Goal: Task Accomplishment & Management: Complete application form

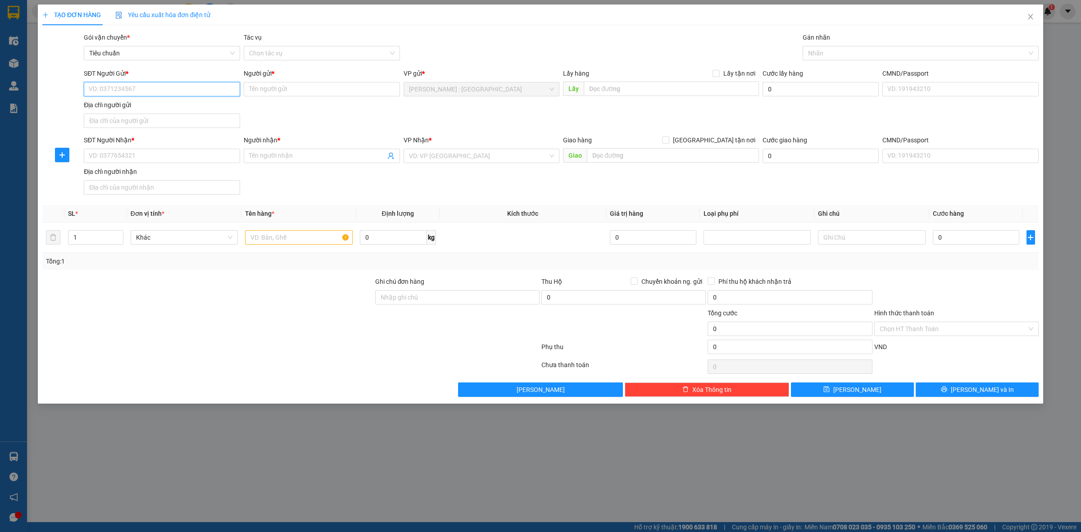
click at [189, 93] on input "SĐT Người Gửi *" at bounding box center [162, 89] width 156 height 14
click at [297, 91] on input "Người gửi *" at bounding box center [322, 89] width 156 height 14
type input "hoangf vux"
click at [163, 93] on input "SĐT Người Gửi *" at bounding box center [162, 89] width 156 height 14
type input "0343650065"
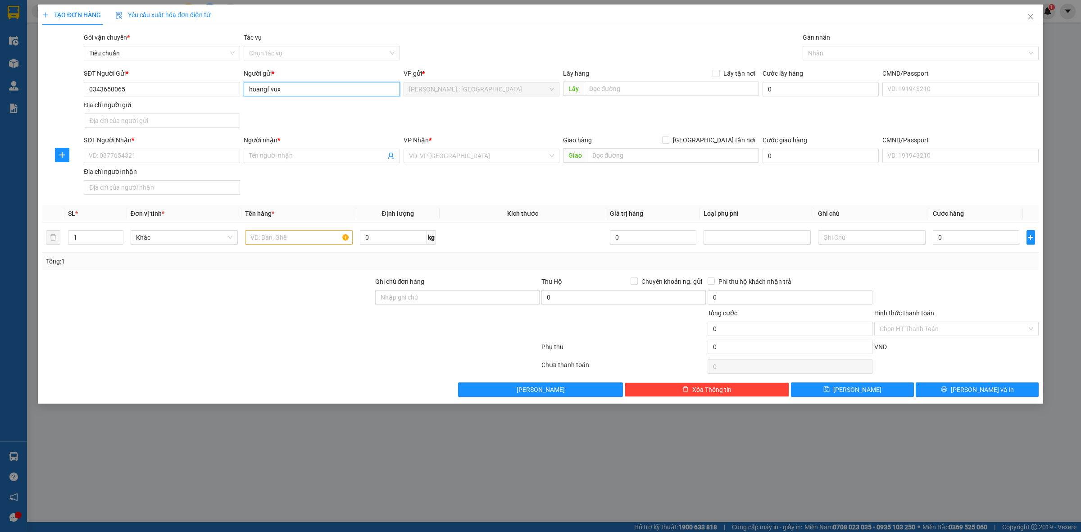
click at [300, 89] on input "hoangf vux" at bounding box center [322, 89] width 156 height 14
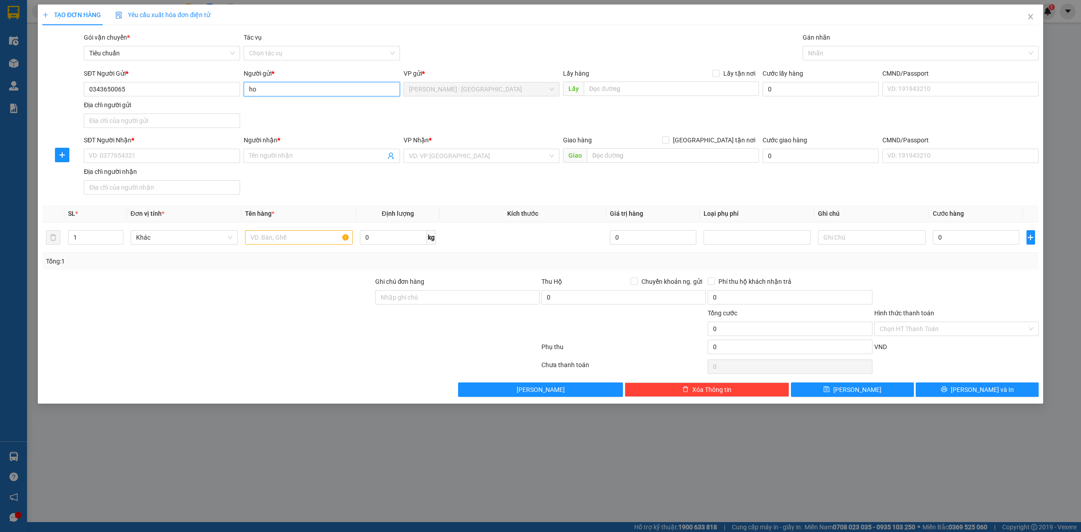
type input "h"
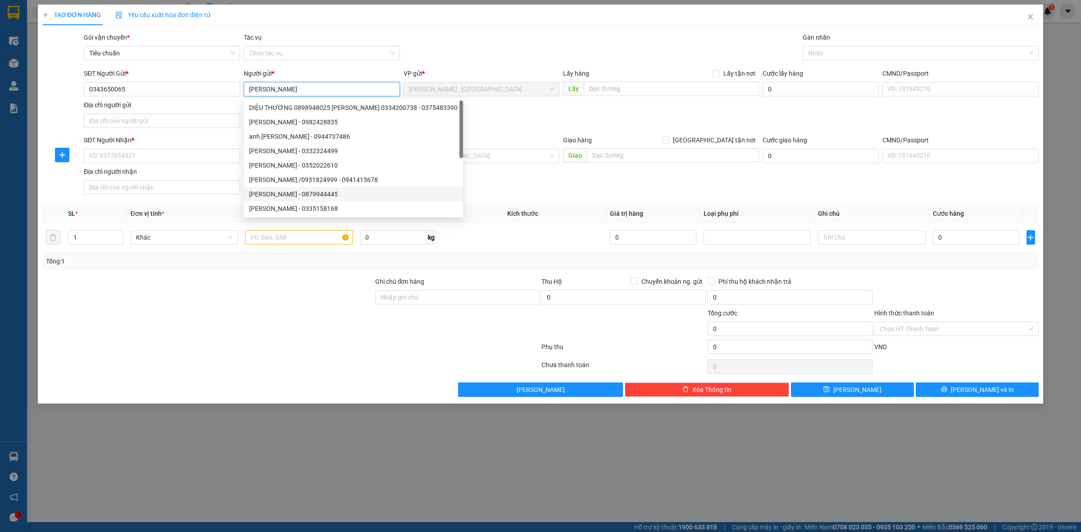
type input "[PERSON_NAME]"
drag, startPoint x: 307, startPoint y: 393, endPoint x: 312, endPoint y: 380, distance: 14.1
click at [307, 389] on div "Lưu nháp Xóa Thông tin [PERSON_NAME] và In" at bounding box center [540, 389] width 998 height 14
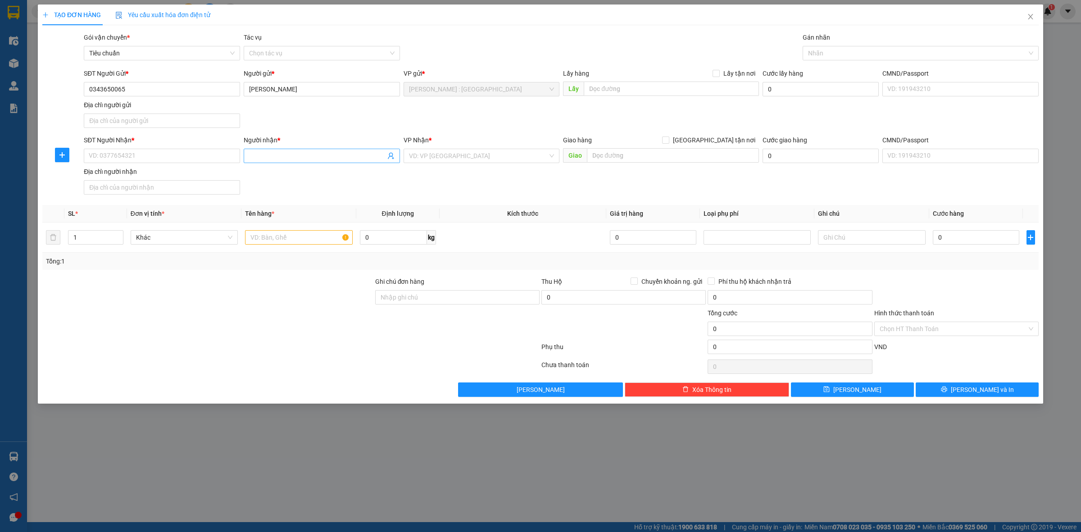
click at [291, 158] on input "Người nhận *" at bounding box center [317, 156] width 136 height 10
type input "IN NHANH 24H"
click at [156, 154] on input "SĐT Người Nhận *" at bounding box center [162, 156] width 156 height 14
type input "0898858678"
click at [668, 140] on input "[GEOGRAPHIC_DATA] tận nơi" at bounding box center [665, 139] width 6 height 6
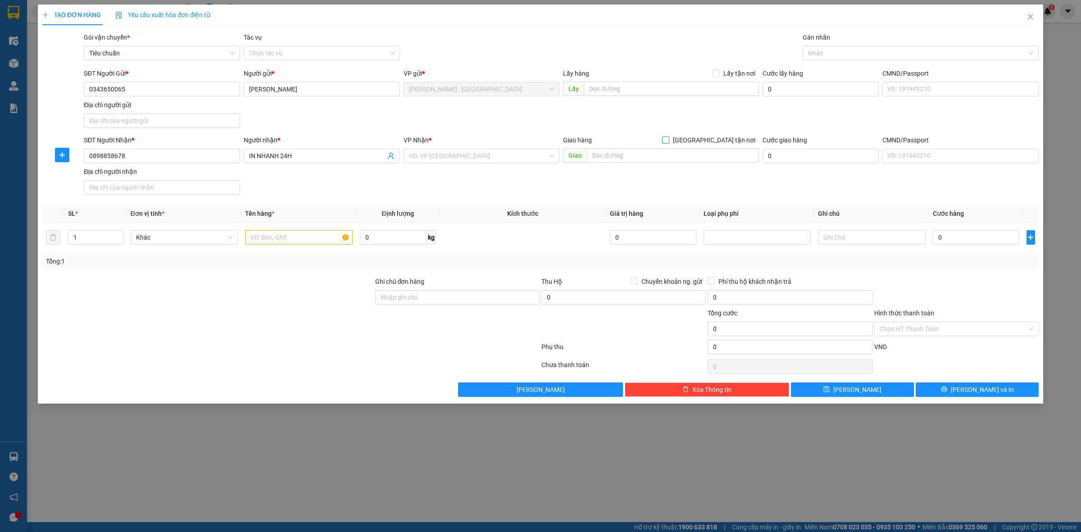
checkbox input "true"
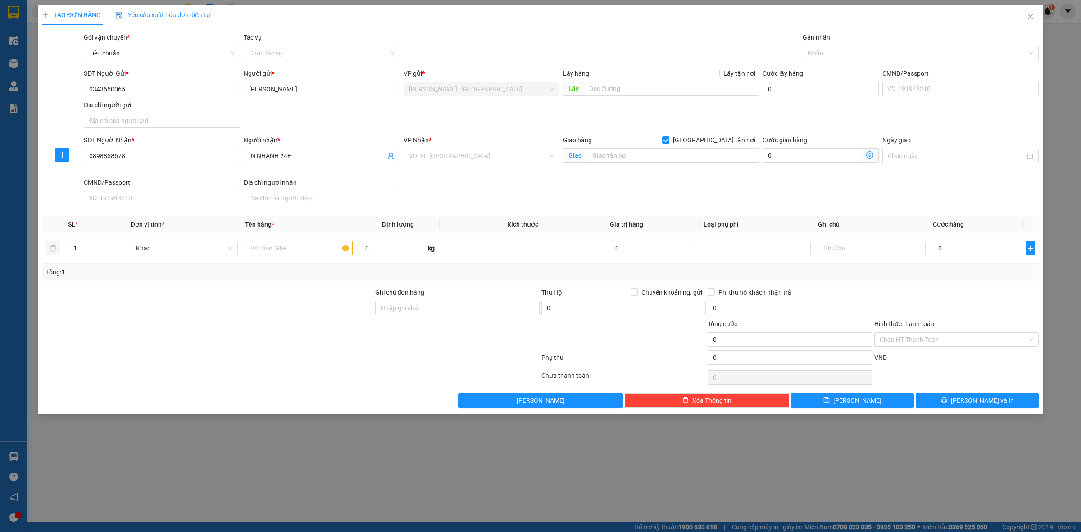
click at [538, 154] on input "search" at bounding box center [478, 156] width 139 height 14
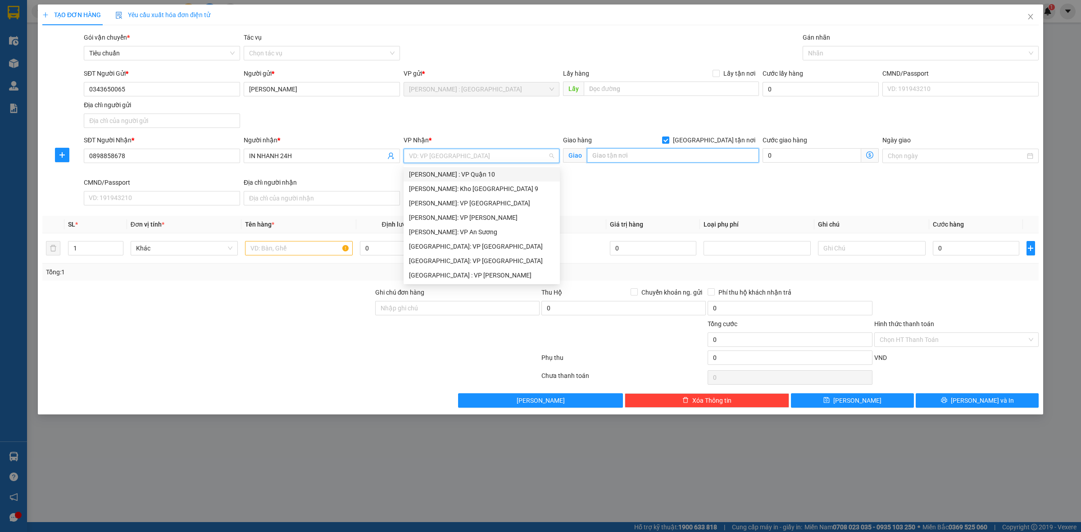
click at [699, 161] on input "text" at bounding box center [673, 155] width 172 height 14
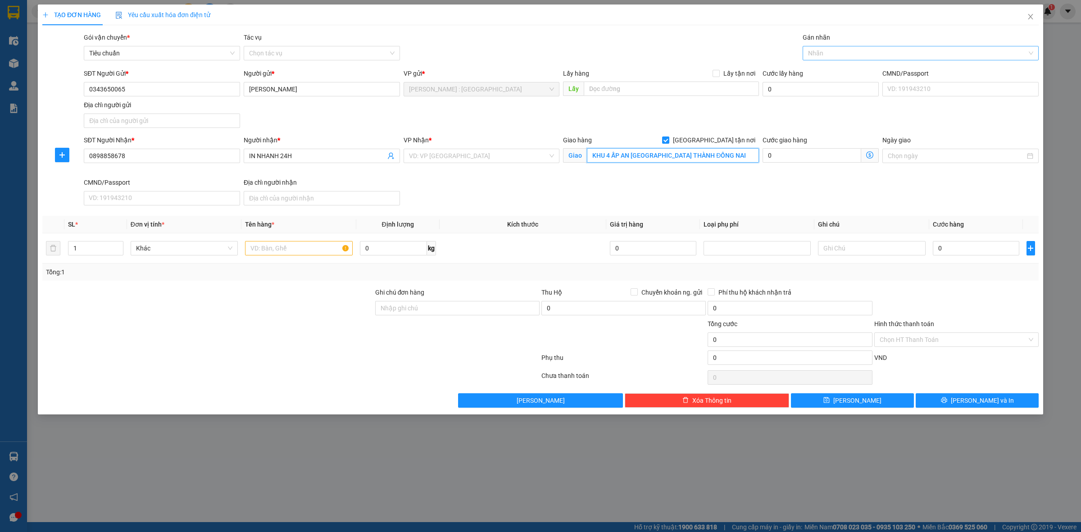
click at [851, 50] on div at bounding box center [916, 53] width 222 height 11
type input "KHU 4 ẤP AN [GEOGRAPHIC_DATA] THÀNH ĐỒNG NAI"
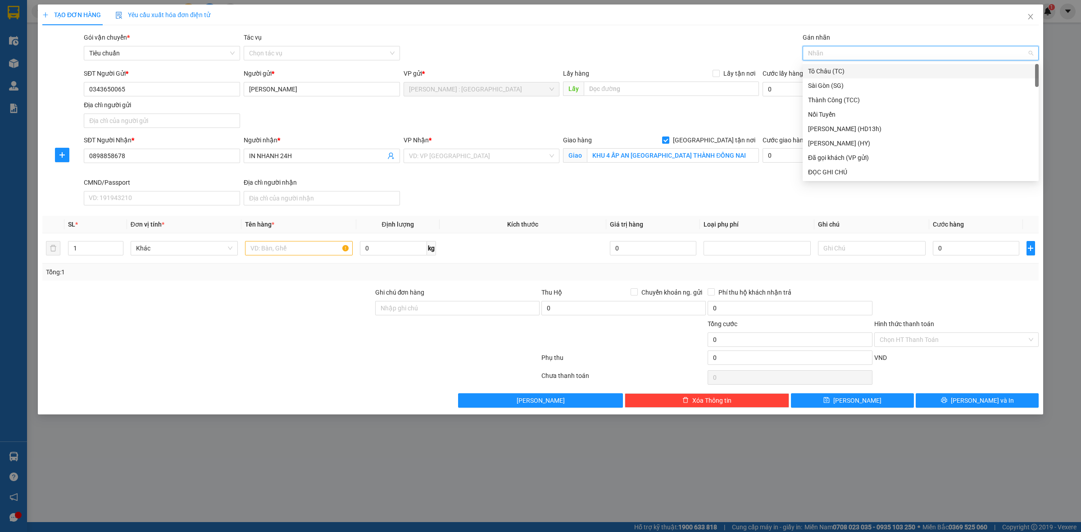
type input "G"
click at [867, 170] on div "[GEOGRAPHIC_DATA] tận nơi" at bounding box center [920, 172] width 225 height 10
drag, startPoint x: 881, startPoint y: 155, endPoint x: 882, endPoint y: 151, distance: 4.8
click at [880, 155] on div "Đã gọi khách (VP gửi)" at bounding box center [920, 158] width 225 height 10
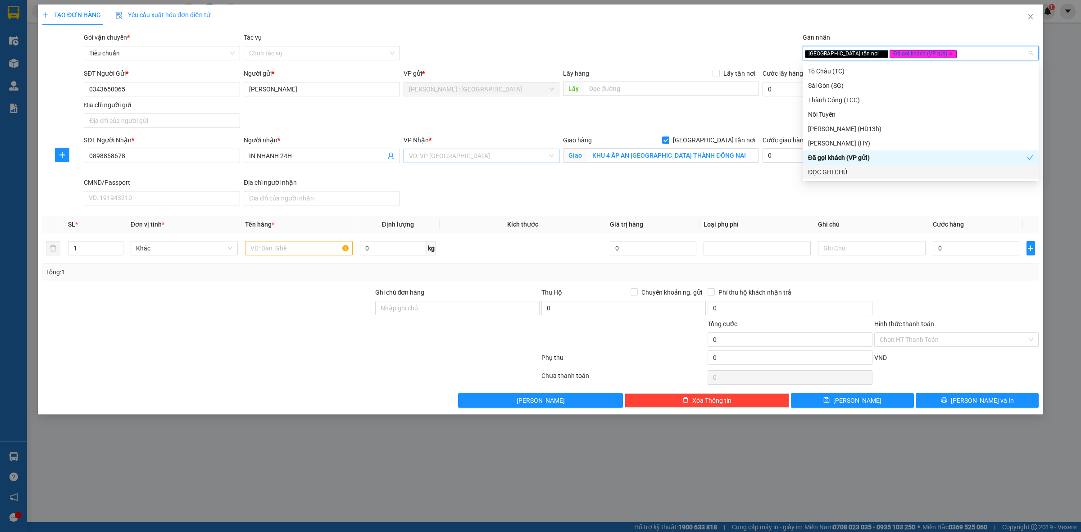
click at [526, 159] on input "search" at bounding box center [478, 156] width 139 height 14
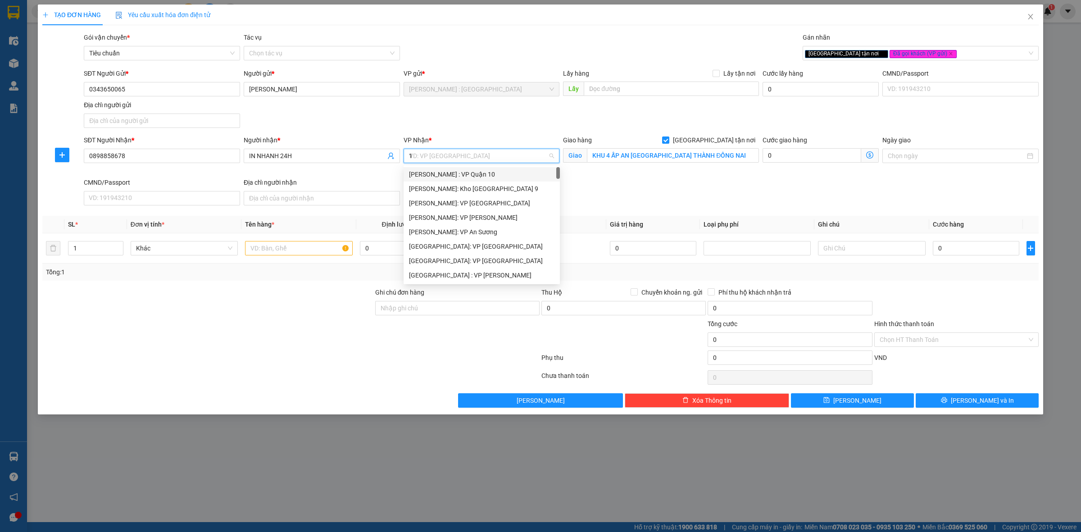
type input "12"
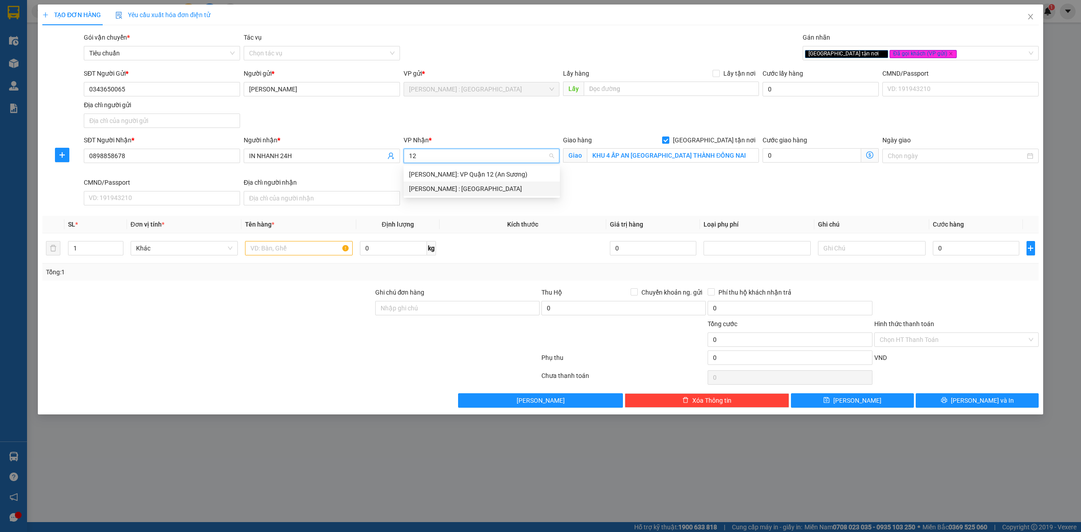
drag, startPoint x: 514, startPoint y: 194, endPoint x: 521, endPoint y: 192, distance: 7.9
click at [514, 193] on div "[PERSON_NAME] : [GEOGRAPHIC_DATA]" at bounding box center [481, 188] width 156 height 14
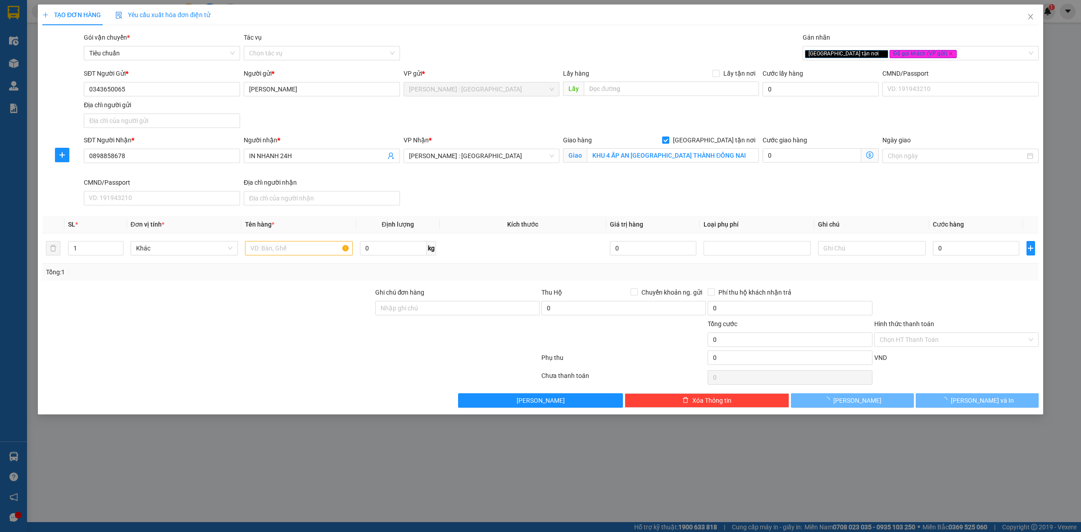
click at [638, 188] on div "SĐT Người Nhận * 0898858678 Người nhận * IN NHANH 24H VP Nhận * [GEOGRAPHIC_DAT…" at bounding box center [561, 172] width 958 height 74
click at [289, 251] on input "text" at bounding box center [298, 248] width 107 height 14
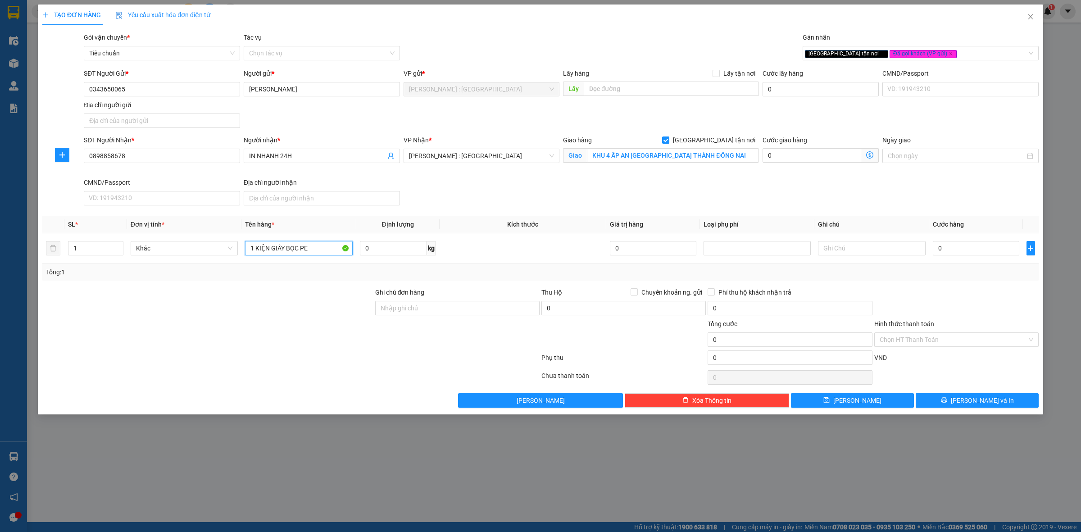
type input "1 KIỆN GIẤY BỌC PE"
click at [976, 245] on input "0" at bounding box center [975, 248] width 86 height 14
type input "6"
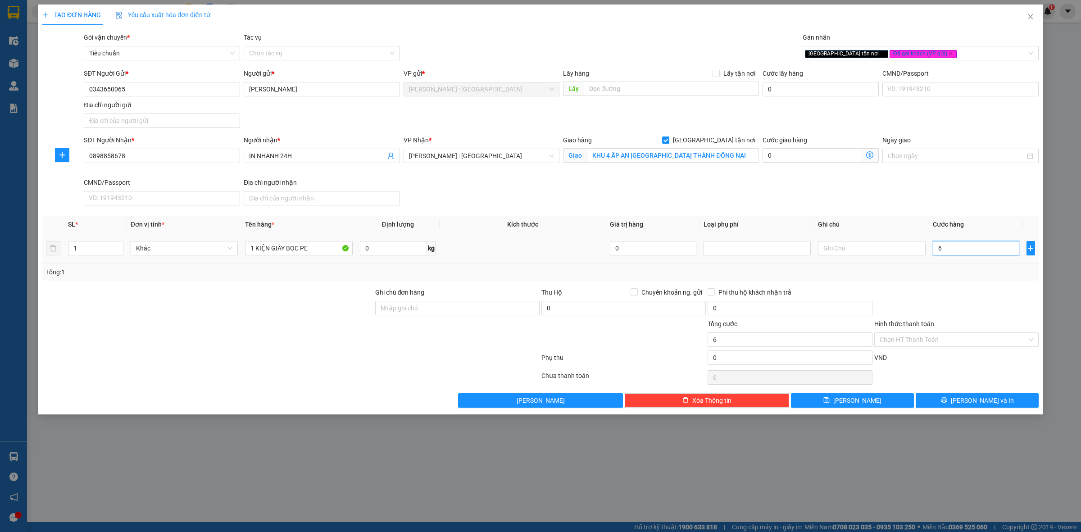
type input "65"
type input "65.000"
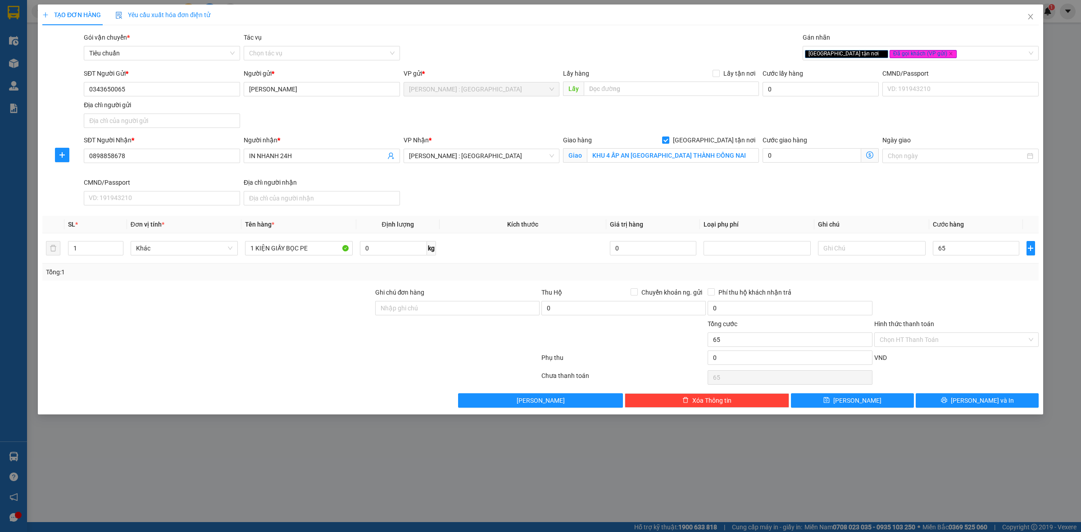
type input "65.000"
click at [948, 271] on div "Tổng: 1" at bounding box center [540, 272] width 989 height 10
click at [507, 309] on input "Ghi chú đơn hàng" at bounding box center [457, 308] width 164 height 14
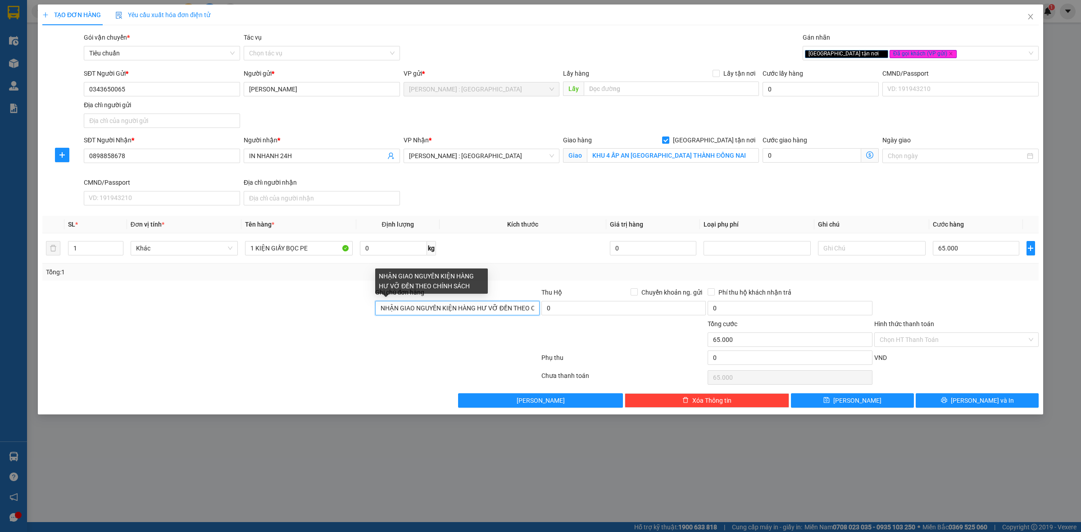
click at [479, 312] on input "NHẬN GIAO NGUYÊN KIỆN HÀNG HƯ VỠ ĐỀN THEO CHÍNH SÁCH" at bounding box center [457, 308] width 164 height 14
drag, startPoint x: 475, startPoint y: 309, endPoint x: 572, endPoint y: 307, distance: 96.4
click at [572, 307] on div "Ghi chú đơn hàng NHẬN GIAO NGUYÊN KIỆN HÀNG HƯ VỠ ĐỀN THEO CHÍNH SÁCH Thu Hộ Ch…" at bounding box center [540, 303] width 998 height 32
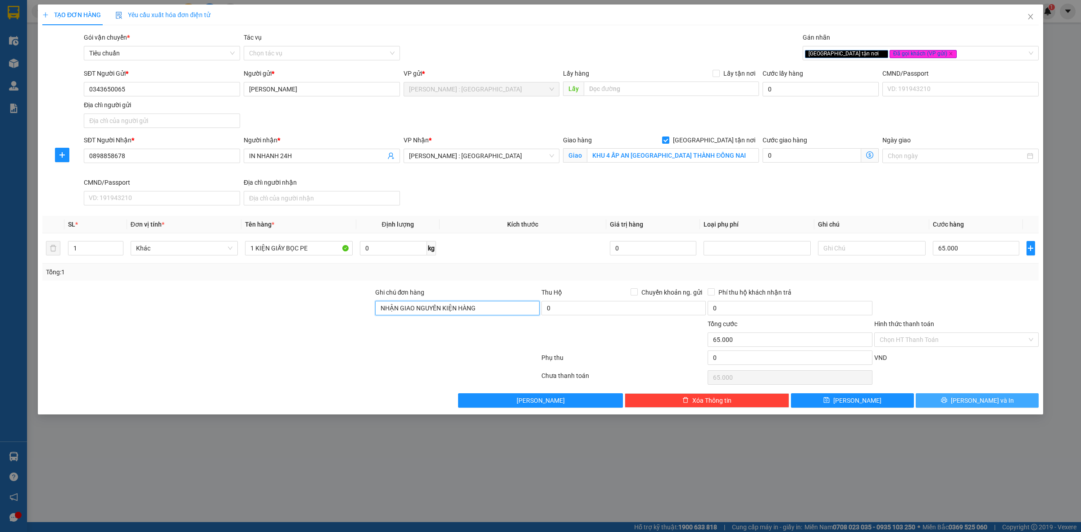
type input "NHẬN GIAO NGUYÊN KIỆN HÀNG"
click at [994, 403] on button "[PERSON_NAME] và In" at bounding box center [976, 400] width 123 height 14
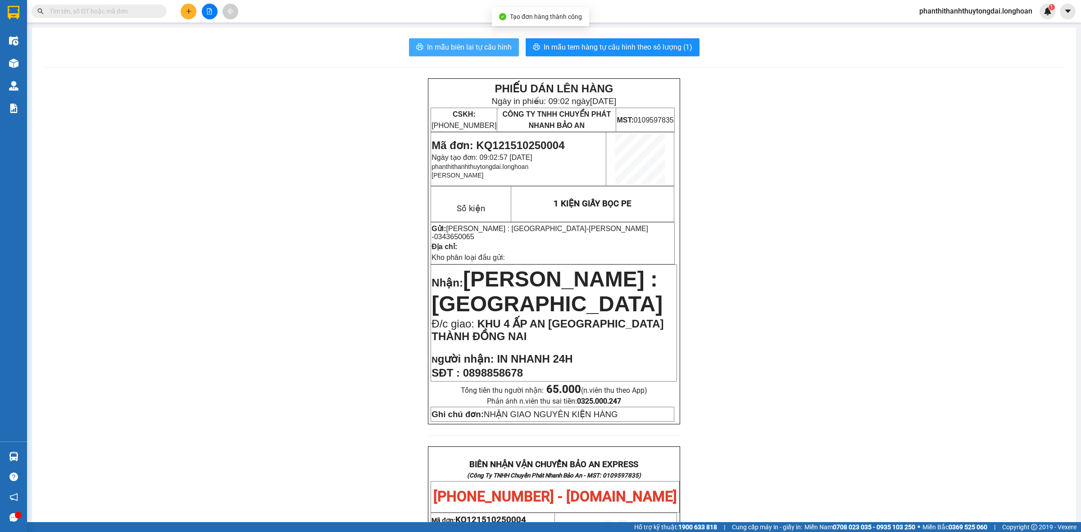
click at [465, 48] on span "In mẫu biên lai tự cấu hình" at bounding box center [469, 46] width 85 height 11
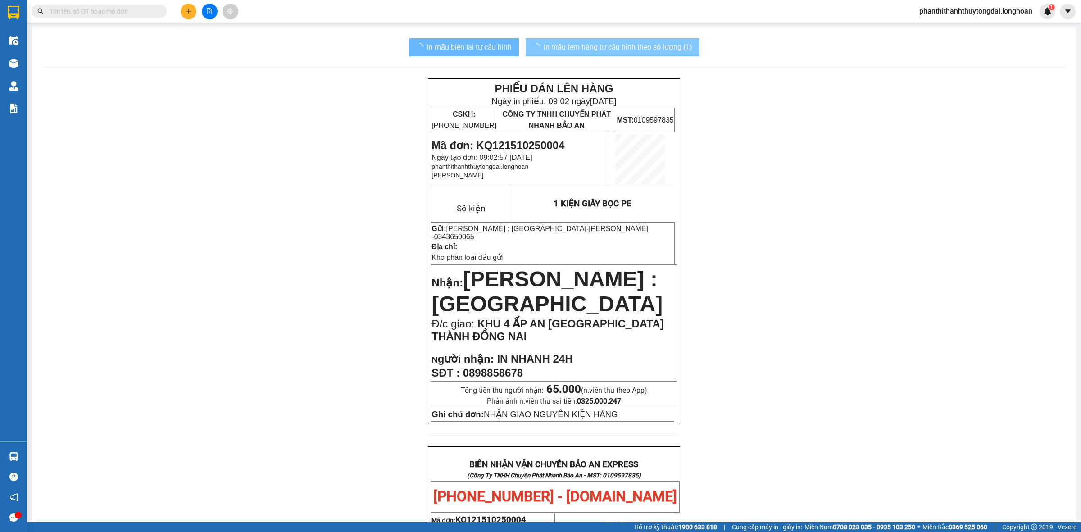
click at [683, 50] on span "In mẫu tem hàng tự cấu hình theo số lượng (1)" at bounding box center [617, 46] width 149 height 11
click at [635, 41] on span "In mẫu tem hàng tự cấu hình theo số lượng (1)" at bounding box center [617, 46] width 149 height 11
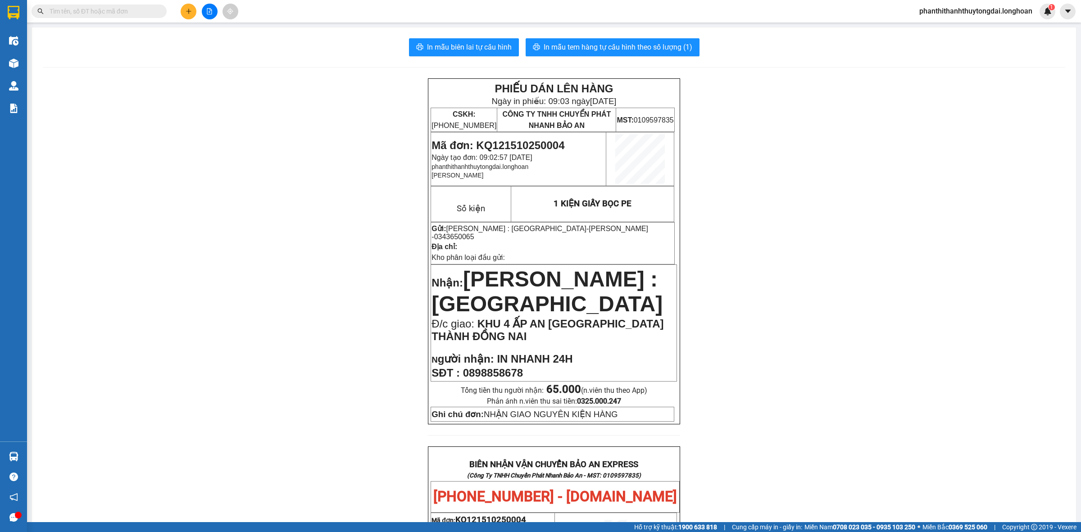
click at [128, 11] on input "text" at bounding box center [103, 11] width 106 height 10
type input "0"
click at [157, 4] on div "Kết quả tìm kiếm ( 0 ) Bộ lọc No Data" at bounding box center [88, 12] width 176 height 16
click at [149, 8] on input "text" at bounding box center [103, 11] width 106 height 10
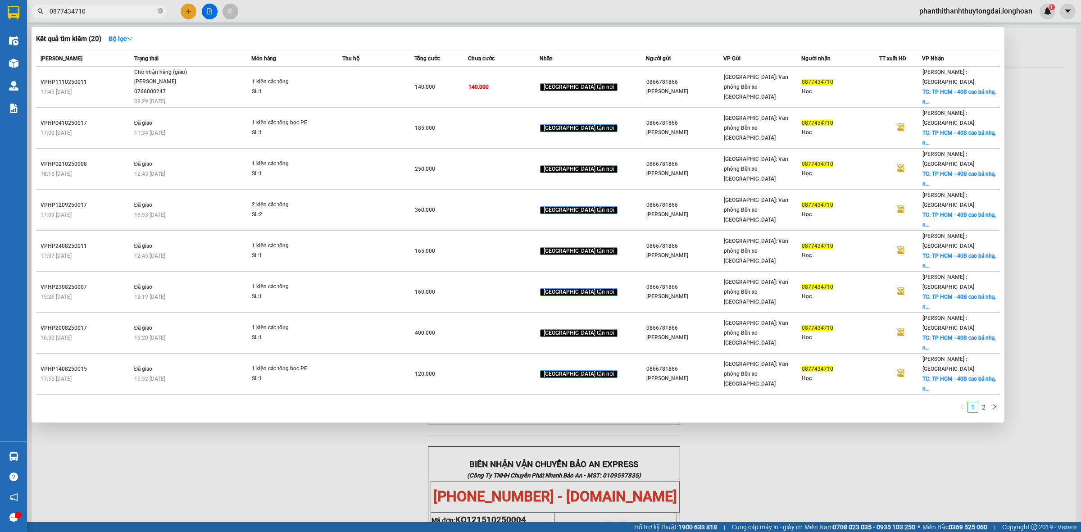
type input "0877434710"
click at [275, 49] on div "Kết quả tìm kiếm ( 20 ) Bộ lọc Mã ĐH Trạng thái Món hàng Thu hộ Tổng cước Chưa …" at bounding box center [518, 224] width 972 height 395
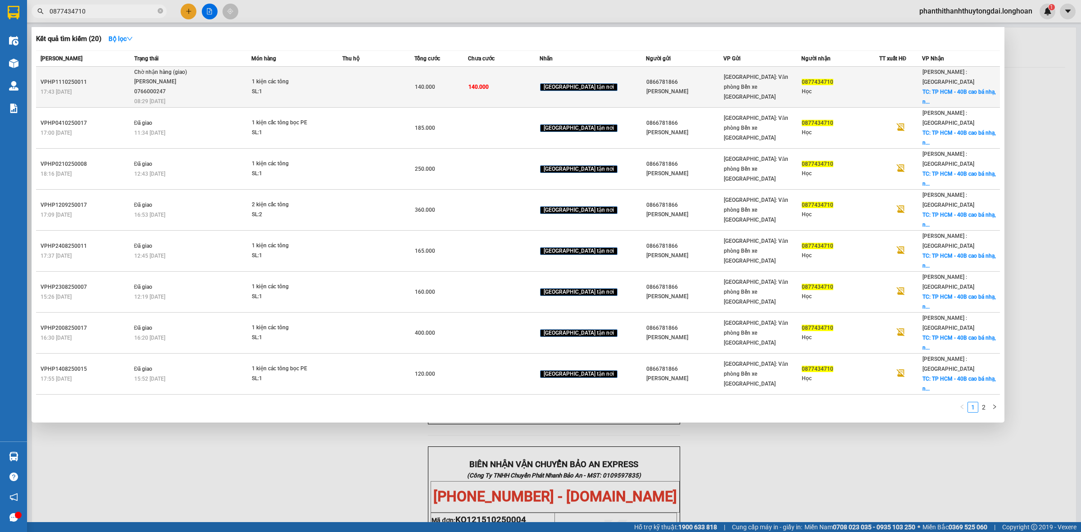
click at [297, 82] on div "1 kiện các tông" at bounding box center [286, 82] width 68 height 10
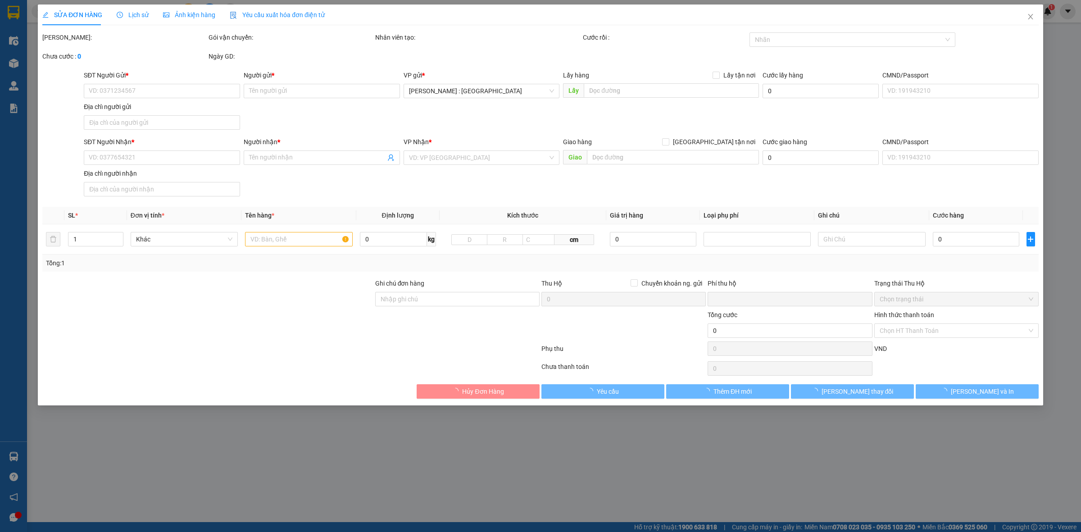
type input "0866781866"
type input "[PERSON_NAME]"
type input "0877434710"
type input "Học"
checkbox input "true"
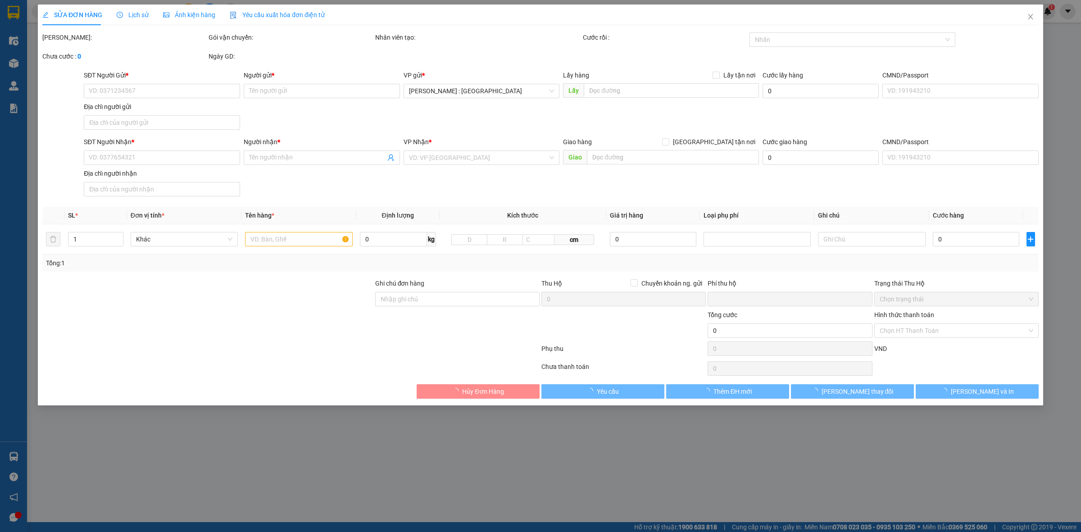
type input "TP HCM - 40B [PERSON_NAME], [PERSON_NAME], [PERSON_NAME]1"
type input "0"
type input "140.000"
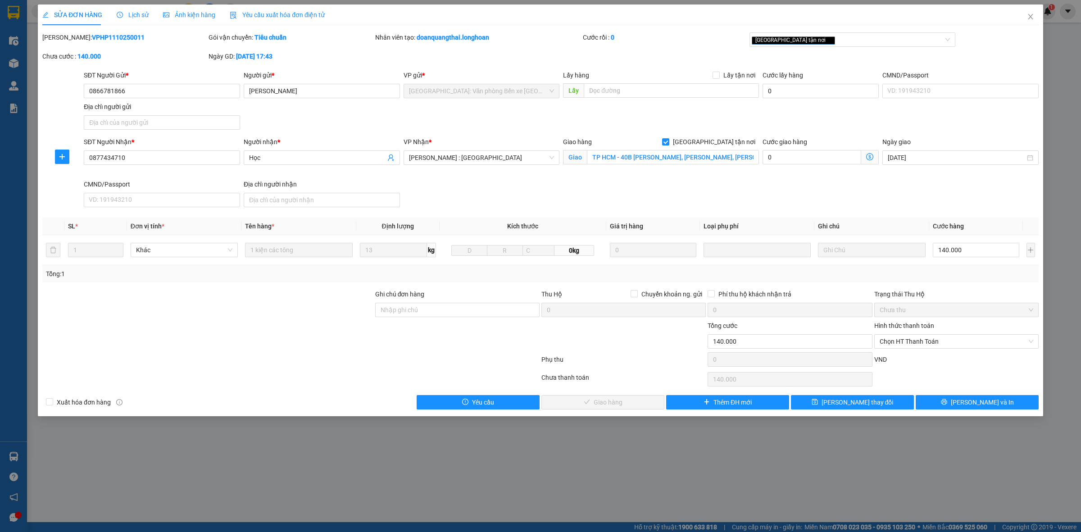
click at [984, 420] on div "SỬA ĐƠN HÀNG Lịch sử Ảnh kiện hàng Yêu cầu xuất hóa đơn điện tử Total Paid Fee …" at bounding box center [540, 266] width 1081 height 532
click at [1009, 396] on button "[PERSON_NAME] và In" at bounding box center [976, 402] width 123 height 14
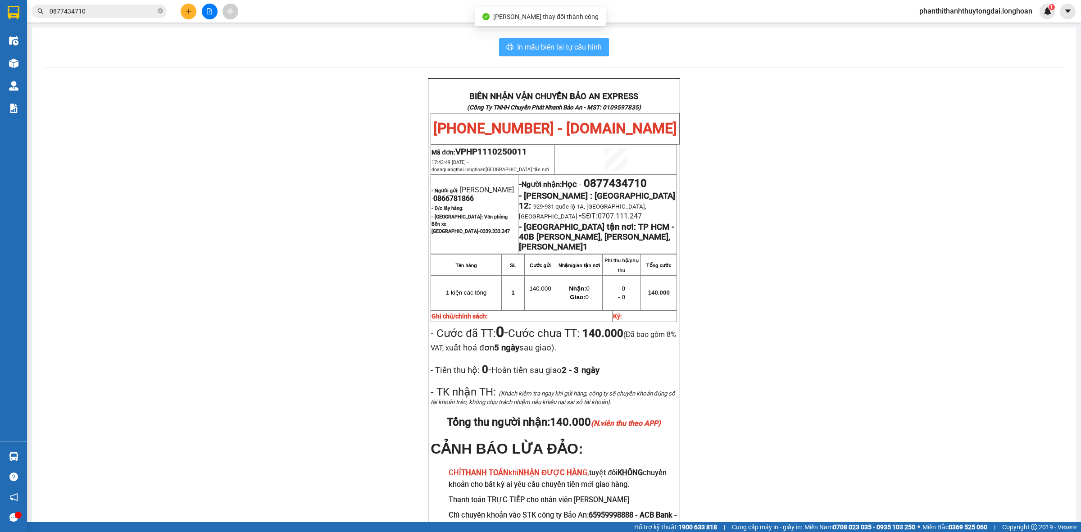
click at [560, 46] on span "In mẫu biên lai tự cấu hình" at bounding box center [559, 46] width 85 height 11
click at [144, 14] on input "0877434710" at bounding box center [103, 11] width 106 height 10
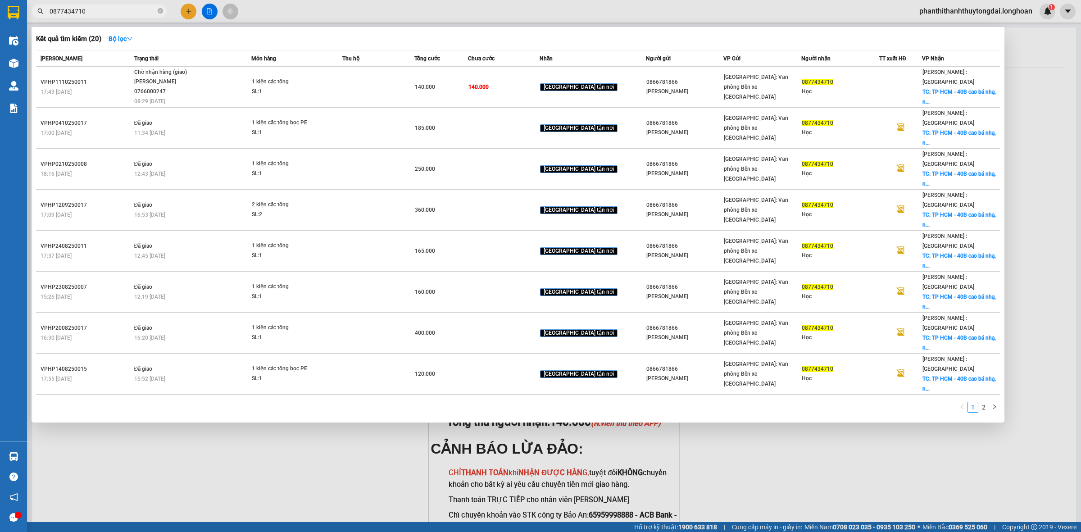
click at [144, 14] on input "0877434710" at bounding box center [103, 11] width 106 height 10
paste input "916424774"
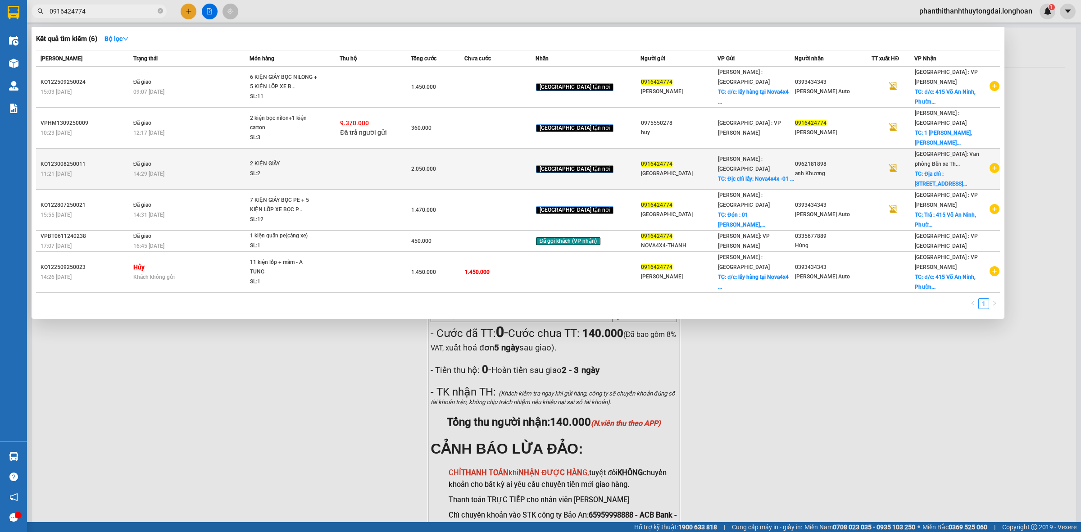
type input "0916424774"
click at [993, 163] on icon "plus-circle" at bounding box center [994, 168] width 10 height 10
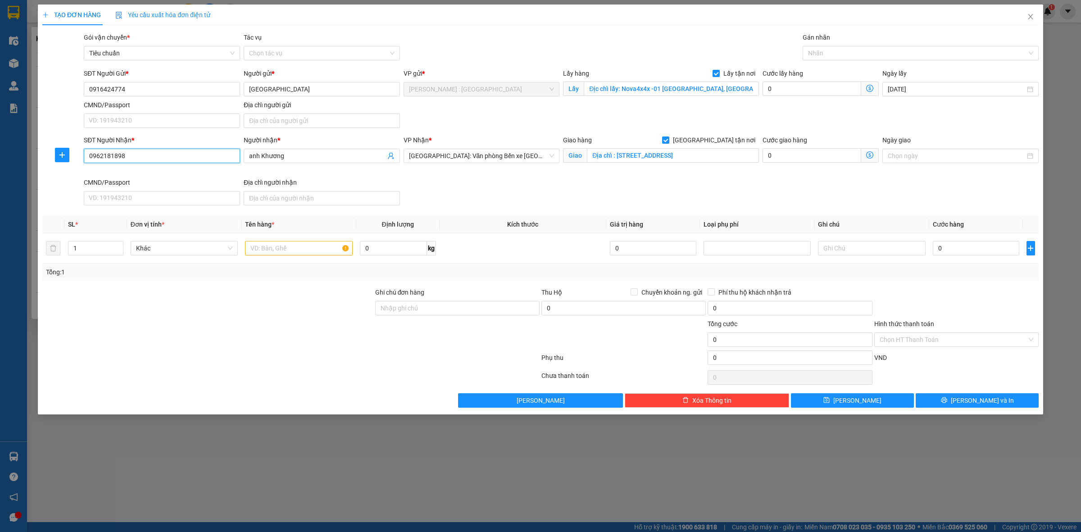
click at [167, 160] on input "0962181898" at bounding box center [162, 156] width 156 height 14
click at [735, 150] on input "Địa chỉ : [STREET_ADDRESS]" at bounding box center [673, 155] width 172 height 14
paste input "đ/c" số [STREET_ADDRESS][PERSON_NAME] [GEOGRAPHIC_DATA]"
click at [531, 151] on div "[GEOGRAPHIC_DATA]: Văn phòng Bến xe [GEOGRAPHIC_DATA]" at bounding box center [481, 156] width 156 height 14
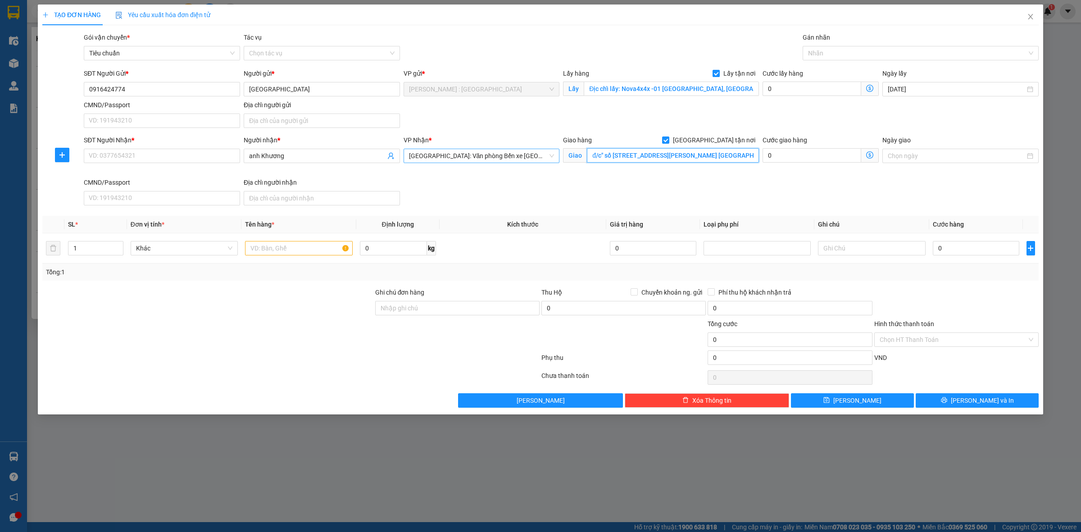
type input "đ/c" số [STREET_ADDRESS][PERSON_NAME] [GEOGRAPHIC_DATA]"
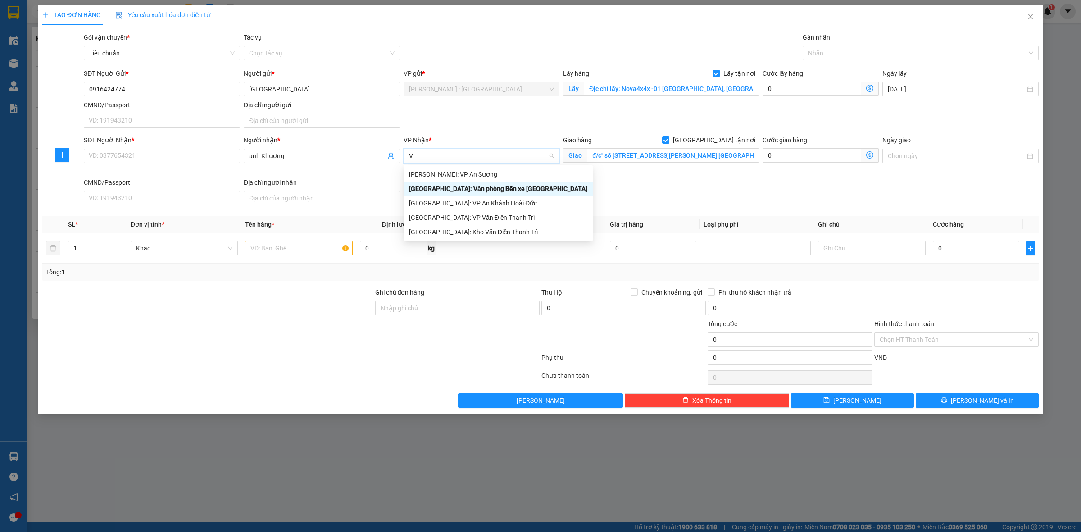
type input "VĂ"
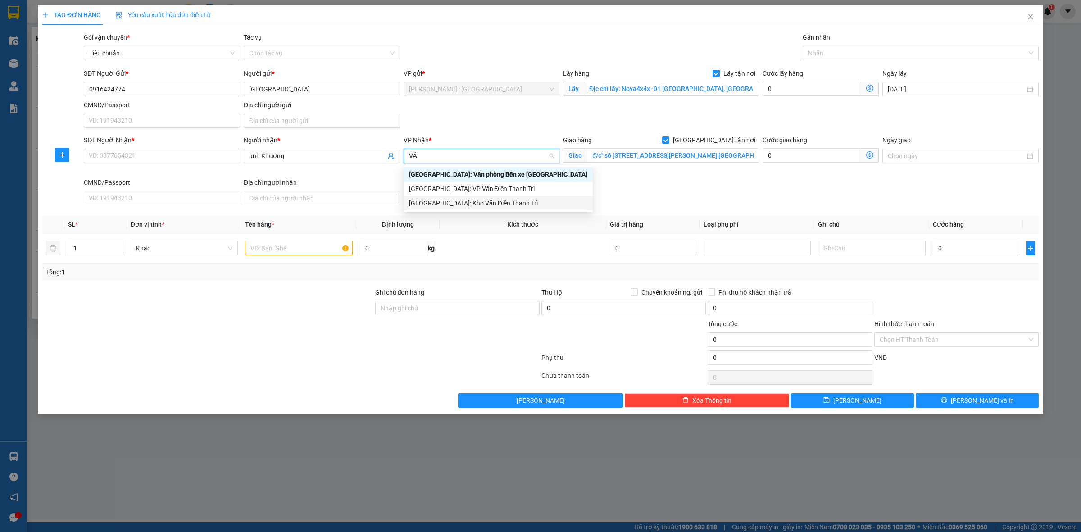
click at [494, 205] on div "[GEOGRAPHIC_DATA]: Kho Văn Điển Thanh Trì" at bounding box center [498, 203] width 178 height 10
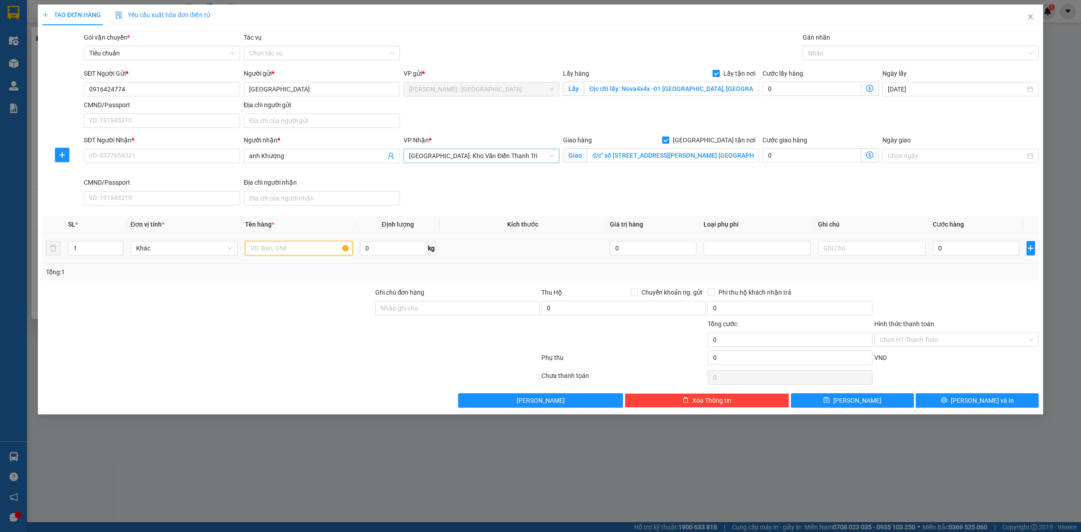
click at [316, 248] on input "text" at bounding box center [298, 248] width 107 height 14
paste input "1 kiện phụ tùng"
type input "1 kiện phụ [PERSON_NAME] ĐÓN"
click at [220, 158] on input "SĐT Người Nhận *" at bounding box center [162, 156] width 156 height 14
paste input "0945039998"
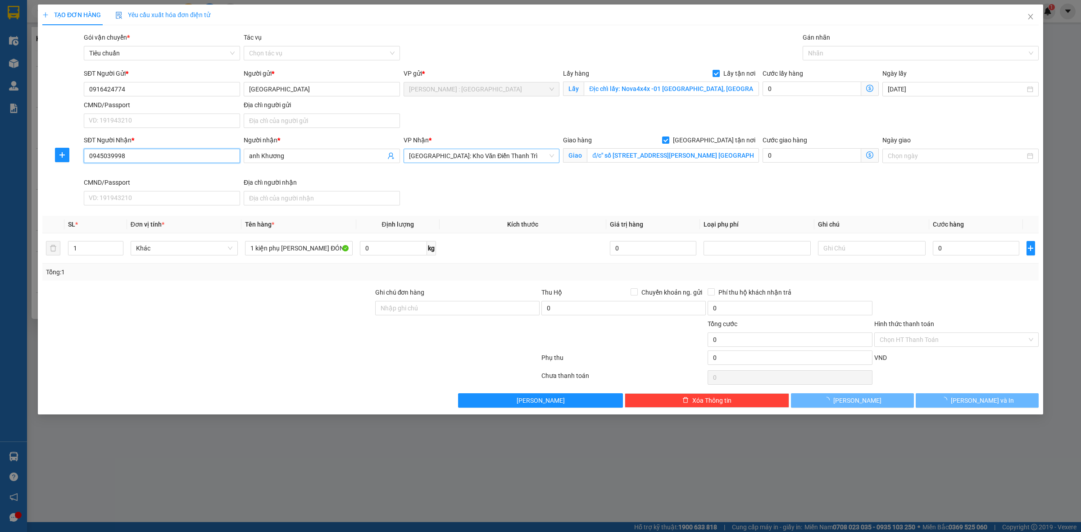
type input "0945039998"
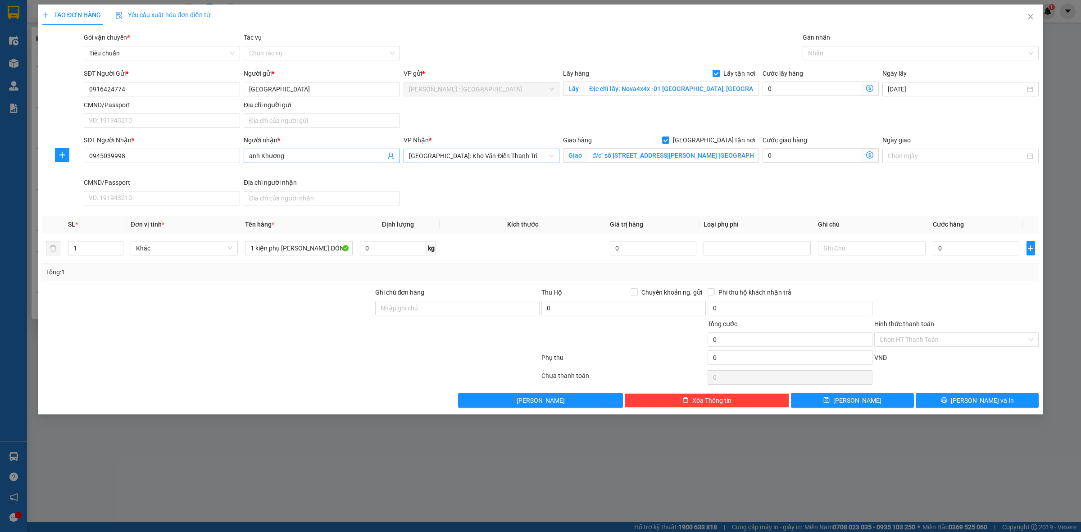
click at [358, 156] on input "anh Khương" at bounding box center [317, 156] width 136 height 10
paste input "cty thiết kế kiến trúc sơn la"
type input "cty thiết kế kiến trúc sơn la"
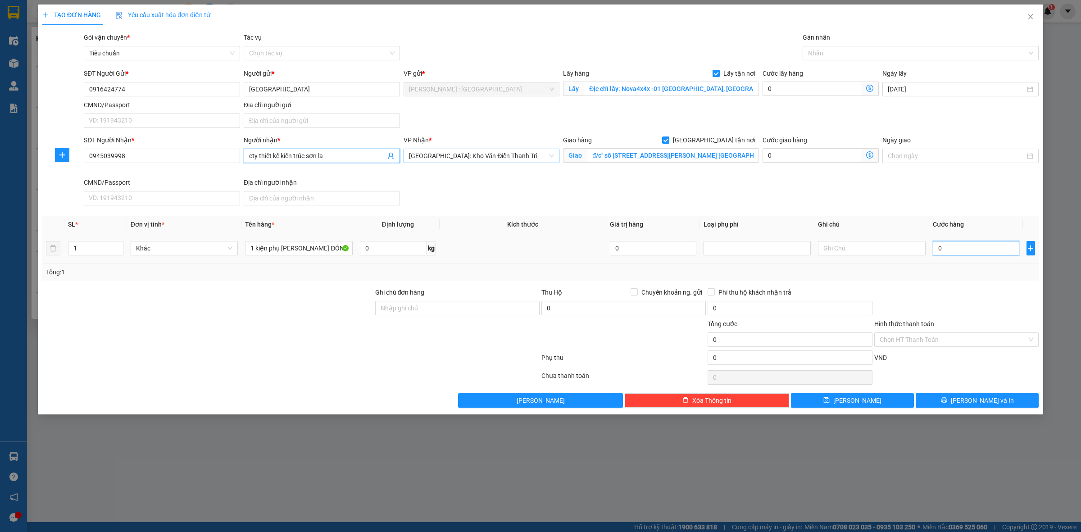
click at [948, 250] on input "0" at bounding box center [975, 248] width 86 height 14
type input "1"
type input "1.000"
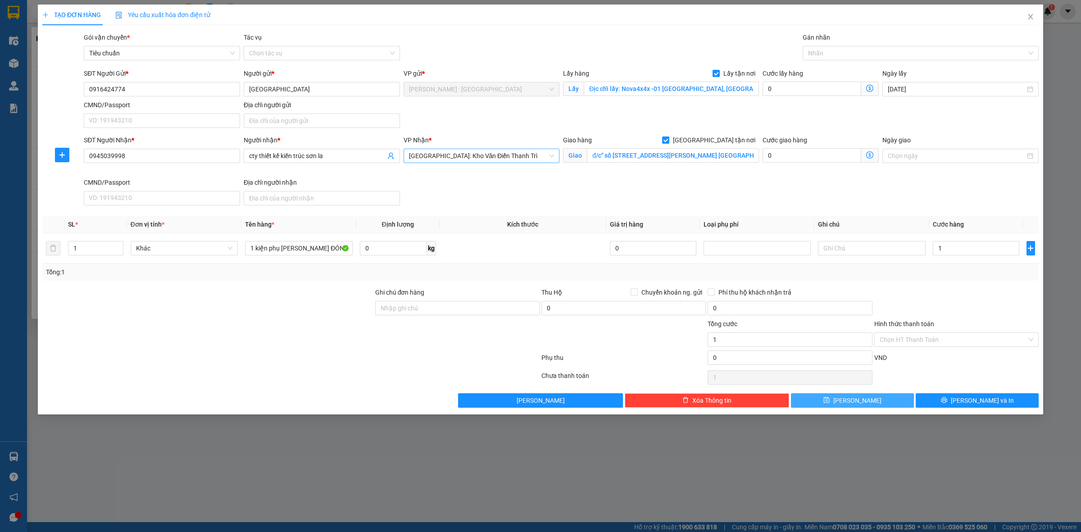
type input "1.000"
click at [866, 394] on button "[PERSON_NAME]" at bounding box center [852, 400] width 123 height 14
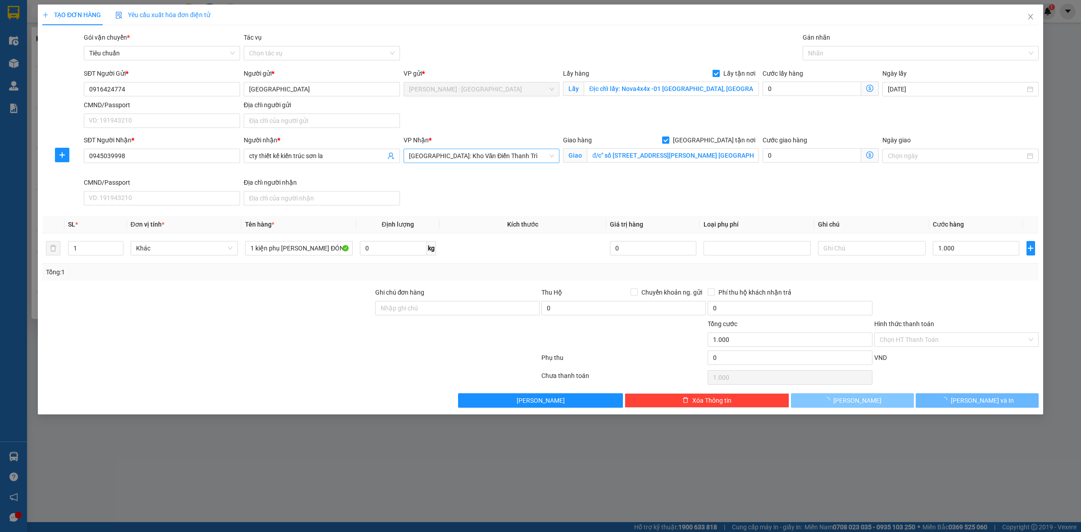
checkbox input "false"
type input "0"
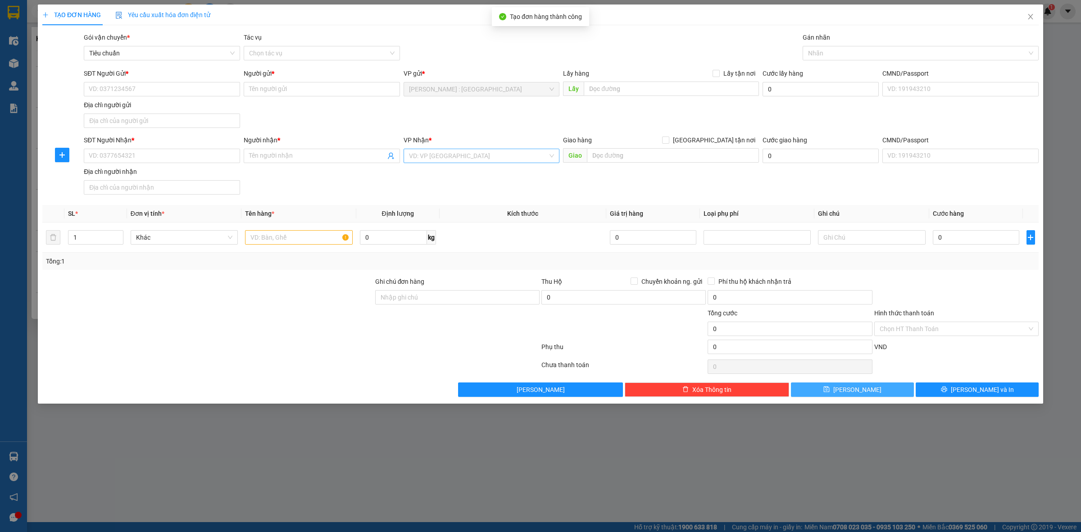
click at [866, 394] on button "[PERSON_NAME]" at bounding box center [852, 389] width 123 height 14
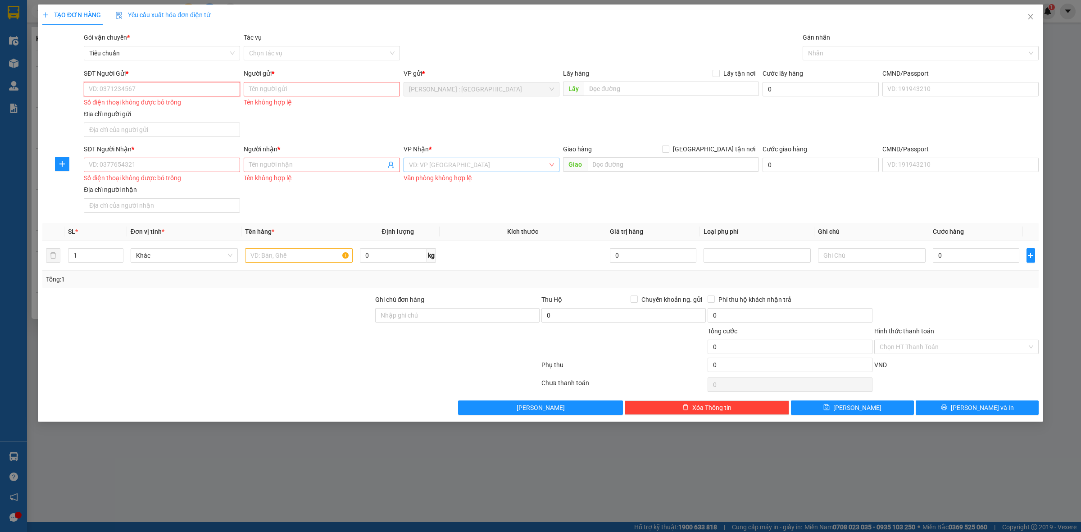
click at [208, 90] on input "SĐT Người Gửi *" at bounding box center [162, 89] width 156 height 14
paste input "0899056661"
type input "0899056661"
click at [321, 92] on input "Người gửi *" at bounding box center [322, 89] width 156 height 14
paste input "Phong"
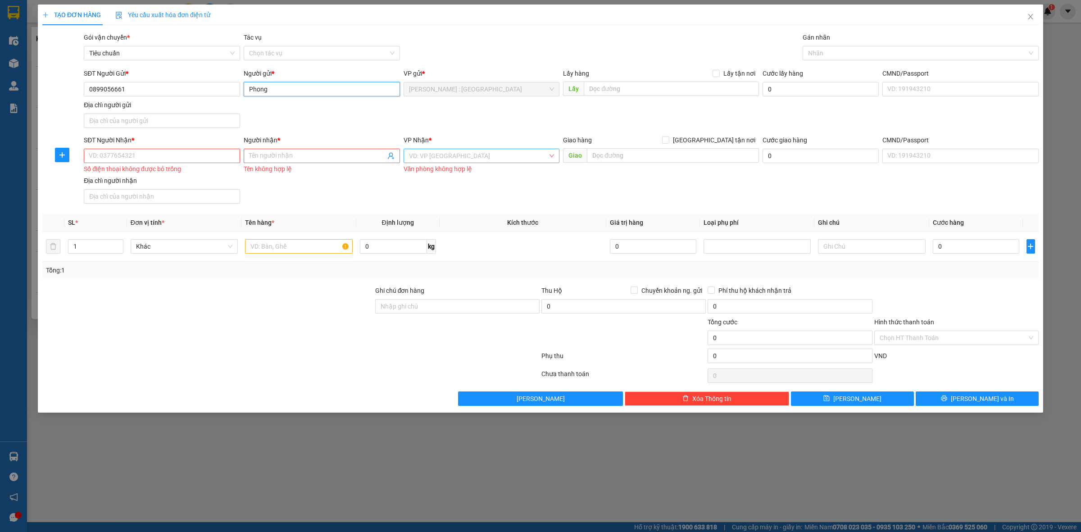
type input "Phong"
click at [224, 160] on input "SĐT Người Nhận *" at bounding box center [162, 156] width 156 height 14
paste input "0902343080"
type input "0902343080"
click at [323, 147] on div "Người nhận *" at bounding box center [322, 142] width 156 height 14
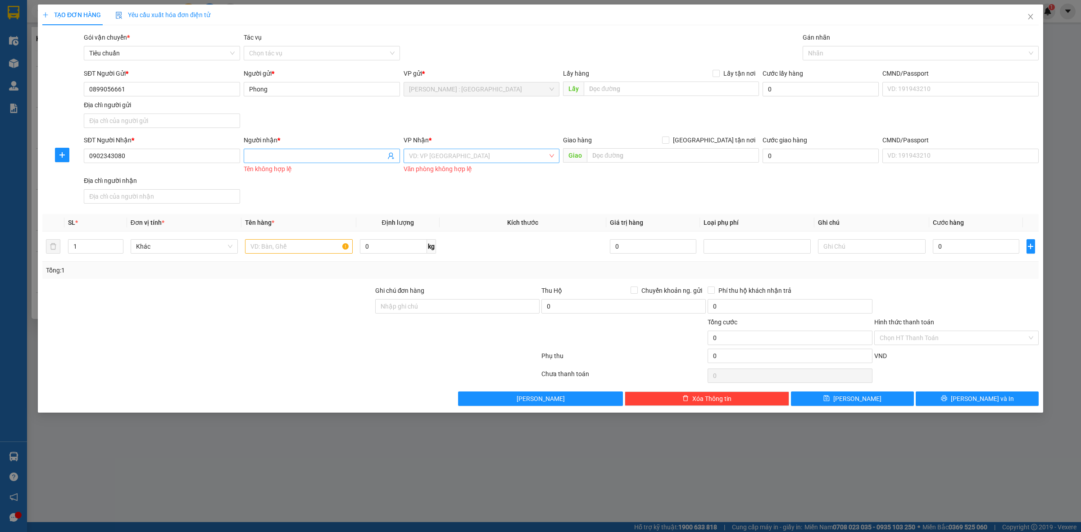
click at [326, 158] on input "Người nhận *" at bounding box center [317, 156] width 136 height 10
paste input "[PERSON_NAME]"
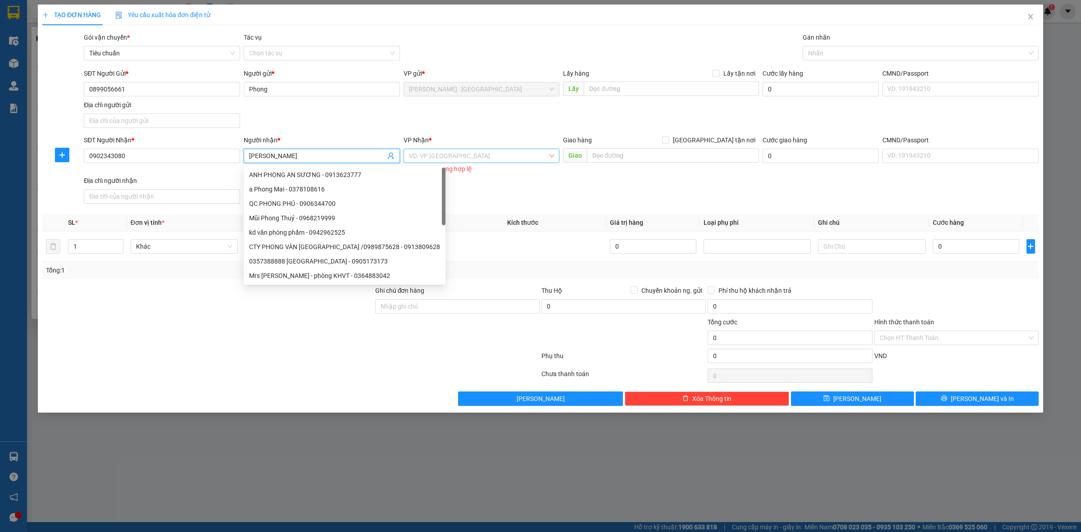
type input "[PERSON_NAME]"
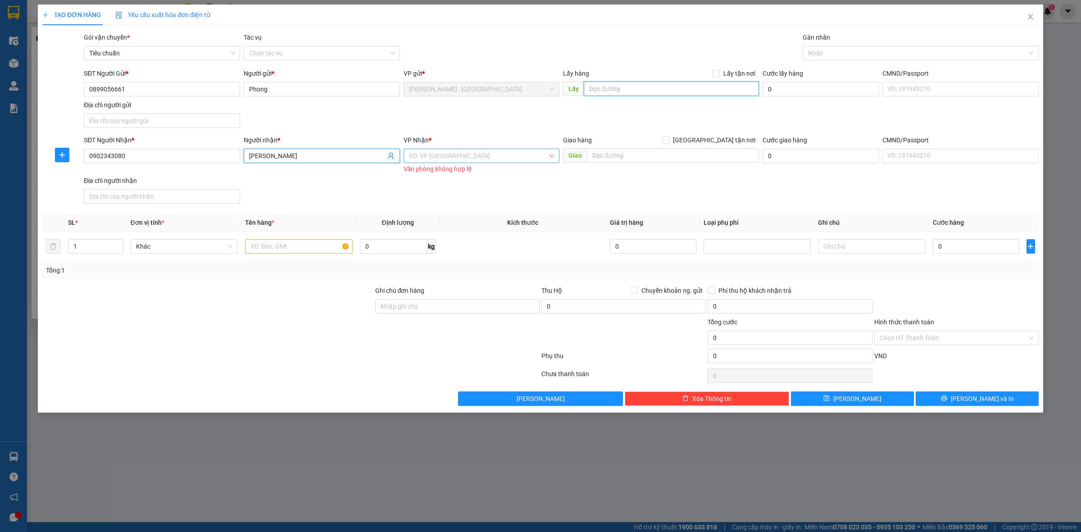
click at [707, 92] on input "text" at bounding box center [670, 88] width 175 height 14
paste input "Đón : 251 lê đại hành p13 q11 HCM"
type input "Đón : 251 lê đại hành p13 q11 HCM"
click at [716, 77] on span at bounding box center [715, 73] width 7 height 7
click at [716, 76] on input "Lấy tận nơi" at bounding box center [715, 73] width 6 height 6
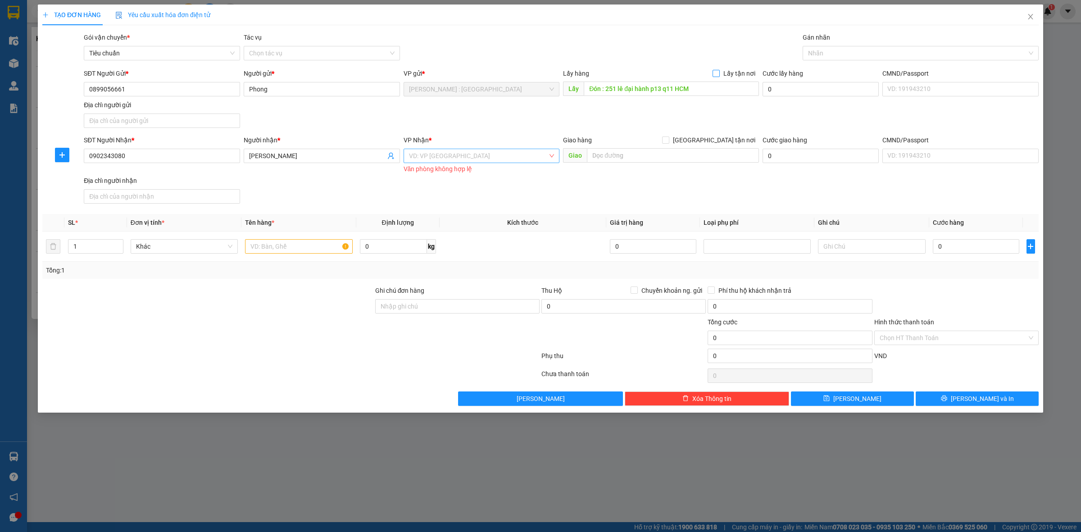
checkbox input "true"
click at [665, 154] on input "text" at bounding box center [673, 155] width 172 height 14
paste input "Trả : 106 [PERSON_NAME]. tổ 7 khu phố [GEOGRAPHIC_DATA], [GEOGRAPHIC_DATA], [GE…"
type input "Trả : 106 [PERSON_NAME]. tổ 7 khu phố [GEOGRAPHIC_DATA], [GEOGRAPHIC_DATA], [GE…"
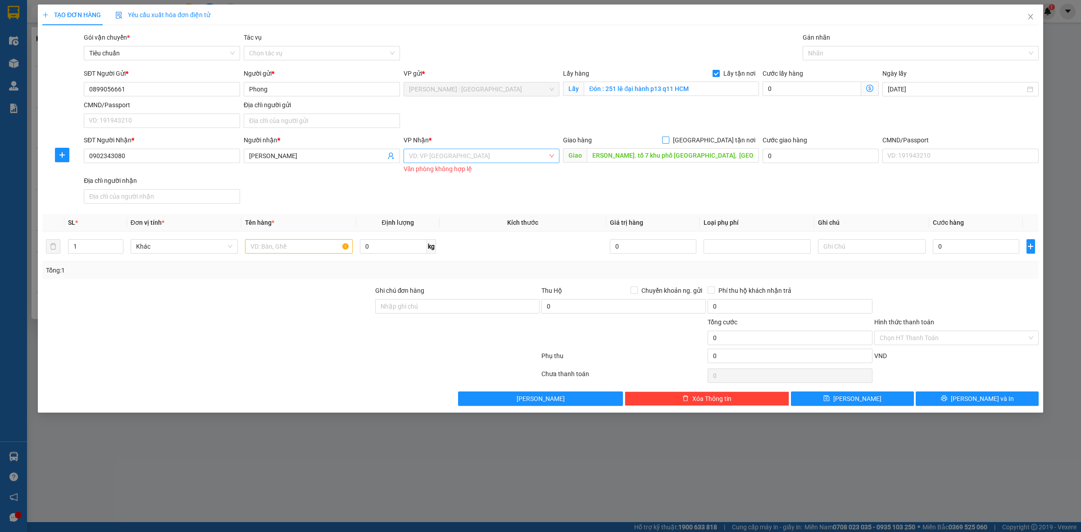
click at [668, 140] on input "[GEOGRAPHIC_DATA] tận nơi" at bounding box center [665, 139] width 6 height 6
checkbox input "true"
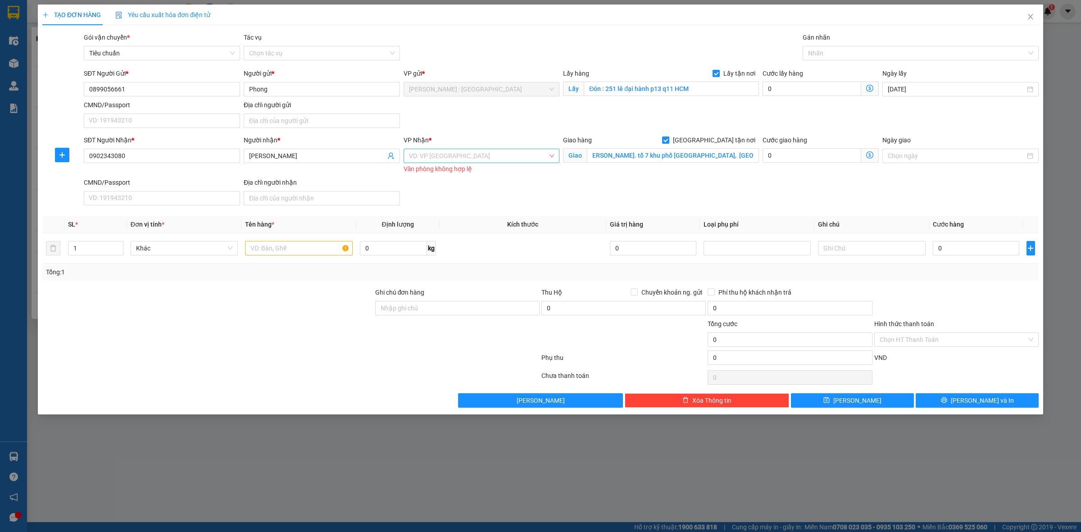
scroll to position [0, 0]
click at [513, 156] on input "search" at bounding box center [478, 156] width 139 height 14
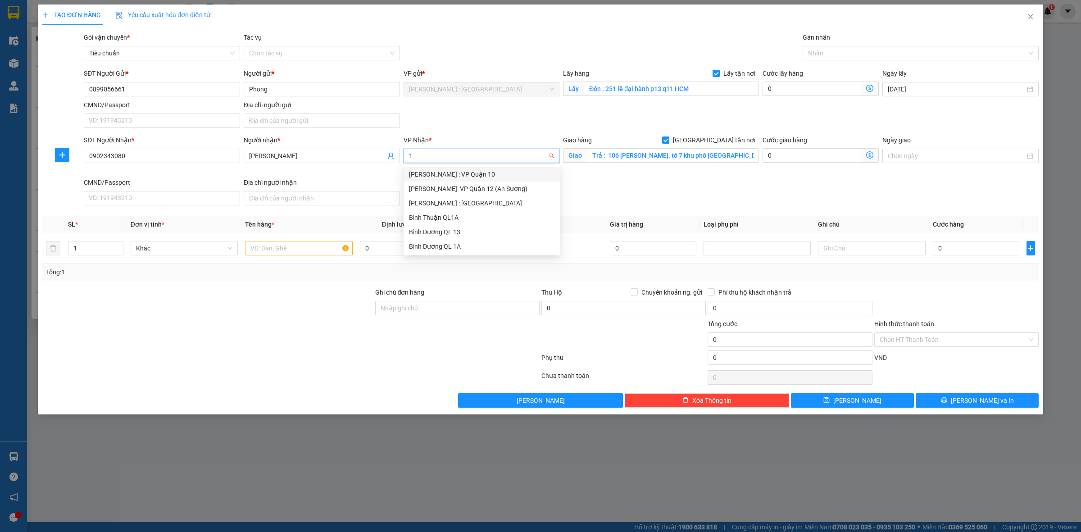
type input "12"
click at [520, 185] on div "[PERSON_NAME] : [GEOGRAPHIC_DATA]" at bounding box center [481, 189] width 145 height 10
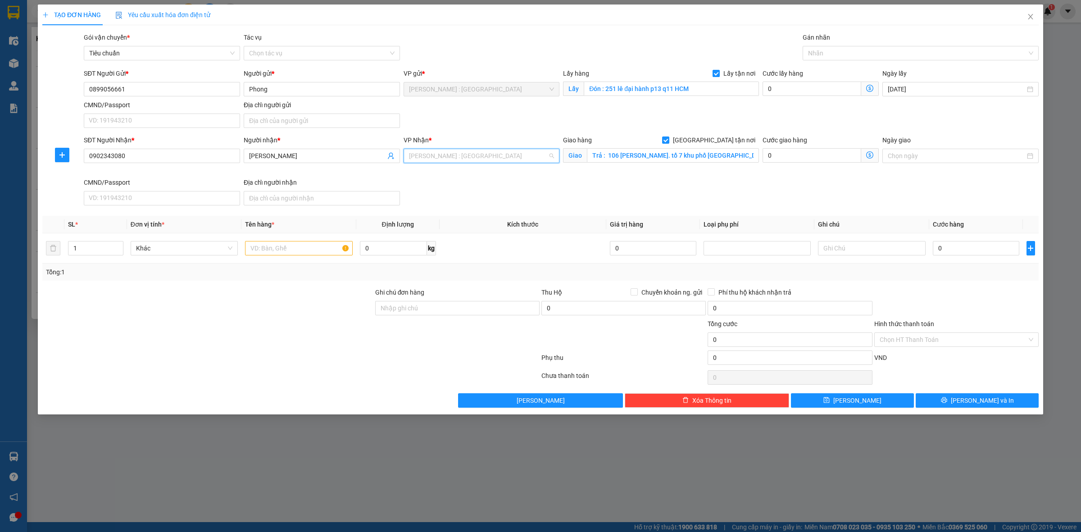
scroll to position [249, 0]
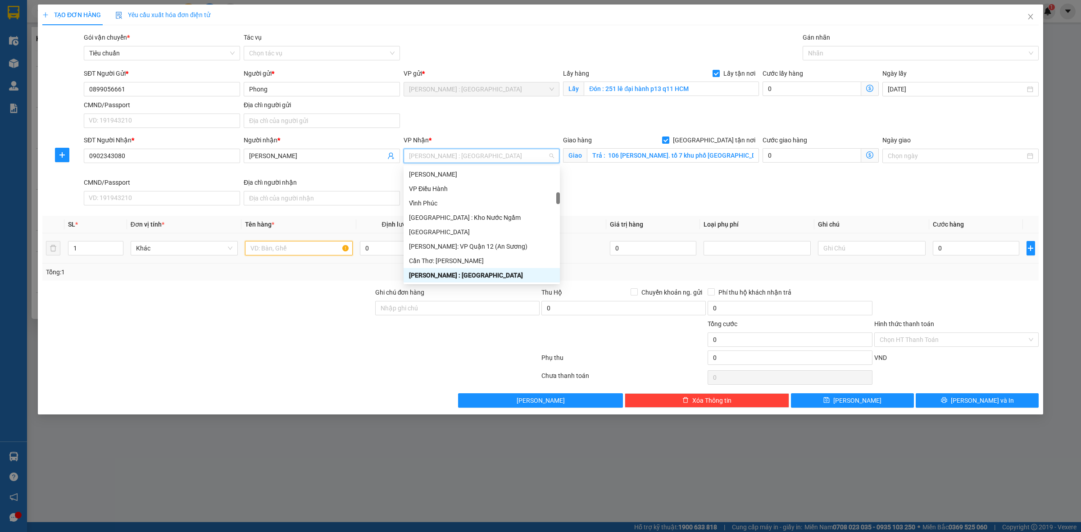
click at [286, 246] on input "text" at bounding box center [298, 248] width 107 height 14
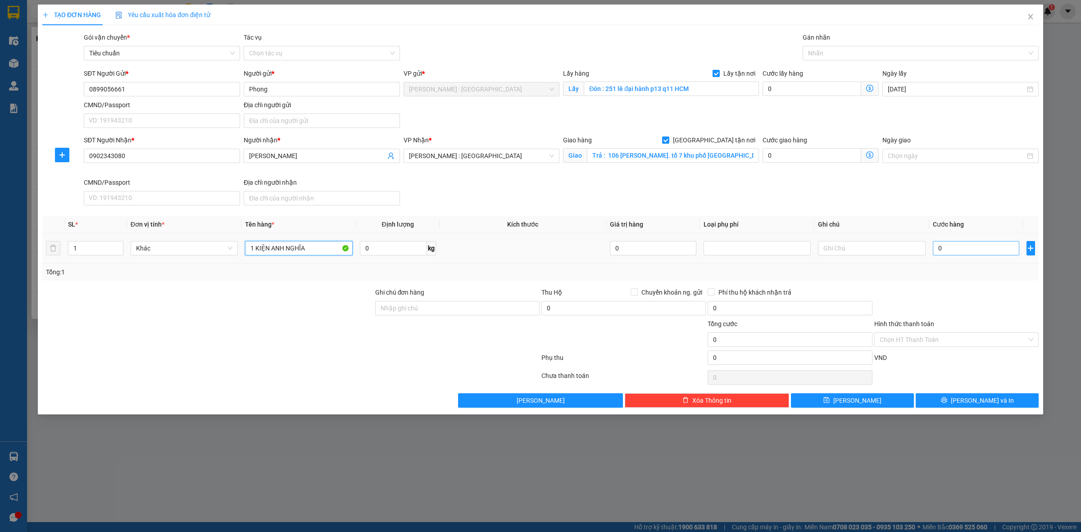
type input "1 KIỆN ANH NGHĨA"
click at [969, 251] on input "0" at bounding box center [975, 248] width 86 height 14
type input "1"
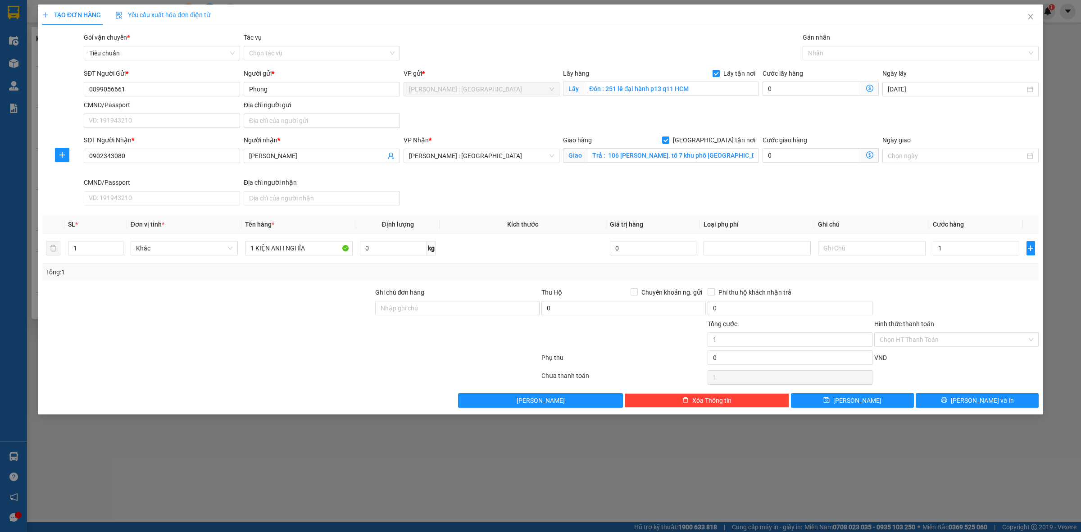
type input "1.000"
click at [950, 366] on div "VND" at bounding box center [956, 361] width 166 height 16
click at [860, 401] on span "[PERSON_NAME]" at bounding box center [857, 400] width 48 height 10
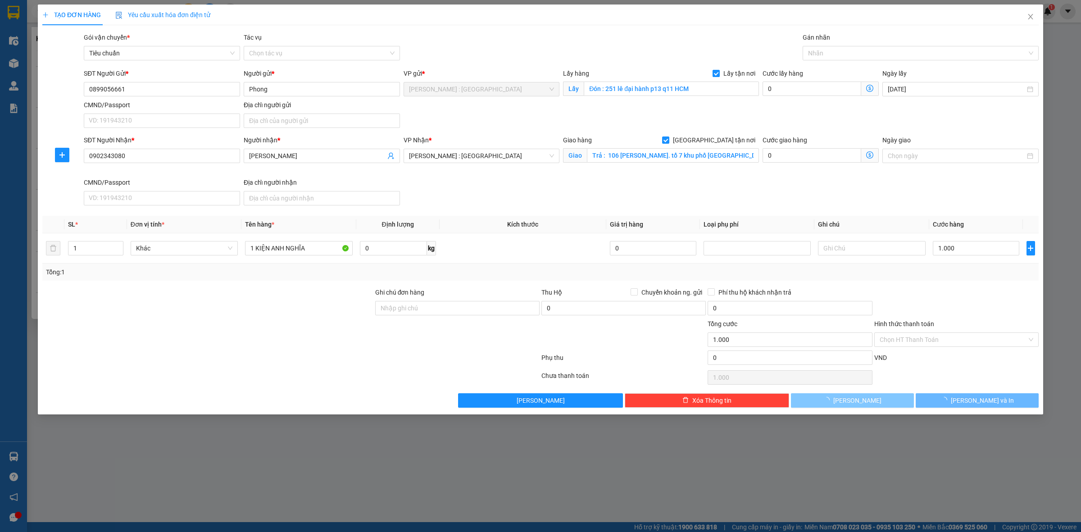
checkbox input "false"
type input "0"
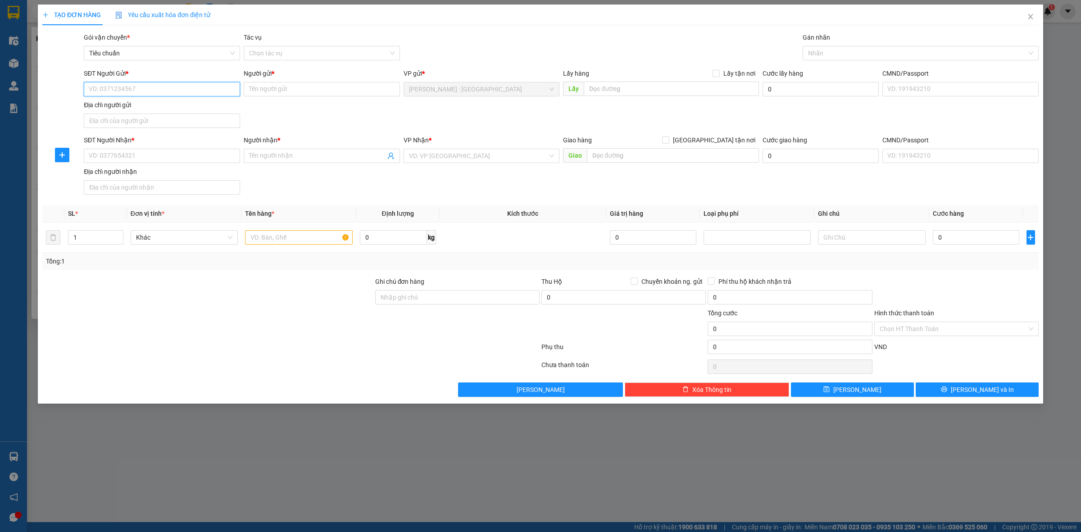
click at [212, 88] on input "SĐT Người Gửi *" at bounding box center [162, 89] width 156 height 14
paste input "0964370686"
type input "0964370686"
click at [700, 81] on div "Lấy hàng Lấy tận nơi" at bounding box center [661, 75] width 196 height 14
click at [705, 89] on input "text" at bounding box center [670, 88] width 175 height 14
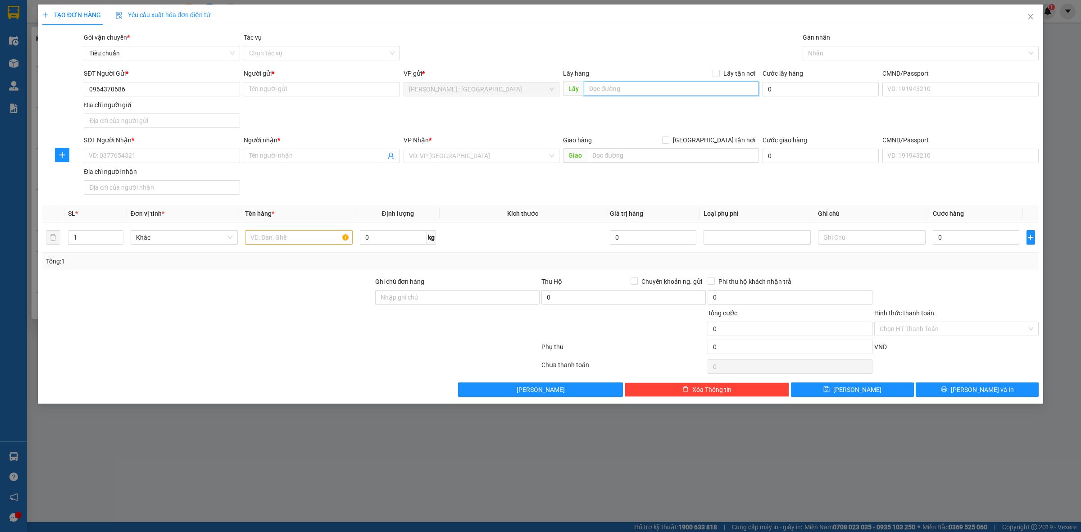
paste input "110b [PERSON_NAME] . Kp chiêu liêu . P [GEOGRAPHIC_DATA] . Dĩ an . [GEOGRAPHIC_…"
type input "110b [PERSON_NAME] . Kp chiêu liêu . P [GEOGRAPHIC_DATA] . Dĩ an . [GEOGRAPHIC_…"
click at [719, 77] on label "Lấy tận nơi" at bounding box center [735, 73] width 46 height 10
click at [719, 76] on input "Lấy tận nơi" at bounding box center [715, 73] width 6 height 6
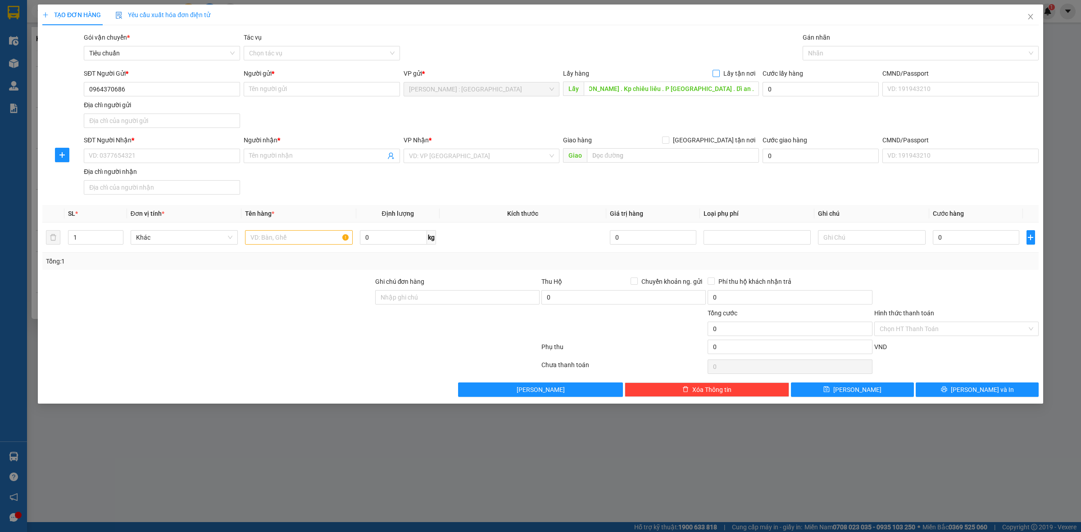
checkbox input "true"
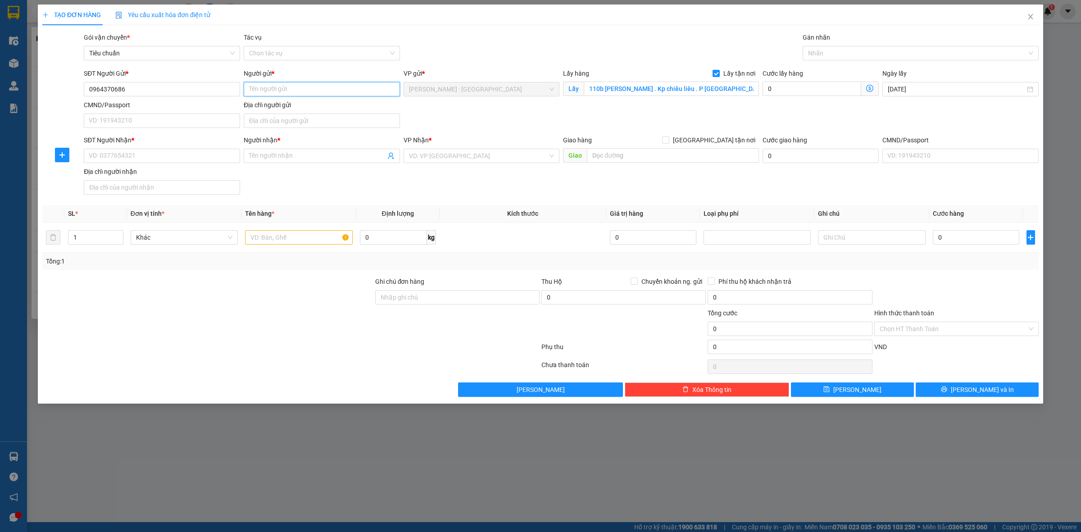
click at [322, 89] on input "Người gửi *" at bounding box center [322, 89] width 156 height 14
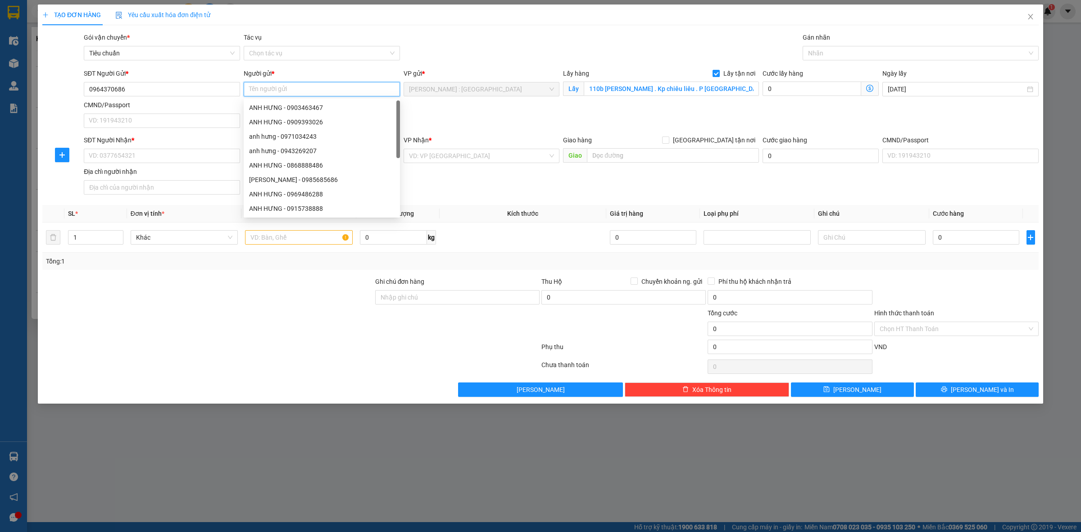
paste input "Nhutnguyen"
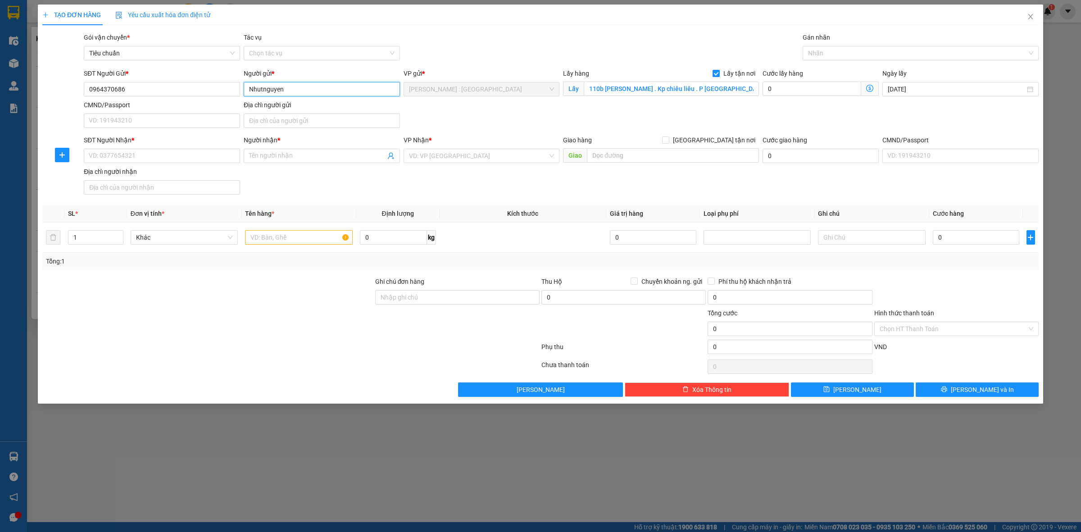
type input "Nhutnguyen"
click at [210, 156] on input "SĐT Người Nhận *" at bounding box center [162, 156] width 156 height 14
paste input "0974702104"
type input "0974702104"
click at [295, 158] on input "Người nhận *" at bounding box center [317, 156] width 136 height 10
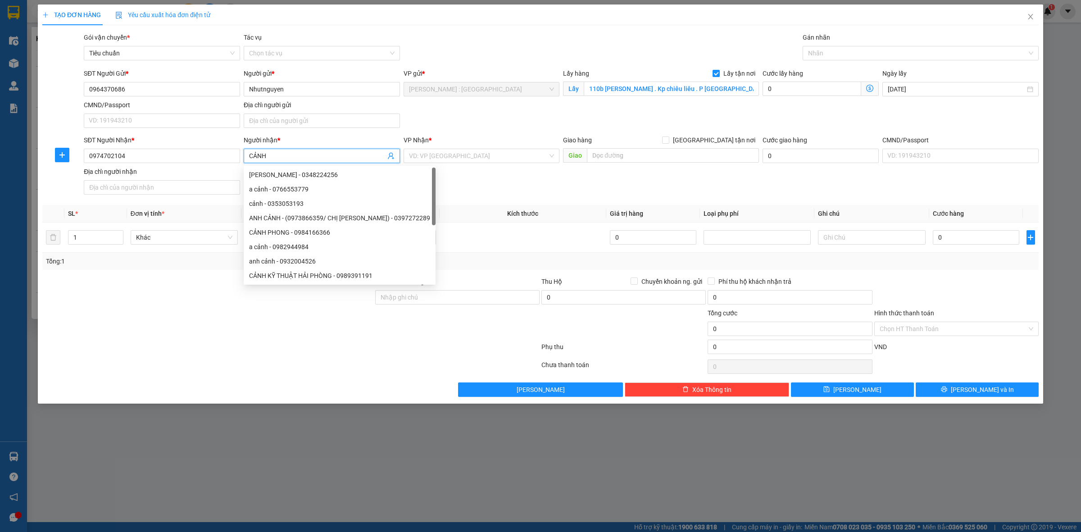
type input "CẢNH"
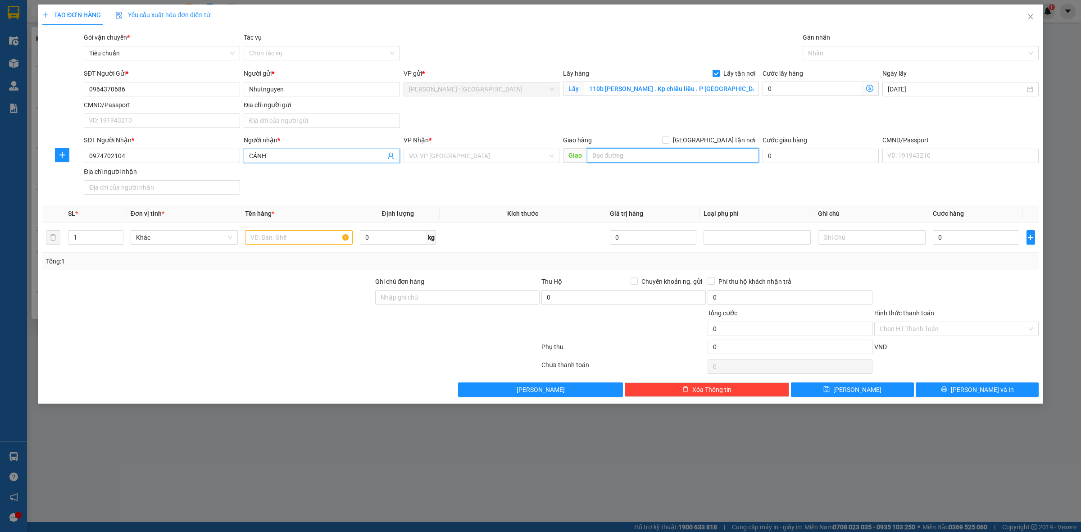
click at [633, 156] on input "text" at bounding box center [673, 155] width 172 height 14
paste input "bến xe [GEOGRAPHIC_DATA]"
type input "bến xe [GEOGRAPHIC_DATA]"
click at [503, 155] on input "search" at bounding box center [478, 156] width 139 height 14
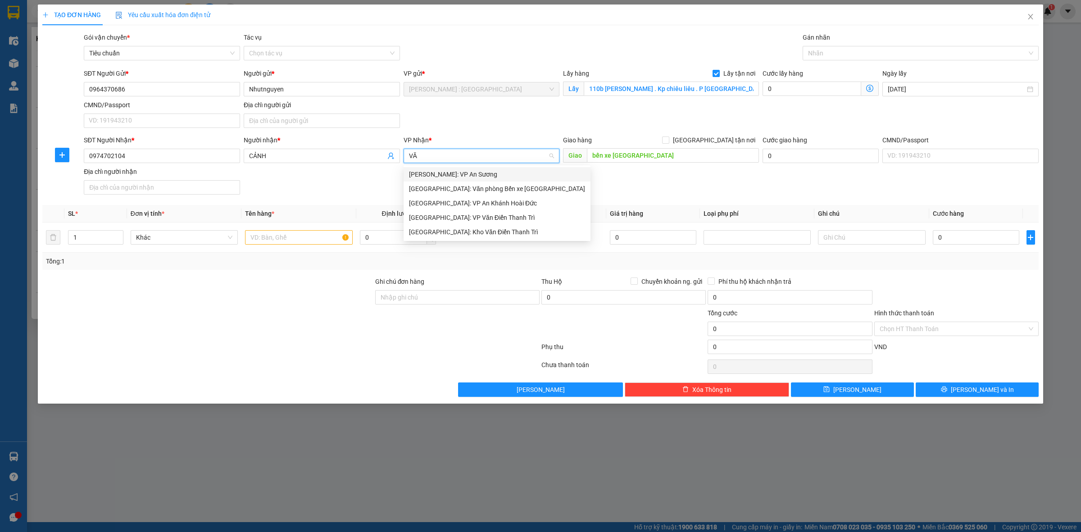
type input "VĂN"
click at [512, 206] on div "[GEOGRAPHIC_DATA]: Kho Văn Điển Thanh Trì" at bounding box center [497, 203] width 176 height 10
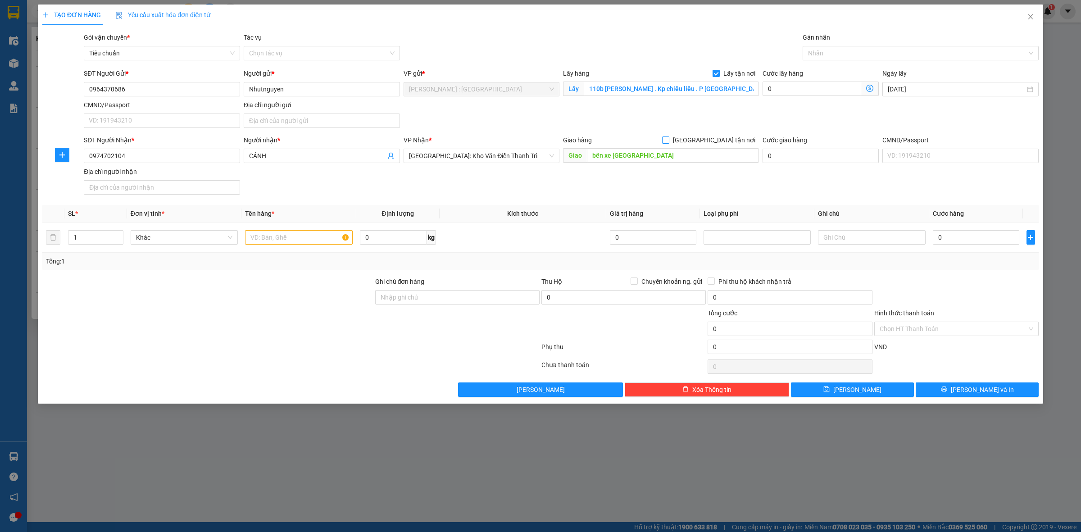
click at [668, 142] on input "[GEOGRAPHIC_DATA] tận nơi" at bounding box center [665, 139] width 6 height 6
checkbox input "true"
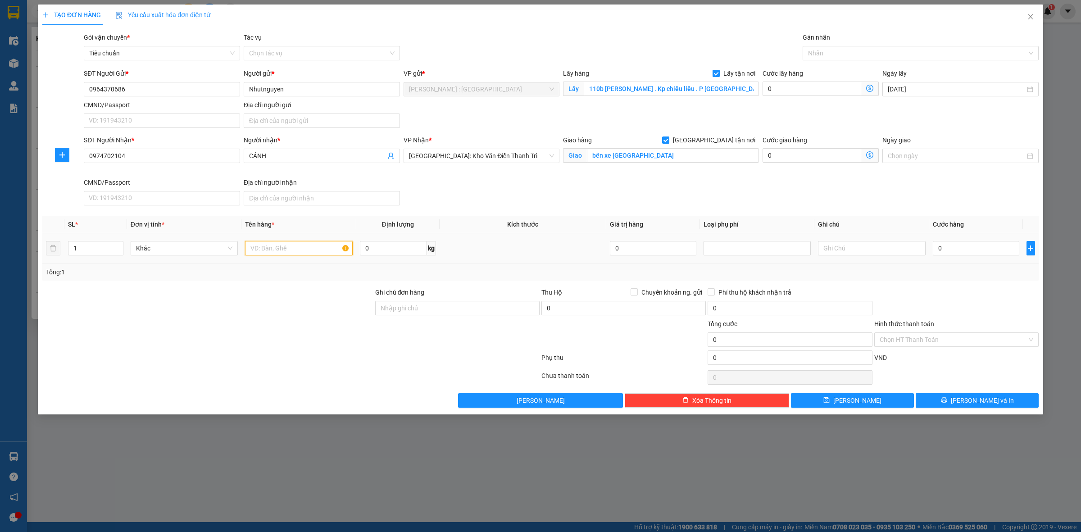
click at [337, 249] on input "text" at bounding box center [298, 248] width 107 height 14
type input "5"
paste input "2 kiện"
type input "2 kiện A TRÍ"
click at [991, 246] on input "0" at bounding box center [975, 248] width 86 height 14
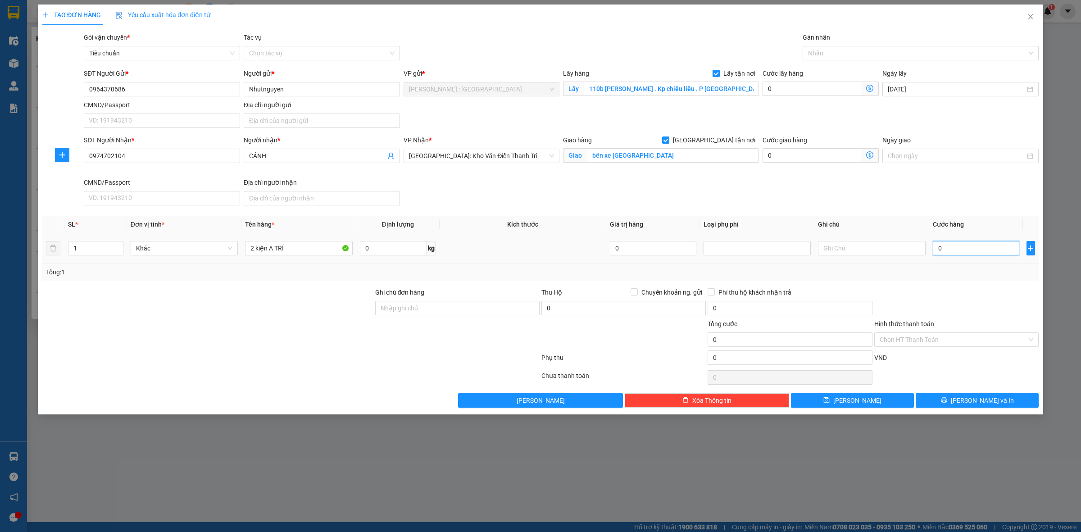
type input "5"
type input "57"
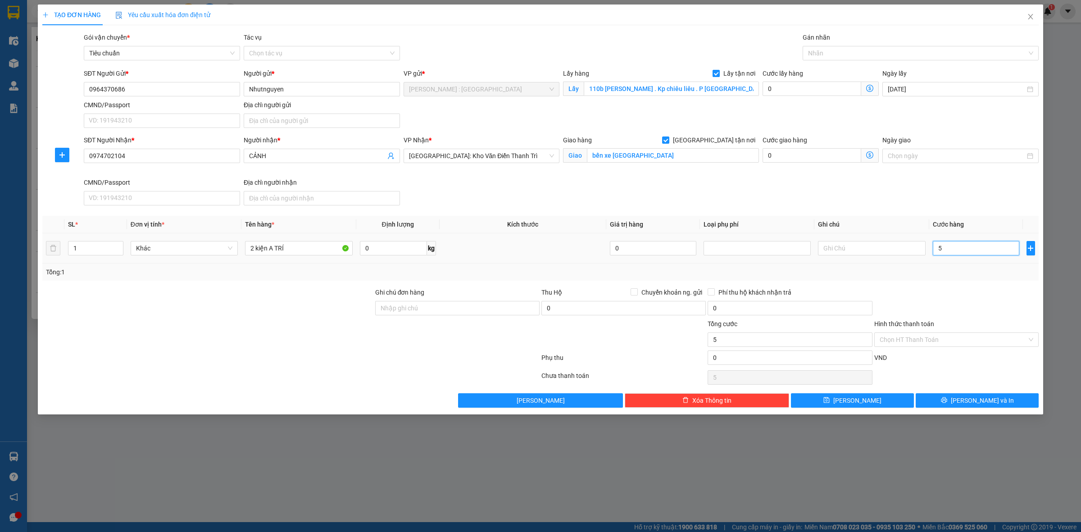
type input "57"
type input "570"
type input "570.000"
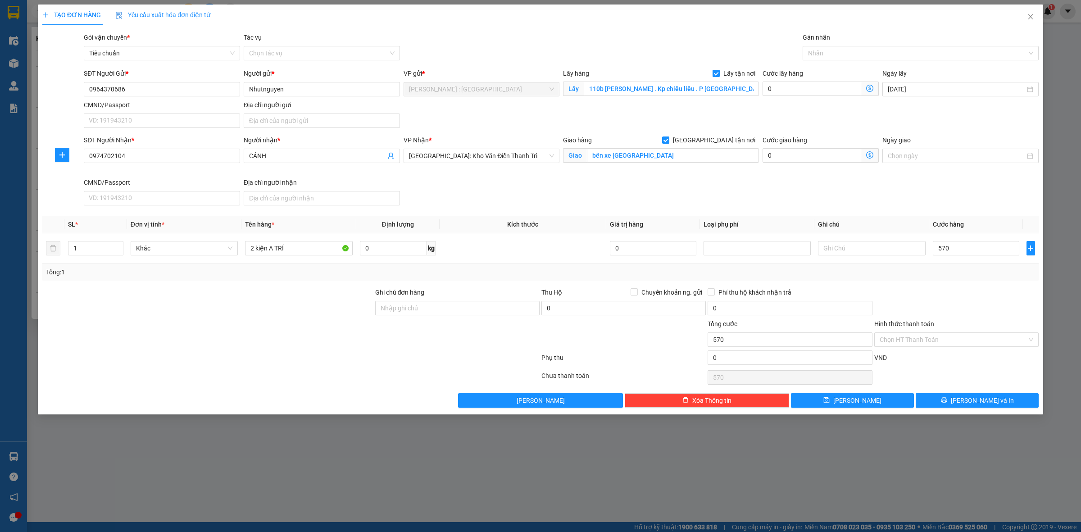
type input "570.000"
click at [973, 275] on div "Tổng: 1" at bounding box center [540, 272] width 989 height 10
click at [895, 404] on button "[PERSON_NAME]" at bounding box center [852, 400] width 123 height 14
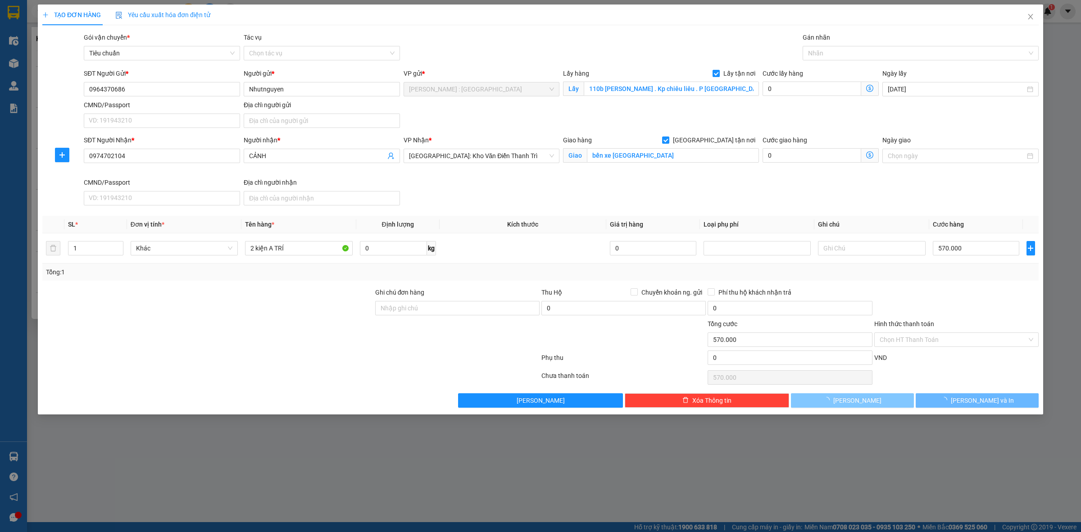
checkbox input "false"
type input "0"
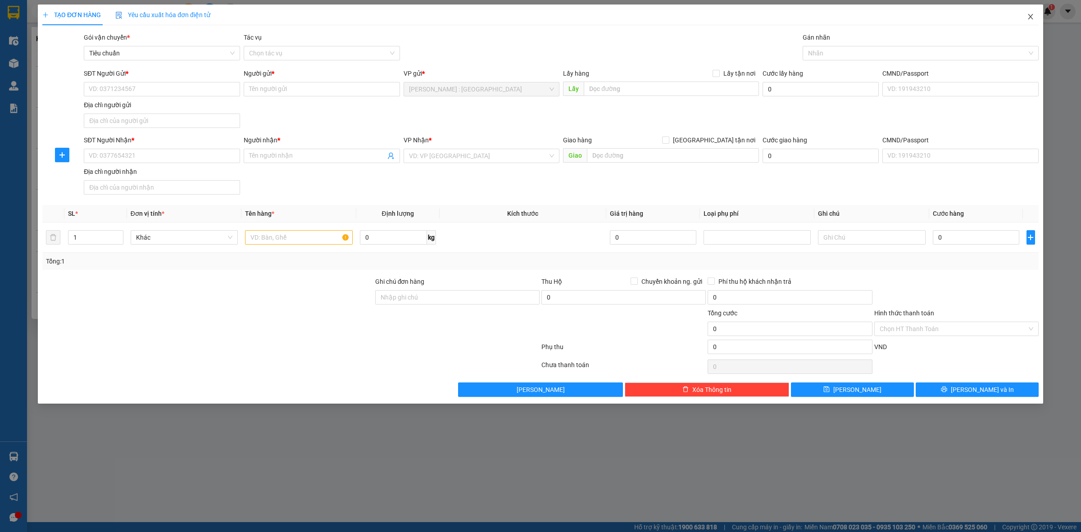
click at [1029, 16] on icon "close" at bounding box center [1029, 16] width 5 height 5
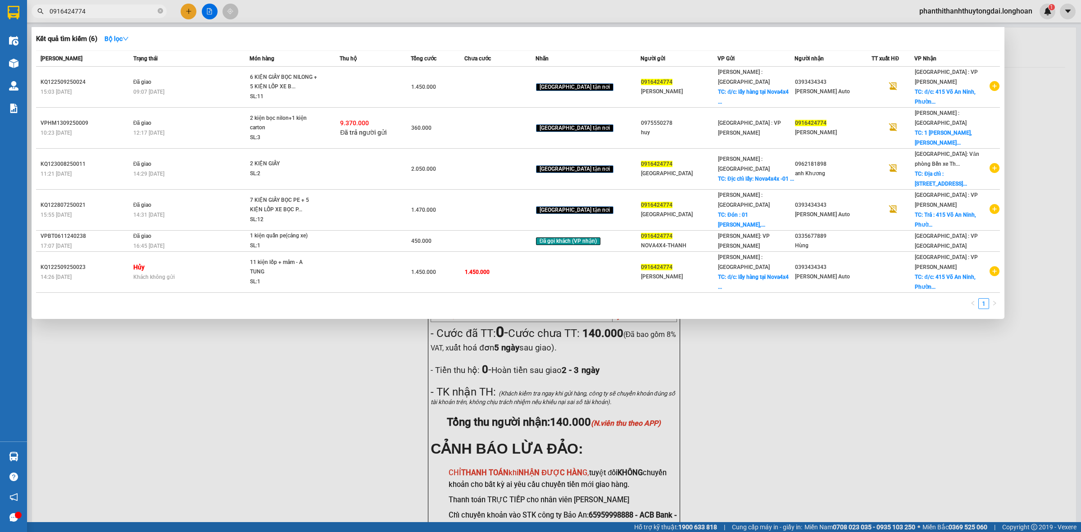
click at [217, 380] on div at bounding box center [540, 266] width 1081 height 532
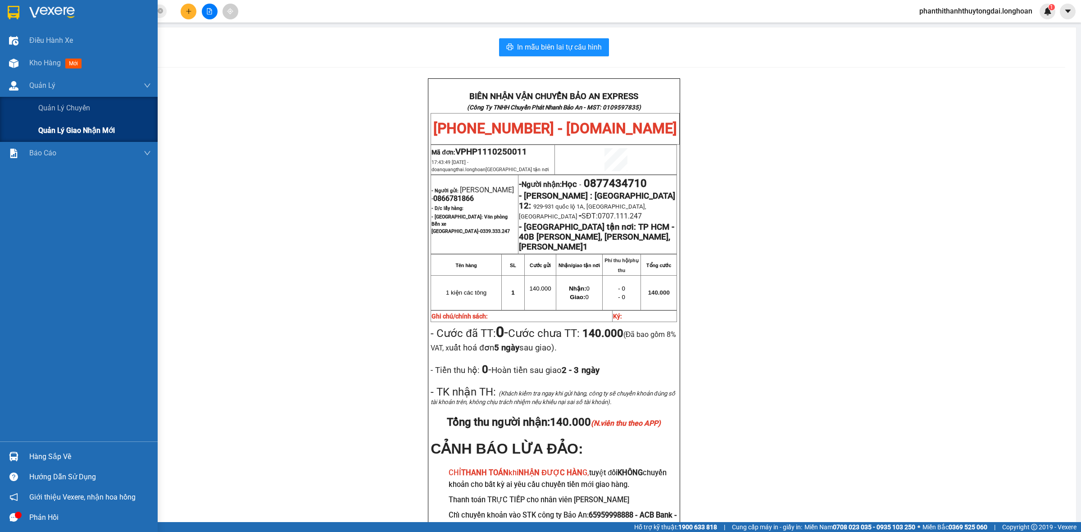
click at [43, 134] on span "Quản lý giao nhận mới" at bounding box center [76, 130] width 77 height 11
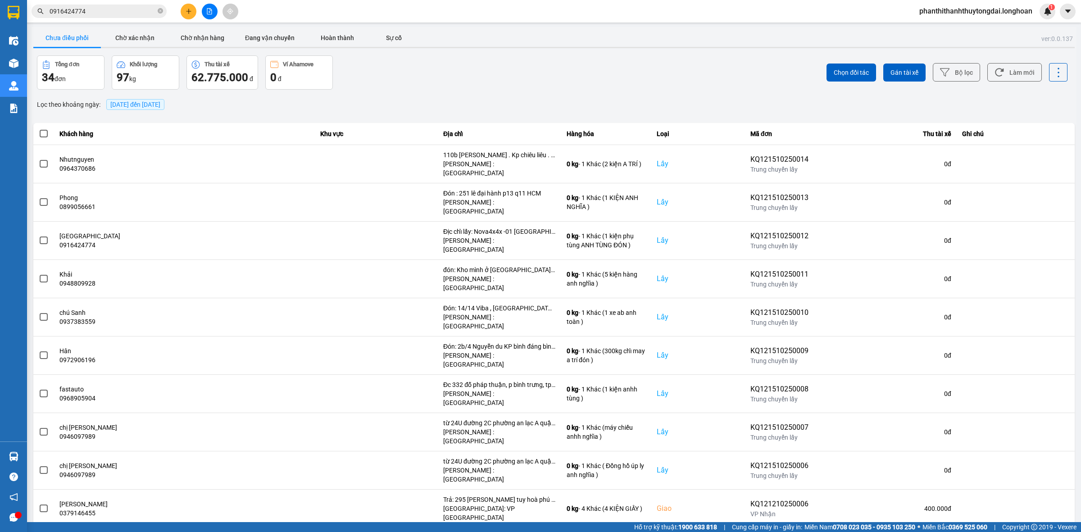
click at [1058, 530] on div "10 / trang" at bounding box center [1046, 534] width 28 height 9
click at [1054, 446] on div "100 / trang" at bounding box center [1050, 444] width 33 height 9
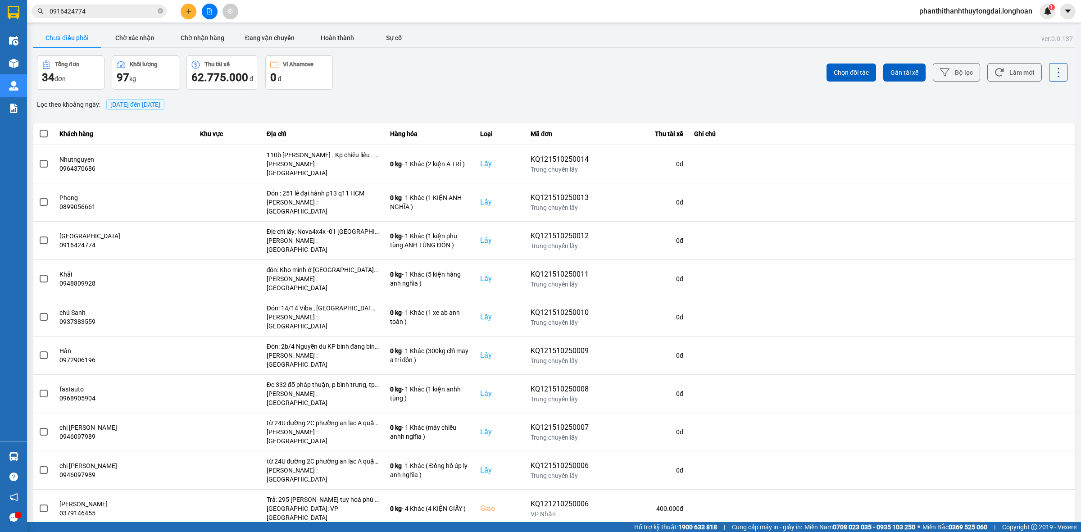
click at [154, 106] on span "[DATE] đến [DATE]" at bounding box center [135, 104] width 50 height 7
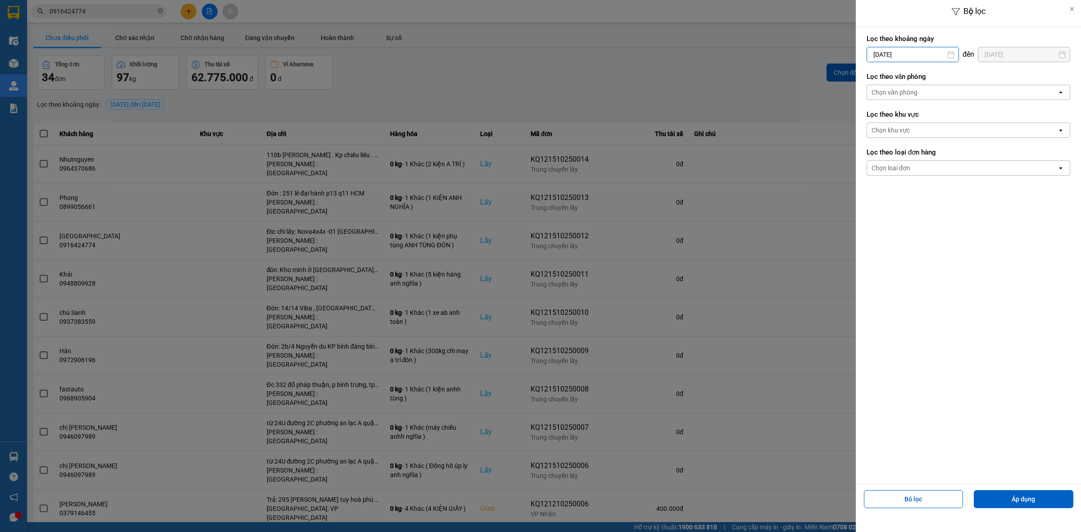
click at [926, 54] on input "[DATE]" at bounding box center [912, 54] width 91 height 14
click at [906, 122] on div "1" at bounding box center [907, 120] width 13 height 11
type input "[DATE]"
click at [923, 95] on div "Chọn văn phòng" at bounding box center [962, 92] width 190 height 14
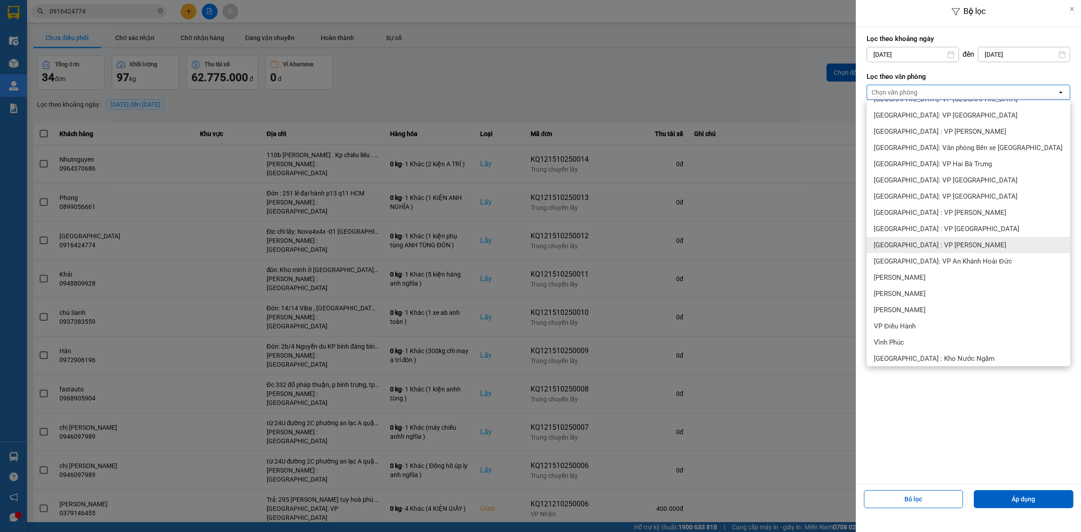
scroll to position [281, 0]
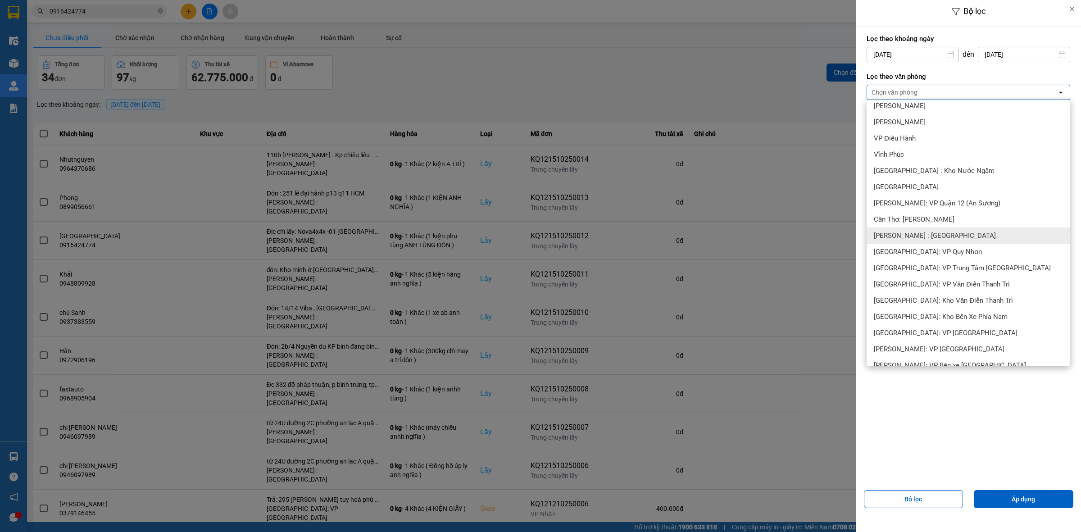
click at [944, 242] on div "[PERSON_NAME] : [GEOGRAPHIC_DATA]" at bounding box center [967, 235] width 203 height 16
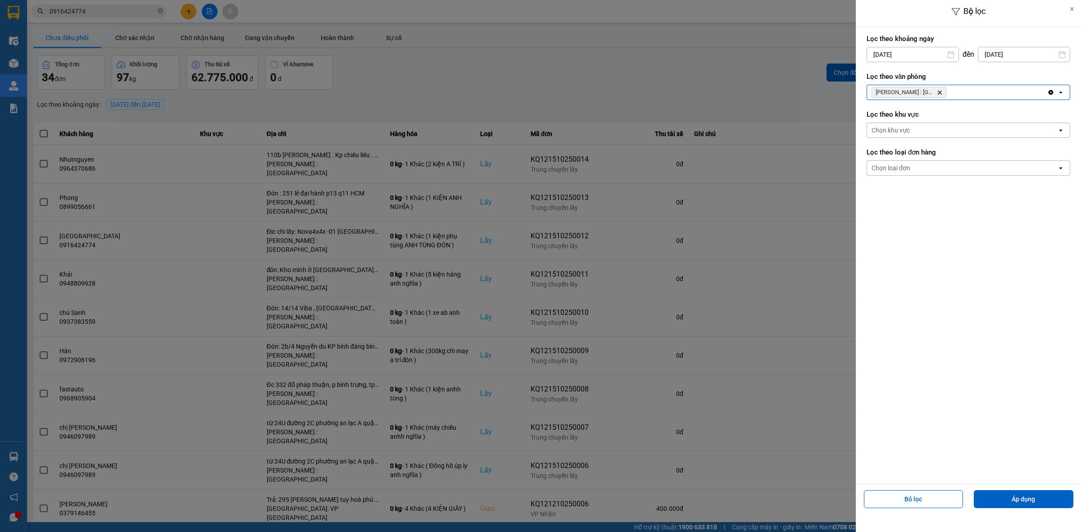
click at [936, 165] on div "Chọn loại đơn" at bounding box center [962, 168] width 190 height 14
click at [927, 188] on div "Lấy" at bounding box center [967, 188] width 203 height 16
click at [1022, 492] on button "Áp dụng" at bounding box center [1022, 499] width 99 height 18
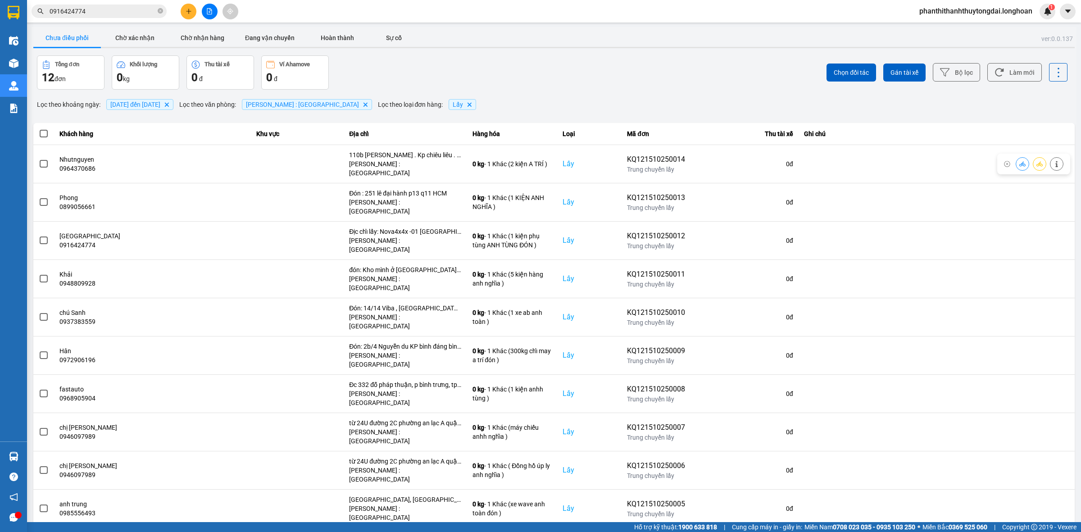
scroll to position [18, 0]
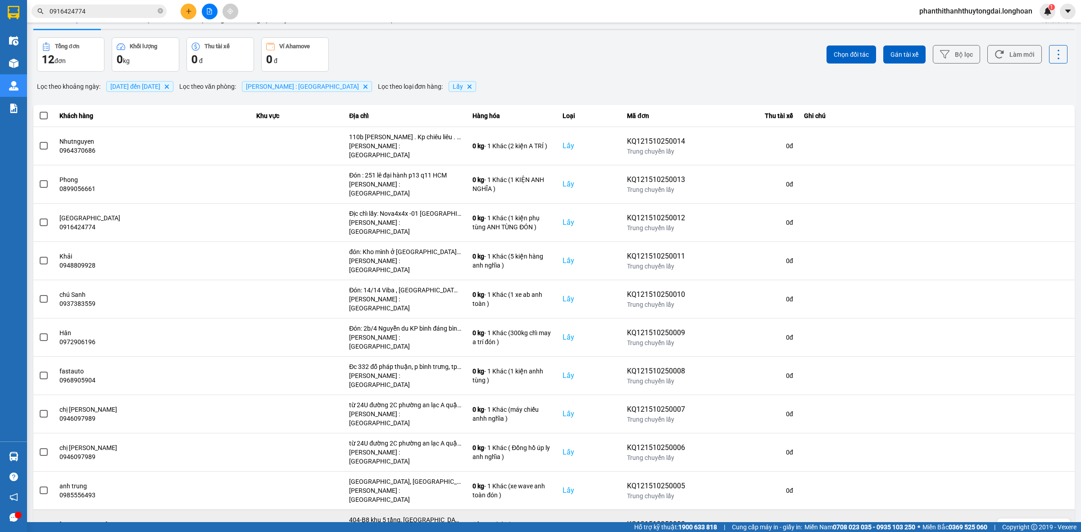
click at [41, 524] on span at bounding box center [44, 528] width 8 height 8
click at [39, 524] on input "checkbox" at bounding box center [39, 524] width 0 height 0
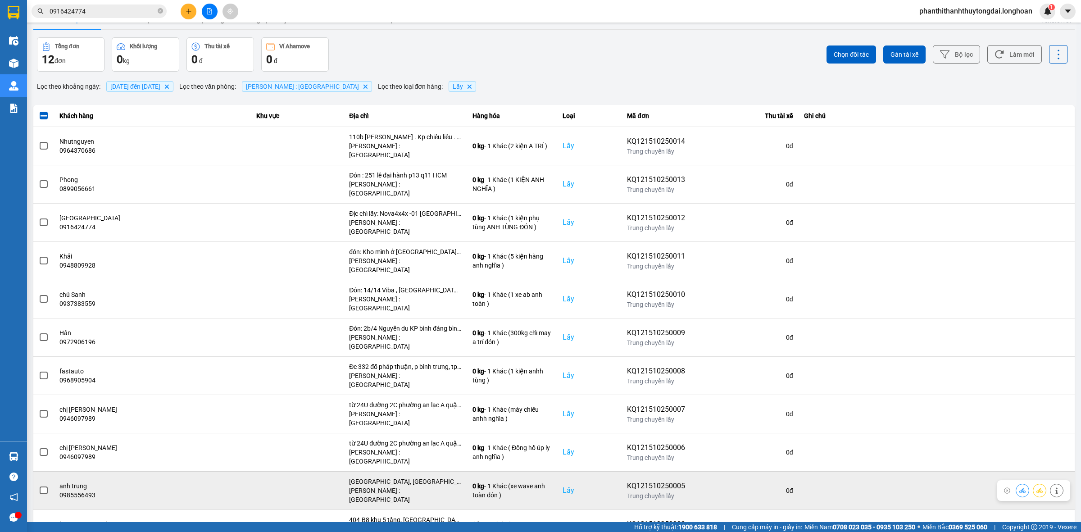
click at [41, 486] on span at bounding box center [44, 490] width 8 height 8
click at [39, 485] on input "checkbox" at bounding box center [39, 485] width 0 height 0
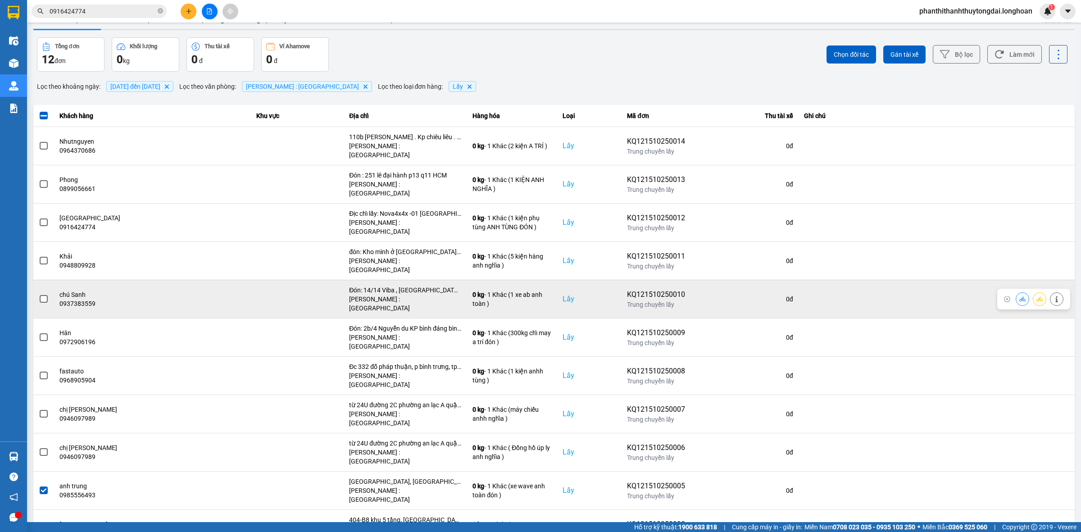
click at [44, 295] on span at bounding box center [44, 299] width 8 height 8
click at [39, 294] on input "checkbox" at bounding box center [39, 294] width 0 height 0
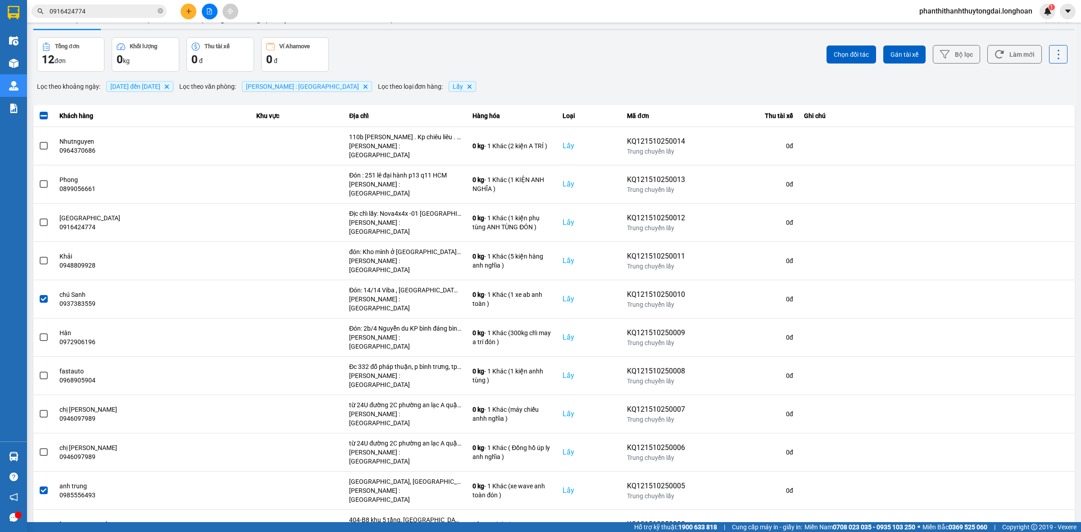
click at [894, 43] on div "Chọn đối tác Gán tài xế Bộ lọc Làm mới" at bounding box center [809, 54] width 515 height 34
click at [904, 53] on span "Gán tài xế" at bounding box center [904, 54] width 28 height 9
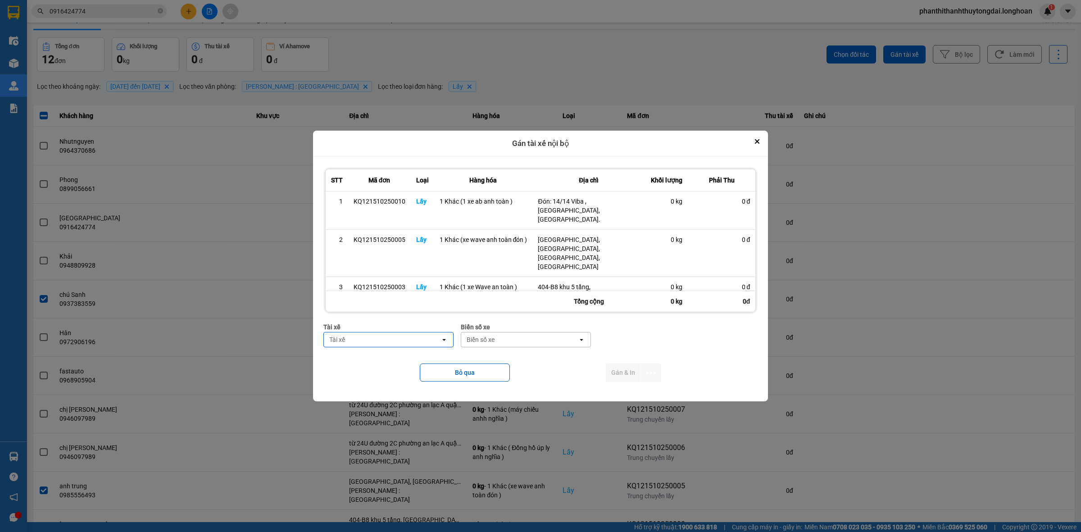
click at [409, 332] on div "Tài xế" at bounding box center [382, 339] width 117 height 14
type input "TOÀN"
drag, startPoint x: 410, startPoint y: 354, endPoint x: 475, endPoint y: 349, distance: 65.4
click at [410, 355] on span "0702555247 - [PERSON_NAME] 0702555247" at bounding box center [390, 357] width 119 height 18
click at [508, 335] on div "Biển số xe" at bounding box center [507, 339] width 28 height 9
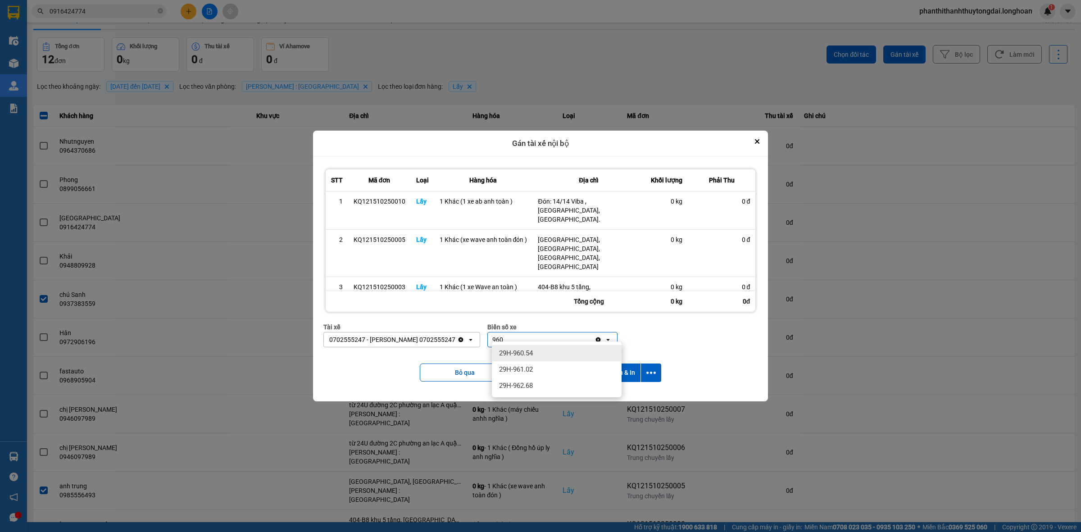
type input "960"
click at [545, 355] on div "29H-960.54" at bounding box center [557, 353] width 130 height 16
click at [657, 367] on button "dialog" at bounding box center [651, 372] width 20 height 18
click at [645, 385] on li "Chỉ gán tài" at bounding box center [627, 391] width 68 height 16
click at [657, 376] on button "dialog" at bounding box center [651, 372] width 20 height 18
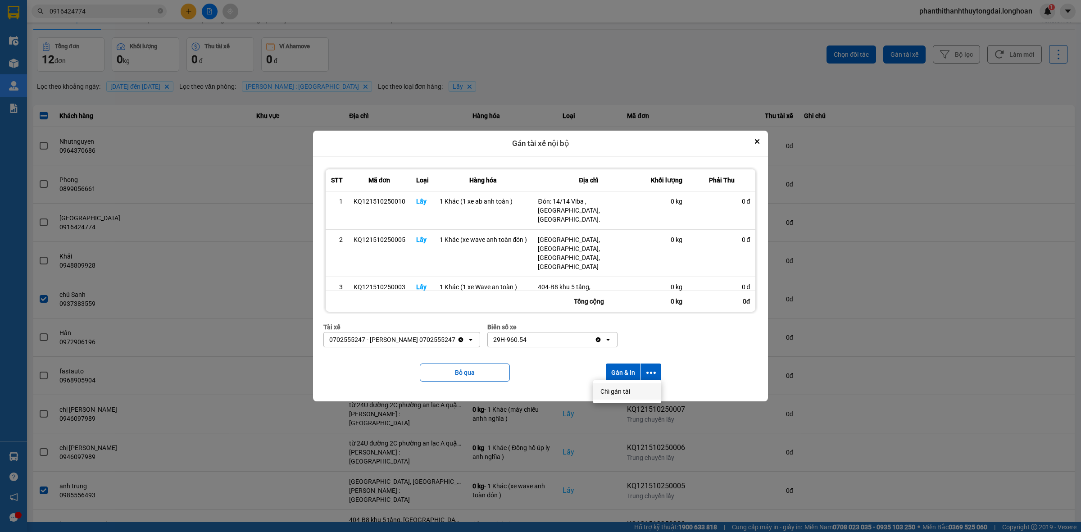
click at [648, 390] on div "Chỉ gán tài" at bounding box center [626, 391] width 53 height 9
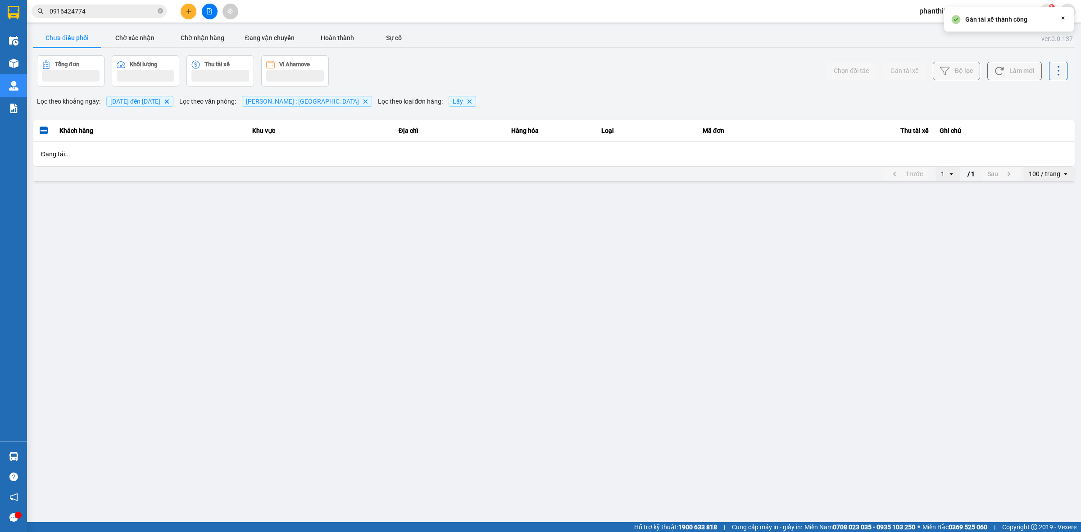
scroll to position [0, 0]
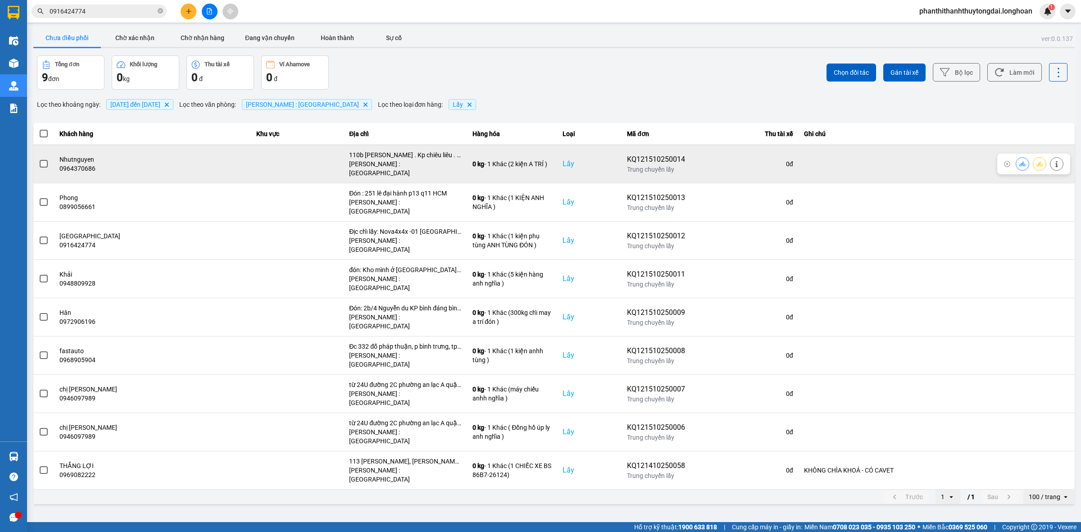
click at [41, 160] on span at bounding box center [44, 164] width 8 height 8
click at [39, 159] on input "checkbox" at bounding box center [39, 159] width 0 height 0
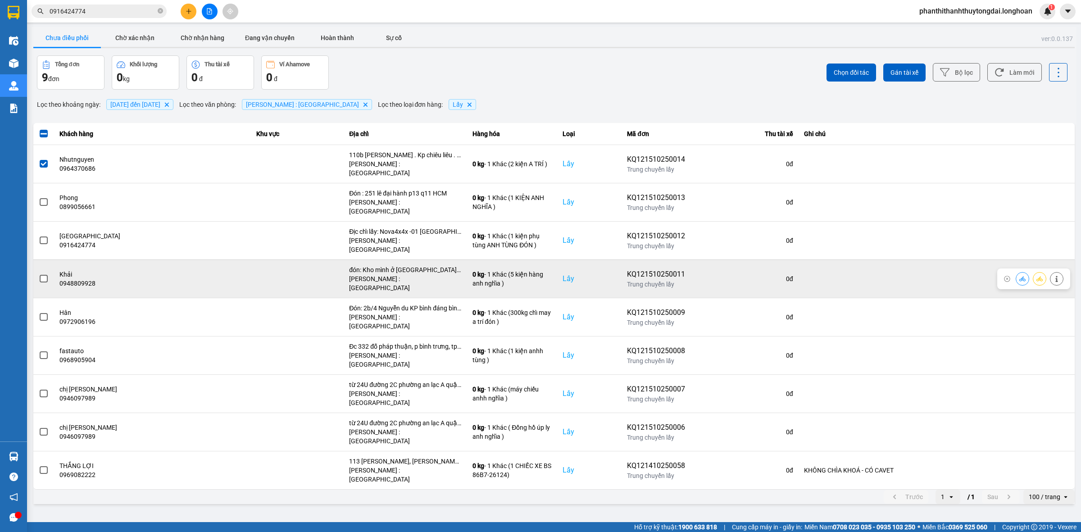
click at [41, 272] on div at bounding box center [44, 279] width 10 height 14
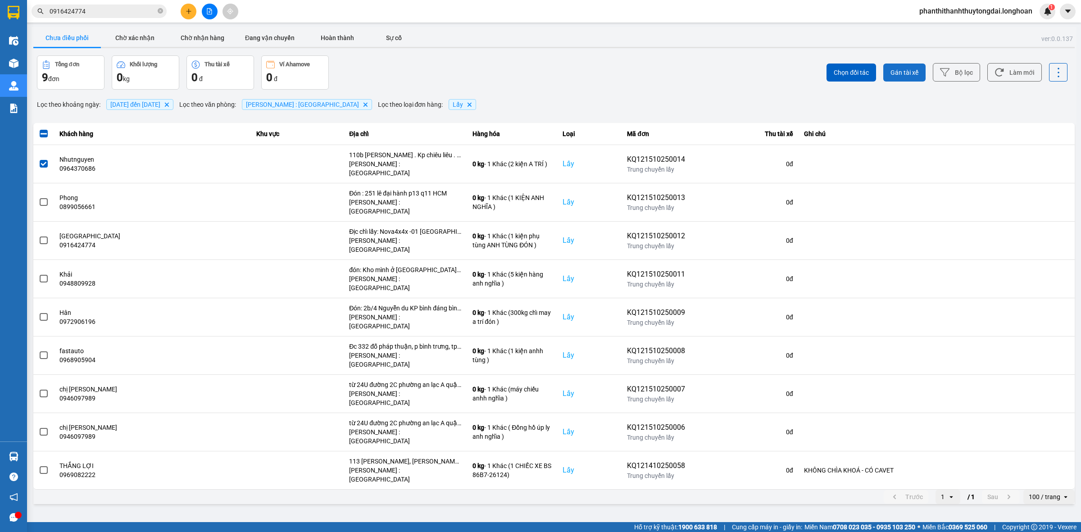
click at [900, 73] on span "Gán tài xế" at bounding box center [904, 72] width 28 height 9
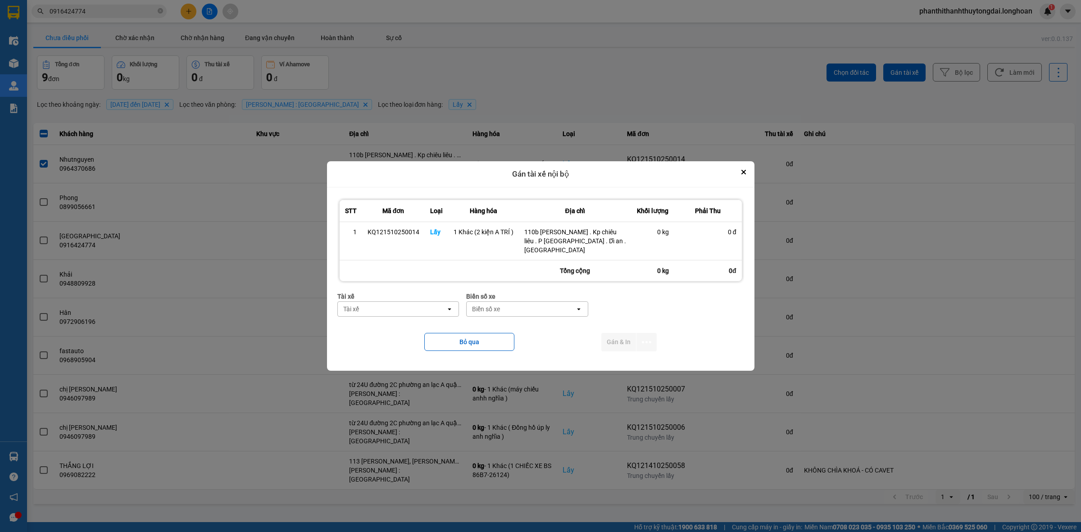
click at [368, 307] on div "Tài xế" at bounding box center [392, 309] width 109 height 14
type input "TRÍ"
click at [398, 343] on span "0762111247 - [PERSON_NAME] 0762111247" at bounding box center [400, 344] width 111 height 18
type input "0"
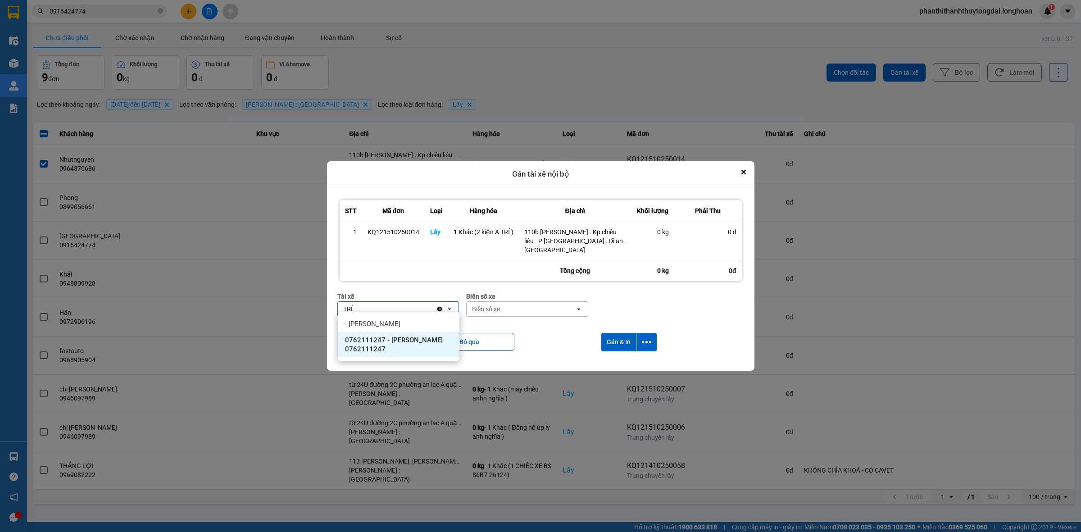
type input "TRÍ"
click at [413, 345] on span "0762111247 - [PERSON_NAME] 0762111247" at bounding box center [400, 344] width 111 height 18
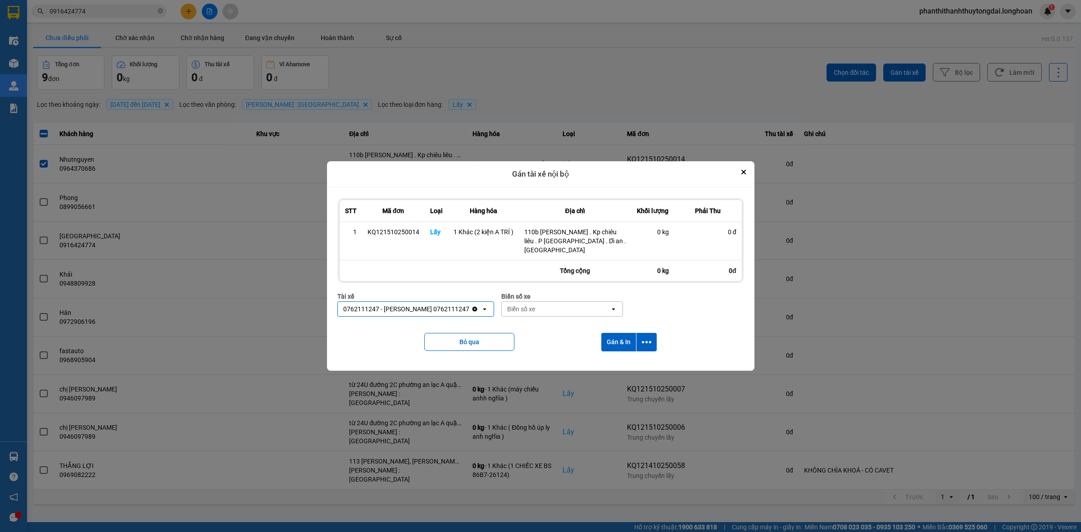
click at [511, 312] on div "Biển số xe Biển số xe open" at bounding box center [562, 307] width 122 height 32
click at [512, 311] on div "Biển số xe" at bounding box center [556, 309] width 109 height 14
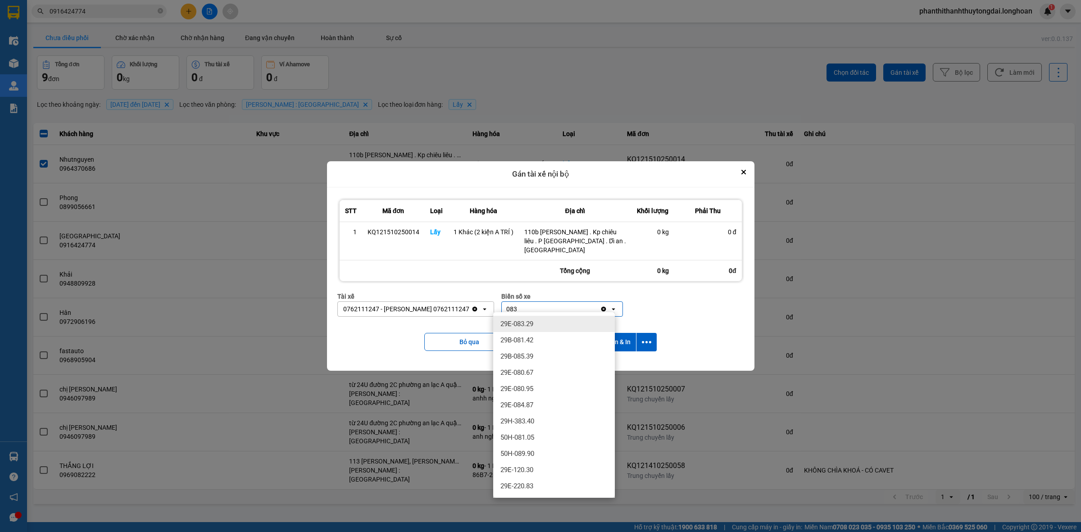
type input "083"
click at [577, 323] on div "29E-083.29" at bounding box center [554, 324] width 122 height 16
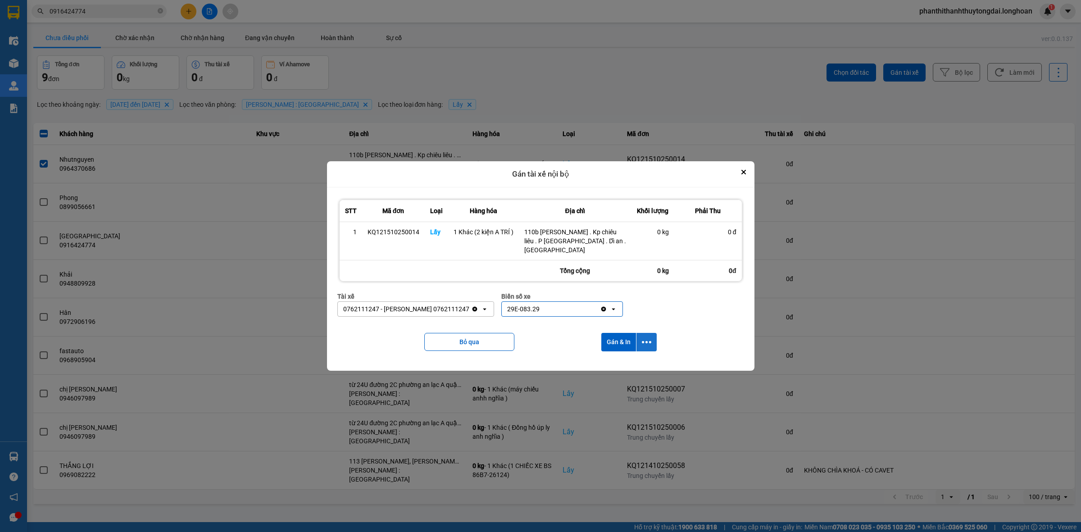
click at [638, 336] on button "dialog" at bounding box center [646, 342] width 20 height 18
click at [637, 357] on div "Chỉ gán tài" at bounding box center [622, 361] width 53 height 9
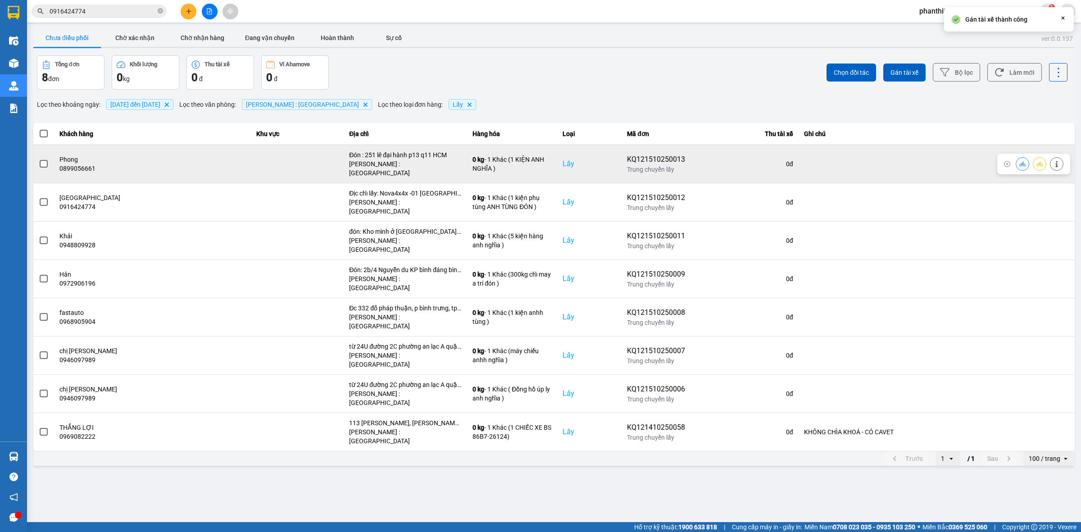
click at [41, 163] on span at bounding box center [44, 164] width 8 height 8
click at [39, 159] on input "checkbox" at bounding box center [39, 159] width 0 height 0
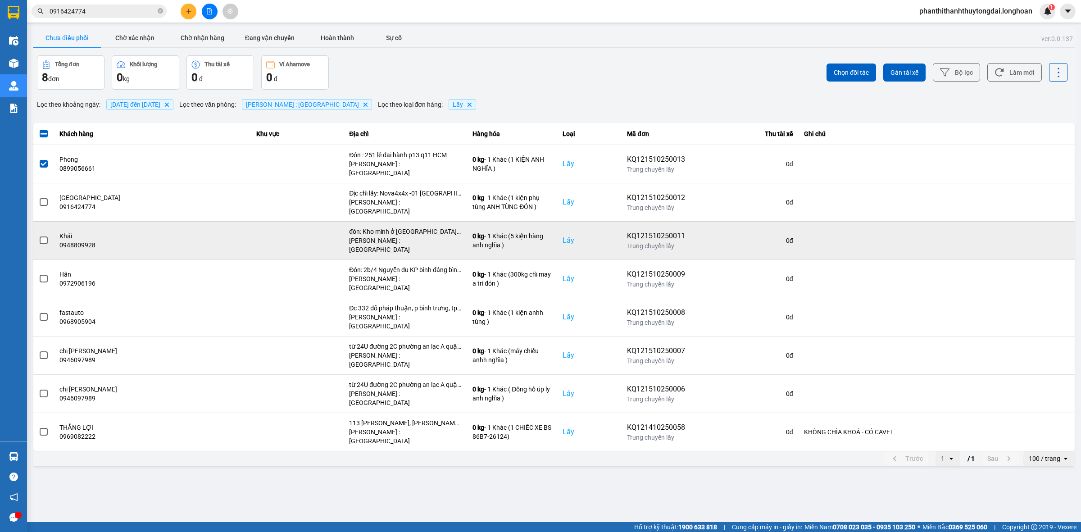
click at [43, 235] on label at bounding box center [44, 240] width 10 height 10
click at [39, 235] on input "checkbox" at bounding box center [39, 235] width 0 height 0
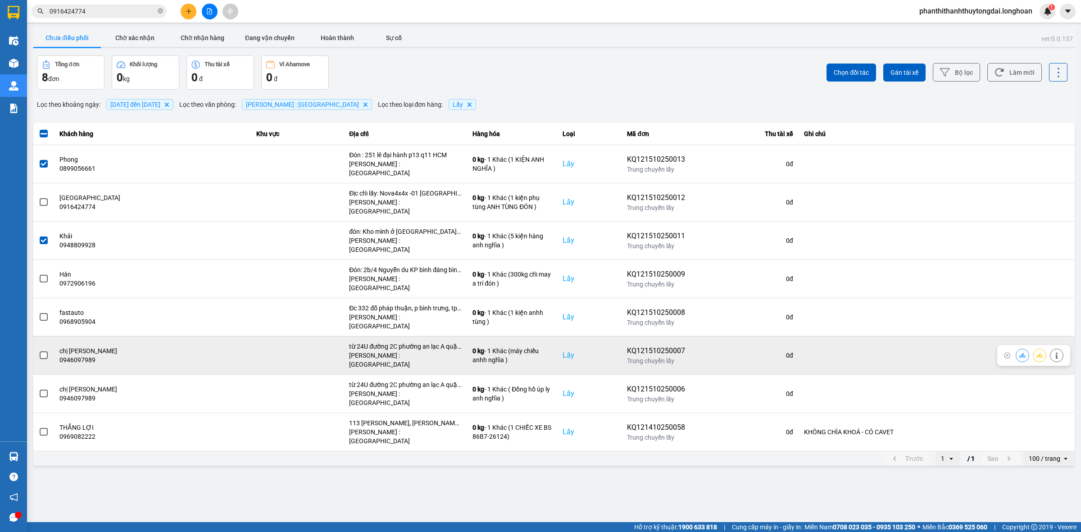
click at [41, 351] on span at bounding box center [44, 355] width 8 height 8
click at [39, 350] on input "checkbox" at bounding box center [39, 350] width 0 height 0
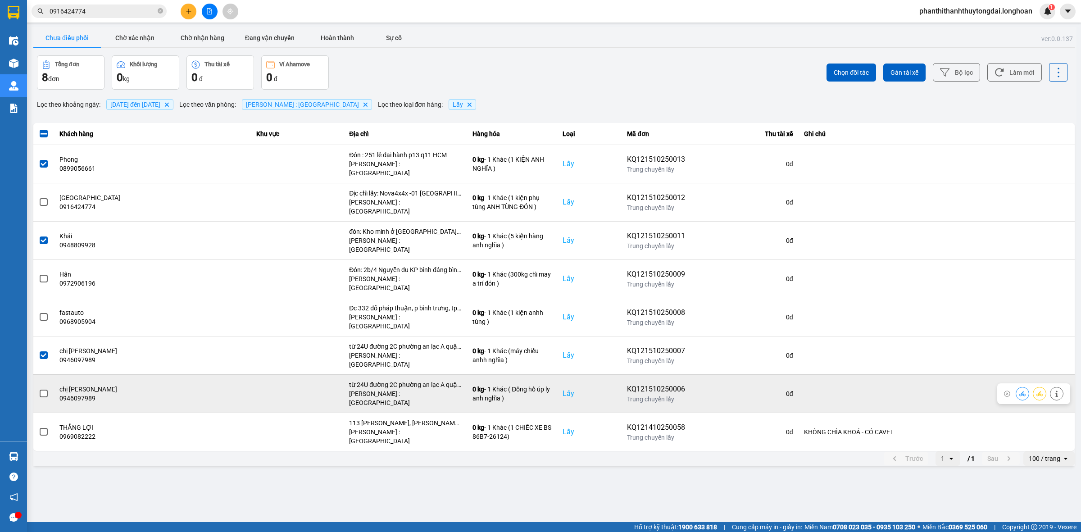
click at [39, 389] on label at bounding box center [44, 394] width 10 height 10
click at [39, 389] on input "checkbox" at bounding box center [39, 389] width 0 height 0
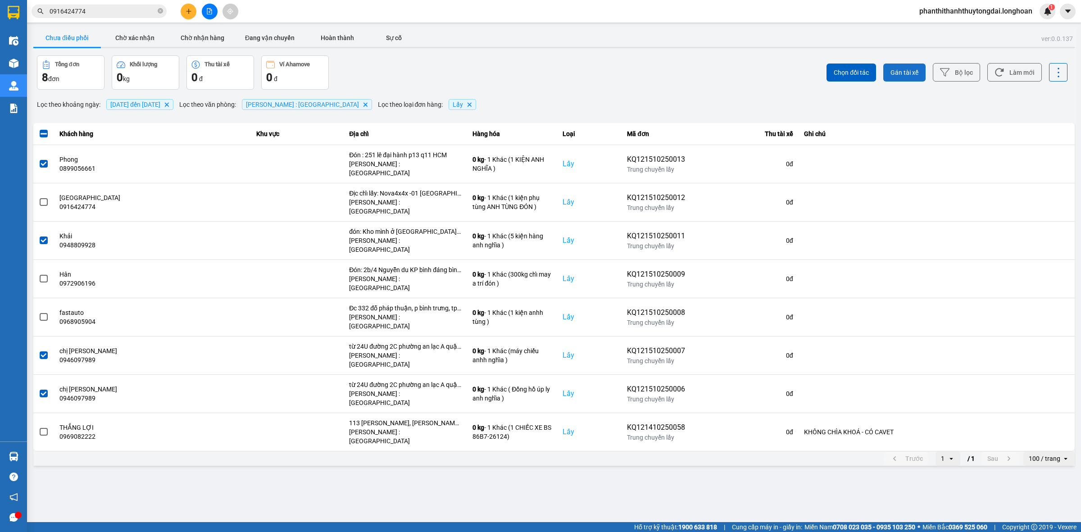
drag, startPoint x: 913, startPoint y: 75, endPoint x: 900, endPoint y: 90, distance: 20.1
click at [913, 76] on span "Gán tài xế" at bounding box center [904, 72] width 28 height 9
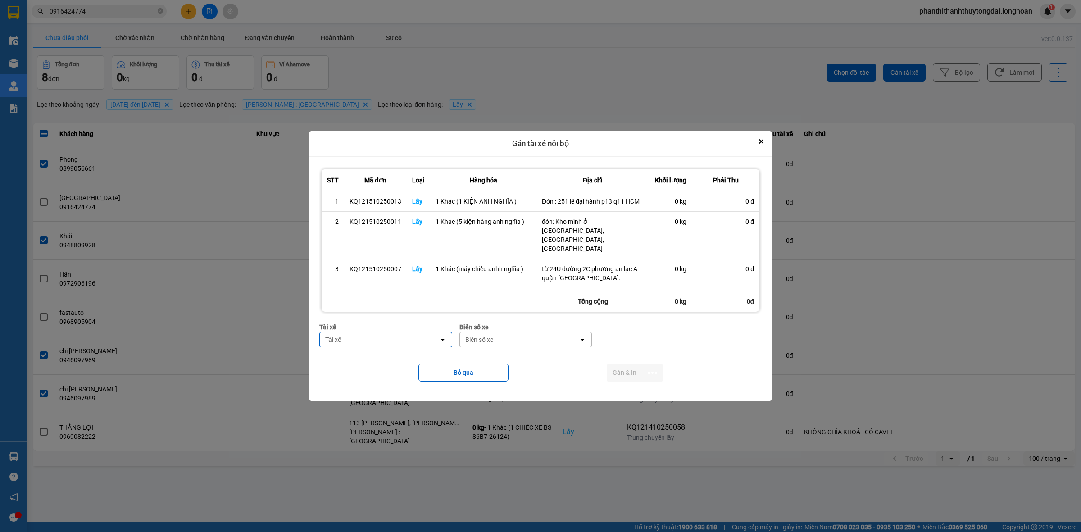
click at [341, 336] on div "Tài xế" at bounding box center [379, 339] width 119 height 14
type input "NGHĨA"
click at [340, 366] on div "0796111247 - [PERSON_NAME]" at bounding box center [383, 359] width 135 height 16
click at [496, 339] on div "Biển số xe" at bounding box center [519, 339] width 119 height 14
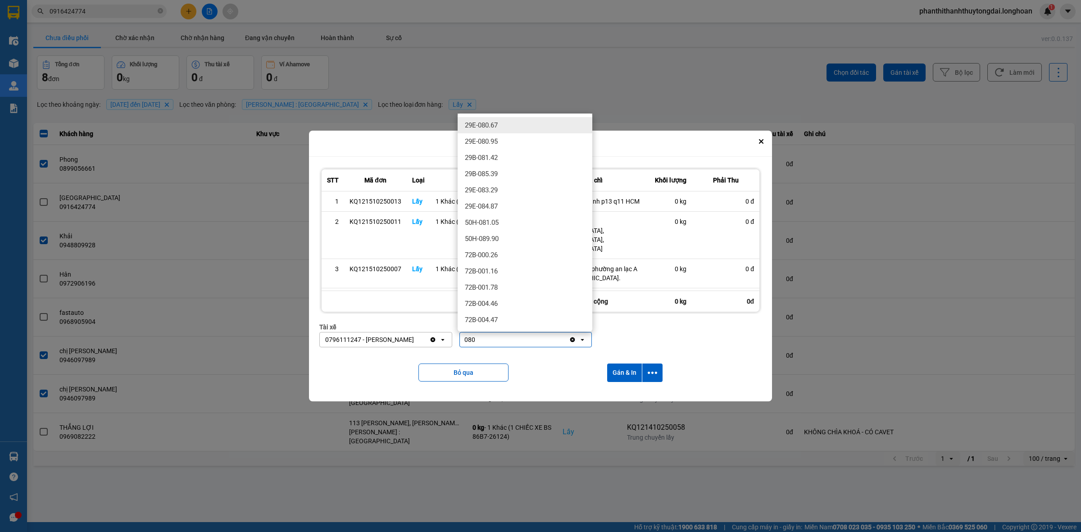
type input "080"
click at [542, 127] on div "29E-080.67" at bounding box center [524, 125] width 135 height 16
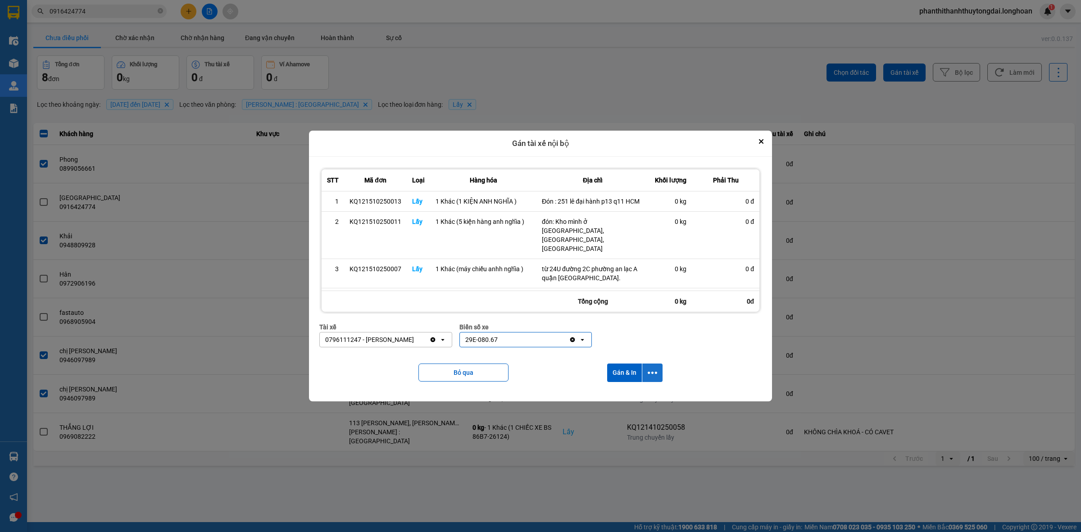
click at [649, 376] on icon "dialog" at bounding box center [651, 372] width 9 height 9
click at [638, 395] on div "Chỉ gán tài" at bounding box center [629, 397] width 53 height 9
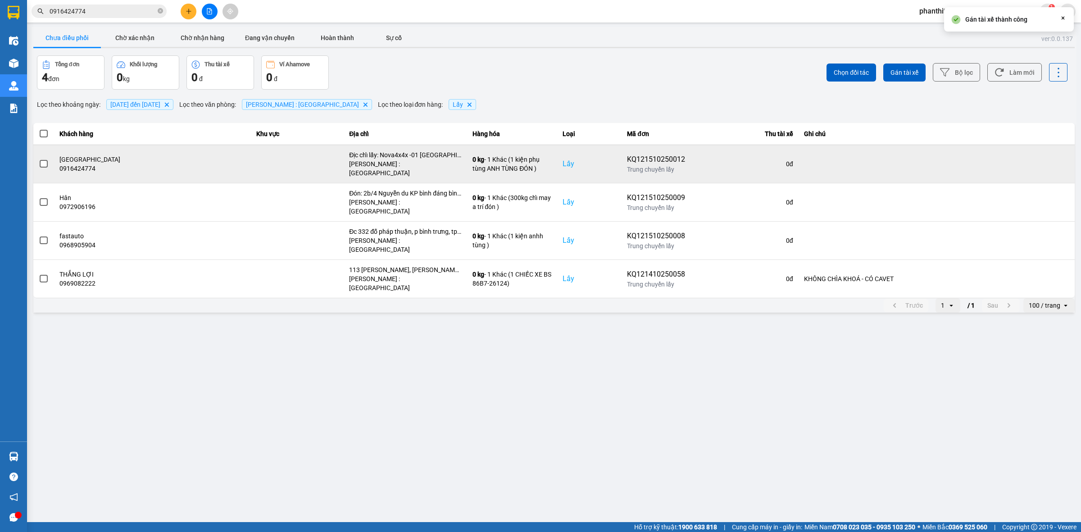
click at [46, 165] on label at bounding box center [44, 164] width 10 height 10
click at [39, 159] on input "checkbox" at bounding box center [39, 159] width 0 height 0
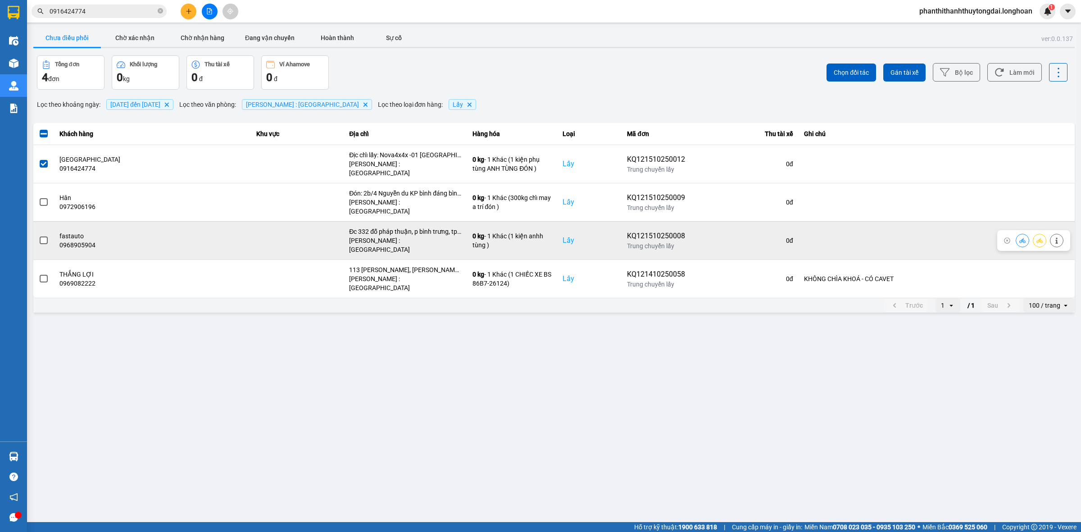
click at [40, 236] on span at bounding box center [44, 240] width 8 height 8
click at [39, 235] on input "checkbox" at bounding box center [39, 235] width 0 height 0
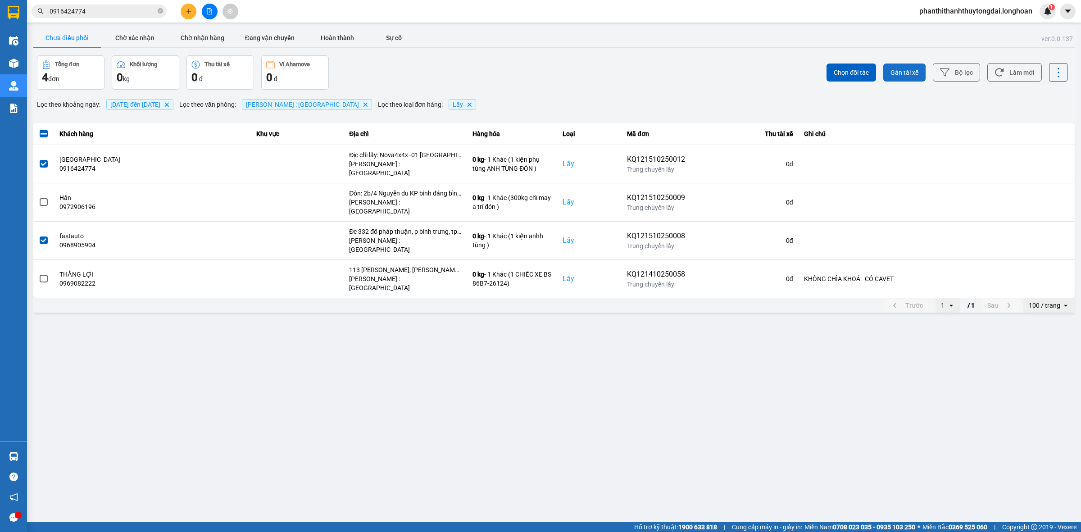
click at [892, 72] on span "Gán tài xế" at bounding box center [904, 72] width 28 height 9
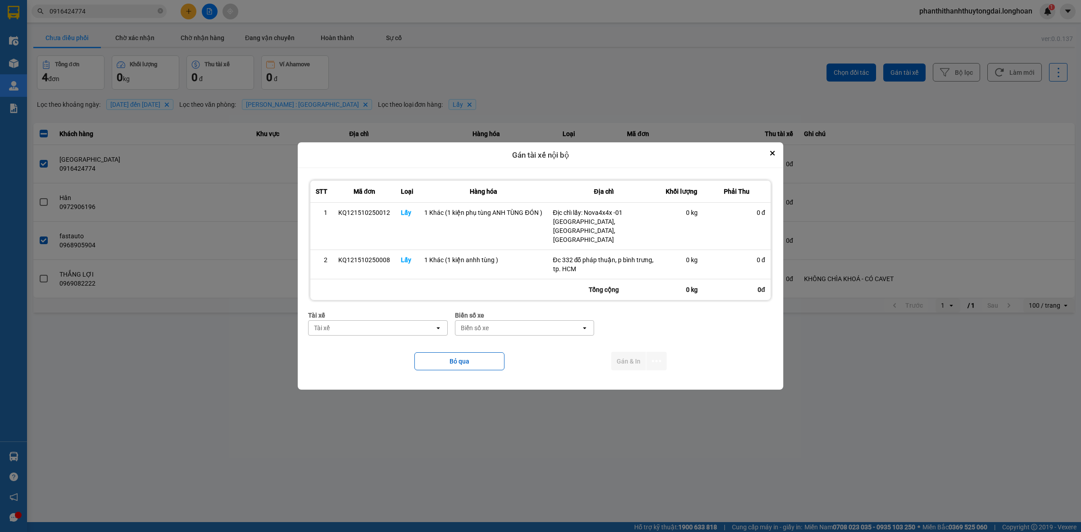
click at [426, 323] on div "Tài xế" at bounding box center [371, 328] width 126 height 14
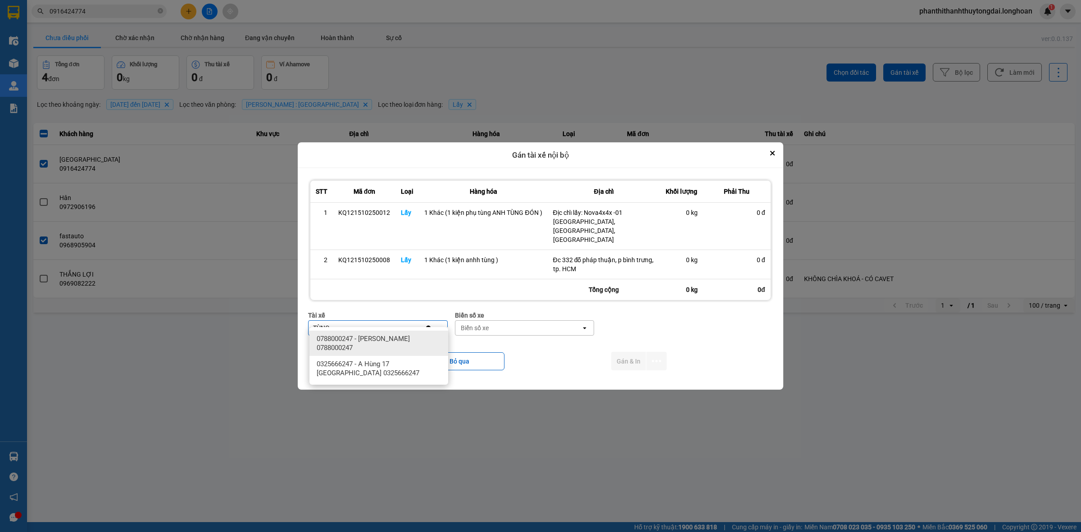
type input "TÙNG"
click at [415, 345] on span "0788000247 - [PERSON_NAME] 0788000247" at bounding box center [380, 343] width 128 height 18
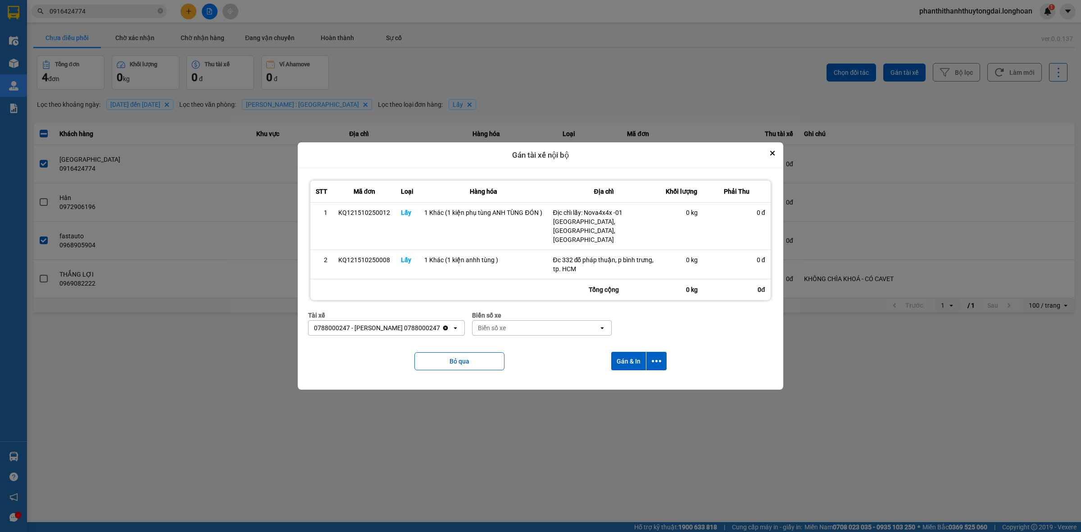
click at [521, 325] on div "Biển số xe" at bounding box center [535, 328] width 126 height 14
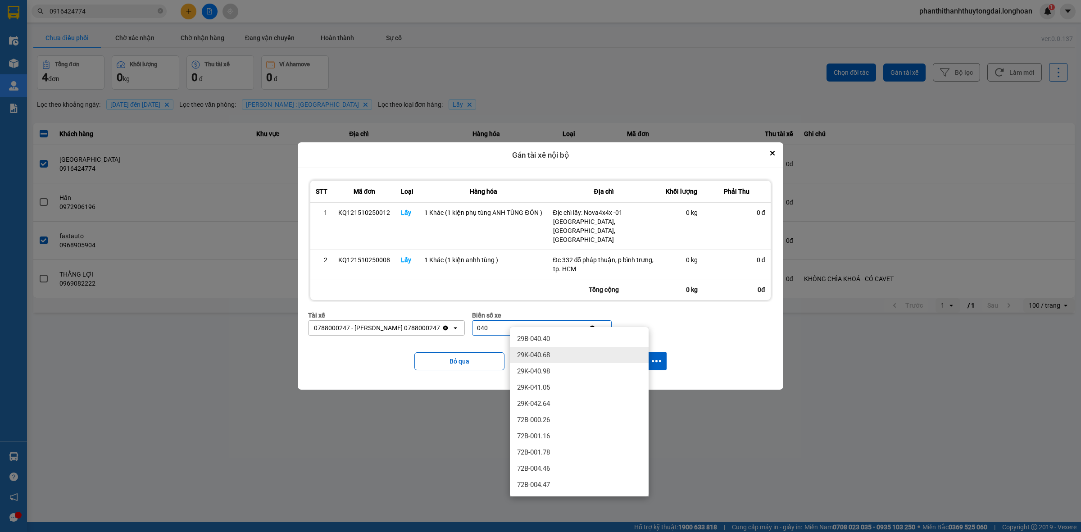
type input "040"
click at [534, 351] on span "29K-040.68" at bounding box center [533, 354] width 33 height 9
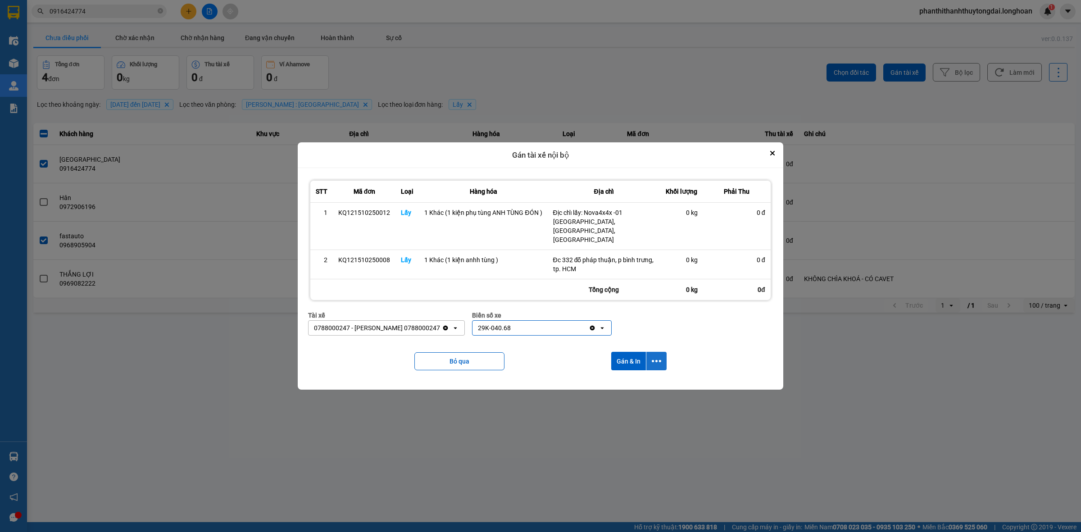
drag, startPoint x: 657, startPoint y: 353, endPoint x: 656, endPoint y: 362, distance: 9.9
click at [658, 356] on icon "dialog" at bounding box center [655, 360] width 9 height 9
click at [649, 380] on div "Chỉ gán tài" at bounding box center [631, 376] width 53 height 9
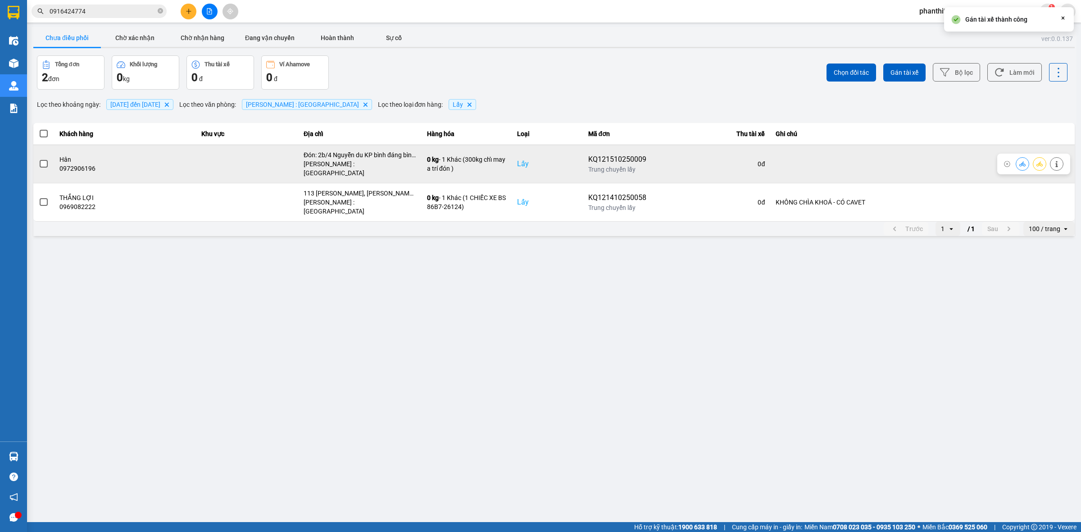
click at [45, 160] on span at bounding box center [44, 164] width 8 height 8
click at [39, 159] on input "checkbox" at bounding box center [39, 159] width 0 height 0
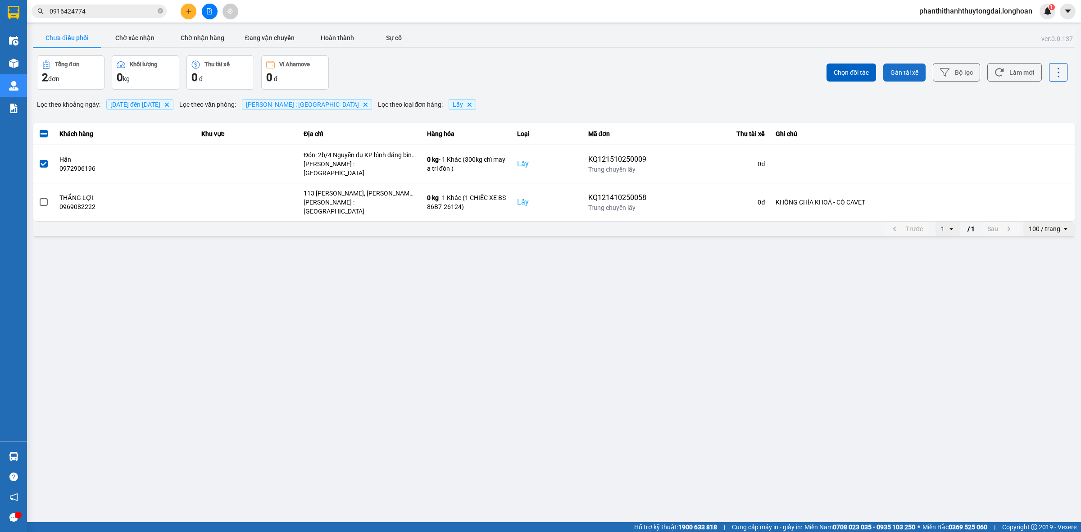
click at [898, 70] on span "Gán tài xế" at bounding box center [904, 72] width 28 height 9
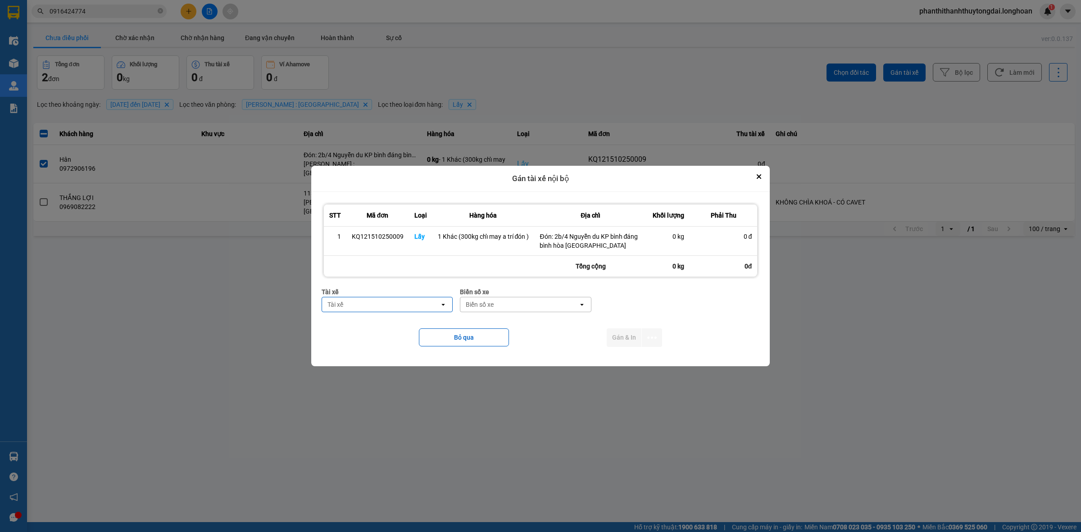
click at [412, 303] on div "Tài xế" at bounding box center [381, 304] width 118 height 14
type input "TRÍ"
click at [420, 354] on div "0762111247 - [PERSON_NAME] 0762111247" at bounding box center [386, 344] width 131 height 25
click at [501, 303] on div "Biển số xe" at bounding box center [505, 304] width 28 height 9
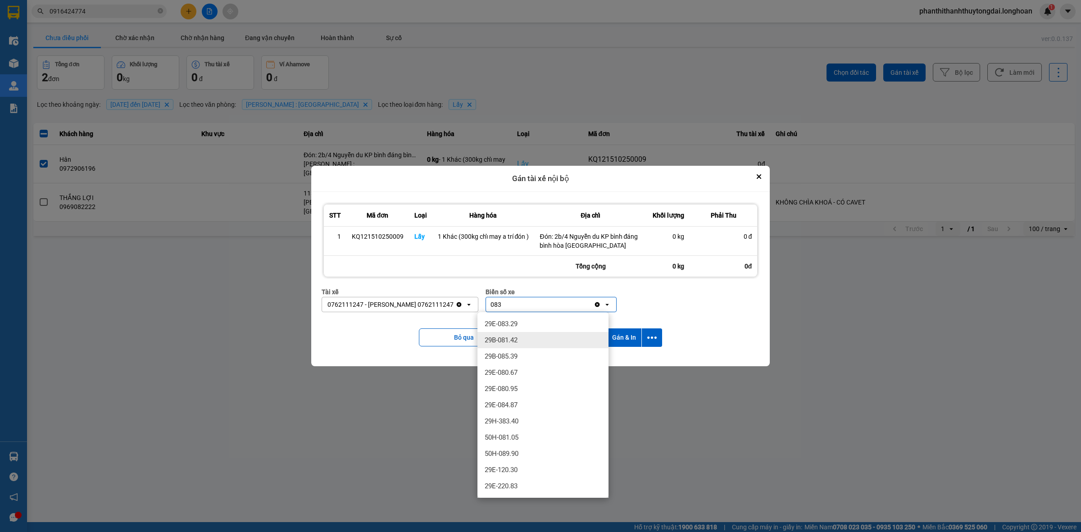
type input "083"
click at [531, 323] on div "29E-083.29" at bounding box center [542, 324] width 131 height 16
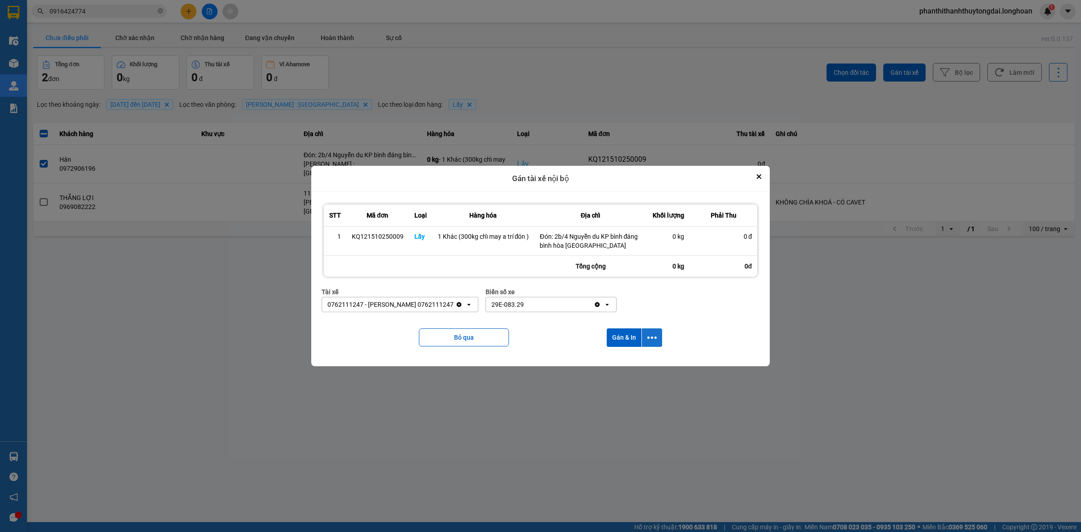
click at [649, 338] on icon "dialog" at bounding box center [651, 337] width 9 height 2
click at [645, 359] on div "Chỉ gán tài" at bounding box center [627, 361] width 53 height 9
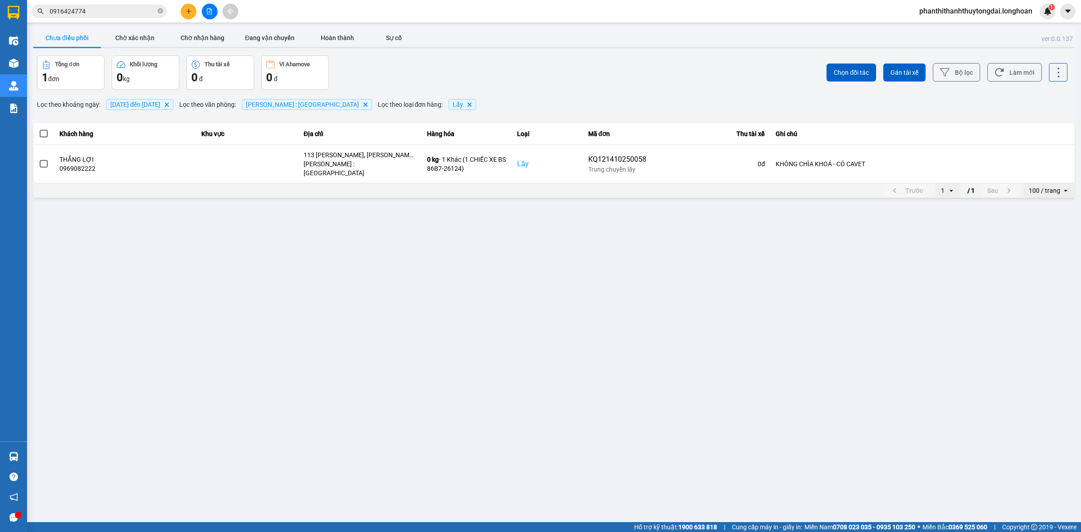
click at [137, 15] on input "0916424774" at bounding box center [103, 11] width 106 height 10
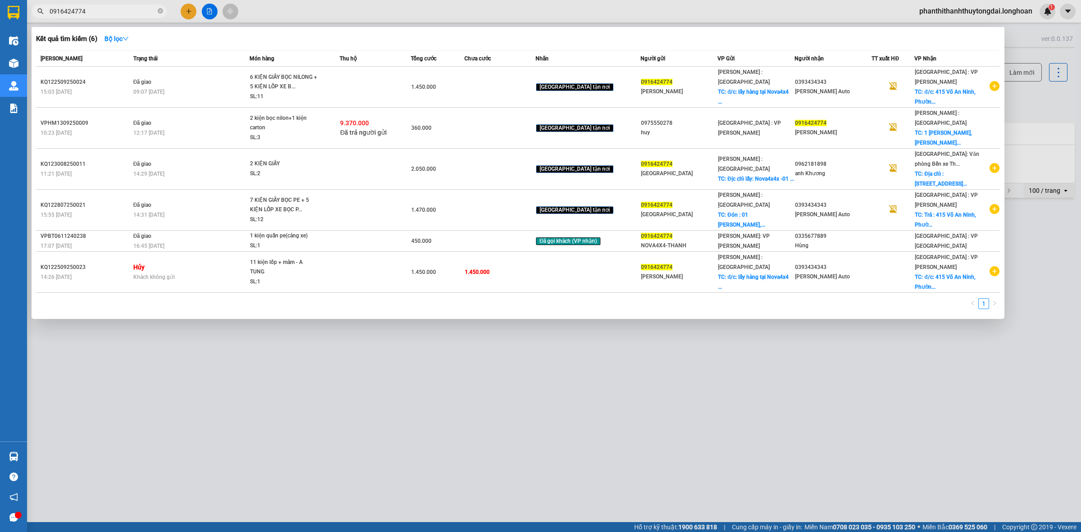
click at [137, 15] on input "0916424774" at bounding box center [103, 11] width 106 height 10
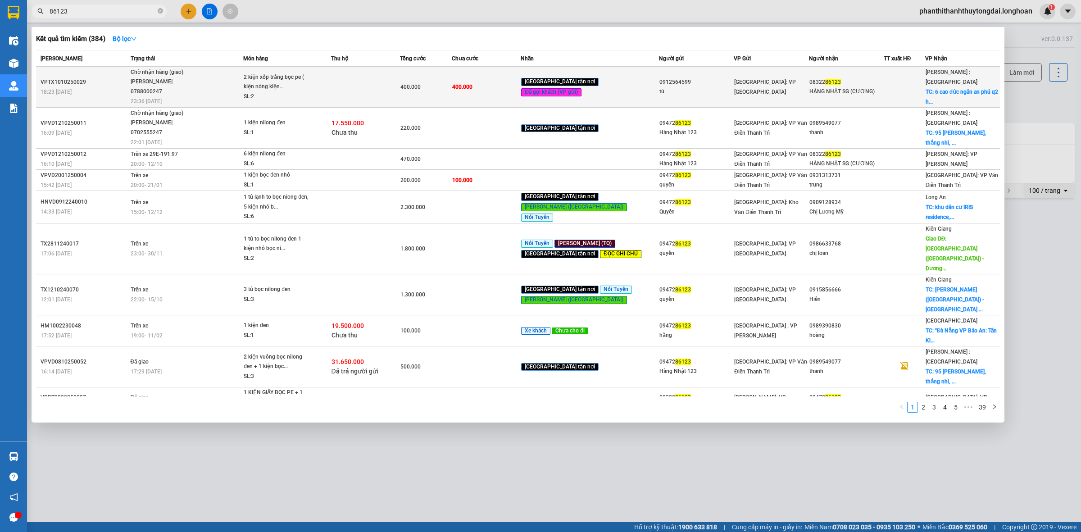
type input "86123"
click at [227, 85] on span "Chờ nhận hàng (giao) [PERSON_NAME] 0788000247 23:36 [DATE]" at bounding box center [187, 86] width 113 height 37
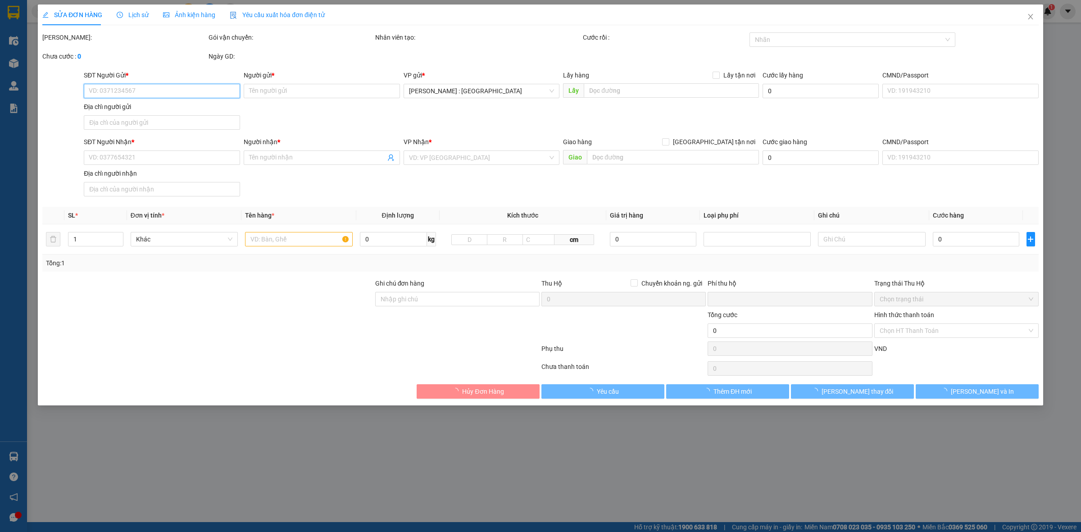
type input "0912564599"
type input "tú"
type input "0832286123"
type input "HÀNG NHẬT SG (CƯƠNG)"
checkbox input "true"
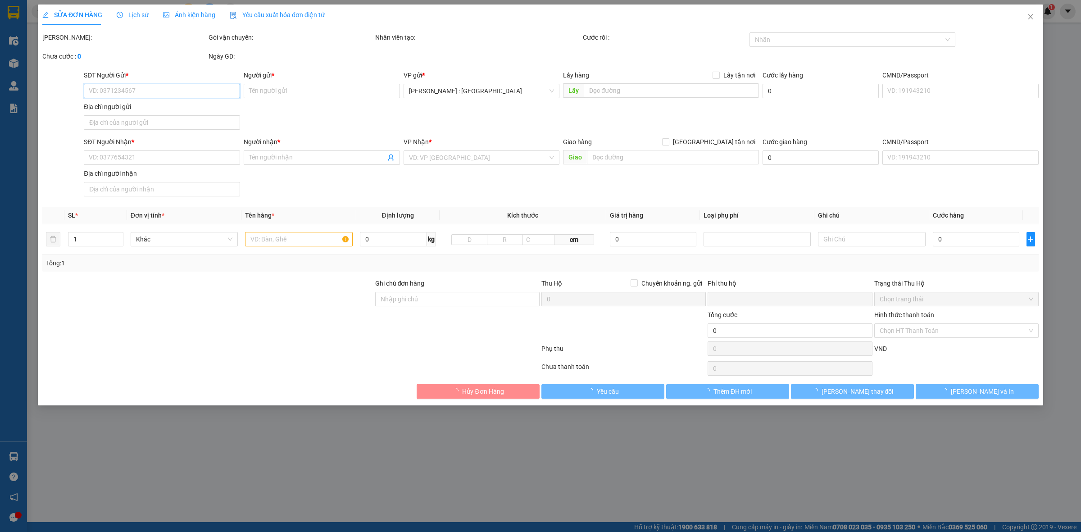
type input "6 cao đức ngân an phú q2 hcm"
type input "nhận nguyên kiện bể vỡ không đền"
type input "0"
type input "400.000"
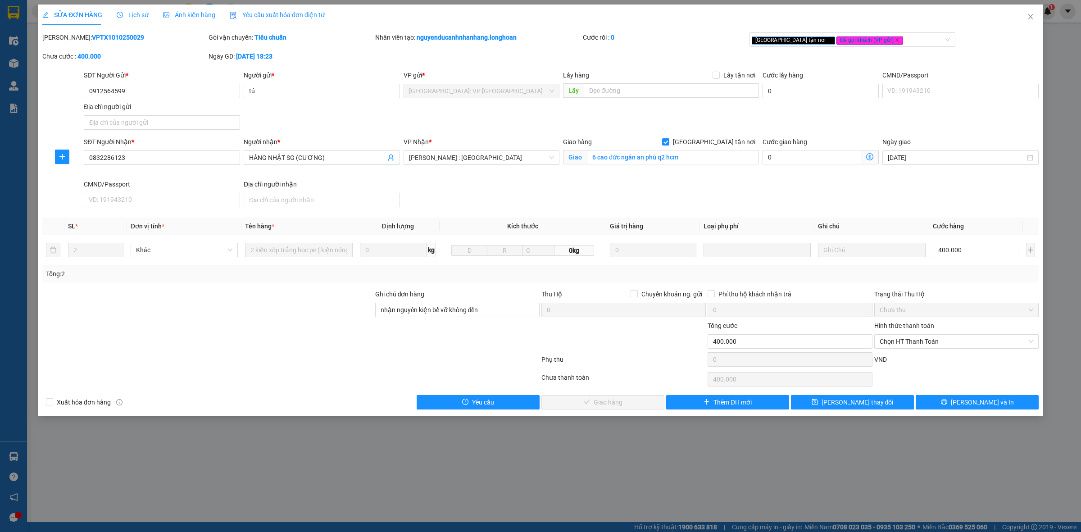
click at [132, 14] on span "Lịch sử" at bounding box center [133, 14] width 32 height 7
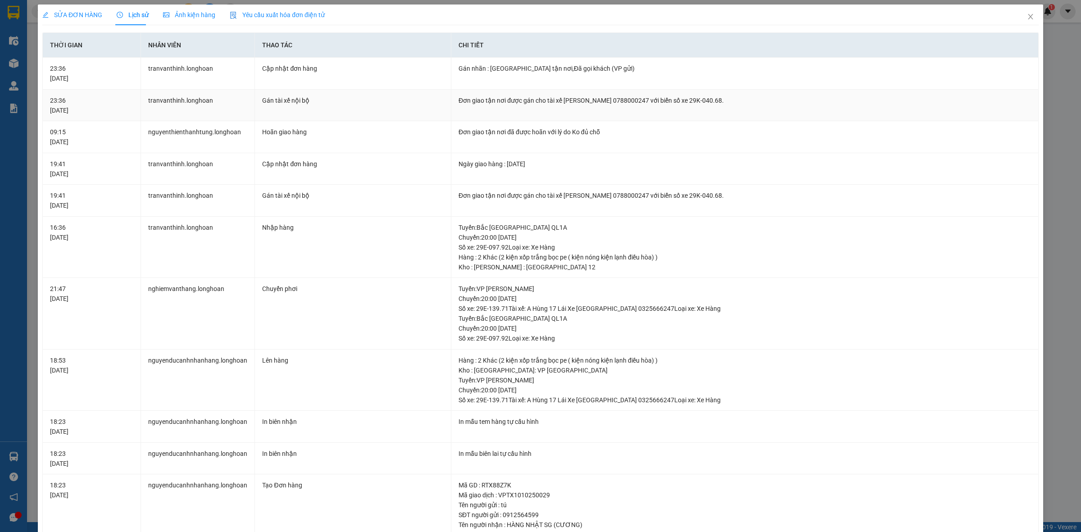
click at [604, 101] on div "Đơn giao tận nơi được gán cho tài xế [PERSON_NAME] 0788000247 với biển số xe 29…" at bounding box center [744, 100] width 572 height 10
copy div "Đơn giao tận nơi được gán cho tài xế [PERSON_NAME] 0788000247 với biển số xe 29…"
click at [1027, 17] on span "Close" at bounding box center [1029, 17] width 25 height 25
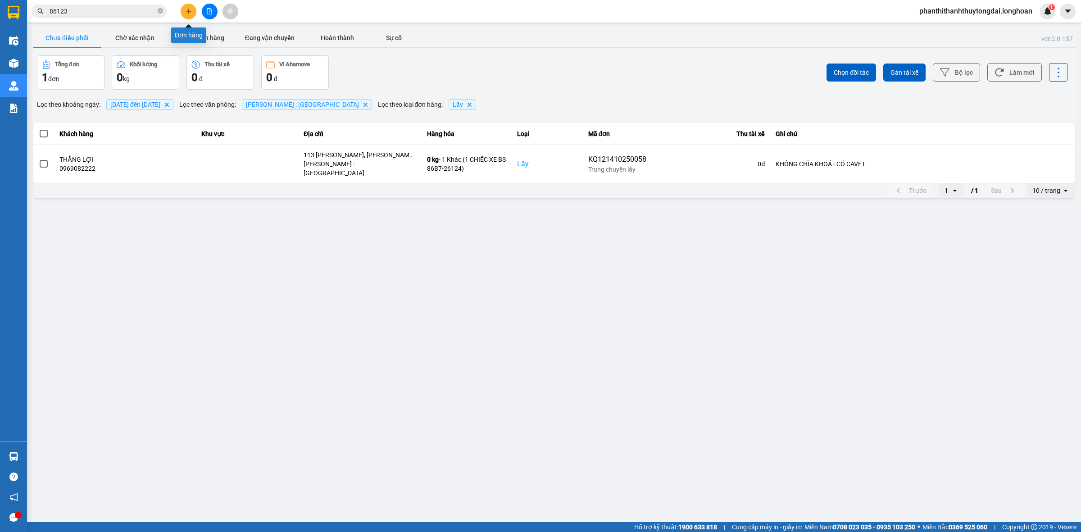
click at [190, 13] on icon "plus" at bounding box center [188, 11] width 6 height 6
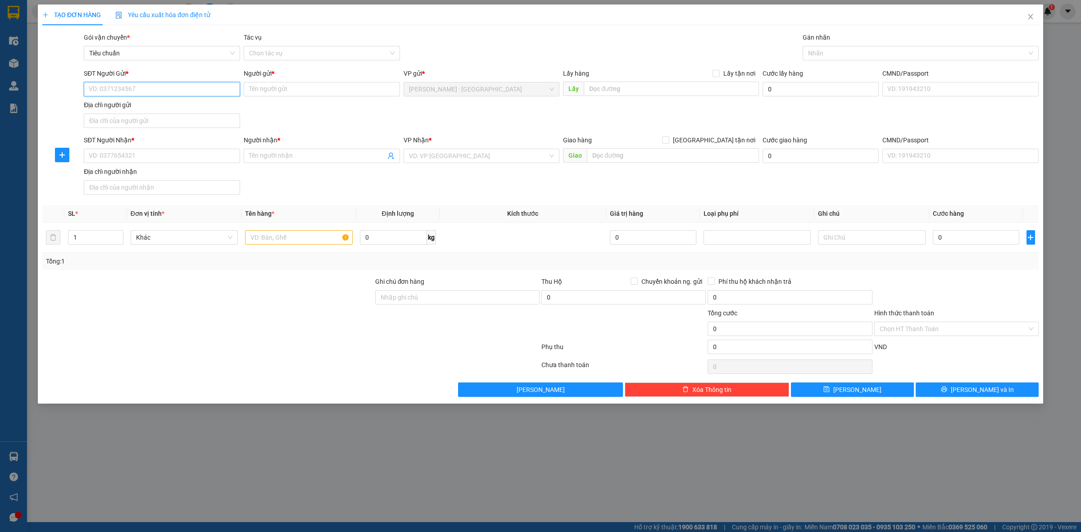
click at [220, 90] on input "SĐT Người Gửi *" at bounding box center [162, 89] width 156 height 14
click at [303, 91] on input "Người gửi *" at bounding box center [322, 89] width 156 height 14
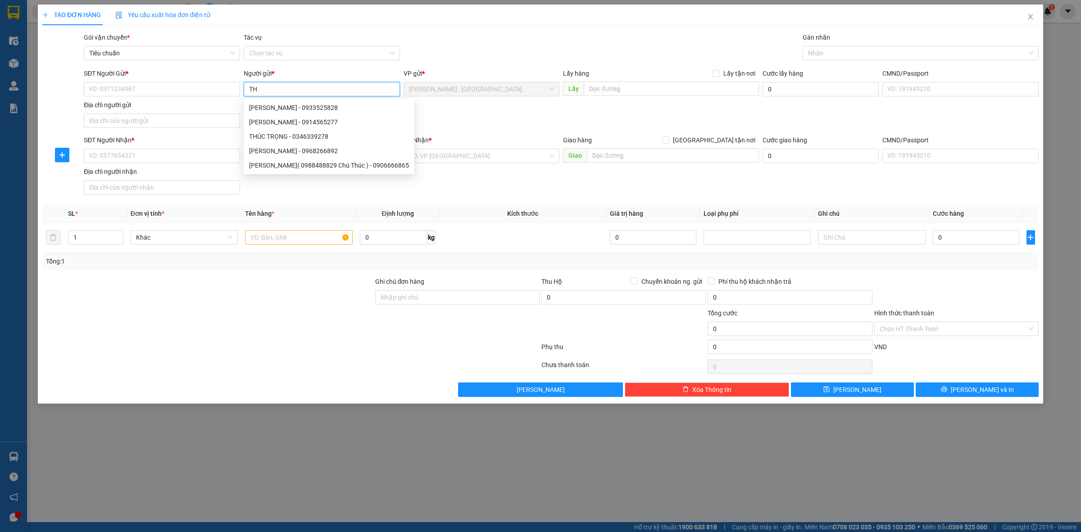
type input "T"
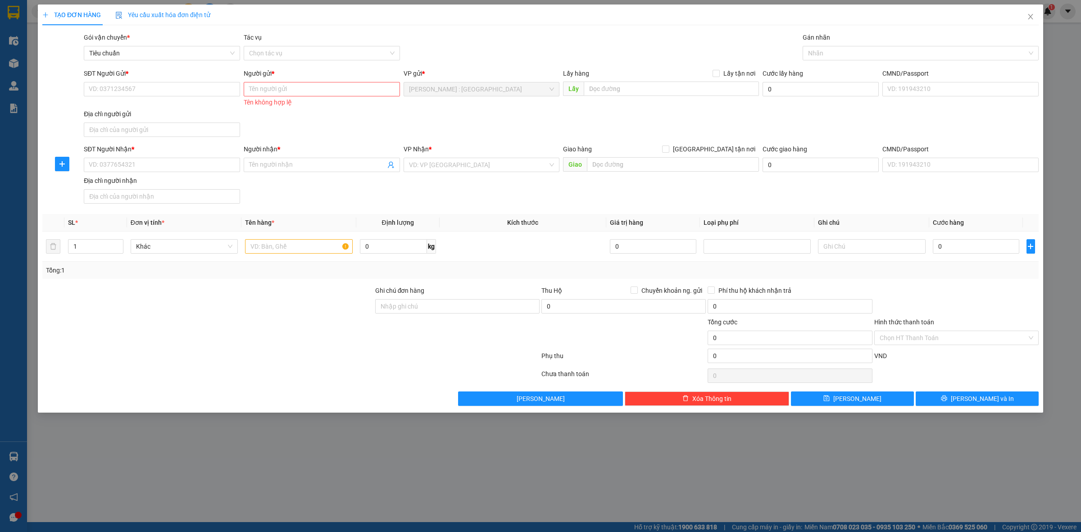
click at [283, 461] on div "TẠO ĐƠN HÀNG Yêu cầu xuất hóa đơn điện tử Transit Pickup Surcharge Ids Transit …" at bounding box center [540, 266] width 1081 height 532
click at [271, 88] on input "Người gửi *" at bounding box center [322, 89] width 156 height 14
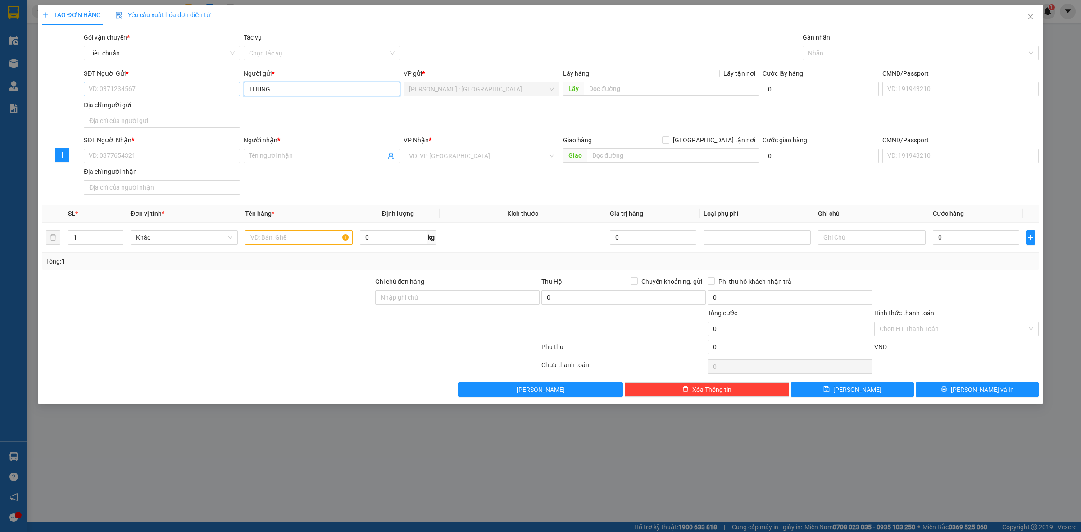
type input "THÚNG"
click at [186, 94] on input "SĐT Người Gửi *" at bounding box center [162, 89] width 156 height 14
type input "0779090214"
click at [117, 154] on input "SĐT Người Nhận *" at bounding box center [162, 156] width 156 height 14
click at [300, 157] on input "Người nhận *" at bounding box center [317, 156] width 136 height 10
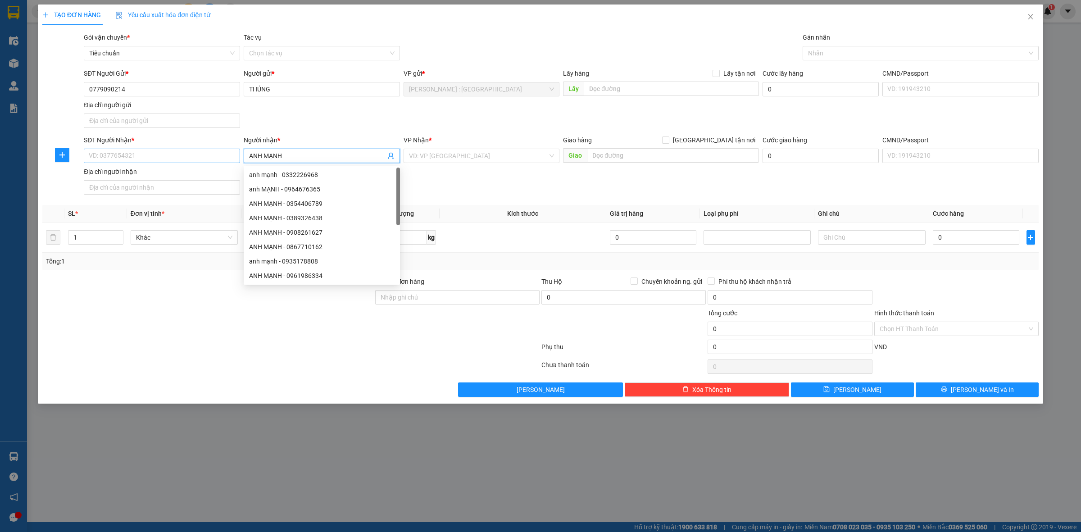
type input "ANH MẠNH"
click at [187, 158] on input "SĐT Người Nhận *" at bounding box center [162, 156] width 156 height 14
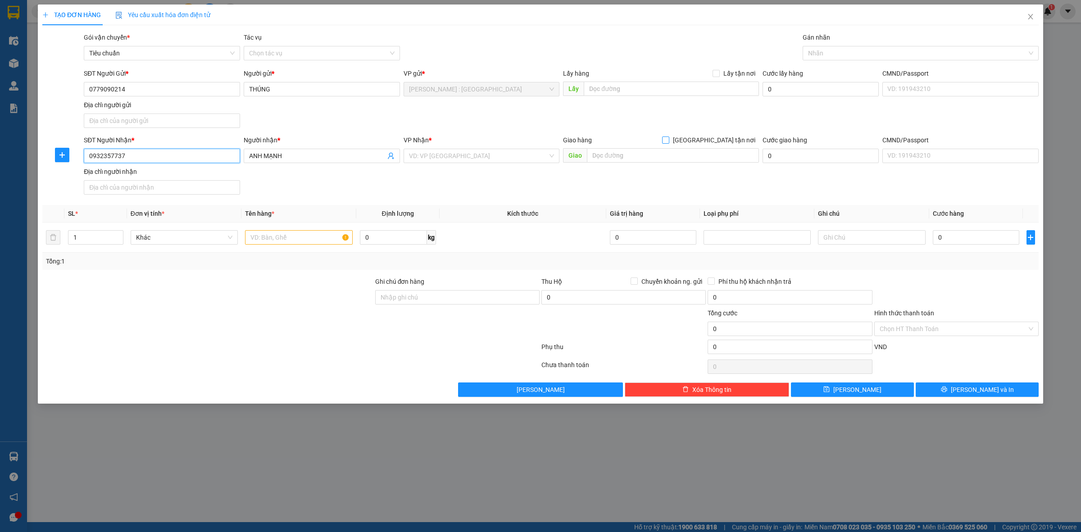
type input "0932357737"
click at [668, 138] on input "[GEOGRAPHIC_DATA] tận nơi" at bounding box center [665, 139] width 6 height 6
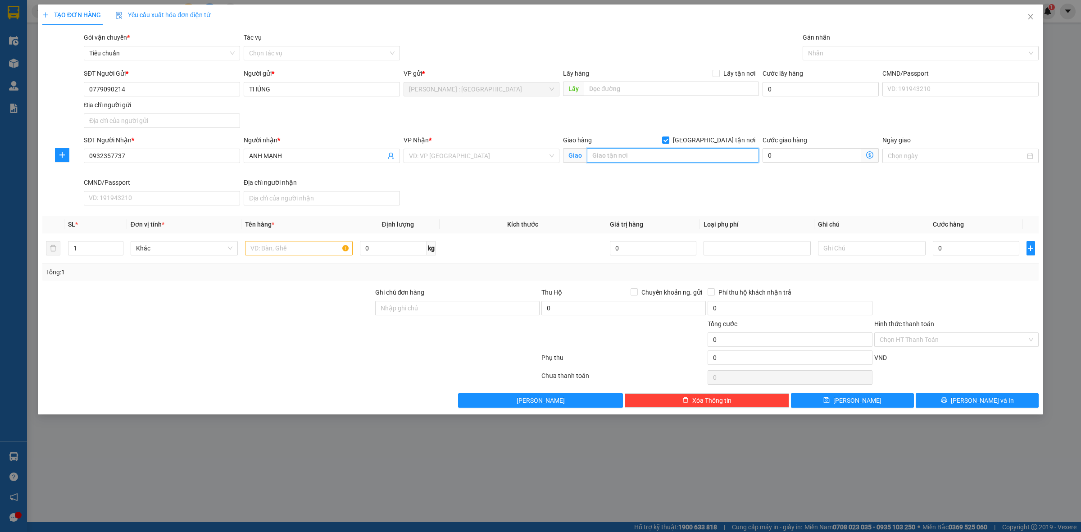
click at [707, 157] on input "text" at bounding box center [673, 155] width 172 height 14
click at [476, 156] on input "search" at bounding box center [478, 156] width 139 height 14
click at [668, 140] on input "[GEOGRAPHIC_DATA] tận nơi" at bounding box center [665, 139] width 6 height 6
checkbox input "false"
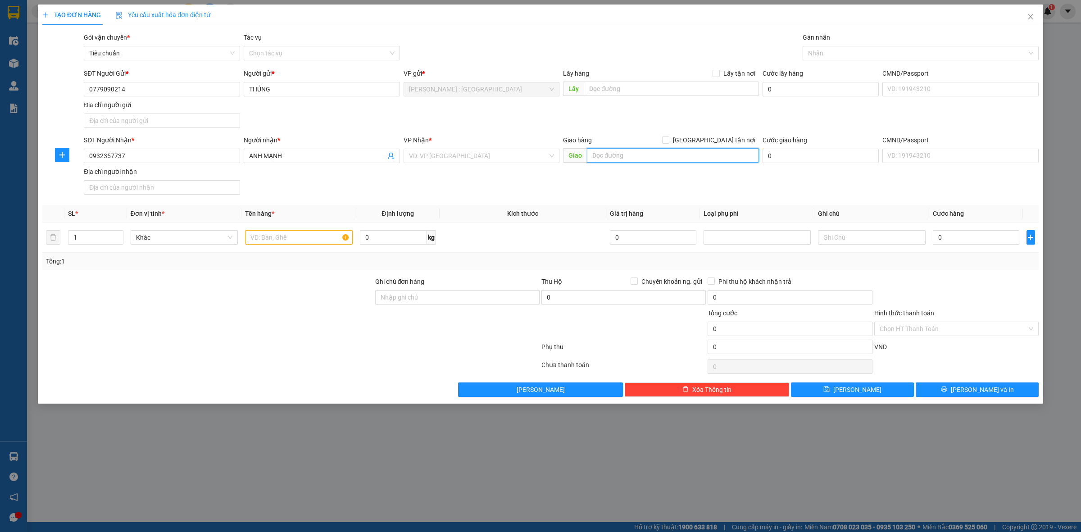
click at [699, 152] on input "text" at bounding box center [673, 155] width 172 height 14
click at [633, 157] on input "text" at bounding box center [673, 155] width 172 height 14
type input "TP VINH QL1A"
click at [529, 154] on input "search" at bounding box center [478, 156] width 139 height 14
type input "NGHỆ AN"
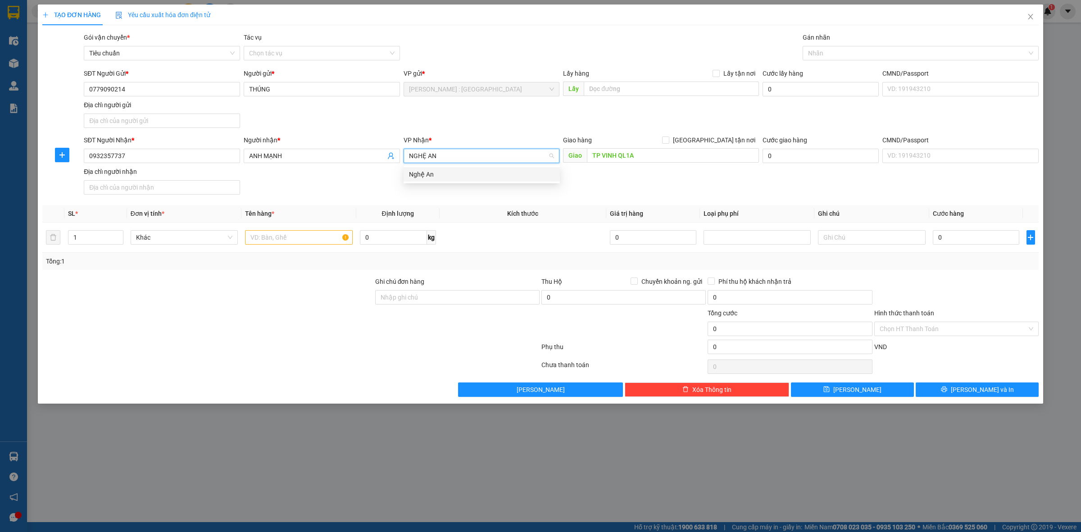
click at [507, 174] on div "Nghệ An" at bounding box center [481, 174] width 145 height 10
click at [326, 237] on input "text" at bounding box center [298, 237] width 107 height 14
click at [957, 244] on input "0" at bounding box center [975, 237] width 86 height 14
type input "1"
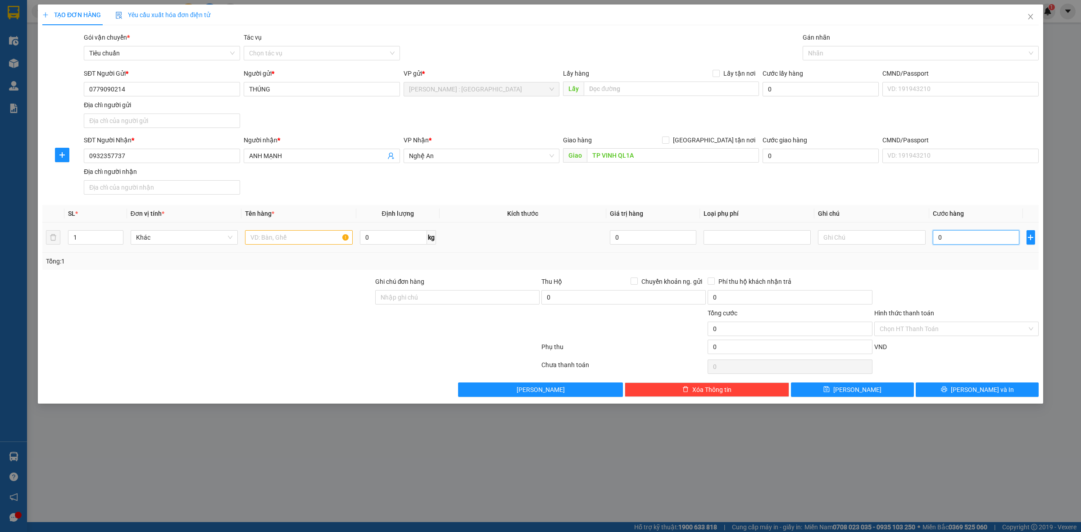
type input "1"
type input "17"
type input "170"
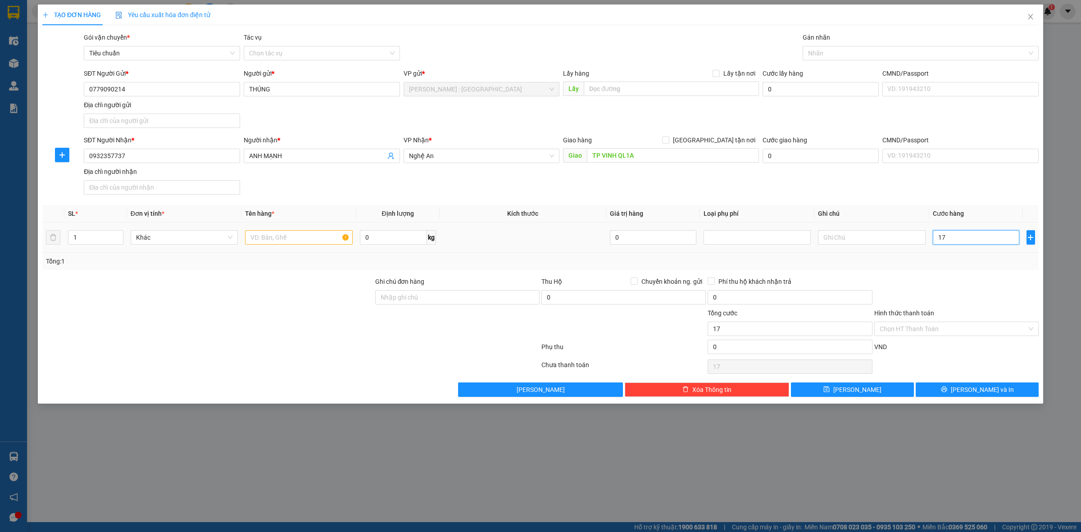
type input "170"
type input "170.000"
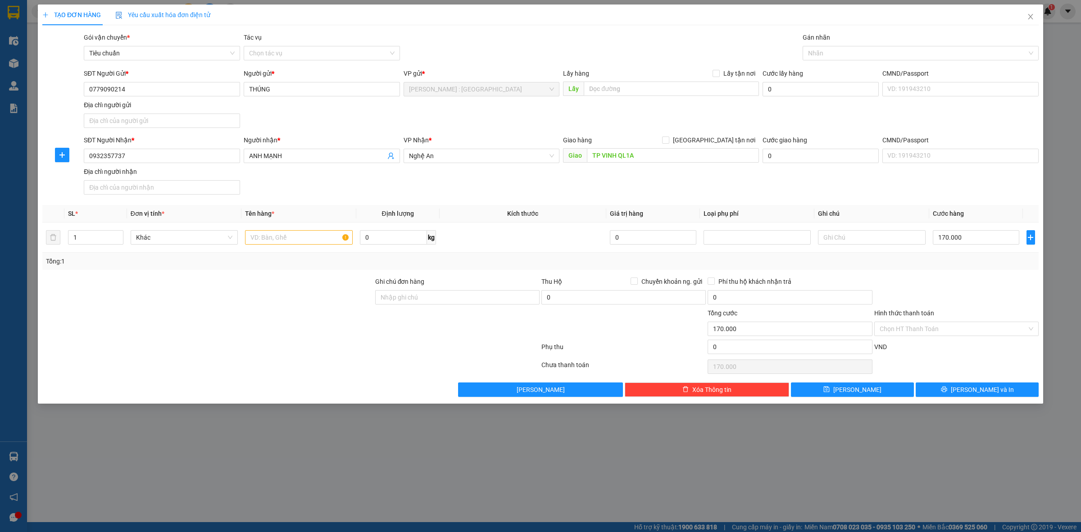
click at [949, 280] on div at bounding box center [956, 292] width 166 height 32
click at [327, 242] on input "text" at bounding box center [298, 237] width 107 height 14
type input "3 TÚI TRẮNG"
click at [116, 233] on span "up" at bounding box center [118, 234] width 5 height 5
type input "3"
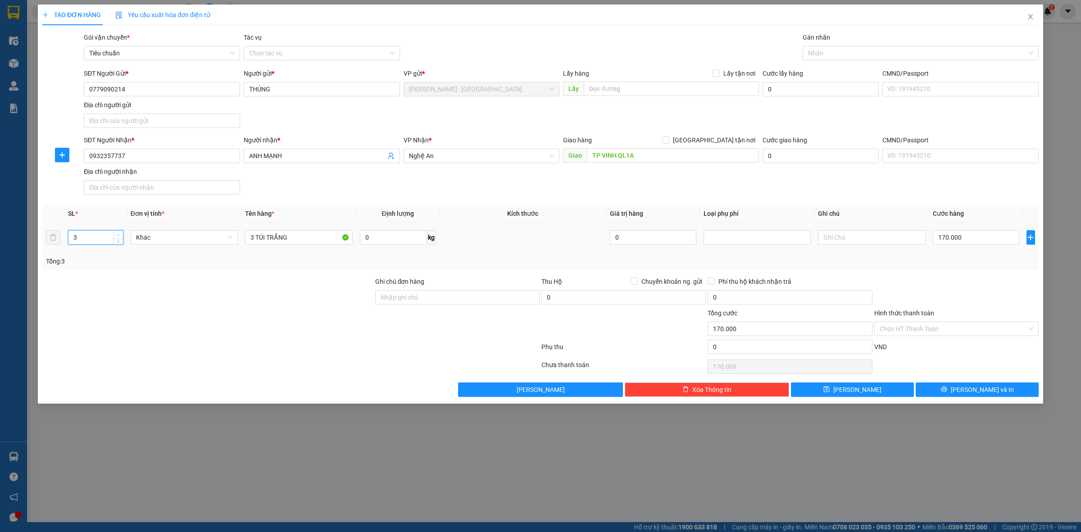
click at [116, 233] on span "up" at bounding box center [118, 234] width 5 height 5
click at [826, 50] on div at bounding box center [916, 53] width 222 height 11
type input "0"
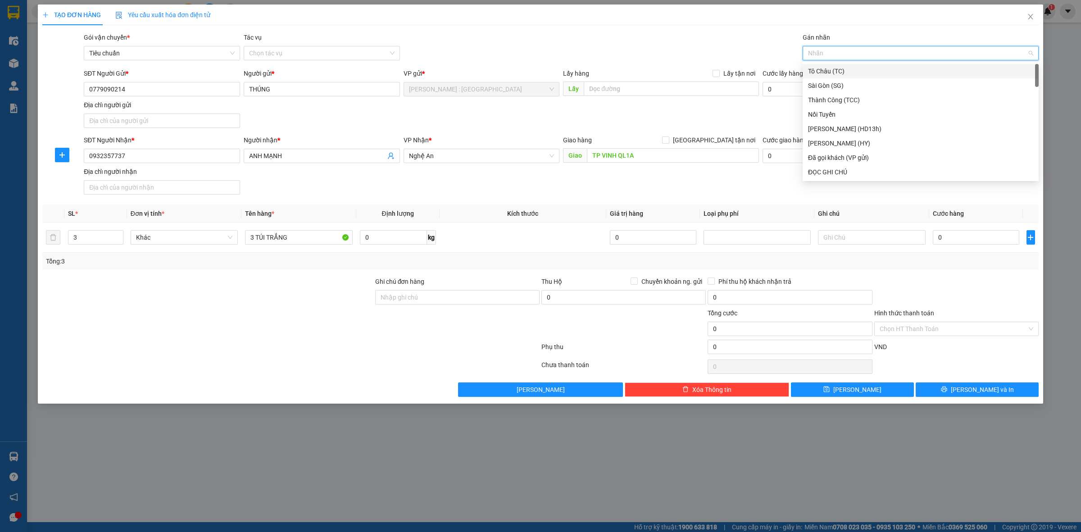
type input "D"
type input "ĐÃ"
click at [825, 68] on div "Đã gọi khách (VP gửi)" at bounding box center [920, 71] width 225 height 10
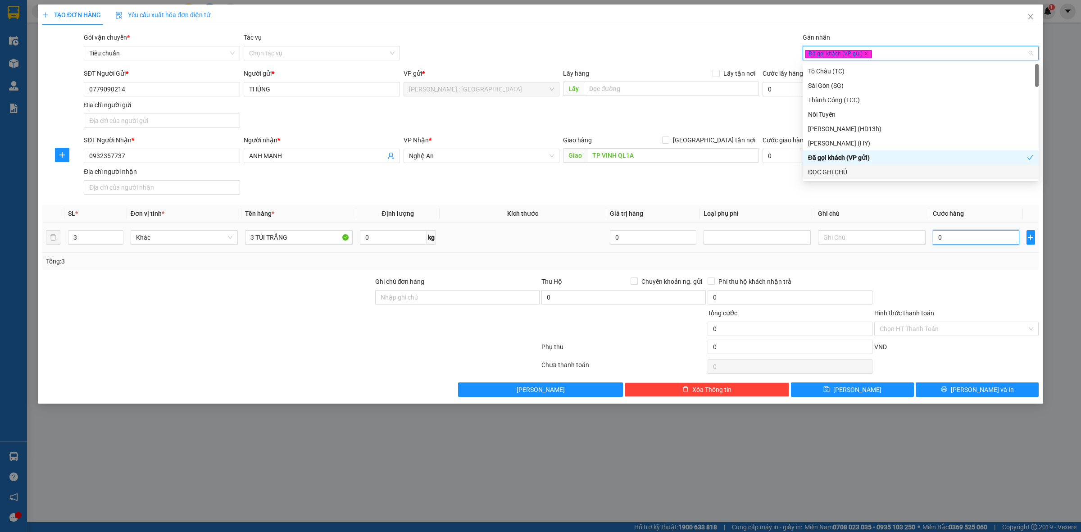
click at [957, 242] on input "0" at bounding box center [975, 237] width 86 height 14
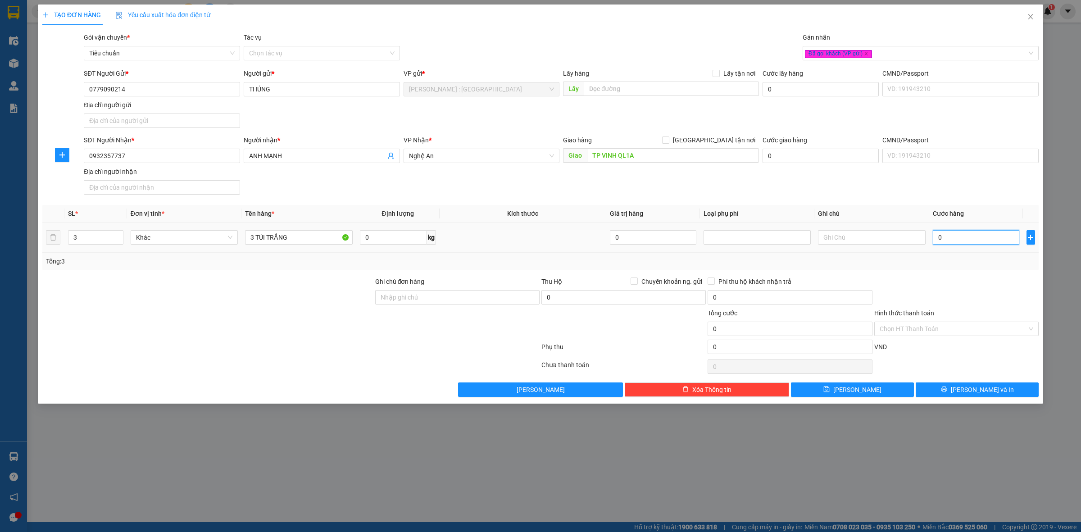
type input "1"
type input "17"
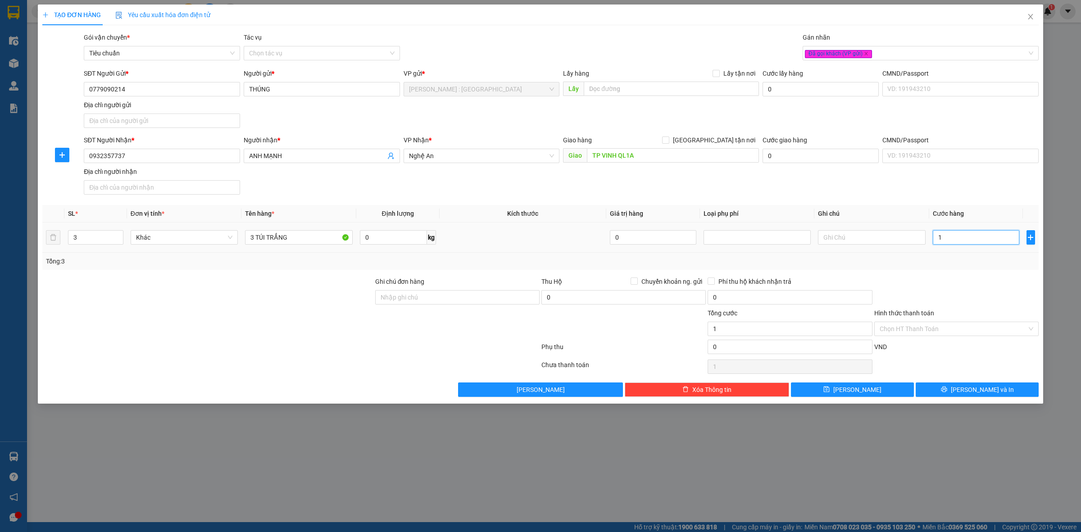
type input "17"
type input "170"
type input "170.000"
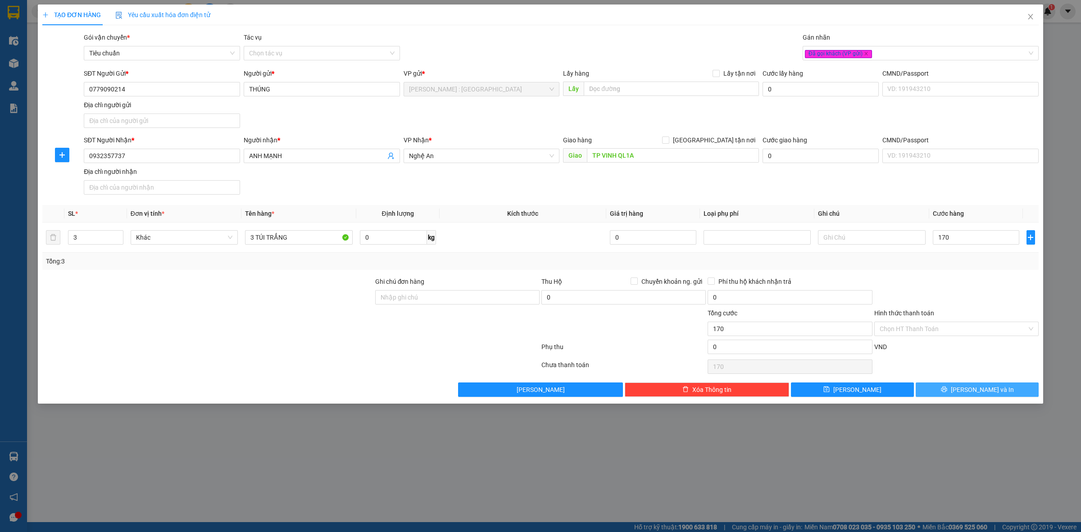
type input "170.000"
click at [928, 392] on button "[PERSON_NAME] và In" at bounding box center [976, 389] width 123 height 14
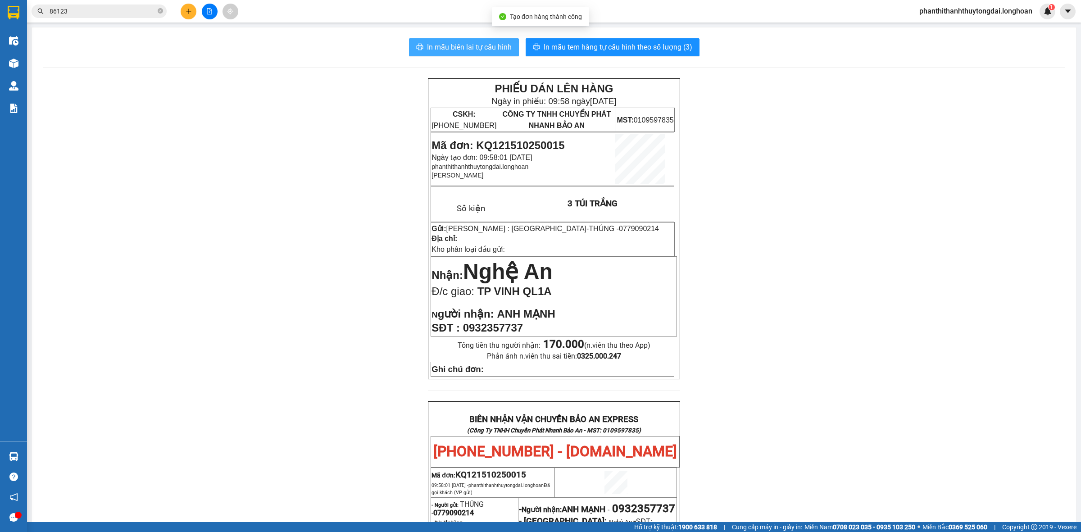
click at [488, 45] on span "In mẫu biên lai tự cấu hình" at bounding box center [469, 46] width 85 height 11
click at [136, 15] on input "86123" at bounding box center [103, 11] width 106 height 10
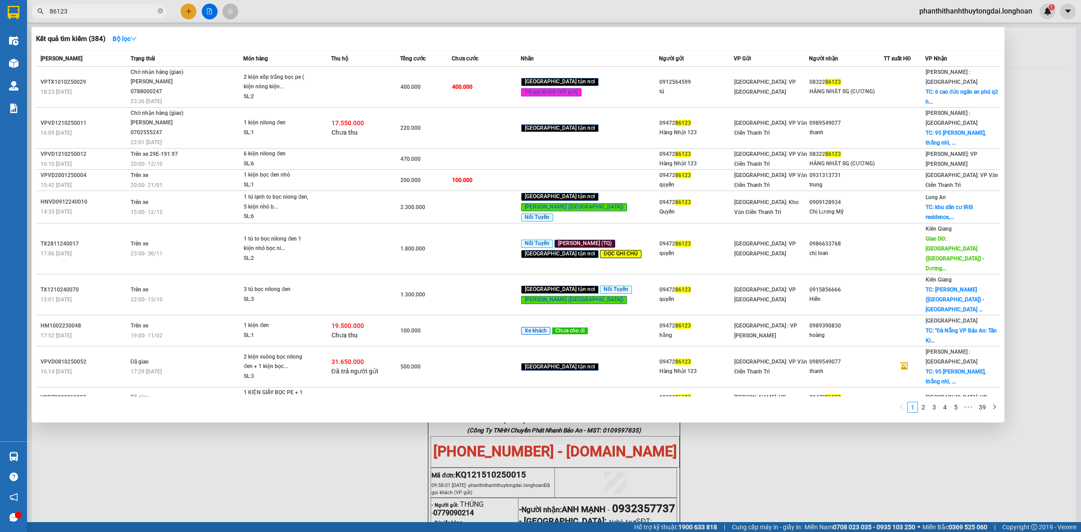
click at [404, 481] on div at bounding box center [540, 266] width 1081 height 532
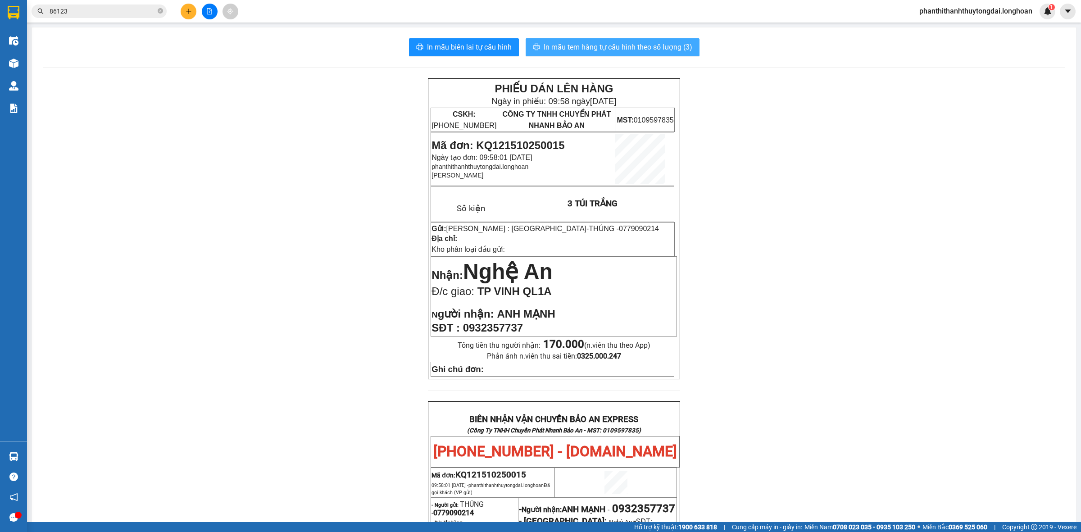
click at [653, 39] on button "In mẫu tem hàng tự cấu hình theo số lượng (3)" at bounding box center [612, 47] width 174 height 18
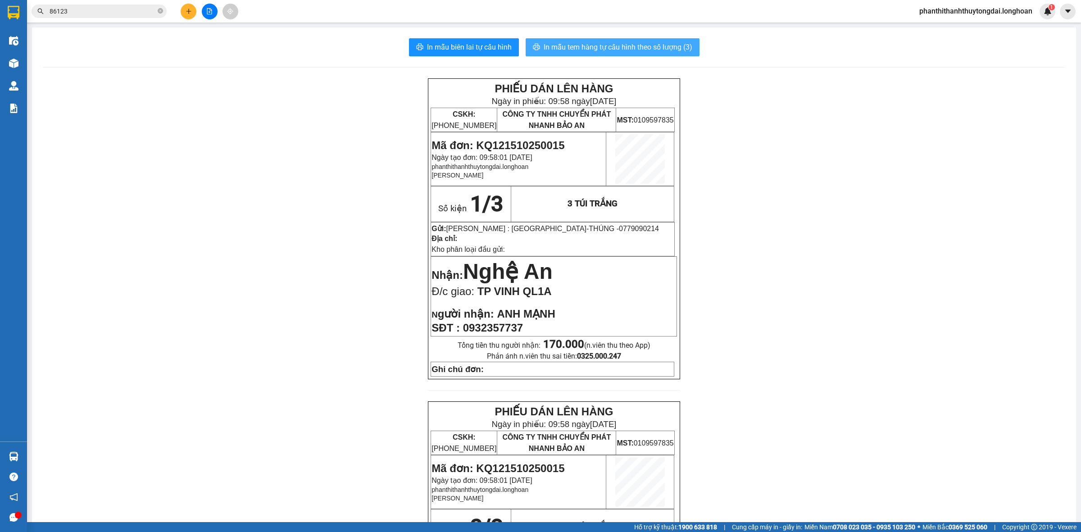
click at [654, 45] on span "In mẫu tem hàng tự cấu hình theo số lượng (3)" at bounding box center [617, 46] width 149 height 11
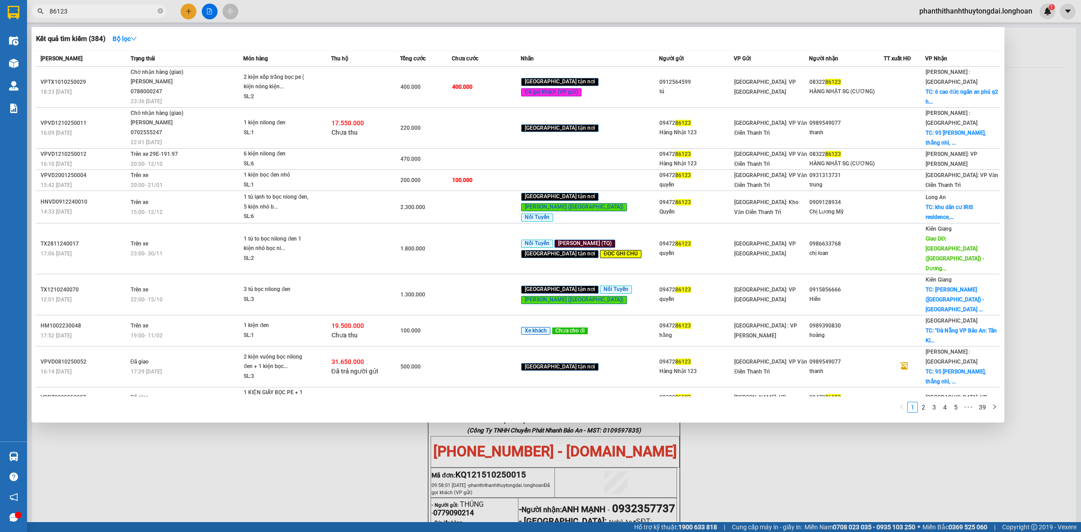
click at [147, 15] on input "86123" at bounding box center [103, 11] width 106 height 10
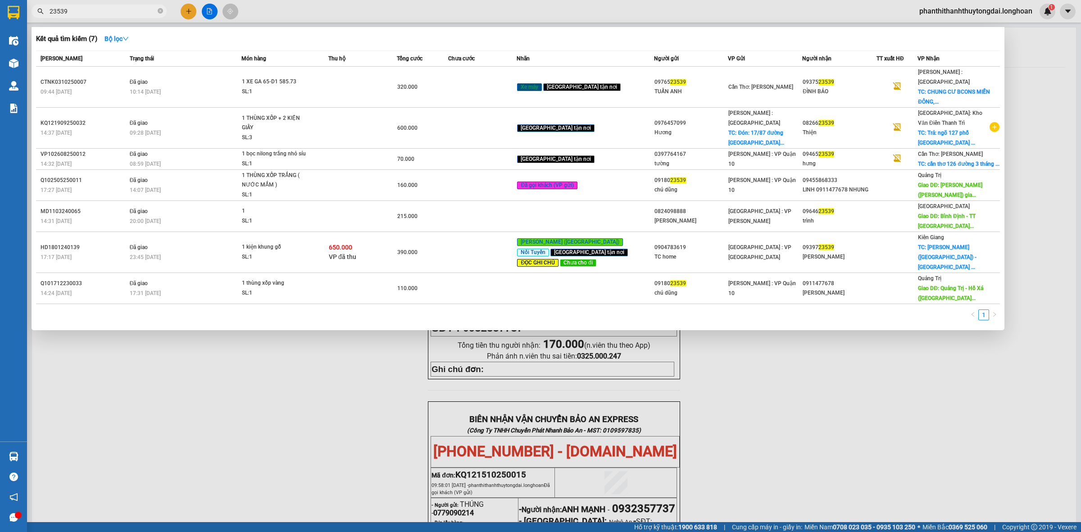
click at [49, 9] on span "23539" at bounding box center [99, 12] width 135 height 14
click at [50, 10] on input "23539" at bounding box center [103, 11] width 106 height 10
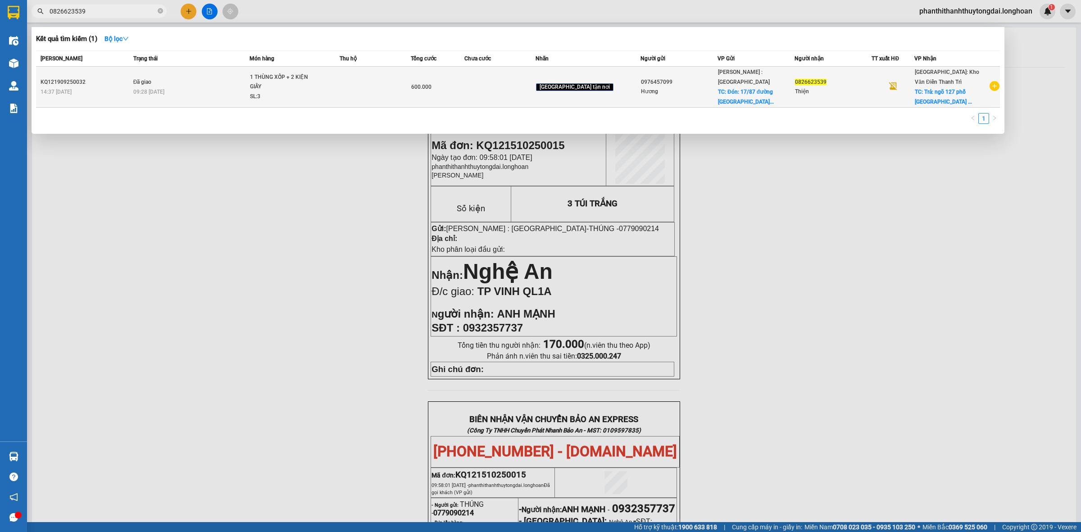
click at [323, 101] on td "1 THÙNG XỐP + 2 KIỆN GIẤY SL: 3" at bounding box center [294, 87] width 90 height 41
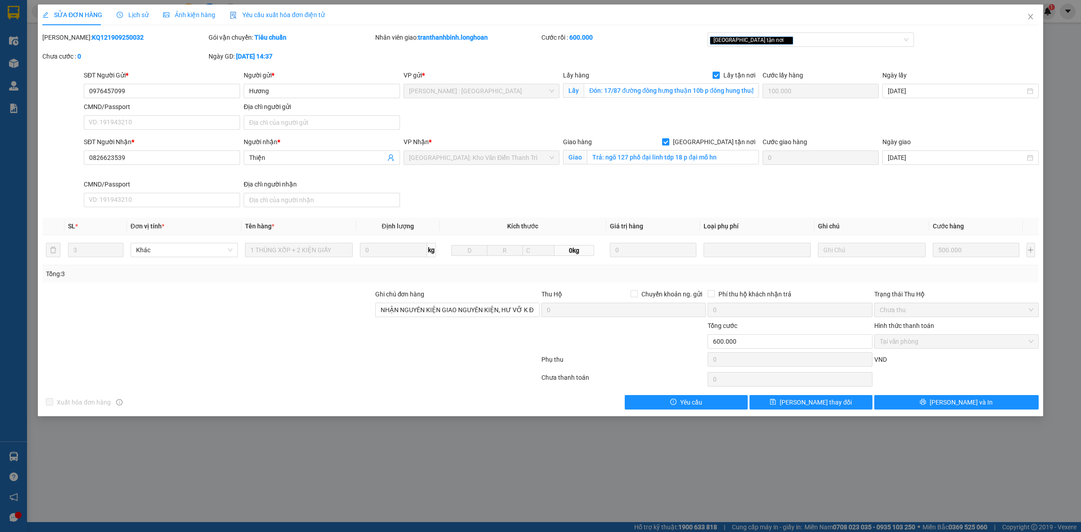
click at [143, 21] on div "Lịch sử" at bounding box center [133, 15] width 32 height 21
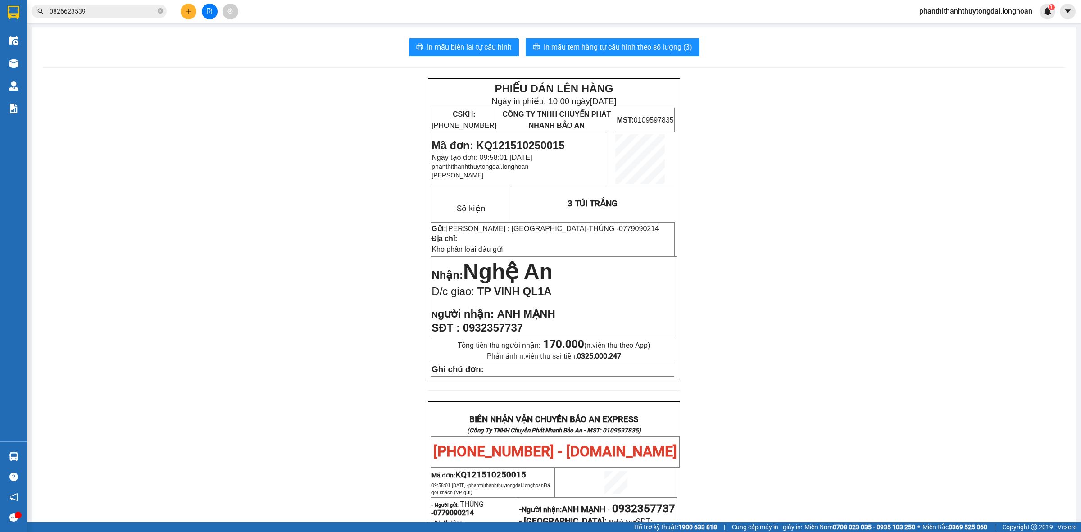
click at [131, 14] on input "0826623539" at bounding box center [103, 11] width 106 height 10
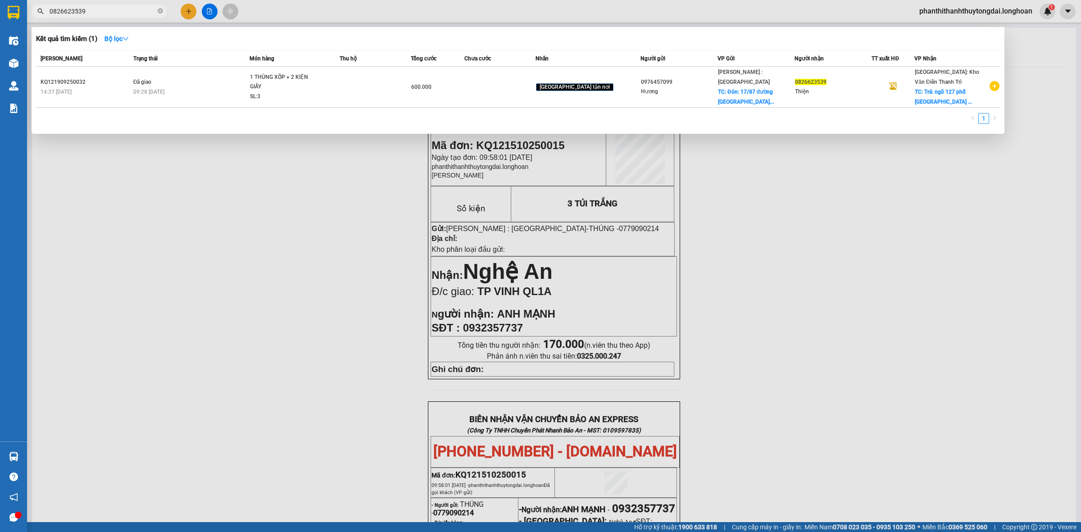
click at [149, 14] on input "0826623539" at bounding box center [103, 11] width 106 height 10
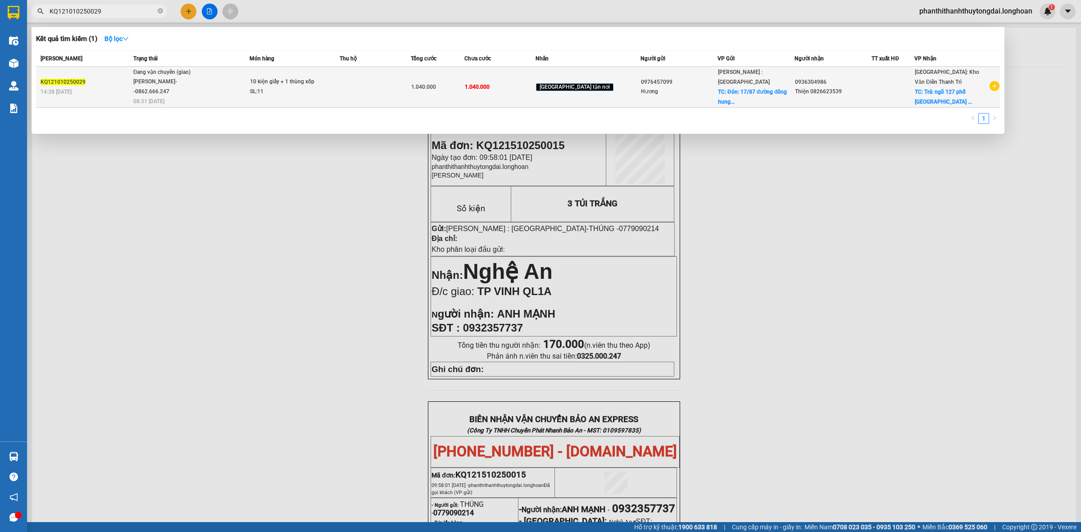
click at [237, 90] on span "Đang vận chuyển (giao) [PERSON_NAME]--0862.666.247 08:31 [DATE]" at bounding box center [191, 86] width 116 height 37
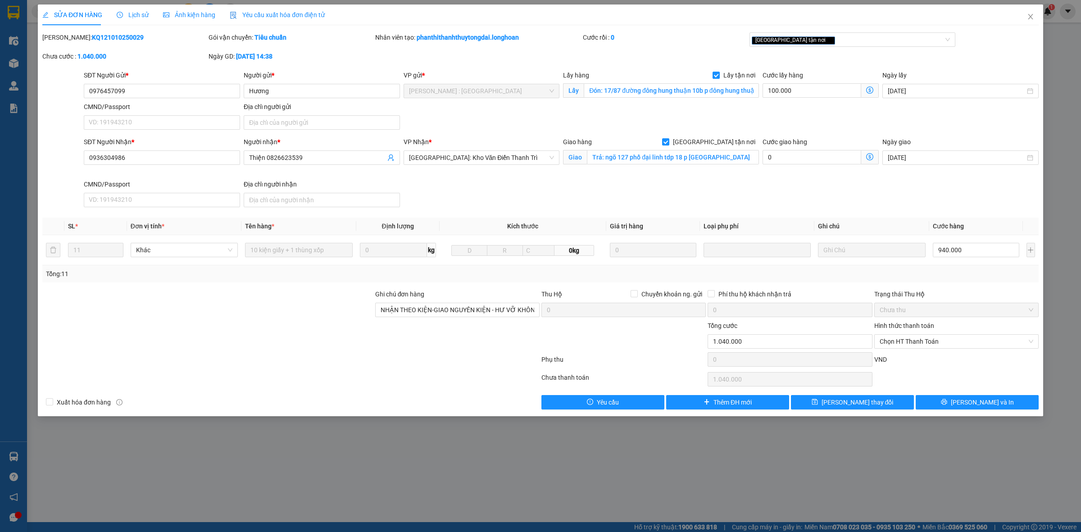
click at [143, 16] on span "Lịch sử" at bounding box center [133, 14] width 32 height 7
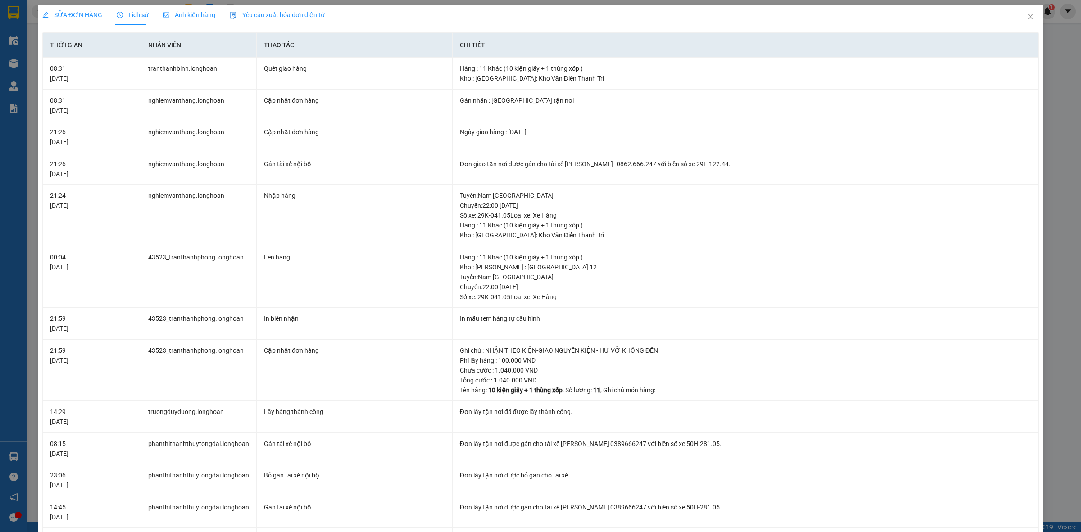
click at [89, 14] on span "SỬA ĐƠN HÀNG" at bounding box center [72, 14] width 60 height 7
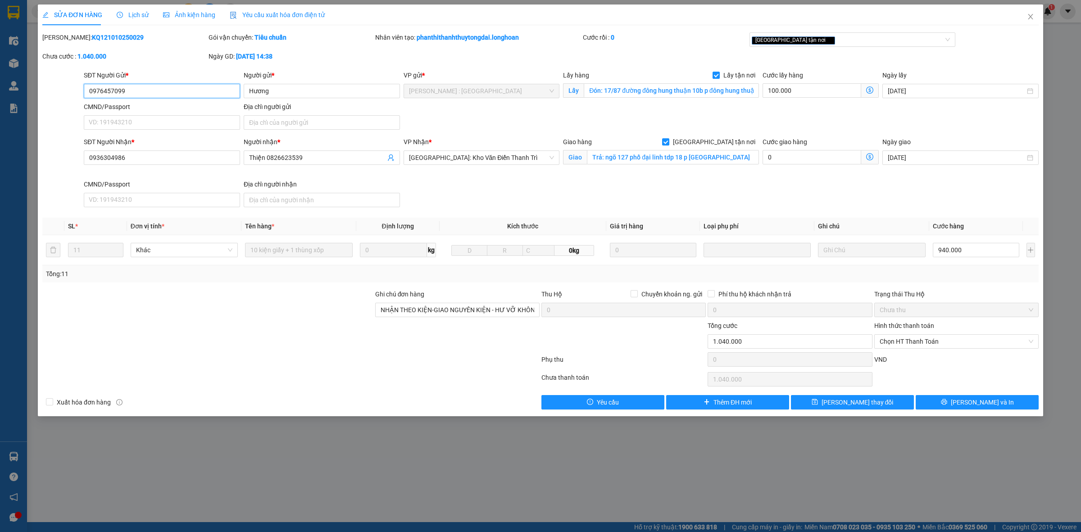
click at [180, 93] on input "0976457099" at bounding box center [162, 91] width 156 height 14
click at [928, 346] on span "Chọn HT Thanh Toán" at bounding box center [956, 342] width 154 height 14
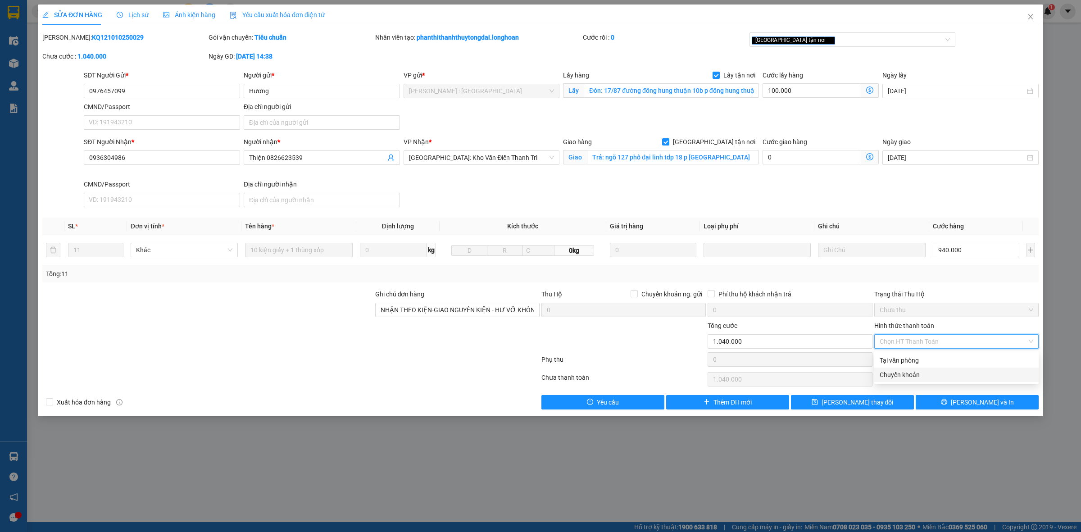
click at [921, 374] on div "Chuyển khoản" at bounding box center [956, 375] width 154 height 10
click at [881, 404] on button "[PERSON_NAME] thay đổi" at bounding box center [852, 402] width 123 height 14
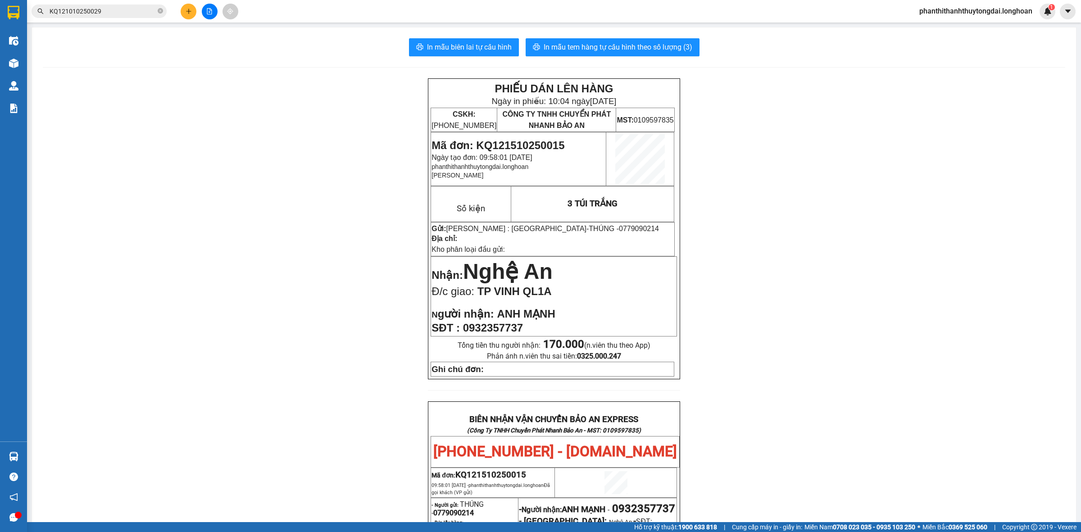
click at [149, 14] on input "KQ121010250029" at bounding box center [103, 11] width 106 height 10
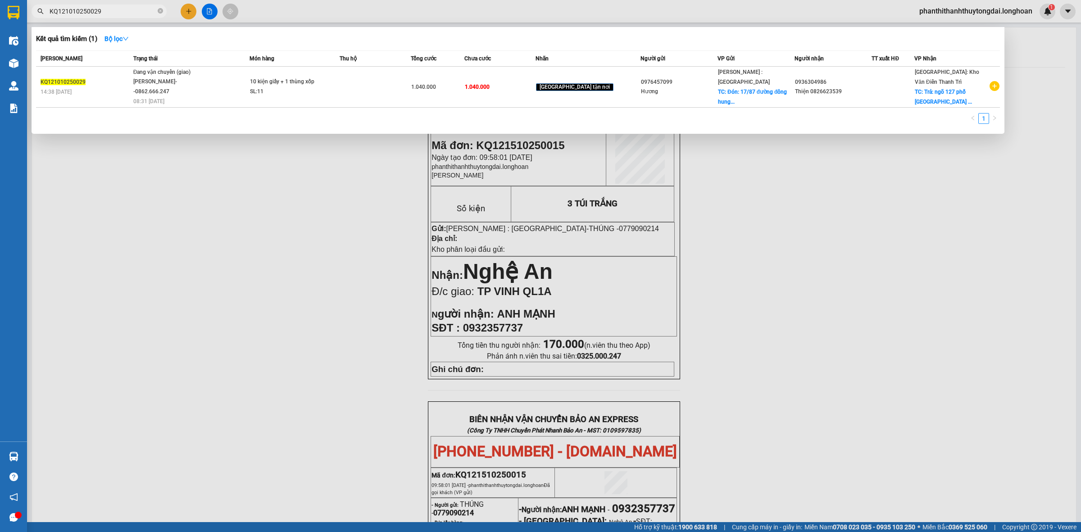
click at [149, 14] on input "KQ121010250029" at bounding box center [103, 11] width 106 height 10
paste input "093805703"
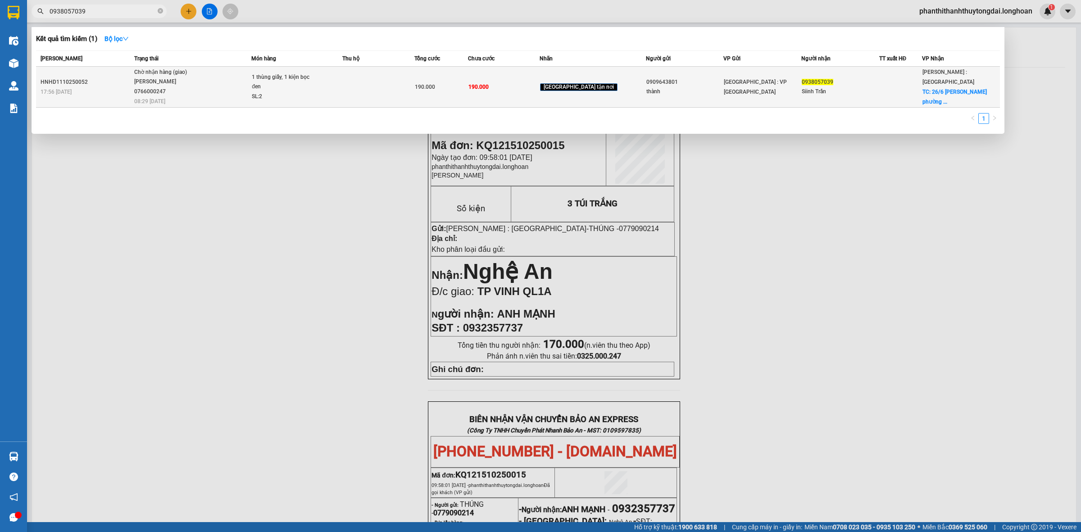
click at [244, 95] on span "Chờ nhận hàng (giao) [PERSON_NAME] 0766000247 08:29 [DATE]" at bounding box center [192, 86] width 117 height 37
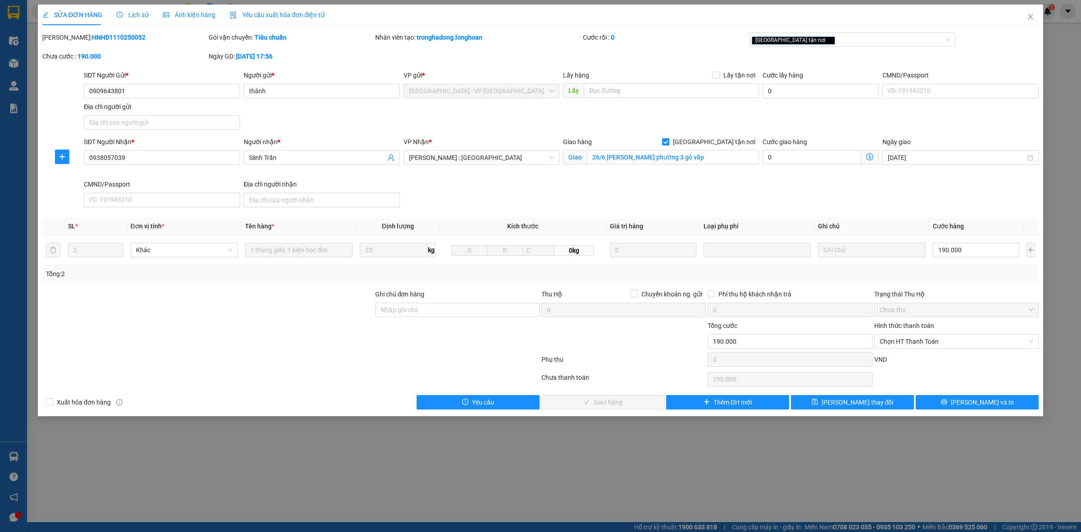
click at [129, 19] on div "Lịch sử" at bounding box center [133, 15] width 32 height 10
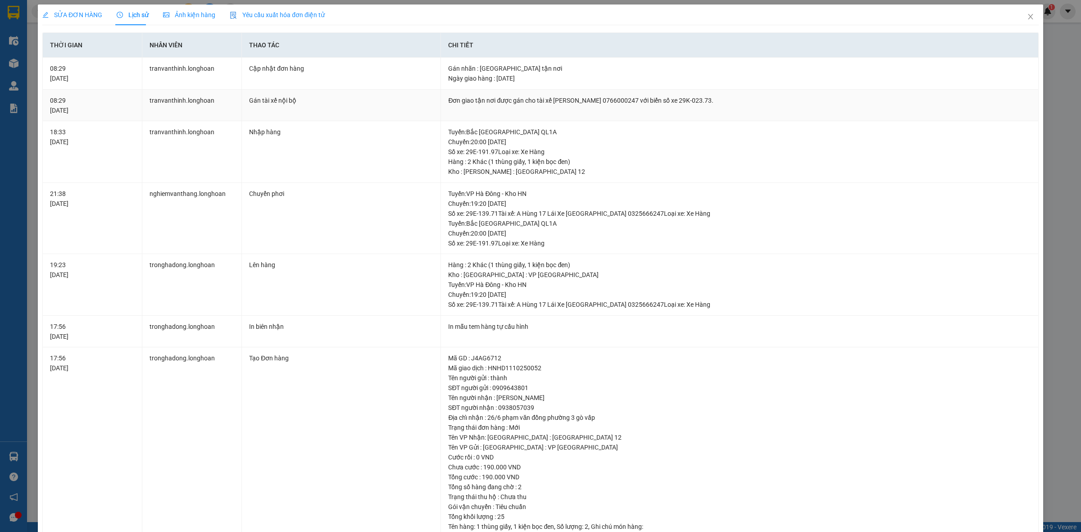
click at [613, 100] on div "Đơn giao tận nơi được gán cho tài xế [PERSON_NAME] 0766000247 với biển số xe 29…" at bounding box center [739, 100] width 583 height 10
copy div "Đơn giao tận nơi được gán cho tài xế [PERSON_NAME] 0766000247 với biển số xe 29…"
click at [1021, 10] on span "Close" at bounding box center [1029, 17] width 25 height 25
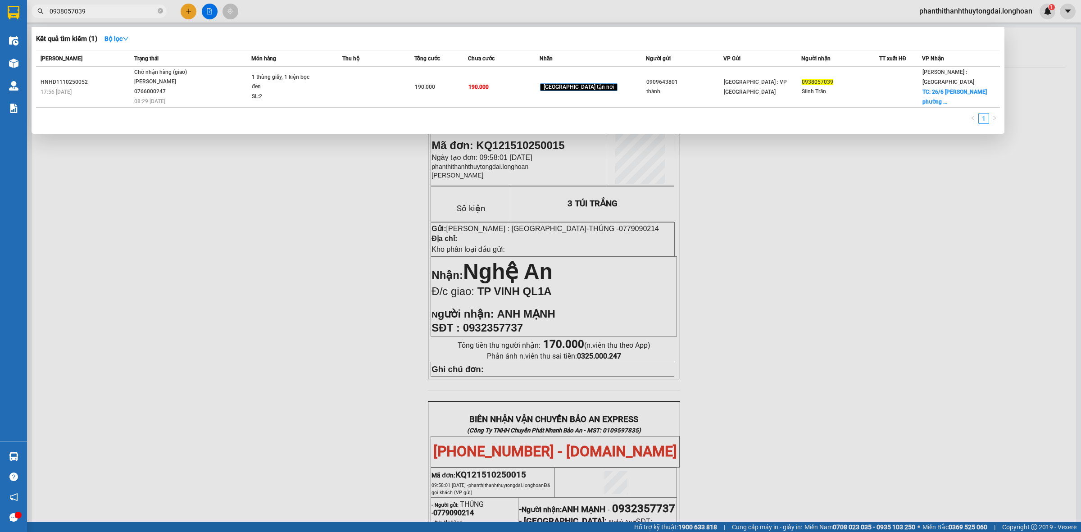
click at [101, 9] on input "0938057039" at bounding box center [103, 11] width 106 height 10
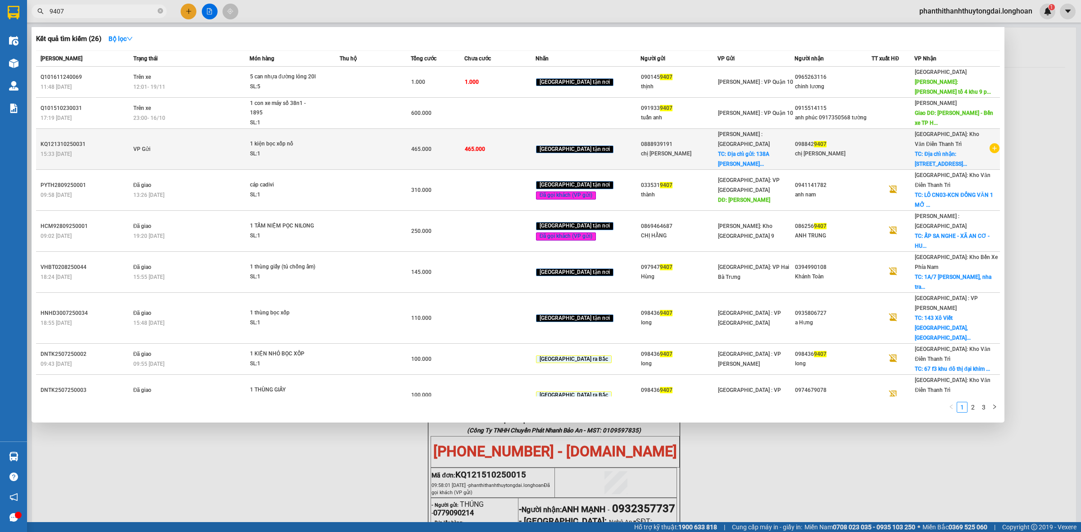
click at [185, 154] on td "VP Gửi" at bounding box center [190, 149] width 118 height 41
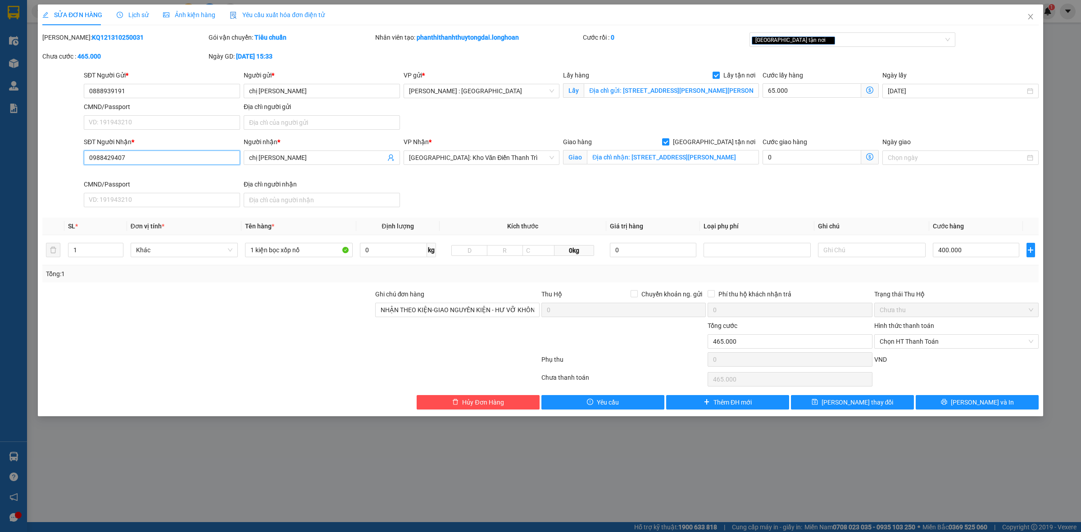
click at [192, 163] on input "0988429407" at bounding box center [162, 157] width 156 height 14
click at [710, 158] on input "Địa chỉ nhận: [STREET_ADDRESS][PERSON_NAME]" at bounding box center [673, 157] width 172 height 14
paste input "116 [PERSON_NAME]"
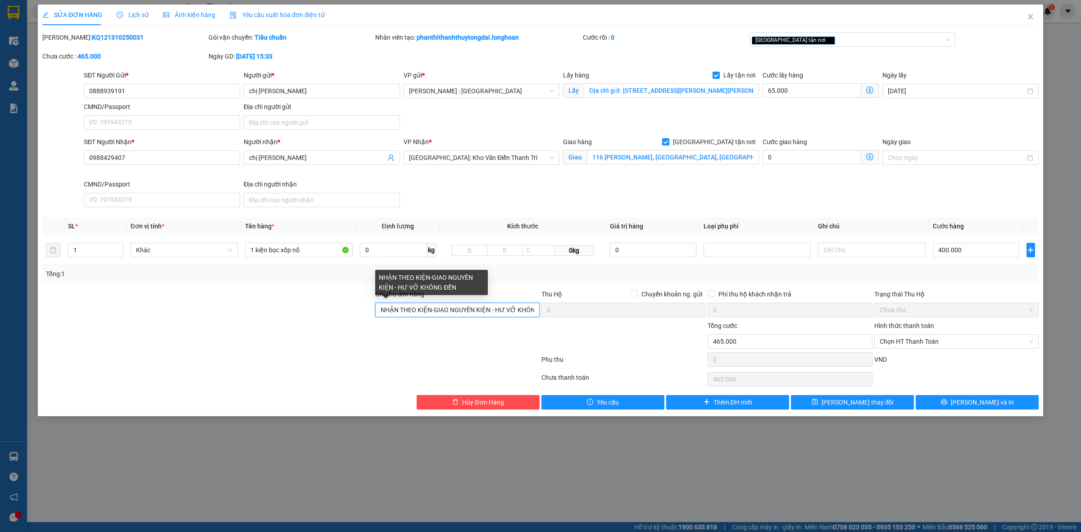
scroll to position [0, 18]
click at [552, 306] on div "Ghi chú đơn hàng NHẬN THEO KIỆN-GIAO NGUYÊN KIỆN - HƯ VỠ KHÔNG ĐỀN Thu Hộ Chuyể…" at bounding box center [540, 305] width 998 height 32
click at [538, 313] on input "NHẬN THEO KIỆN-GIAO NGUYÊN KIỆN - HƯ VỠ KHÔNG ĐỀN" at bounding box center [457, 310] width 164 height 14
click at [828, 34] on div "[GEOGRAPHIC_DATA] tận nơi" at bounding box center [847, 39] width 193 height 11
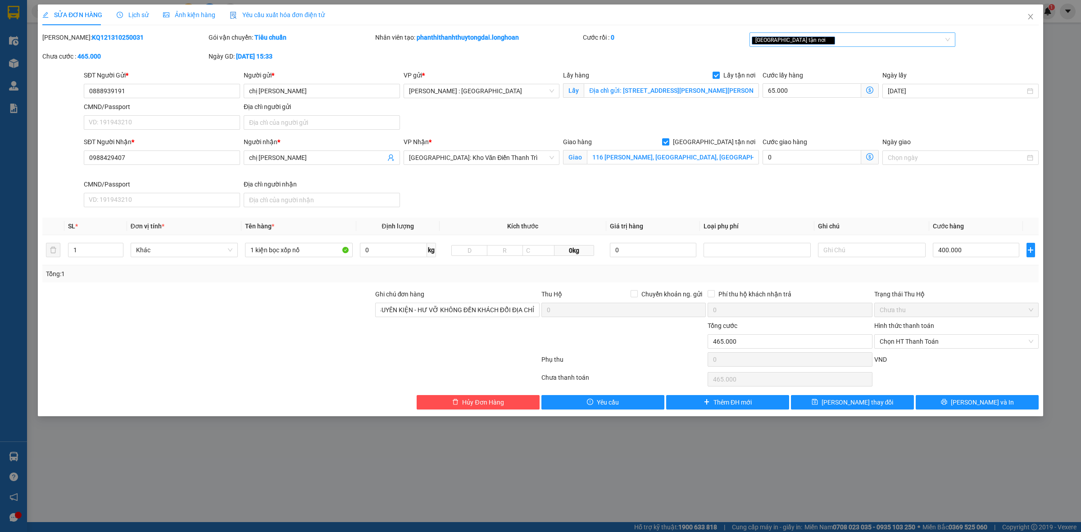
scroll to position [0, 0]
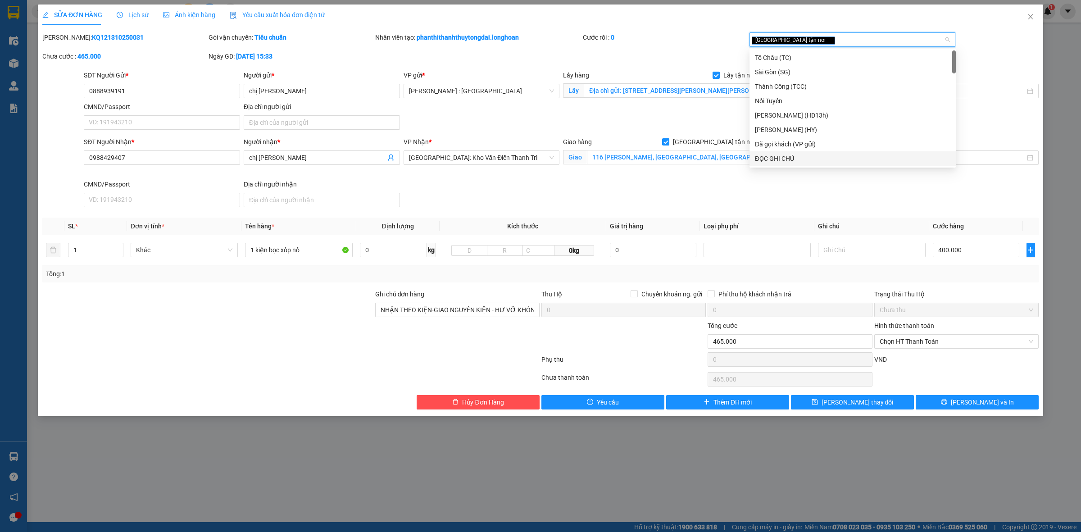
click at [815, 158] on div "ĐỌC GHI CHÚ" at bounding box center [852, 159] width 195 height 10
click at [952, 365] on div "VND" at bounding box center [956, 362] width 166 height 16
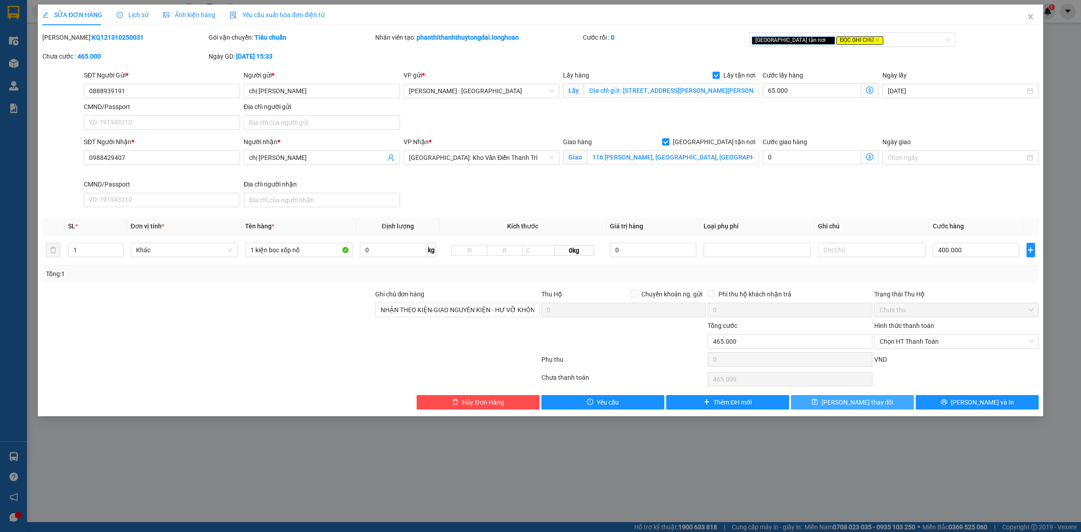
click at [874, 406] on span "[PERSON_NAME] thay đổi" at bounding box center [857, 402] width 72 height 10
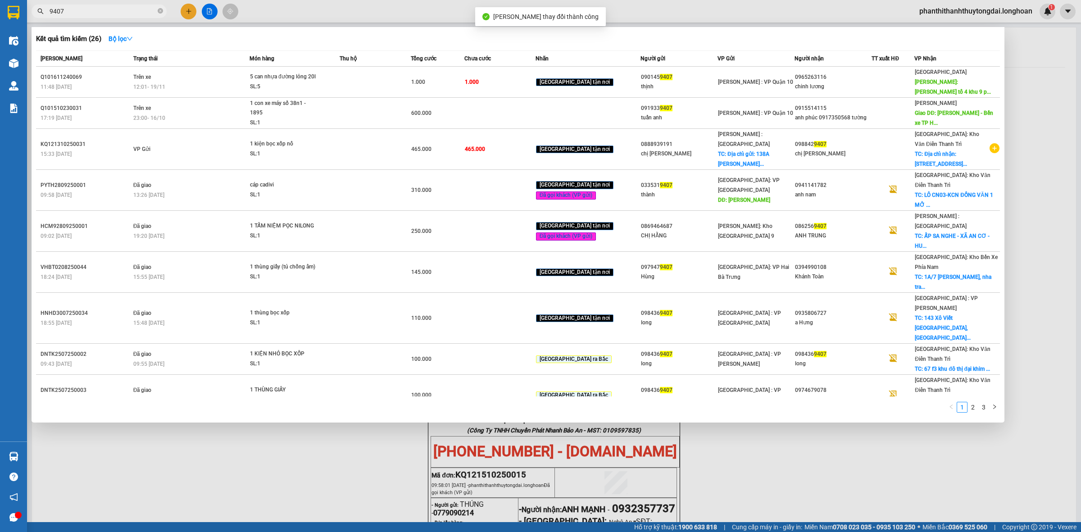
drag, startPoint x: 131, startPoint y: 14, endPoint x: 305, endPoint y: 98, distance: 193.1
click at [131, 15] on input "9407" at bounding box center [103, 11] width 106 height 10
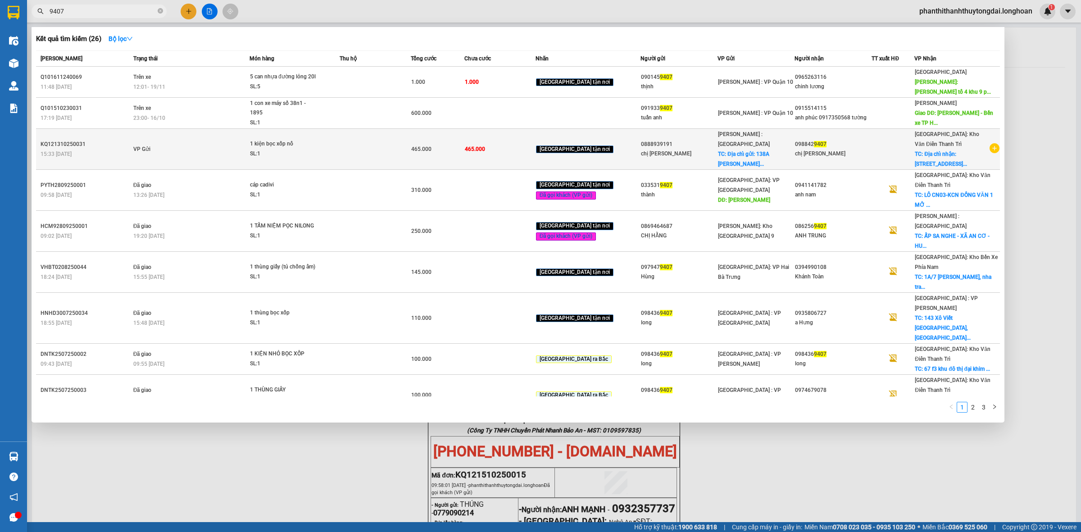
click at [763, 154] on div "[PERSON_NAME] : Kho Quận 12 TC: Địa chỉ gửi: 138A [PERSON_NAME]" at bounding box center [756, 149] width 76 height 40
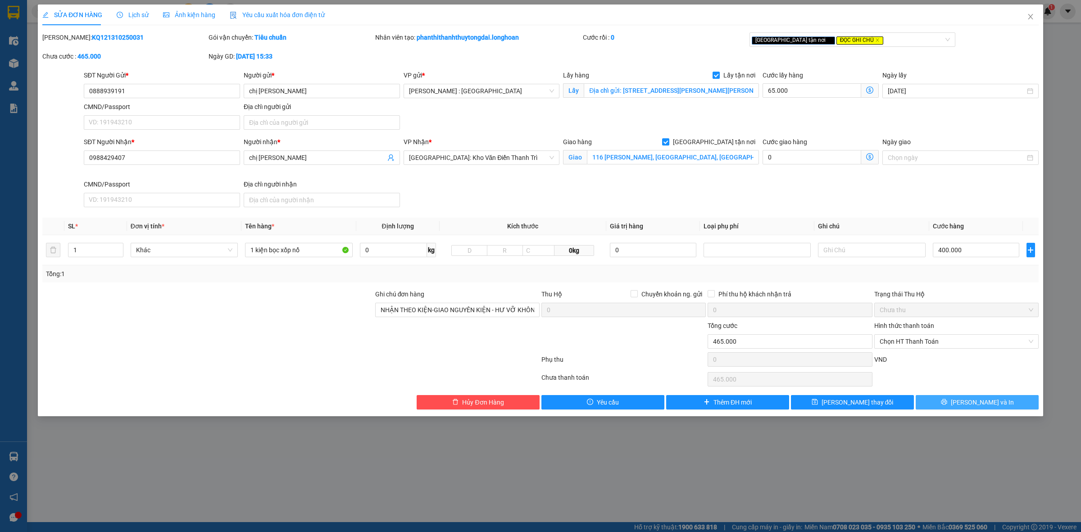
click at [945, 401] on button "[PERSON_NAME] và In" at bounding box center [976, 402] width 123 height 14
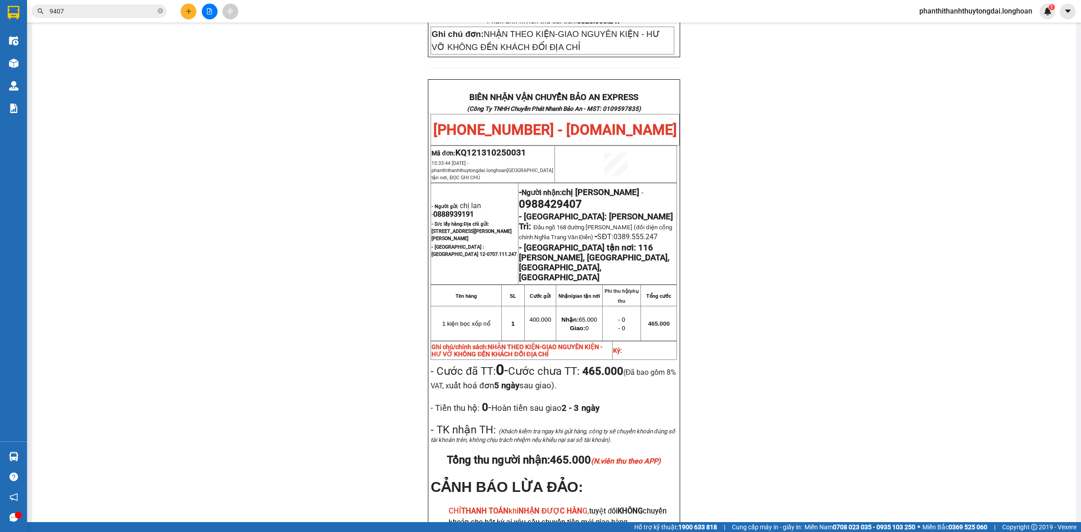
scroll to position [437, 0]
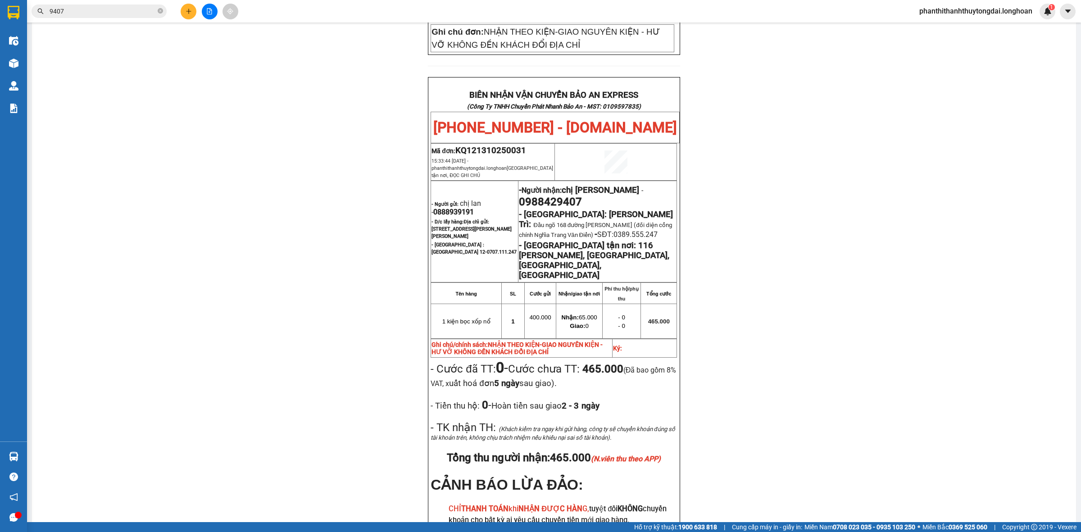
click at [243, 203] on div "PHIẾU DÁN LÊN HÀNG Ngày in phiếu: 10:09 [DATE] CSKH: [PHONE_NUMBER] CÔNG TY TNH…" at bounding box center [554, 125] width 1022 height 966
click at [232, 218] on div "PHIẾU DÁN LÊN HÀNG Ngày in phiếu: 10:09 [DATE] CSKH: [PHONE_NUMBER] CÔNG TY TNH…" at bounding box center [554, 125] width 1022 height 966
click at [180, 10] on div at bounding box center [210, 12] width 68 height 16
click at [187, 8] on icon "plus" at bounding box center [188, 11] width 6 height 6
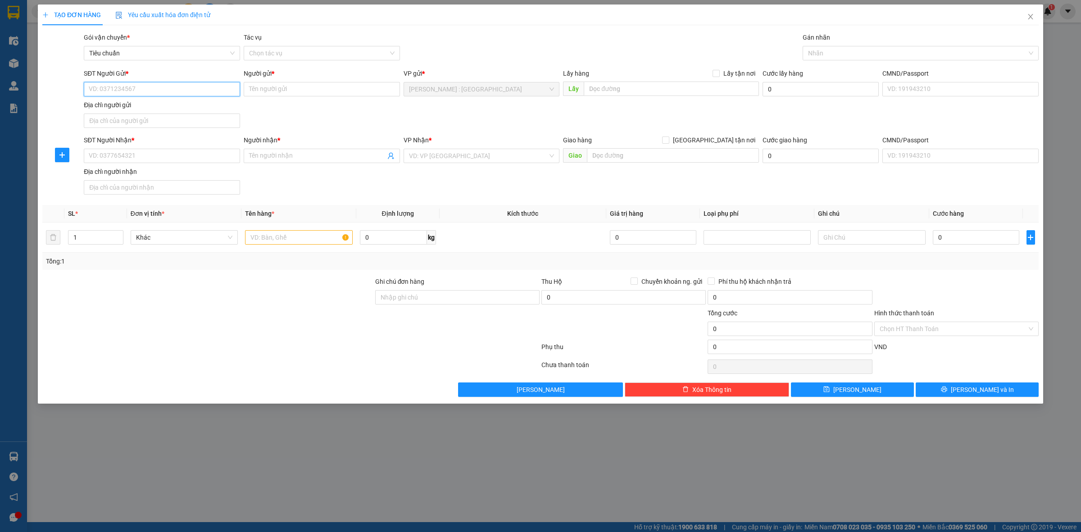
click at [192, 86] on input "SĐT Người Gửi *" at bounding box center [162, 89] width 156 height 14
click at [271, 87] on input "Người gửi *" at bounding box center [322, 89] width 156 height 14
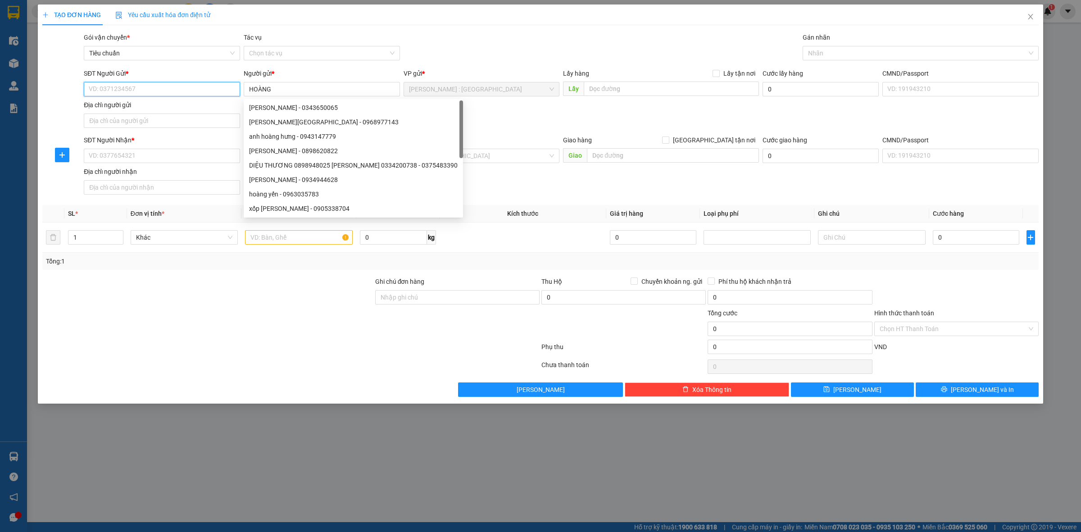
click at [218, 87] on input "SĐT Người Gửi *" at bounding box center [162, 89] width 156 height 14
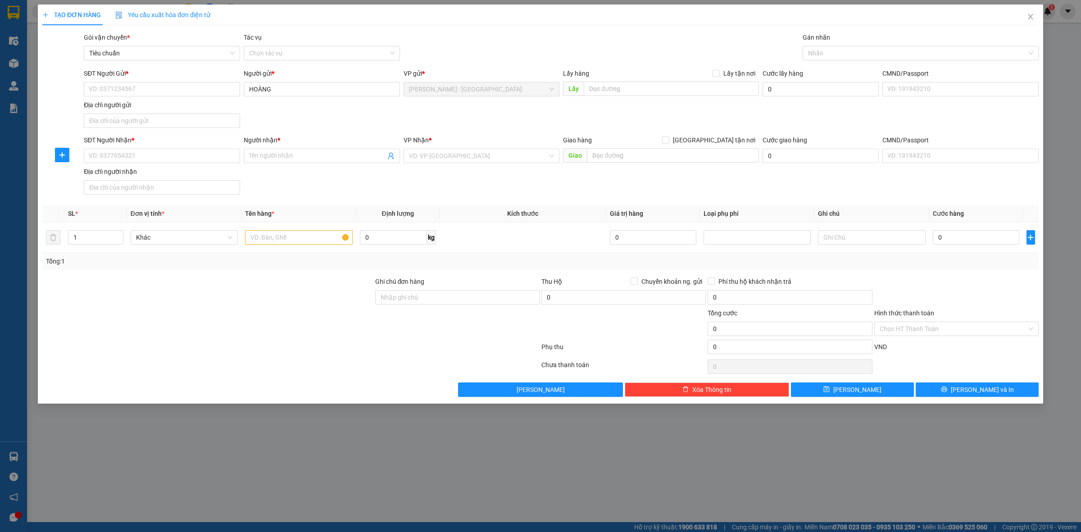
click at [540, 443] on div "TẠO ĐƠN HÀNG Yêu cầu xuất hóa đơn điện tử Transit Pickup Surcharge Ids Transit …" at bounding box center [540, 266] width 1081 height 532
click at [546, 469] on div "TẠO ĐƠN HÀNG Yêu cầu xuất hóa đơn điện tử Transit Pickup Surcharge Ids Transit …" at bounding box center [540, 266] width 1081 height 532
click at [1035, 18] on span "Close" at bounding box center [1029, 17] width 25 height 25
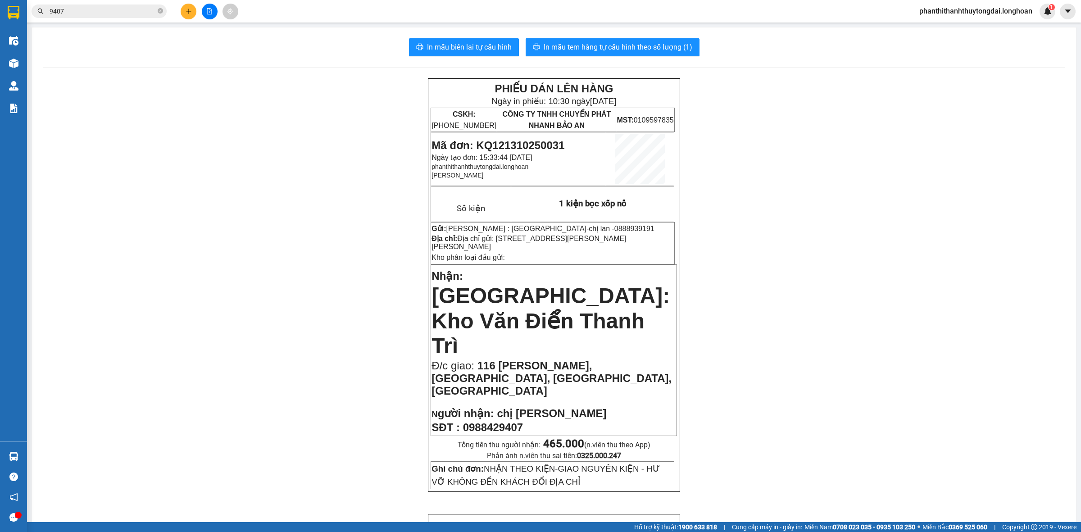
click at [145, 19] on div "Kết quả tìm kiếm ( 26 ) Bộ lọc Mã ĐH Trạng thái Món hàng Thu hộ Tổng cước Chưa …" at bounding box center [88, 12] width 176 height 16
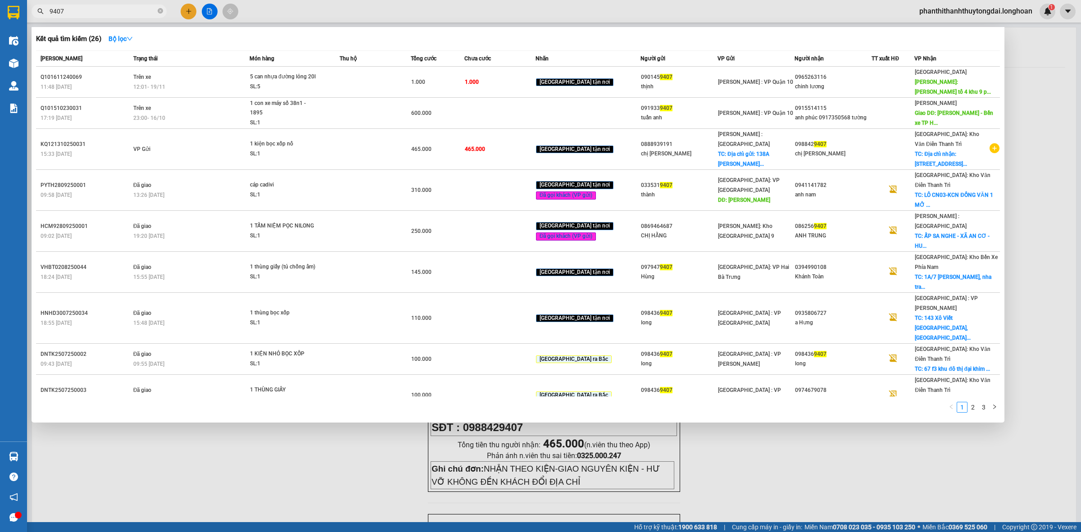
click at [139, 14] on input "9407" at bounding box center [103, 11] width 106 height 10
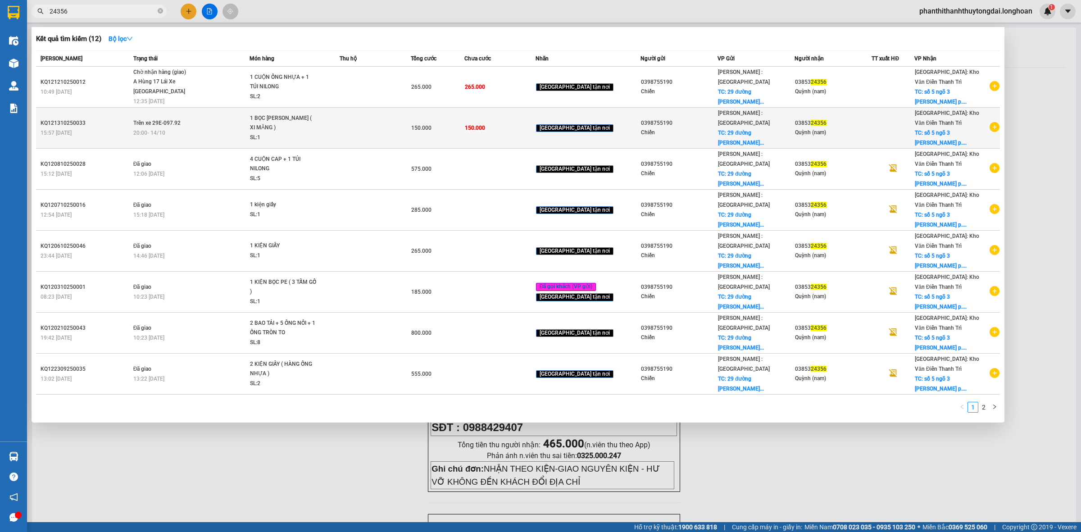
click at [989, 126] on icon "plus-circle" at bounding box center [994, 127] width 10 height 10
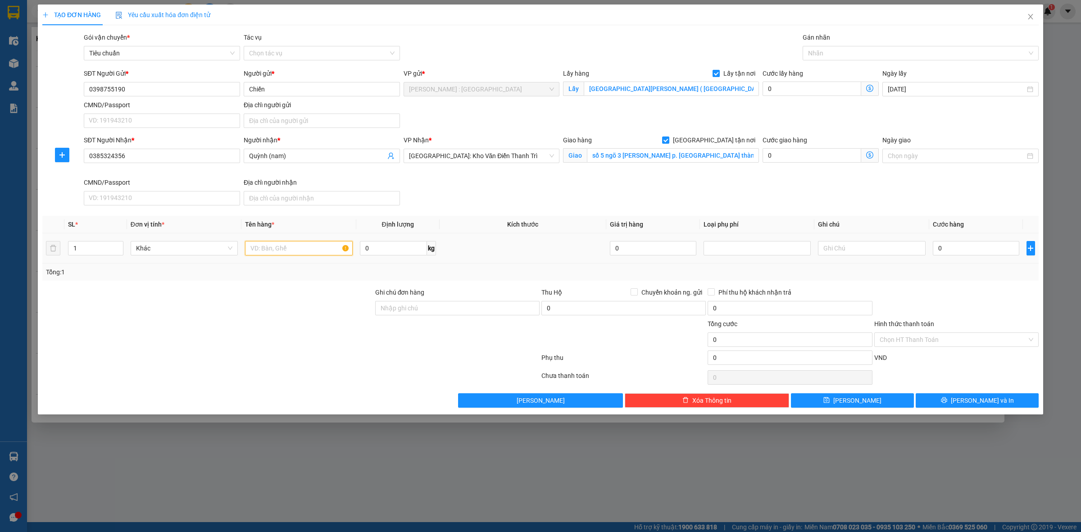
click at [318, 250] on input "text" at bounding box center [298, 248] width 107 height 14
click at [978, 255] on input "0" at bounding box center [975, 248] width 86 height 14
click at [966, 268] on div "Tổng: 1" at bounding box center [540, 272] width 989 height 10
click at [301, 250] on input "1 KIỆN" at bounding box center [298, 248] width 107 height 14
click at [883, 407] on button "[PERSON_NAME]" at bounding box center [852, 400] width 123 height 14
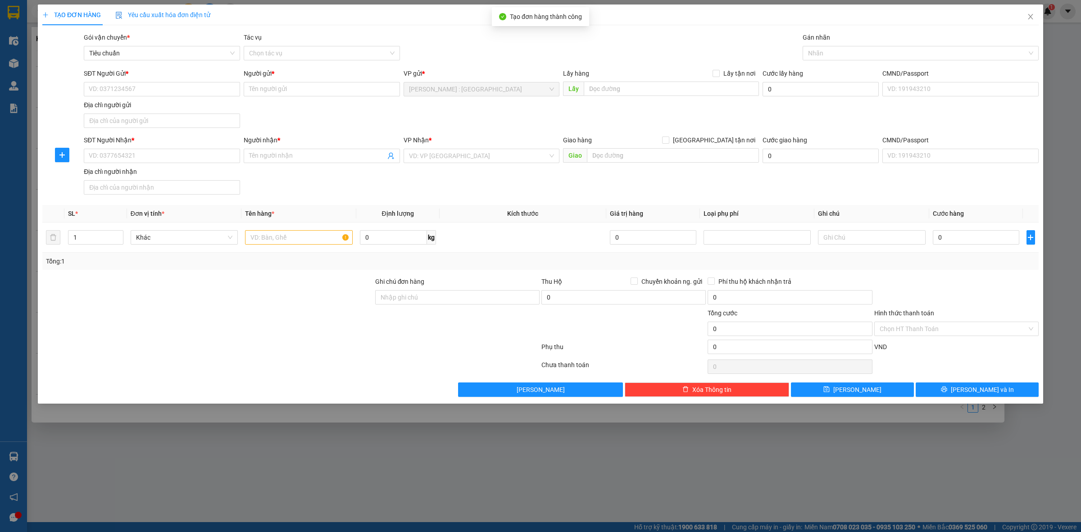
drag, startPoint x: 845, startPoint y: 492, endPoint x: 847, endPoint y: 487, distance: 5.1
click at [846, 493] on div "TẠO ĐƠN HÀNG Yêu cầu xuất hóa đơn điện tử Transit Pickup Surcharge Ids Transit …" at bounding box center [540, 266] width 1081 height 532
drag, startPoint x: 1026, startPoint y: 19, endPoint x: 1052, endPoint y: 19, distance: 25.7
click at [1026, 20] on icon "close" at bounding box center [1029, 16] width 7 height 7
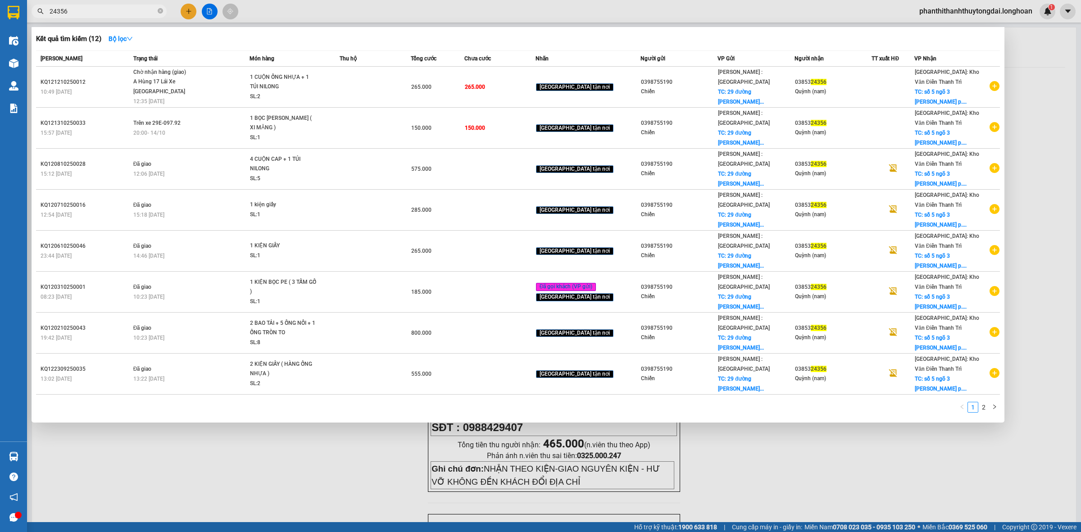
click at [1054, 54] on div at bounding box center [540, 266] width 1081 height 532
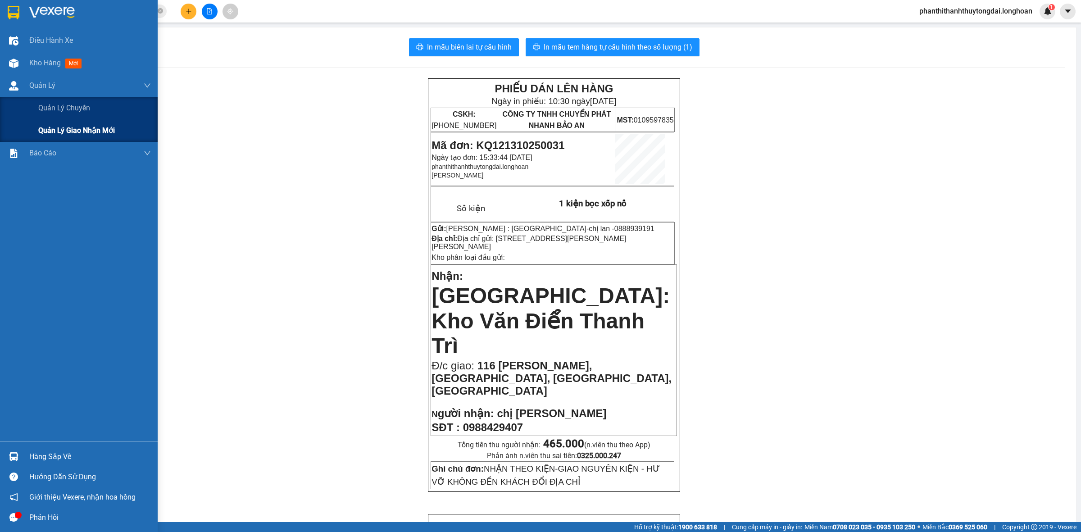
click at [76, 128] on span "Quản lý giao nhận mới" at bounding box center [76, 130] width 77 height 11
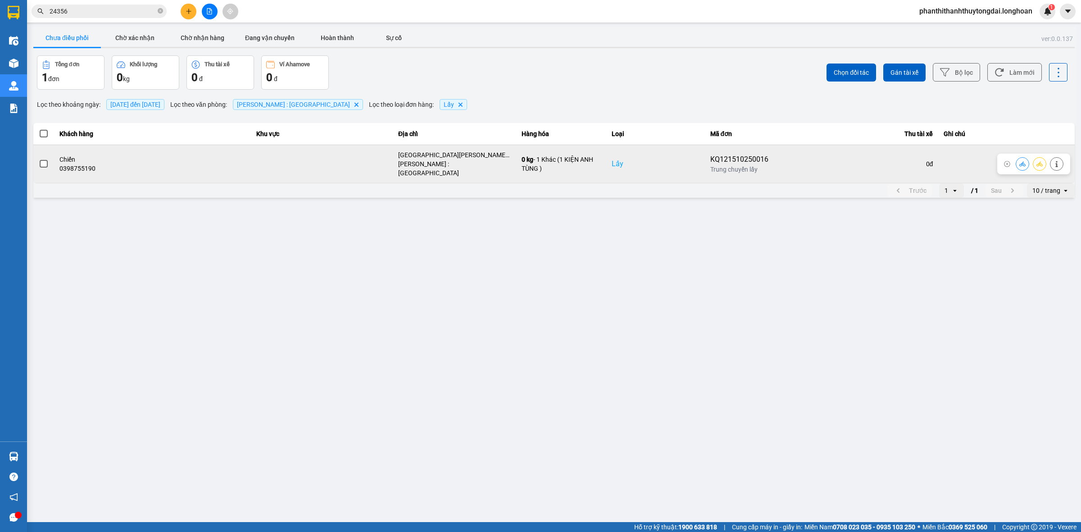
click at [47, 161] on span at bounding box center [44, 164] width 8 height 8
click at [39, 159] on input "checkbox" at bounding box center [39, 159] width 0 height 0
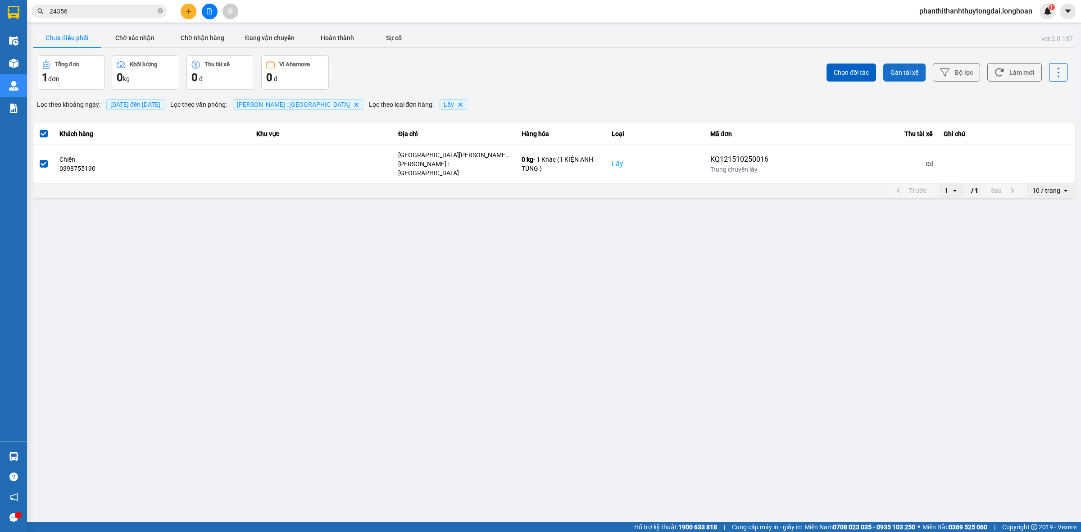
click at [911, 74] on span "Gán tài xế" at bounding box center [904, 72] width 28 height 9
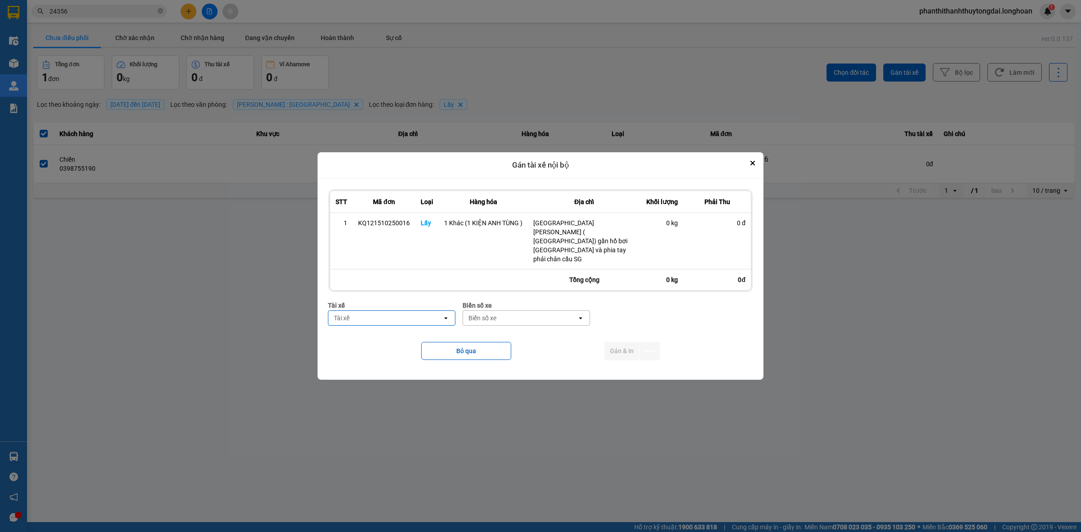
click at [408, 311] on div "Tài xế" at bounding box center [385, 318] width 114 height 14
click at [420, 333] on span "0788000247 - [PERSON_NAME] 0788000247" at bounding box center [394, 337] width 116 height 18
click at [525, 313] on div "Biển số xe" at bounding box center [511, 317] width 28 height 9
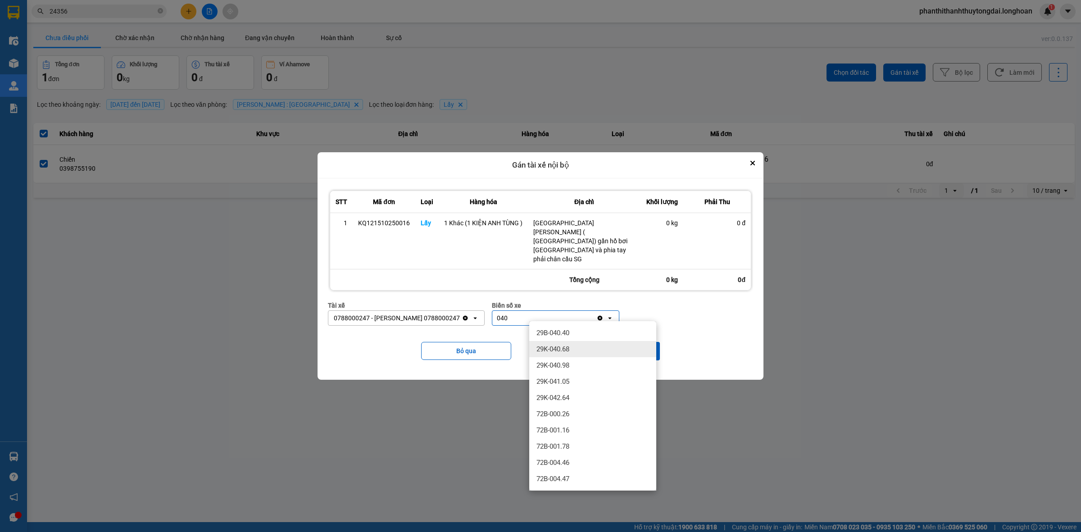
click at [575, 341] on div "29K-040.68" at bounding box center [592, 349] width 127 height 16
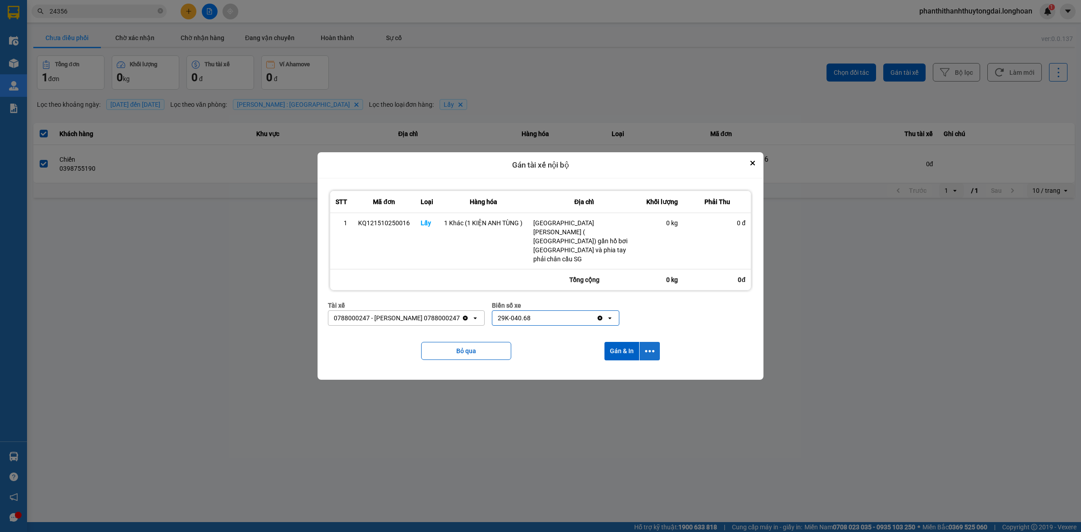
click at [642, 350] on button "dialog" at bounding box center [649, 351] width 20 height 18
click at [636, 372] on div "Chỉ gán tài" at bounding box center [625, 370] width 53 height 9
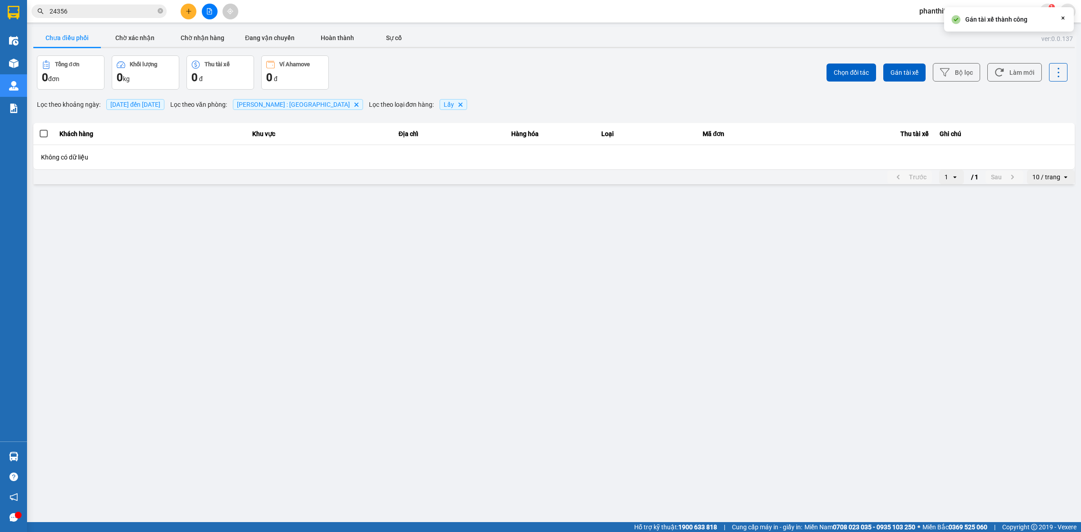
drag, startPoint x: 636, startPoint y: 372, endPoint x: 636, endPoint y: 393, distance: 21.2
click at [636, 372] on main "ver: 0.0.137 Chưa điều phối Chờ xác nhận Chờ nhận hàng Đang vận chuyển Hoàn thà…" at bounding box center [540, 261] width 1081 height 522
click at [137, 14] on input "24356" at bounding box center [103, 11] width 106 height 10
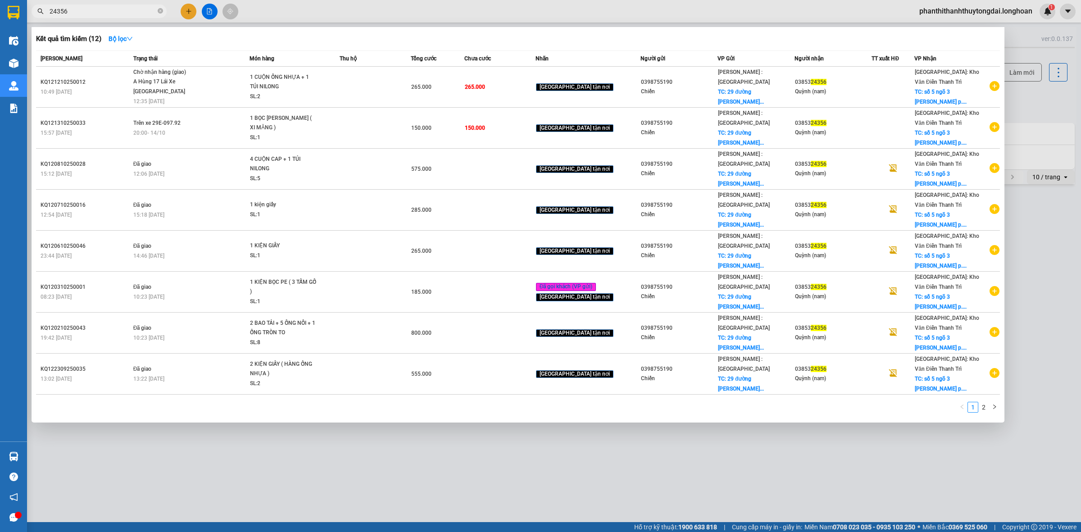
click at [137, 14] on input "24356" at bounding box center [103, 11] width 106 height 10
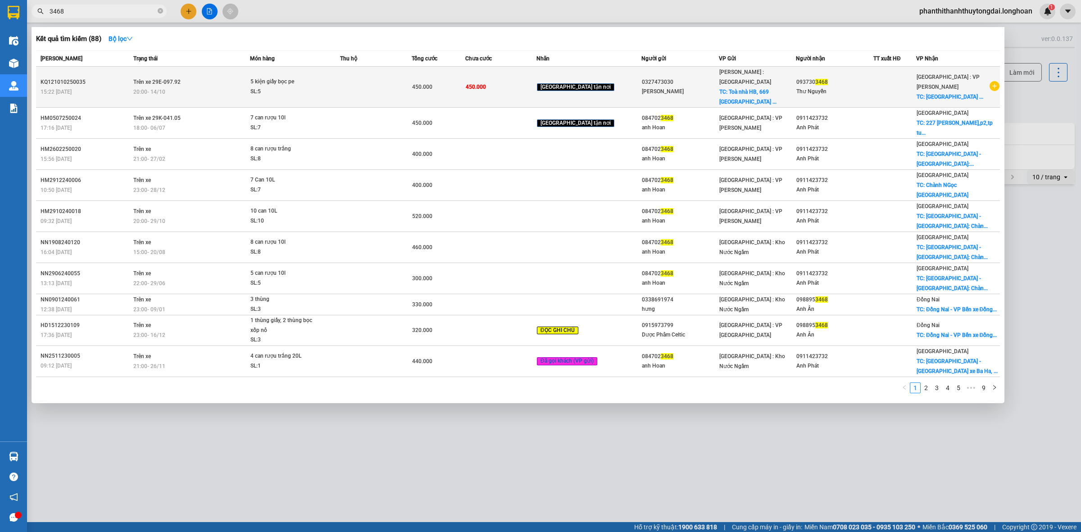
click at [336, 84] on span "5 kiện giấy bọc pe SL: 5" at bounding box center [295, 86] width 90 height 19
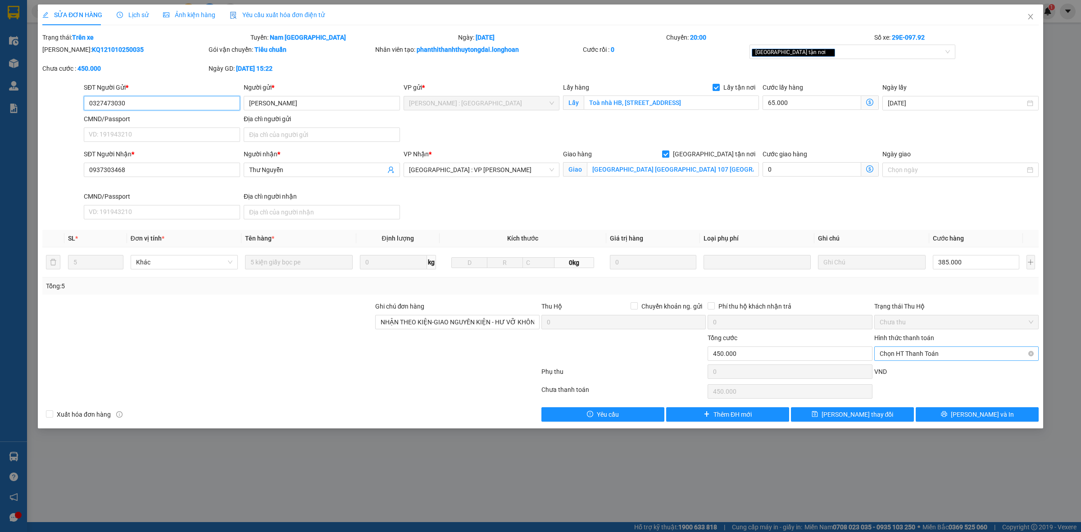
click at [915, 352] on span "Chọn HT Thanh Toán" at bounding box center [956, 354] width 154 height 14
click at [914, 386] on div "Chuyển khoản" at bounding box center [956, 387] width 154 height 10
click at [969, 413] on span "[PERSON_NAME] và In" at bounding box center [981, 414] width 63 height 10
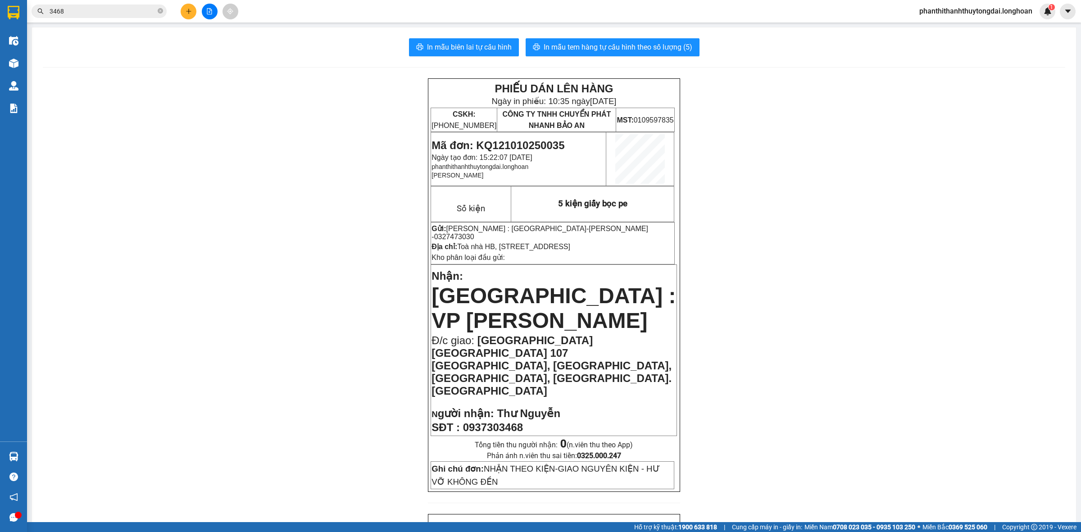
click at [132, 10] on input "3468" at bounding box center [103, 11] width 106 height 10
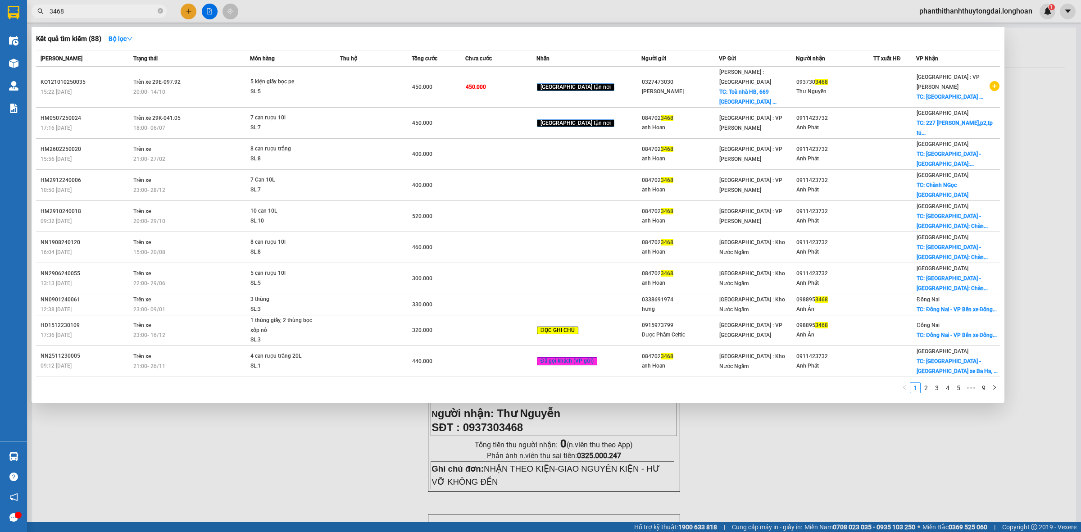
click at [132, 10] on input "3468" at bounding box center [103, 11] width 106 height 10
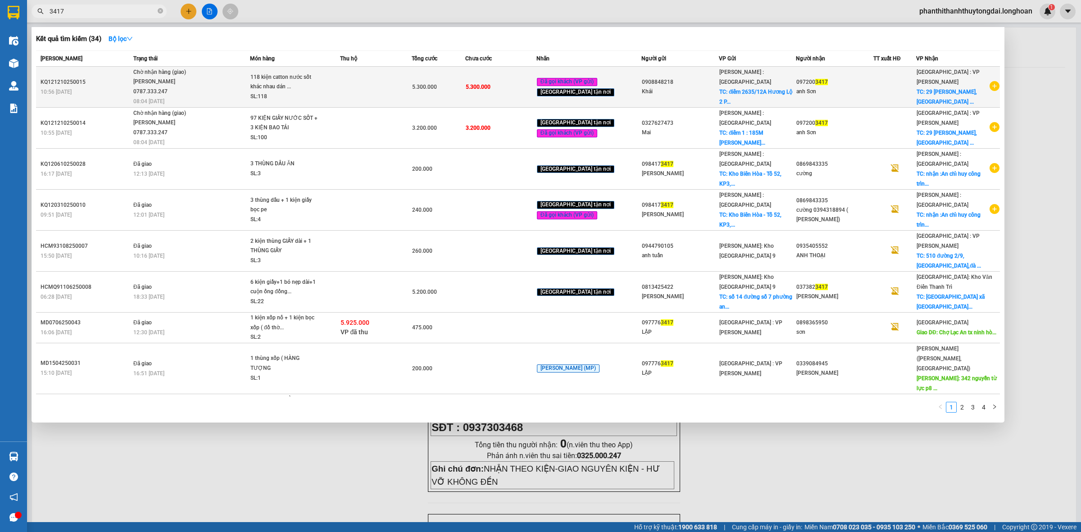
click at [340, 89] on span "118 kiện catton nước sốt khác nhau dán ... SL: 118" at bounding box center [295, 86] width 90 height 29
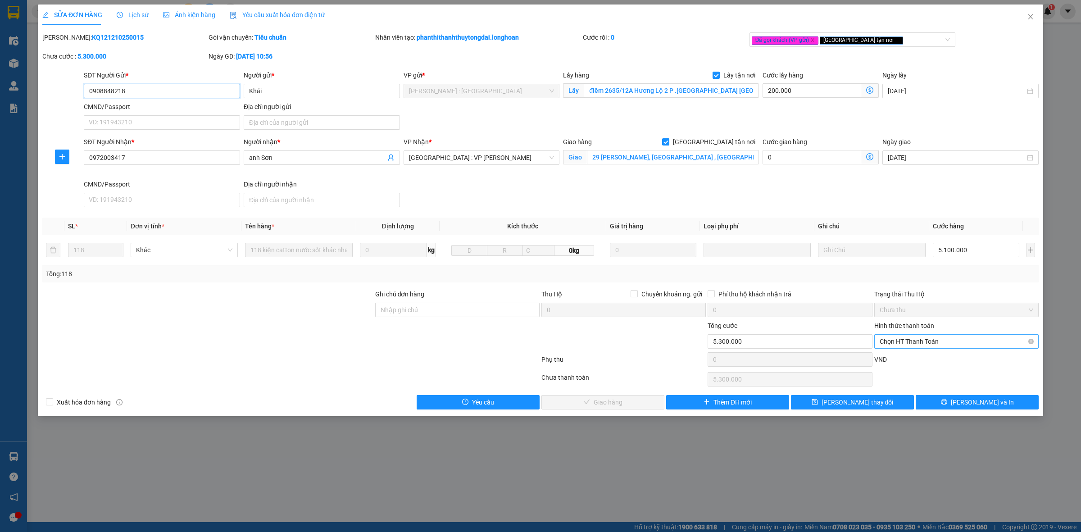
click at [969, 340] on span "Chọn HT Thanh Toán" at bounding box center [956, 342] width 154 height 14
click at [959, 380] on div "Chuyển khoản" at bounding box center [956, 374] width 164 height 14
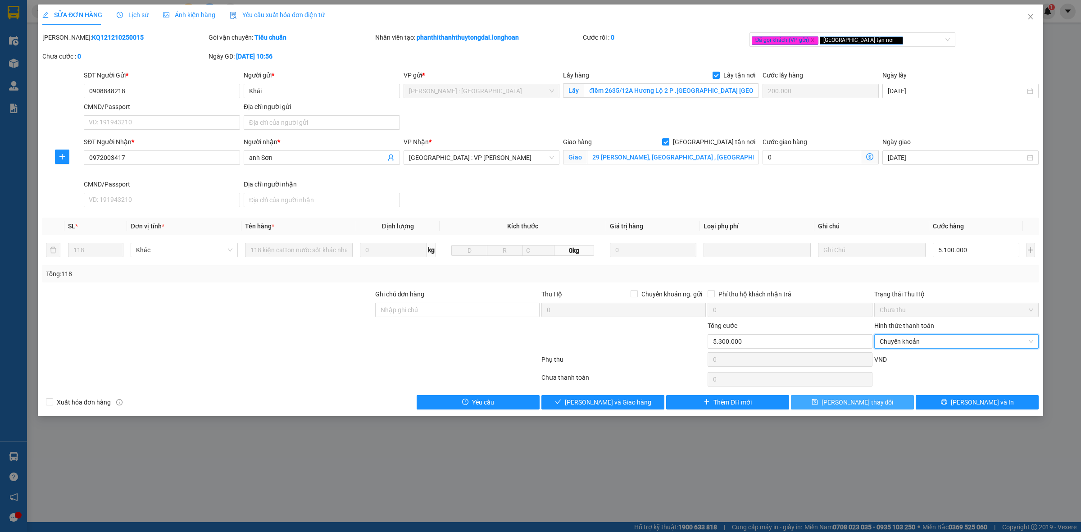
click at [888, 404] on button "[PERSON_NAME] thay đổi" at bounding box center [852, 402] width 123 height 14
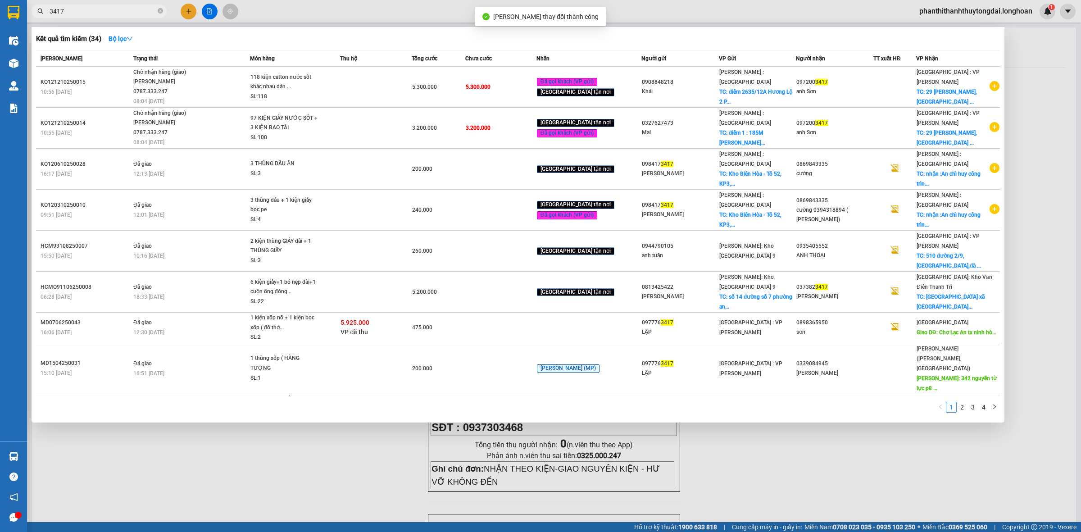
click at [114, 5] on span "3417" at bounding box center [99, 12] width 135 height 14
click at [117, 11] on input "3417" at bounding box center [103, 11] width 106 height 10
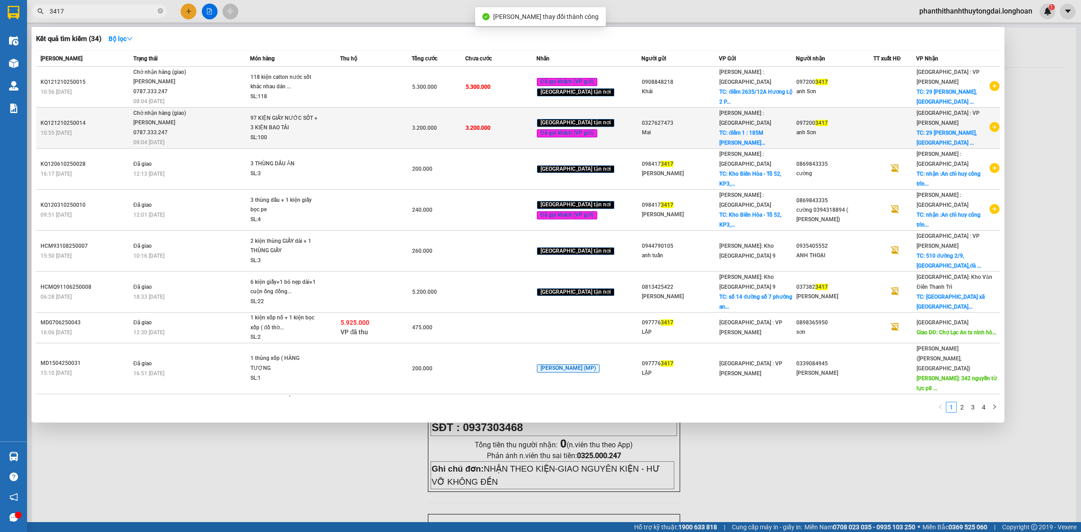
click at [536, 136] on td "3.200.000" at bounding box center [500, 128] width 71 height 41
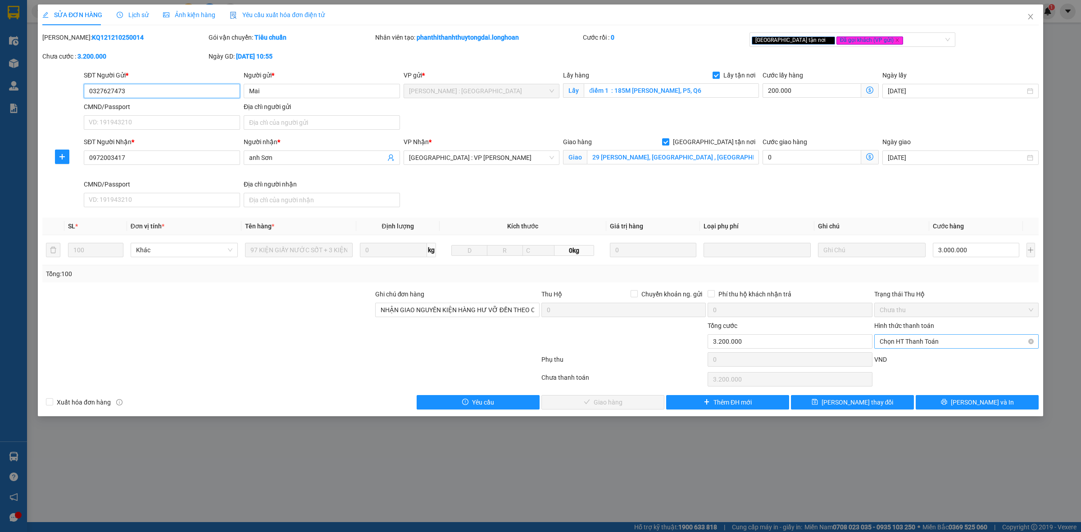
click at [920, 340] on span "Chọn HT Thanh Toán" at bounding box center [956, 342] width 154 height 14
click at [914, 373] on div "Chuyển khoản" at bounding box center [956, 375] width 154 height 10
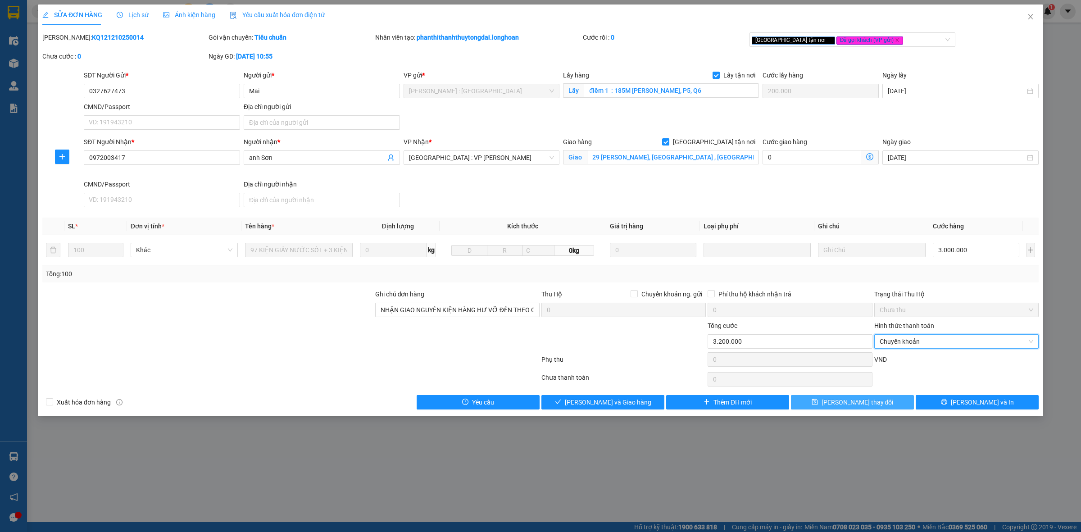
click at [896, 403] on button "[PERSON_NAME] thay đổi" at bounding box center [852, 402] width 123 height 14
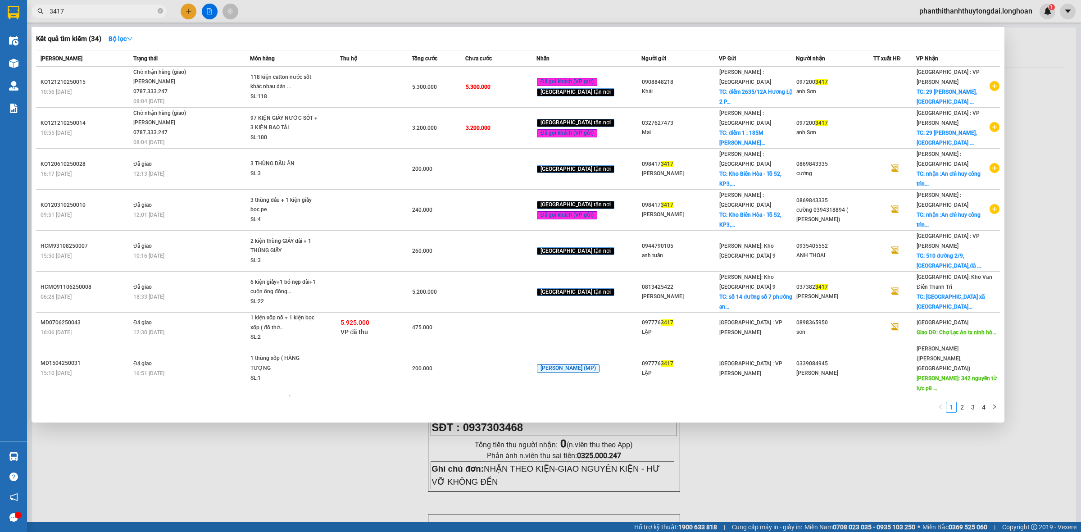
click at [132, 17] on span "3417" at bounding box center [99, 12] width 135 height 14
click at [130, 9] on input "3417" at bounding box center [103, 11] width 106 height 10
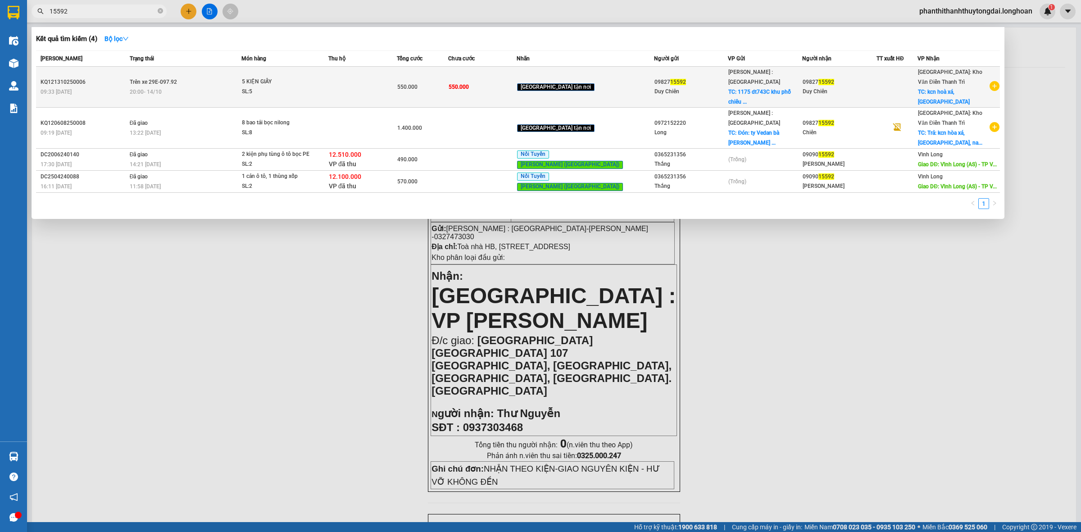
click at [994, 81] on icon "plus-circle" at bounding box center [994, 86] width 10 height 10
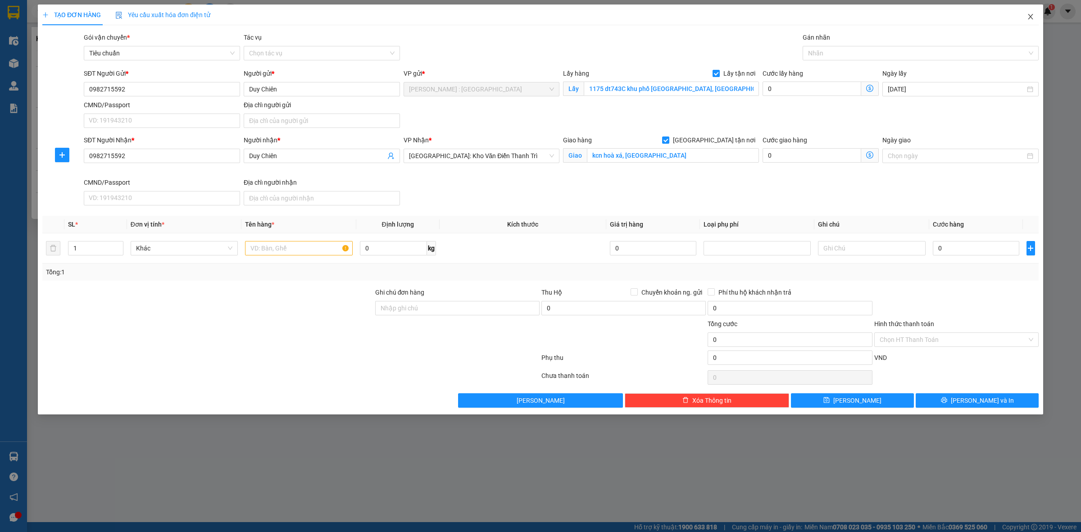
click at [1029, 16] on icon "close" at bounding box center [1029, 16] width 5 height 5
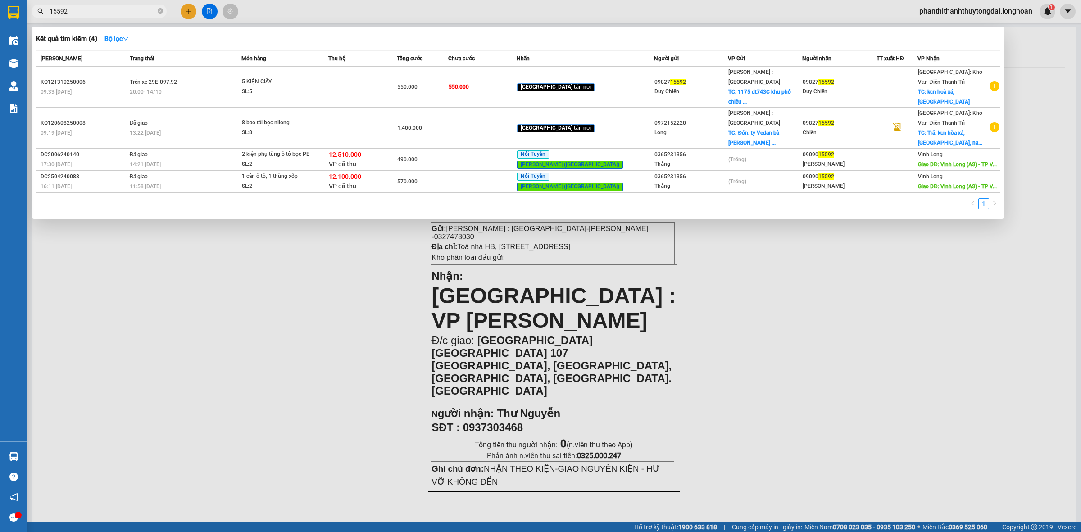
click at [133, 14] on input "15592" at bounding box center [103, 11] width 106 height 10
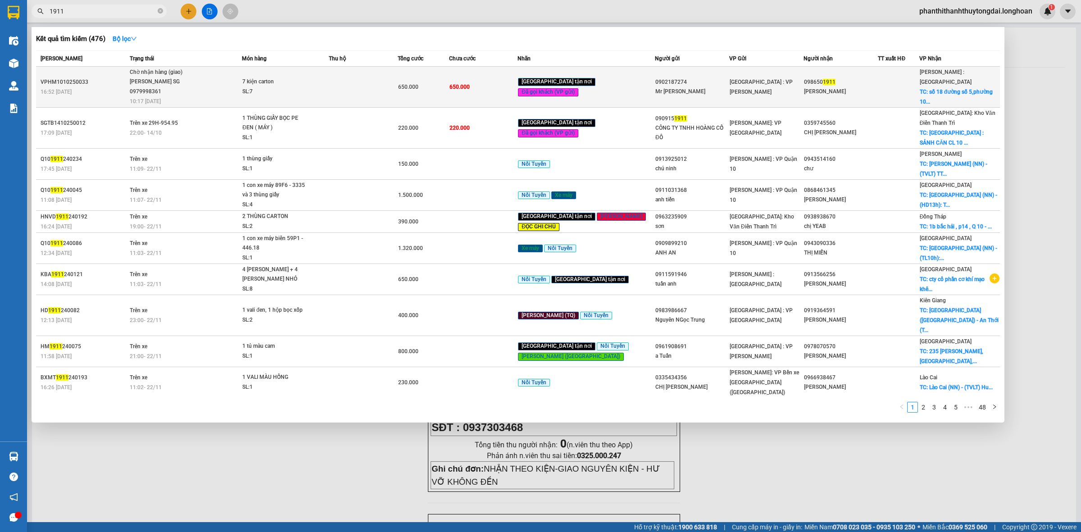
click at [380, 88] on td at bounding box center [363, 87] width 68 height 41
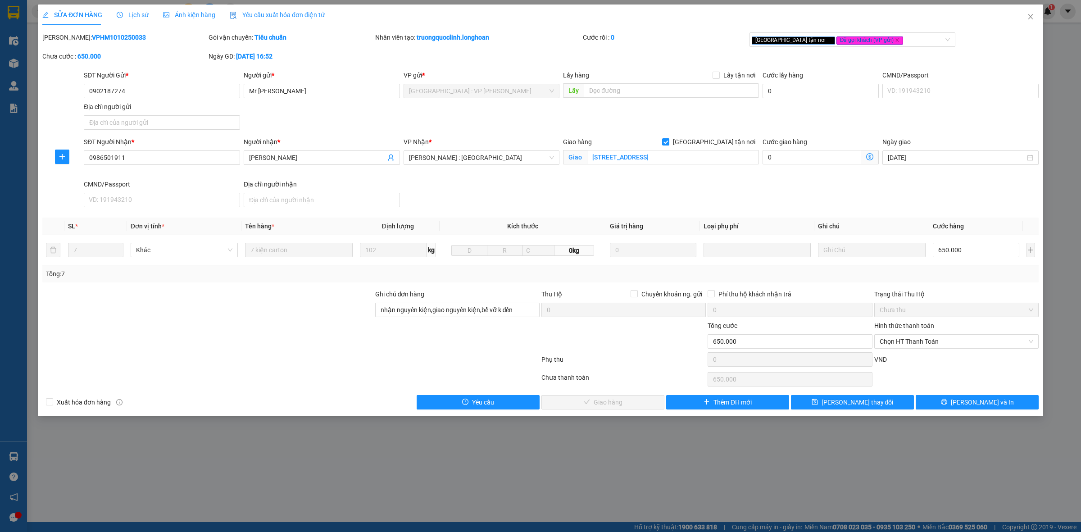
click at [134, 14] on span "Lịch sử" at bounding box center [133, 14] width 32 height 7
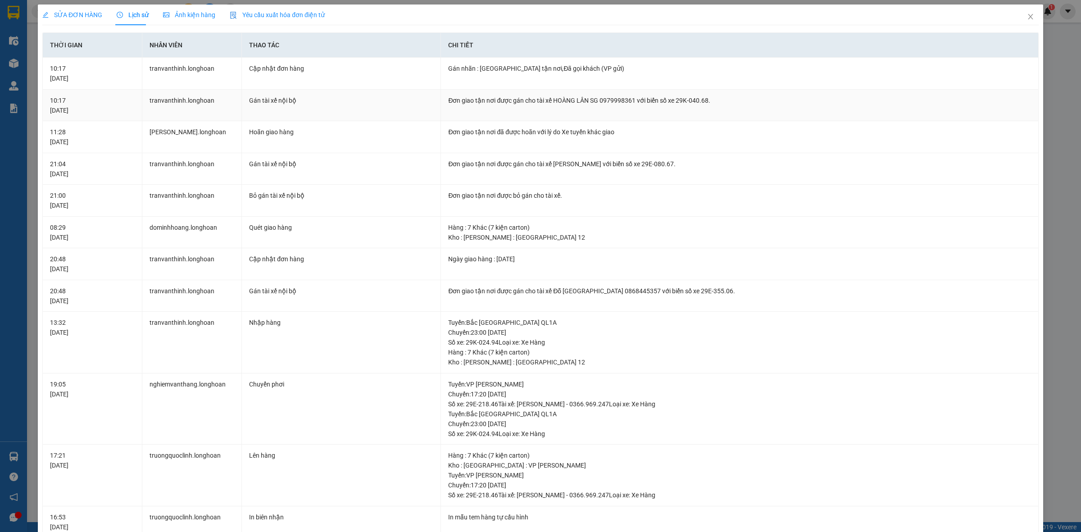
click at [557, 97] on div "Đơn giao tận nơi được gán cho tài xế HOÀNG LÂN SG 0979998361 với biển số xe 29K…" at bounding box center [739, 100] width 583 height 10
copy div "Đơn giao tận nơi được gán cho tài xế HOÀNG LÂN SG 0979998361 với biển số xe 29K…"
click at [1026, 14] on icon "close" at bounding box center [1029, 16] width 7 height 7
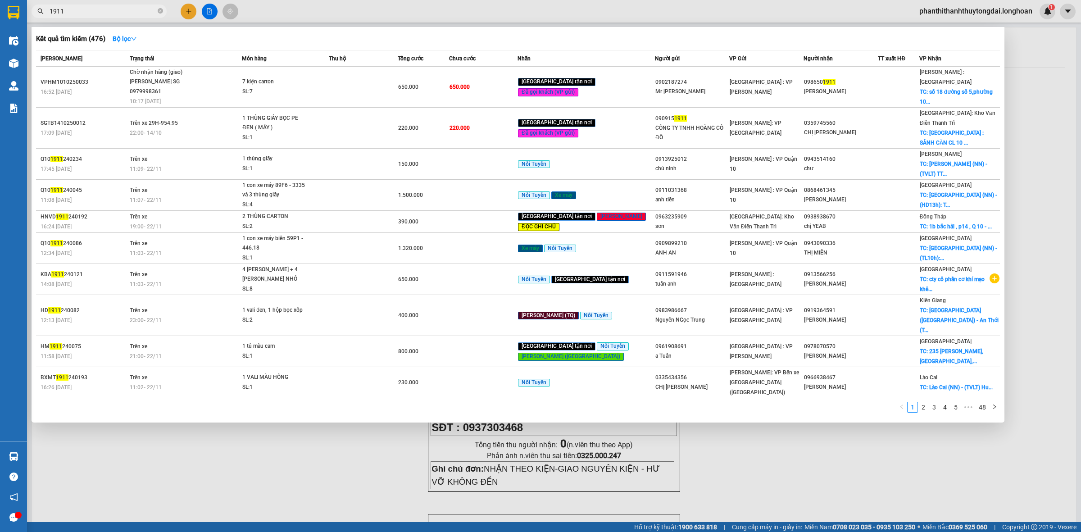
click at [123, 7] on input "1911" at bounding box center [103, 11] width 106 height 10
click at [124, 9] on input "1911" at bounding box center [103, 11] width 106 height 10
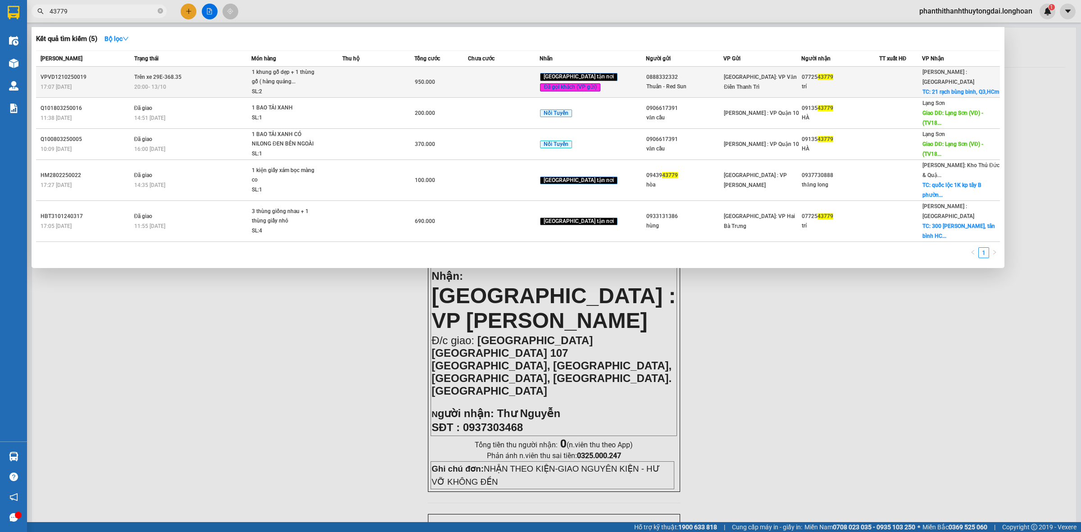
click at [374, 84] on td at bounding box center [378, 82] width 72 height 31
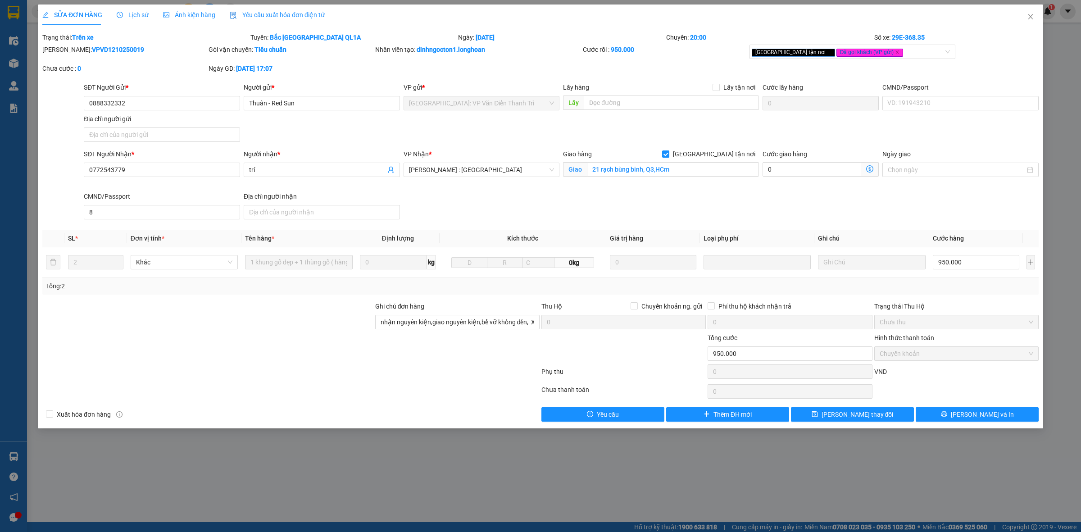
click at [140, 18] on span "Lịch sử" at bounding box center [133, 14] width 32 height 7
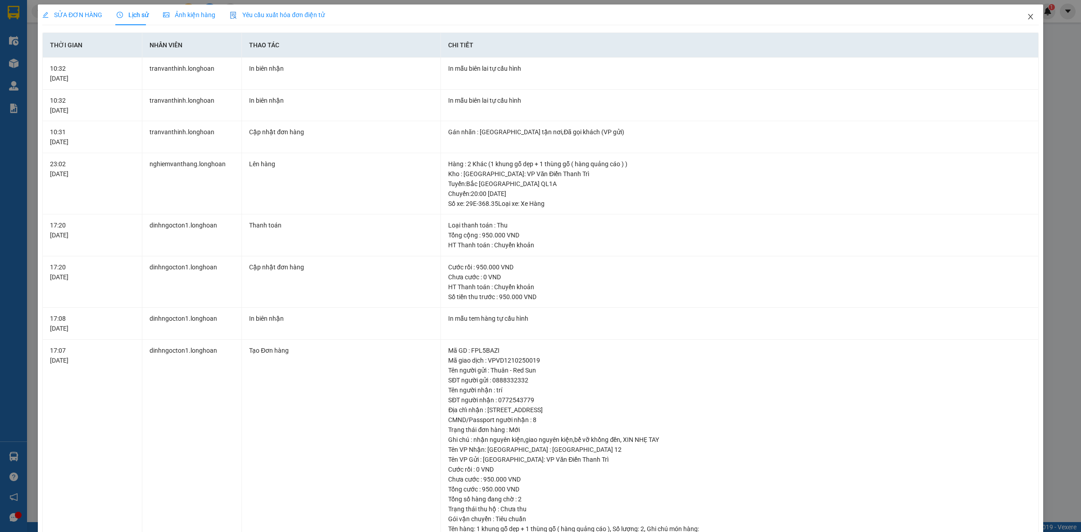
click at [1017, 11] on span "Close" at bounding box center [1029, 17] width 25 height 25
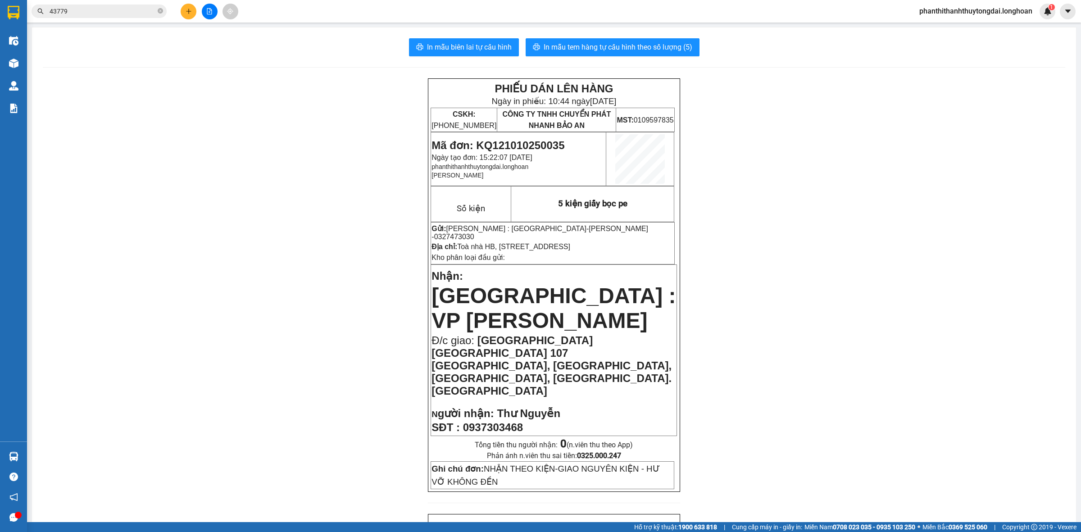
click at [104, 7] on input "43779" at bounding box center [103, 11] width 106 height 10
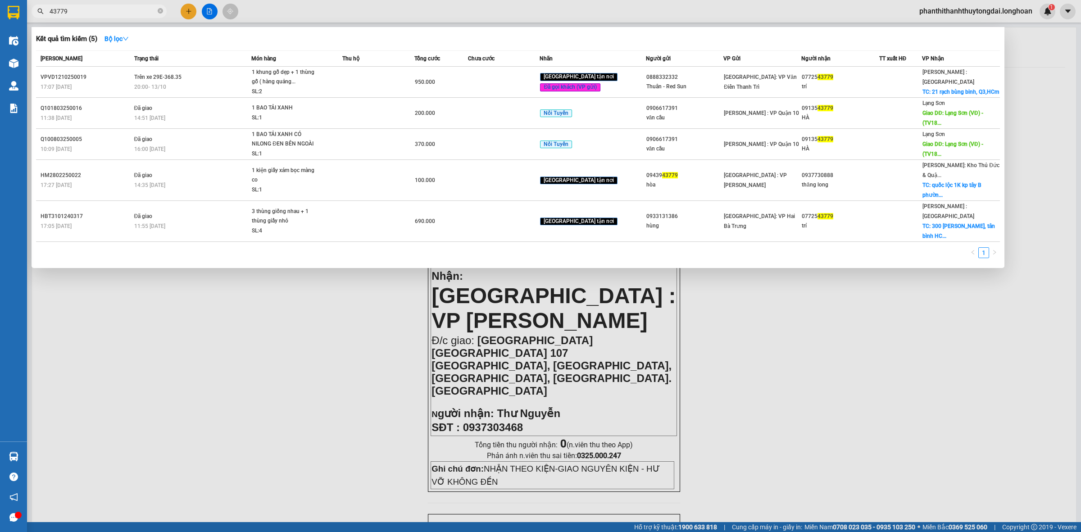
click at [136, 10] on input "43779" at bounding box center [103, 11] width 106 height 10
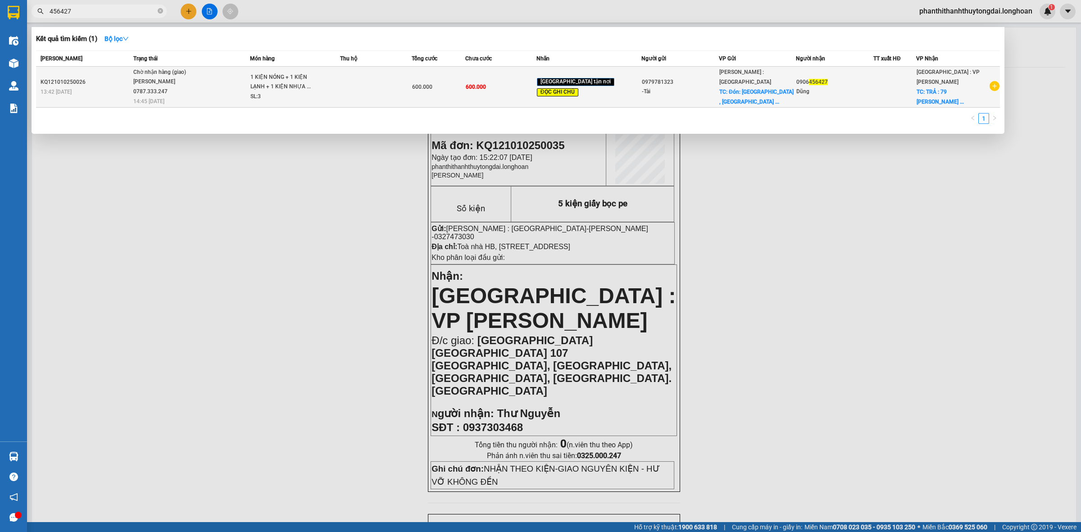
click at [248, 84] on span "Chờ nhận hàng (giao) [PERSON_NAME] 0787.333.247 14:45 [DATE]" at bounding box center [191, 86] width 116 height 37
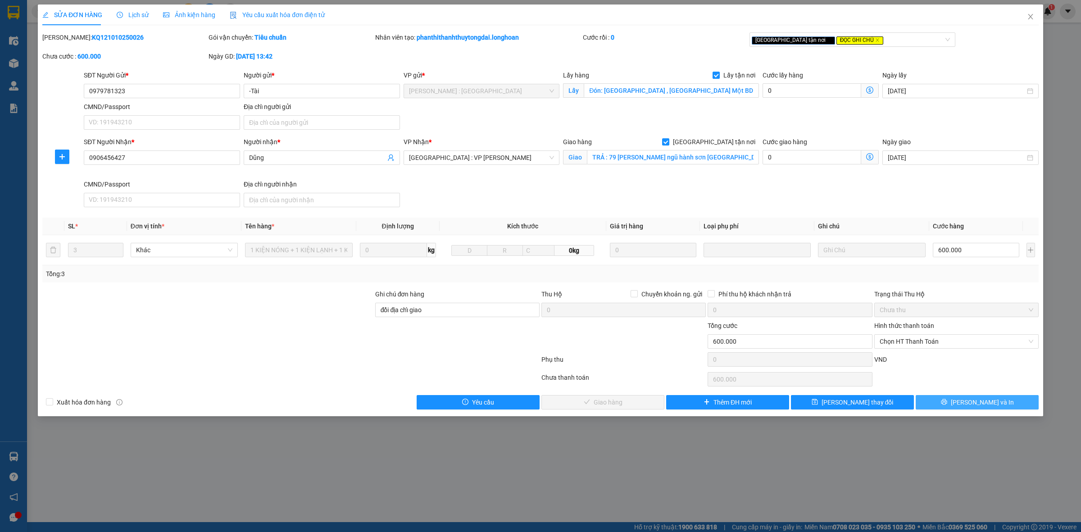
click at [991, 404] on span "[PERSON_NAME] và In" at bounding box center [981, 402] width 63 height 10
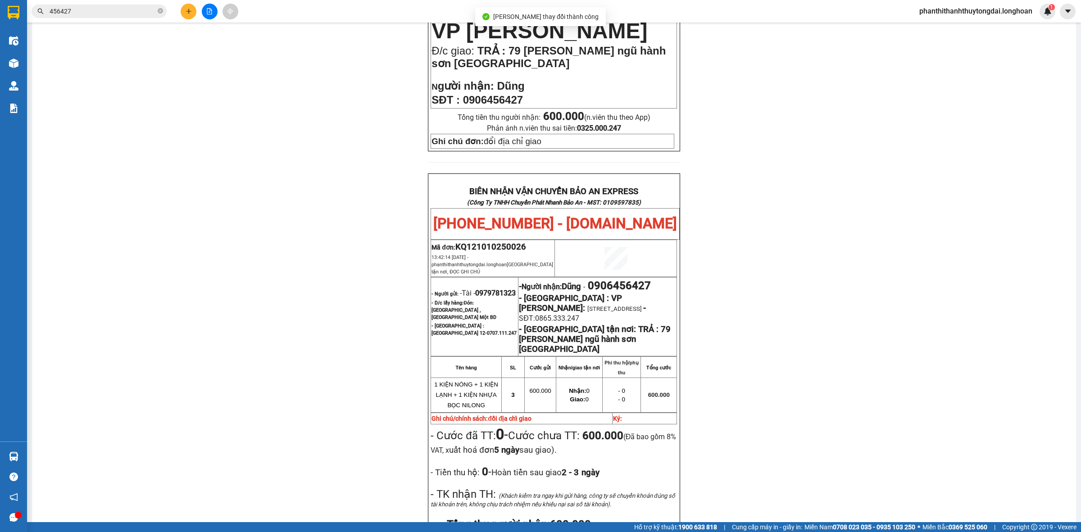
scroll to position [453, 0]
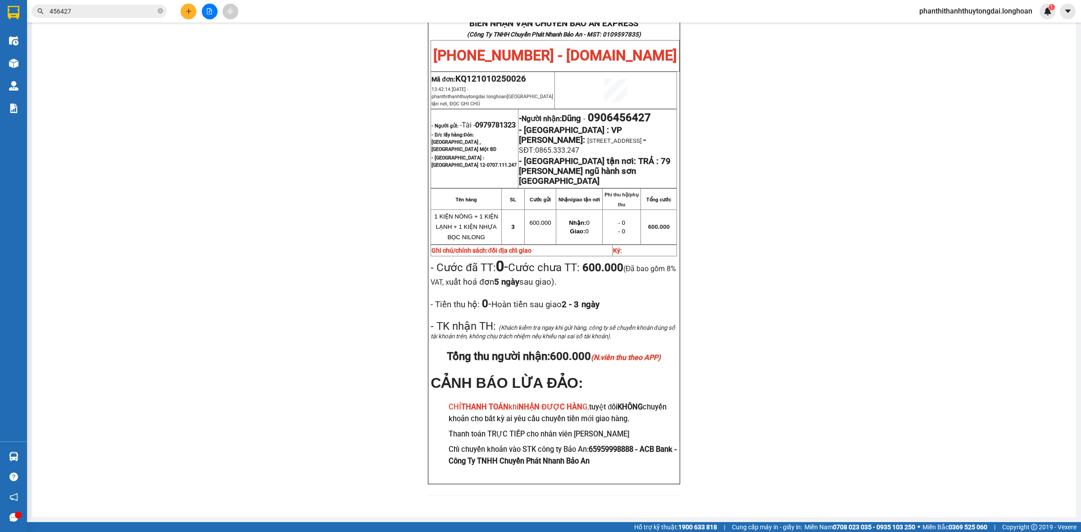
drag, startPoint x: 813, startPoint y: 376, endPoint x: 809, endPoint y: 373, distance: 5.4
click at [814, 375] on div "PHIẾU DÁN LÊN HÀNG Ngày in phiếu: 10:55 [DATE] CSKH: [PHONE_NUMBER] CÔNG TY TNH…" at bounding box center [554, 67] width 1022 height 877
click at [143, 14] on input "456427" at bounding box center [103, 11] width 106 height 10
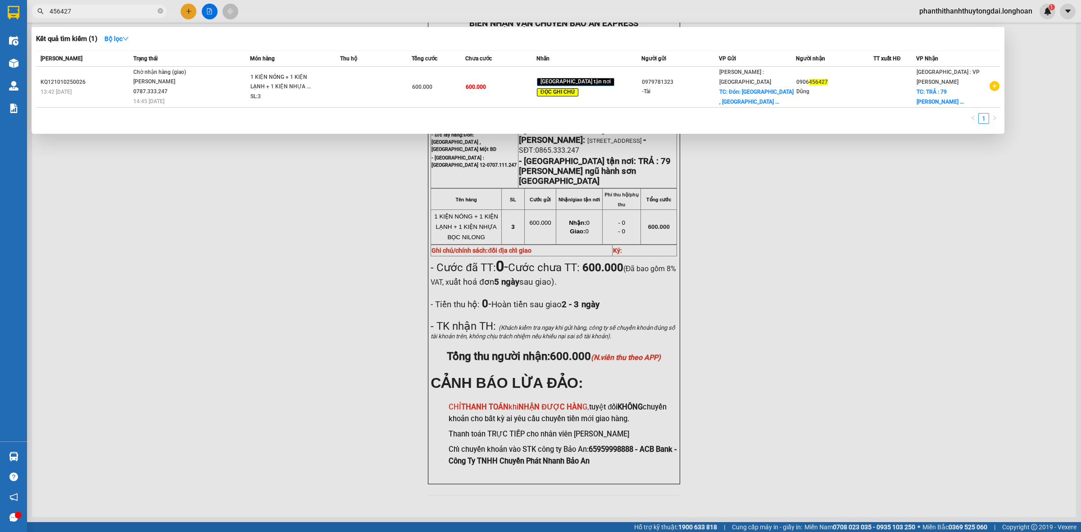
click at [143, 14] on input "456427" at bounding box center [103, 11] width 106 height 10
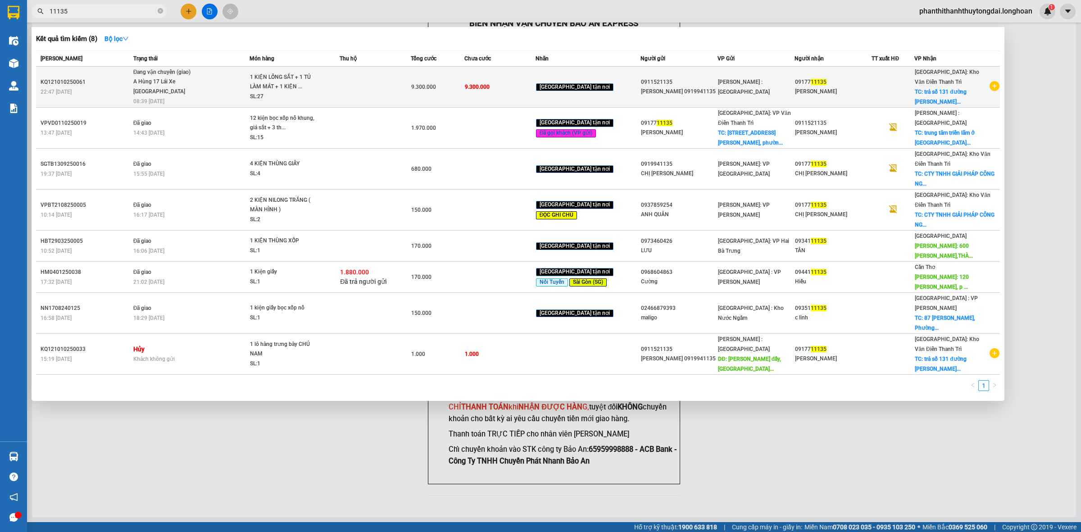
click at [358, 85] on td at bounding box center [374, 87] width 71 height 41
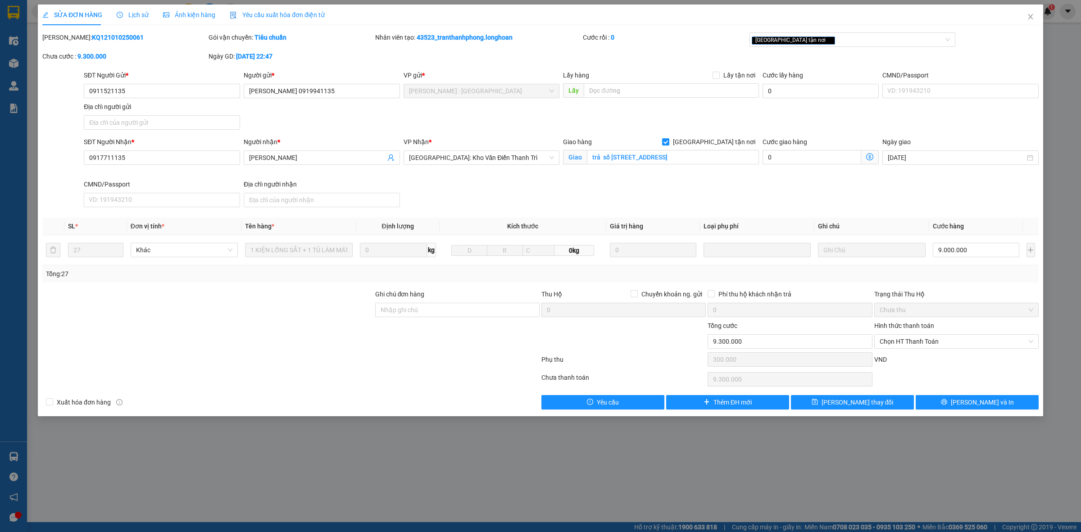
click at [114, 39] on b "KQ121010250061" at bounding box center [118, 37] width 52 height 7
copy b "KQ121010250061"
click at [1033, 14] on icon "close" at bounding box center [1029, 16] width 7 height 7
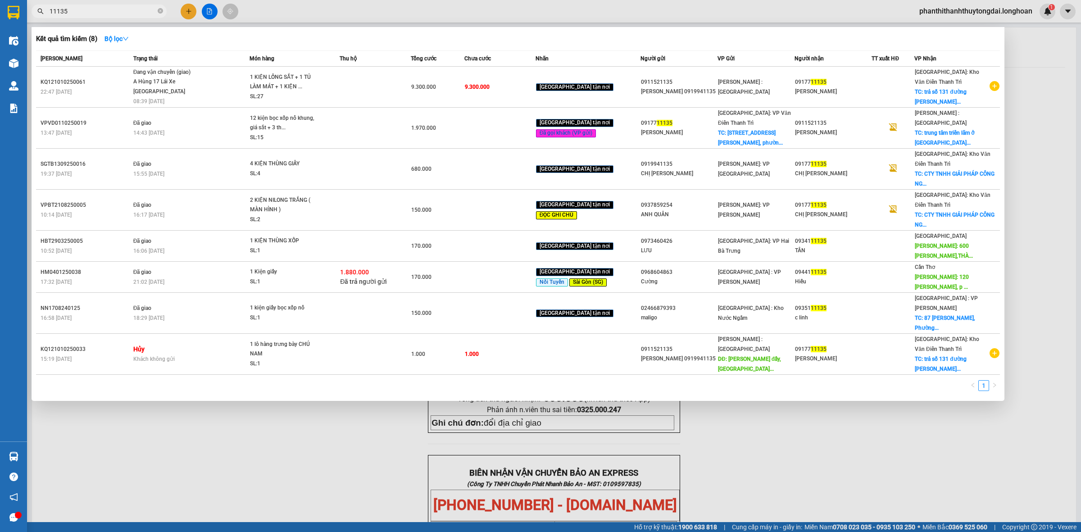
click at [142, 14] on input "11135" at bounding box center [103, 11] width 106 height 10
click at [743, 430] on div at bounding box center [540, 266] width 1081 height 532
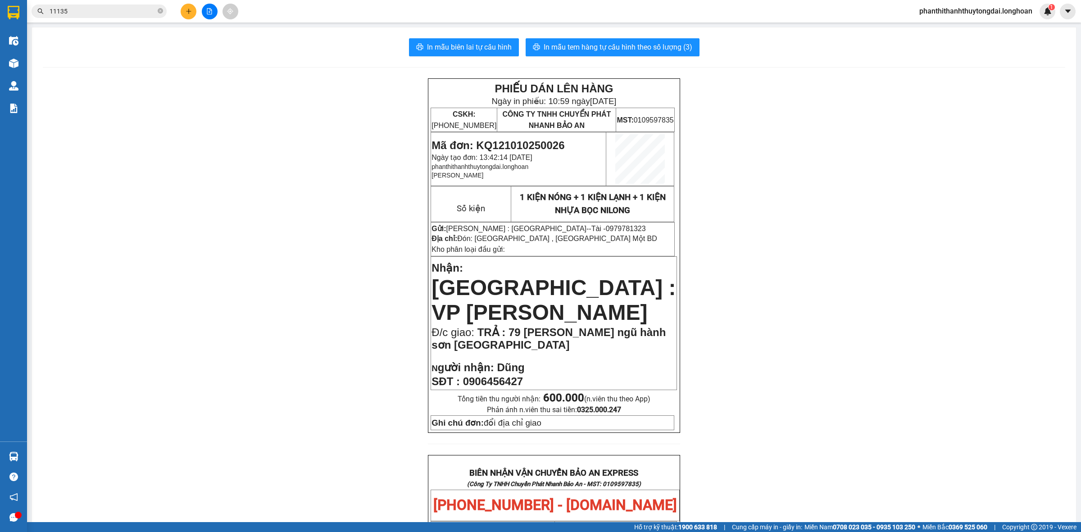
click at [748, 390] on div "PHIẾU DÁN LÊN HÀNG Ngày in phiếu: 10:59 [DATE] CSKH: [PHONE_NUMBER] CÔNG TY TNH…" at bounding box center [554, 516] width 1022 height 877
click at [186, 11] on icon "plus" at bounding box center [188, 11] width 5 height 0
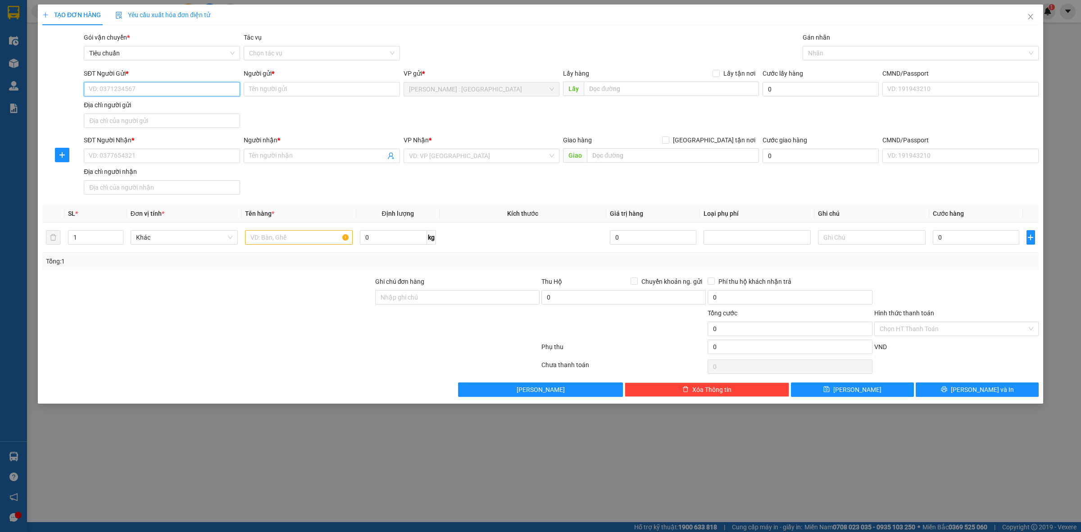
click at [230, 87] on input "SĐT Người Gửi *" at bounding box center [162, 89] width 156 height 14
click at [233, 110] on div "0907275862 - A TRƯỜNG" at bounding box center [161, 108] width 145 height 10
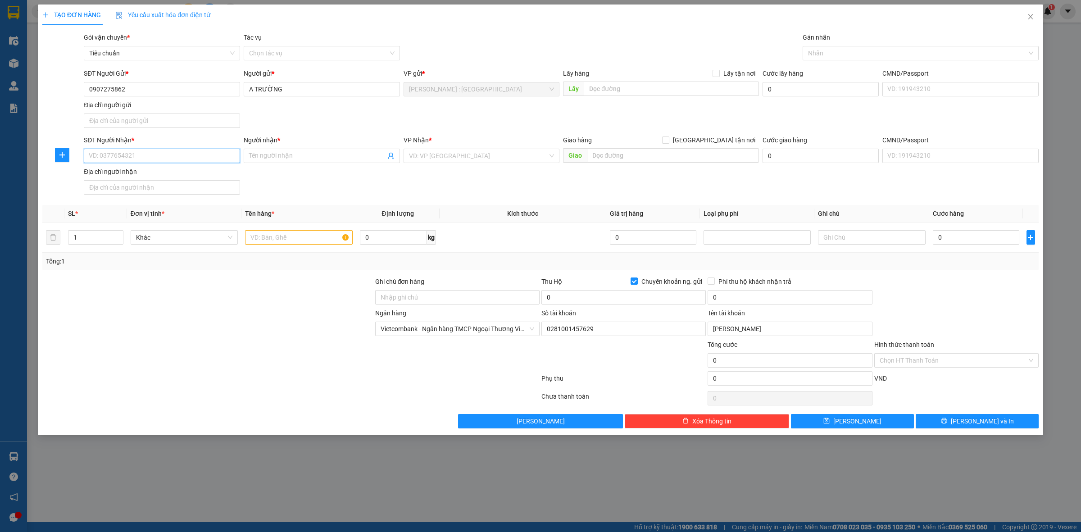
click at [211, 161] on input "SĐT Người Nhận *" at bounding box center [162, 156] width 156 height 14
click at [329, 150] on span at bounding box center [322, 156] width 156 height 14
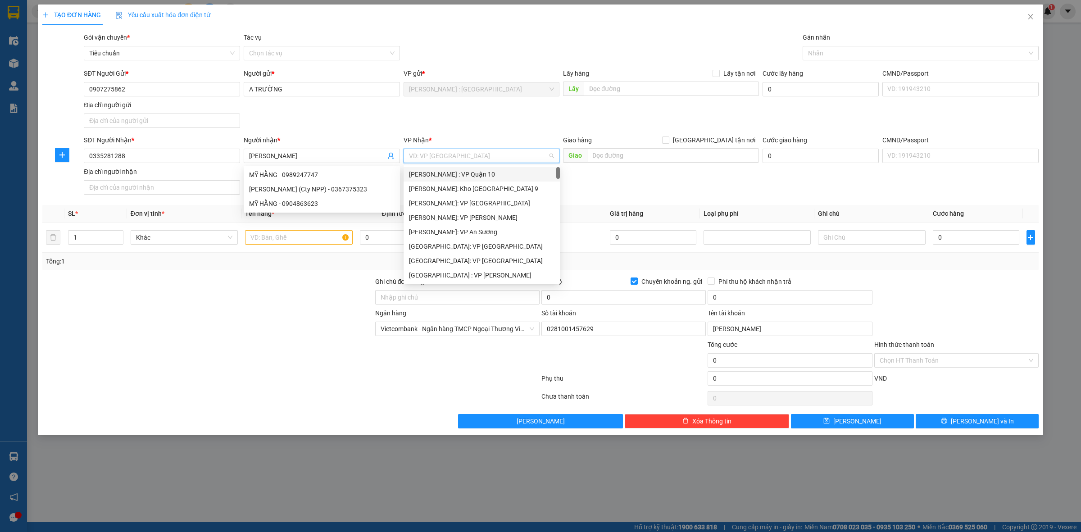
drag, startPoint x: 455, startPoint y: 156, endPoint x: 457, endPoint y: 161, distance: 5.4
click at [456, 160] on input "search" at bounding box center [478, 156] width 139 height 14
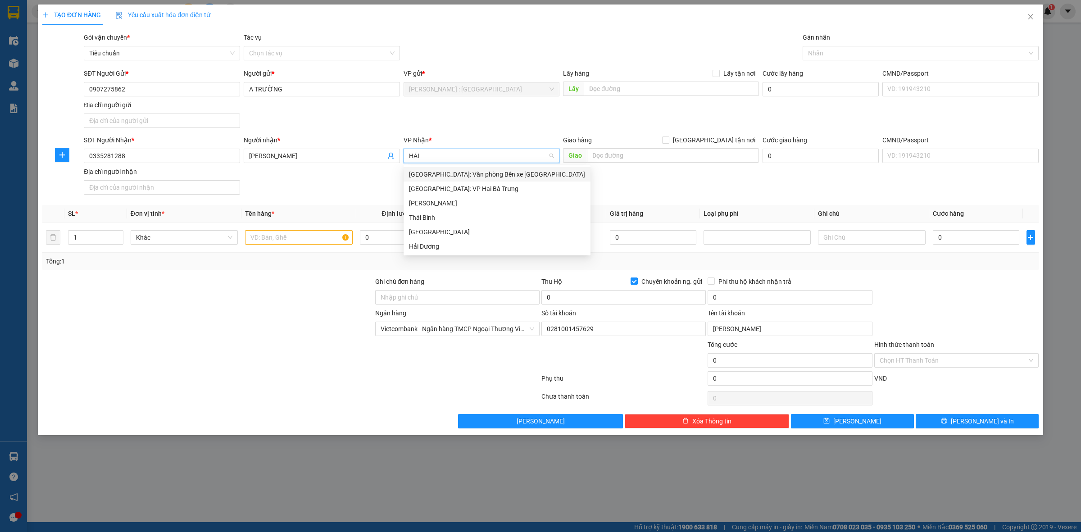
click at [446, 173] on div "[GEOGRAPHIC_DATA]: Văn phòng Bến xe [GEOGRAPHIC_DATA]" at bounding box center [497, 174] width 176 height 10
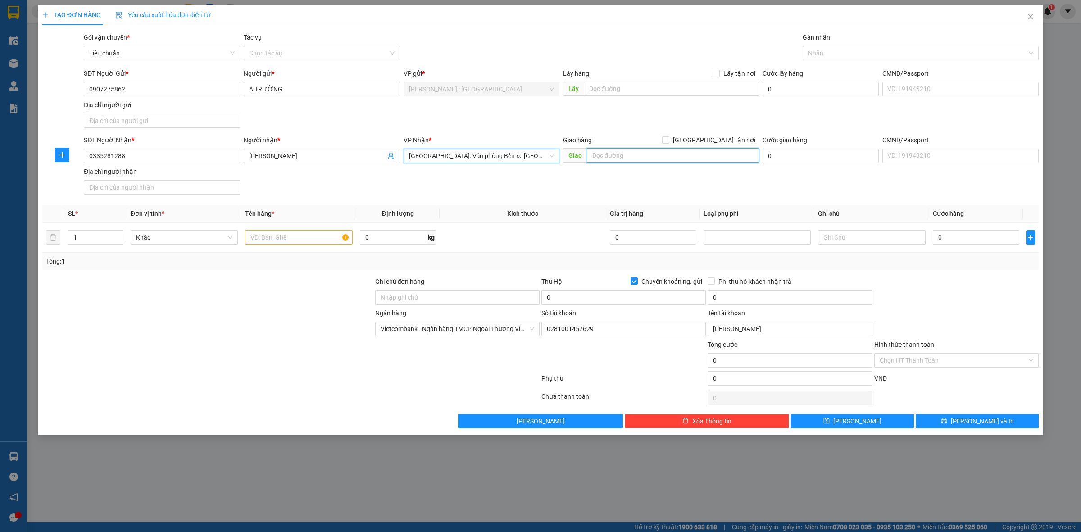
click at [668, 151] on input "text" at bounding box center [673, 155] width 172 height 14
click at [676, 151] on input "KHU TDC TAN NAM MỸ TÍCH AN LÃO HP" at bounding box center [673, 155] width 172 height 14
click at [668, 140] on input "[GEOGRAPHIC_DATA] tận nơi" at bounding box center [665, 139] width 6 height 6
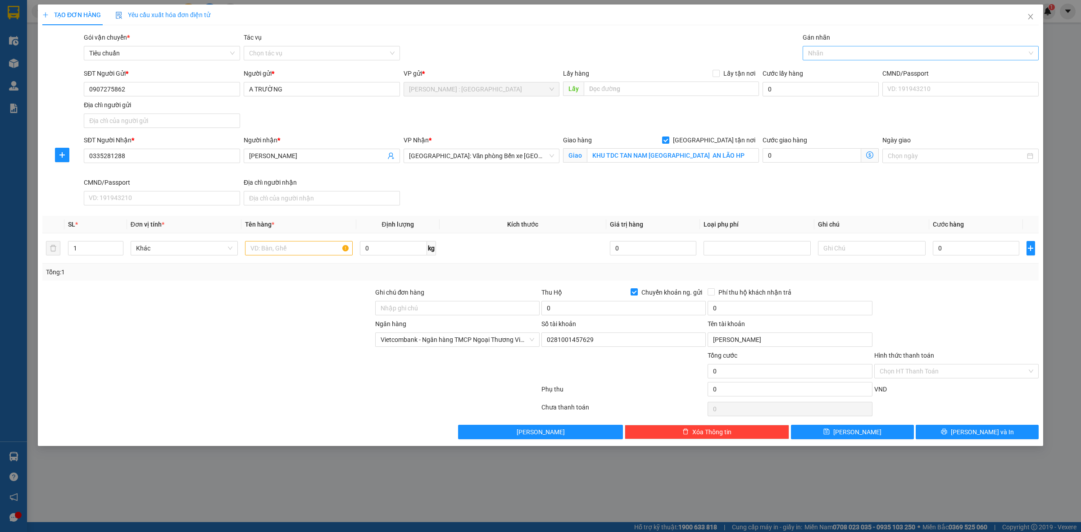
click at [833, 59] on div "Nhãn" at bounding box center [920, 53] width 236 height 14
click at [881, 72] on div "[GEOGRAPHIC_DATA] tận nơi" at bounding box center [920, 71] width 225 height 10
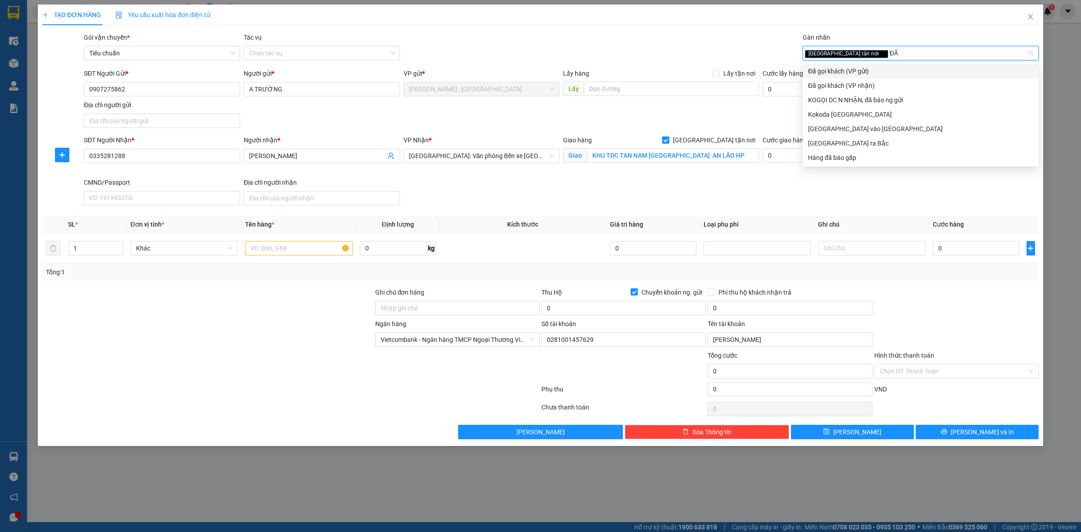
click at [891, 67] on div "Đã gọi khách (VP gửi)" at bounding box center [920, 71] width 225 height 10
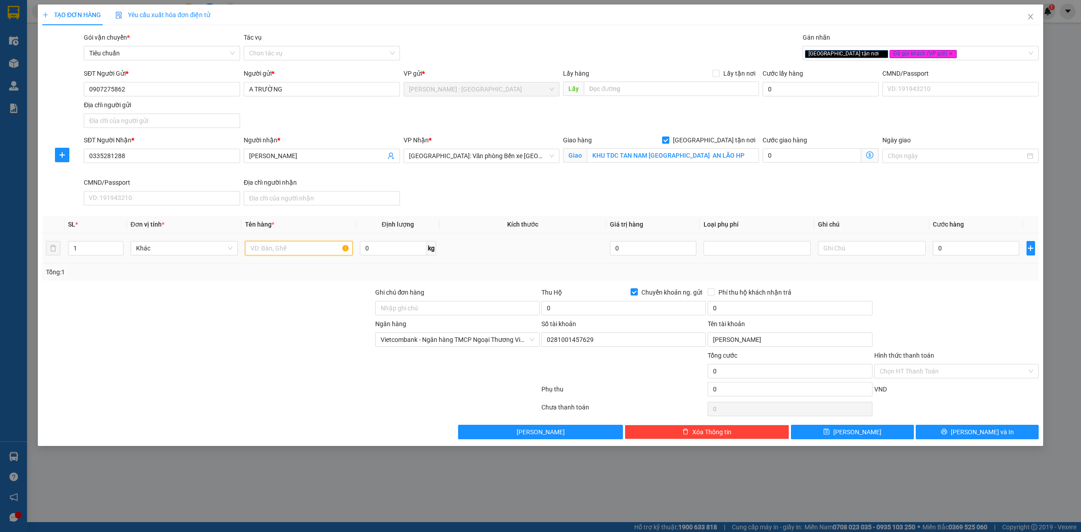
click at [336, 250] on input "text" at bounding box center [298, 248] width 107 height 14
click at [576, 305] on input "0" at bounding box center [623, 308] width 164 height 14
click at [789, 304] on input "0" at bounding box center [789, 308] width 164 height 14
drag, startPoint x: 1030, startPoint y: 321, endPoint x: 1023, endPoint y: 321, distance: 6.8
click at [1030, 321] on div "Ngân hàng Vietcombank - Ngân hàng TMCP Ngoại Thương Việt Nam Số tài khoản 02…" at bounding box center [540, 335] width 998 height 32
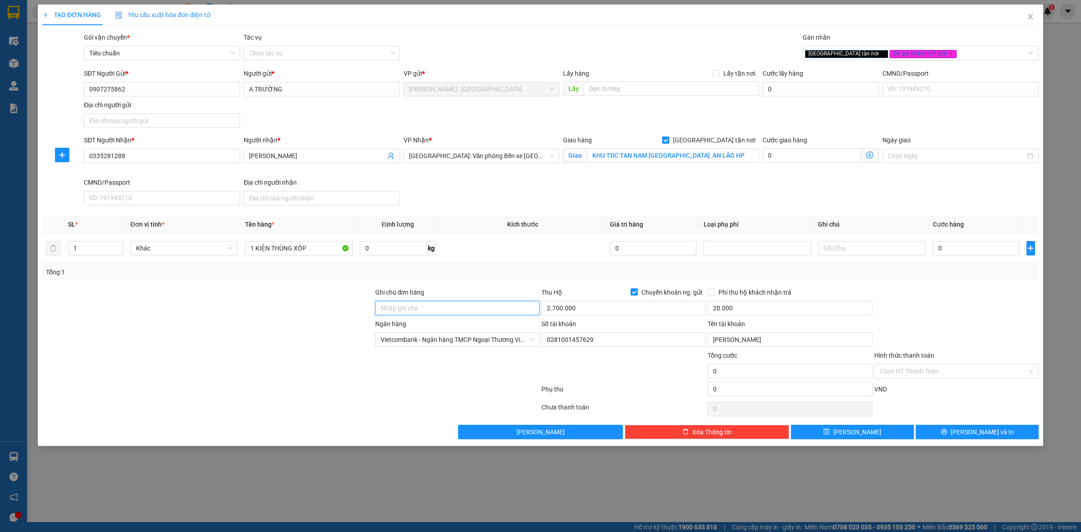
click at [482, 315] on input "Ghi chú đơn hàng" at bounding box center [457, 308] width 164 height 14
click at [363, 426] on div "Lưu nháp Xóa Thông tin [PERSON_NAME] và In" at bounding box center [540, 432] width 998 height 14
click at [978, 293] on div at bounding box center [956, 303] width 166 height 32
click at [937, 438] on button "[PERSON_NAME] và In" at bounding box center [976, 432] width 123 height 14
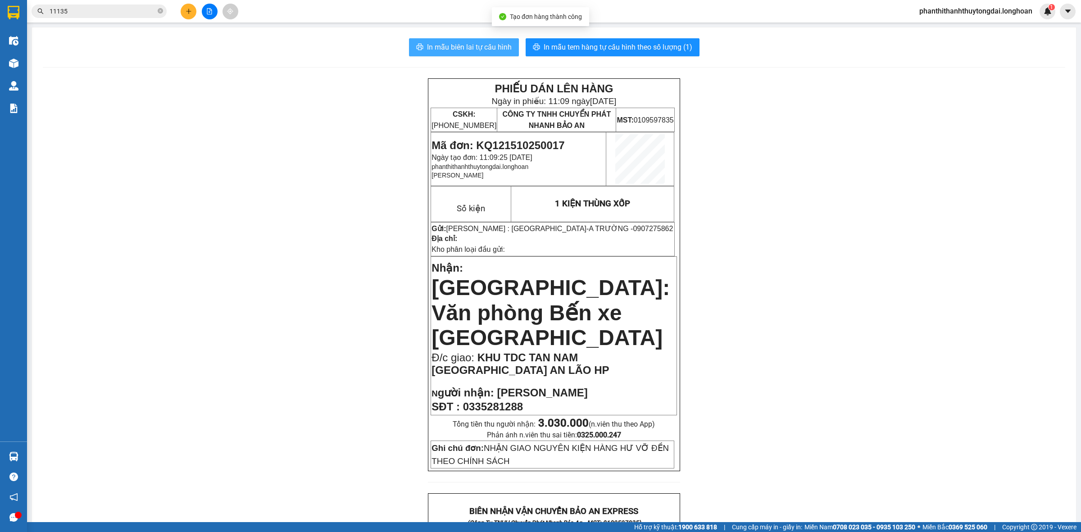
click at [494, 44] on span "In mẫu biên lai tự cấu hình" at bounding box center [469, 46] width 85 height 11
click at [683, 38] on button "In mẫu tem hàng tự cấu hình theo số lượng (1)" at bounding box center [612, 47] width 174 height 18
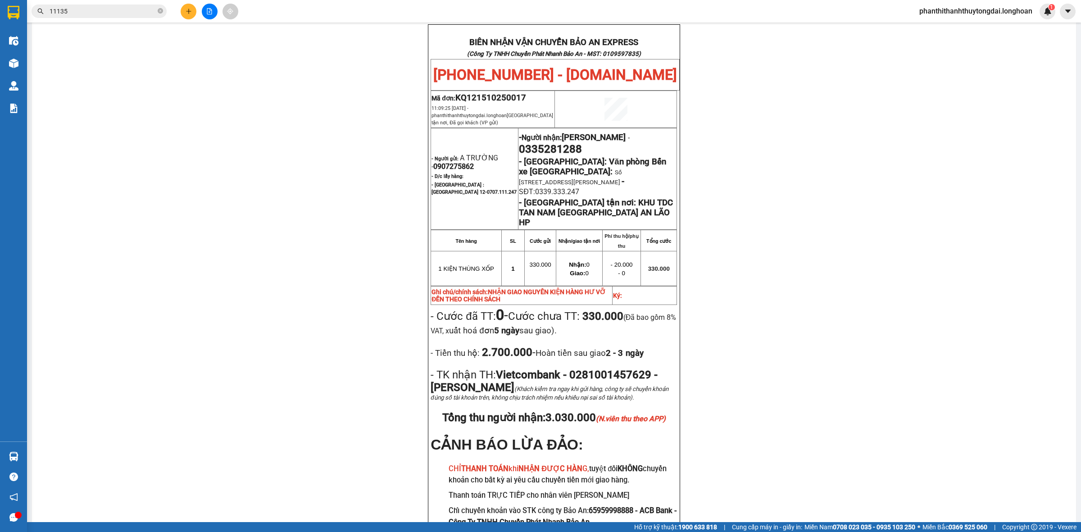
scroll to position [538, 0]
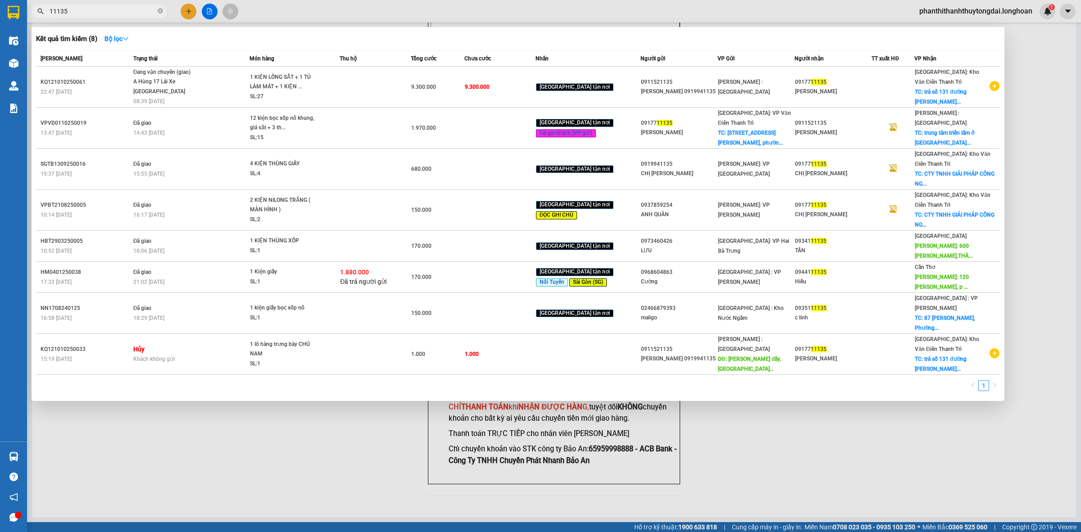
click at [142, 15] on input "11135" at bounding box center [103, 11] width 106 height 10
paste input "VPHM1210250004"
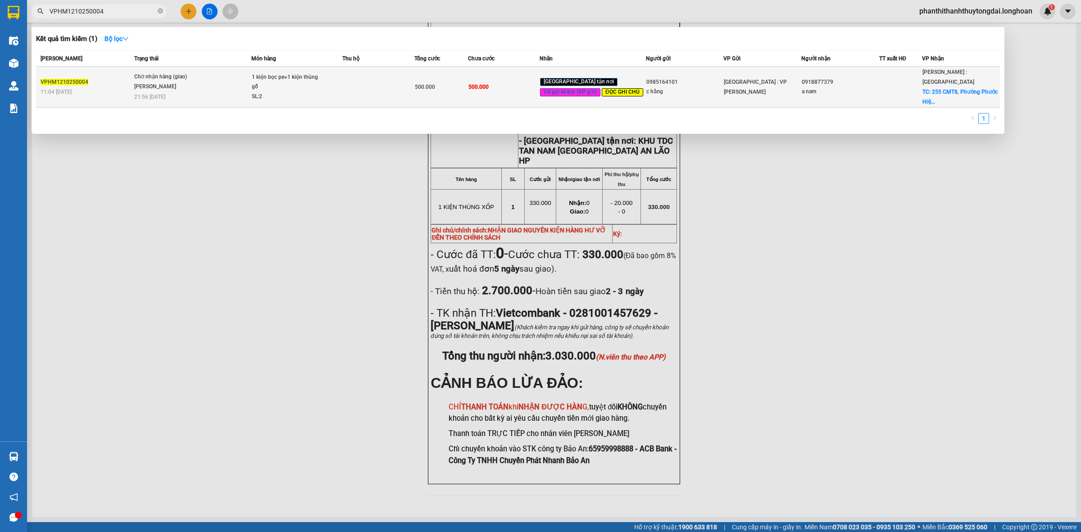
click at [219, 86] on span "Chờ nhận hàng (giao) [PERSON_NAME] 21:56 [DATE]" at bounding box center [192, 85] width 117 height 27
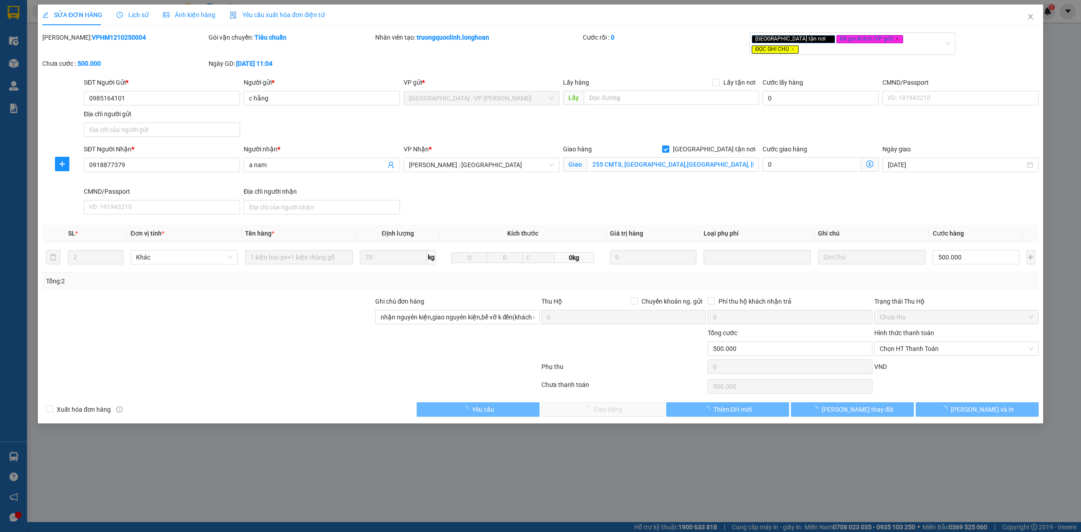
click at [137, 11] on span "Lịch sử" at bounding box center [133, 14] width 32 height 7
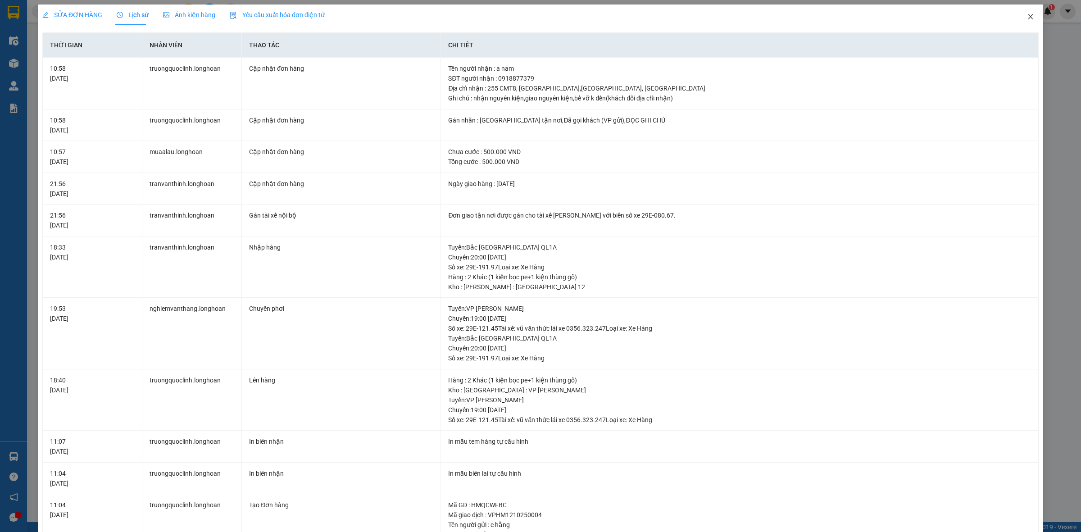
click at [1022, 12] on span "Close" at bounding box center [1029, 17] width 25 height 25
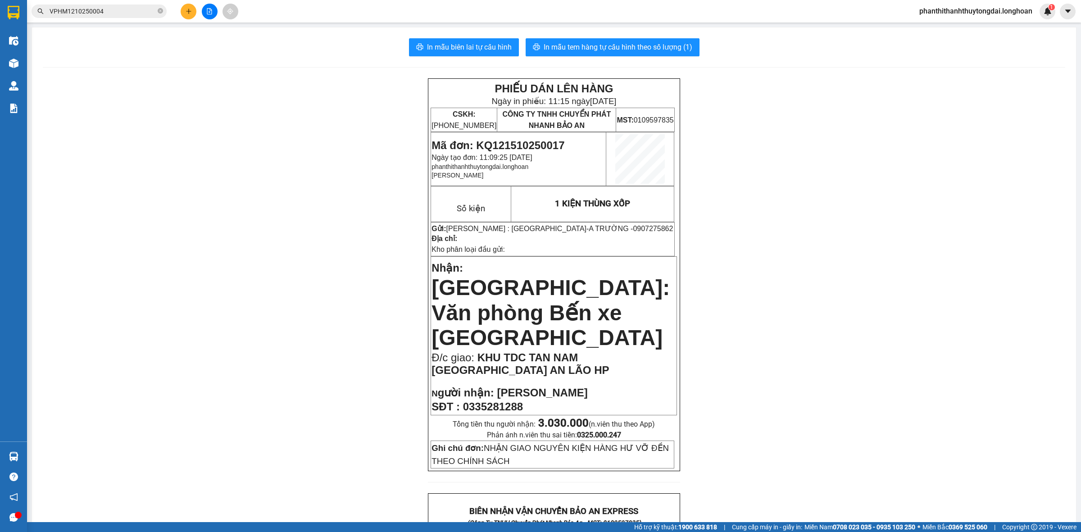
click at [135, 12] on input "VPHM1210250004" at bounding box center [103, 11] width 106 height 10
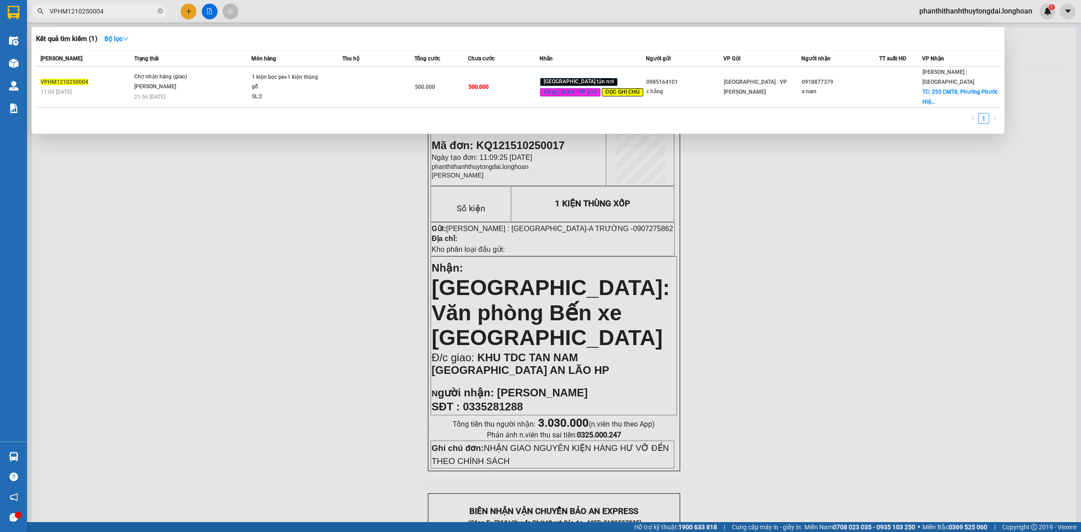
click at [135, 12] on input "VPHM1210250004" at bounding box center [103, 11] width 106 height 10
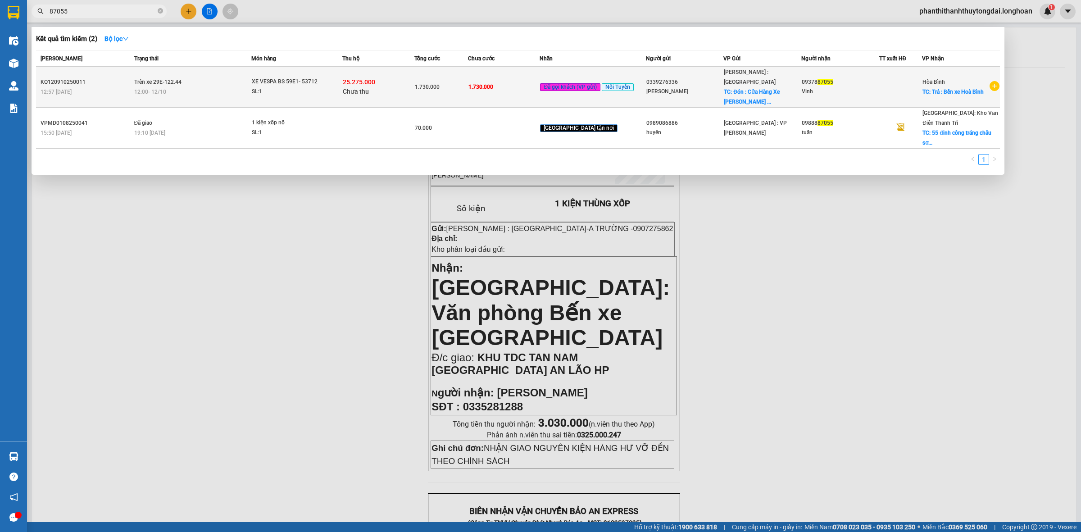
click at [333, 89] on span "XE VESPA BS 59E1- 53712 SL: 1" at bounding box center [297, 86] width 90 height 19
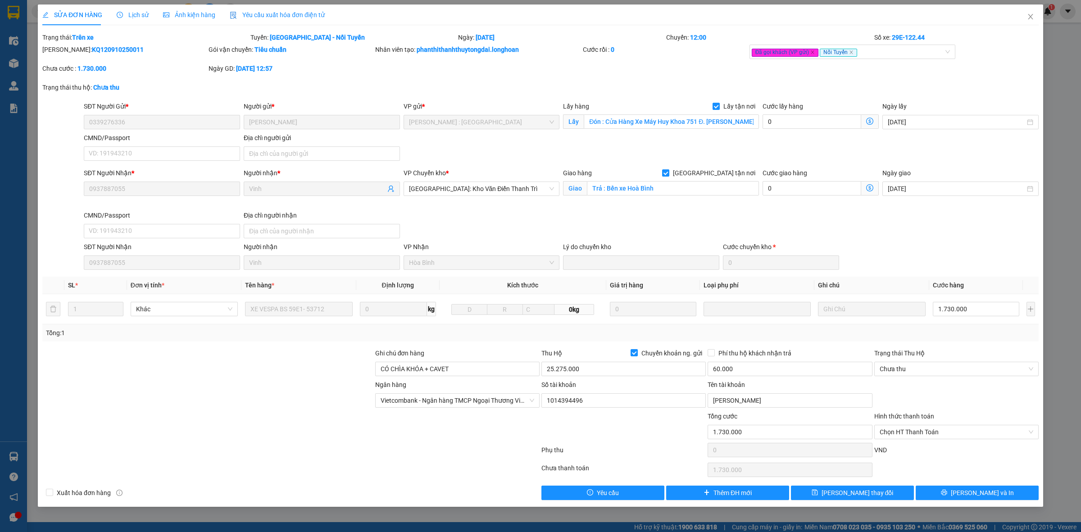
click at [133, 11] on span "Lịch sử" at bounding box center [133, 14] width 32 height 7
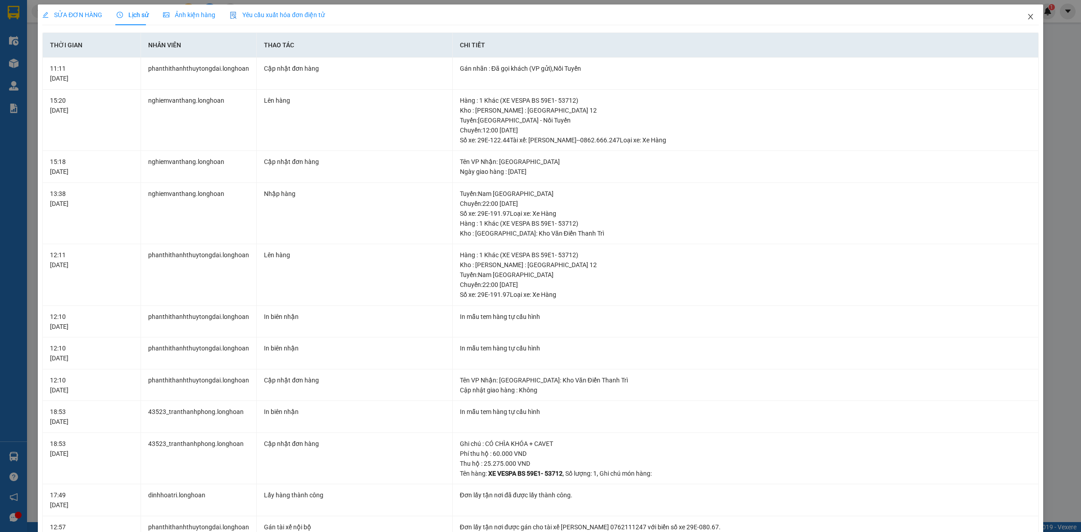
drag, startPoint x: 1025, startPoint y: 19, endPoint x: 1076, endPoint y: 35, distance: 54.0
click at [1025, 22] on span "Close" at bounding box center [1029, 17] width 25 height 25
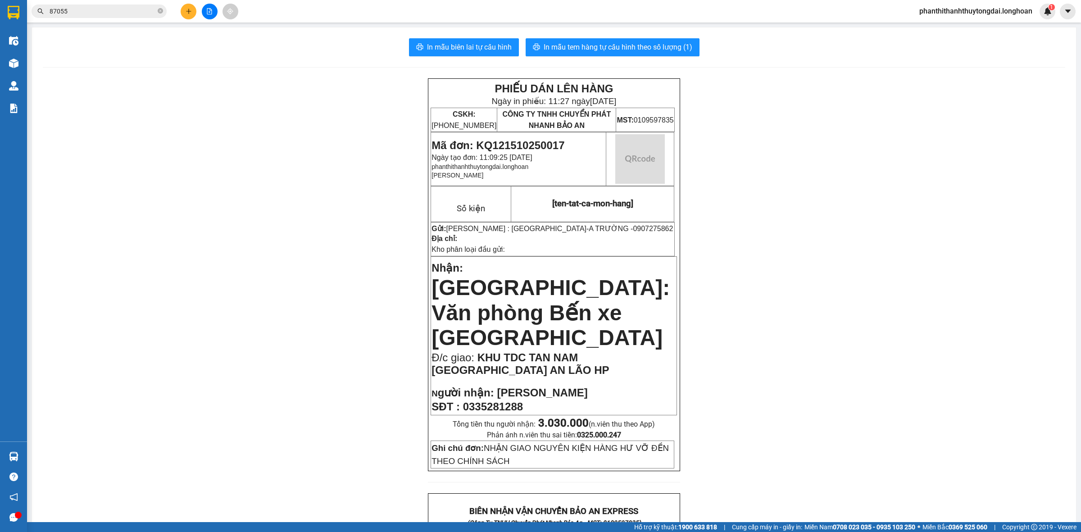
click at [141, 12] on input "87055" at bounding box center [103, 11] width 106 height 10
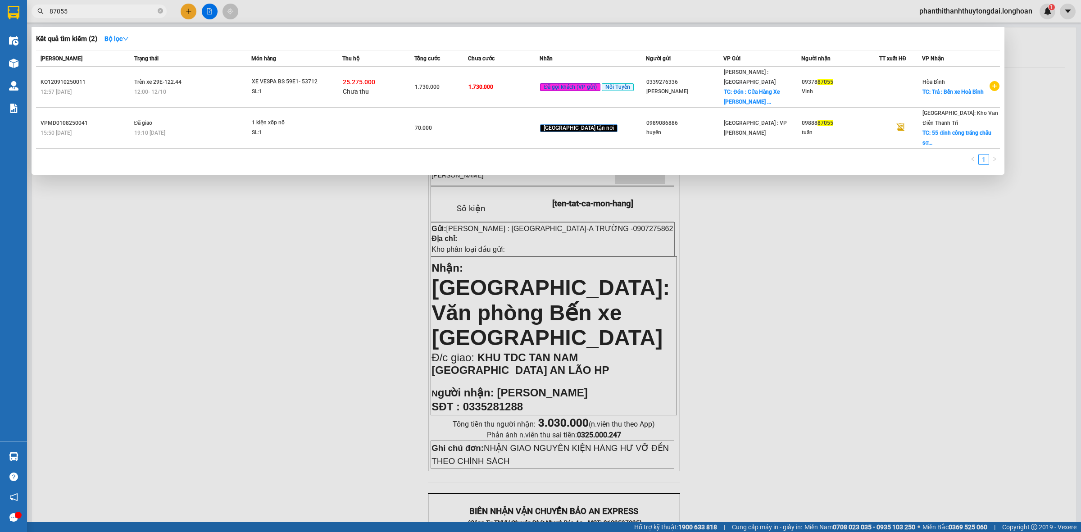
click at [141, 12] on input "87055" at bounding box center [103, 11] width 106 height 10
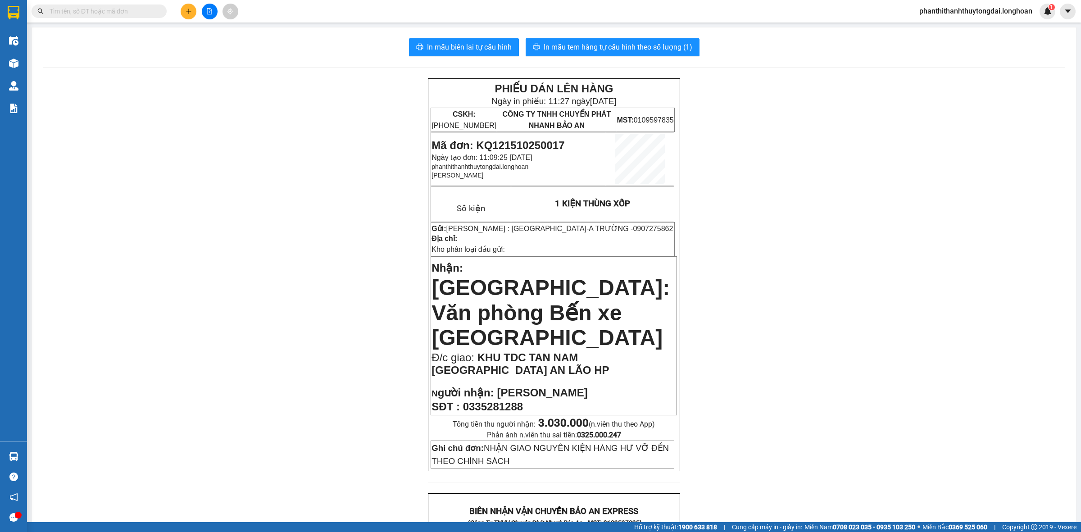
paste input "0877716551"
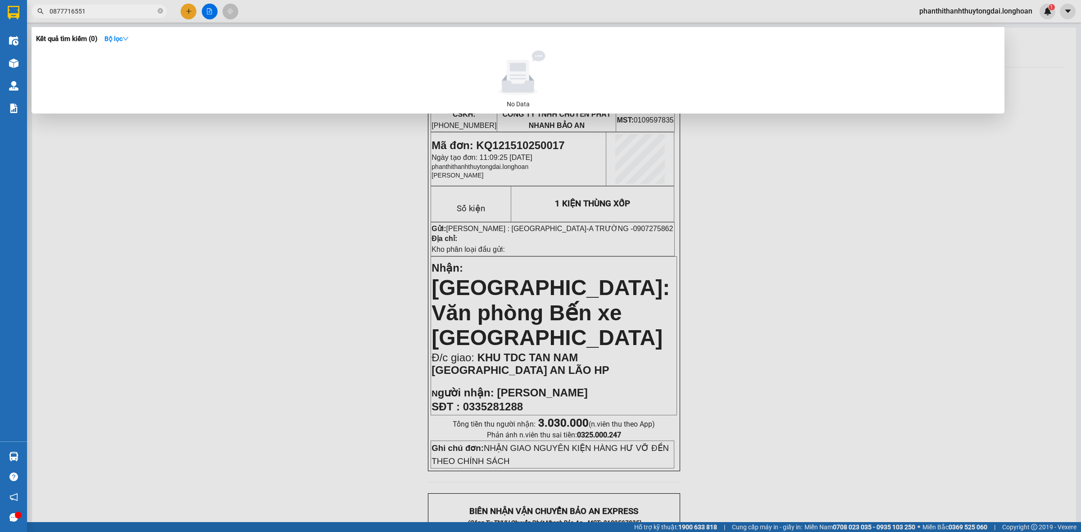
click at [185, 14] on div at bounding box center [540, 266] width 1081 height 532
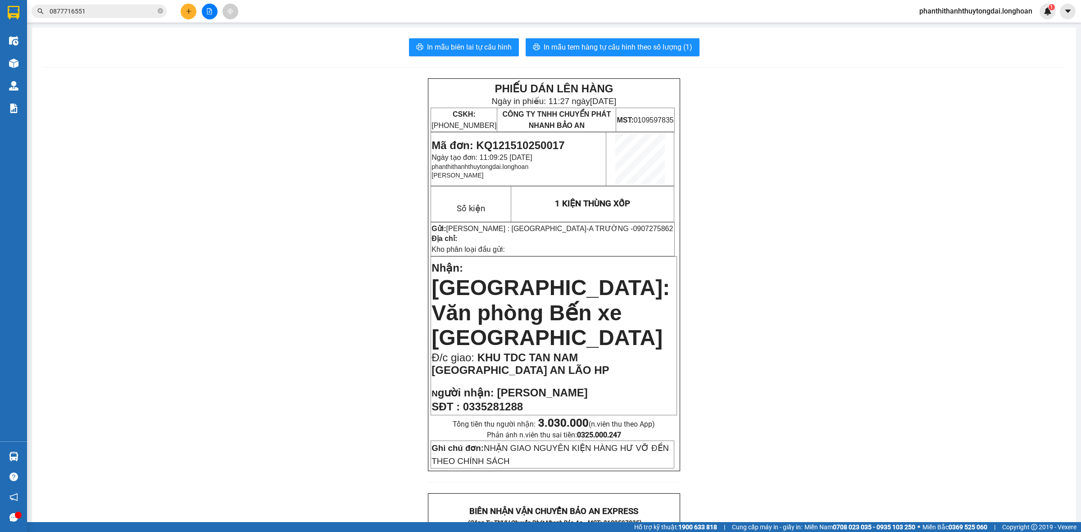
click at [190, 5] on button at bounding box center [189, 12] width 16 height 16
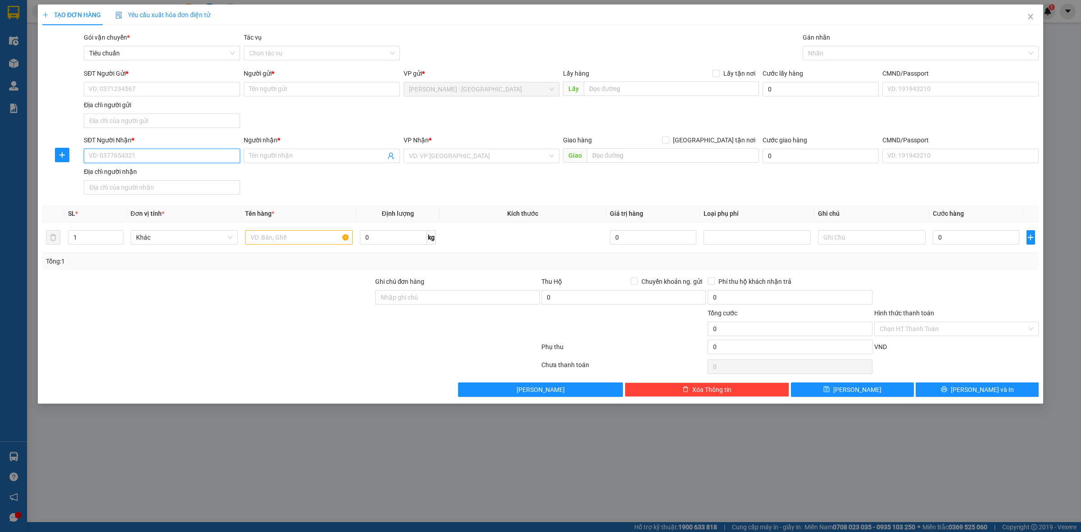
click at [212, 150] on input "SĐT Người Nhận *" at bounding box center [162, 156] width 156 height 14
paste input "0975951311"
click at [220, 91] on input "SĐT Người Gửi *" at bounding box center [162, 89] width 156 height 14
paste input "0877716551"
click at [282, 162] on span at bounding box center [322, 156] width 156 height 14
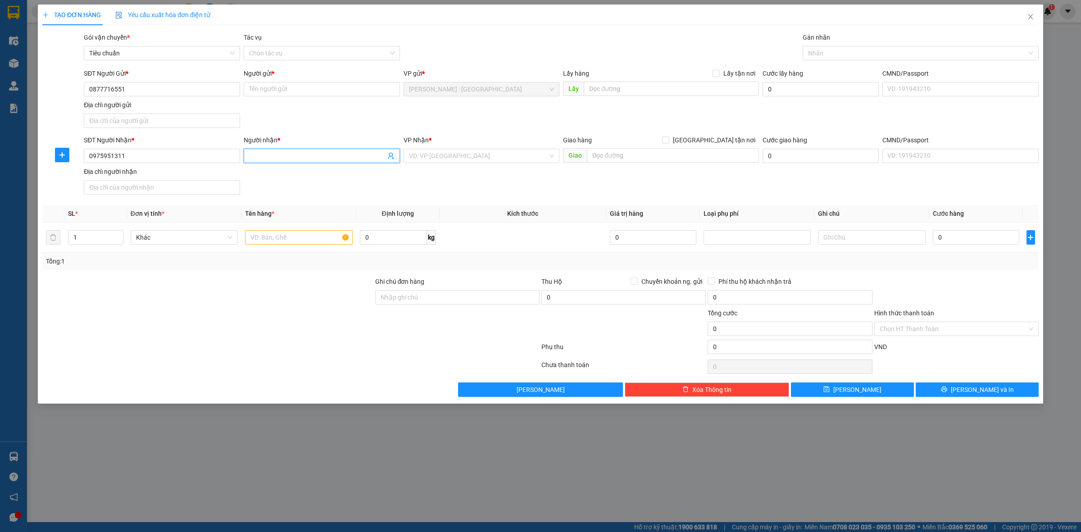
click at [284, 159] on input "Người nhận *" at bounding box center [317, 156] width 136 height 10
paste input "Thảo vy"
click at [610, 91] on input "text" at bounding box center [670, 88] width 175 height 14
paste input "số 9 tam bình, [GEOGRAPHIC_DATA], thủ [GEOGRAPHIC_DATA]"
click at [718, 71] on input "Lấy tận nơi" at bounding box center [715, 73] width 6 height 6
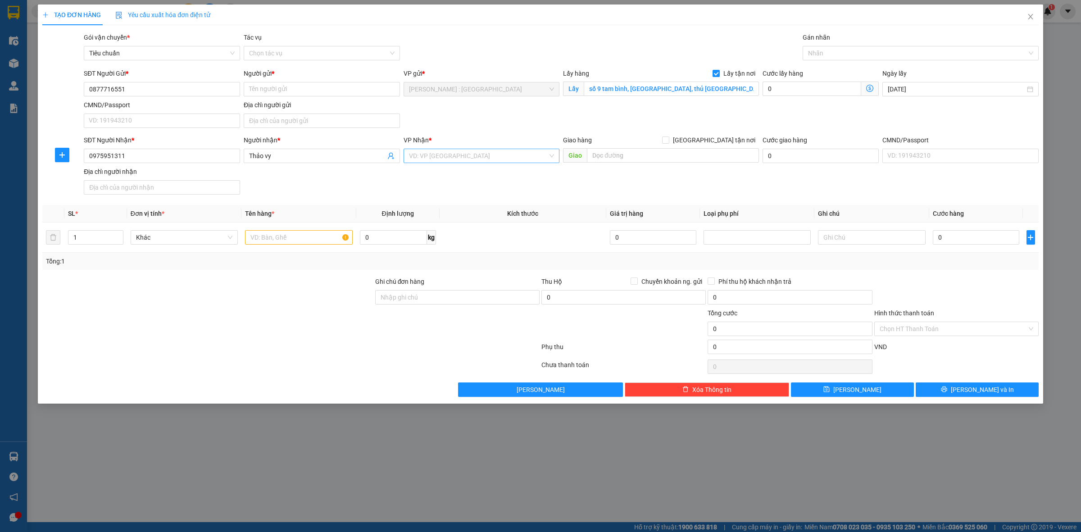
drag, startPoint x: 462, startPoint y: 156, endPoint x: 473, endPoint y: 154, distance: 11.5
click at [465, 156] on input "search" at bounding box center [478, 156] width 139 height 14
click at [480, 168] on div "[GEOGRAPHIC_DATA]: VP An Khánh Hoài Đức" at bounding box center [481, 174] width 156 height 14
click at [333, 93] on input "Người gửi *" at bounding box center [322, 89] width 156 height 14
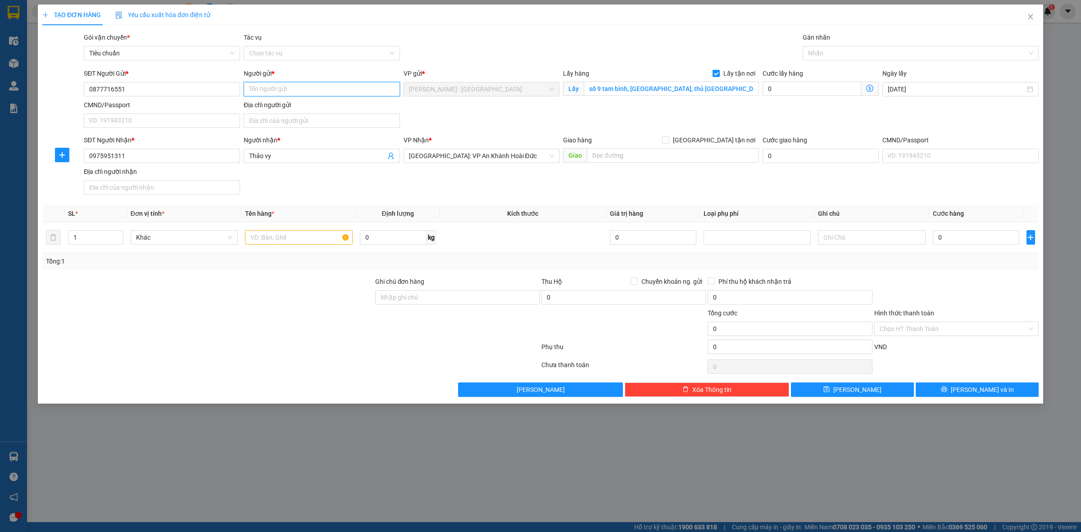
paste input "[PERSON_NAME]"
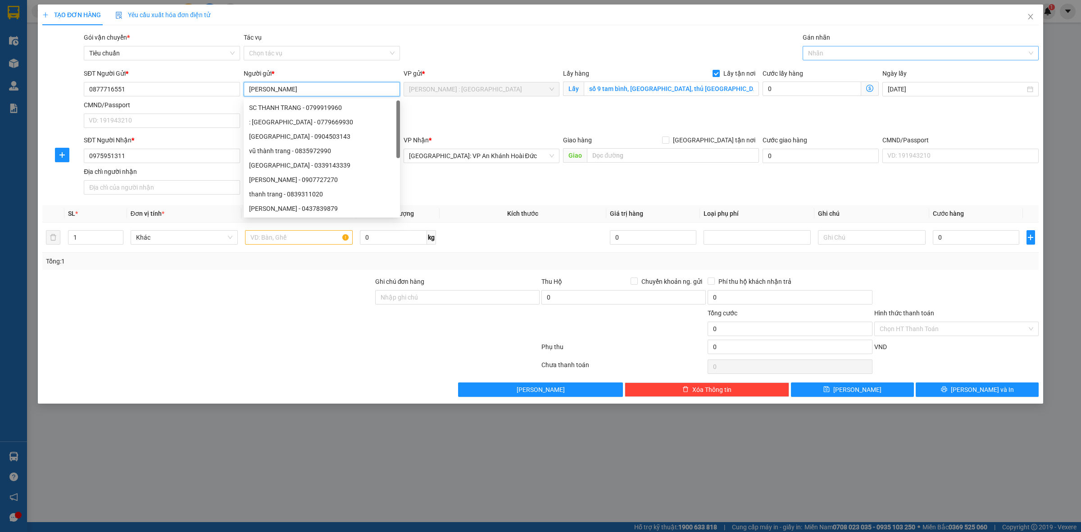
click at [821, 53] on div at bounding box center [916, 53] width 222 height 11
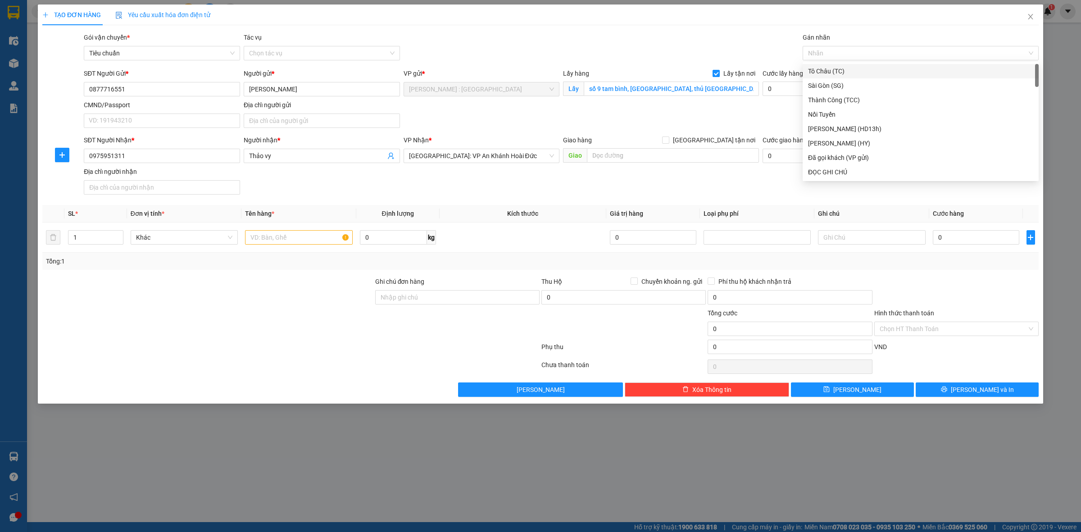
drag, startPoint x: 282, startPoint y: 381, endPoint x: 282, endPoint y: 303, distance: 78.3
click at [283, 377] on div "Transit Pickup Surcharge Ids Transit Deliver Surcharge Ids Transit Deliver Surc…" at bounding box center [540, 214] width 996 height 364
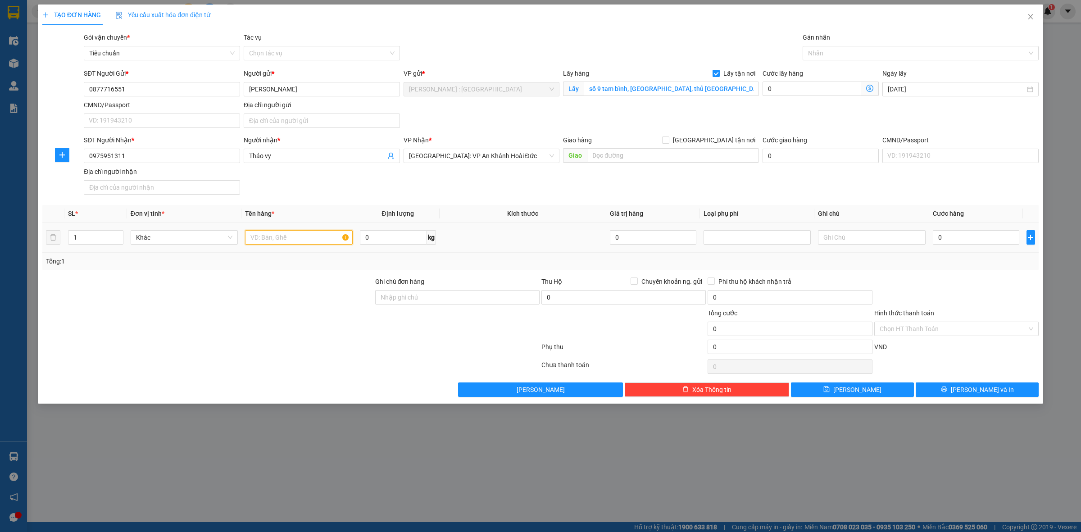
click at [289, 239] on input "text" at bounding box center [298, 237] width 107 height 14
click at [945, 239] on input "0" at bounding box center [975, 237] width 86 height 14
click at [946, 255] on div "Tổng: 1" at bounding box center [540, 261] width 996 height 17
click at [876, 390] on button "[PERSON_NAME]" at bounding box center [852, 389] width 123 height 14
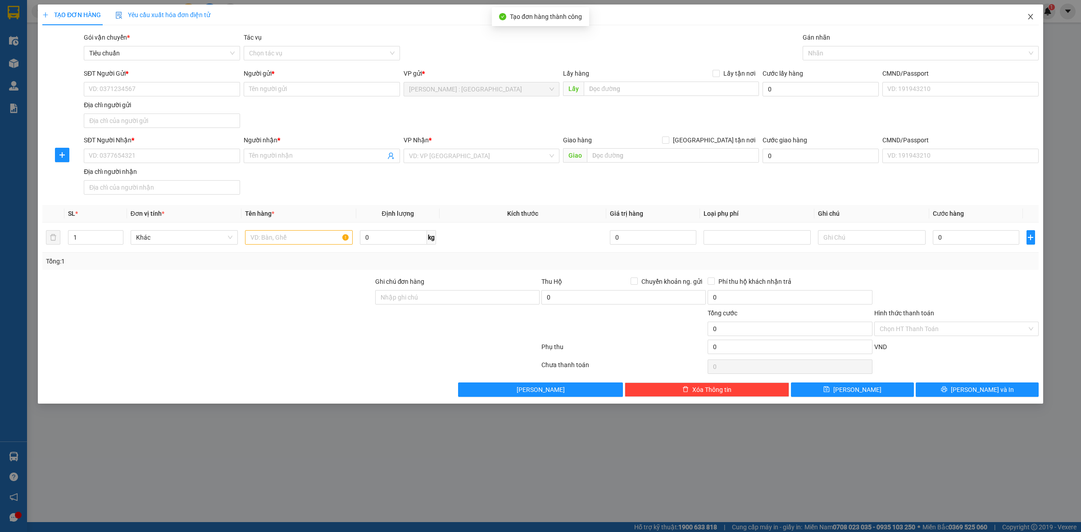
click at [1040, 19] on span "Close" at bounding box center [1029, 17] width 25 height 25
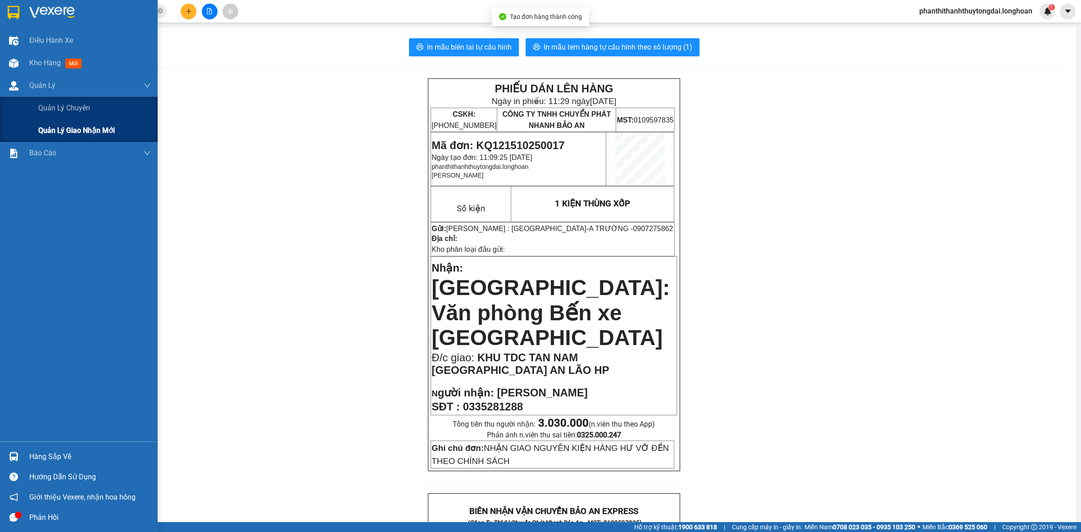
click at [68, 127] on span "Quản lý giao nhận mới" at bounding box center [76, 130] width 77 height 11
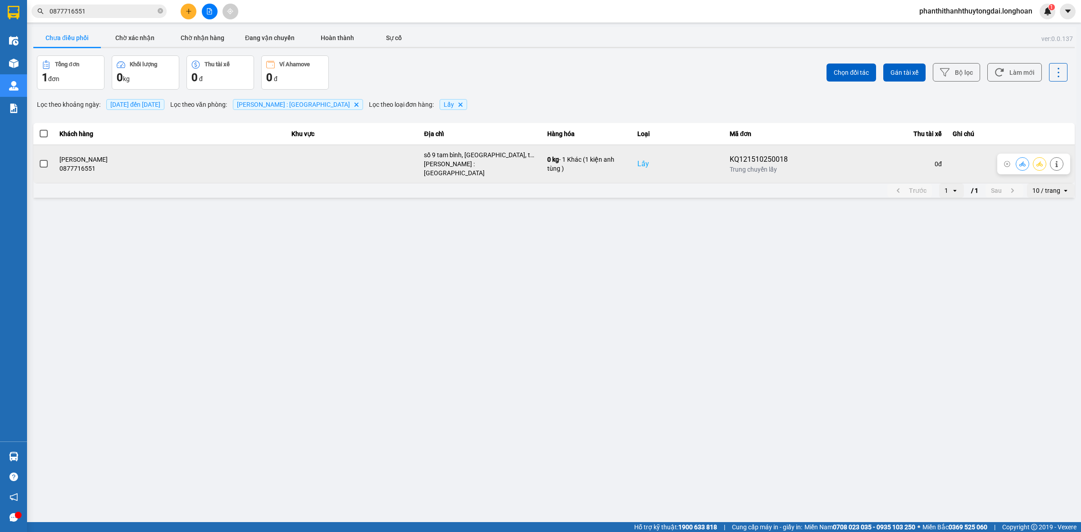
click at [41, 163] on span at bounding box center [44, 164] width 8 height 8
click at [39, 159] on input "checkbox" at bounding box center [39, 159] width 0 height 0
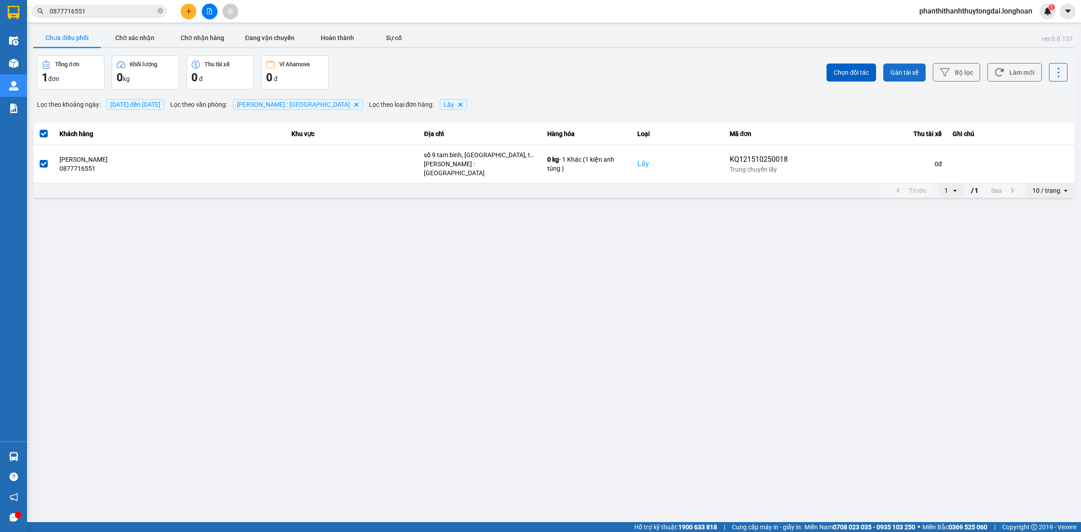
click at [910, 79] on button "Gán tài xế" at bounding box center [904, 72] width 42 height 18
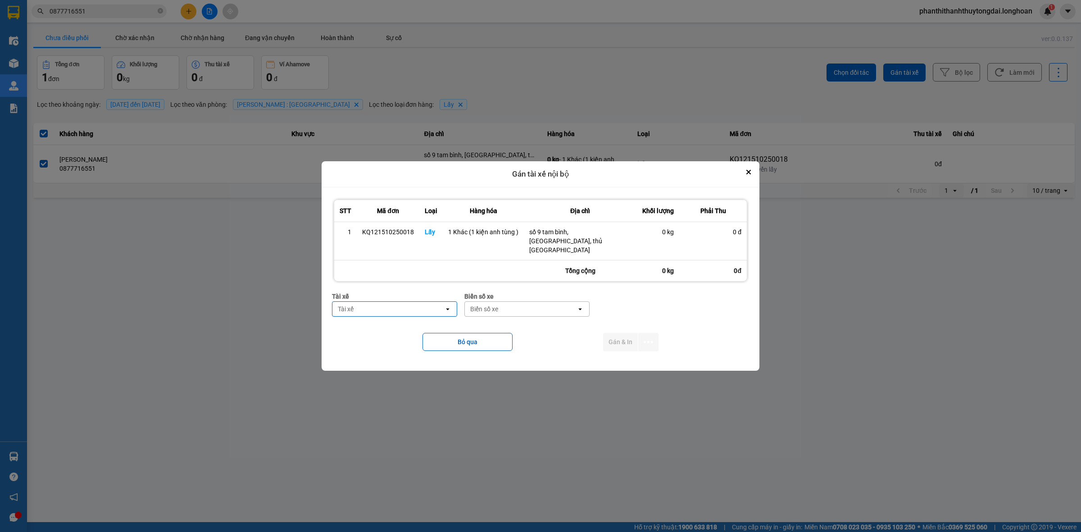
click at [437, 308] on div "Tài xế" at bounding box center [388, 309] width 112 height 14
click at [411, 340] on div "0788000247 - [PERSON_NAME] 0788000247" at bounding box center [395, 328] width 124 height 25
click at [529, 305] on div "Biển số xe" at bounding box center [516, 308] width 28 height 9
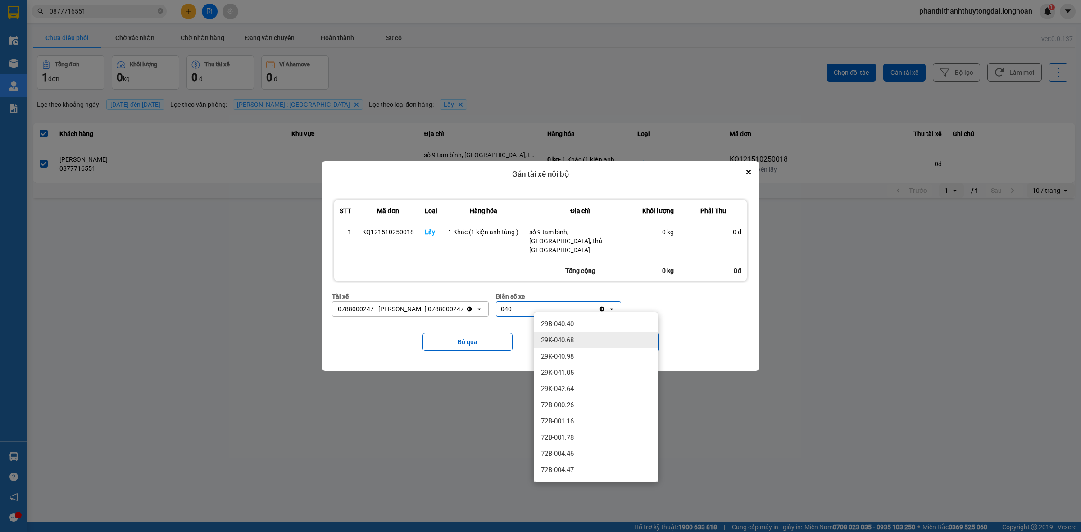
click at [573, 339] on span "29K-040.68" at bounding box center [557, 339] width 33 height 9
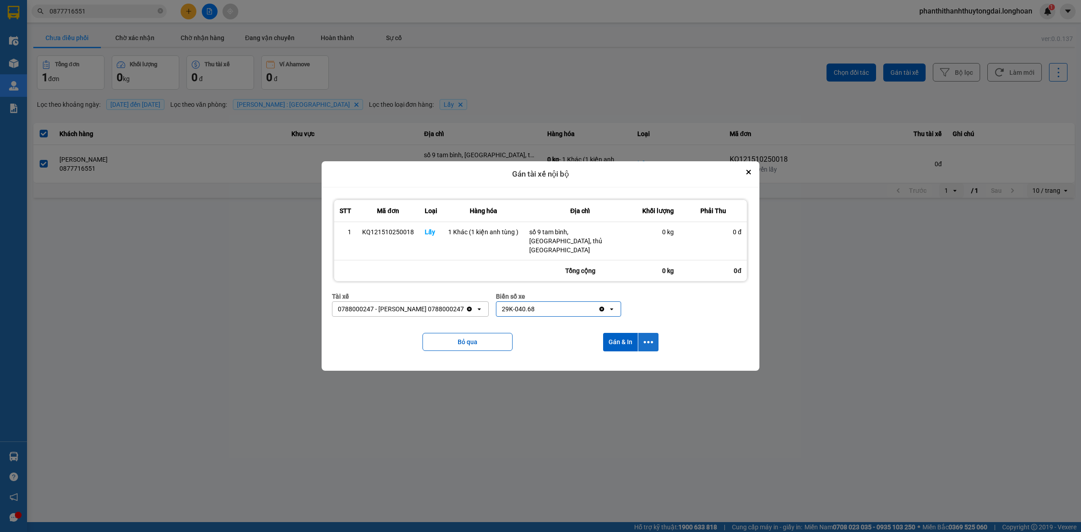
click at [649, 337] on icon "dialog" at bounding box center [647, 341] width 9 height 9
click at [644, 359] on div "Chỉ gán tài" at bounding box center [623, 361] width 53 height 9
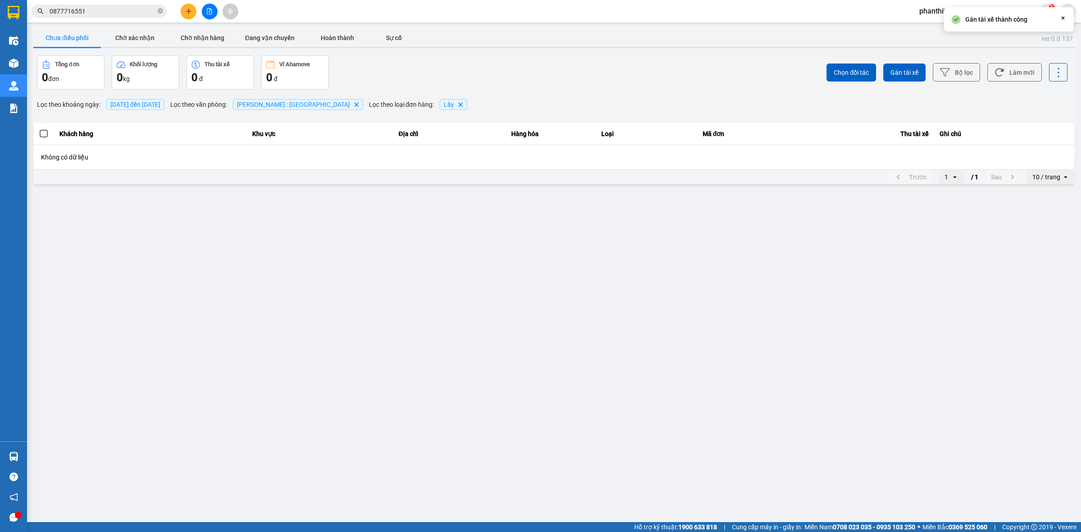
click at [553, 362] on main "ver: 0.0.137 Chưa điều phối Chờ xác nhận Chờ nhận hàng Đang vận chuyển Hoàn thà…" at bounding box center [540, 261] width 1081 height 522
click at [185, 9] on icon "plus" at bounding box center [188, 11] width 6 height 6
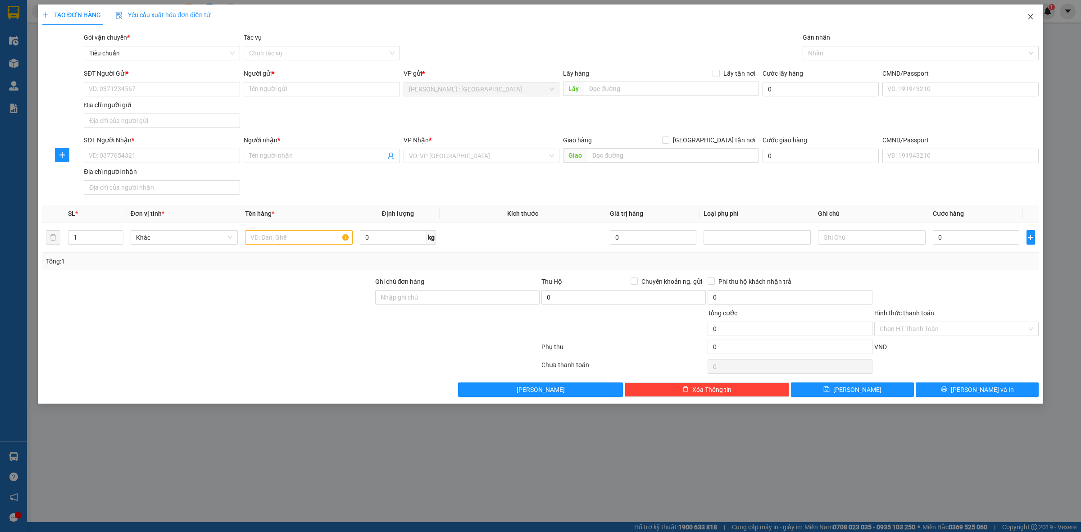
click at [1028, 18] on icon "close" at bounding box center [1029, 16] width 7 height 7
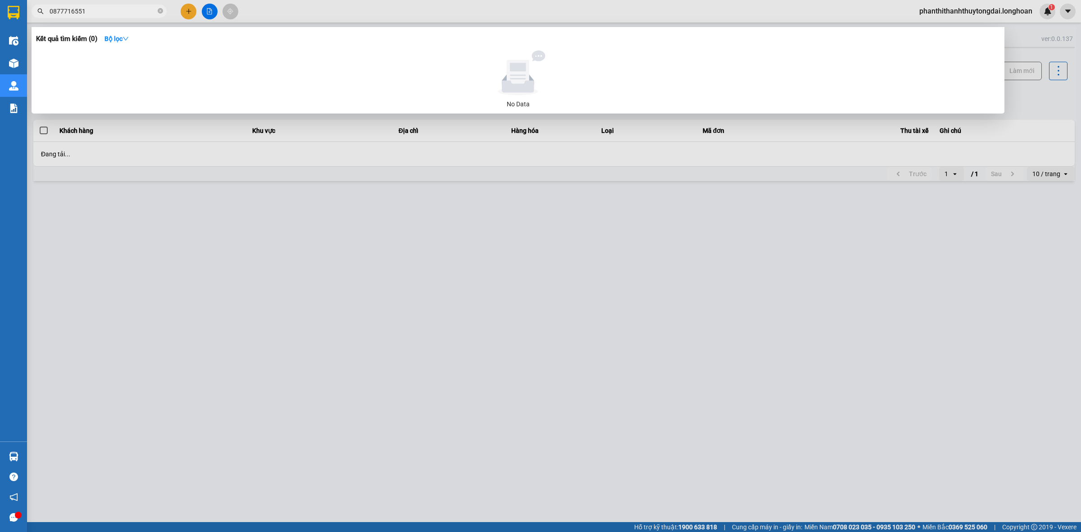
click at [113, 11] on input "0877716551" at bounding box center [103, 11] width 106 height 10
paste input "918903619"
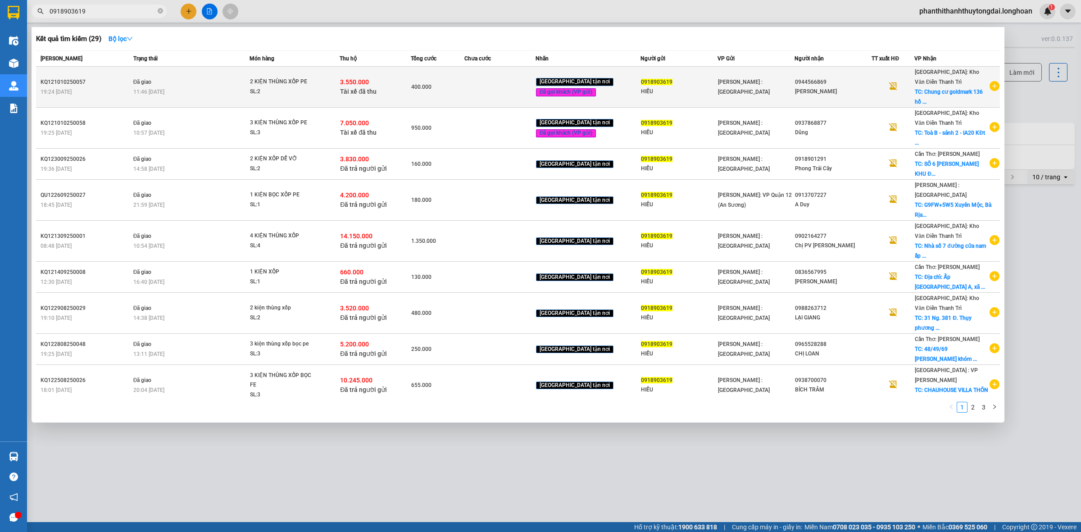
click at [993, 86] on icon "plus-circle" at bounding box center [994, 86] width 10 height 10
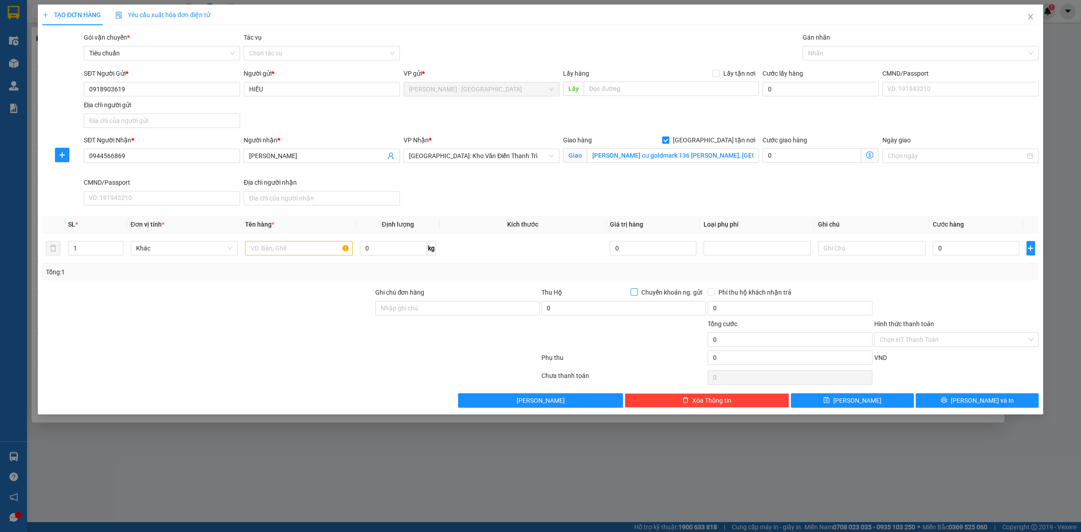
click at [637, 295] on span "Chuyển khoản ng. gửi" at bounding box center [671, 292] width 68 height 10
click at [637, 294] on input "Chuyển khoản ng. gửi" at bounding box center [633, 291] width 6 height 6
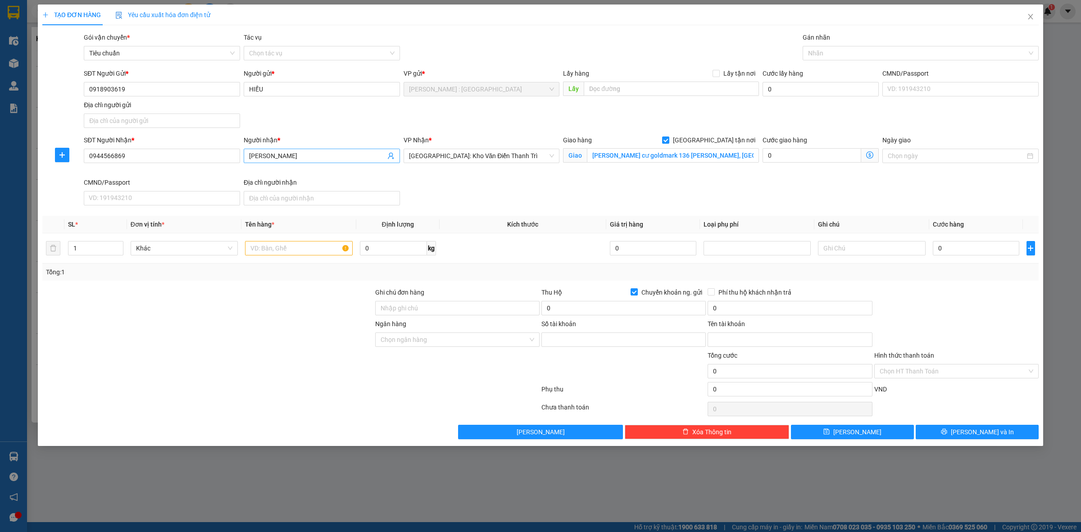
click at [324, 158] on input "[PERSON_NAME]" at bounding box center [317, 156] width 136 height 10
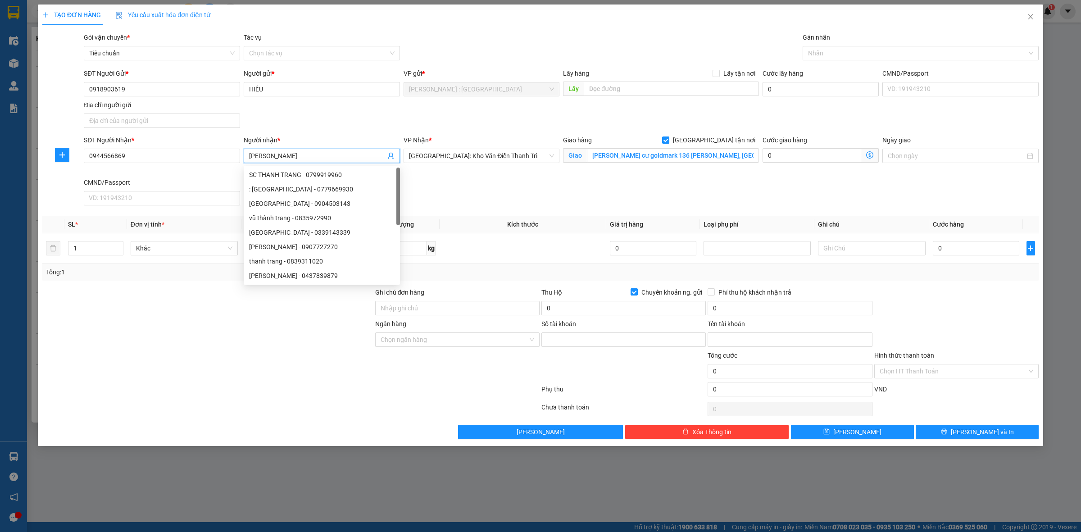
click at [324, 158] on input "[PERSON_NAME]" at bounding box center [317, 156] width 136 height 10
click at [181, 153] on input "0944566869" at bounding box center [162, 156] width 156 height 14
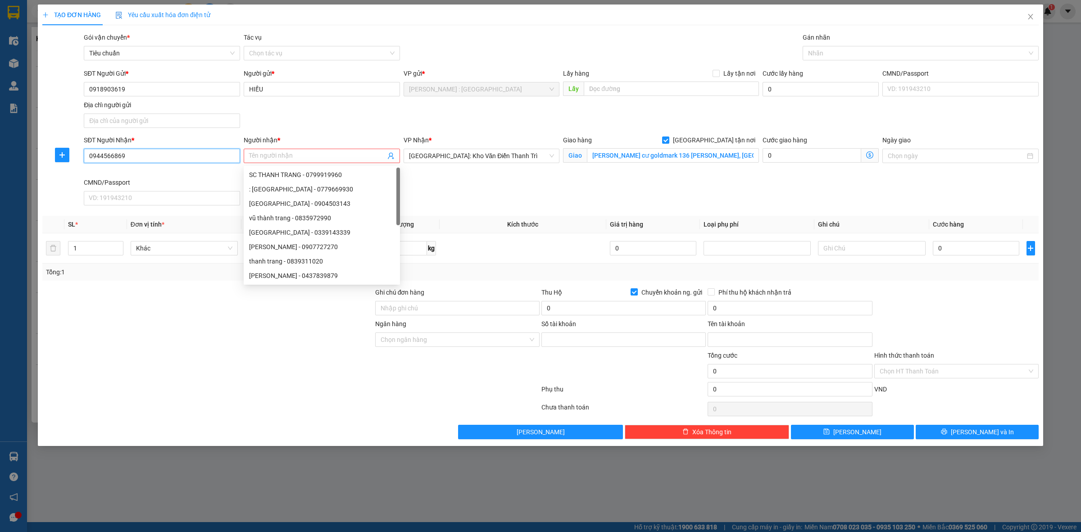
click at [181, 153] on input "0944566869" at bounding box center [162, 156] width 156 height 14
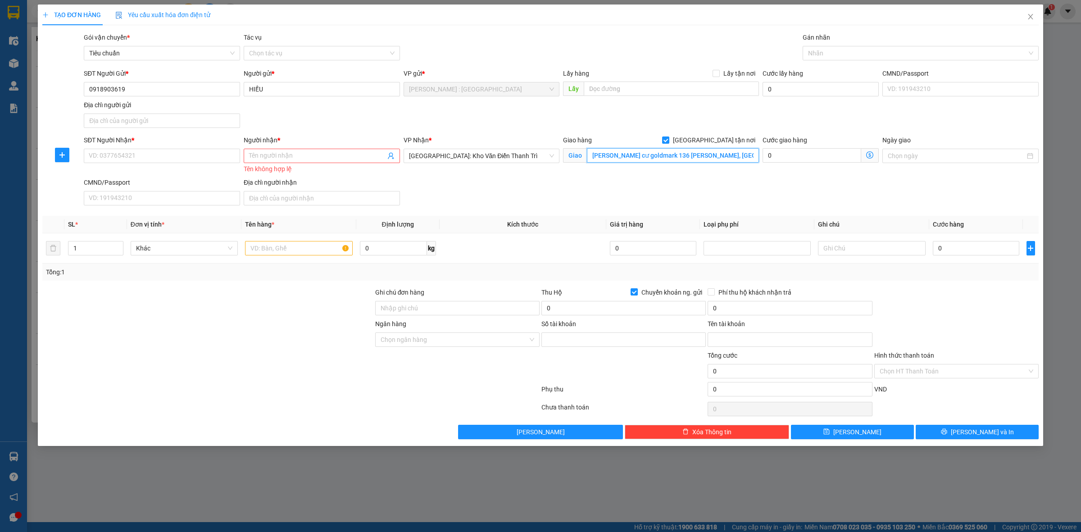
click at [669, 160] on input "[PERSON_NAME] cư goldmark 136 [PERSON_NAME], [GEOGRAPHIC_DATA], [GEOGRAPHIC_DAT…" at bounding box center [673, 155] width 172 height 14
click at [690, 156] on input "text" at bounding box center [673, 155] width 172 height 14
paste input "[PERSON_NAME], [GEOGRAPHIC_DATA], [GEOGRAPHIC_DATA]"
click at [827, 56] on div at bounding box center [916, 53] width 222 height 11
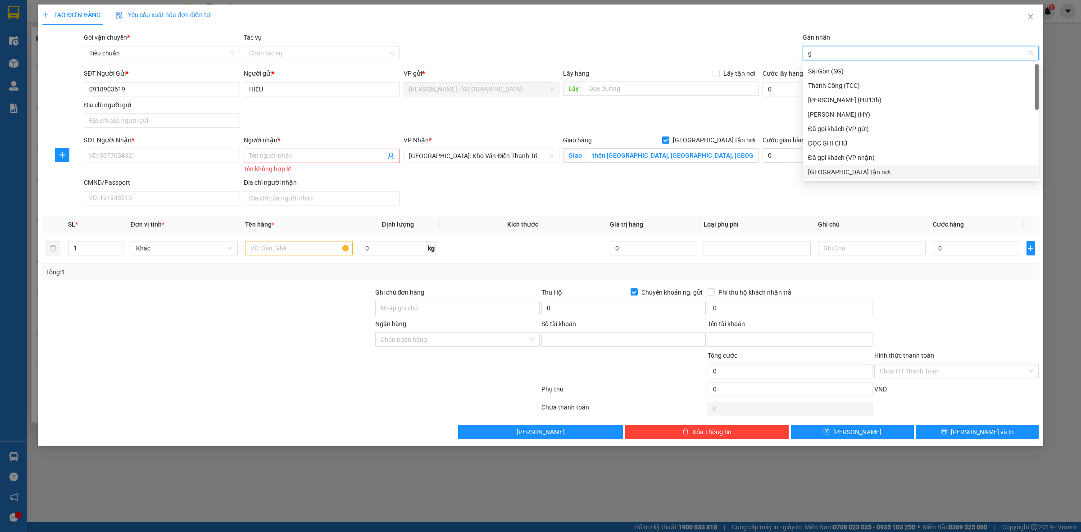
click at [859, 167] on div "[GEOGRAPHIC_DATA] tận nơi" at bounding box center [920, 172] width 225 height 10
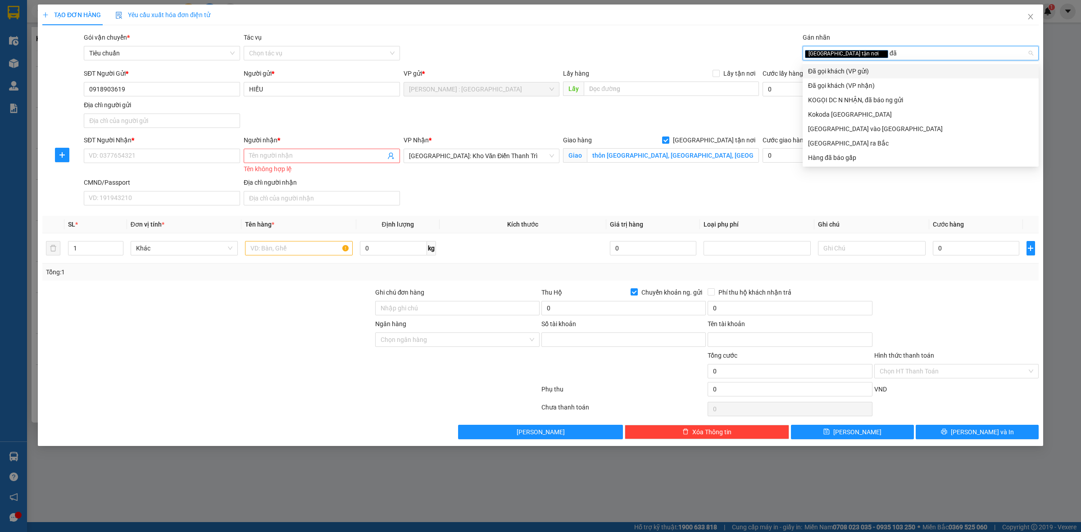
click at [827, 68] on div "Đã gọi khách (VP gửi)" at bounding box center [920, 71] width 225 height 10
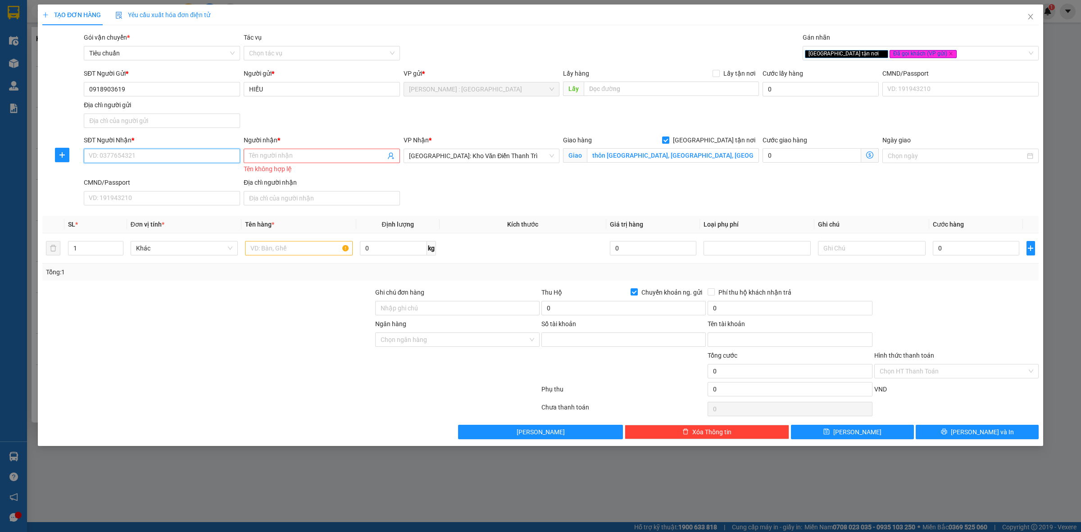
click at [210, 156] on input "SĐT Người Nhận *" at bounding box center [162, 156] width 156 height 14
click at [307, 156] on input "Người nhận *" at bounding box center [317, 156] width 136 height 10
click at [145, 156] on input "09150" at bounding box center [162, 156] width 156 height 14
click at [335, 157] on input "CHÚ HIỆU" at bounding box center [317, 156] width 136 height 10
click at [335, 157] on input "CHÚ HIỆU 0736171196" at bounding box center [317, 156] width 136 height 10
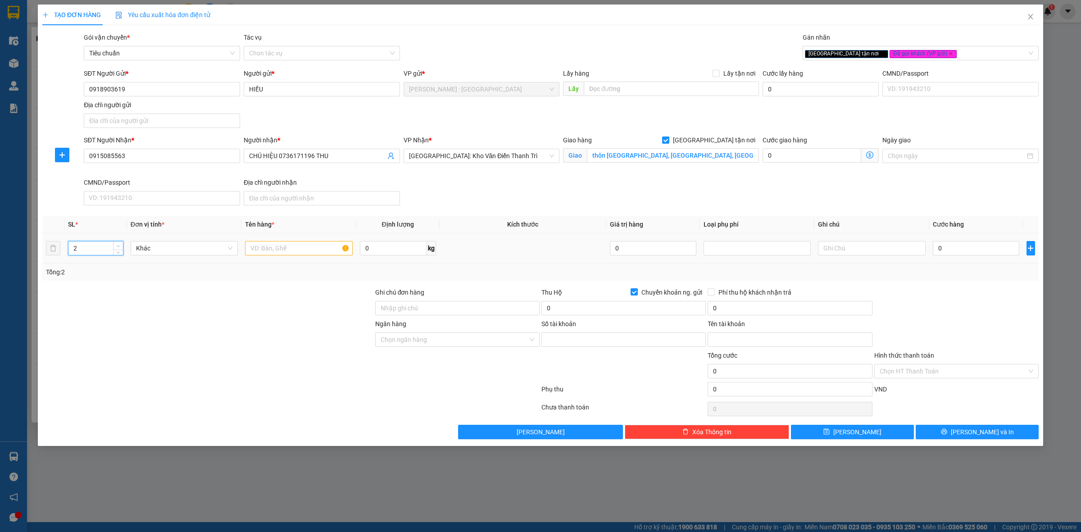
click at [119, 245] on icon "up" at bounding box center [118, 245] width 3 height 3
drag, startPoint x: 271, startPoint y: 251, endPoint x: 262, endPoint y: 280, distance: 30.9
click at [271, 250] on input "text" at bounding box center [298, 248] width 107 height 14
click at [422, 309] on input "Ghi chú đơn hàng" at bounding box center [457, 308] width 164 height 14
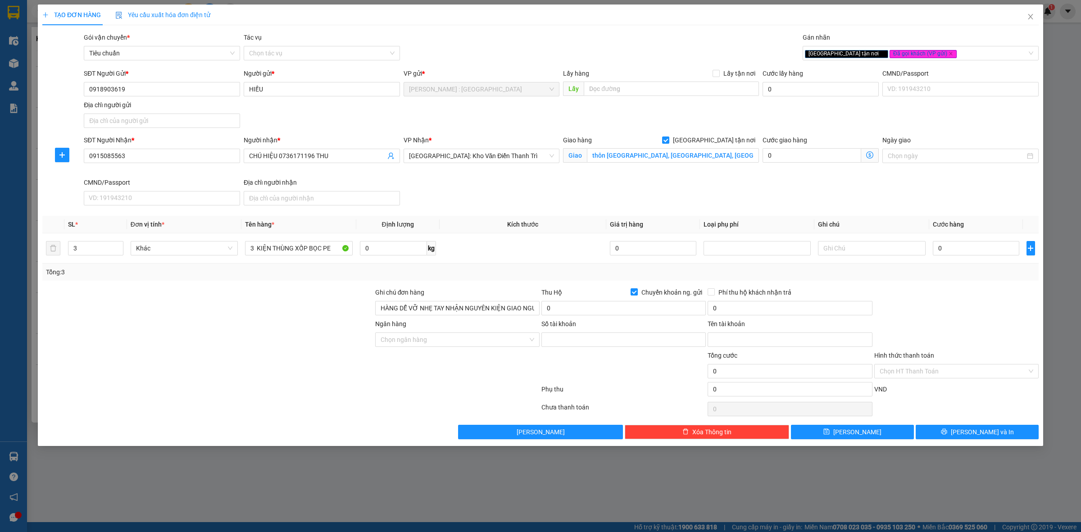
click at [424, 380] on div at bounding box center [457, 366] width 166 height 32
click at [626, 307] on input "0" at bounding box center [623, 308] width 164 height 14
click at [176, 92] on input "0918903619" at bounding box center [162, 89] width 156 height 14
click at [633, 336] on input "Số tài khoản" at bounding box center [623, 339] width 164 height 14
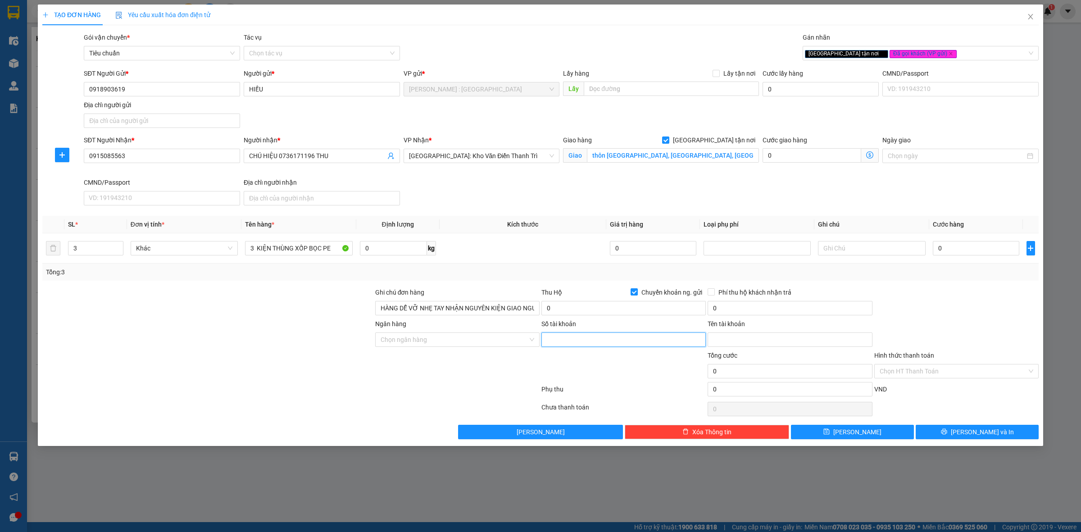
paste input "0281000210701"
click at [743, 336] on input "Tên tài khoản" at bounding box center [789, 339] width 164 height 14
click at [784, 336] on input "Tên tài khoản" at bounding box center [789, 339] width 164 height 14
paste input "[PERSON_NAME]"
click at [513, 345] on input "Ngân hàng" at bounding box center [453, 340] width 147 height 14
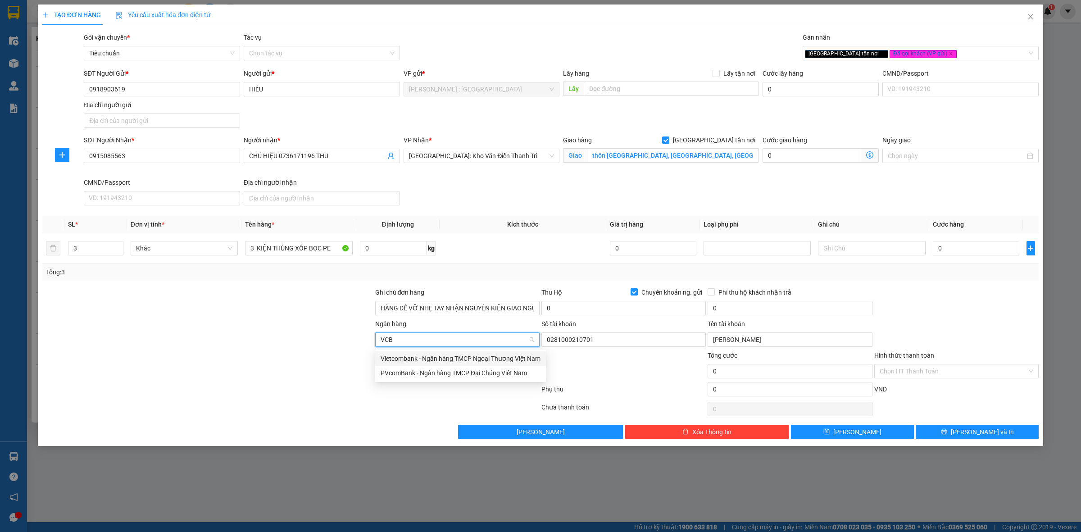
click at [523, 358] on div "Vietcombank - Ngân hàng TMCP Ngoại Thương Việt Nam" at bounding box center [460, 358] width 160 height 10
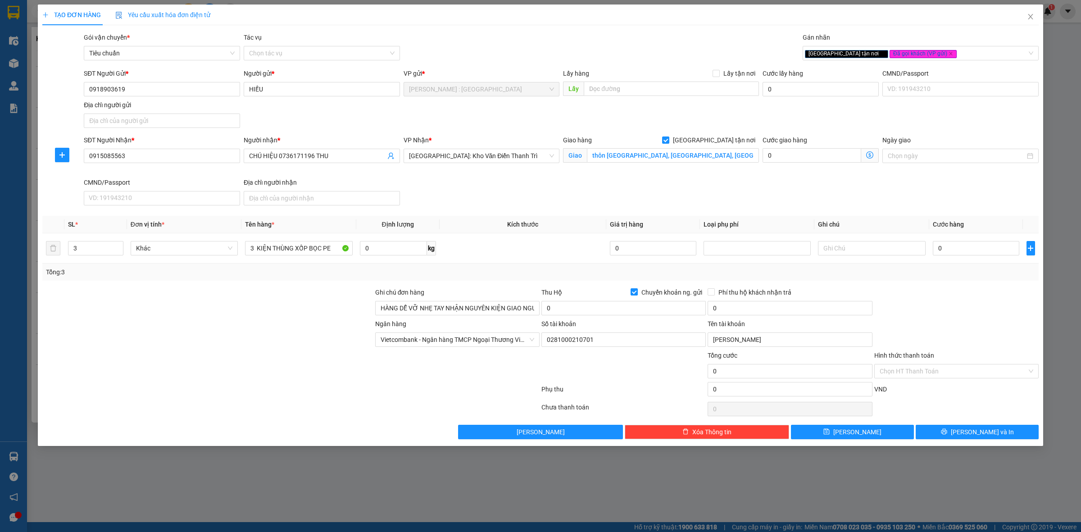
click at [223, 381] on div at bounding box center [207, 366] width 333 height 32
click at [345, 367] on div at bounding box center [207, 366] width 333 height 32
click at [347, 369] on div at bounding box center [207, 366] width 333 height 32
click at [277, 386] on div at bounding box center [290, 391] width 499 height 18
click at [337, 366] on div at bounding box center [207, 366] width 333 height 32
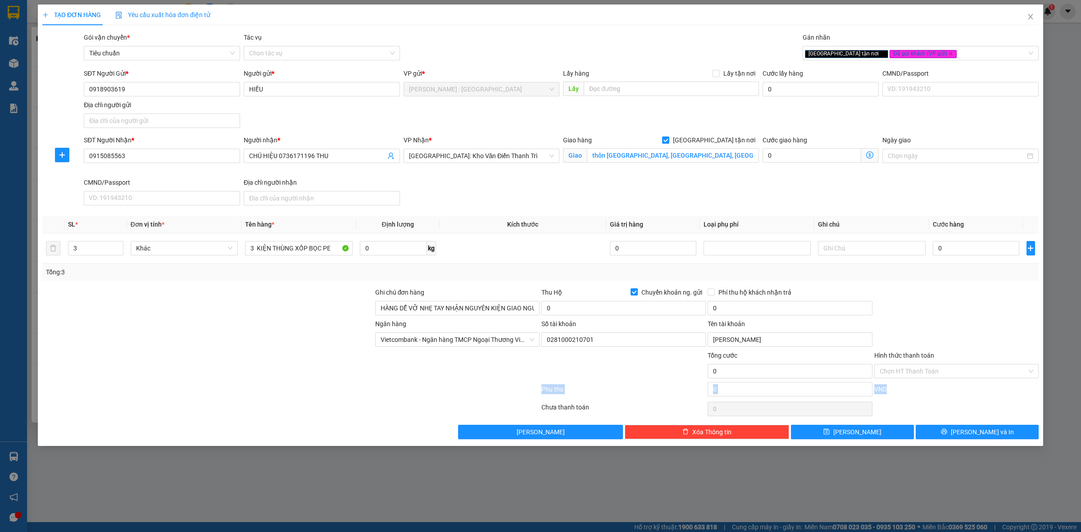
drag, startPoint x: 334, startPoint y: 402, endPoint x: 337, endPoint y: 406, distance: 5.3
click at [334, 403] on div "Transit Pickup Surcharge Ids Transit Deliver Surcharge Ids Transit Deliver Surc…" at bounding box center [540, 235] width 996 height 407
click at [338, 406] on div at bounding box center [290, 409] width 499 height 18
click at [928, 323] on div "Ngân hàng Vietcombank - Ngân hàng TMCP Ngoại Thương Việt Nam Số tài khoản 02…" at bounding box center [540, 335] width 998 height 32
click at [326, 368] on div at bounding box center [207, 366] width 333 height 32
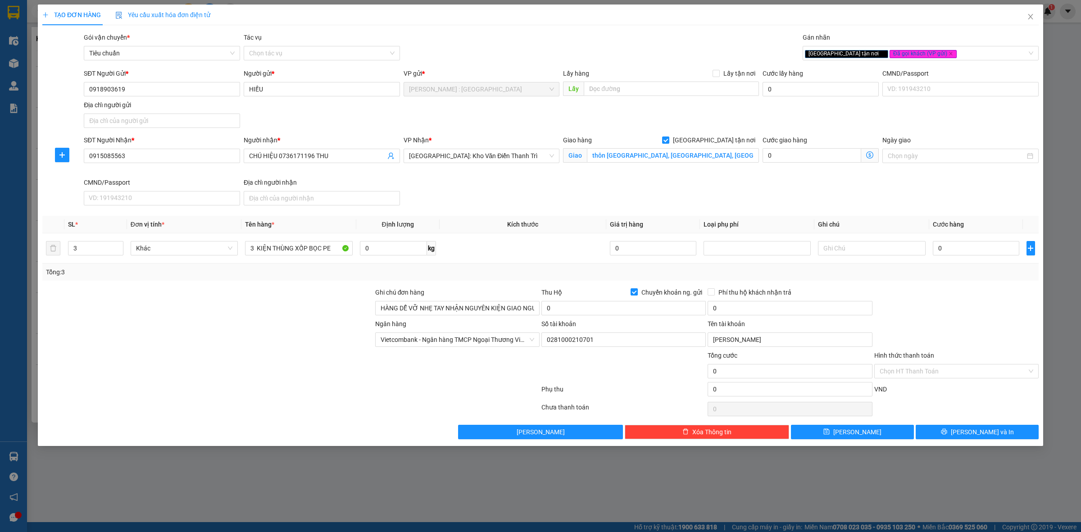
click at [348, 479] on div "TẠO ĐƠN HÀNG Yêu cầu xuất hóa đơn điện tử Transit Pickup Surcharge Ids Transit …" at bounding box center [540, 266] width 1081 height 532
click at [645, 307] on input "0" at bounding box center [623, 308] width 164 height 14
click at [944, 253] on input "0" at bounding box center [975, 248] width 86 height 14
click at [928, 327] on div "Ngân hàng Vietcombank - Ngân hàng TMCP Ngoại Thương Việt Nam Số tài khoản 02…" at bounding box center [540, 335] width 998 height 32
click at [606, 309] on input "0" at bounding box center [623, 308] width 164 height 14
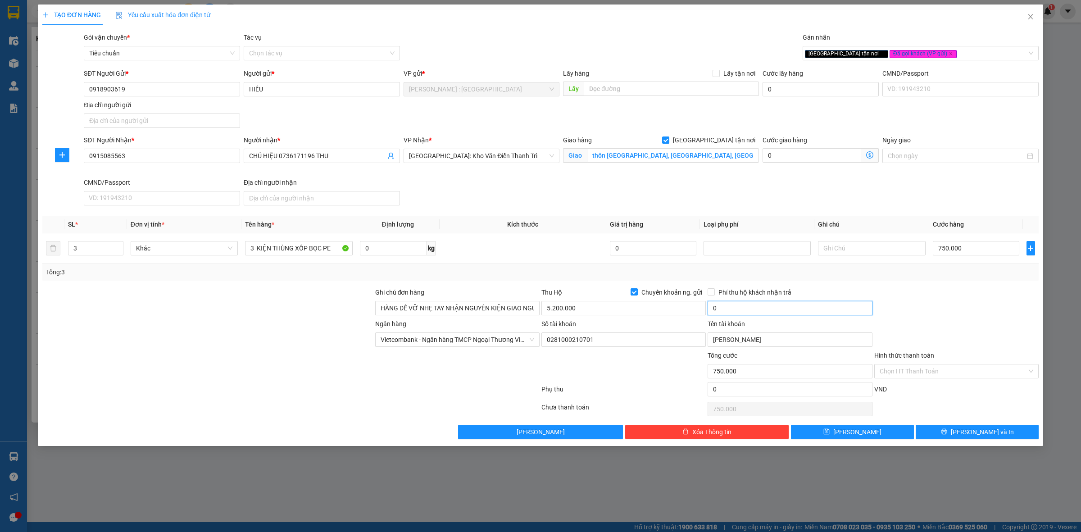
click at [740, 311] on input "0" at bounding box center [789, 308] width 164 height 14
drag, startPoint x: 908, startPoint y: 312, endPoint x: 915, endPoint y: 316, distance: 8.1
click at [910, 312] on div at bounding box center [956, 303] width 166 height 32
click at [1004, 433] on button "[PERSON_NAME] và In" at bounding box center [976, 432] width 123 height 14
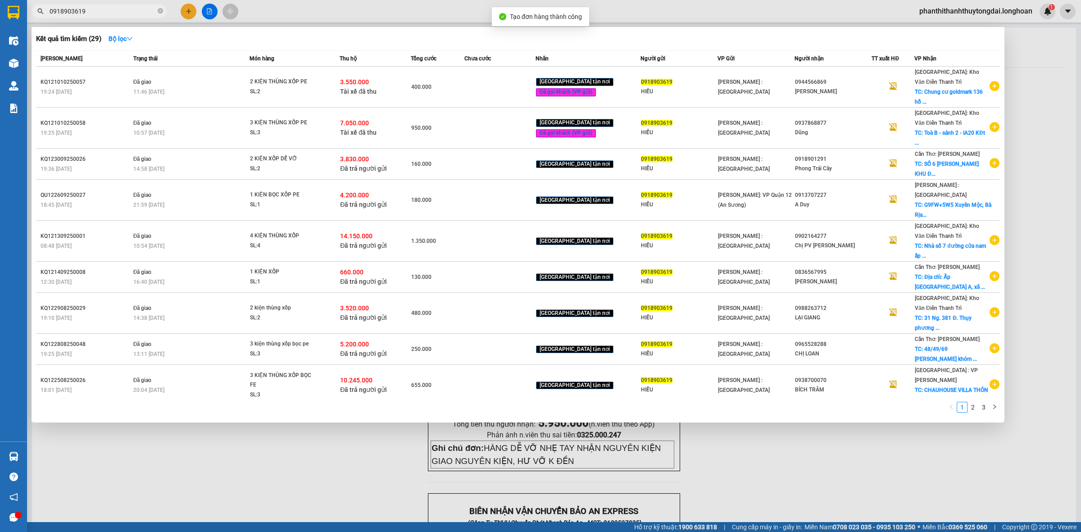
drag, startPoint x: 873, startPoint y: 492, endPoint x: 867, endPoint y: 493, distance: 6.0
click at [872, 492] on div at bounding box center [540, 266] width 1081 height 532
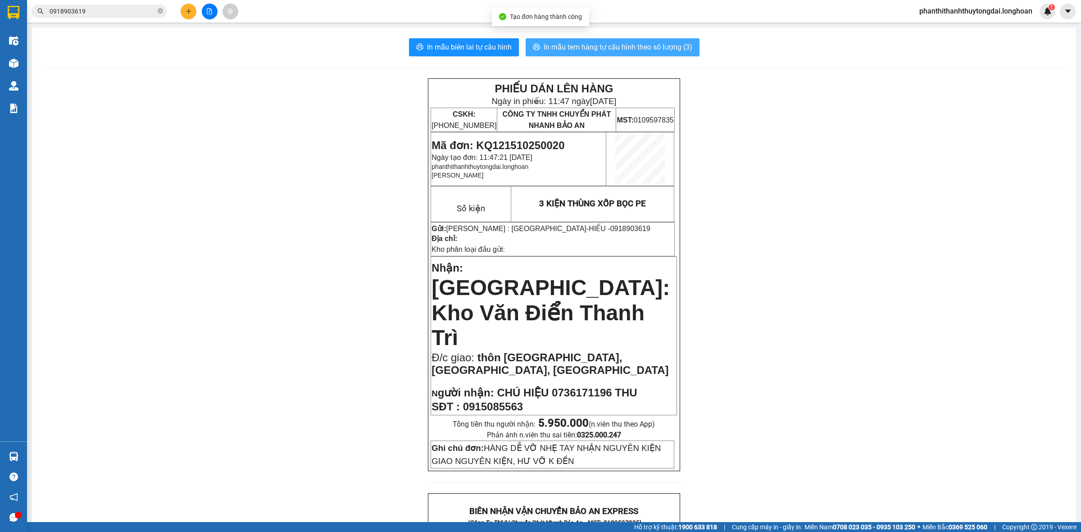
click at [669, 46] on span "In mẫu tem hàng tự cấu hình theo số lượng (3)" at bounding box center [617, 46] width 149 height 11
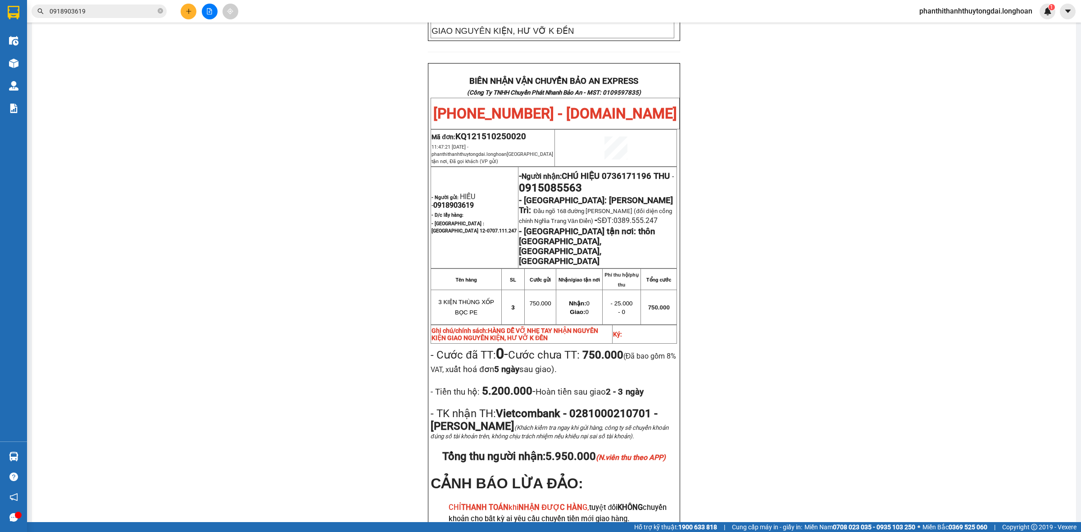
scroll to position [432, 0]
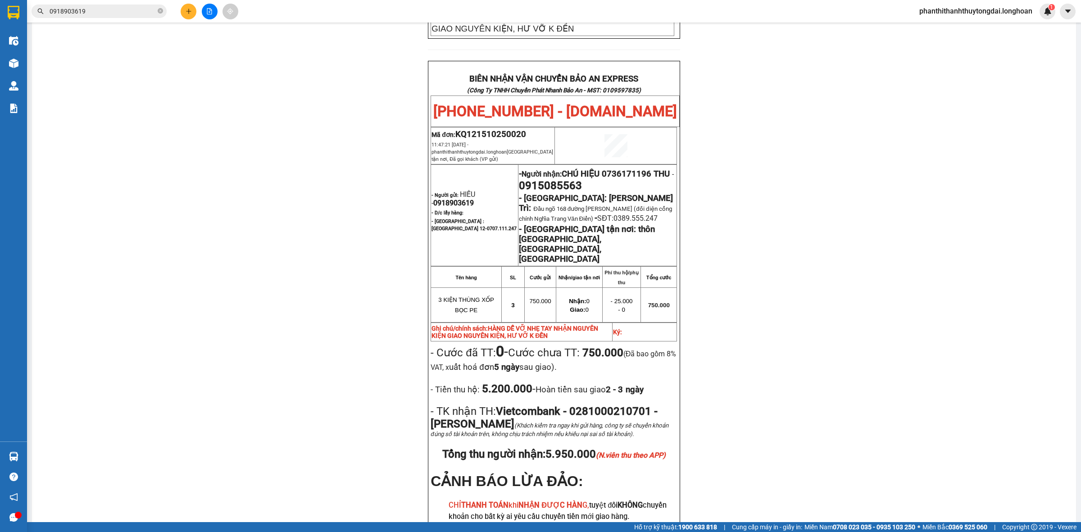
click at [142, 9] on input "0918903619" at bounding box center [103, 11] width 106 height 10
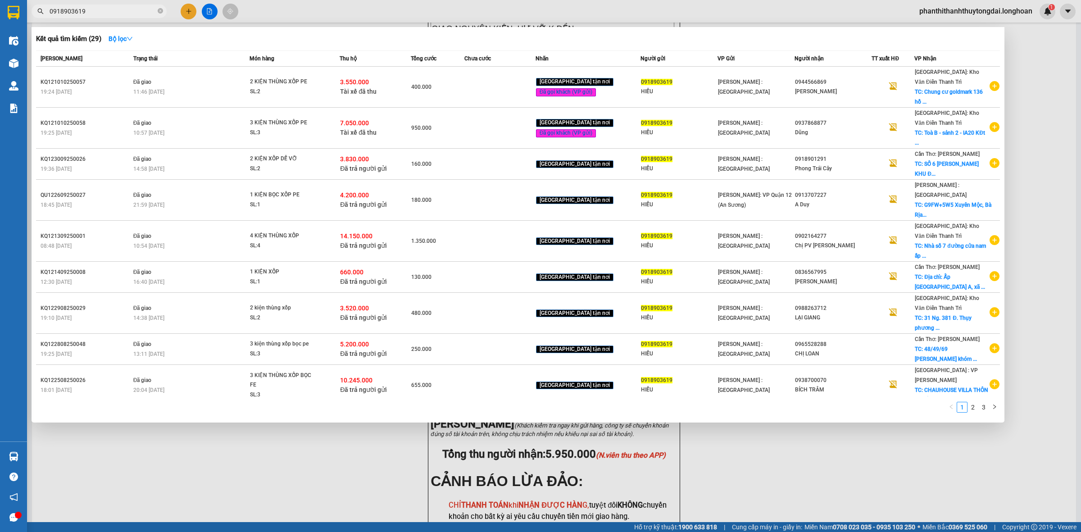
click at [142, 9] on input "0918903619" at bounding box center [103, 11] width 106 height 10
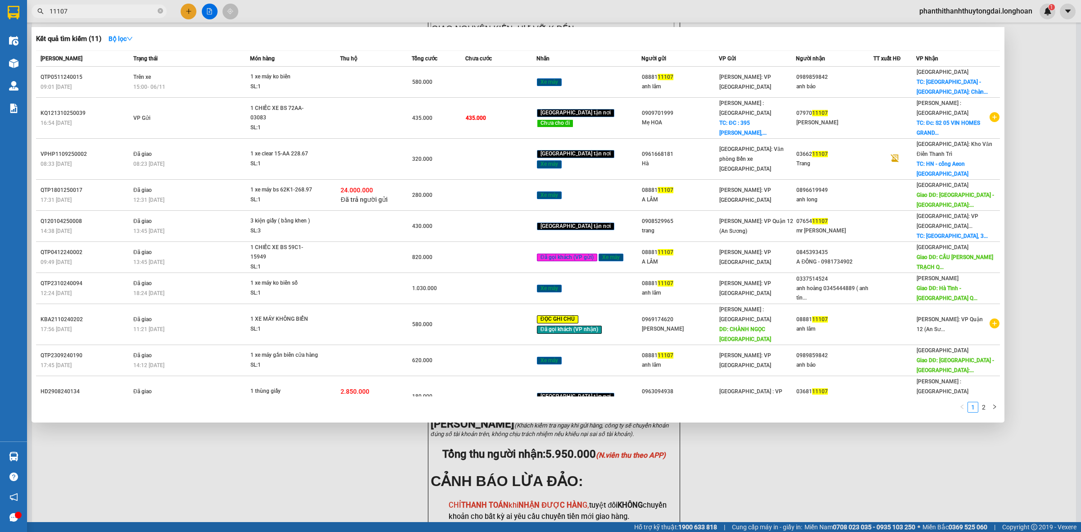
click at [129, 10] on input "11107" at bounding box center [103, 11] width 106 height 10
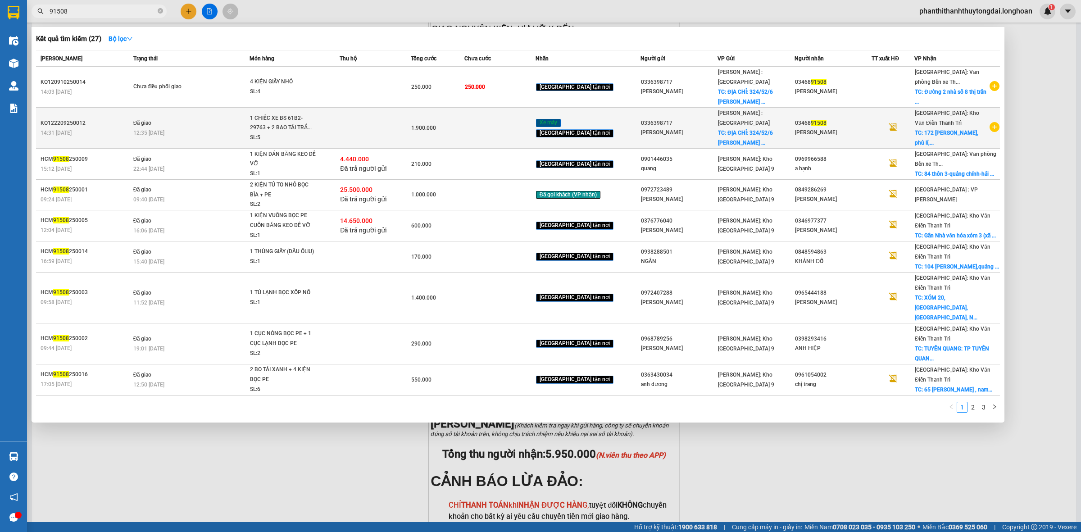
click at [334, 123] on span "1 CHIẾC XE BS 61B2-29763 + 2 BAO TẢI TRẮ... SL: 5" at bounding box center [294, 127] width 89 height 29
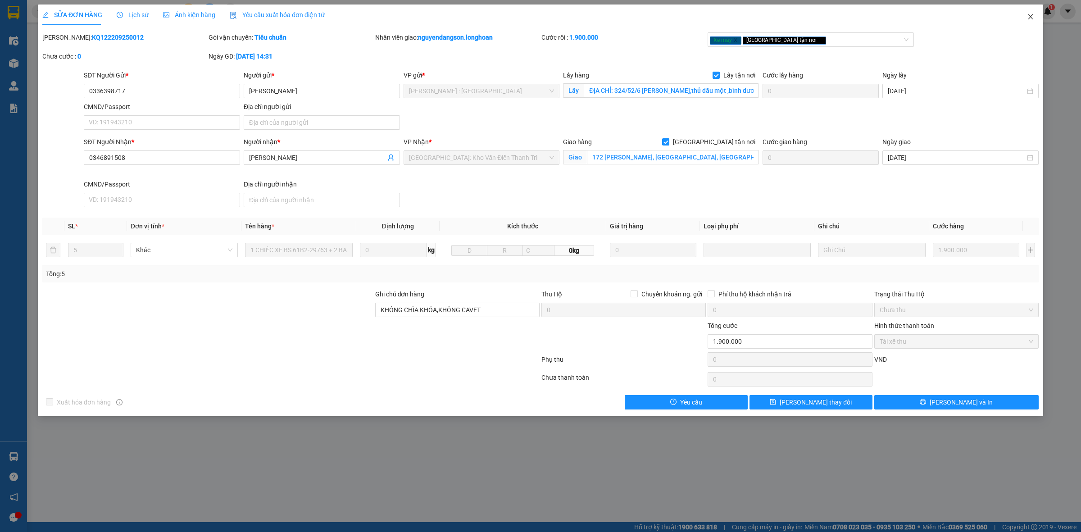
click at [1029, 14] on icon "close" at bounding box center [1029, 16] width 7 height 7
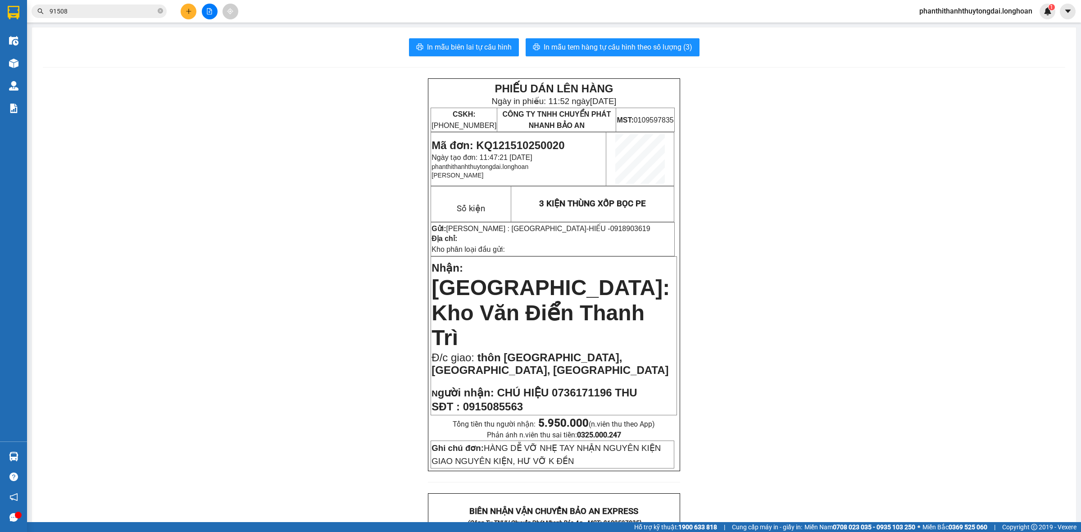
click at [109, 14] on input "91508" at bounding box center [103, 11] width 106 height 10
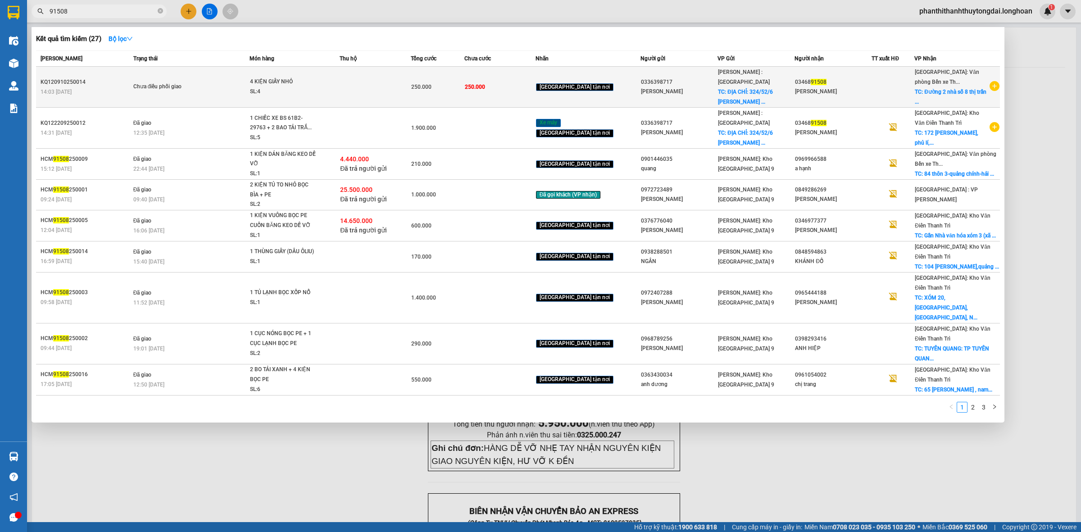
click at [209, 90] on span "Chưa điều phối giao" at bounding box center [191, 87] width 116 height 10
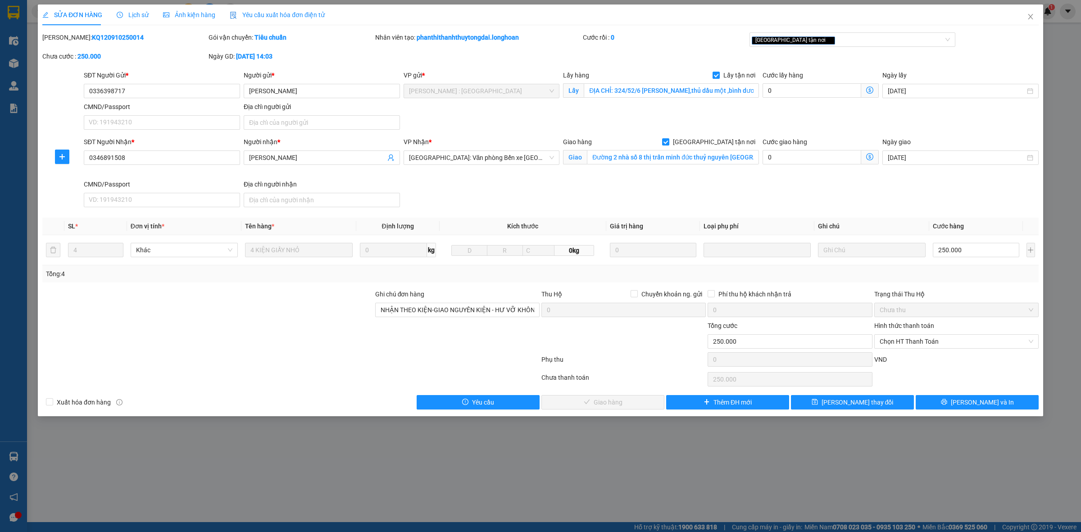
click at [142, 11] on span "Lịch sử" at bounding box center [133, 14] width 32 height 7
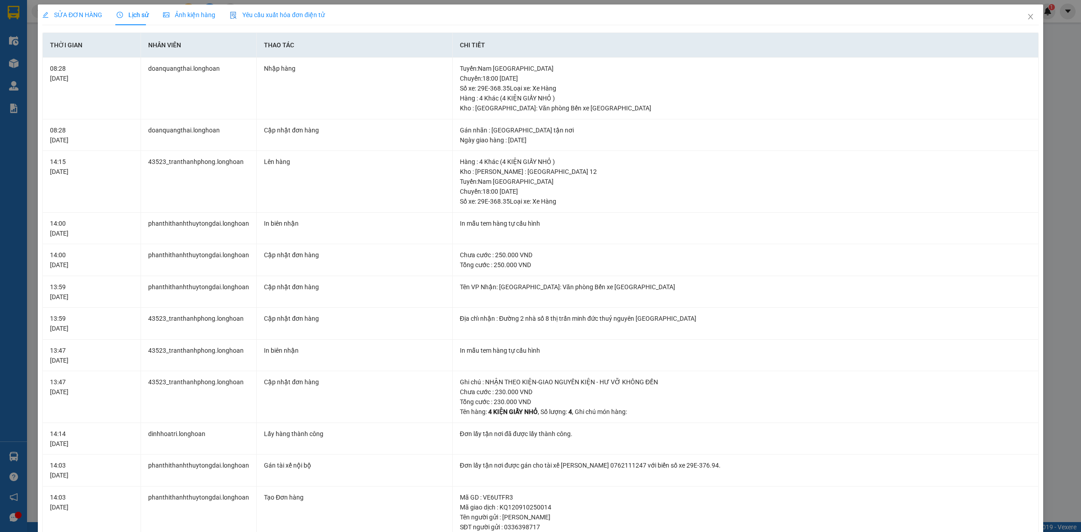
click at [79, 6] on div "SỬA ĐƠN HÀNG" at bounding box center [72, 15] width 60 height 21
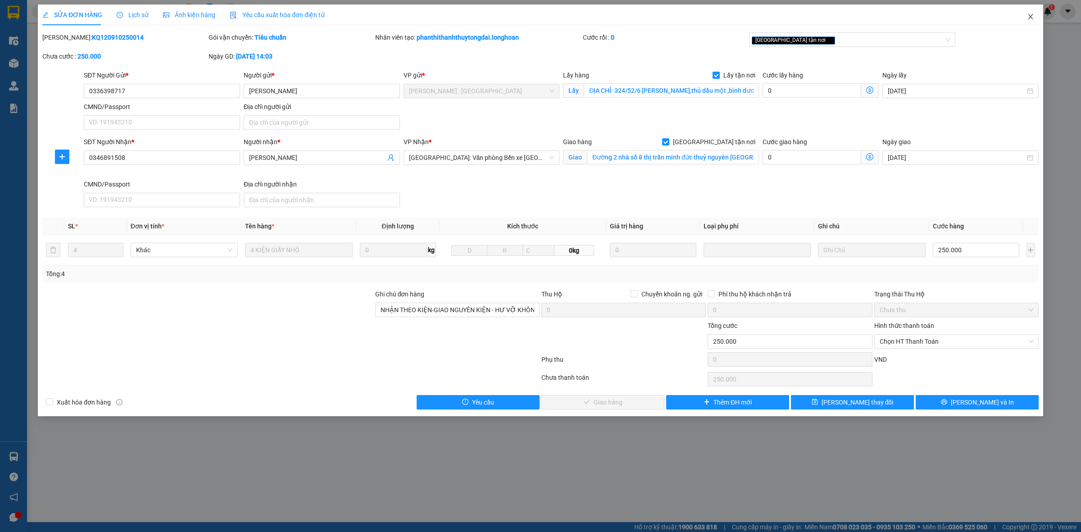
click at [1027, 21] on span "Close" at bounding box center [1029, 17] width 25 height 25
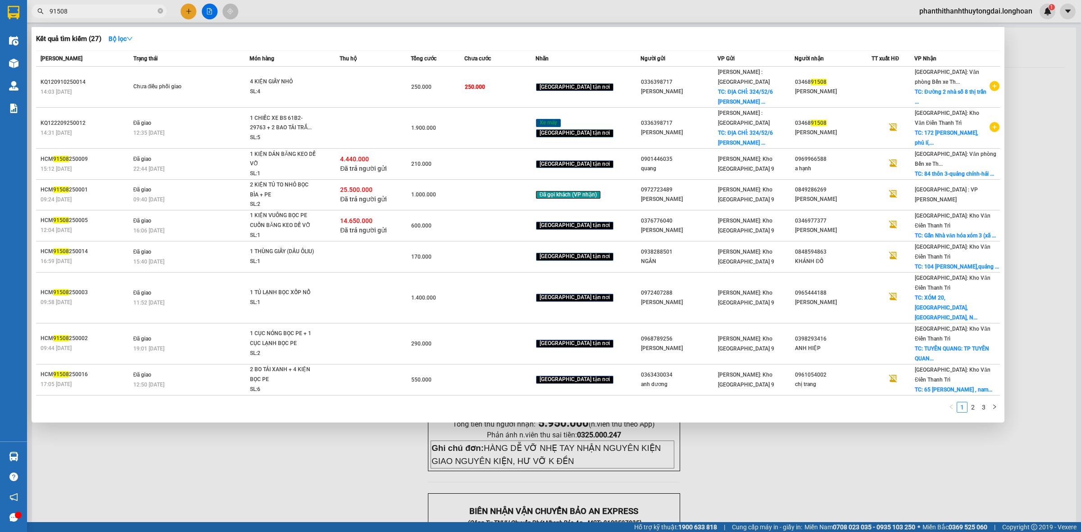
click at [126, 9] on input "91508" at bounding box center [103, 11] width 106 height 10
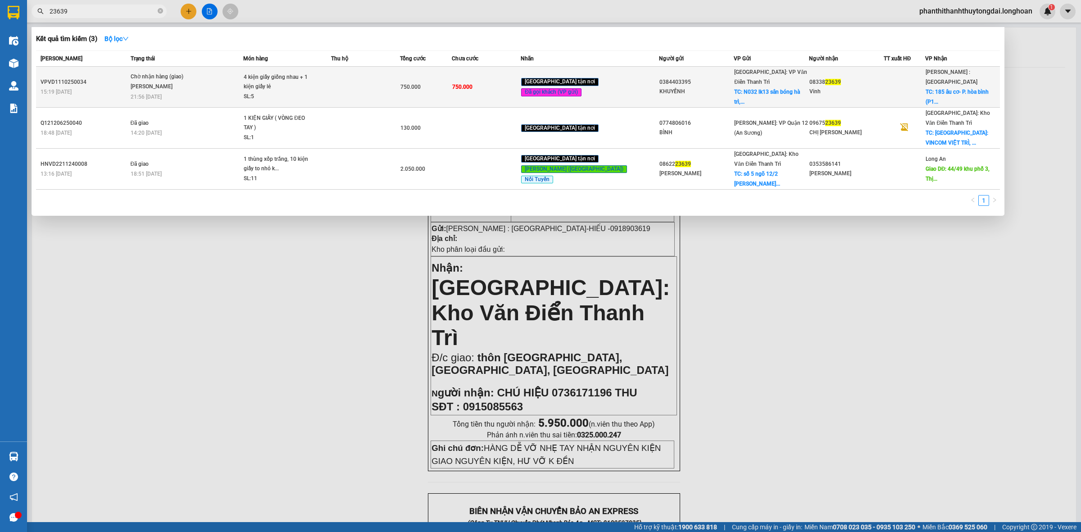
click at [212, 80] on span "Chờ nhận hàng (giao) [PERSON_NAME] 21:56 [DATE]" at bounding box center [187, 85] width 113 height 27
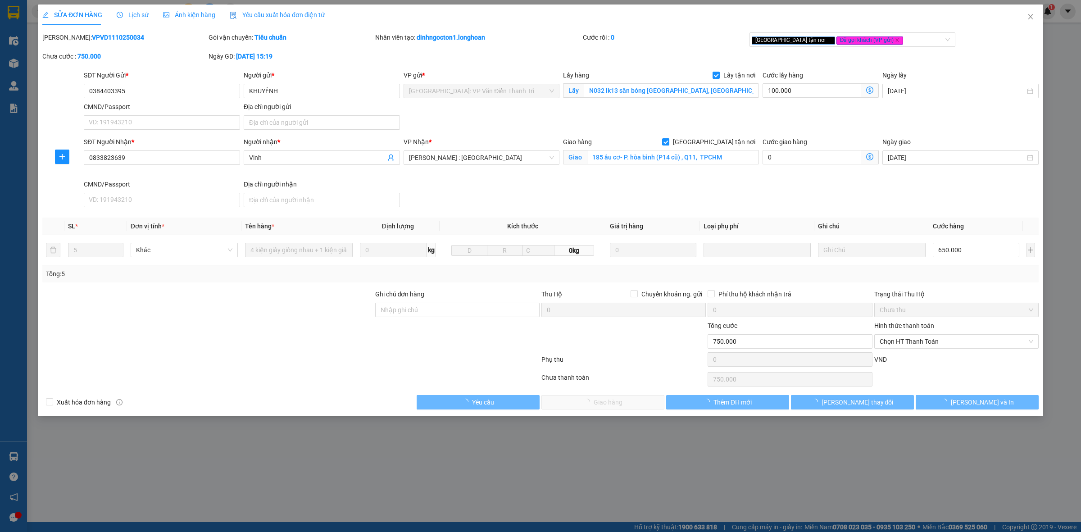
click at [136, 14] on span "Lịch sử" at bounding box center [133, 14] width 32 height 7
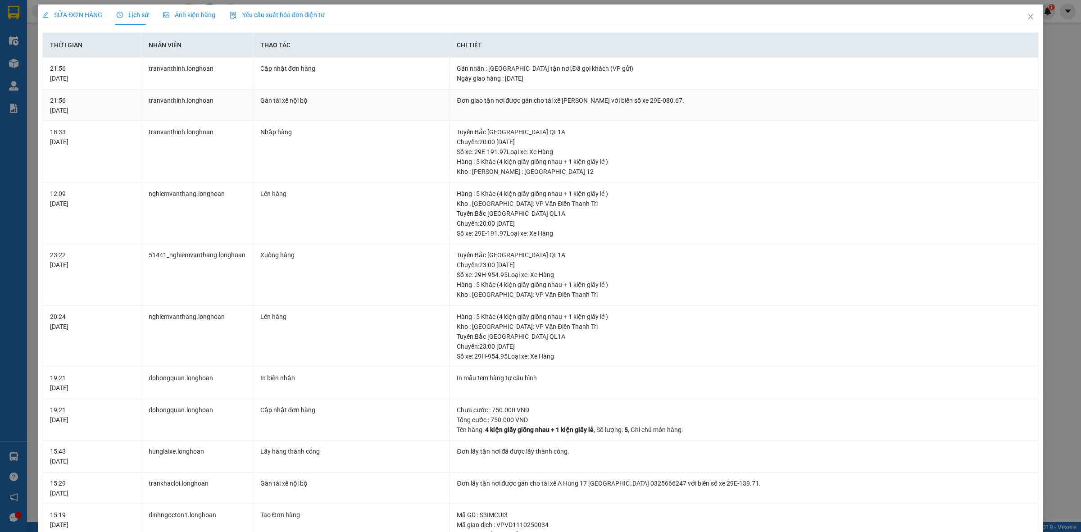
click at [567, 101] on div "Đơn giao tận nơi được gán cho tài xế [PERSON_NAME] với biển số xe 29E-080.67." at bounding box center [744, 100] width 574 height 10
click at [567, 100] on div "Đơn giao tận nơi được gán cho tài xế [PERSON_NAME] với biển số xe 29E-080.67." at bounding box center [744, 100] width 574 height 10
copy div "Đơn giao tận nơi được gán cho tài xế [PERSON_NAME] với biển số xe 29E-080.67."
click at [1017, 14] on span "Close" at bounding box center [1029, 17] width 25 height 25
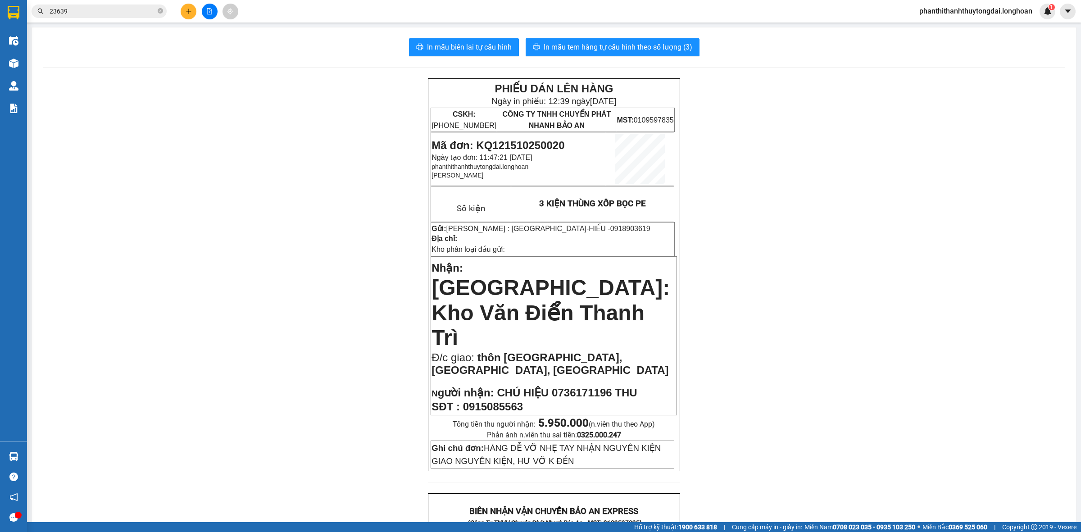
click at [70, 11] on input "23639" at bounding box center [103, 11] width 106 height 10
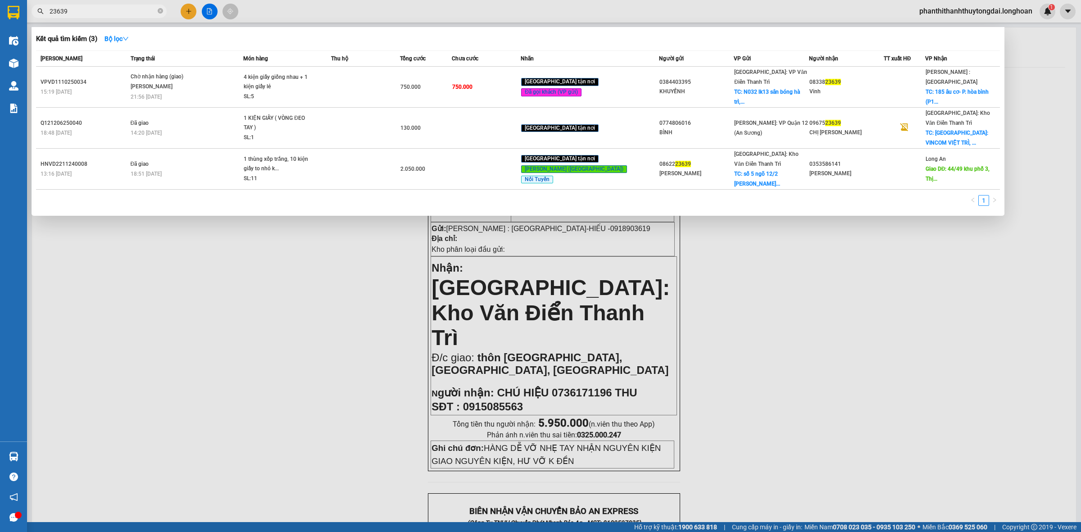
click at [70, 12] on input "23639" at bounding box center [103, 11] width 106 height 10
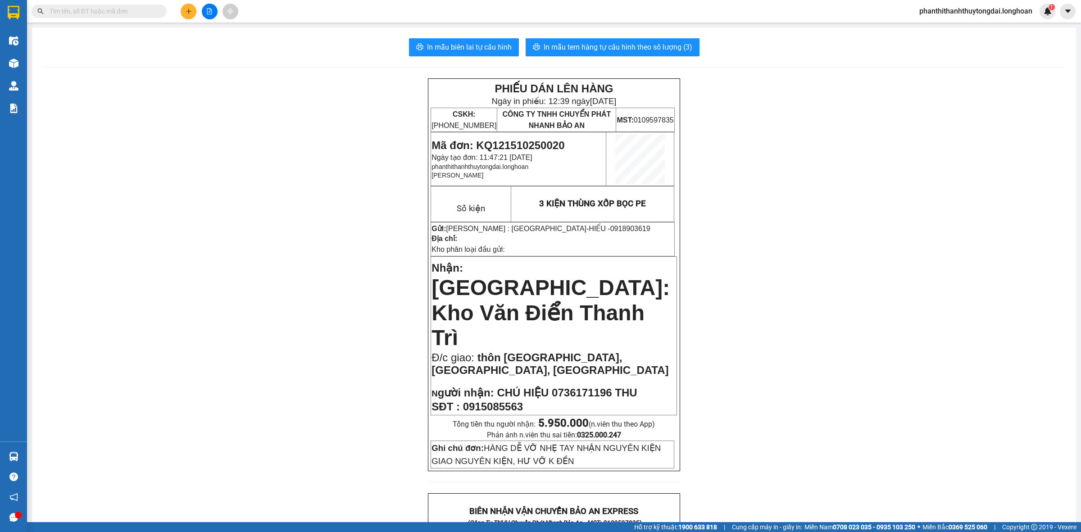
paste input "0903126908"
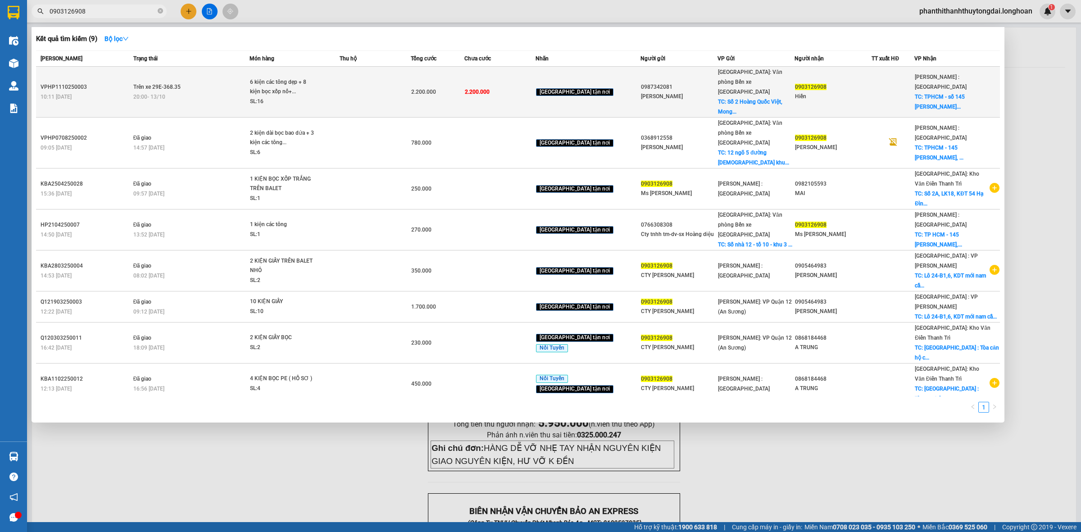
click at [196, 84] on td "Trên xe 29E-368.35 20:00 [DATE]" at bounding box center [190, 92] width 118 height 51
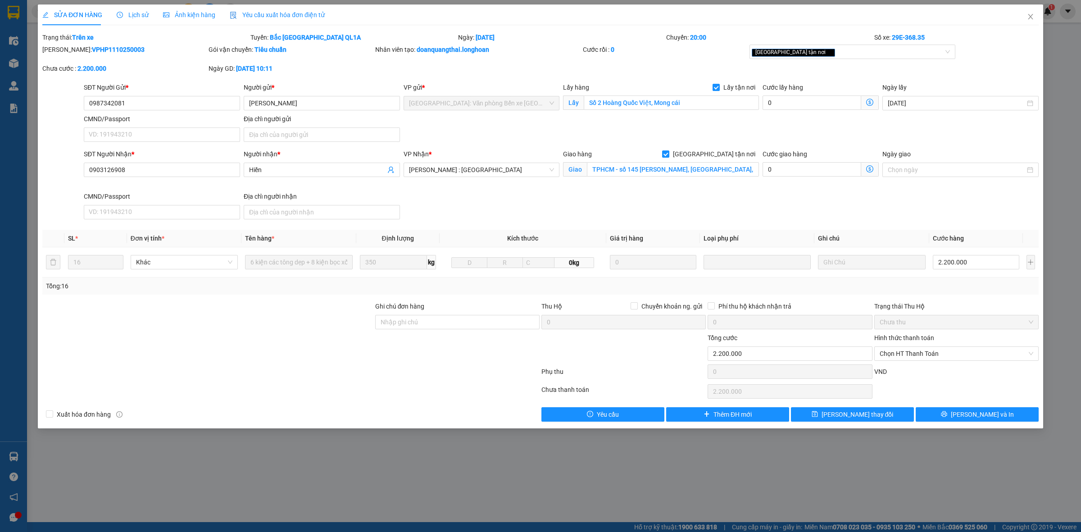
click at [129, 13] on span "Lịch sử" at bounding box center [133, 14] width 32 height 7
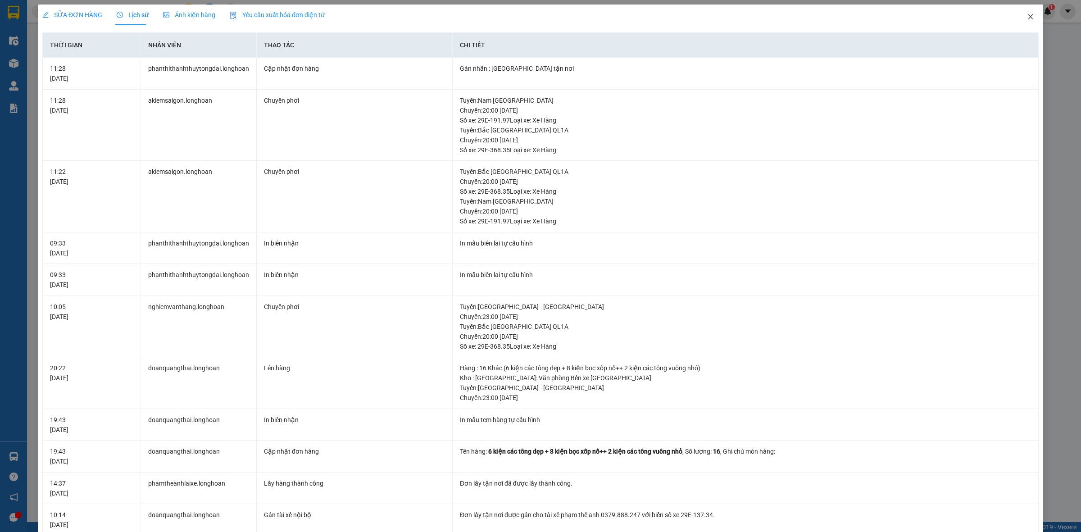
click at [1026, 20] on icon "close" at bounding box center [1029, 16] width 7 height 7
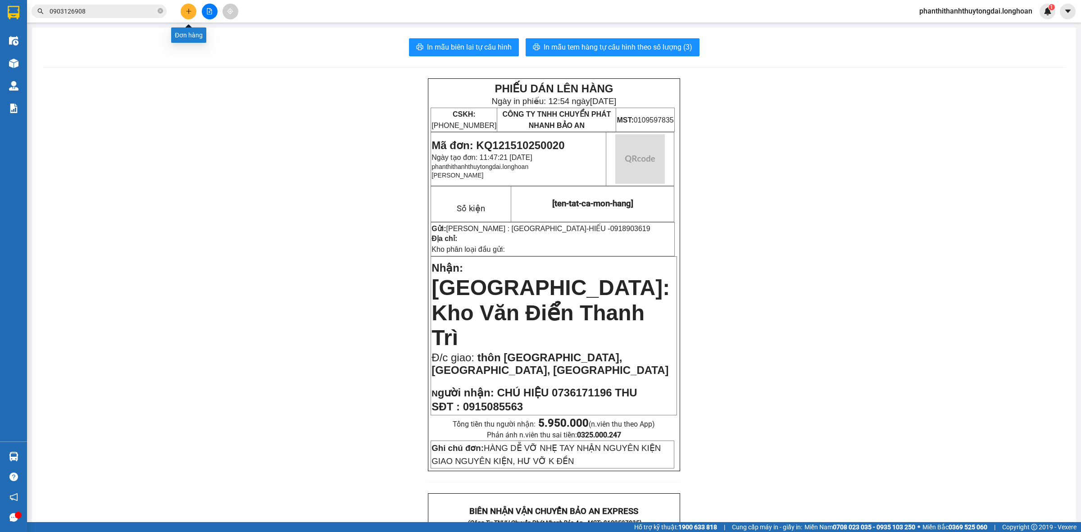
click at [187, 10] on icon "plus" at bounding box center [188, 11] width 6 height 6
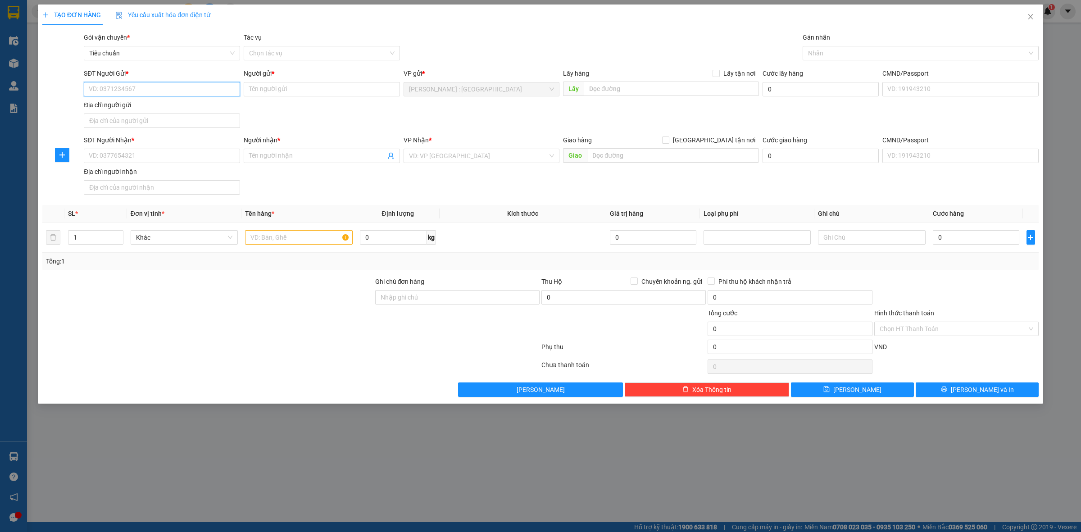
click at [186, 93] on input "SĐT Người Gửi *" at bounding box center [162, 89] width 156 height 14
click at [315, 90] on input "Người gửi *" at bounding box center [322, 89] width 156 height 14
click at [366, 89] on input "BẢNG MẠCH ĐIỆN TỬ" at bounding box center [322, 89] width 156 height 14
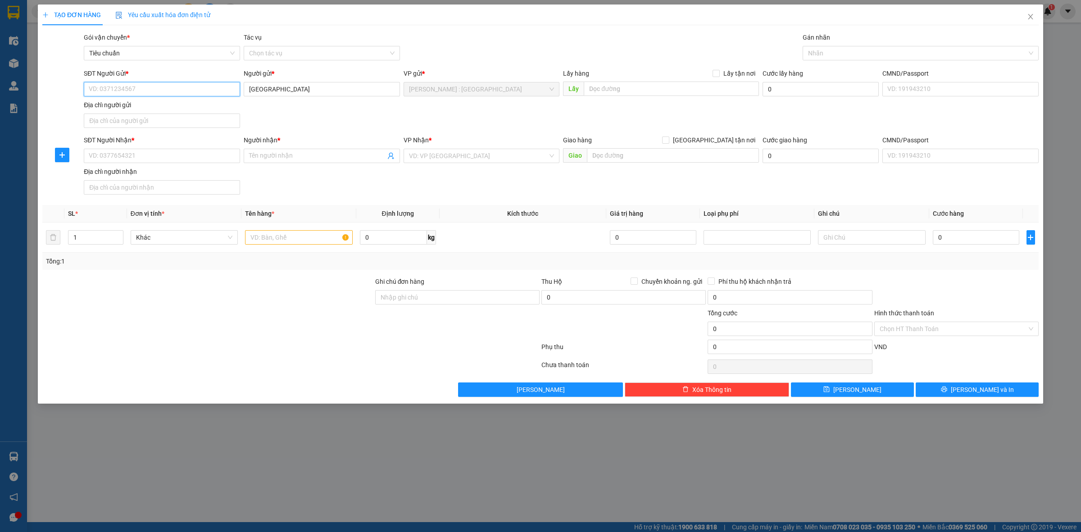
click at [203, 90] on input "SĐT Người Gửi *" at bounding box center [162, 89] width 156 height 14
click at [199, 86] on input "0947996633" at bounding box center [162, 89] width 156 height 14
click at [191, 159] on input "SĐT Người Nhận *" at bounding box center [162, 156] width 156 height 14
click at [187, 174] on div "0975957090 - A SỸ" at bounding box center [161, 175] width 145 height 10
click at [833, 52] on div at bounding box center [916, 53] width 222 height 11
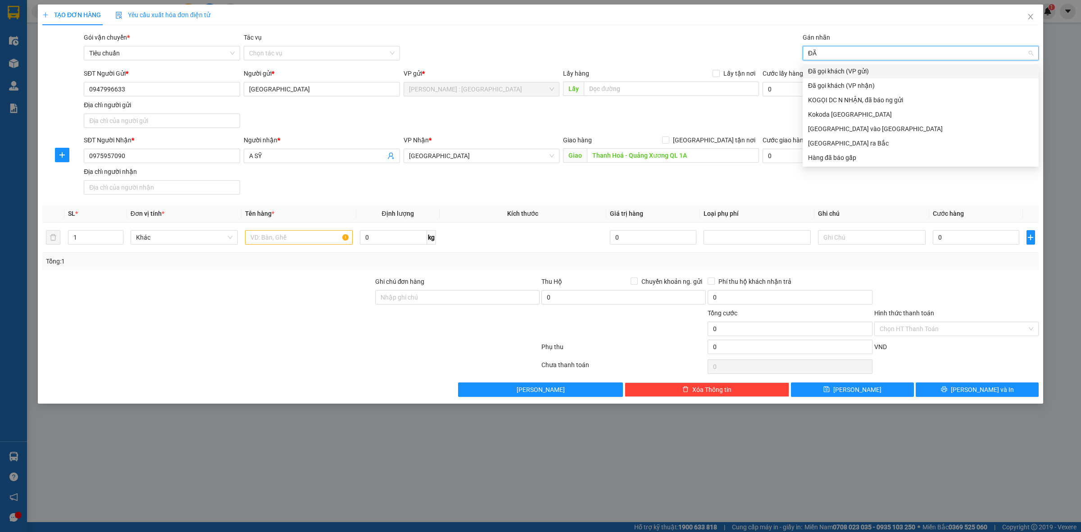
click at [915, 71] on div "Đã gọi khách (VP gửi)" at bounding box center [920, 71] width 225 height 10
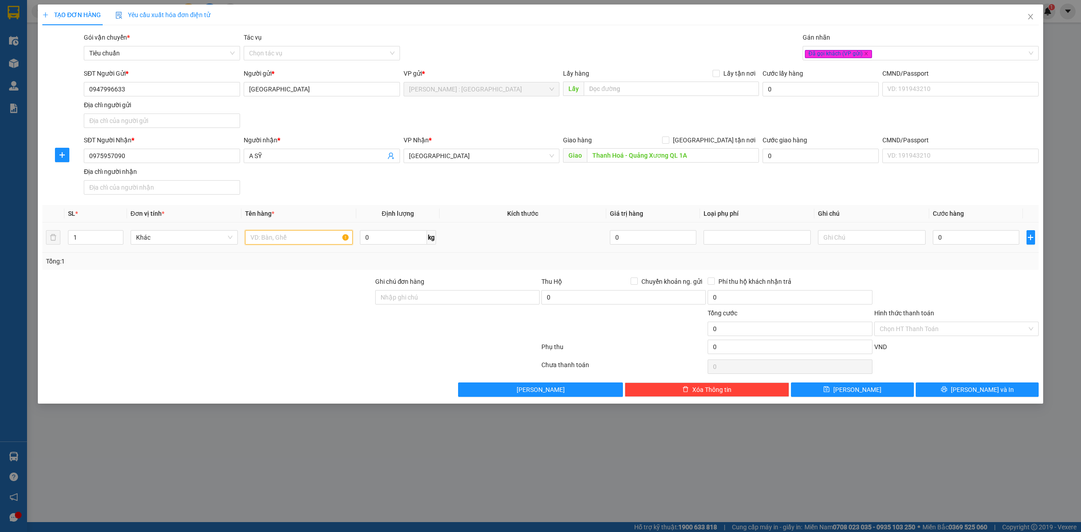
click at [326, 235] on input "text" at bounding box center [298, 237] width 107 height 14
click at [111, 235] on input "1" at bounding box center [95, 238] width 54 height 14
click at [273, 345] on div at bounding box center [290, 348] width 499 height 18
click at [959, 234] on input "0" at bounding box center [975, 237] width 86 height 14
click at [978, 260] on div "Tổng: 10" at bounding box center [540, 261] width 989 height 10
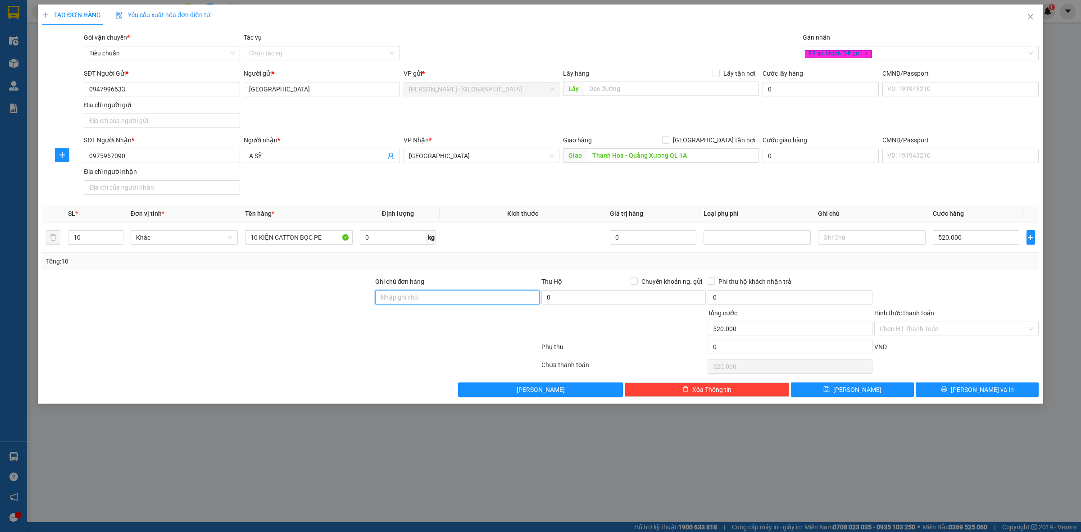
click at [424, 297] on input "Ghi chú đơn hàng" at bounding box center [457, 297] width 164 height 14
click at [948, 54] on div "Đã gọi khách (VP gửi)" at bounding box center [916, 53] width 222 height 11
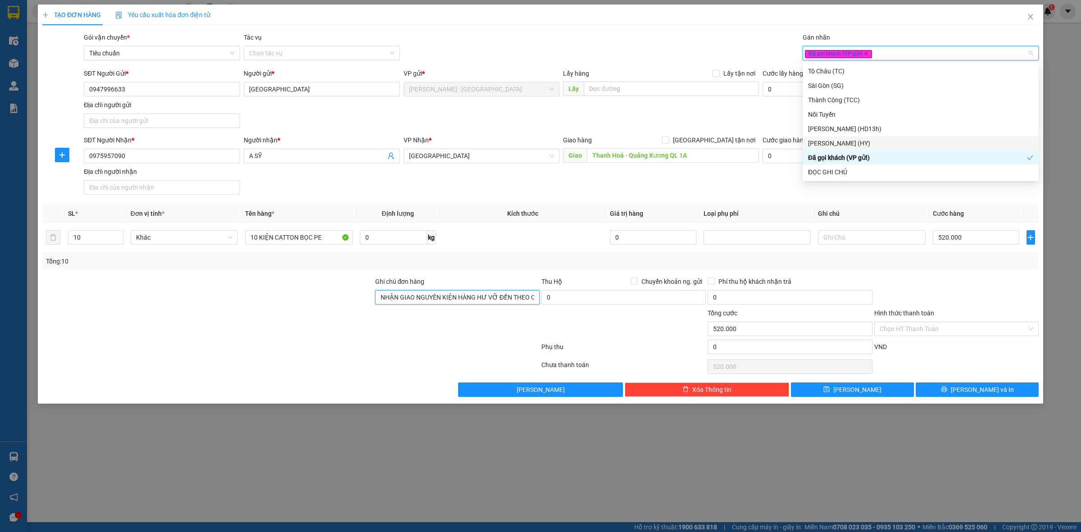
click at [491, 298] on input "NHẬN GIAO NGUYÊN KIỆN HÀNG HƯ VỠ ĐỀN THEO CHÍNH SÁCH" at bounding box center [457, 297] width 164 height 14
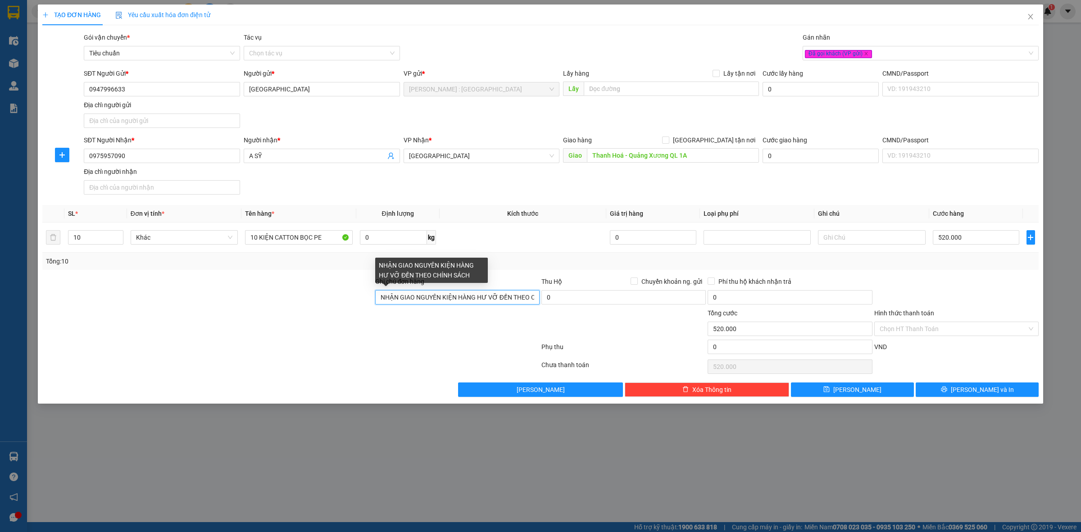
scroll to position [0, 34]
drag, startPoint x: 497, startPoint y: 298, endPoint x: 540, endPoint y: 295, distance: 43.7
click at [540, 295] on div "Ghi chú đơn hàng NHẬN GIAO NGUYÊN KIỆN HÀNG HƯ VỠ ĐỀN THEO CHÍNH SÁCH Thu Hộ Ch…" at bounding box center [540, 292] width 998 height 32
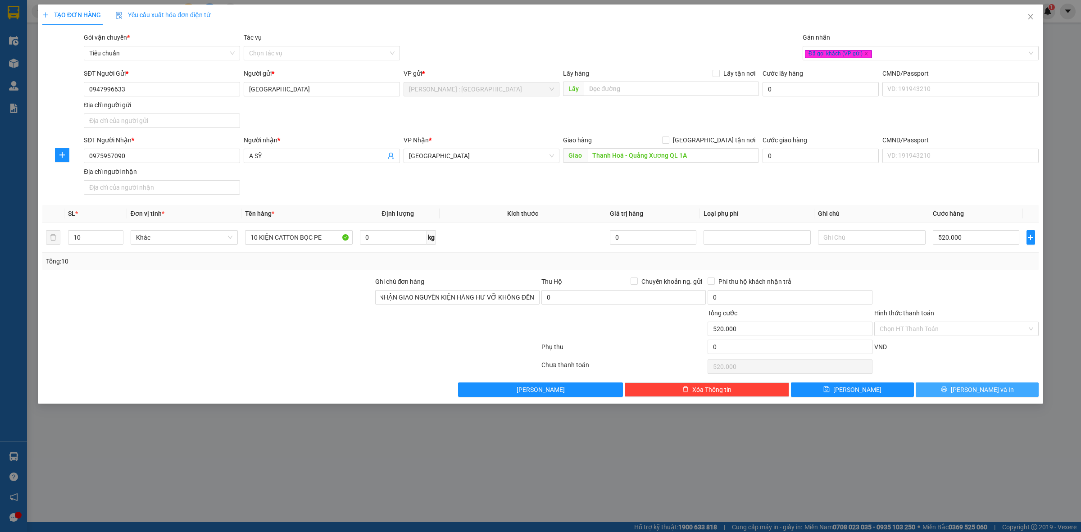
click at [972, 390] on span "[PERSON_NAME] và In" at bounding box center [981, 389] width 63 height 10
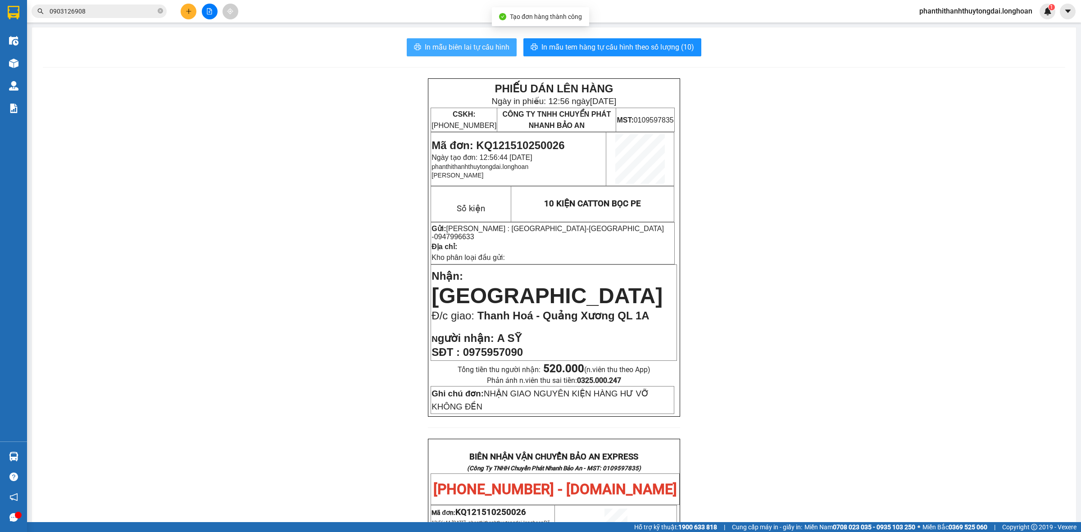
click at [485, 43] on span "In mẫu biên lai tự cấu hình" at bounding box center [467, 46] width 85 height 11
click at [602, 48] on span "In mẫu tem hàng tự cấu hình theo số lượng (10)" at bounding box center [617, 46] width 153 height 11
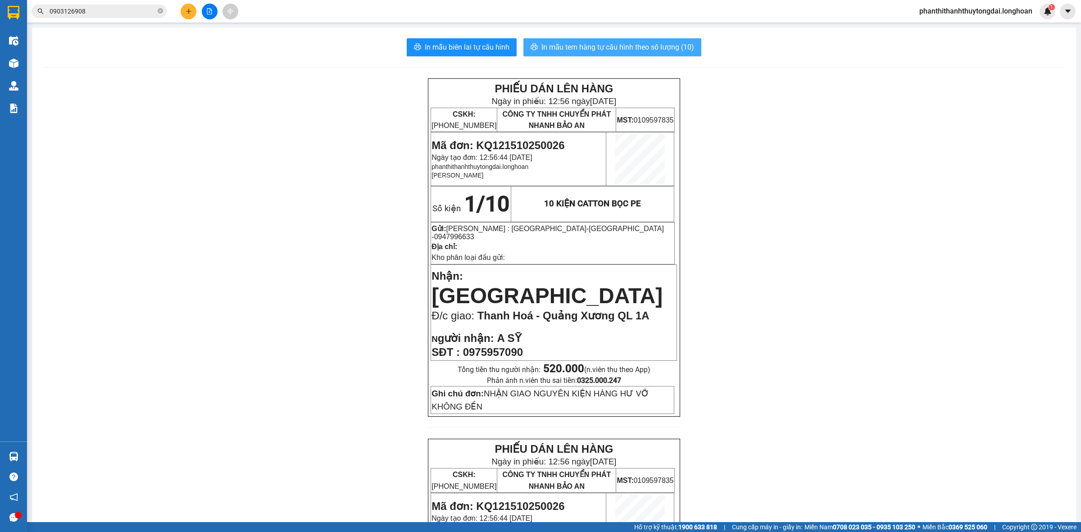
click at [599, 51] on span "In mẫu tem hàng tự cấu hình theo số lượng (10)" at bounding box center [617, 46] width 153 height 11
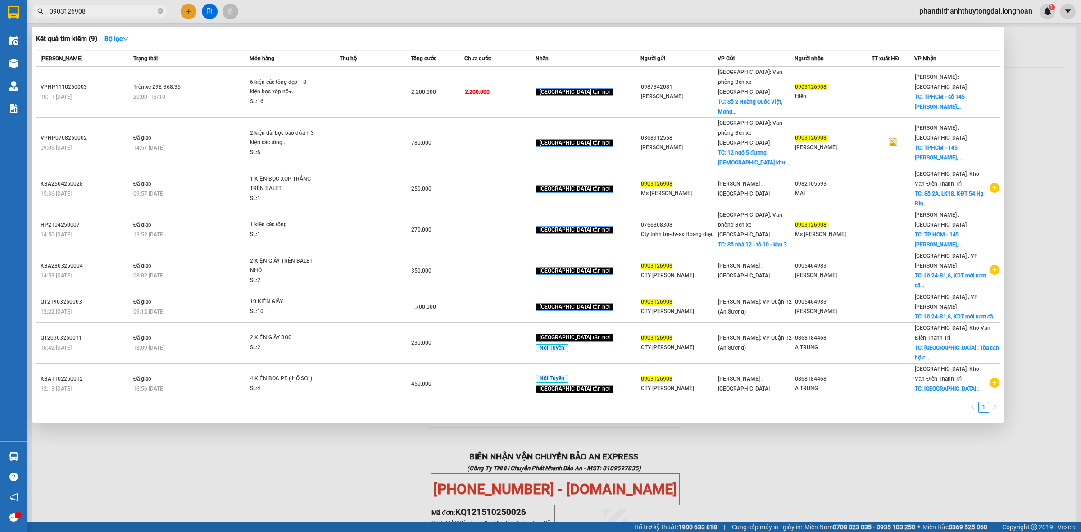
click at [150, 10] on input "0903126908" at bounding box center [103, 11] width 106 height 10
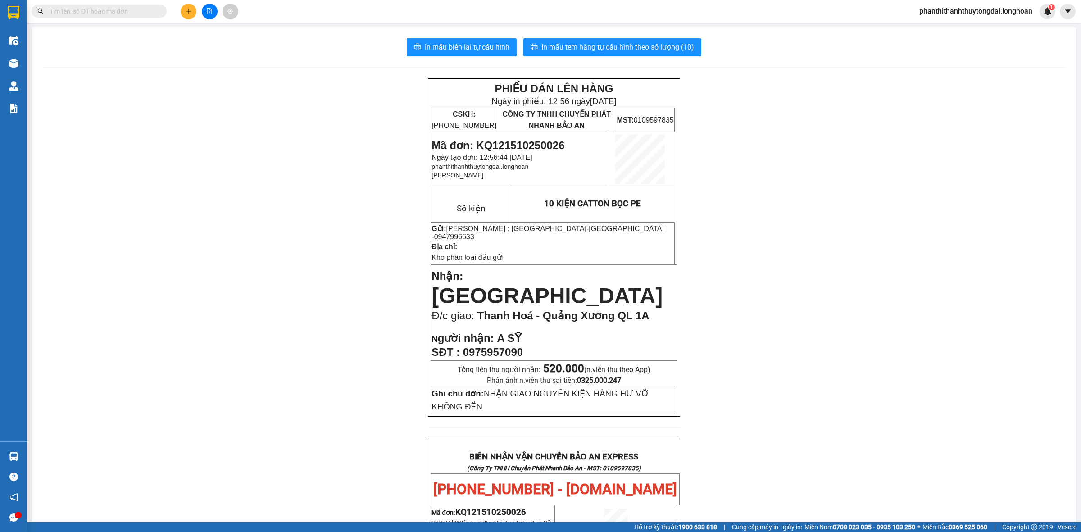
paste input "0964426025"
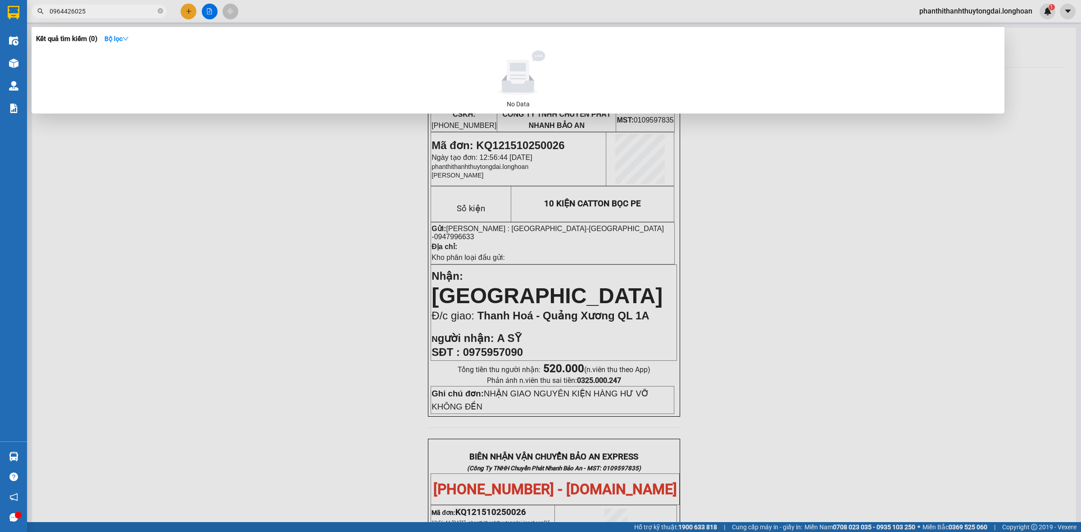
click at [183, 12] on div at bounding box center [540, 266] width 1081 height 532
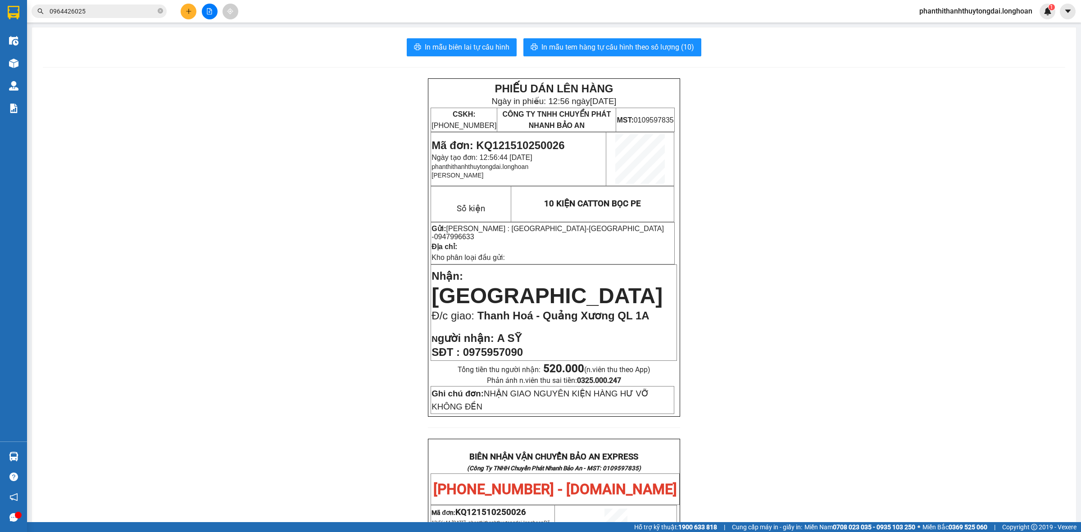
click at [191, 16] on button at bounding box center [189, 12] width 16 height 16
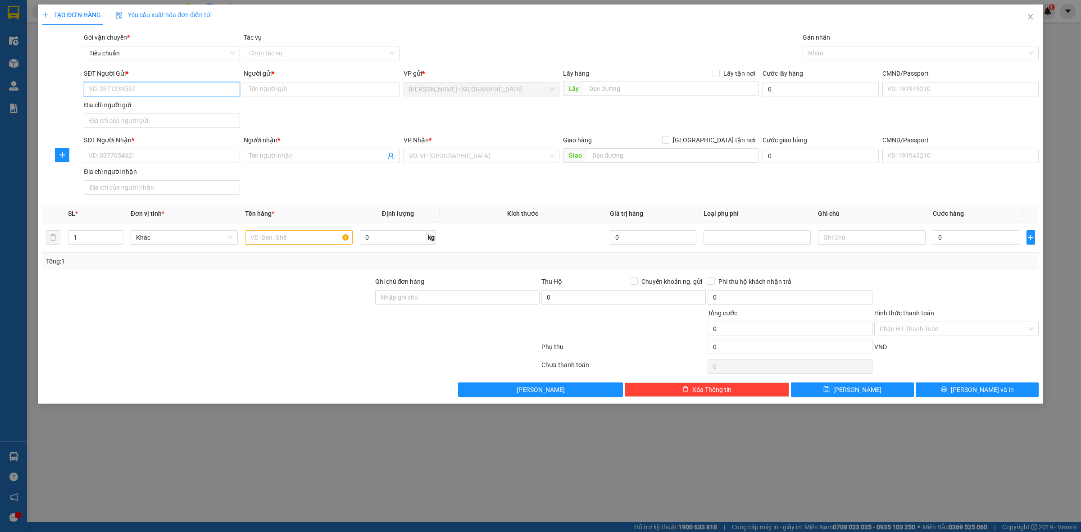
click at [224, 88] on input "SĐT Người Gửi *" at bounding box center [162, 89] width 156 height 14
paste input "0964426025"
drag, startPoint x: 1023, startPoint y: 14, endPoint x: 1037, endPoint y: 16, distance: 14.0
click at [1023, 16] on span "Close" at bounding box center [1029, 17] width 25 height 25
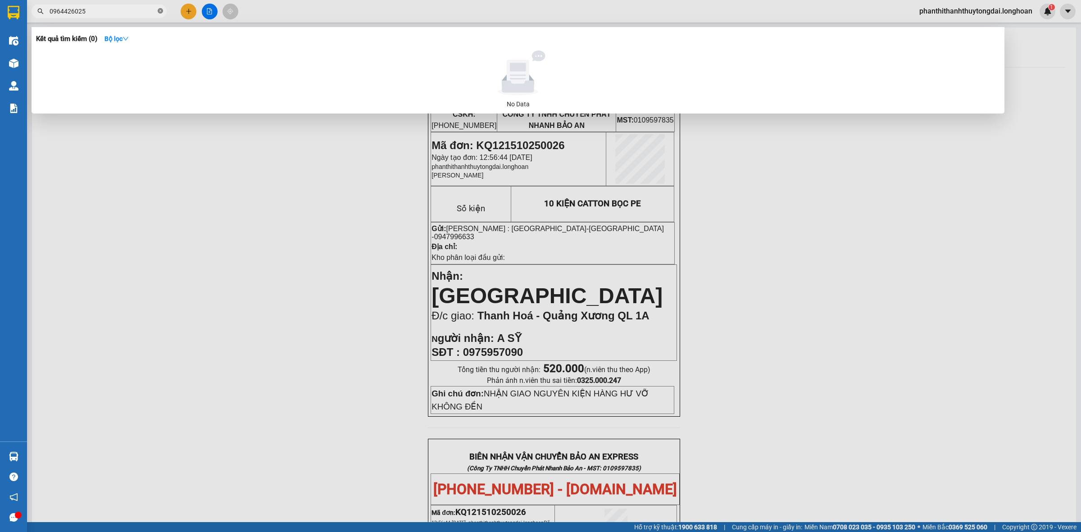
click at [160, 10] on icon "close-circle" at bounding box center [160, 10] width 5 height 5
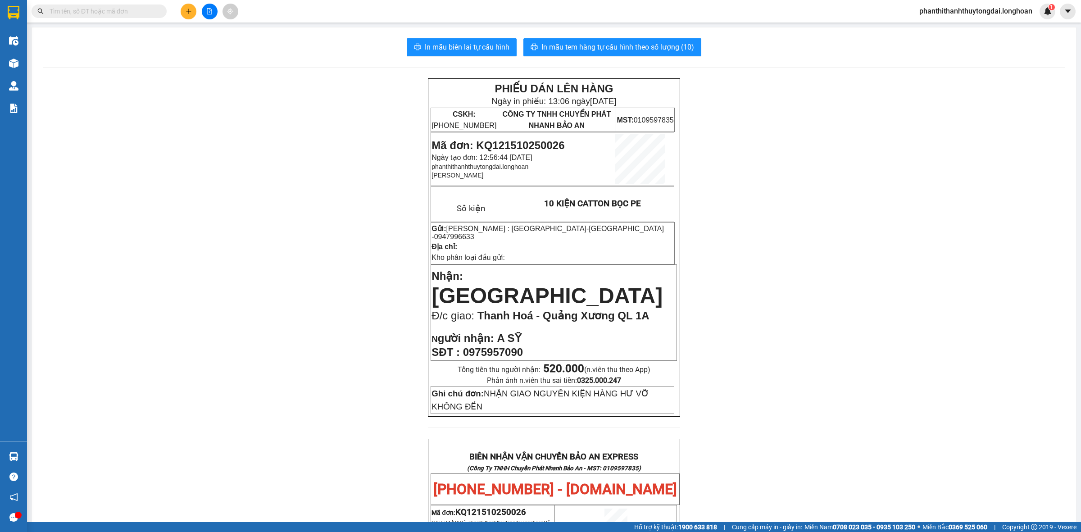
click at [135, 19] on div "Kết quả tìm kiếm ( 0 ) Bộ lọc No Data phanthithanhthuytongdai.longhoan 1" at bounding box center [540, 11] width 1081 height 23
click at [133, 12] on input "text" at bounding box center [103, 11] width 106 height 10
paste input "0903126908"
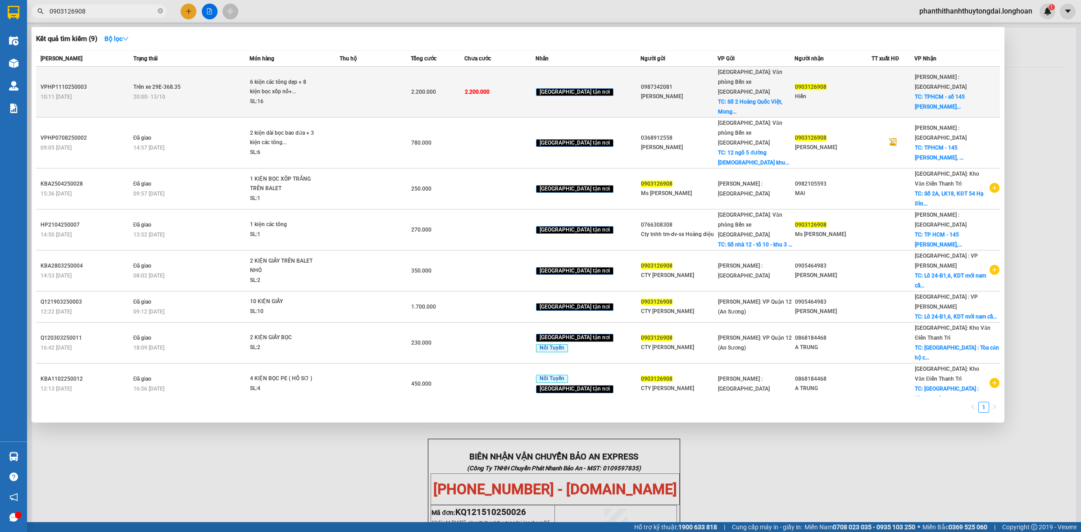
click at [233, 74] on td "Trên xe 29E-368.35 20:00 [DATE]" at bounding box center [190, 92] width 118 height 51
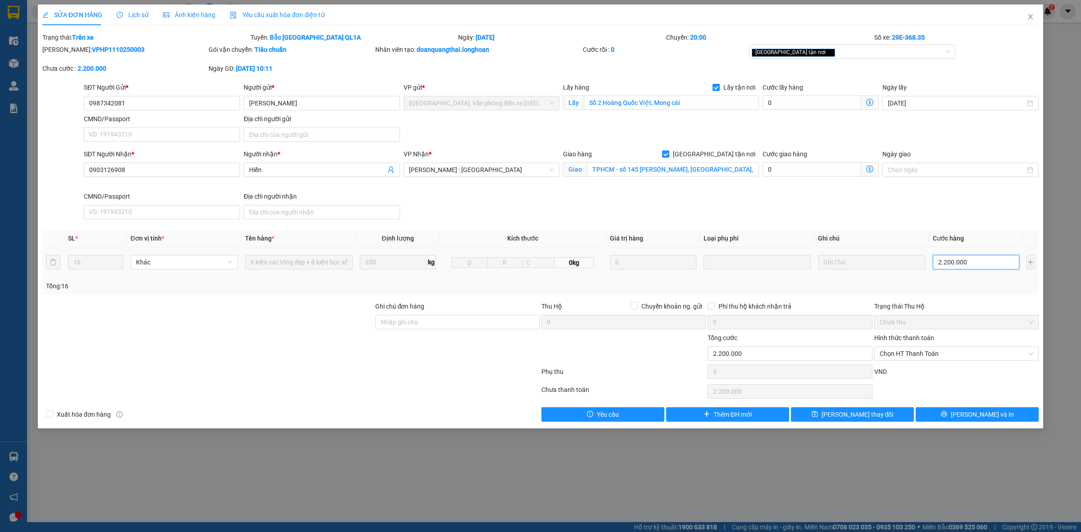
click at [1004, 263] on input "2.200.000" at bounding box center [975, 262] width 86 height 14
click at [962, 222] on div "SĐT Người Nhận * 0903126908 Người nhận * Hiền VP Nhận * [GEOGRAPHIC_DATA] : [GE…" at bounding box center [561, 186] width 958 height 74
click at [527, 325] on input "Ghi chú đơn hàng" at bounding box center [457, 322] width 164 height 14
click at [947, 415] on icon "printer" at bounding box center [943, 414] width 6 height 6
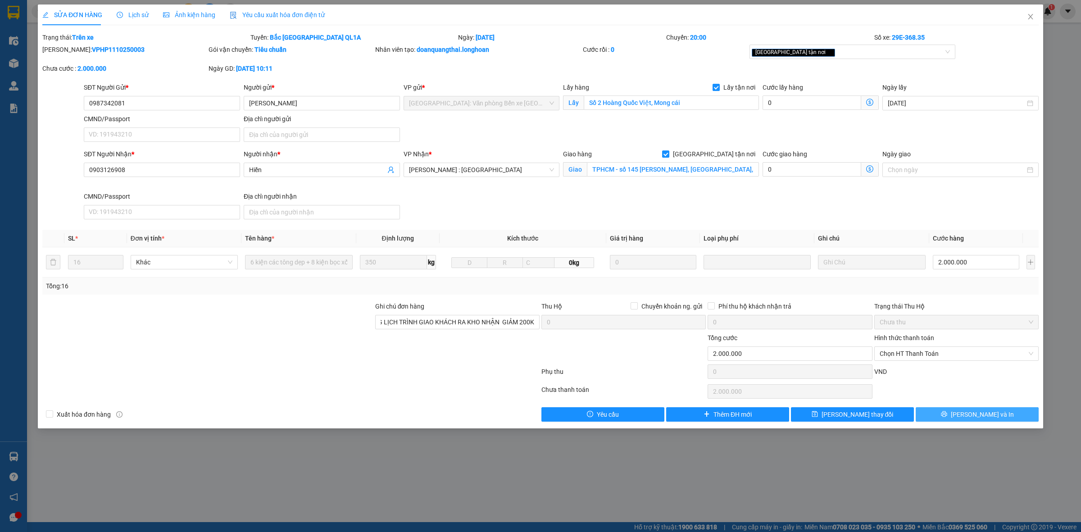
scroll to position [0, 0]
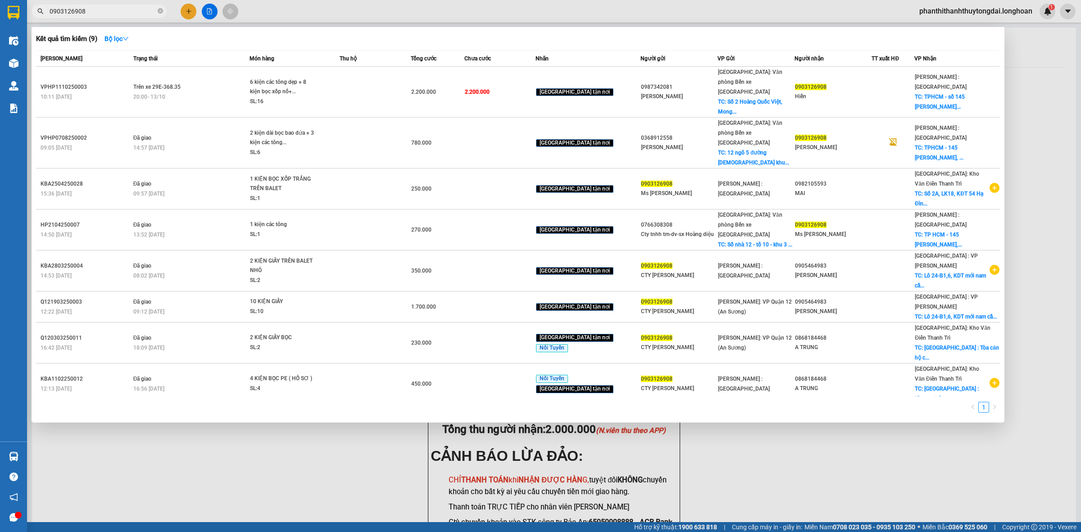
click at [96, 8] on input "0903126908" at bounding box center [103, 11] width 106 height 10
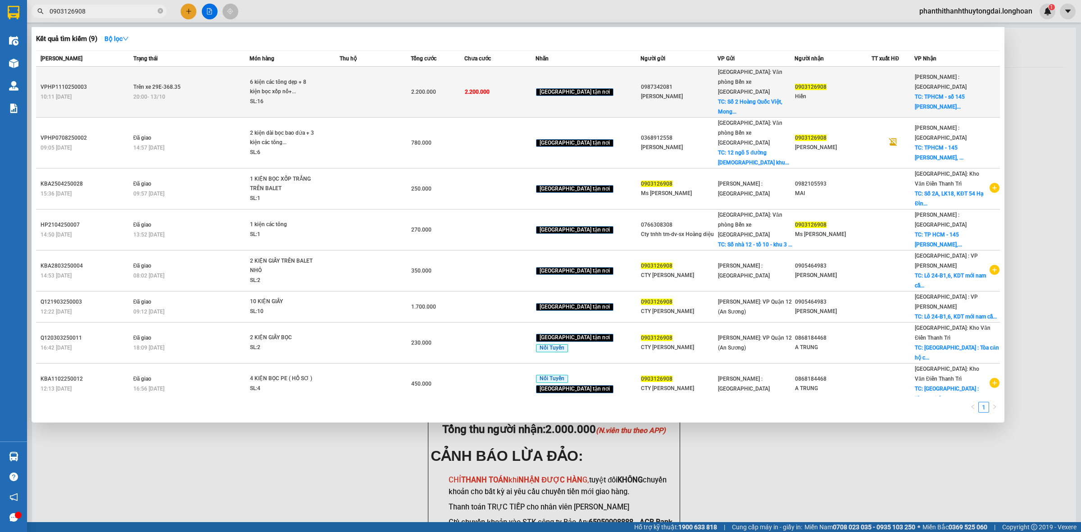
click at [198, 92] on div "20:00 [DATE]" at bounding box center [191, 97] width 116 height 10
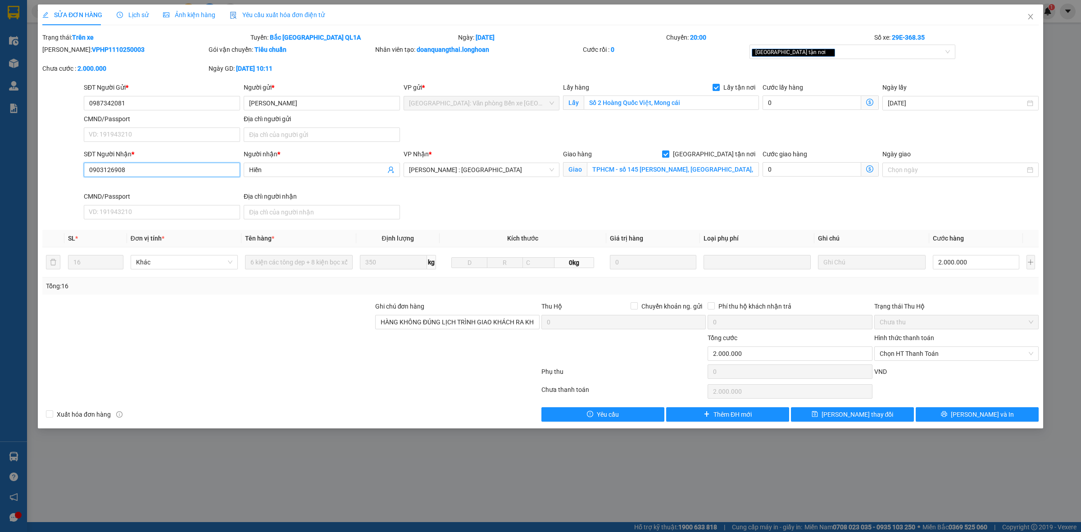
click at [226, 171] on input "0903126908" at bounding box center [162, 170] width 156 height 14
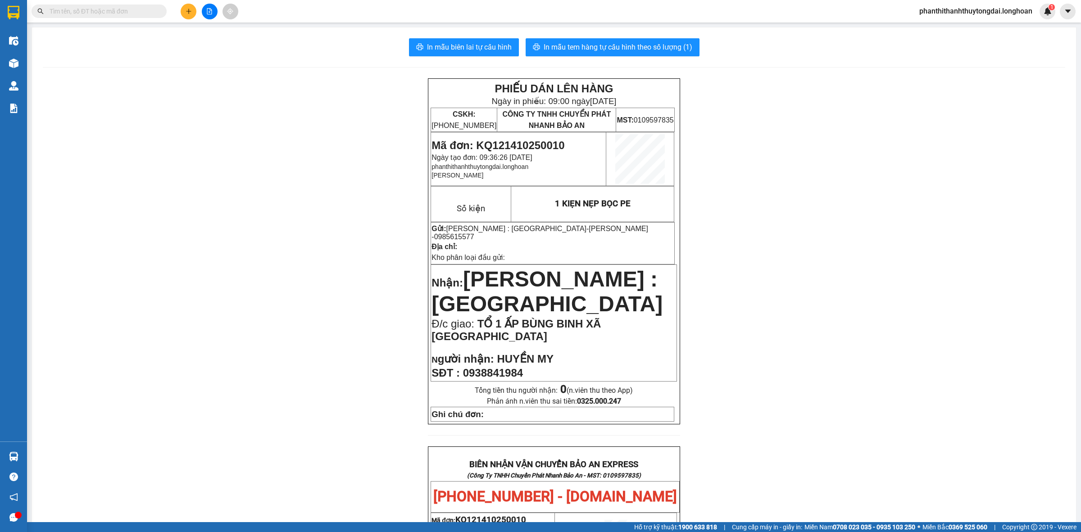
click at [128, 7] on input "text" at bounding box center [103, 11] width 106 height 10
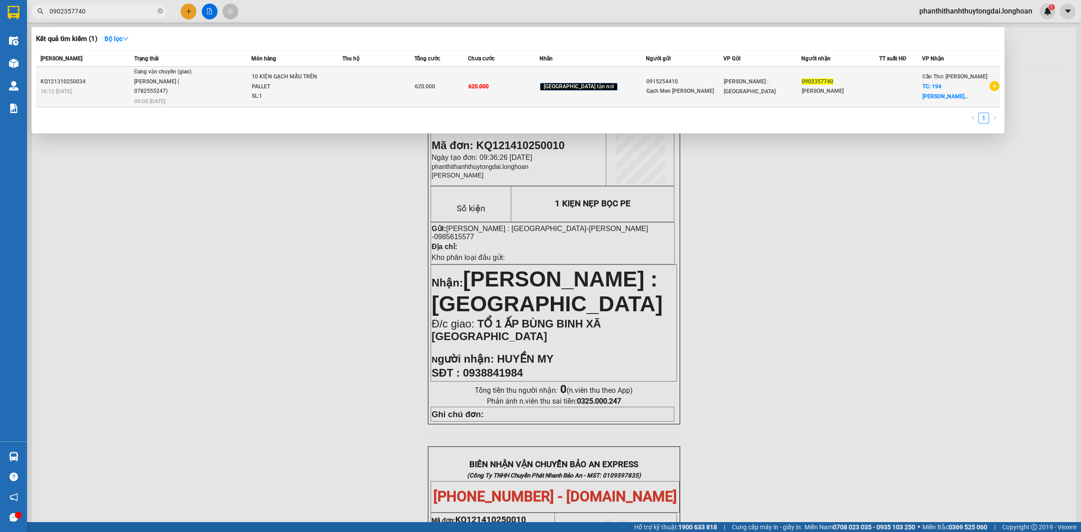
type input "0902357740"
click at [230, 90] on span "Đang vận chuyển (giao) NGUYỄN VĂN THANH ( 0782555247) 09:00 - 15/10" at bounding box center [192, 85] width 117 height 37
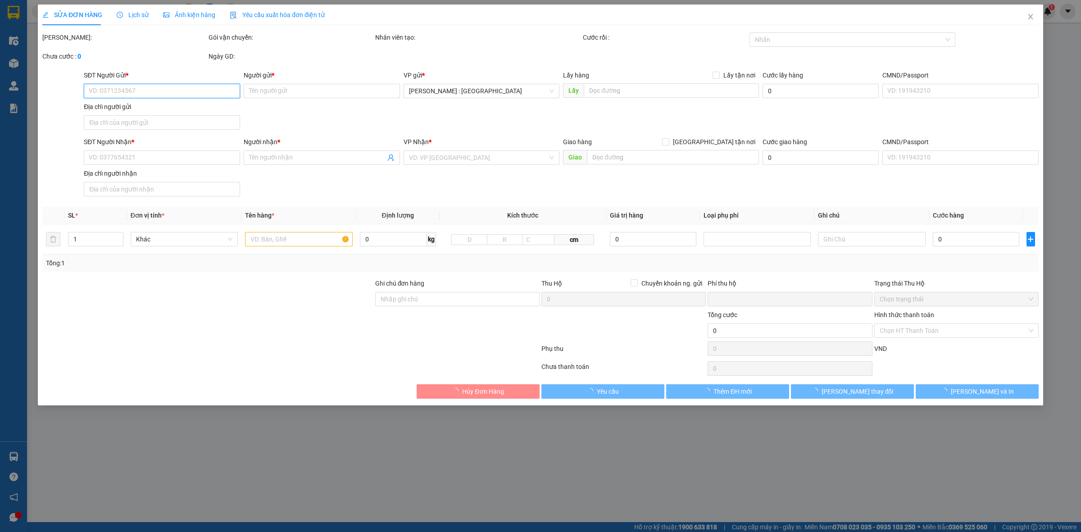
type input "0915254410"
type input "Gạch Men Hải Minh"
type input "0902357740"
type input "ANH SƠN"
checkbox input "true"
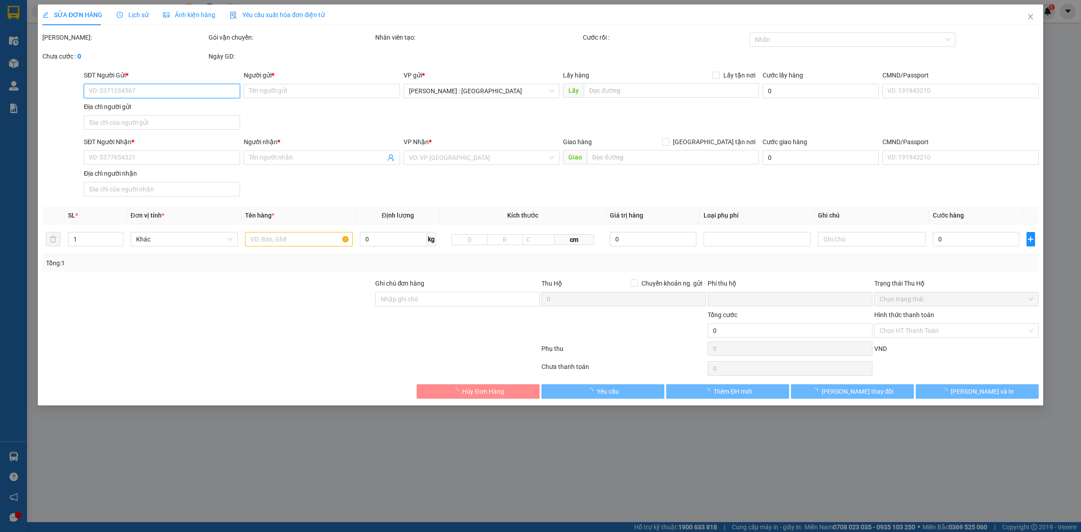
type input "194 NGUYỄN TẤT THÀNH LÝ VĂN LÂM CÀ MAU"
type input "NHẬN GIAO NGUYÊN KIỆN HÀNG HƯ VỠ ĐỀN THEO CHÍNH SÁCH"
type input "0"
type input "620.000"
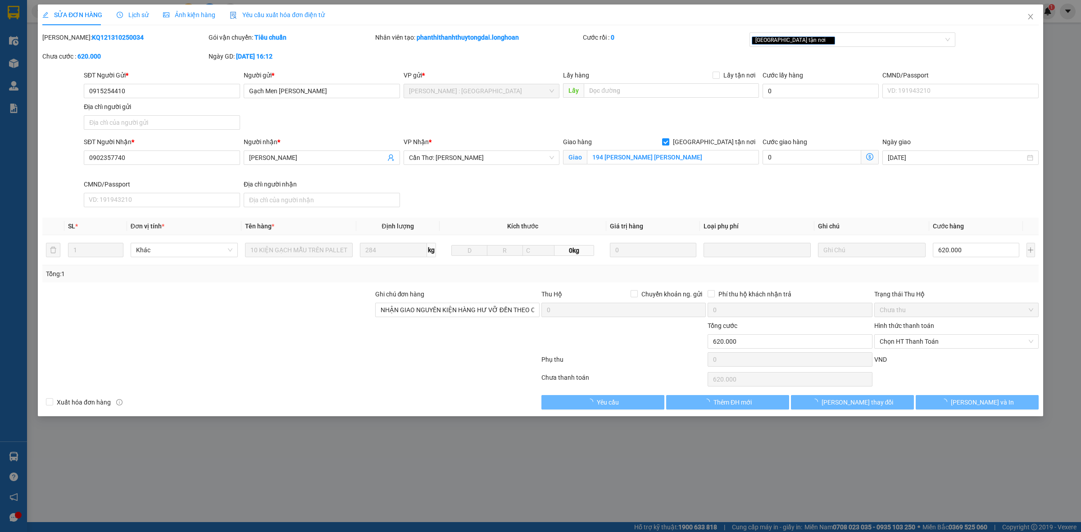
click at [134, 12] on span "Lịch sử" at bounding box center [133, 14] width 32 height 7
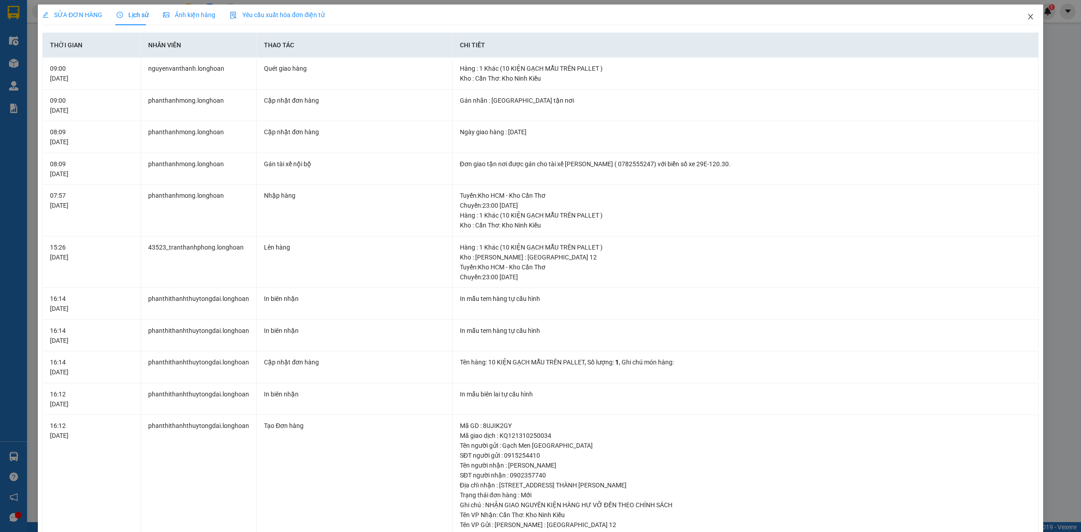
click at [1023, 12] on span "Close" at bounding box center [1029, 17] width 25 height 25
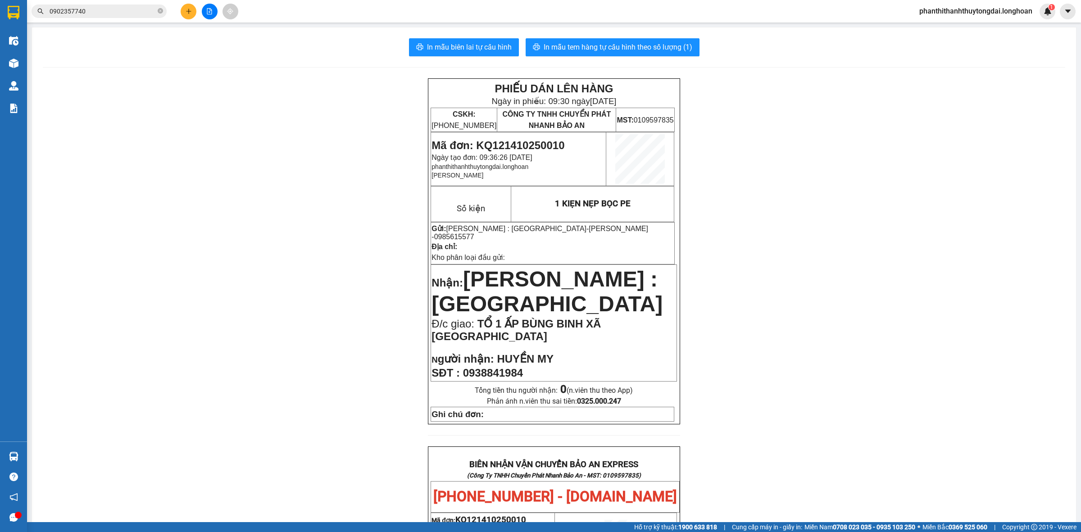
click at [147, 11] on input "0902357740" at bounding box center [103, 11] width 106 height 10
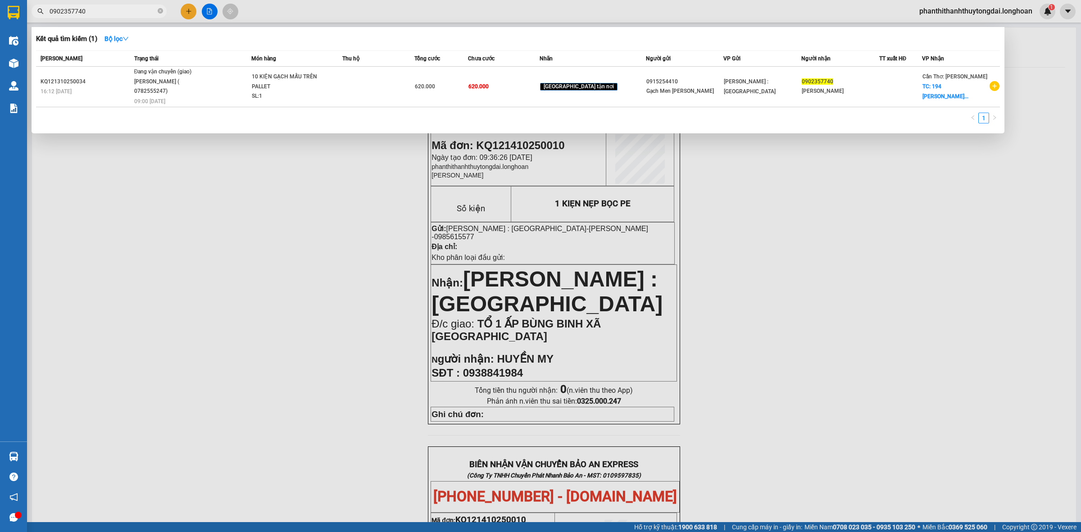
click at [147, 11] on input "0902357740" at bounding box center [103, 11] width 106 height 10
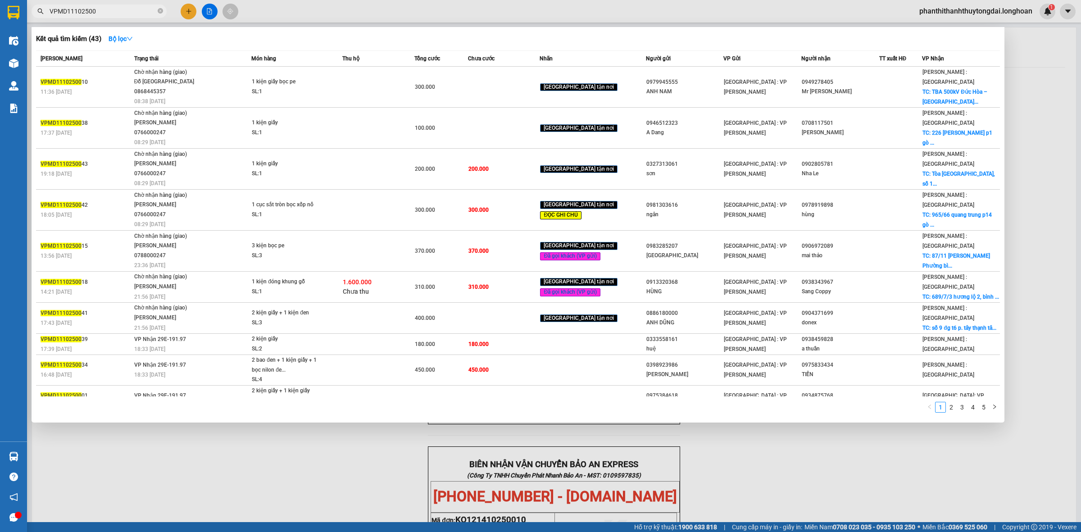
type input "VPMD11102500"
click at [352, 501] on div at bounding box center [540, 266] width 1081 height 532
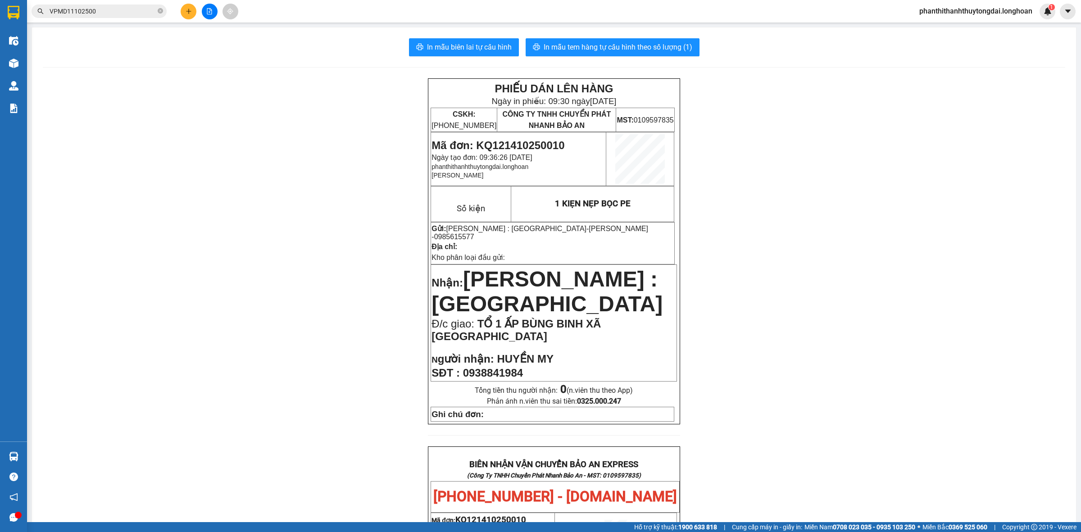
click at [322, 158] on div "PHIẾU DÁN LÊN HÀNG Ngày in phiếu: 09:30 ngày 15-10-2025 CSKH: 1900.06.88.33 CÔN…" at bounding box center [554, 507] width 1022 height 859
drag, startPoint x: 127, startPoint y: 1, endPoint x: 127, endPoint y: 7, distance: 5.9
click at [127, 2] on div "Kết quả tìm kiếm ( 43 ) Bộ lọc Mã ĐH Trạng thái Món hàng Thu hộ Tổng cước Chưa …" at bounding box center [540, 11] width 1081 height 23
click at [129, 10] on input "VPMD11102500" at bounding box center [103, 11] width 106 height 10
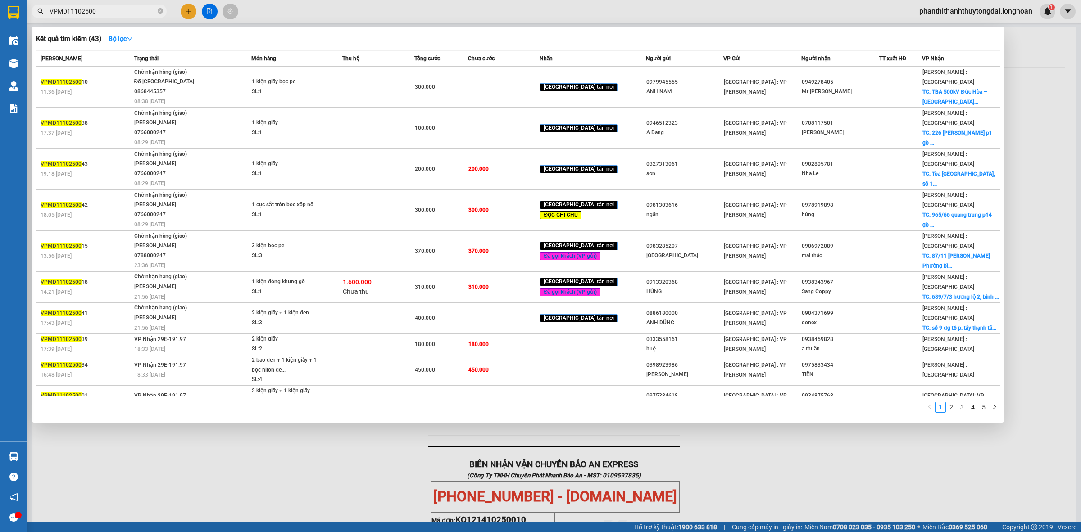
click at [129, 10] on input "VPMD11102500" at bounding box center [103, 11] width 106 height 10
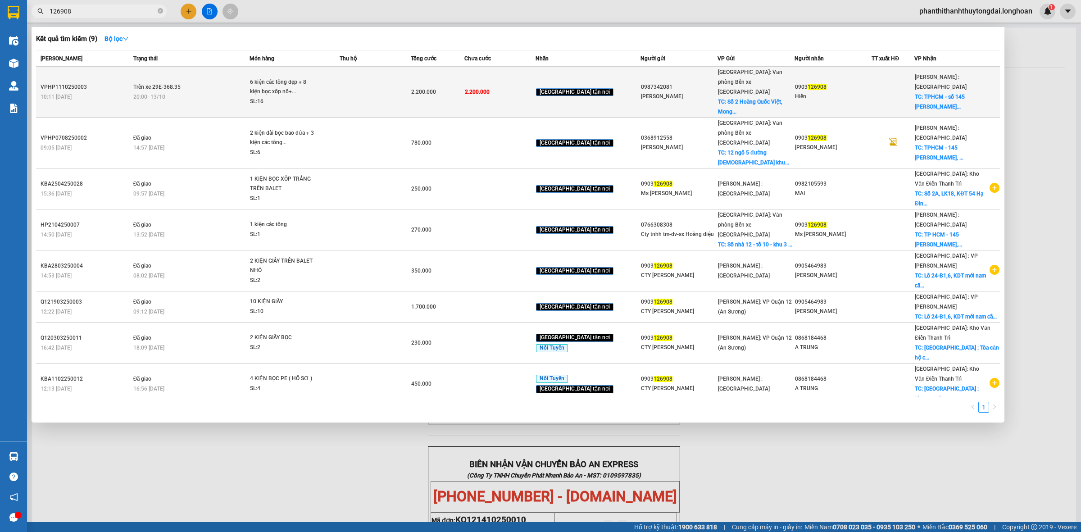
type input "126908"
click at [336, 84] on span "6 kiện các tông dẹp + 8 kiện bọc xốp nổ+... SL: 16" at bounding box center [294, 91] width 89 height 29
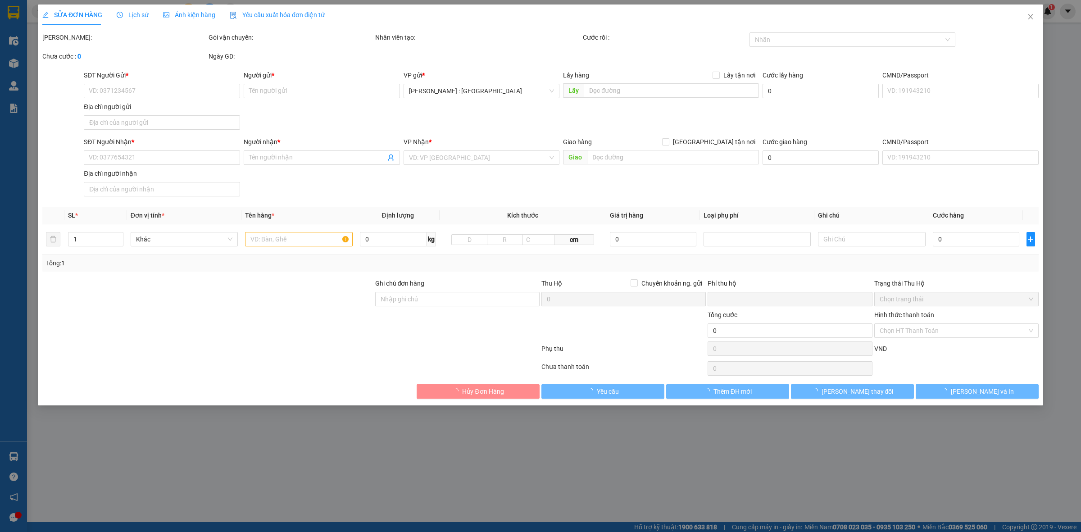
type input "0987342081"
type input "[PERSON_NAME]"
checkbox input "true"
type input "Số 2 Hoàng Quốc Việt, Mong cái"
type input "0903126908"
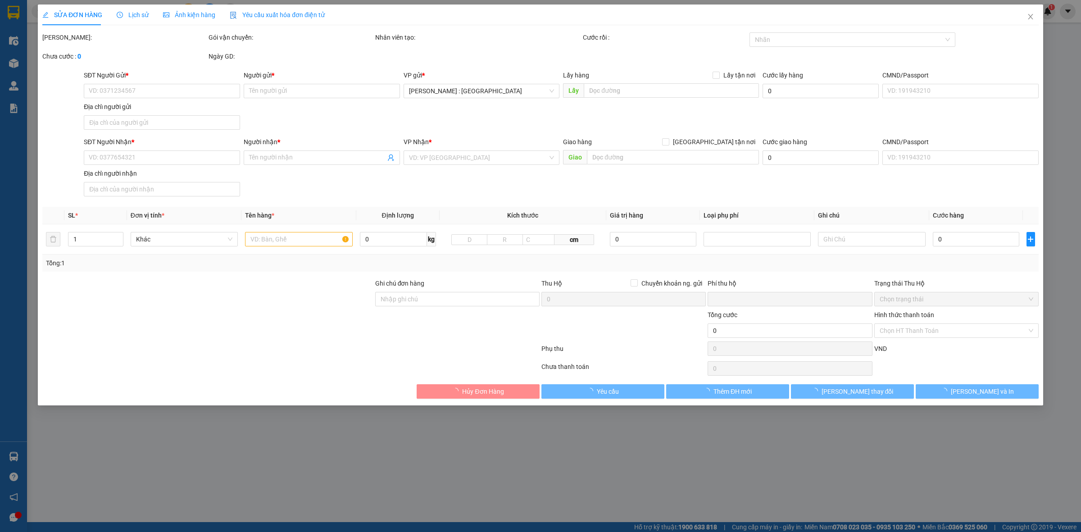
type input "Hiền"
checkbox input "true"
type input "TPHCM - số 145 [PERSON_NAME], [GEOGRAPHIC_DATA], q.12"
type input "0"
type input "2.200.000"
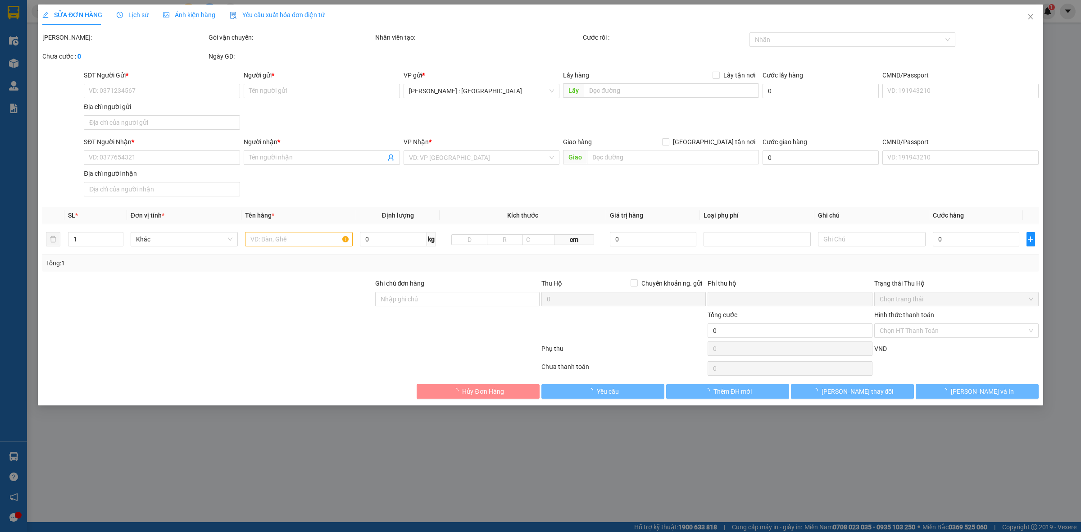
type input "2.200.000"
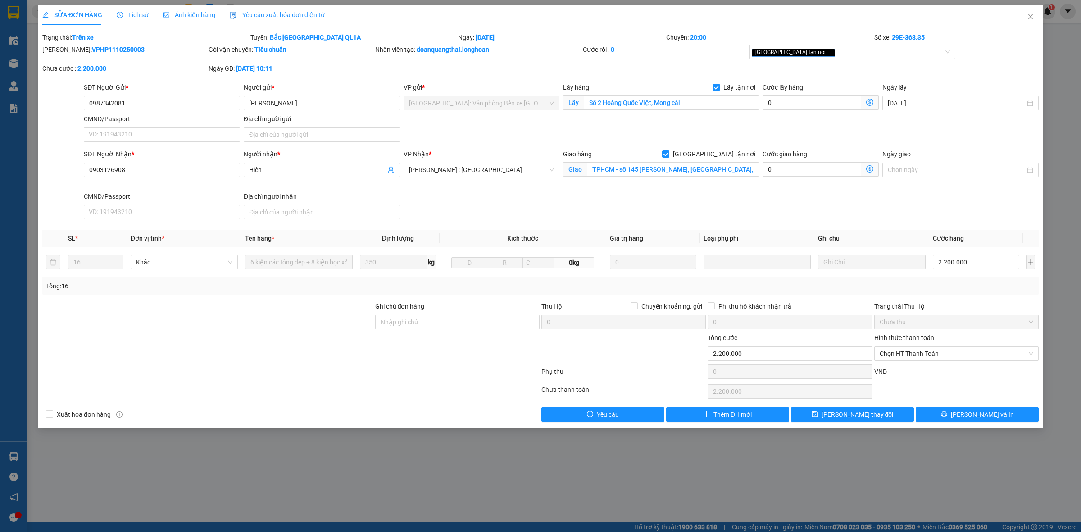
click at [137, 11] on span "Lịch sử" at bounding box center [133, 14] width 32 height 7
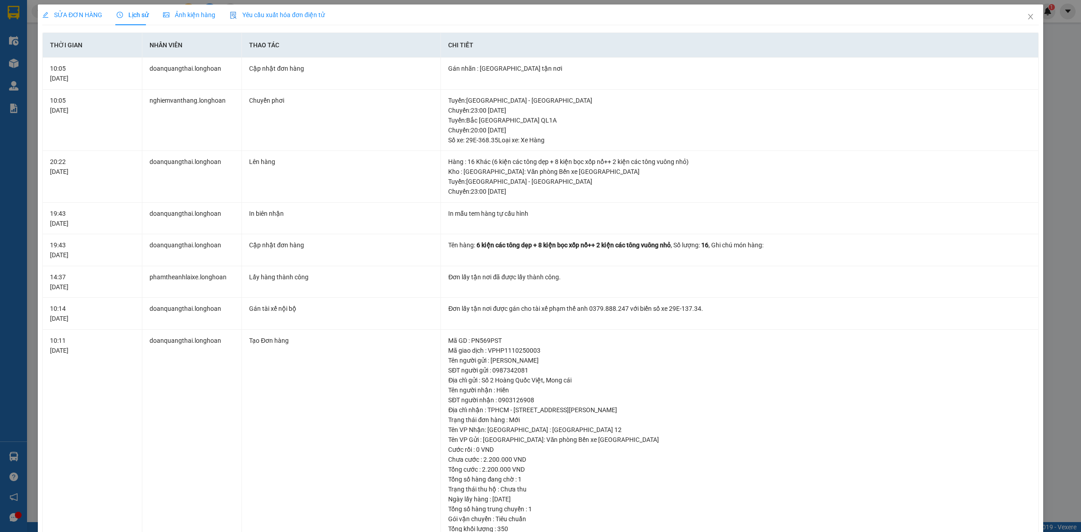
click at [84, 18] on span "SỬA ĐƠN HÀNG" at bounding box center [72, 14] width 60 height 7
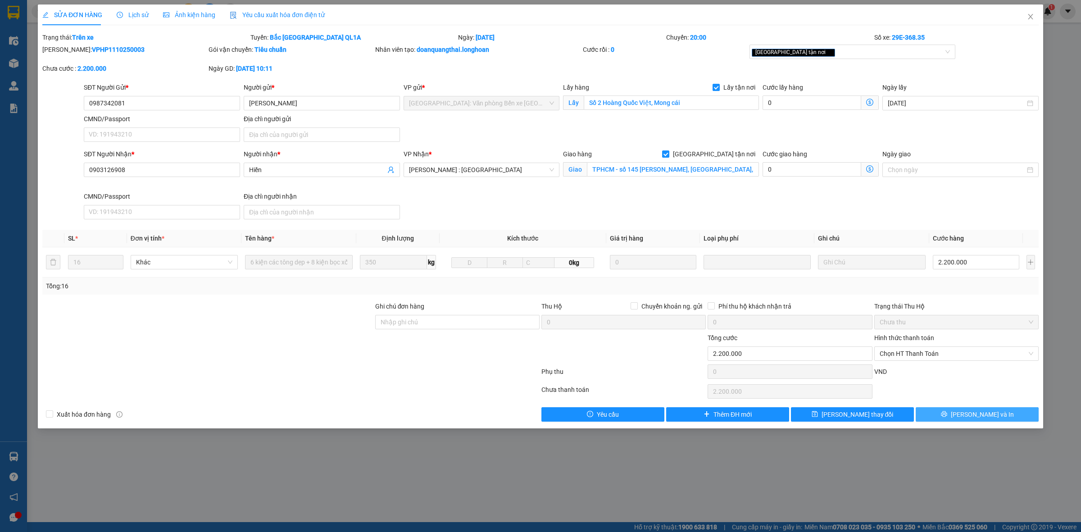
click at [949, 417] on button "[PERSON_NAME] và In" at bounding box center [976, 414] width 123 height 14
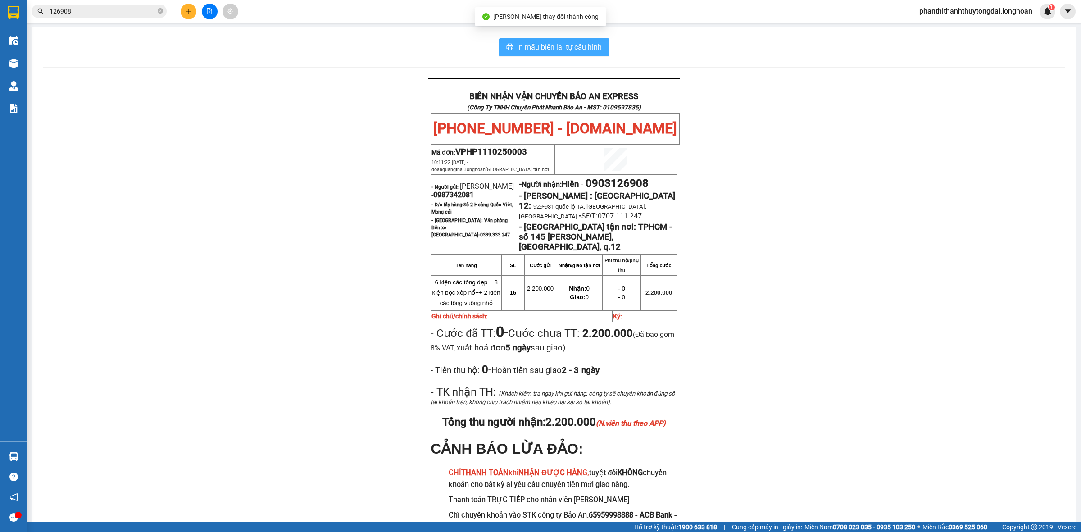
drag, startPoint x: 570, startPoint y: 41, endPoint x: 565, endPoint y: 42, distance: 5.1
click at [571, 42] on button "In mẫu biên lai tự cấu hình" at bounding box center [554, 47] width 110 height 18
click at [541, 41] on button "In mẫu biên lai tự cấu hình" at bounding box center [554, 47] width 110 height 18
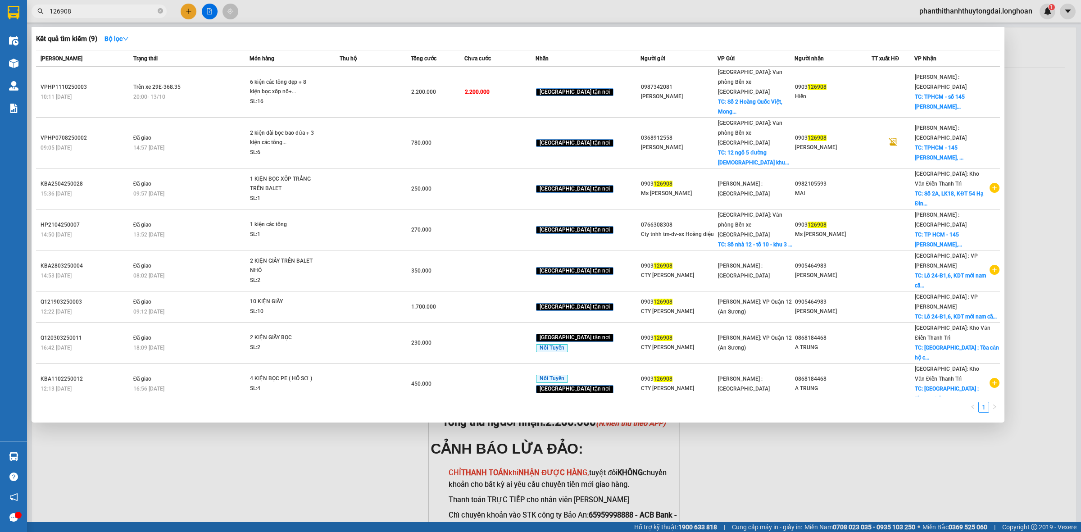
click at [136, 14] on input "126908" at bounding box center [103, 11] width 106 height 10
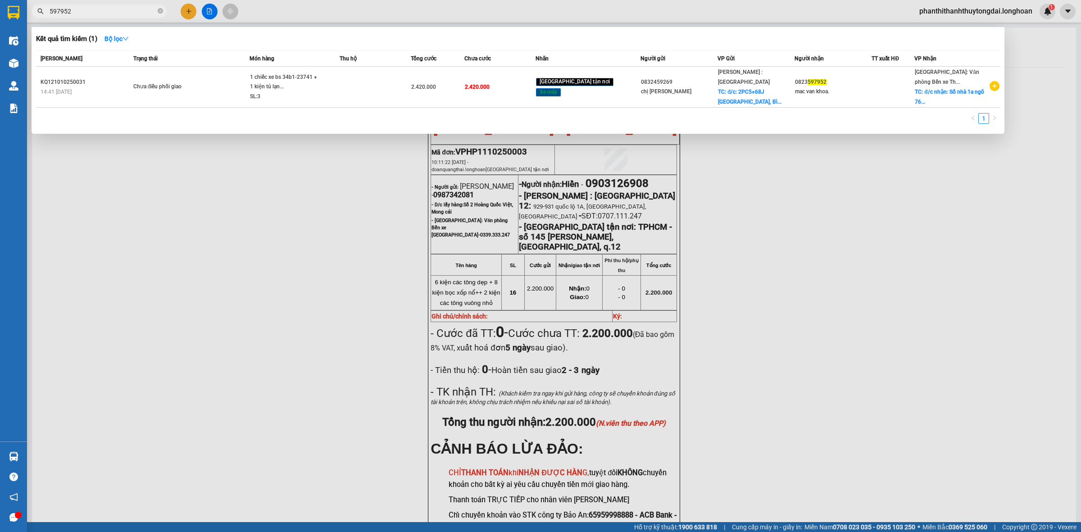
type input "597952"
click at [114, 14] on input "597952" at bounding box center [103, 11] width 106 height 10
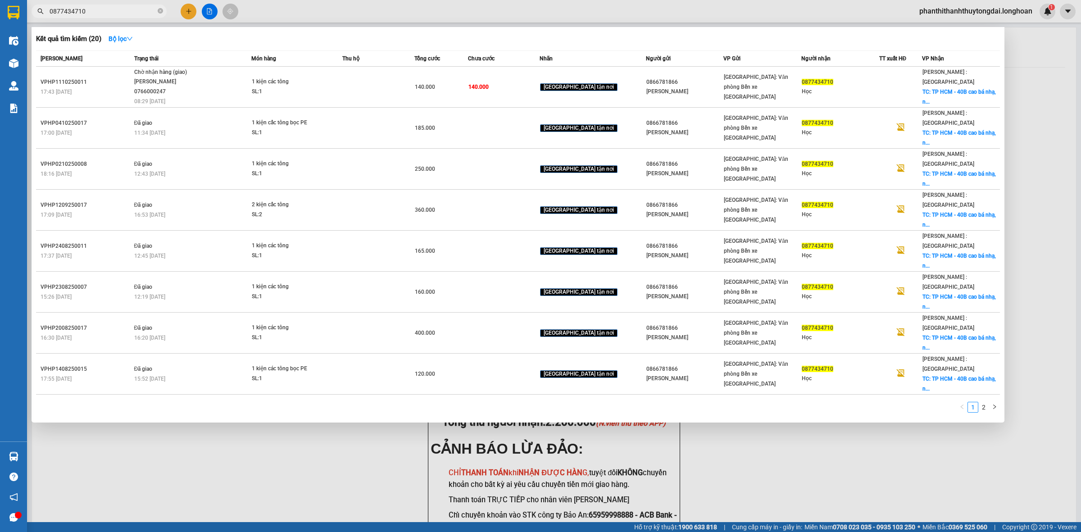
type input "0877434710"
click at [131, 5] on span "0877434710" at bounding box center [99, 12] width 135 height 14
click at [131, 6] on span "0877434710" at bounding box center [99, 12] width 135 height 14
click at [133, 13] on input "0877434710" at bounding box center [103, 11] width 106 height 10
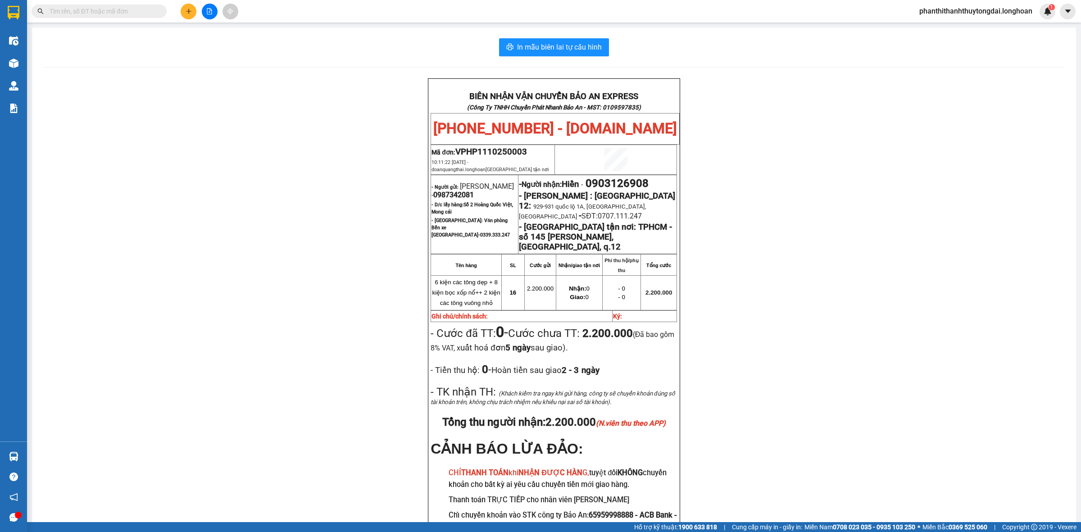
click at [149, 14] on input "text" at bounding box center [103, 11] width 106 height 10
paste input "0903126908"
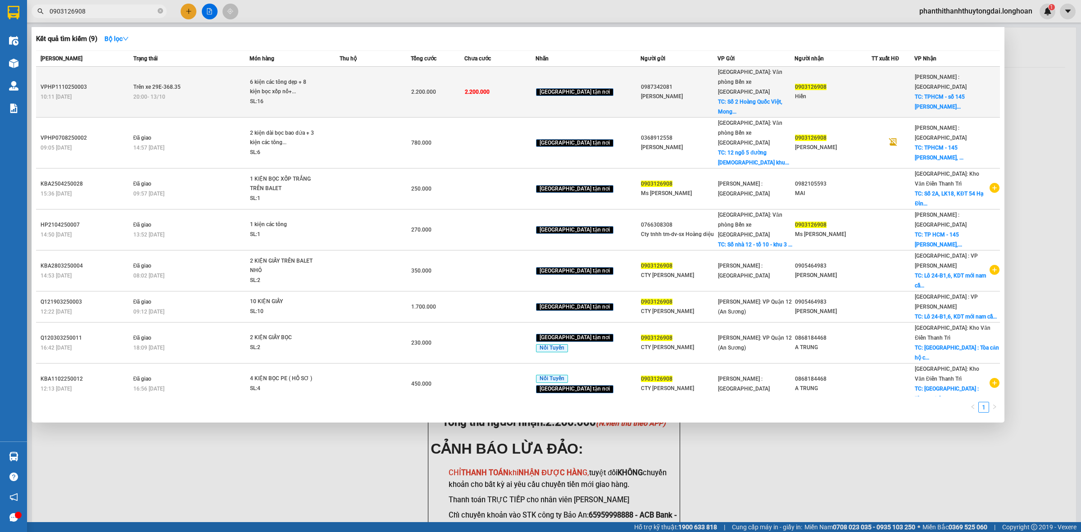
type input "0903126908"
click at [201, 92] on div "20:00 [DATE]" at bounding box center [191, 97] width 116 height 10
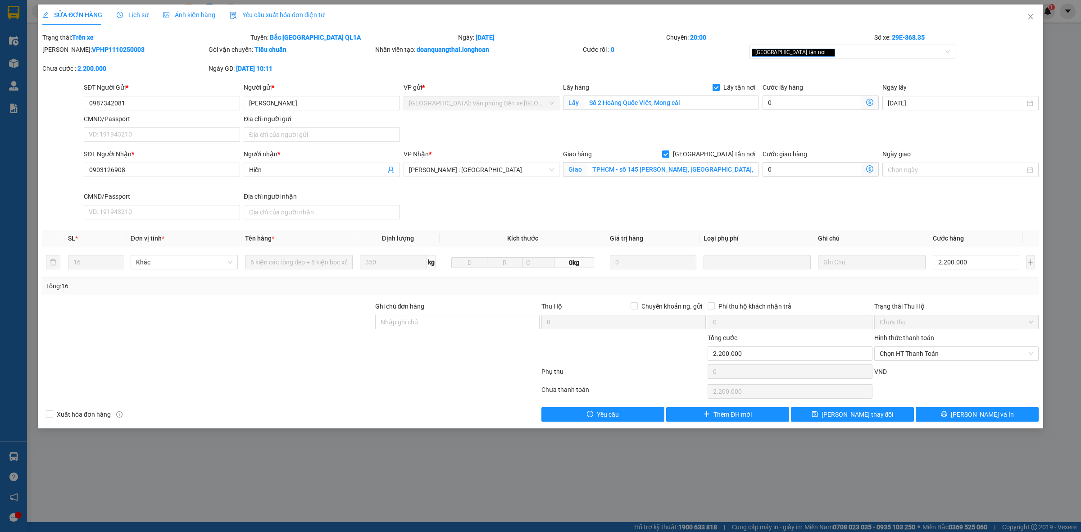
click at [141, 6] on div "Lịch sử" at bounding box center [133, 15] width 32 height 21
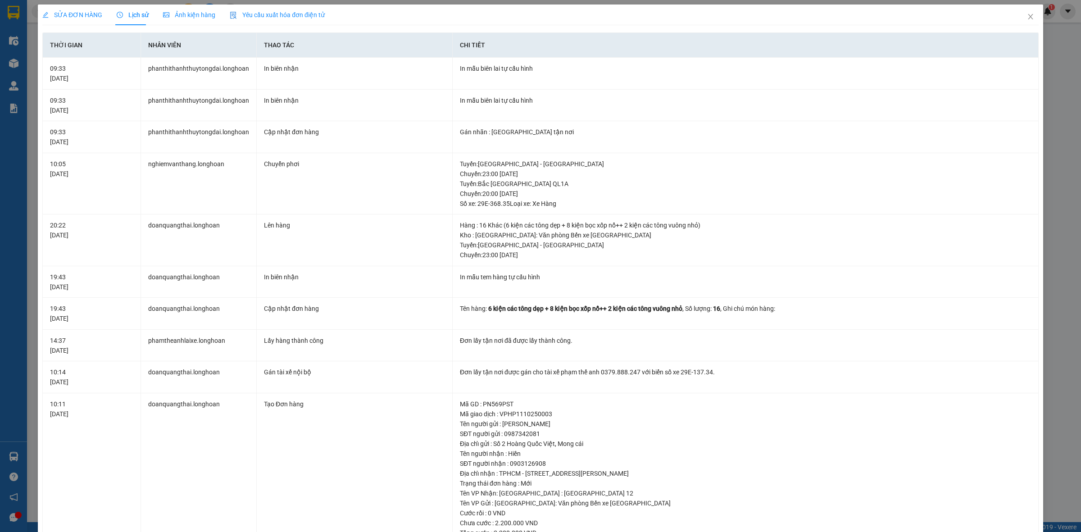
click at [92, 12] on span "SỬA ĐƠN HÀNG" at bounding box center [72, 14] width 60 height 7
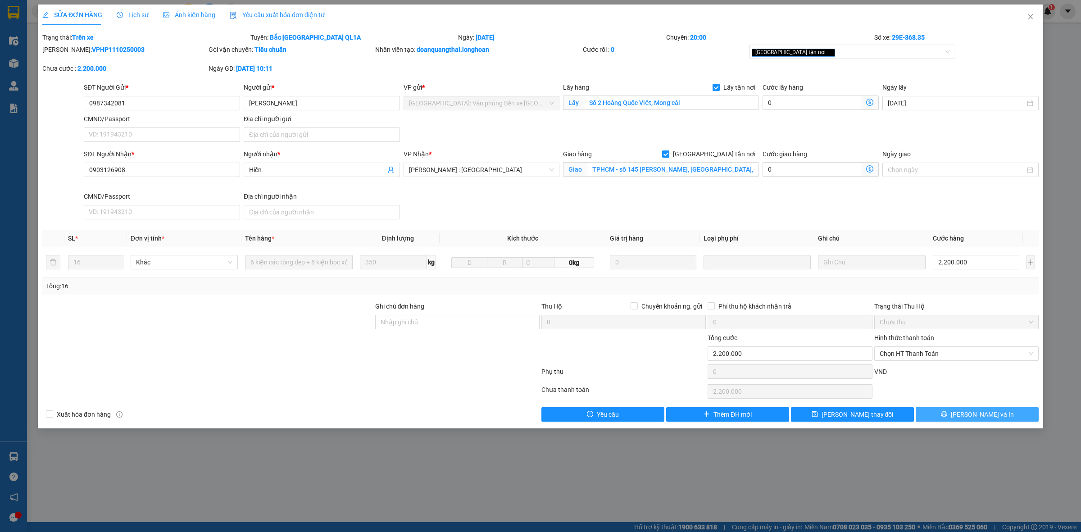
click at [942, 417] on button "[PERSON_NAME] và In" at bounding box center [976, 414] width 123 height 14
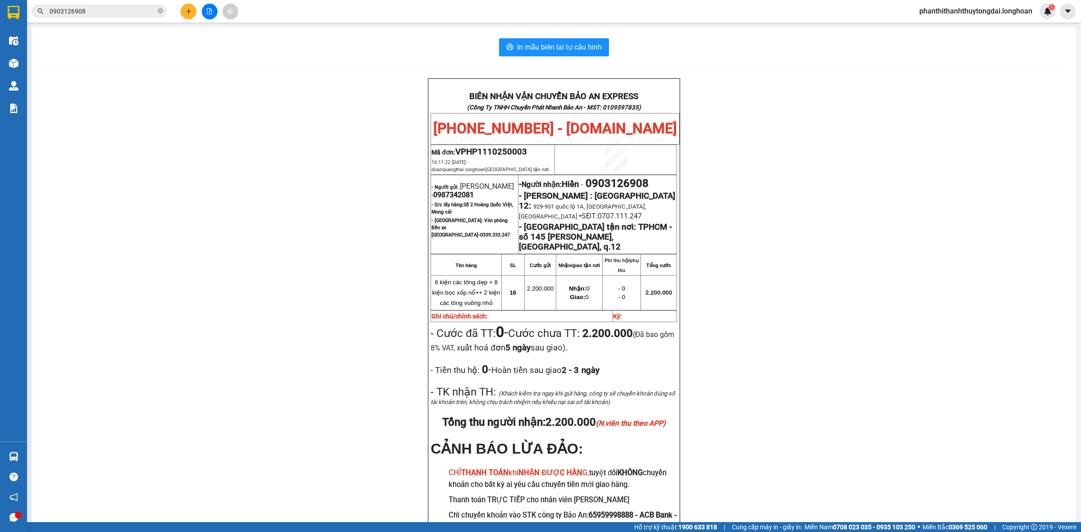
click at [129, 11] on input "0903126908" at bounding box center [103, 11] width 106 height 10
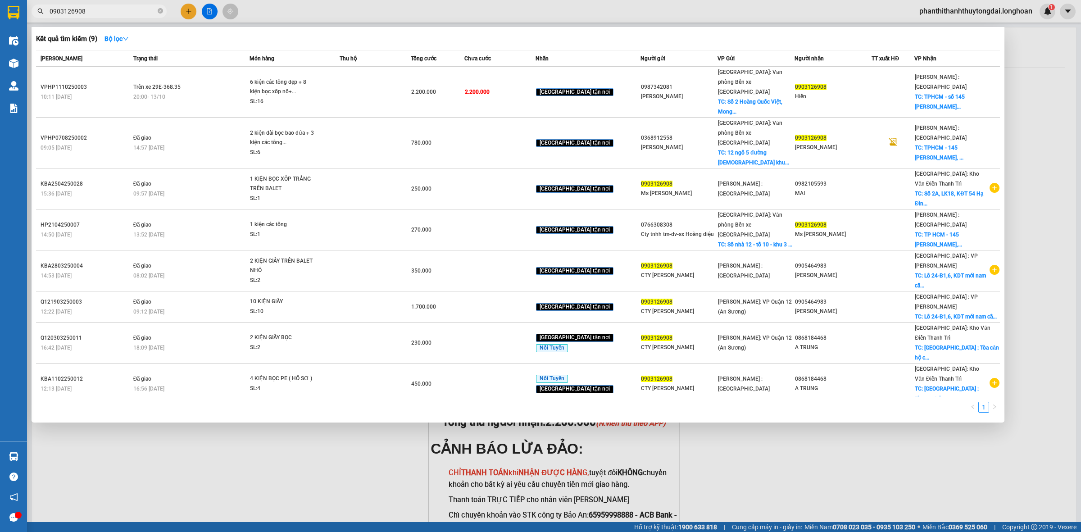
click at [129, 11] on input "0903126908" at bounding box center [103, 11] width 106 height 10
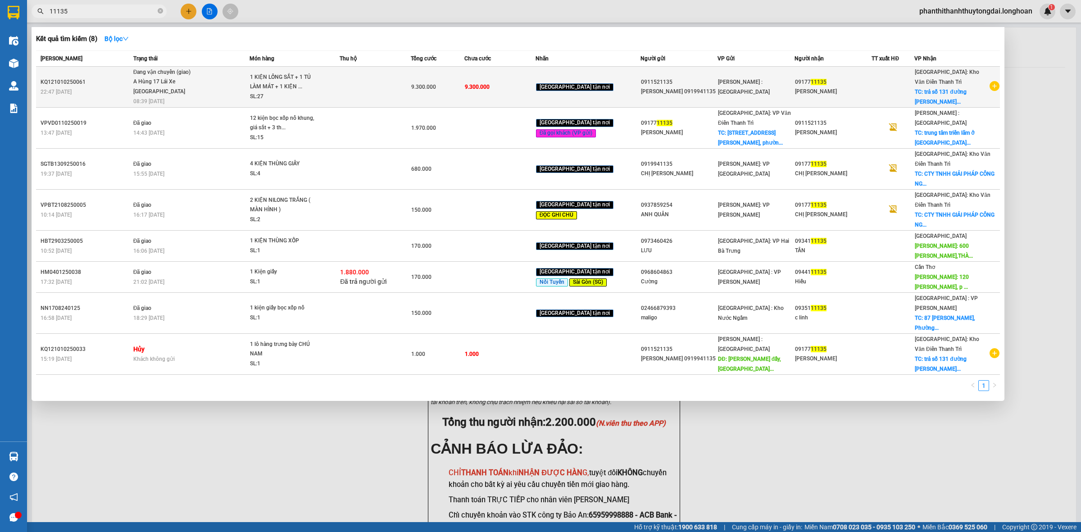
type input "11135"
click at [212, 86] on span "Đang vận chuyển (giao) A Hùng 17 Lái Xe Hà Nội 0325666247 08:39 - 15/10" at bounding box center [191, 86] width 116 height 37
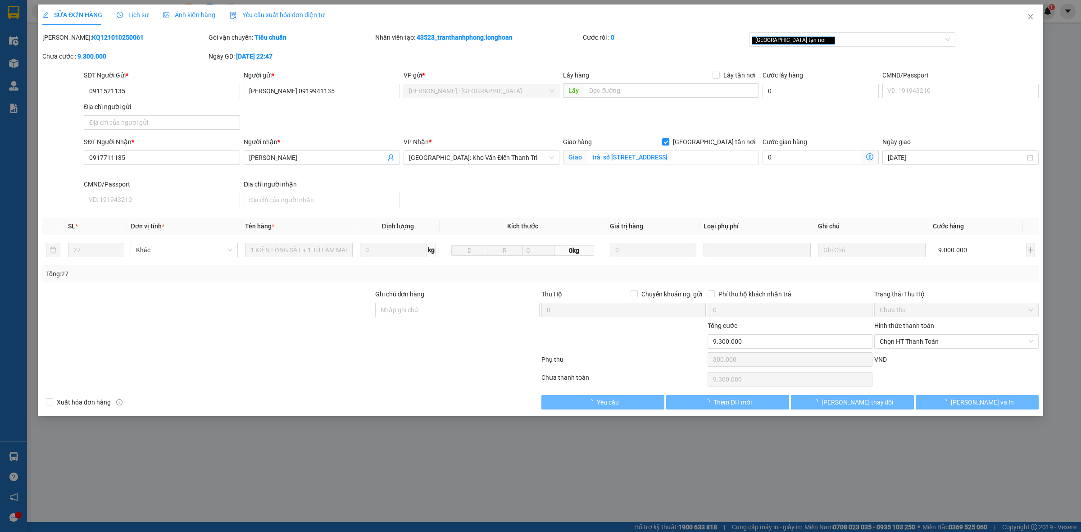
click at [136, 16] on span "Lịch sử" at bounding box center [133, 14] width 32 height 7
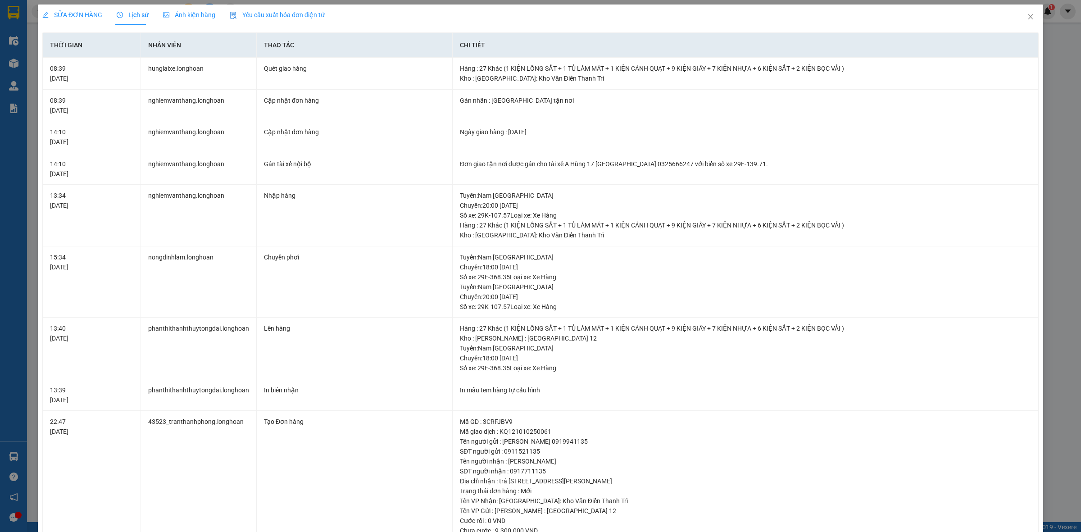
click at [99, 16] on span "SỬA ĐƠN HÀNG" at bounding box center [72, 14] width 60 height 7
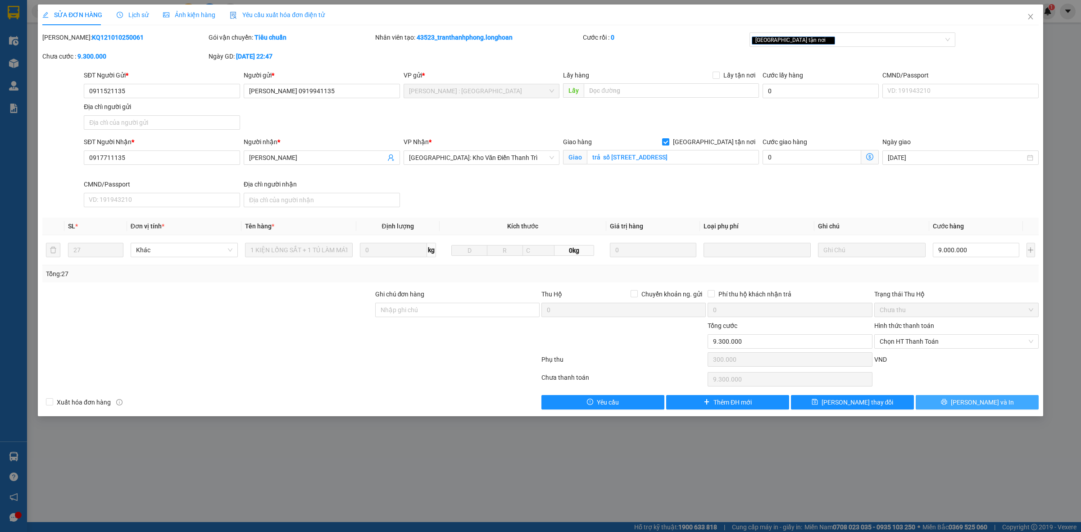
click at [953, 408] on button "[PERSON_NAME] và In" at bounding box center [976, 402] width 123 height 14
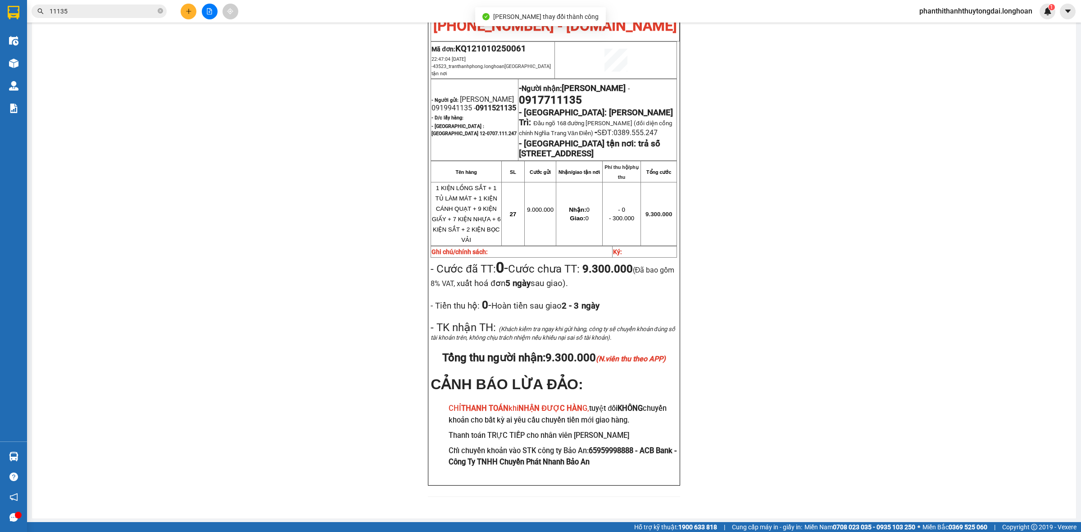
scroll to position [510, 0]
click at [145, 9] on input "11135" at bounding box center [103, 11] width 106 height 10
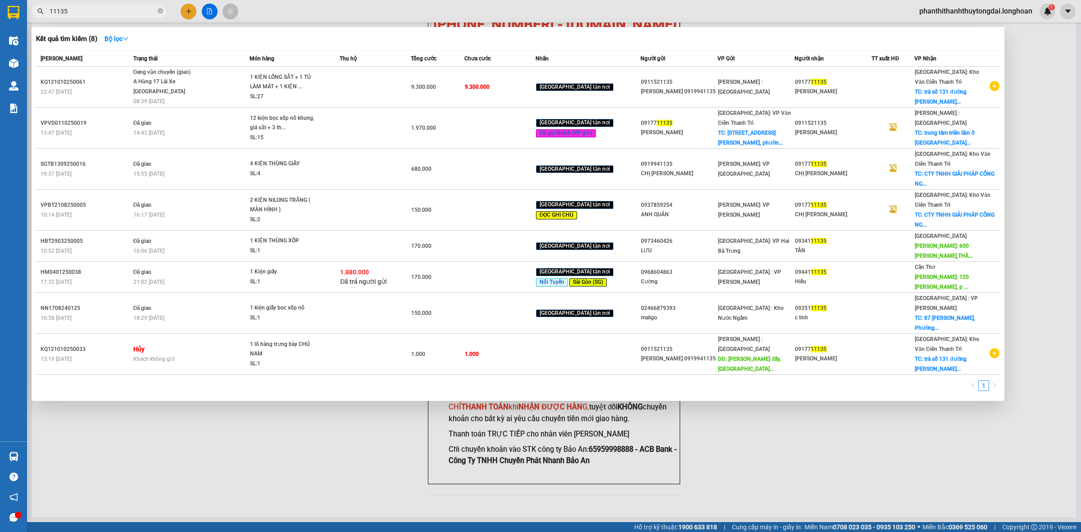
click at [145, 9] on input "11135" at bounding box center [103, 11] width 106 height 10
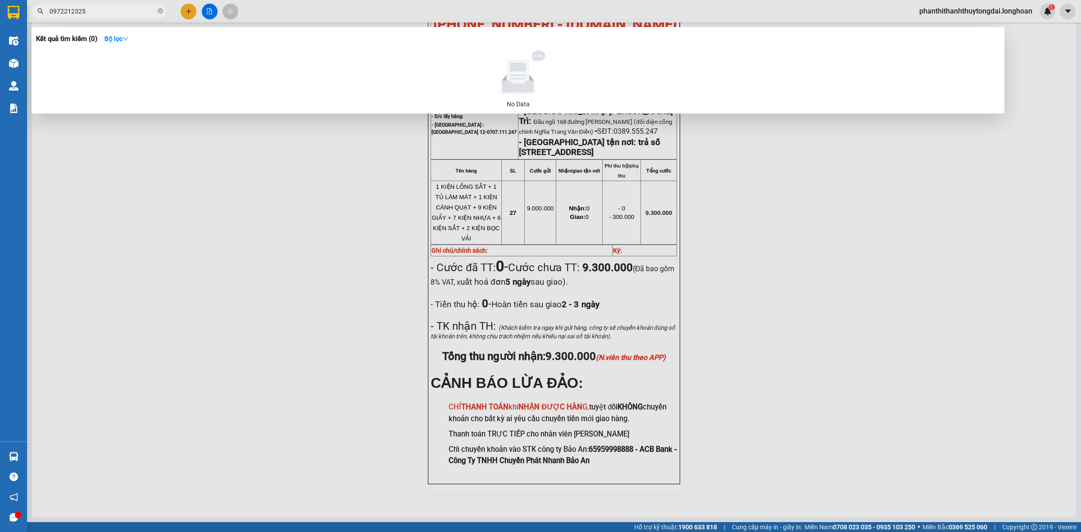
click at [62, 12] on input "0972212325" at bounding box center [103, 11] width 106 height 10
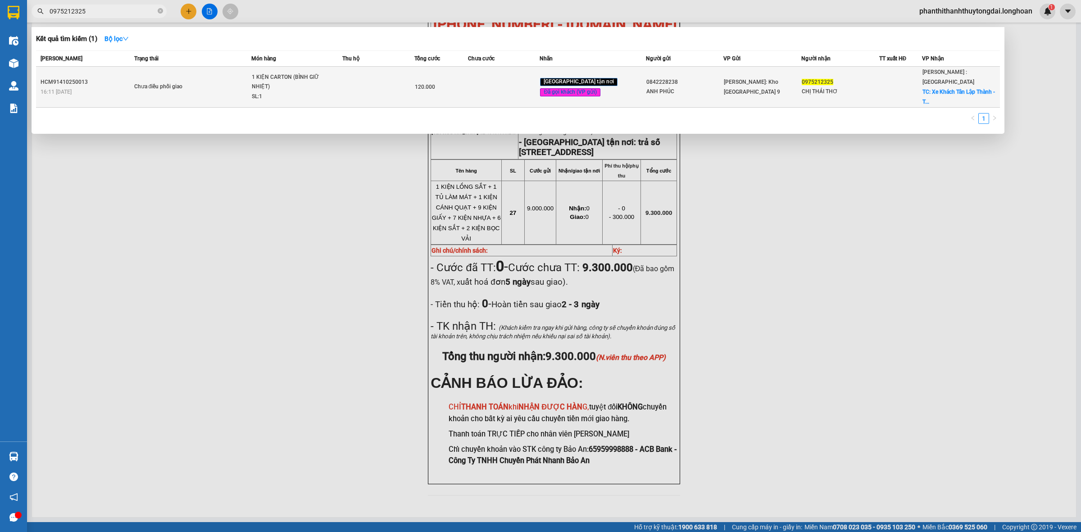
type input "0975212325"
click at [872, 87] on div "CHỊ THÁI THƠ" at bounding box center [839, 91] width 77 height 9
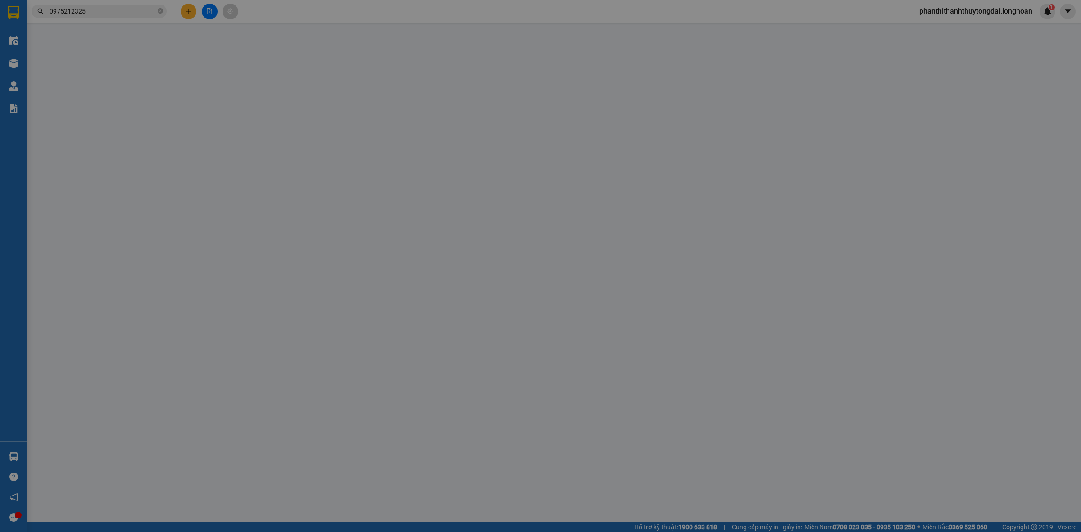
type input "0842228238"
type input "ANH PHÚC"
type input "0975212325"
type input "CHỊ THÁI THƠ"
checkbox input "true"
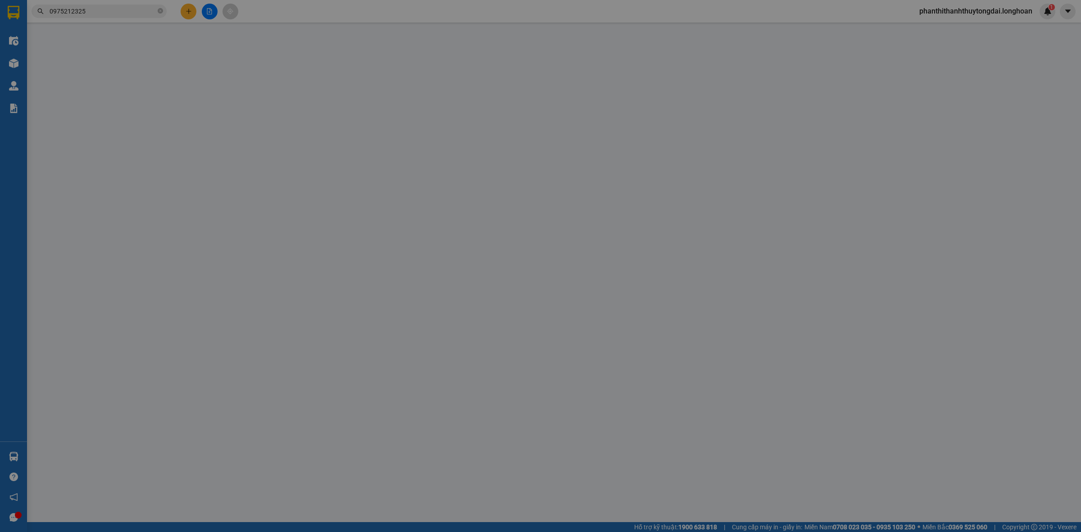
type input "Xe Khách Tân Lập Thành - Trạm Ấp Bắc, 42 Ấp Bắc, Phường 10, Mỹ Tho, Tiền Giang"
type input "VẬN CHUYỂN NHẸ TAY - HƯ VỠ KHÔNG ĐỀN"
type input "0"
type input "120.000"
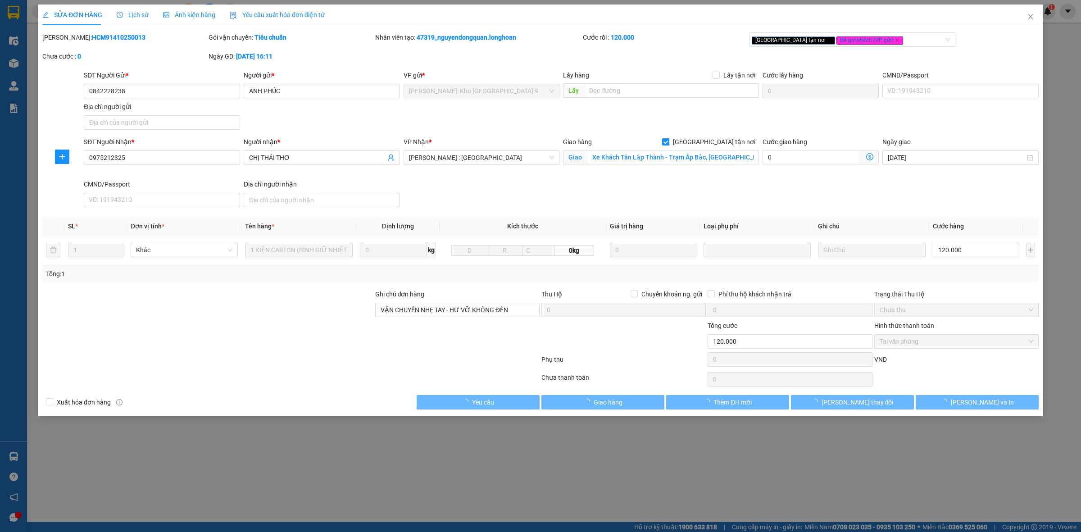
click at [139, 10] on div "Lịch sử" at bounding box center [133, 15] width 32 height 10
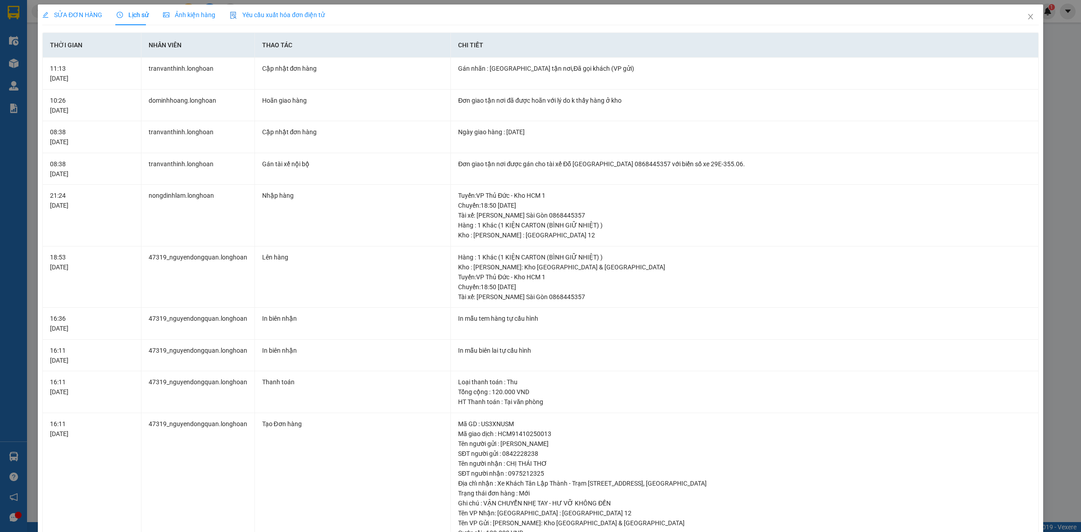
click at [77, 19] on div "SỬA ĐƠN HÀNG" at bounding box center [72, 15] width 60 height 10
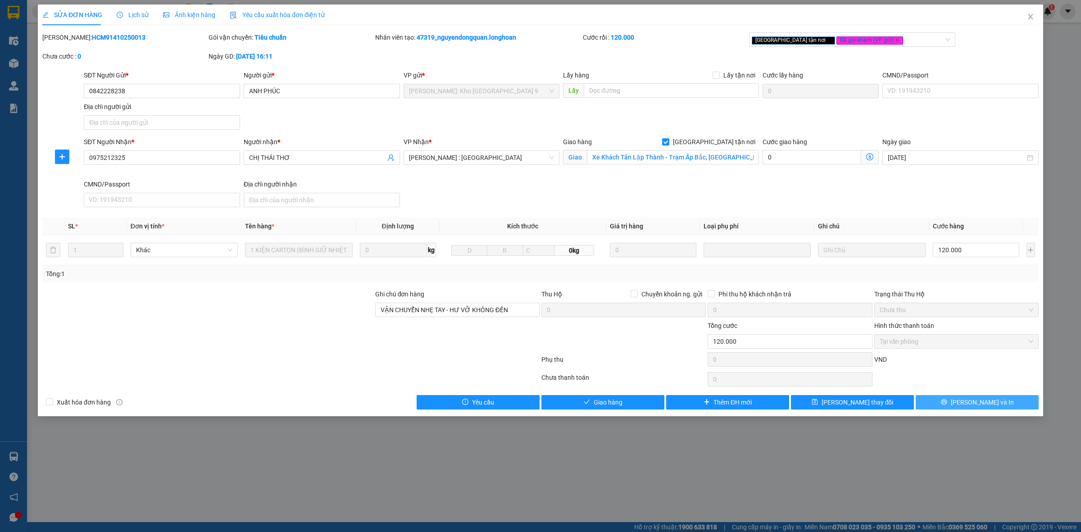
click at [967, 406] on button "[PERSON_NAME] và In" at bounding box center [976, 402] width 123 height 14
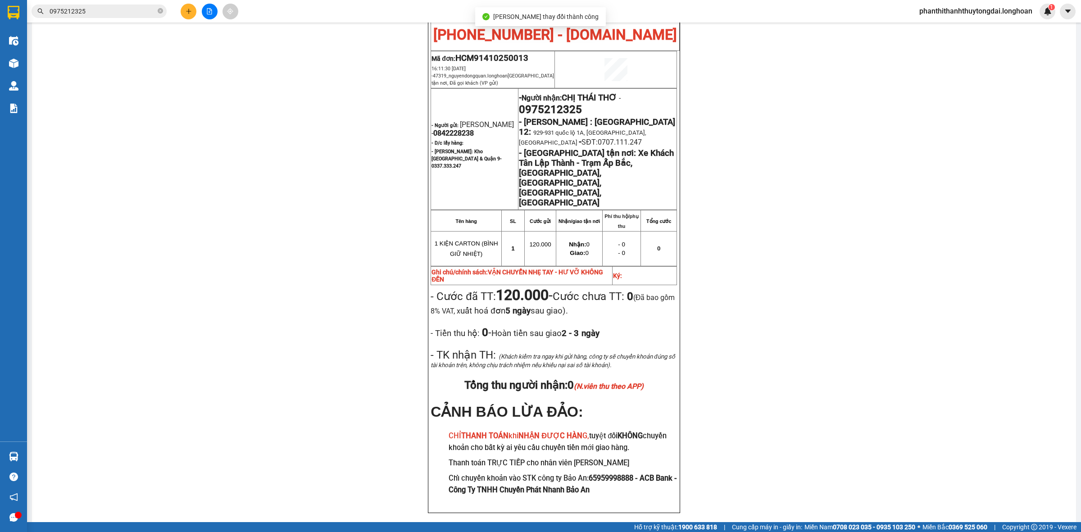
scroll to position [89, 0]
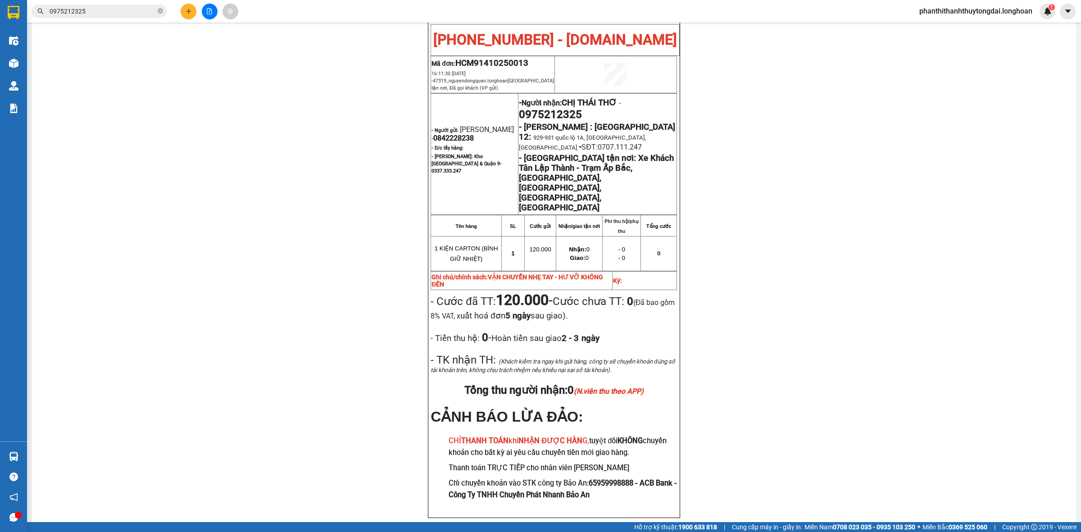
click at [91, 13] on input "0975212325" at bounding box center [103, 11] width 106 height 10
click at [92, 13] on input "0975212325" at bounding box center [103, 11] width 106 height 10
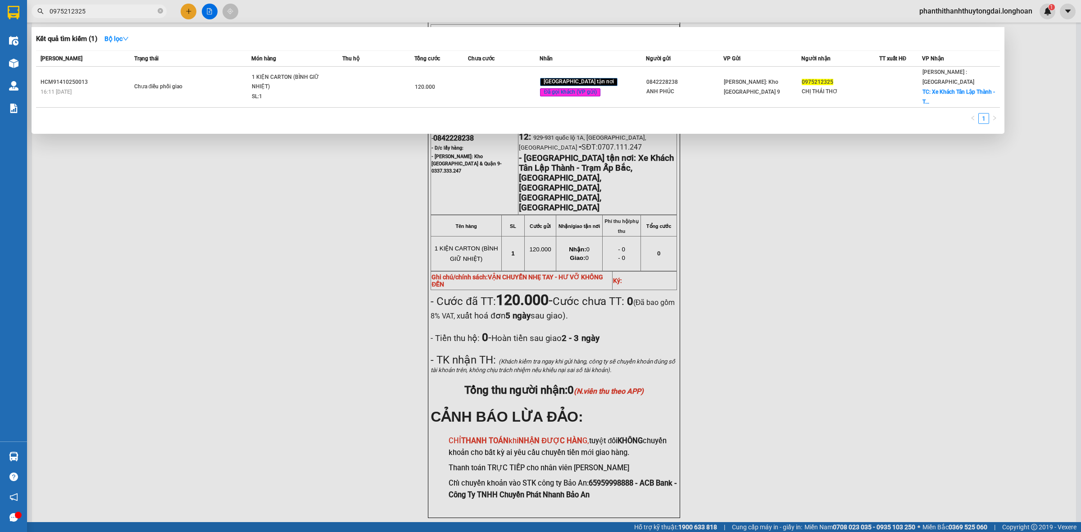
paste input "18903619"
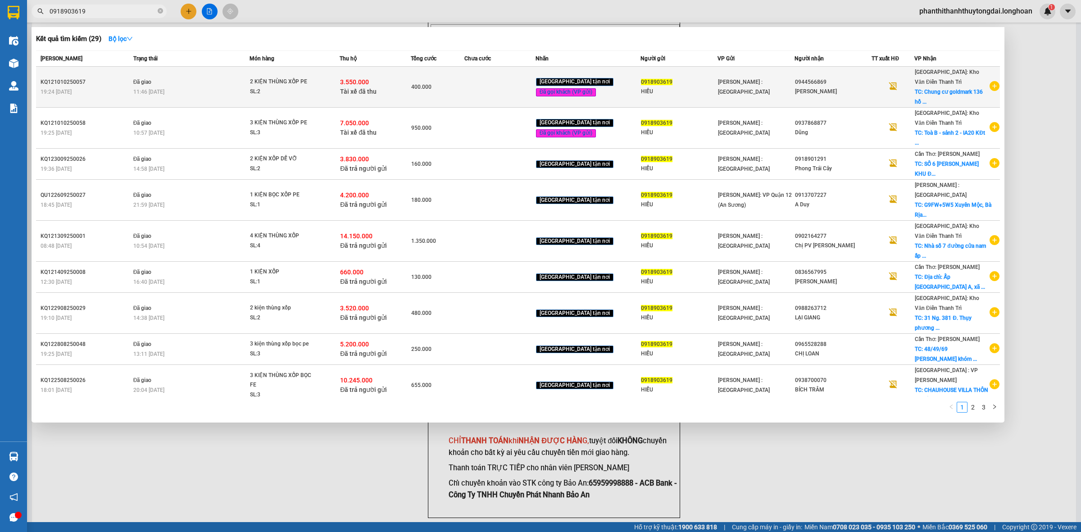
type input "0918903619"
click at [185, 81] on td "Đã giao 11:46 - 13/10" at bounding box center [190, 87] width 118 height 41
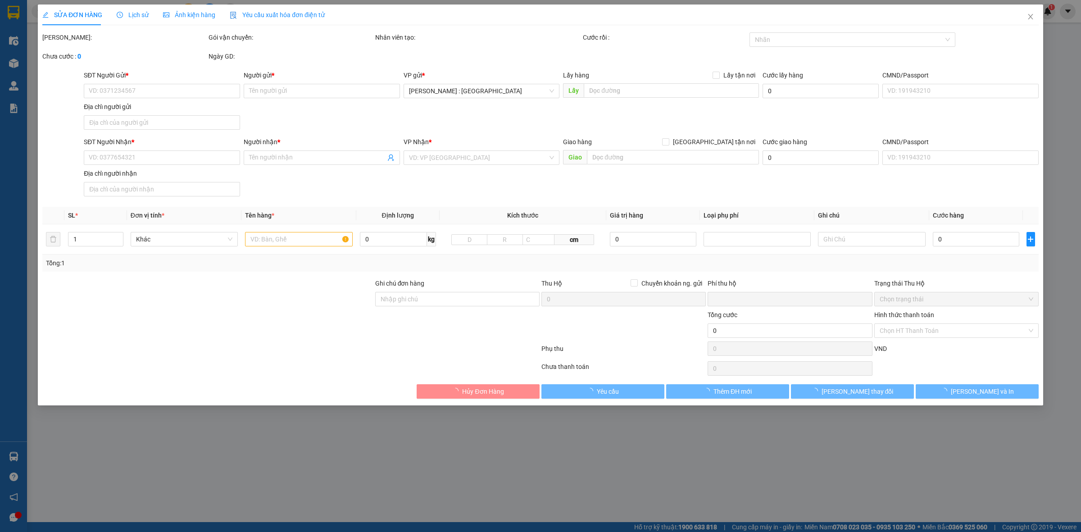
type input "0918903619"
type input "HIẾU"
type input "0944566869"
type input "[PERSON_NAME]"
checkbox input "true"
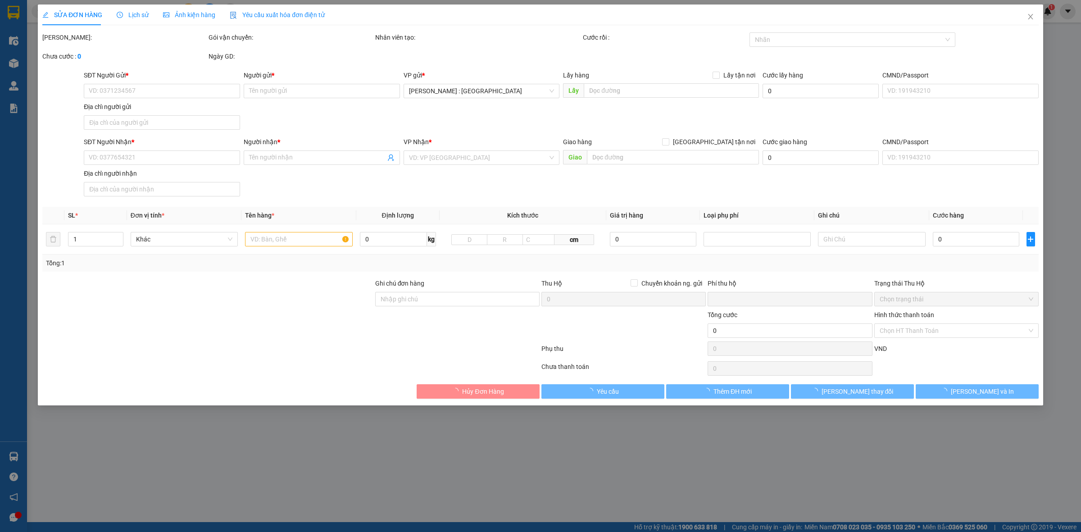
type input "[PERSON_NAME] cư goldmark 136 [PERSON_NAME], [GEOGRAPHIC_DATA], [GEOGRAPHIC_DAT…"
type input "NHẬN GIAO NGUYÊN KIỆN"
checkbox input "true"
type input "3.550.000"
type input "20.000"
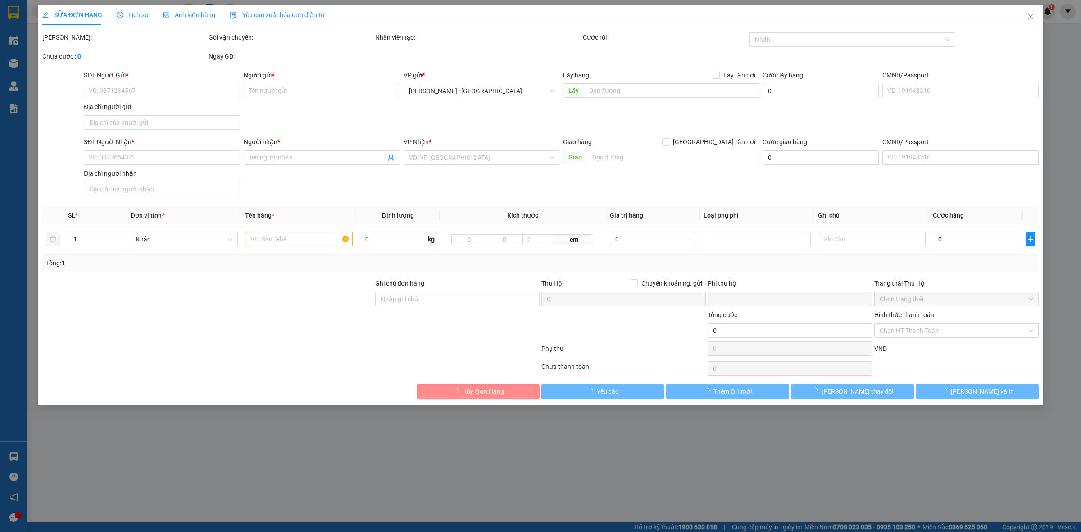
type input "400.000"
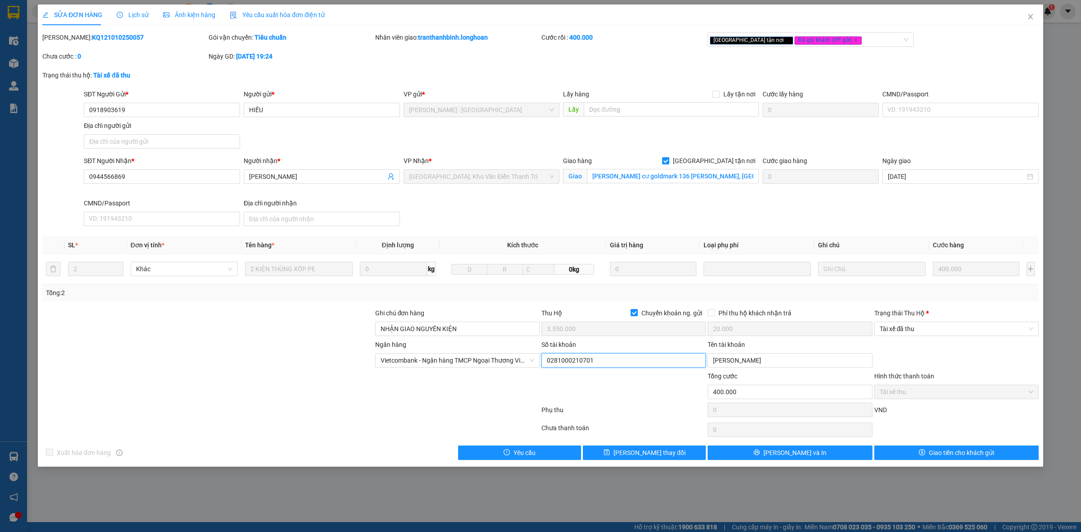
click at [609, 363] on input "0281000210701" at bounding box center [623, 360] width 164 height 14
click at [733, 361] on input "[PERSON_NAME]" at bounding box center [789, 360] width 164 height 14
click at [724, 359] on input "[PERSON_NAME]" at bounding box center [789, 360] width 164 height 14
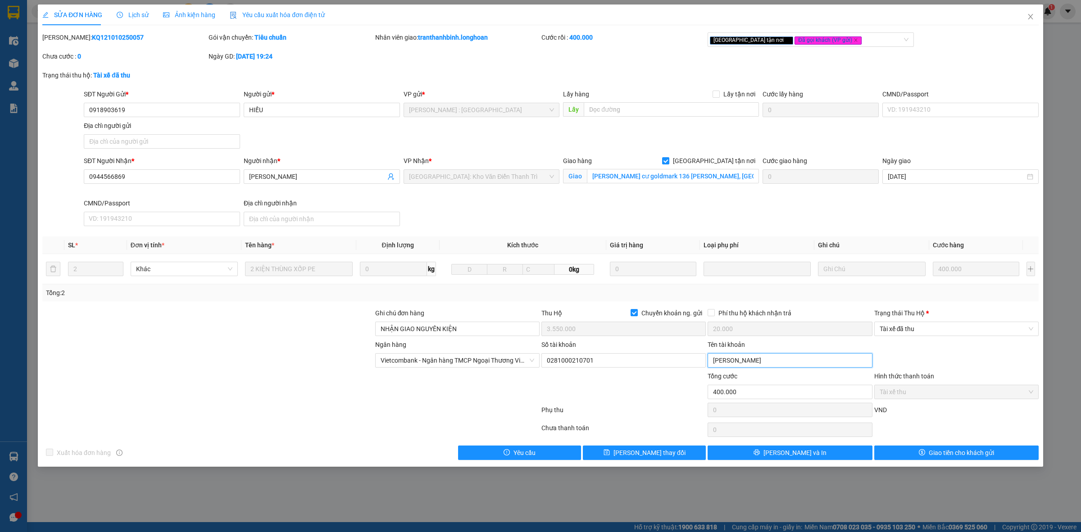
click at [724, 359] on input "[PERSON_NAME]" at bounding box center [789, 360] width 164 height 14
click at [1031, 15] on icon "close" at bounding box center [1029, 16] width 7 height 7
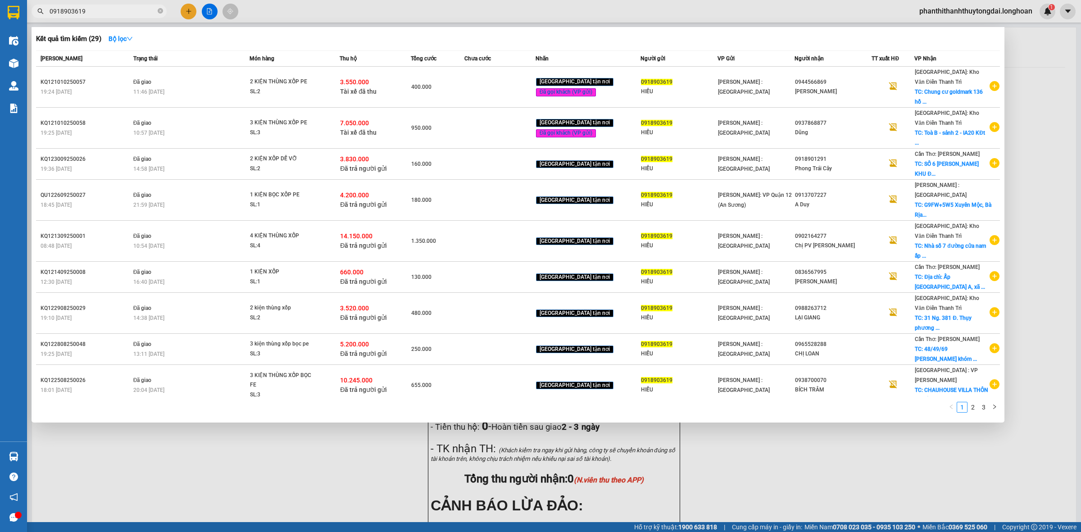
click at [86, 8] on input "0918903619" at bounding box center [103, 11] width 106 height 10
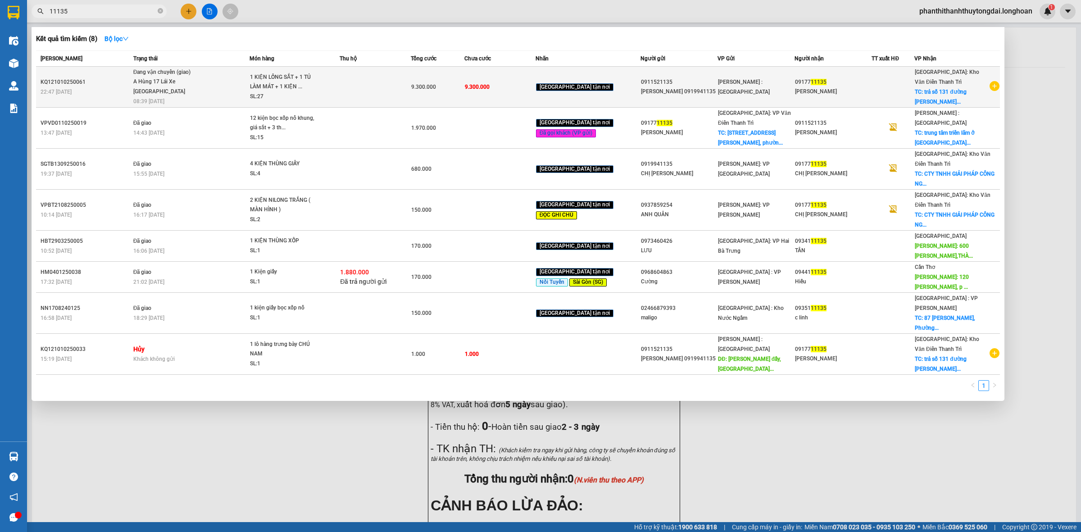
type input "11135"
click at [207, 98] on td "Đang vận chuyển (giao) A Hùng 17 Lái Xe Hà Nội 0325666247 08:39 - 15/10" at bounding box center [190, 87] width 118 height 41
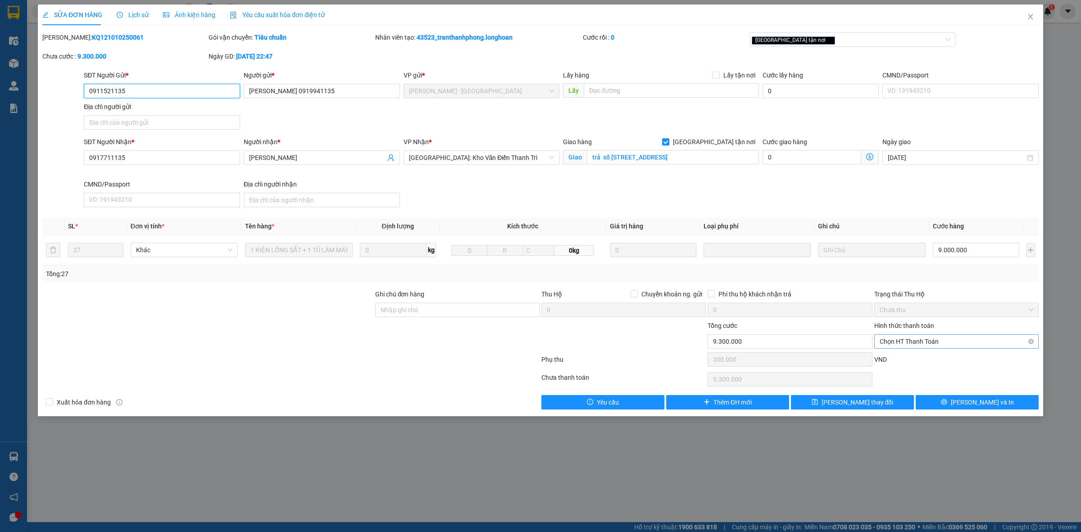
click at [955, 339] on span "Chọn HT Thanh Toán" at bounding box center [956, 342] width 154 height 14
click at [961, 379] on div "Chuyển khoản" at bounding box center [956, 375] width 154 height 10
type input "0"
drag, startPoint x: 1005, startPoint y: 399, endPoint x: 1009, endPoint y: 403, distance: 6.1
click at [1009, 403] on button "[PERSON_NAME] và In" at bounding box center [976, 402] width 123 height 14
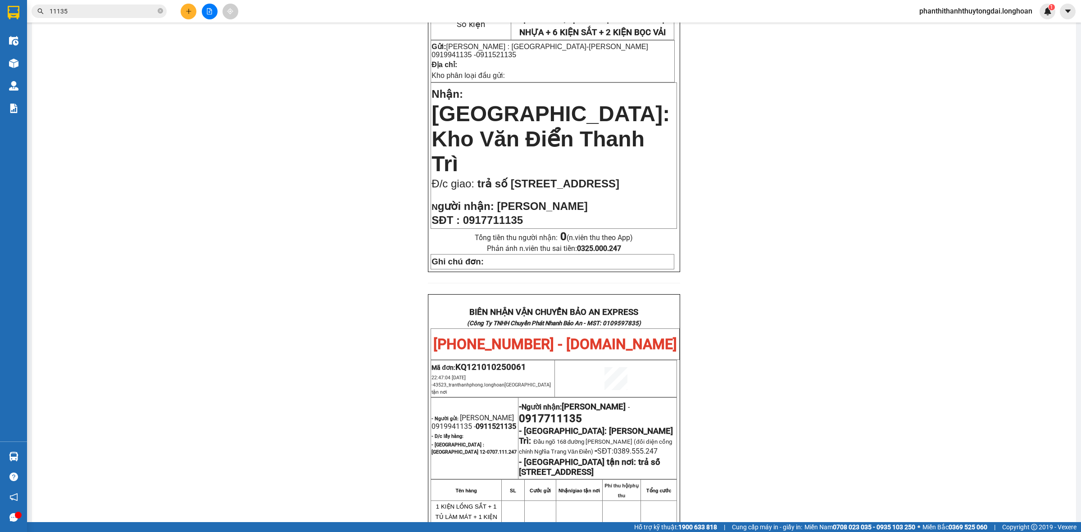
scroll to position [281, 0]
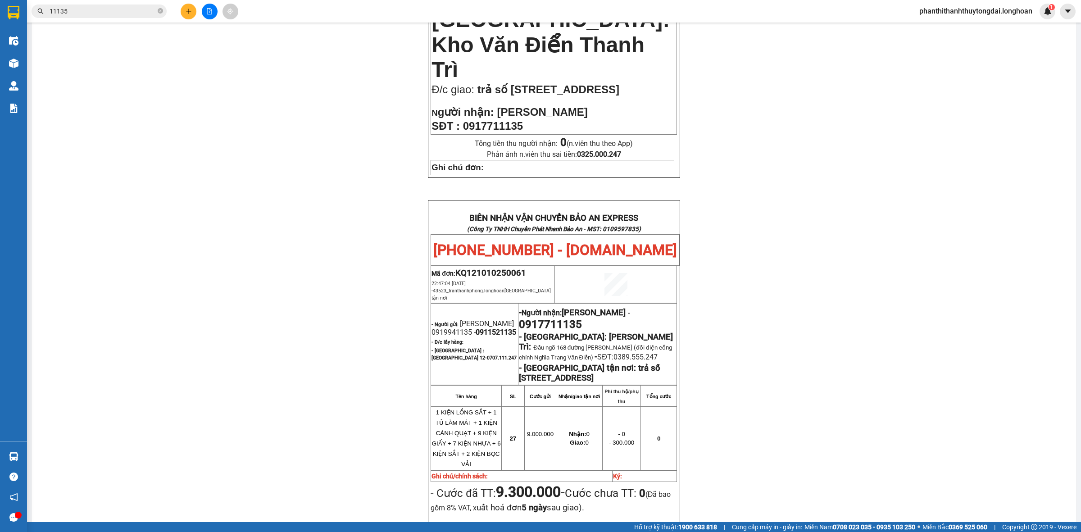
click at [89, 9] on input "11135" at bounding box center [103, 11] width 106 height 10
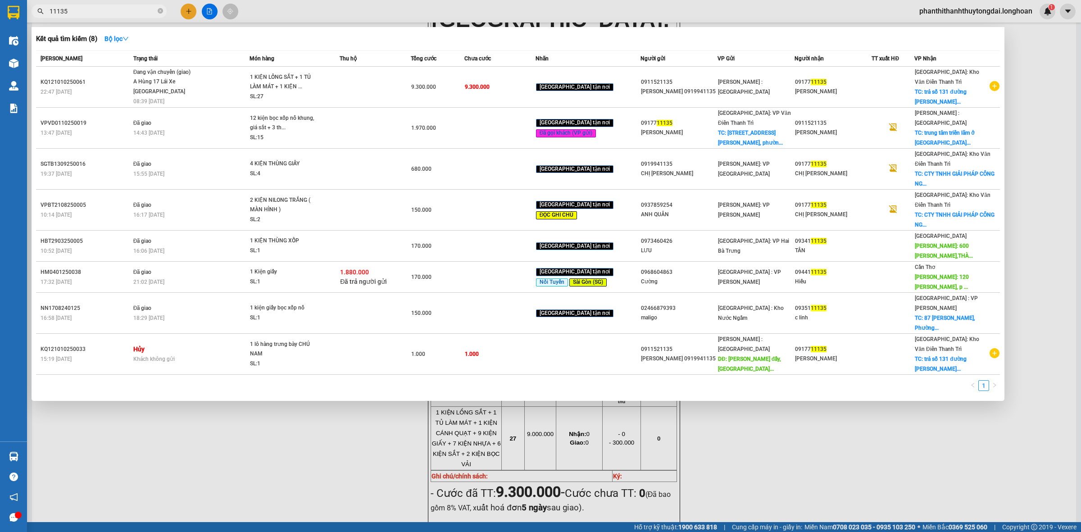
click at [89, 9] on input "11135" at bounding box center [103, 11] width 106 height 10
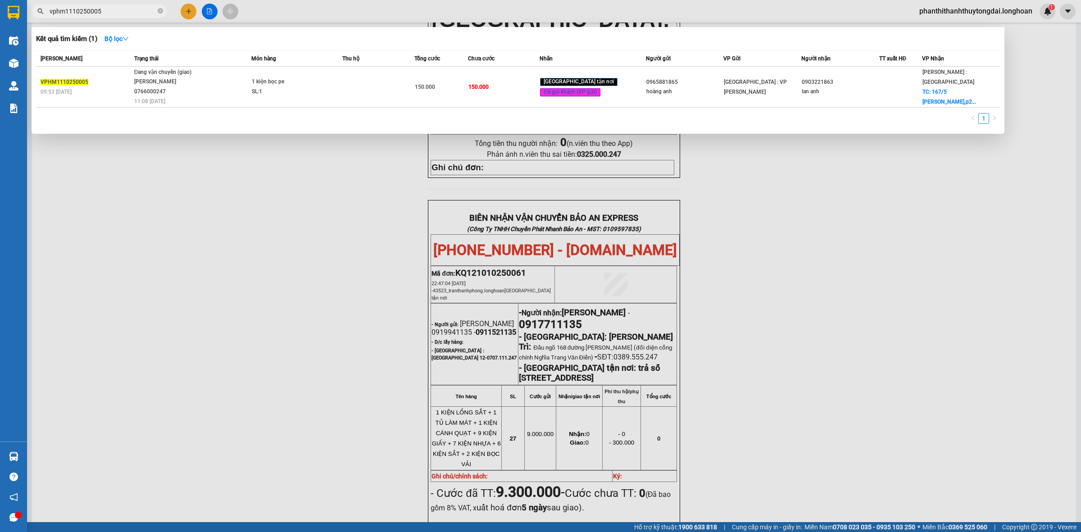
type input "vphm1110250005"
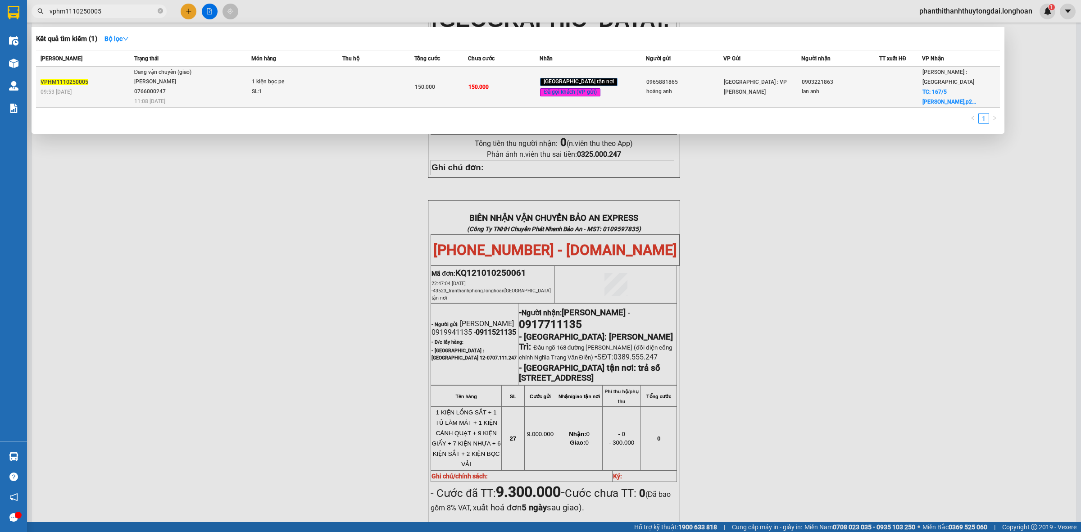
click at [232, 88] on span "Đang vận chuyển (giao) NGUYỄN MINH TUYẾN 0766000247 11:08 - 15/10" at bounding box center [192, 86] width 117 height 37
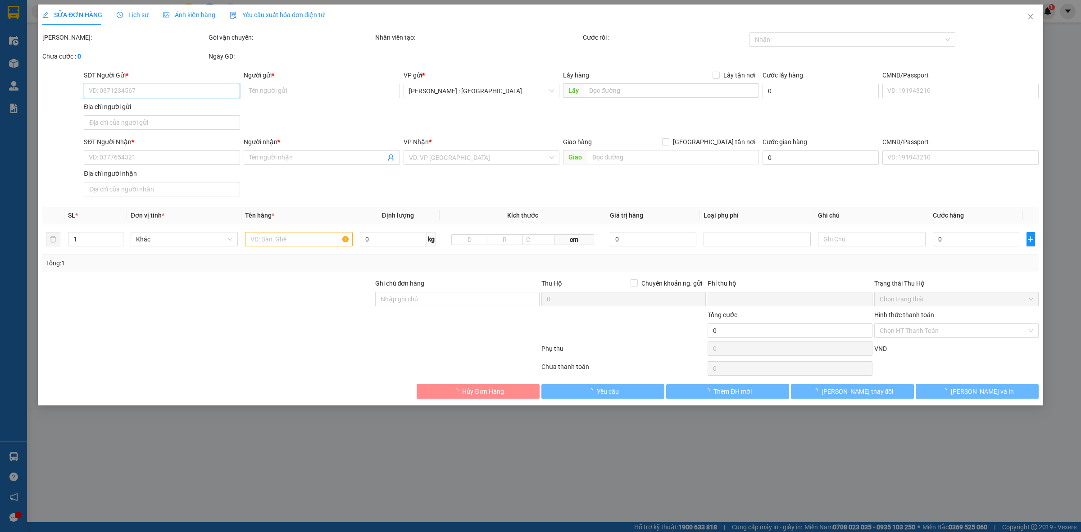
type input "0965881865"
type input "hoàng anh"
type input "0903221863"
type input "lan anh"
checkbox input "true"
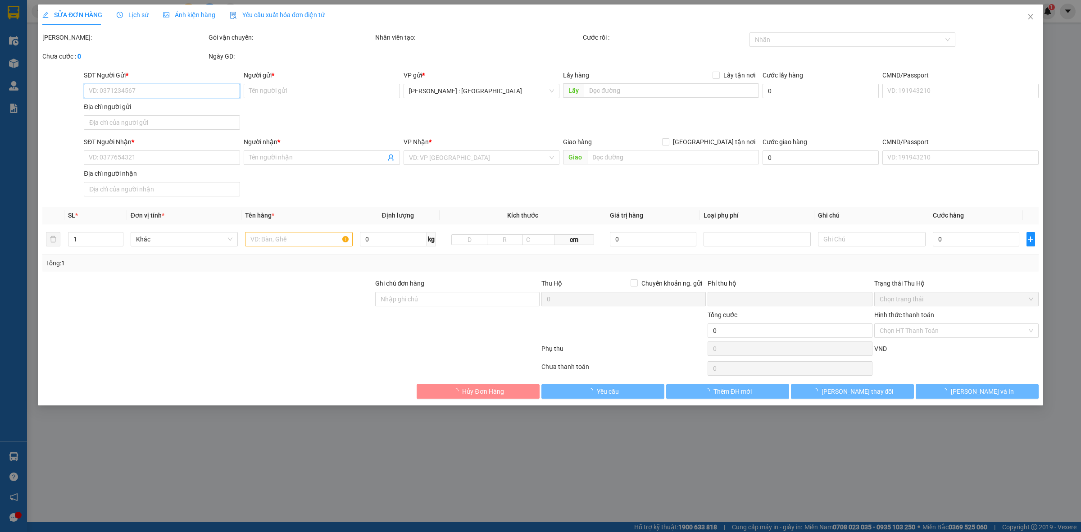
type input "167/5 nguyễn văn thương,p25,binh thạnh,hcm"
type input "nhận nguyên kiện,giao nguyên kiện,bể vỡ k đền"
checkbox input "true"
type input "0"
type input "150.000"
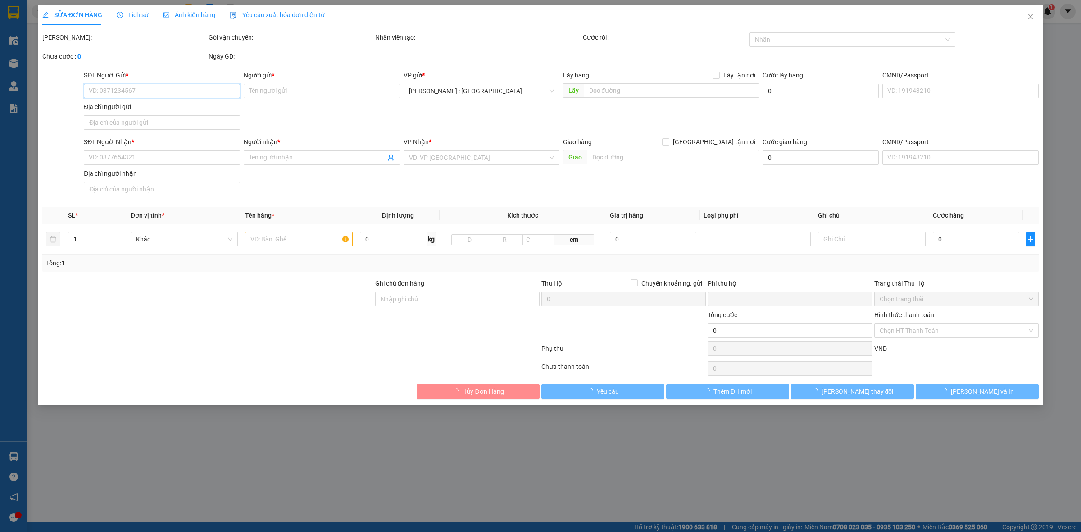
type input "150.000"
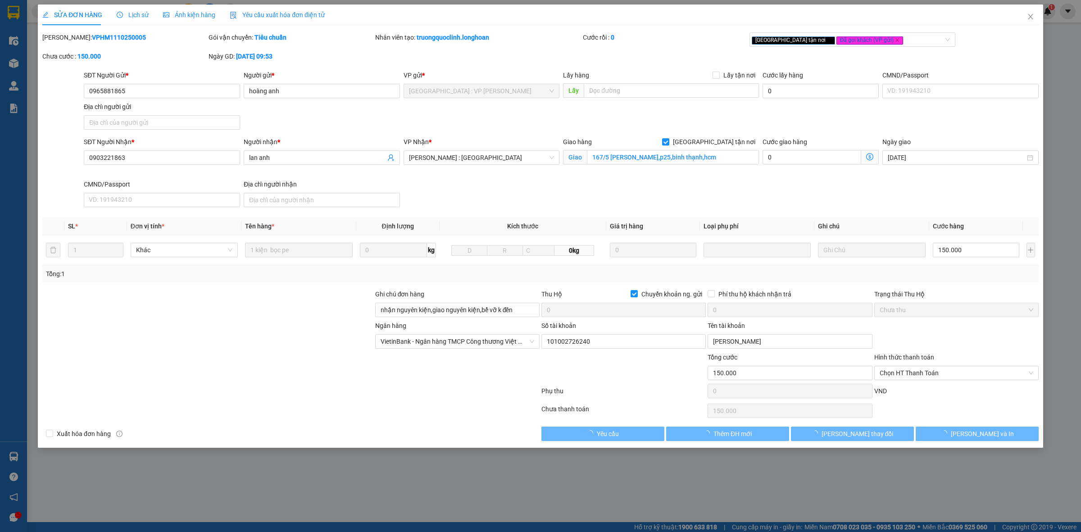
drag, startPoint x: 127, startPoint y: 13, endPoint x: 132, endPoint y: 19, distance: 8.0
click at [129, 14] on span "Lịch sử" at bounding box center [133, 14] width 32 height 7
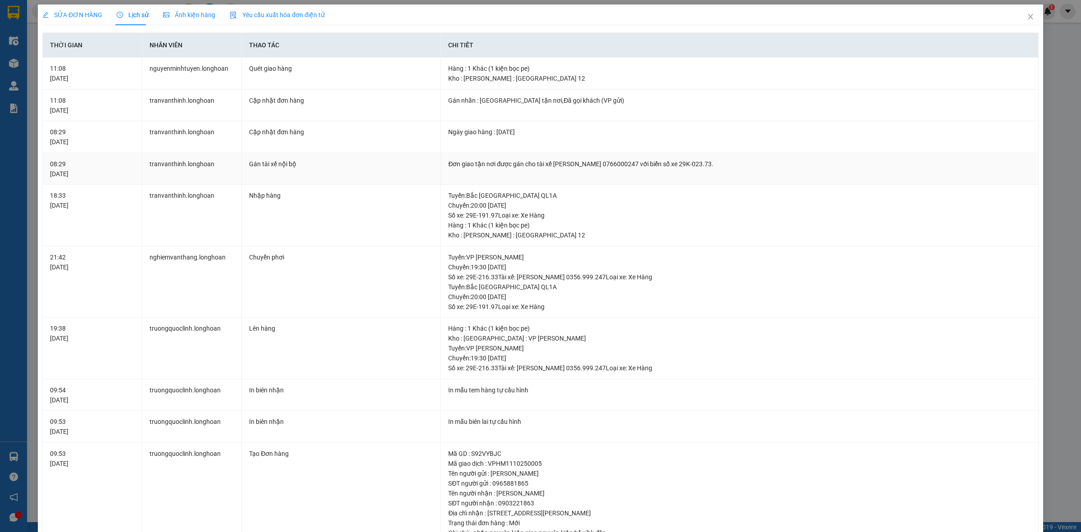
click at [561, 166] on div "Đơn giao tận nơi được gán cho tài xế [PERSON_NAME] 0766000247 với biển số xe 29…" at bounding box center [739, 164] width 583 height 10
click at [563, 167] on div "Đơn giao tận nơi được gán cho tài xế [PERSON_NAME] 0766000247 với biển số xe 29…" at bounding box center [739, 164] width 583 height 10
drag, startPoint x: 564, startPoint y: 160, endPoint x: 549, endPoint y: 161, distance: 14.4
click at [551, 165] on div "Đơn giao tận nơi được gán cho tài xế [PERSON_NAME] 0766000247 với biển số xe 29…" at bounding box center [739, 164] width 583 height 10
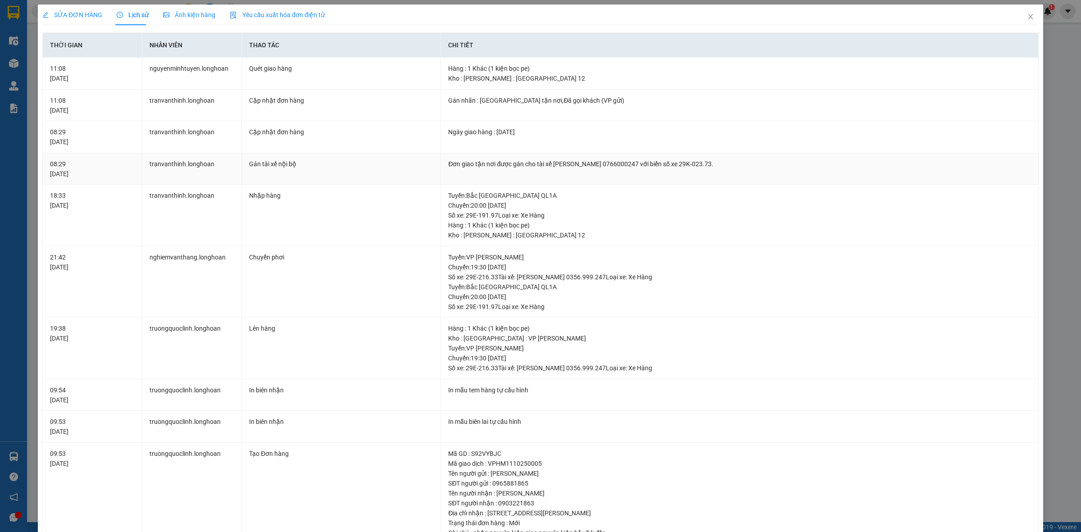
click at [549, 161] on div "Đơn giao tận nơi được gán cho tài xế [PERSON_NAME] 0766000247 với biển số xe 29…" at bounding box center [739, 164] width 583 height 10
copy div "Đơn giao tận nơi được gán cho tài xế [PERSON_NAME] 0766000247 với biển số xe 29…"
click at [1026, 14] on span "Close" at bounding box center [1029, 17] width 25 height 25
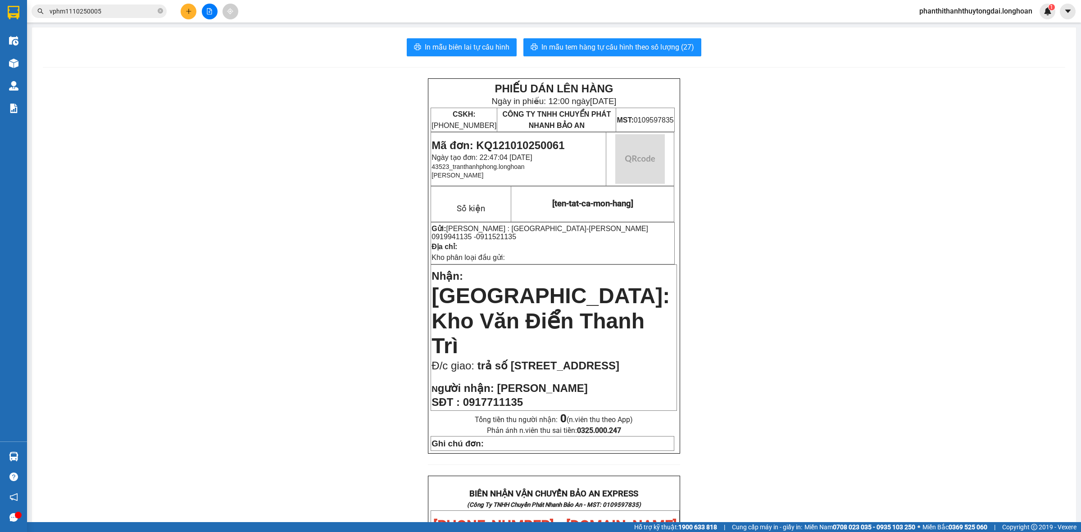
click at [143, 5] on span "vphm1110250005" at bounding box center [99, 12] width 135 height 14
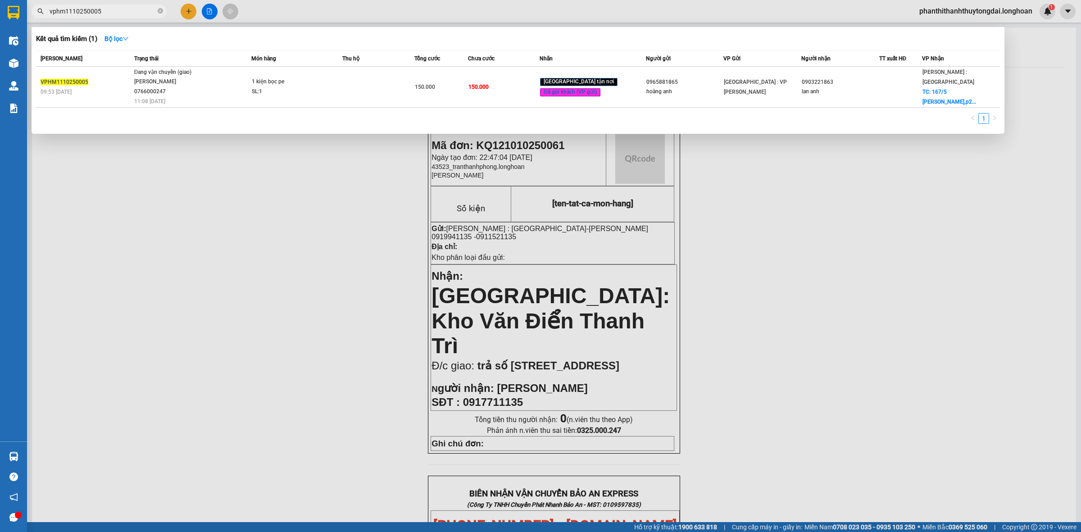
click at [143, 9] on input "vphm1110250005" at bounding box center [103, 11] width 106 height 10
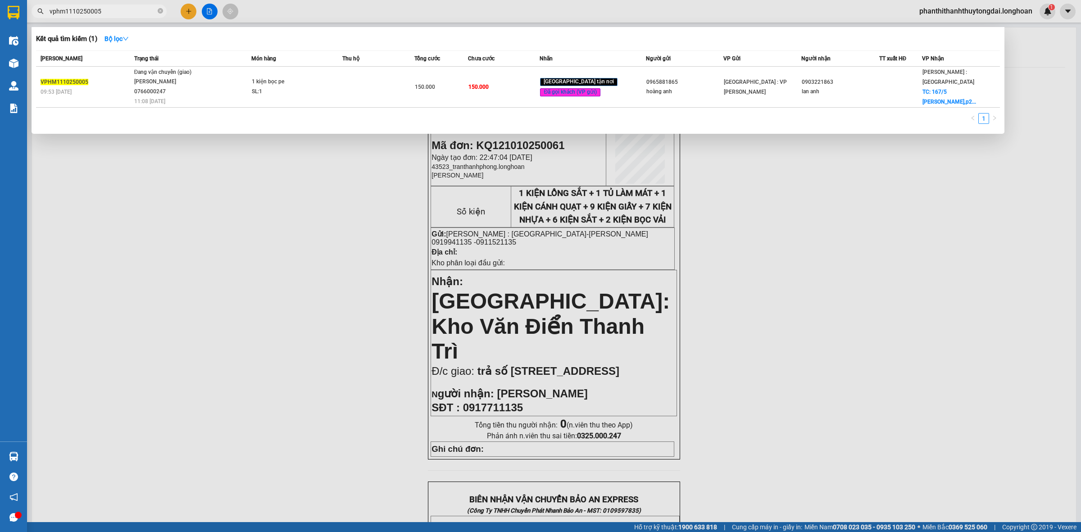
click at [143, 10] on input "vphm1110250005" at bounding box center [103, 11] width 106 height 10
paste input "0946910099"
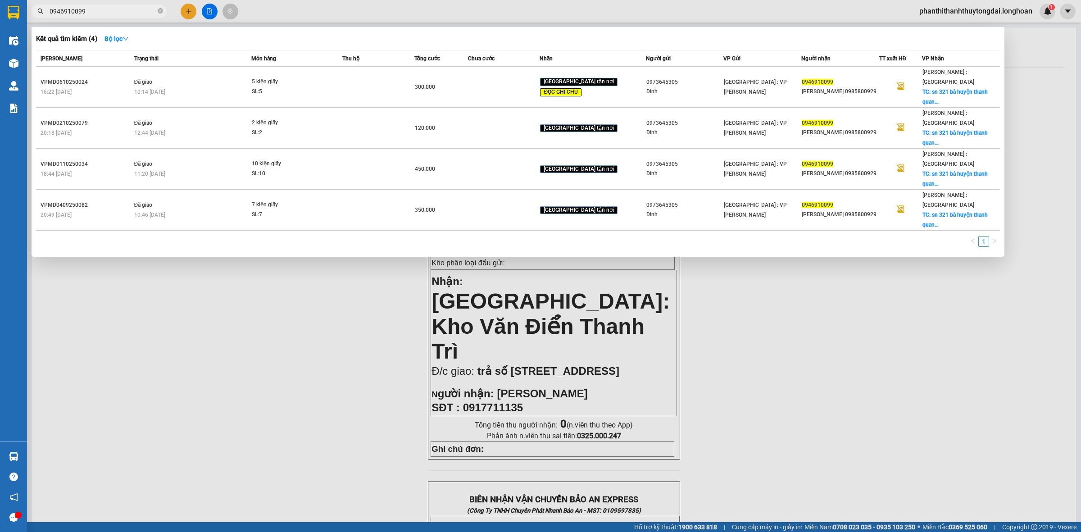
click at [119, 9] on input "0946910099" at bounding box center [103, 11] width 106 height 10
paste input "387382685"
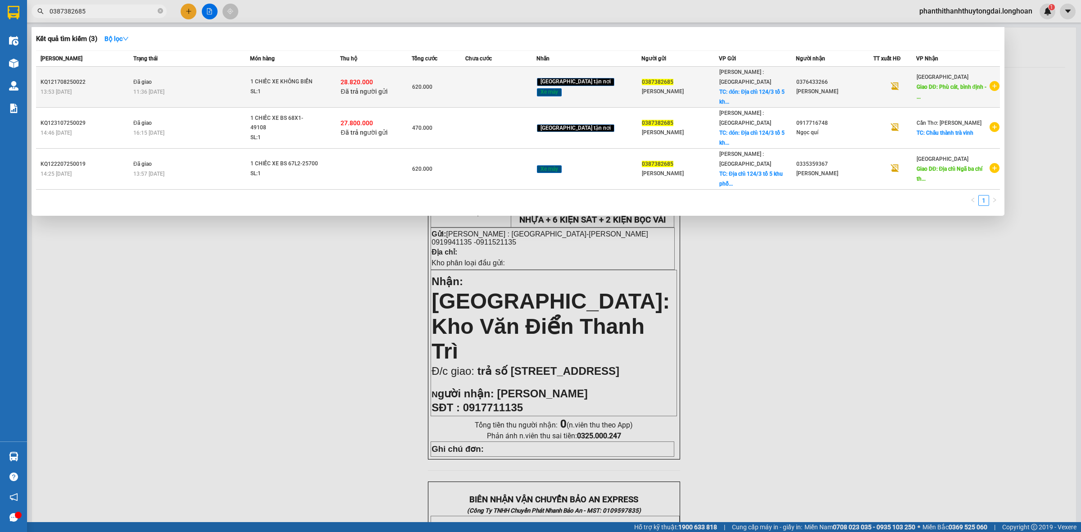
type input "0387382685"
click at [990, 81] on icon "plus-circle" at bounding box center [994, 86] width 10 height 10
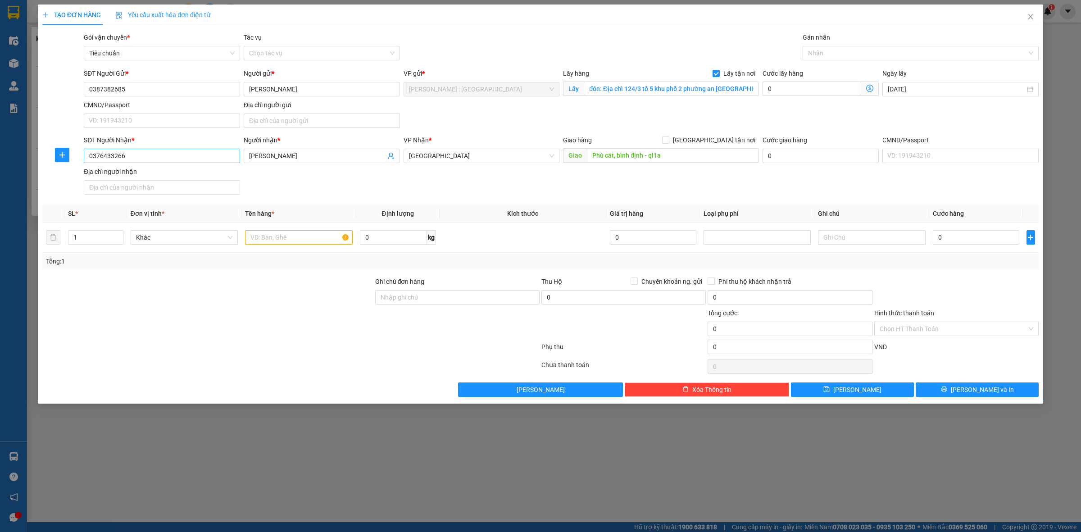
click at [229, 165] on div "SĐT Người Nhận * 0376433266" at bounding box center [162, 151] width 156 height 32
click at [229, 163] on input "0376433266" at bounding box center [162, 156] width 156 height 14
paste input "816 826 50"
type input "0816 826 506"
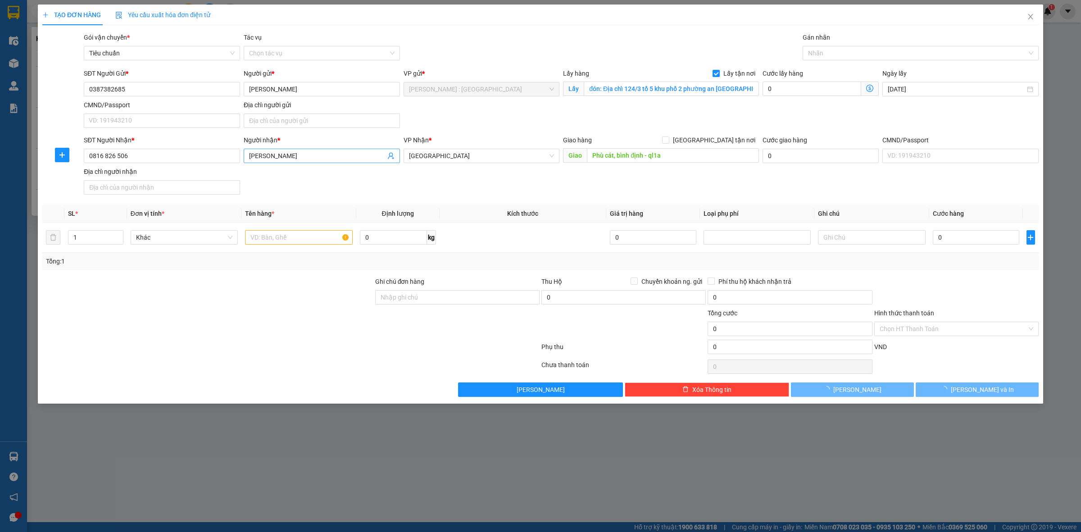
click at [313, 157] on input "phạm tuyên" at bounding box center [317, 156] width 136 height 10
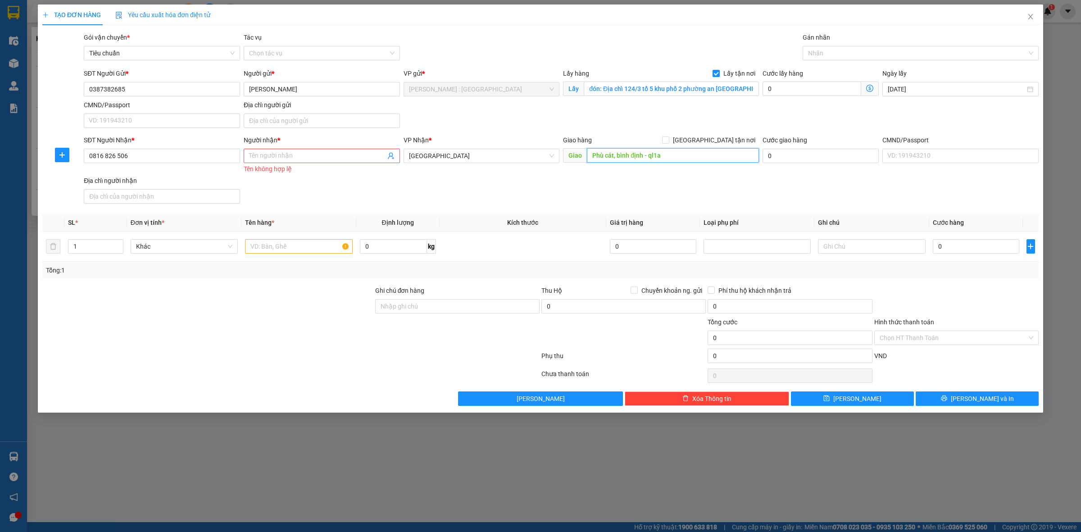
click at [650, 156] on input "Phù cát, bình định - ql1a" at bounding box center [673, 155] width 172 height 14
paste input "Cầu trắng giao trên QL 1A - quảng trị"
click at [469, 158] on span "[GEOGRAPHIC_DATA]" at bounding box center [481, 156] width 145 height 14
type input "Cầu trắng giao trên QL 1A - quảng trị"
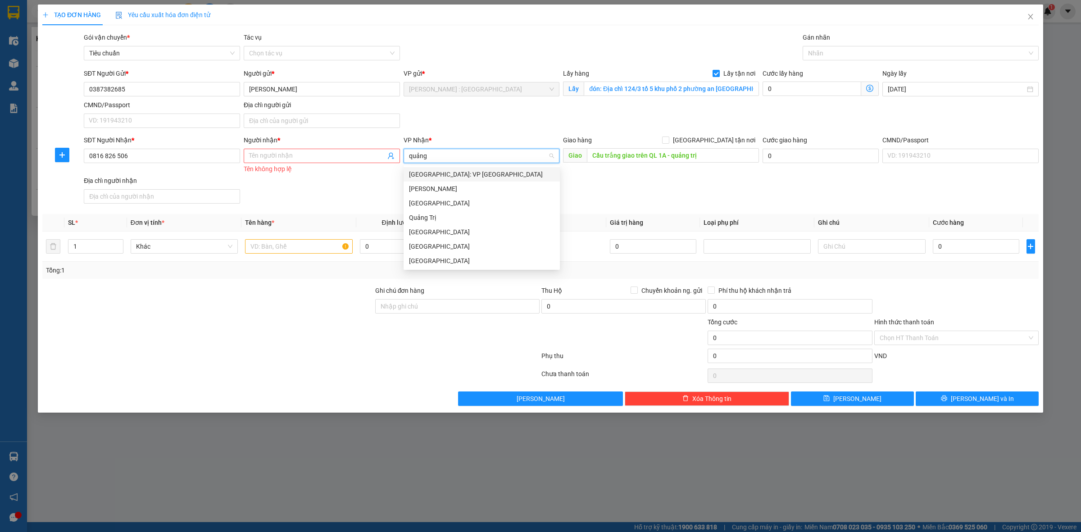
type input "quảng"
click at [484, 216] on div "Quảng Trị" at bounding box center [481, 217] width 145 height 10
click at [298, 159] on input "Người nhận *" at bounding box center [317, 156] width 136 height 10
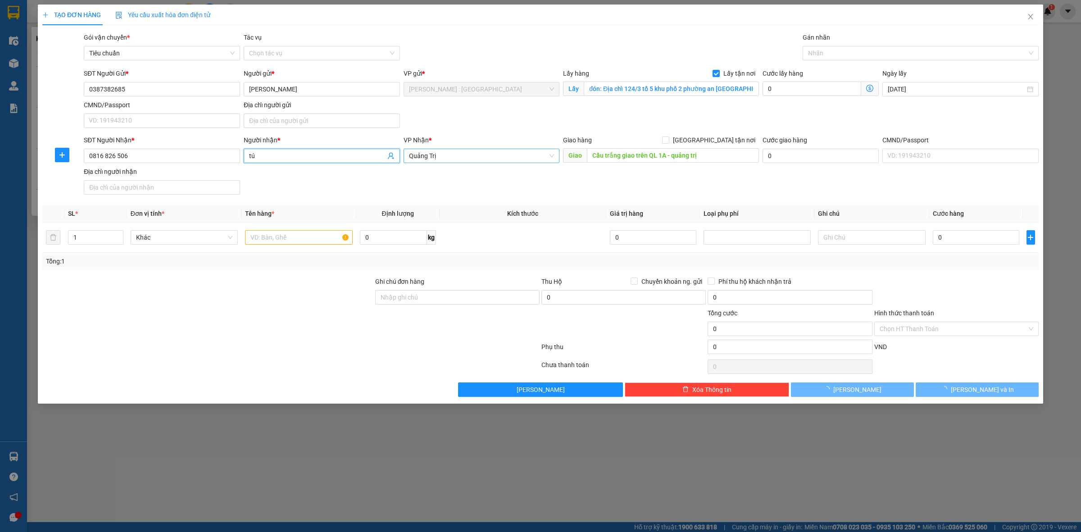
type input "t"
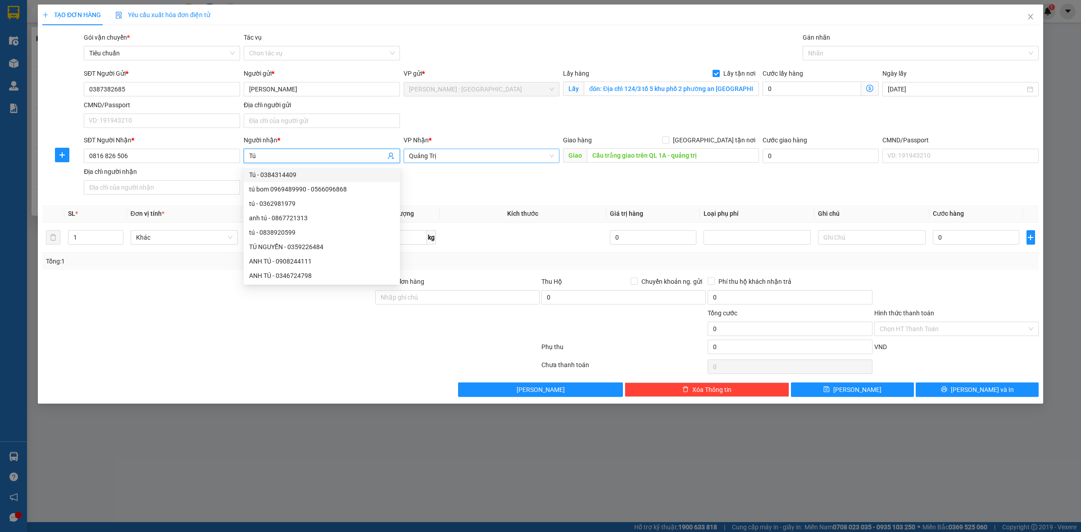
type input "Tú"
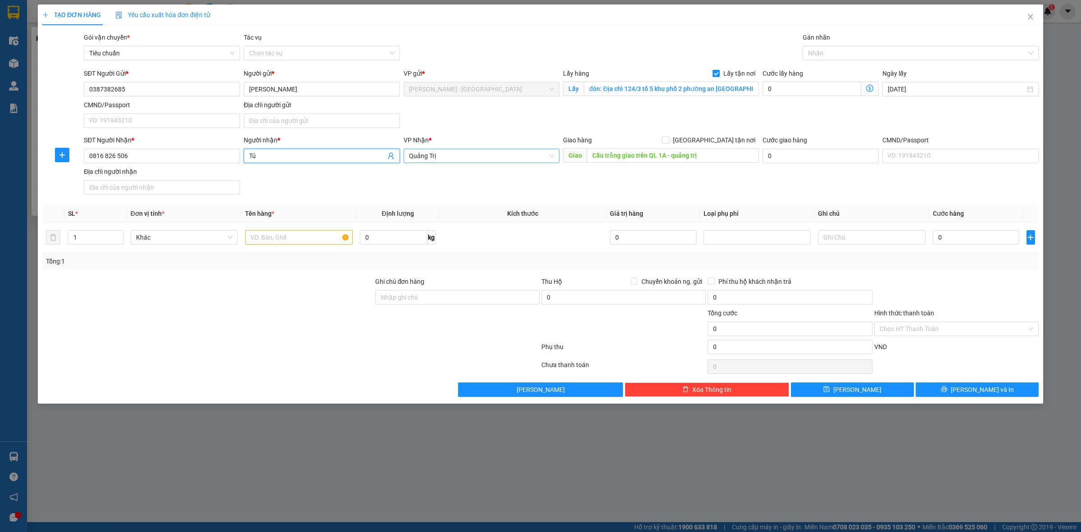
click at [629, 282] on div "Thu Hộ Chuyển khoản ng. gửi" at bounding box center [623, 281] width 164 height 10
click at [634, 284] on input "Chuyển khoản ng. gửi" at bounding box center [633, 280] width 6 height 6
checkbox input "true"
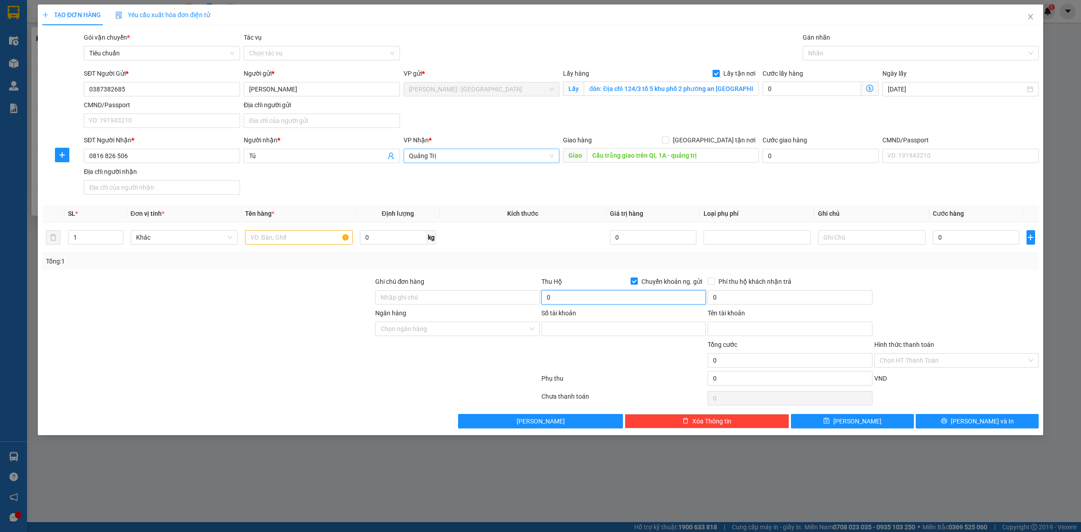
click at [622, 298] on input "0" at bounding box center [623, 297] width 164 height 14
type input "30.500.000"
click at [996, 235] on input "0" at bounding box center [975, 237] width 86 height 14
type input "8"
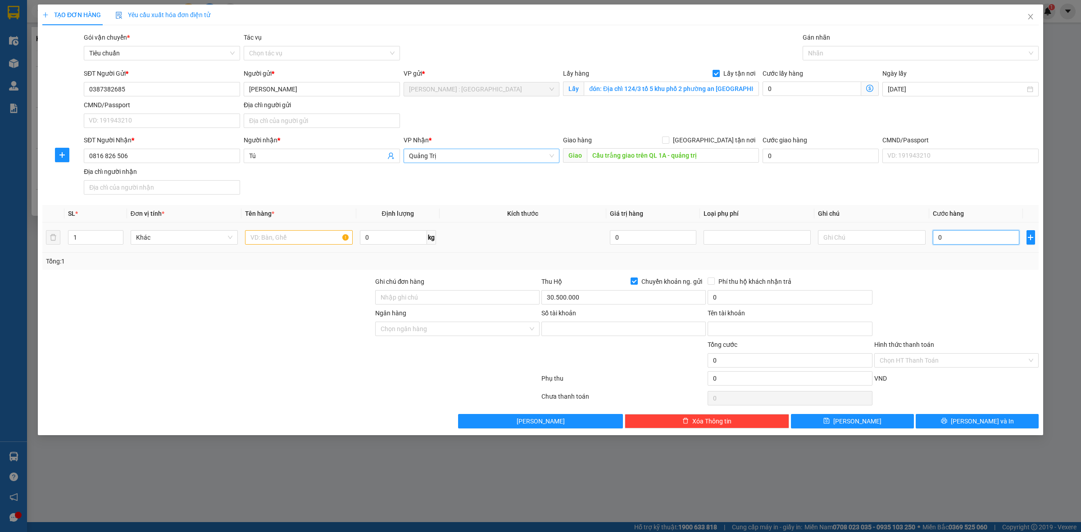
type input "8"
type input "83"
type input "830"
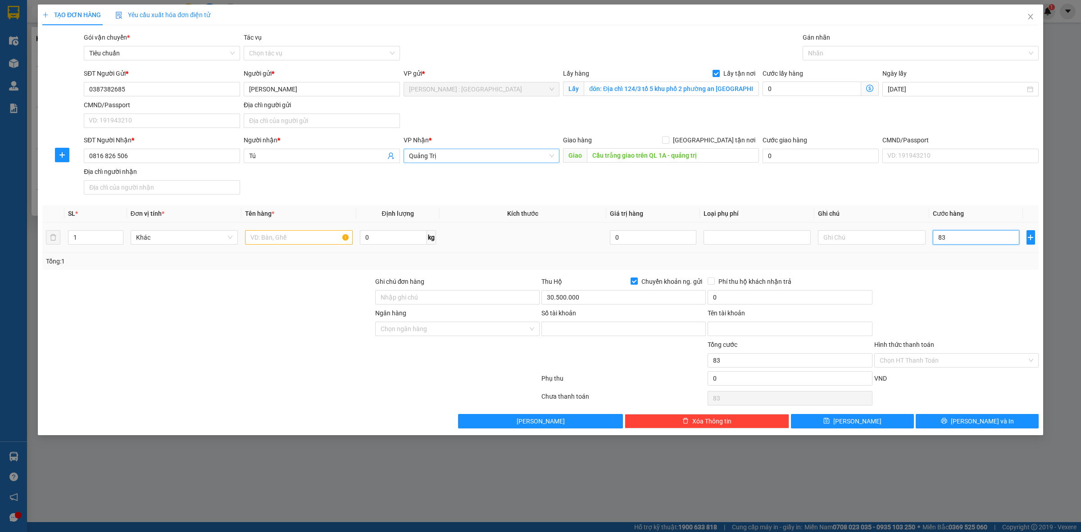
type input "830"
type input "830.000"
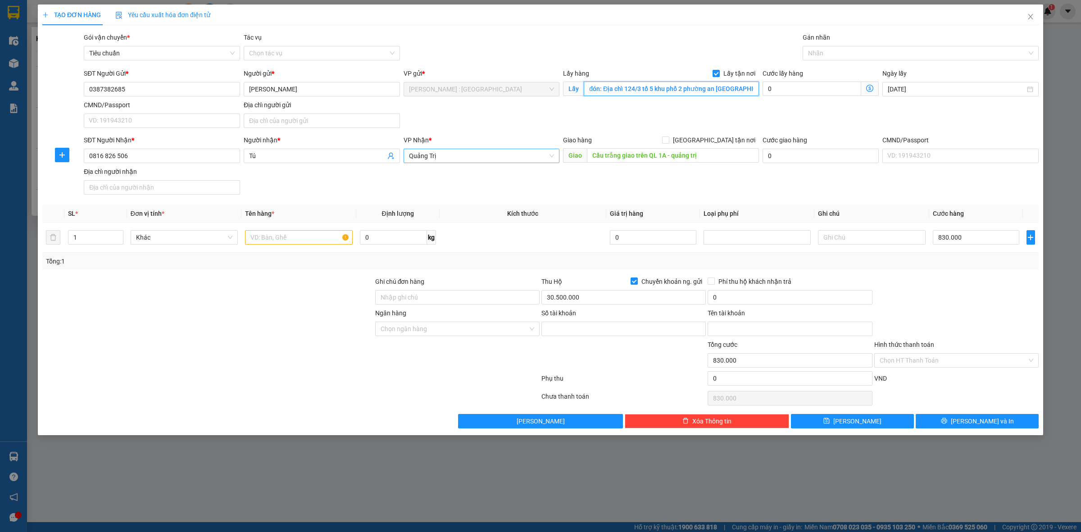
click at [744, 86] on input "đón: Địa chỉ 124/3 tổ 5 khu phố 2 phường an Phú bình dương , nằm trên đường đt …" at bounding box center [670, 88] width 175 height 14
click at [744, 88] on input "đón: Địa chỉ 124/3 tổ 5 khu phố 2 phường an Phú bình dương , nằm trên đường đt …" at bounding box center [670, 88] width 175 height 14
drag, startPoint x: 745, startPoint y: 89, endPoint x: 766, endPoint y: 87, distance: 21.2
click at [766, 87] on div "SĐT Người Gửi * 0387382685 Người gửi * Huỳnh Hải Đăng VP gửi * Hồ Chí Minh : Kh…" at bounding box center [561, 99] width 958 height 63
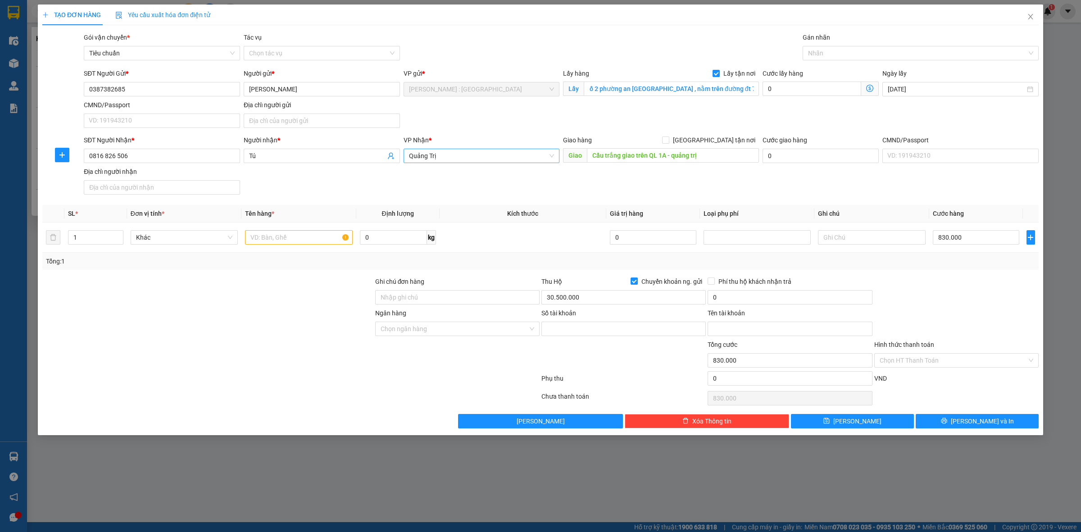
click at [751, 117] on div "SĐT Người Gửi * 0387382685 Người gửi * Huỳnh Hải Đăng VP gửi * Hồ Chí Minh : Kh…" at bounding box center [561, 99] width 958 height 63
click at [547, 331] on input "Số tài khoản" at bounding box center [623, 328] width 164 height 14
paste input "1043162103"
type input "1043162103"
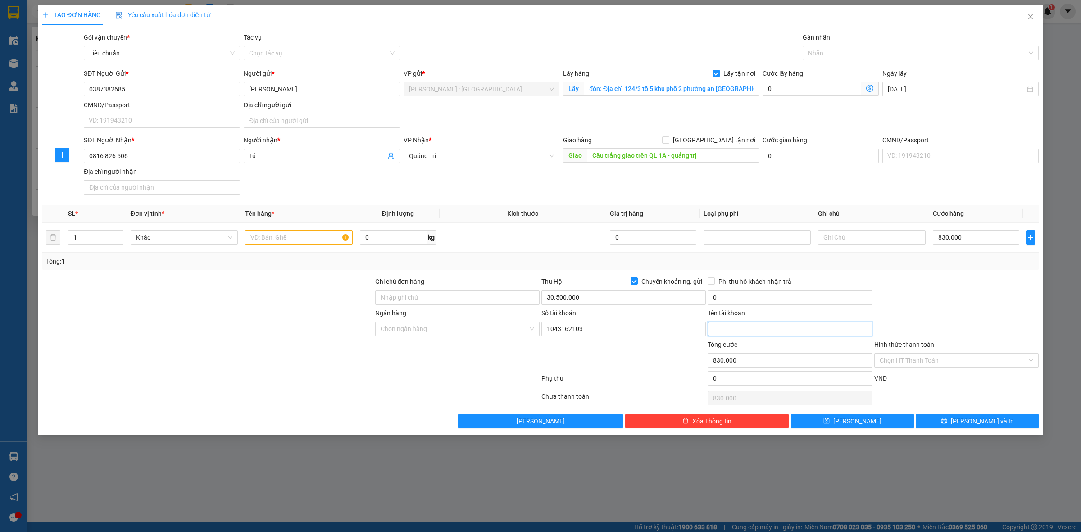
click at [710, 329] on input "Tên tài khoản" at bounding box center [789, 328] width 164 height 14
paste input "HUYNH HAI DANG"
type input "HUYNH HAI DANG"
click at [496, 334] on input "Ngân hàng" at bounding box center [453, 329] width 147 height 14
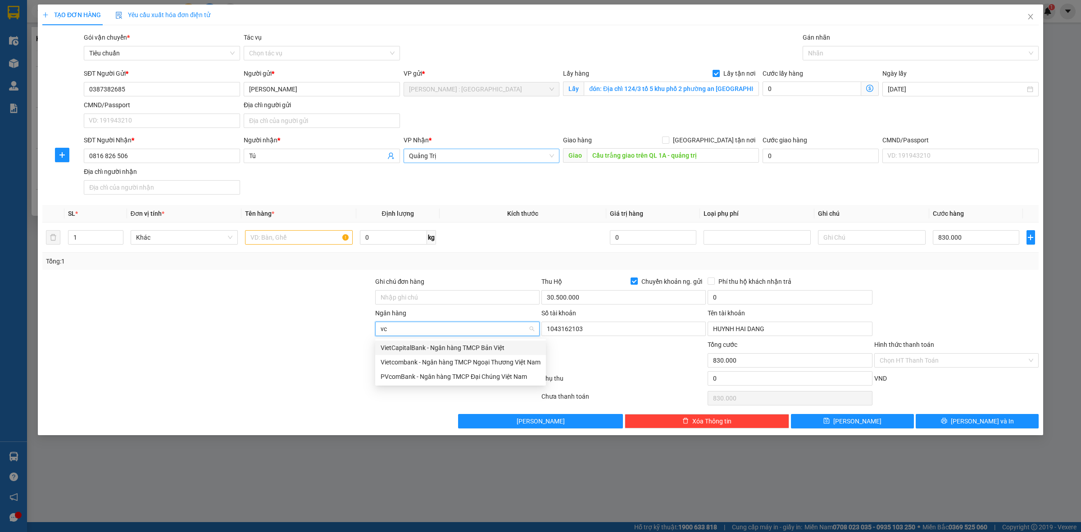
type input "vcb"
click at [491, 348] on div "Vietcombank - Ngân hàng TMCP Ngoại Thương Việt Nam" at bounding box center [460, 348] width 160 height 10
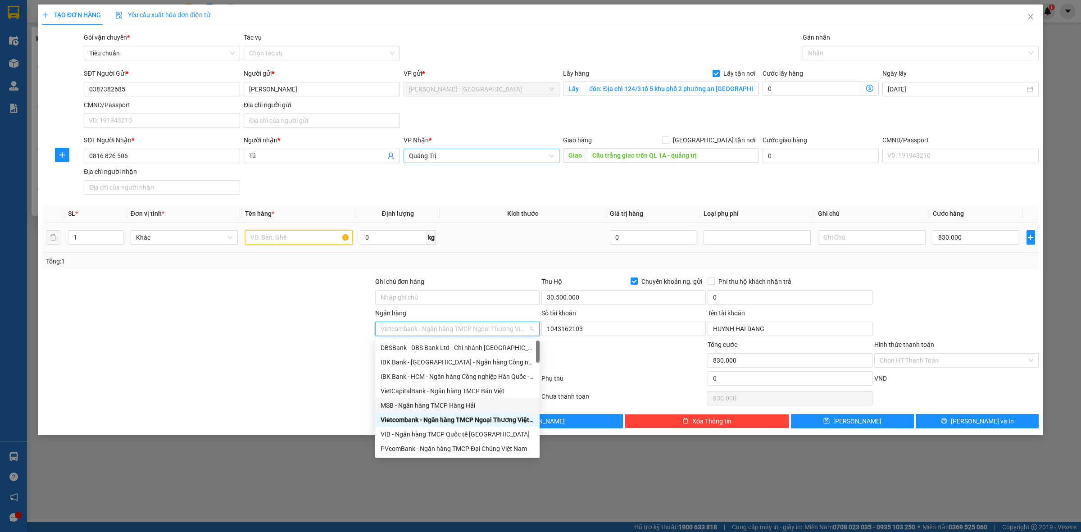
drag, startPoint x: 258, startPoint y: 240, endPoint x: 265, endPoint y: 248, distance: 10.2
click at [259, 238] on input "text" at bounding box center [298, 237] width 107 height 14
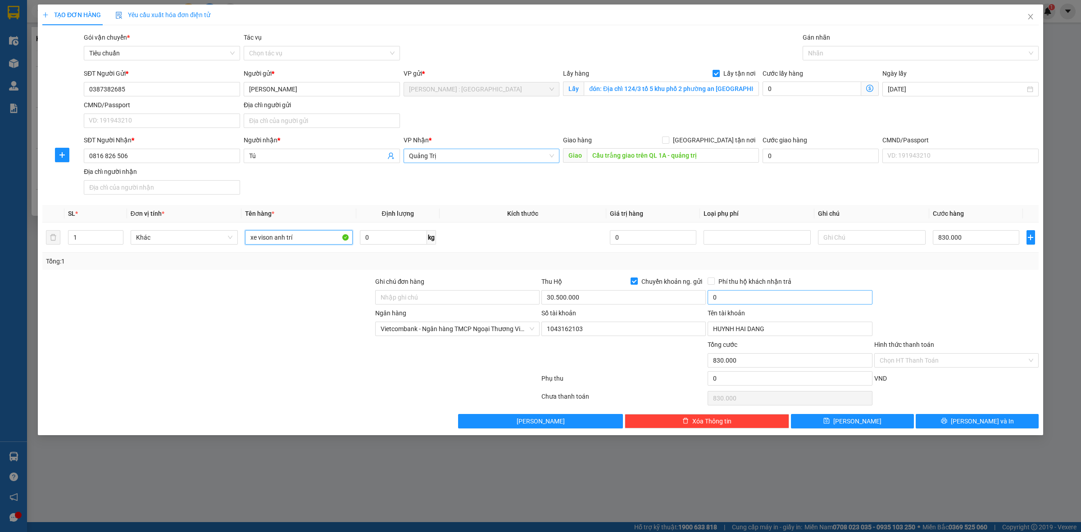
type input "xe vison anh trí"
click at [764, 300] on input "0" at bounding box center [789, 297] width 164 height 14
type input "60.000"
click at [937, 298] on div at bounding box center [956, 292] width 166 height 32
click at [881, 421] on button "[PERSON_NAME]" at bounding box center [852, 421] width 123 height 14
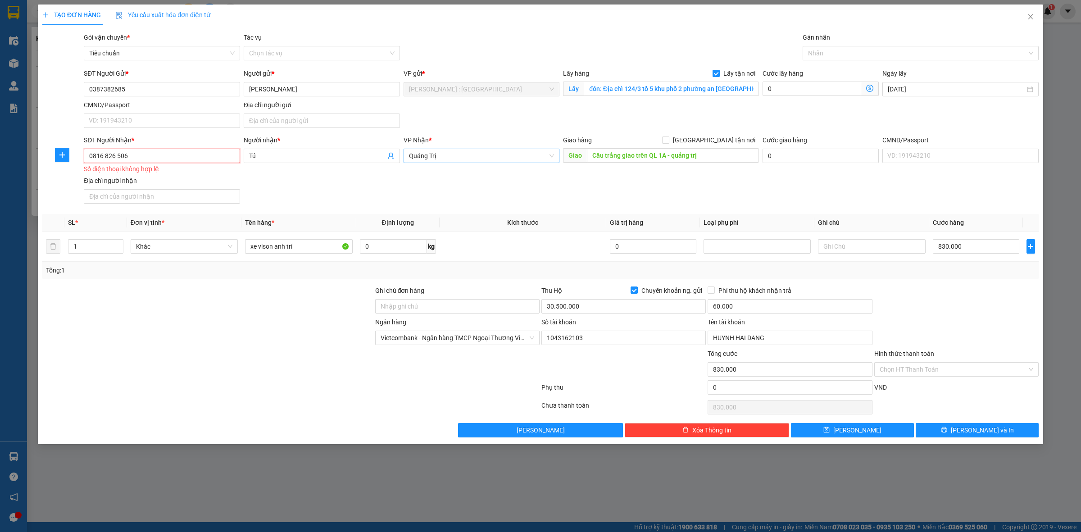
click at [118, 157] on input "0816 826 506" at bounding box center [162, 156] width 156 height 14
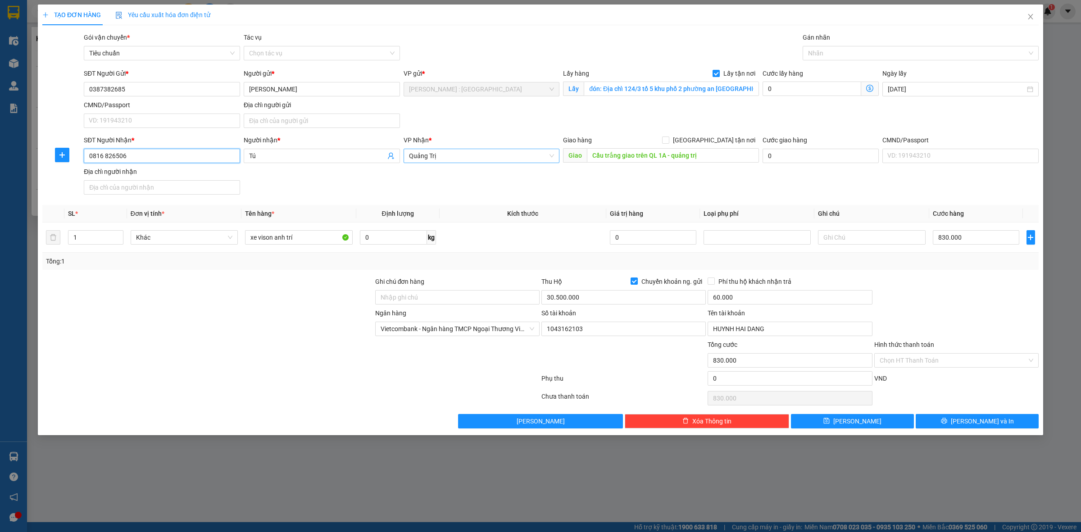
click at [105, 157] on input "0816 826506" at bounding box center [162, 156] width 156 height 14
type input "0816826506"
click at [869, 416] on button "[PERSON_NAME]" at bounding box center [852, 421] width 123 height 14
checkbox input "false"
type input "0"
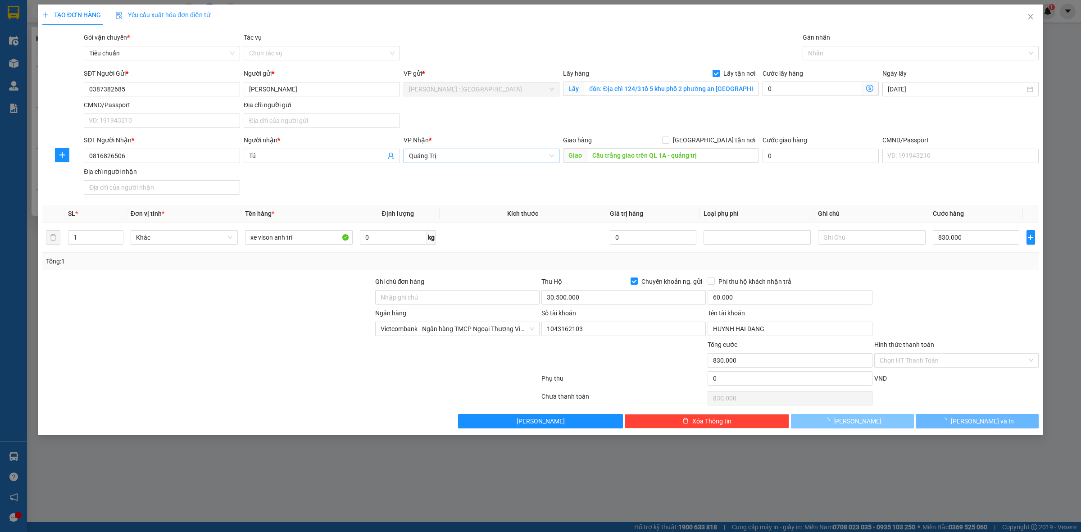
checkbox input "false"
type input "0"
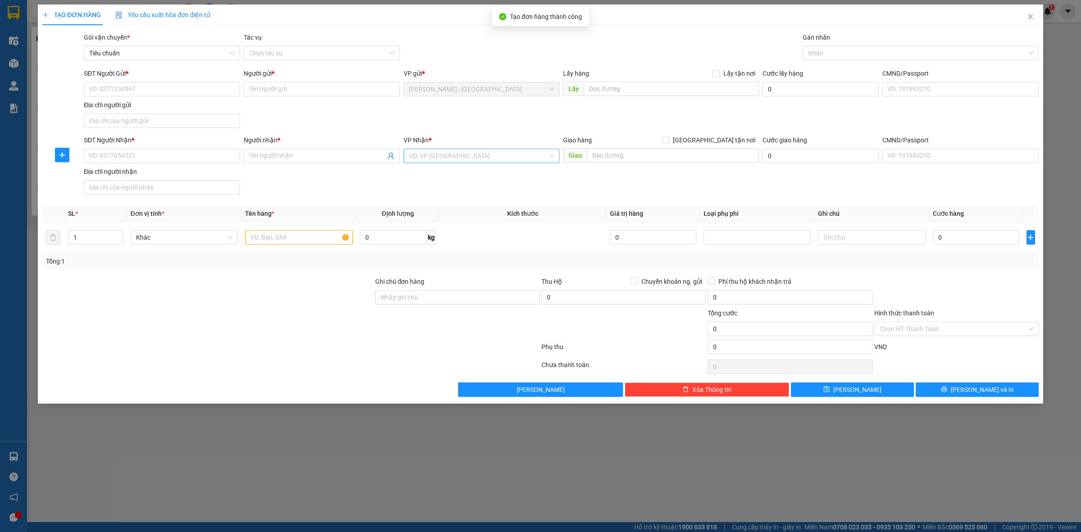
click at [866, 467] on div "TẠO ĐƠN HÀNG Yêu cầu xuất hóa đơn điện tử Transit Pickup Surcharge Ids Transit …" at bounding box center [540, 266] width 1081 height 532
click at [205, 88] on input "SĐT Người Gửi *" at bounding box center [162, 89] width 156 height 14
paste input "0396312570"
type input "0396312570"
click at [280, 97] on div "Người gửi * Tên người gửi" at bounding box center [322, 84] width 156 height 32
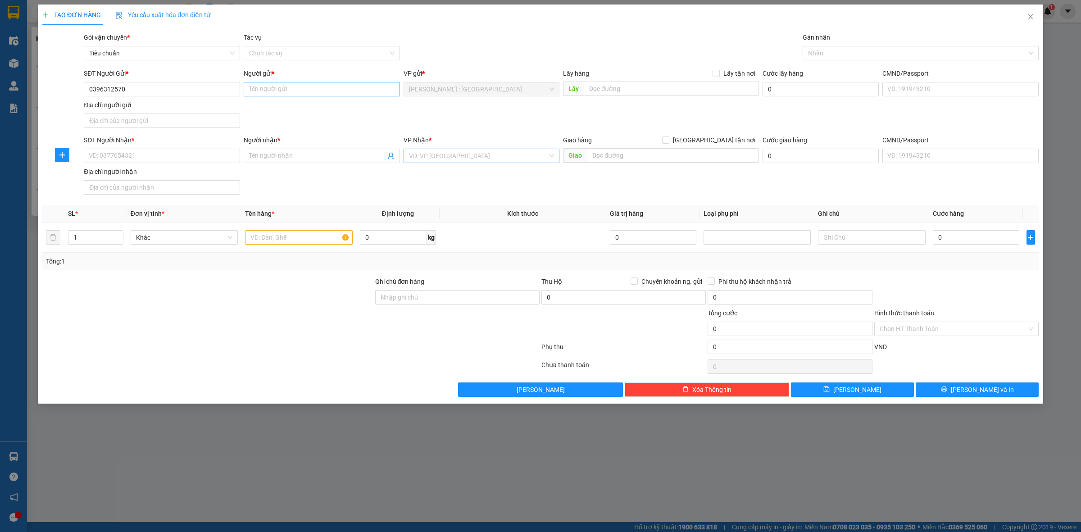
drag, startPoint x: 283, startPoint y: 73, endPoint x: 296, endPoint y: 95, distance: 24.9
click at [285, 72] on div "Người gửi *" at bounding box center [322, 73] width 156 height 10
click at [285, 82] on input "Người gửi *" at bounding box center [322, 89] width 156 height 14
click at [347, 94] on input "Người gửi *" at bounding box center [322, 89] width 156 height 14
paste input "Phạm Ngọc Hải"
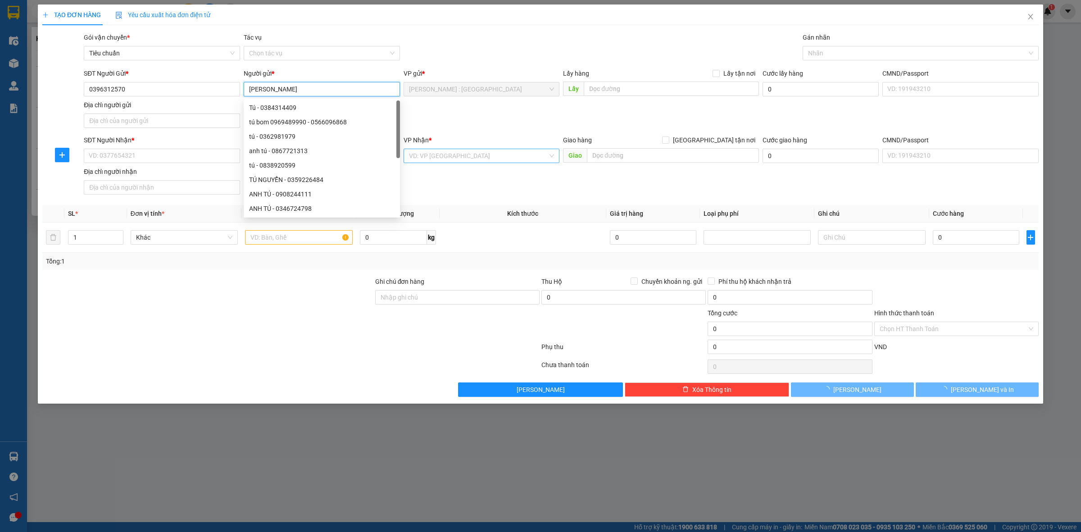
type input "Phạm Ngọc Hải"
click at [380, 348] on div at bounding box center [290, 348] width 499 height 18
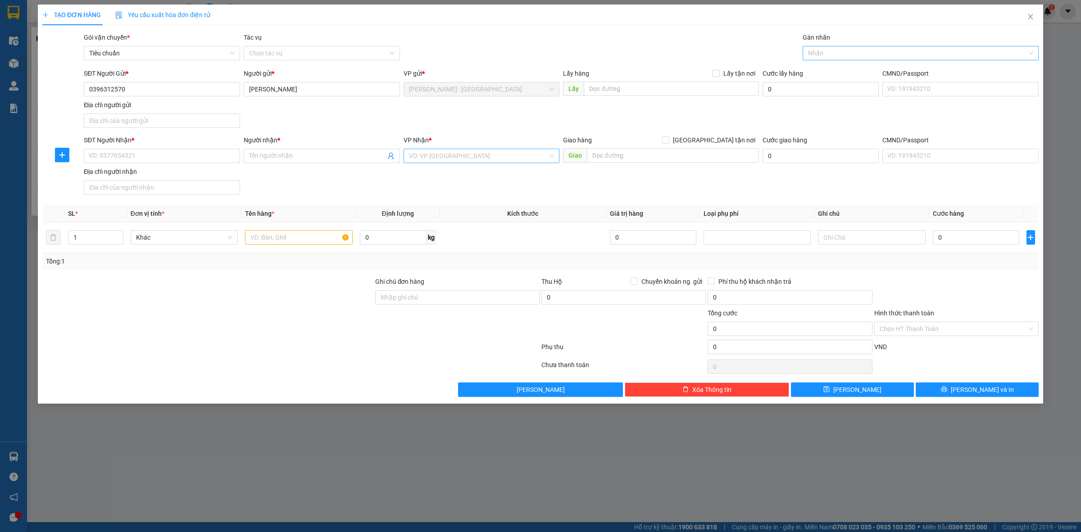
click at [822, 55] on div at bounding box center [916, 53] width 222 height 11
type input "giao"
click at [841, 71] on div "[GEOGRAPHIC_DATA] tận nơi" at bounding box center [920, 71] width 225 height 10
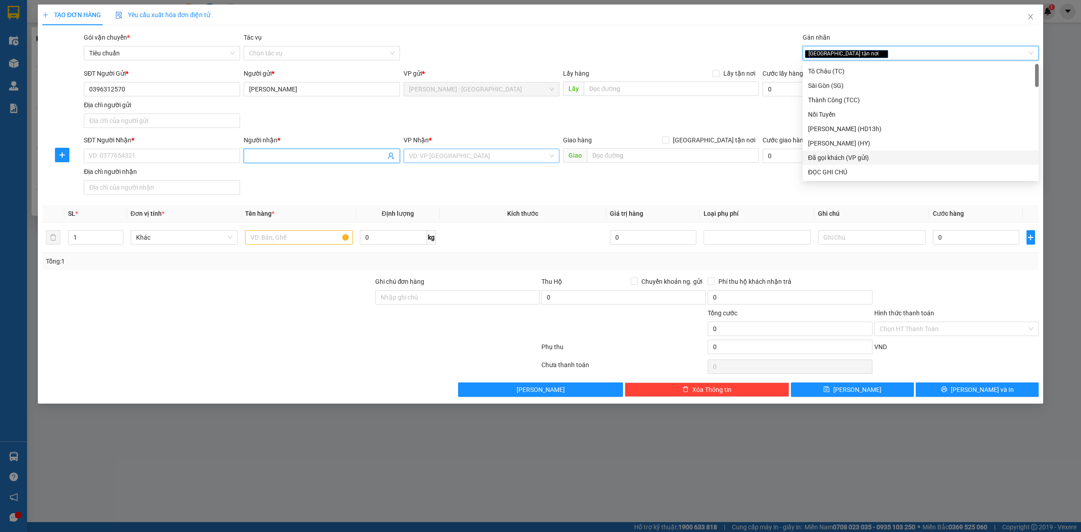
drag, startPoint x: 341, startPoint y: 157, endPoint x: 342, endPoint y: 165, distance: 8.2
click at [341, 160] on input "Người nhận *" at bounding box center [317, 156] width 136 height 10
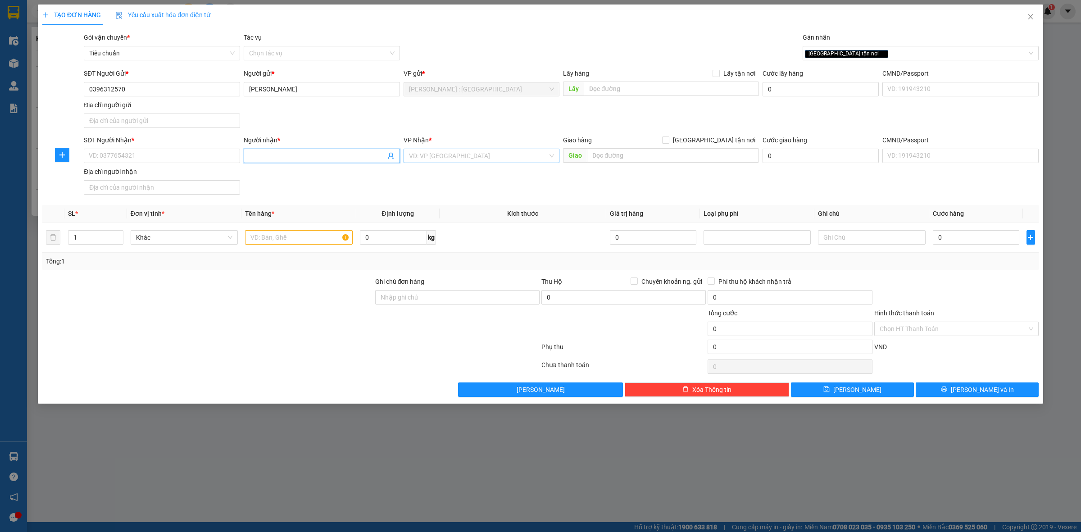
paste input "CÔNG TY TNHH THIẾT BỊ ĐIỆN YUEDA"
type input "CÔNG TY TNHH THIẾT BỊ ĐIỆN YUEDA"
click at [650, 152] on input "text" at bounding box center [673, 155] width 172 height 14
paste input "Đường số 9, Khu công nghiệp Giang Điền, Xã Trảng Bom, Tỉnh Đồng Nai, Việt Nam"
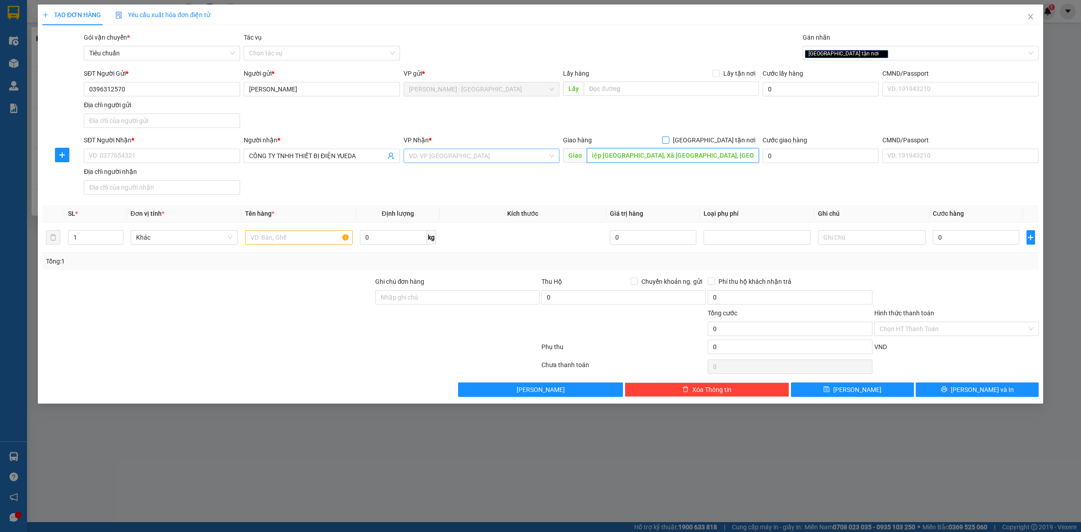
type input "Đường số 9, Khu công nghiệp Giang Điền, Xã Trảng Bom, Tỉnh Đồng Nai, Việt Nam"
click at [668, 140] on input "[GEOGRAPHIC_DATA] tận nơi" at bounding box center [665, 139] width 6 height 6
checkbox input "true"
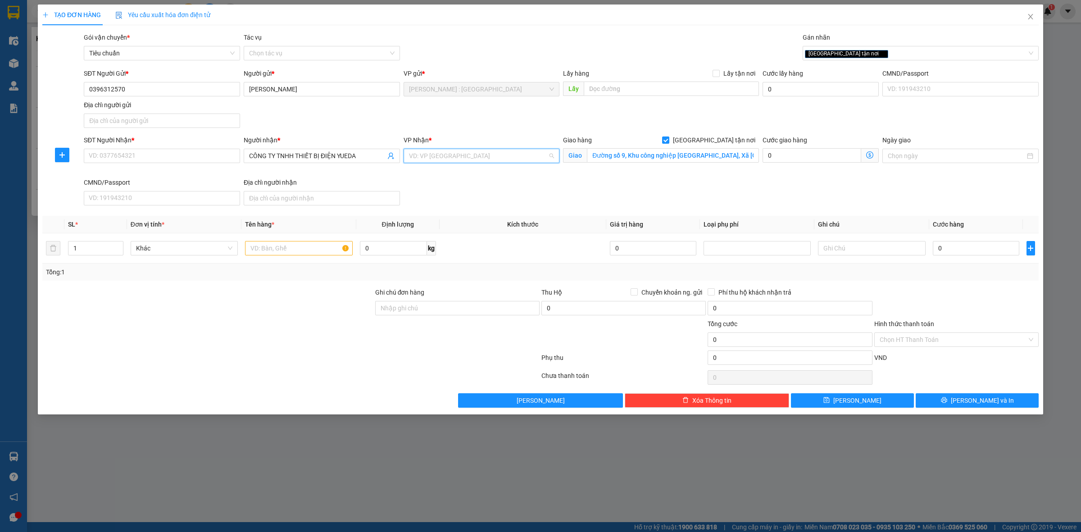
click at [532, 160] on input "search" at bounding box center [478, 156] width 139 height 14
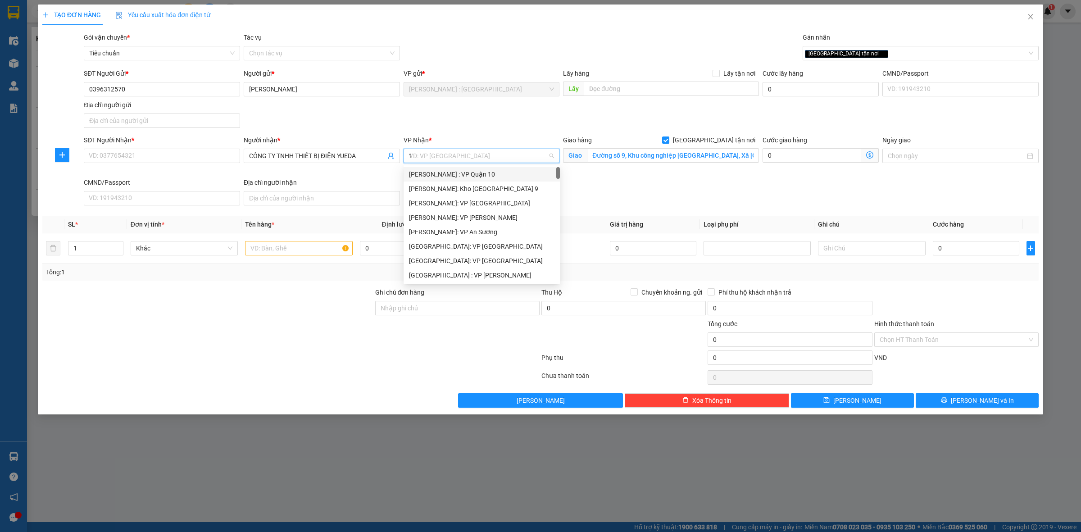
type input "12"
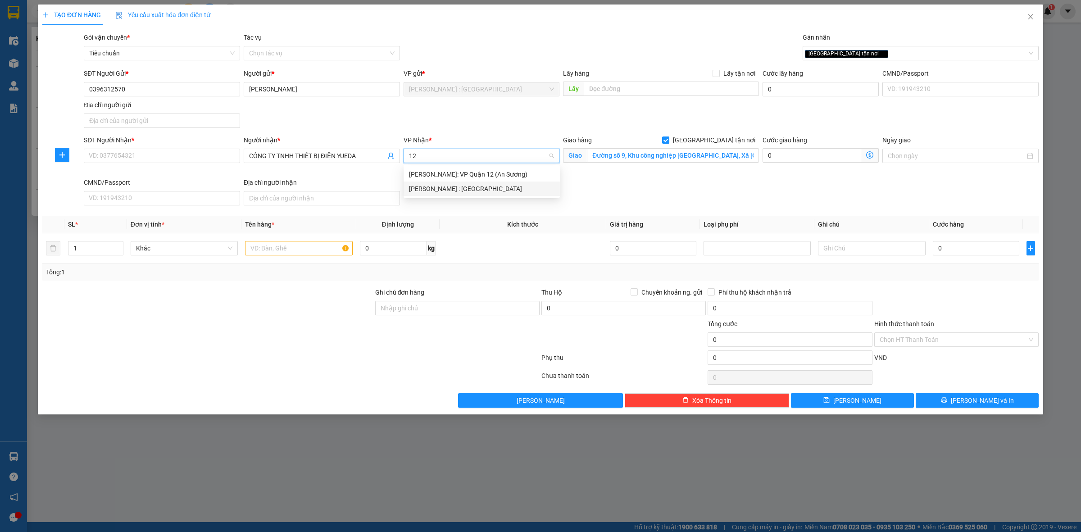
click at [527, 188] on div "[PERSON_NAME] : [GEOGRAPHIC_DATA]" at bounding box center [481, 189] width 145 height 10
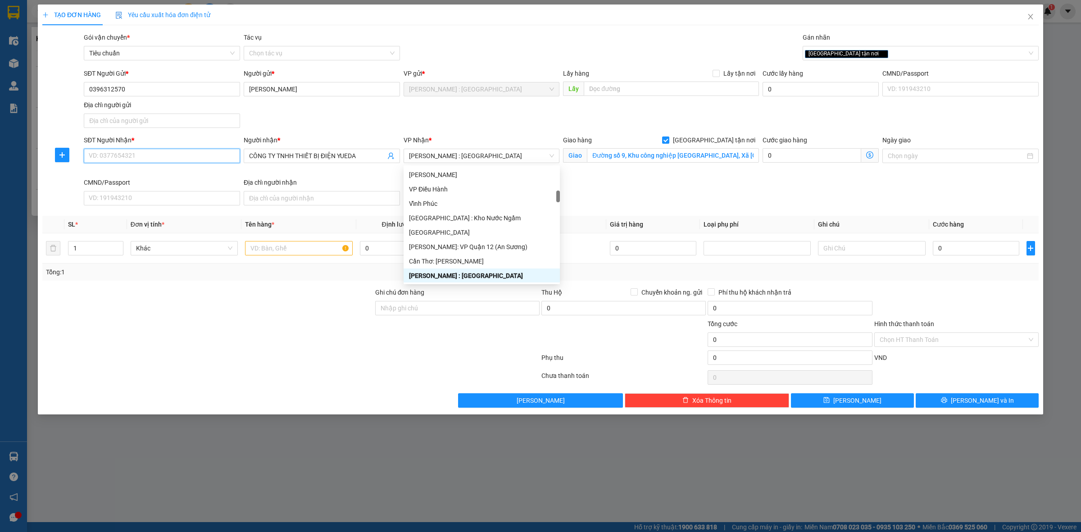
click at [151, 159] on input "SĐT Người Nhận *" at bounding box center [162, 156] width 156 height 14
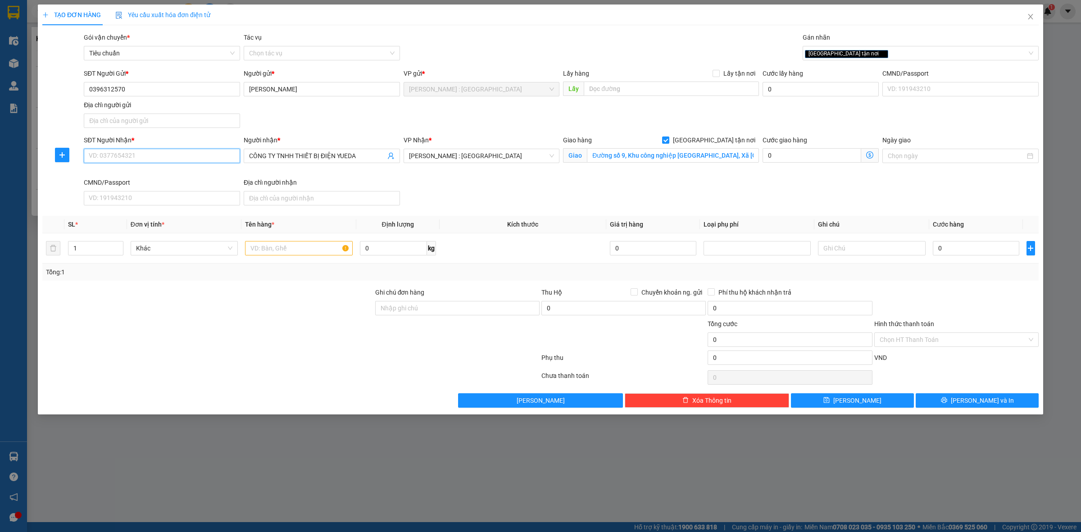
paste input "0387509688"
type input "0387509688"
click at [268, 247] on input "text" at bounding box center [298, 248] width 107 height 14
type input "2 kiện băng keo vàng"
type input "2"
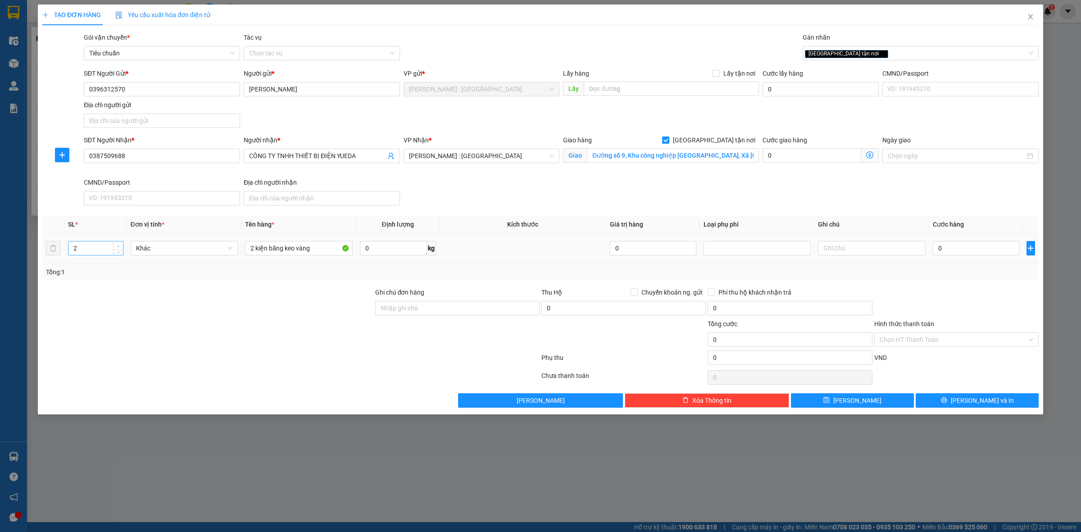
click at [118, 245] on icon "up" at bounding box center [118, 245] width 3 height 3
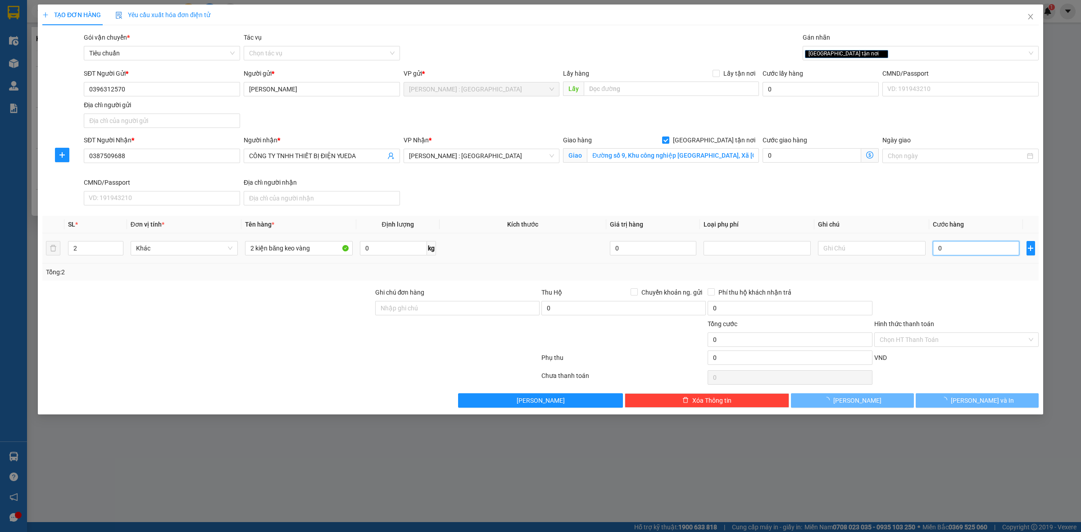
click at [958, 251] on input "0" at bounding box center [975, 248] width 86 height 14
type input "3"
type input "33"
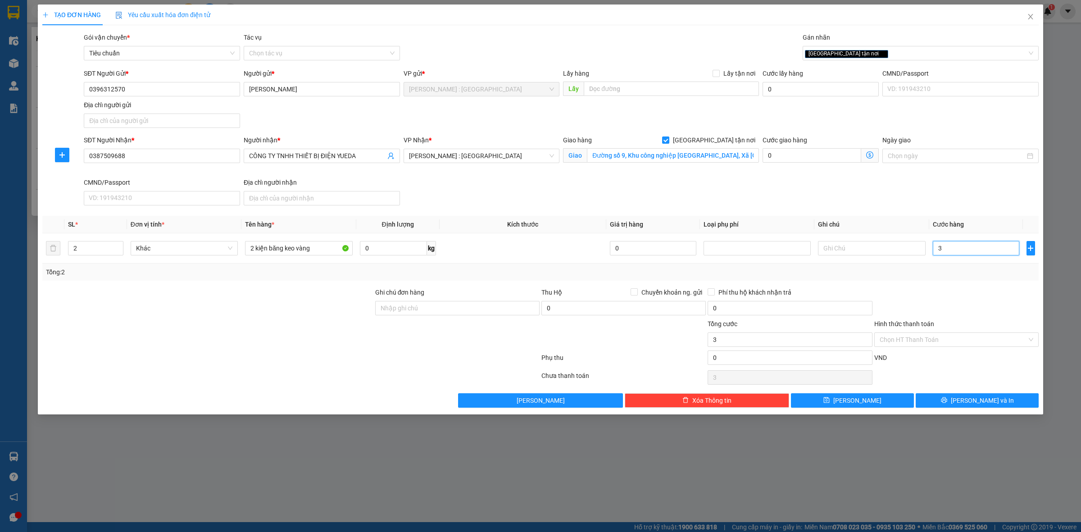
type input "33"
type input "330"
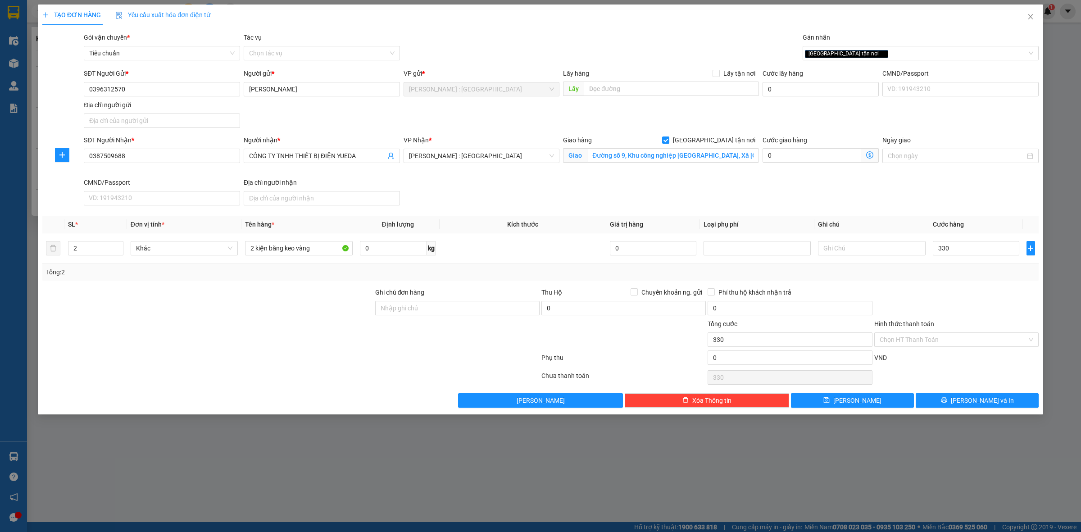
type input "330.000"
click at [938, 289] on div at bounding box center [956, 303] width 166 height 32
click at [998, 248] on input "330.000" at bounding box center [975, 248] width 86 height 14
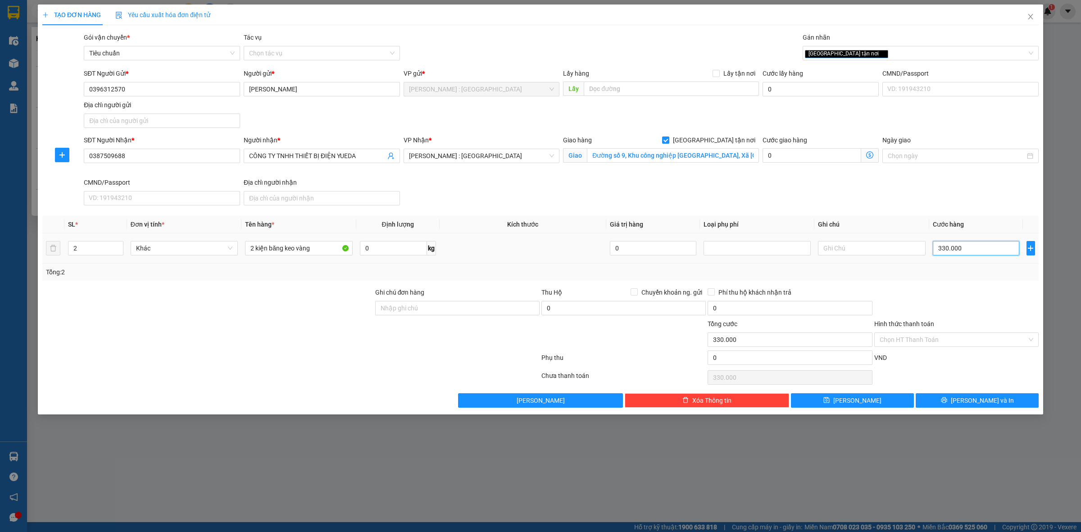
type input "0"
type input "03"
type input "3"
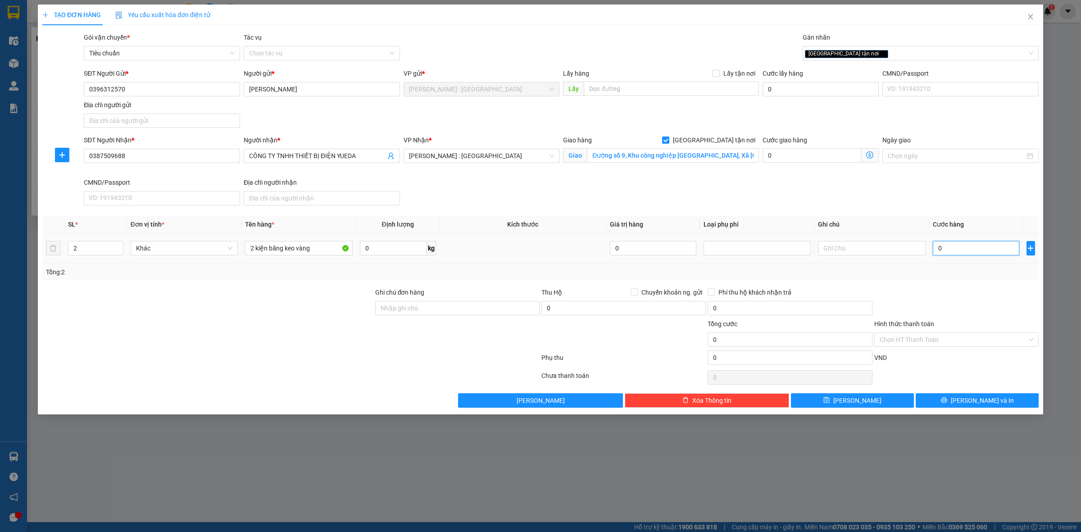
type input "3"
type input "030"
type input "30"
type input "0.300"
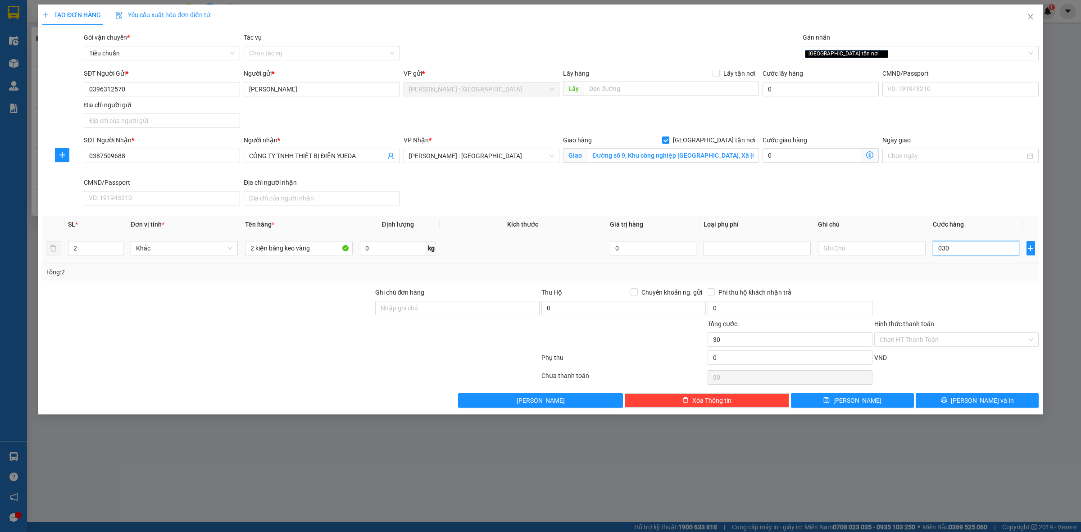
type input "300"
type input "300.000"
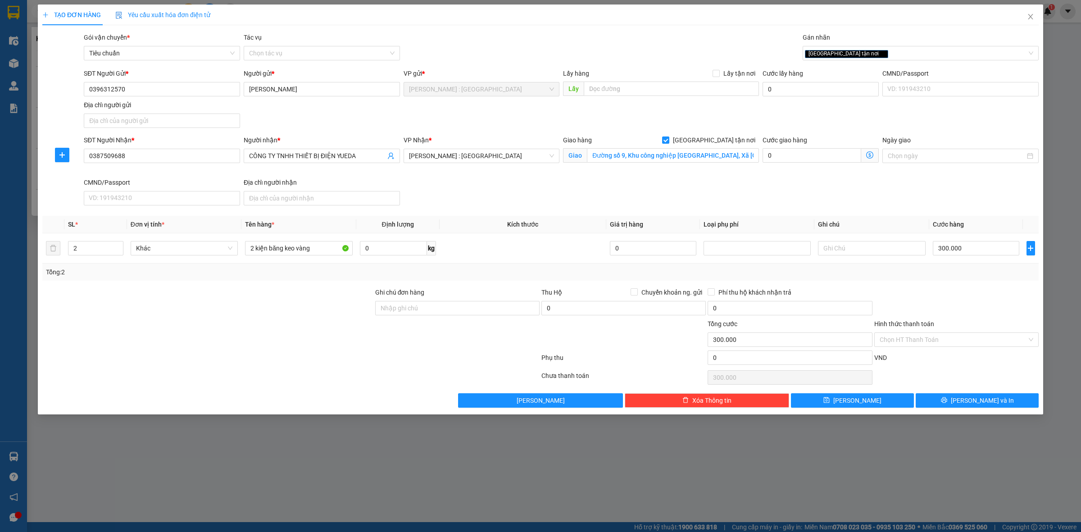
click at [977, 292] on div at bounding box center [956, 303] width 166 height 32
click at [793, 438] on div "TẠO ĐƠN HÀNG Yêu cầu xuất hóa đơn điện tử Transit Pickup Surcharge Ids Transit …" at bounding box center [540, 266] width 1081 height 532
click at [755, 464] on div "TẠO ĐƠN HÀNG Yêu cầu xuất hóa đơn điện tử Transit Pickup Surcharge Ids Transit …" at bounding box center [540, 266] width 1081 height 532
click at [758, 454] on div "TẠO ĐƠN HÀNG Yêu cầu xuất hóa đơn điện tử Transit Pickup Surcharge Ids Transit …" at bounding box center [540, 266] width 1081 height 532
click at [485, 305] on input "Ghi chú đơn hàng" at bounding box center [457, 308] width 164 height 14
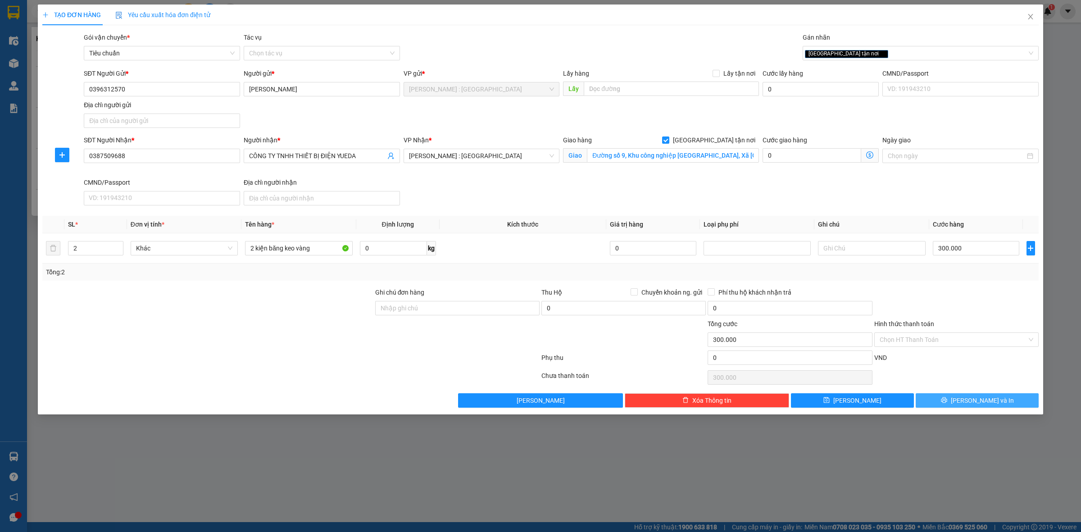
click at [986, 403] on span "[PERSON_NAME] và In" at bounding box center [981, 400] width 63 height 10
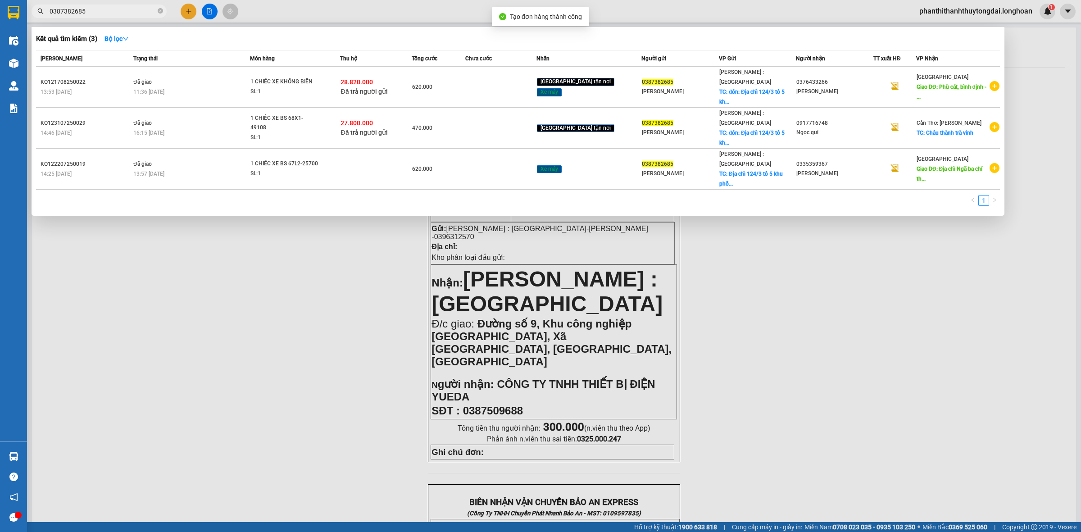
click at [312, 219] on div at bounding box center [540, 266] width 1081 height 532
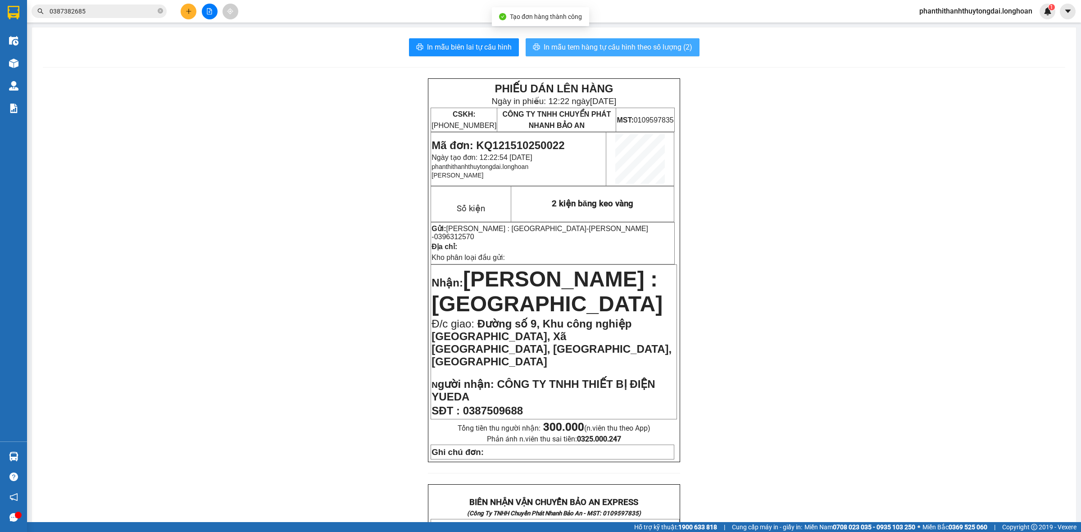
click at [599, 45] on span "In mẫu tem hàng tự cấu hình theo số lượng (2)" at bounding box center [617, 46] width 149 height 11
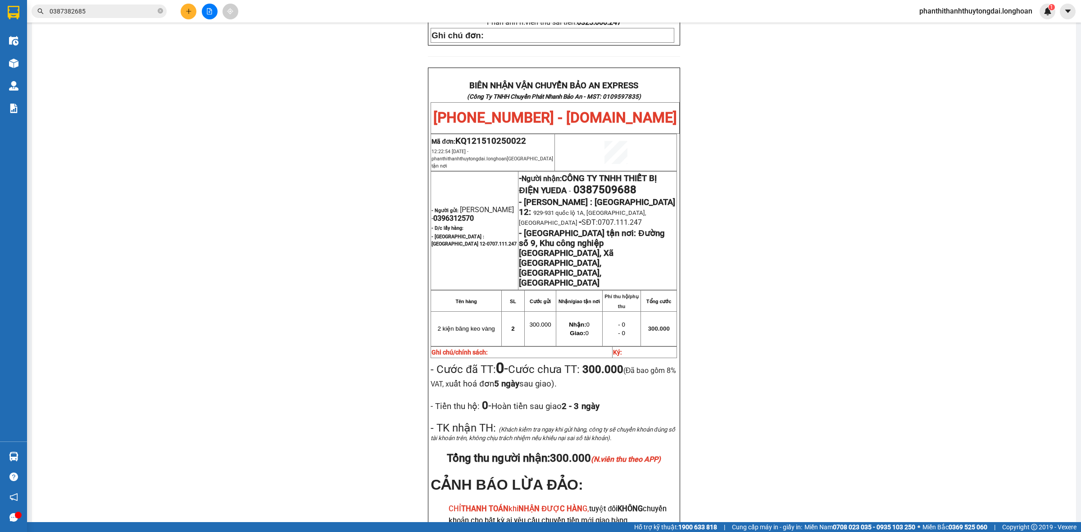
scroll to position [424, 0]
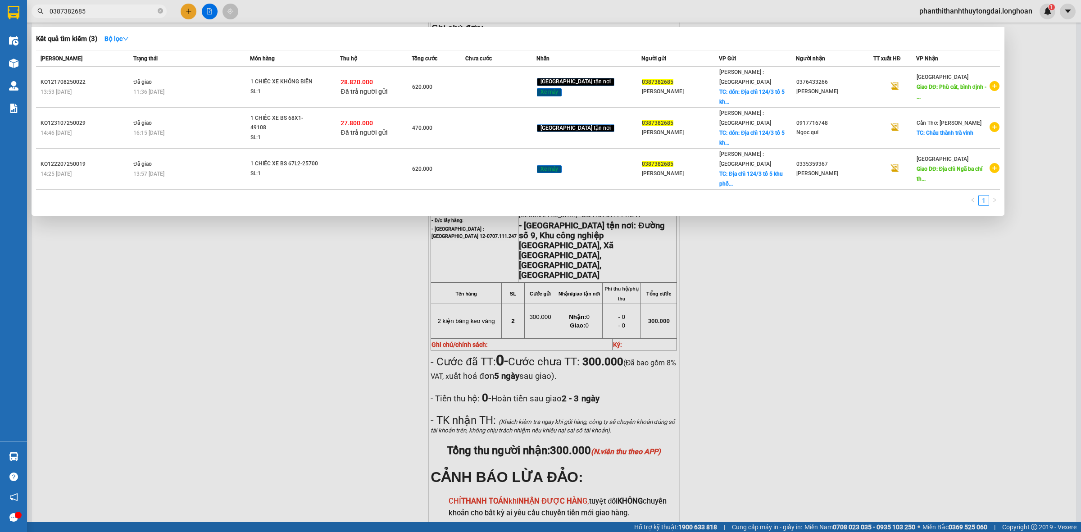
click at [118, 14] on input "0387382685" at bounding box center [103, 11] width 106 height 10
click at [116, 14] on input "0387382685" at bounding box center [103, 11] width 106 height 10
paste input "0396312570"
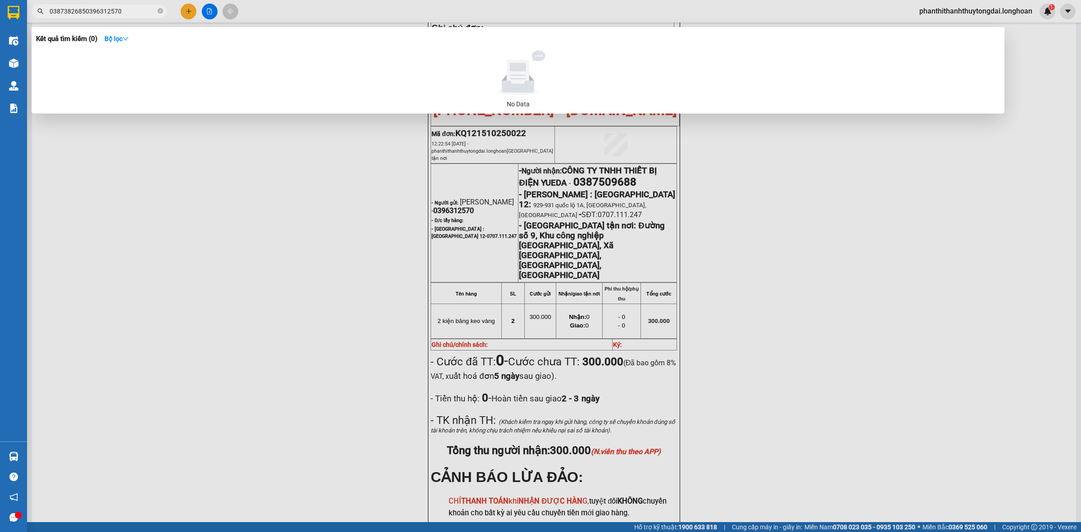
type input "03873826850396312570"
click at [190, 4] on div at bounding box center [540, 266] width 1081 height 532
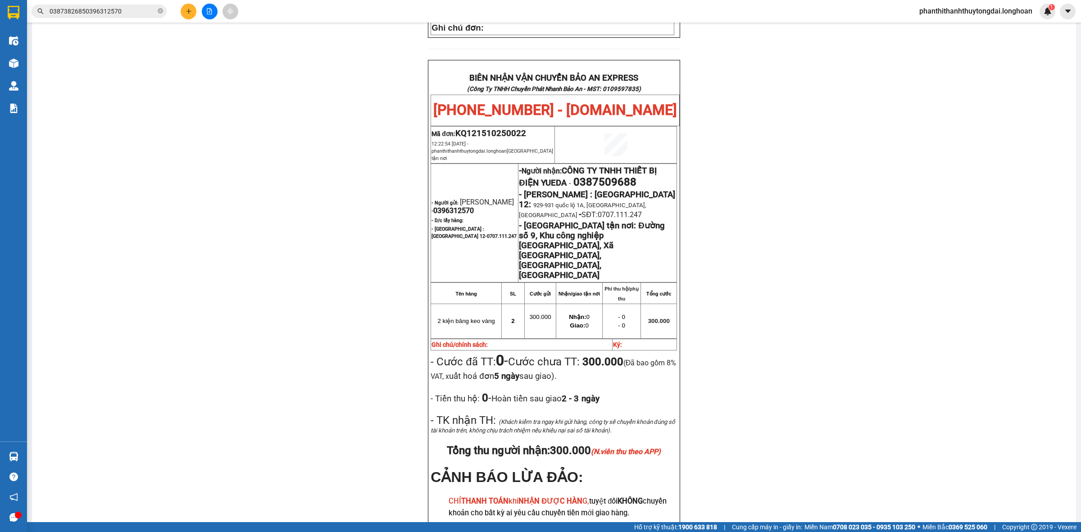
click at [193, 16] on button at bounding box center [189, 12] width 16 height 16
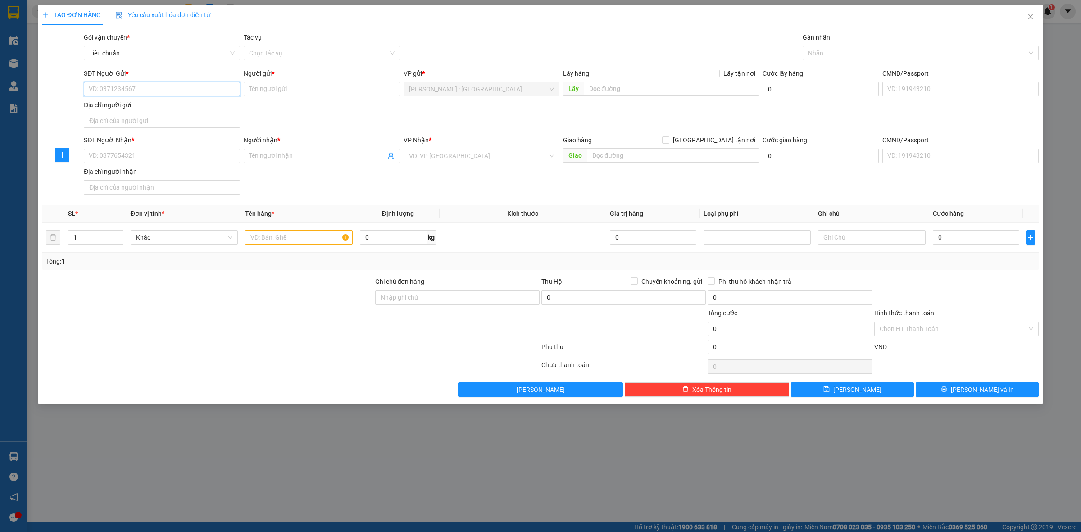
click at [208, 95] on input "SĐT Người Gửi *" at bounding box center [162, 89] width 156 height 14
paste input "0396312570"
type input "0396312570"
click at [380, 97] on div "Người gửi * Tên người gửi" at bounding box center [322, 84] width 156 height 32
click at [383, 93] on input "Người gửi *" at bounding box center [322, 89] width 156 height 14
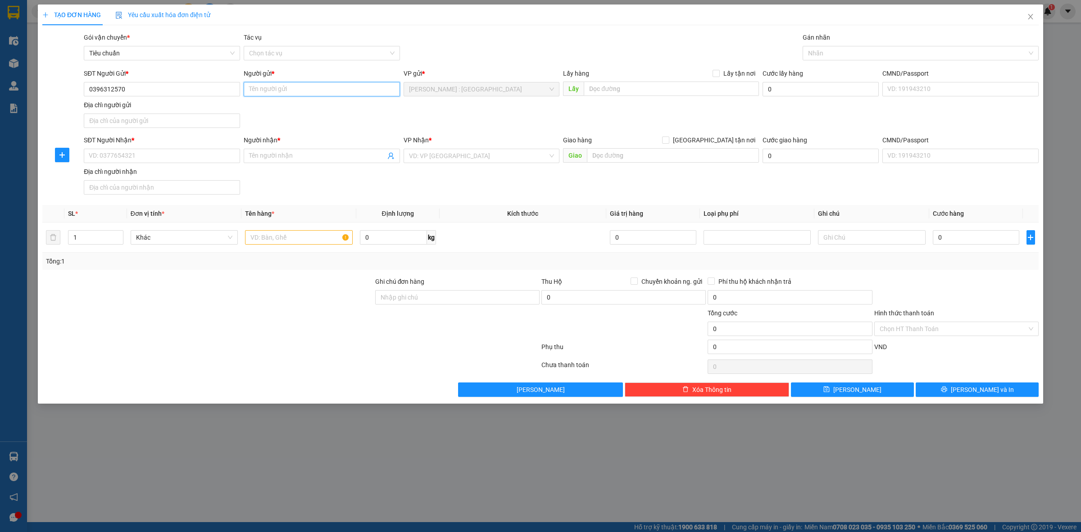
paste input "Phạm Ngọc Hải"
type input "Phạm Ngọc Hải"
click at [219, 159] on input "SĐT Người Nhận *" at bounding box center [162, 156] width 156 height 14
paste input "0776629757"
type input "0776629757"
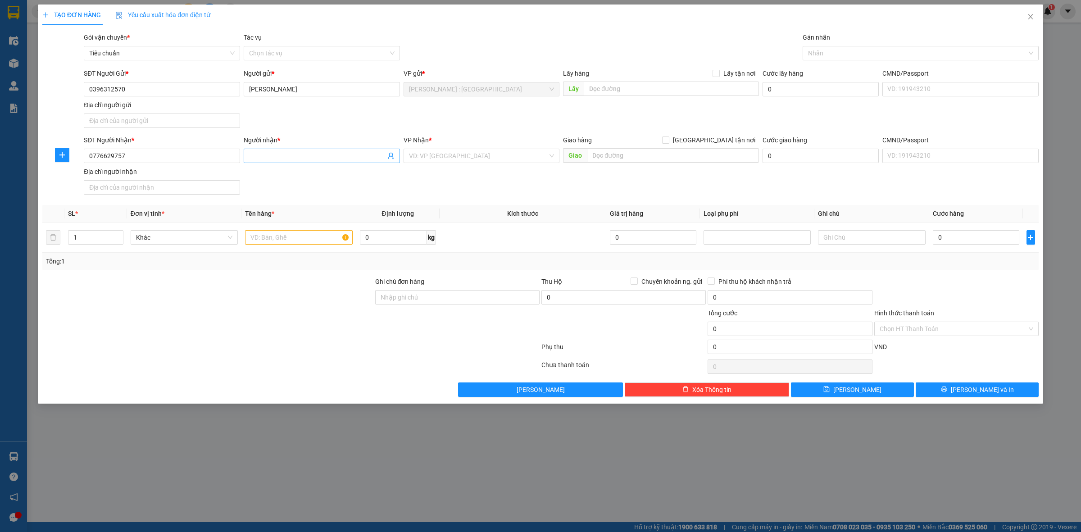
click at [346, 158] on input "Người nhận *" at bounding box center [317, 156] width 136 height 10
paste input "NGUYEN NGOC SON"
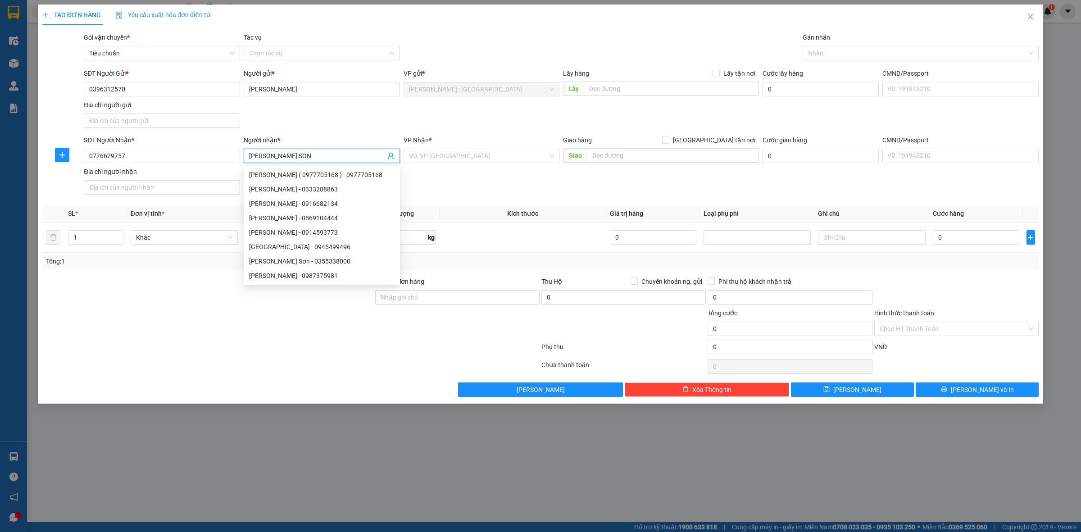
type input "NGUYEN NGOC SON"
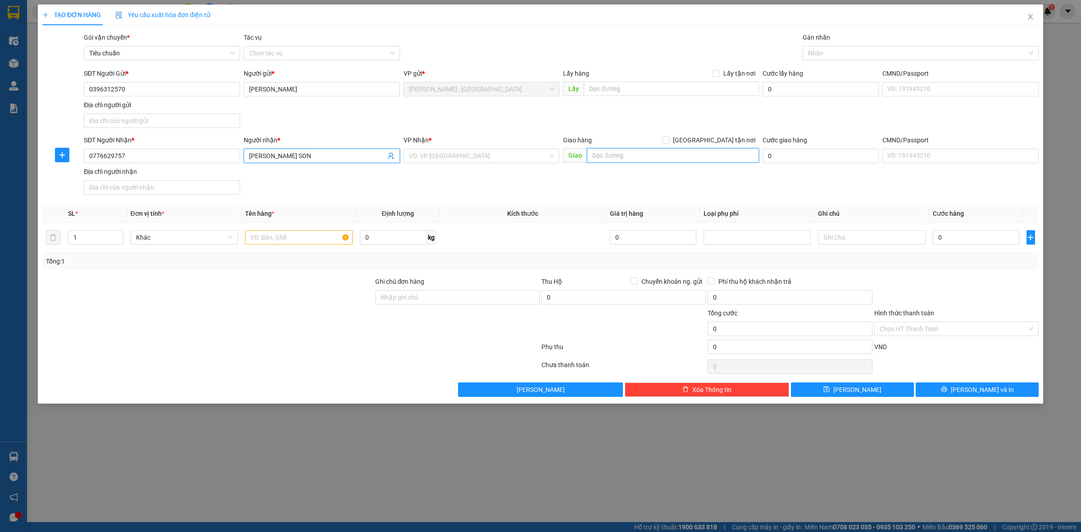
click at [669, 158] on input "text" at bounding box center [673, 155] width 172 height 14
paste input "Chung cư Aviva, Đường D1, Khu dân cư Việt-Sing, Phường An Phú, Thành phố Thuận …"
type input "Chung cư Aviva, Đường D1, Khu dân cư Việt-Sing, Phường An Phú, Thành phố Thuận …"
click at [669, 144] on span at bounding box center [665, 139] width 7 height 7
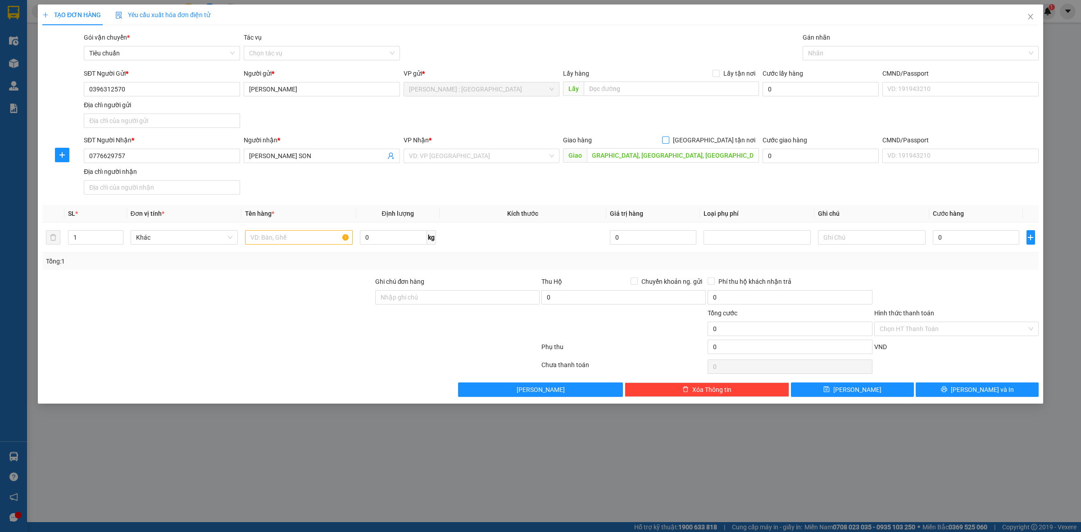
click at [668, 143] on input "[GEOGRAPHIC_DATA] tận nơi" at bounding box center [665, 139] width 6 height 6
checkbox input "true"
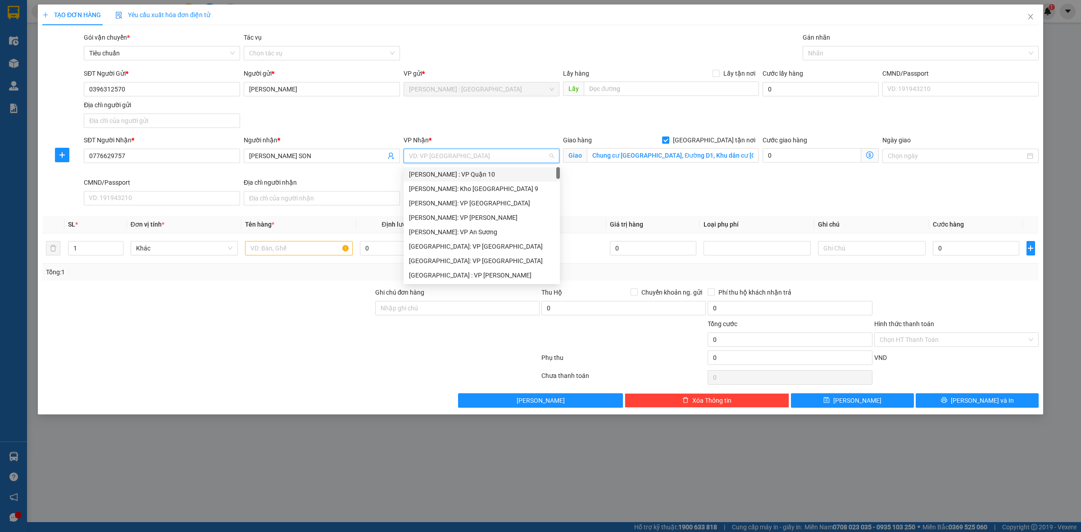
click at [519, 158] on input "search" at bounding box center [478, 156] width 139 height 14
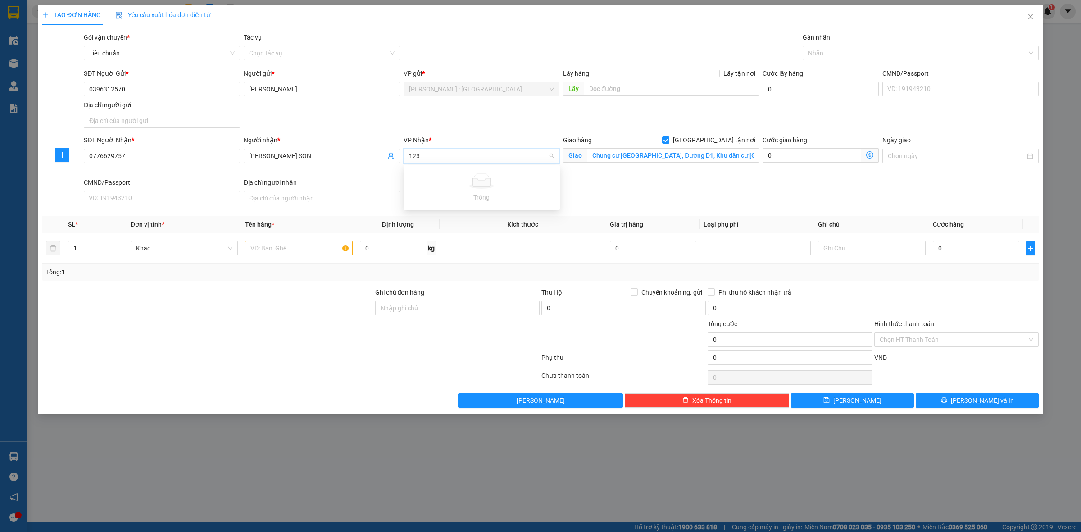
type input "12"
click at [456, 190] on div "[PERSON_NAME] : [GEOGRAPHIC_DATA]" at bounding box center [481, 189] width 145 height 10
click at [361, 368] on div at bounding box center [290, 359] width 499 height 18
click at [401, 443] on div "TẠO ĐƠN HÀNG Yêu cầu xuất hóa đơn điện tử Transit Pickup Surcharge Ids Transit …" at bounding box center [540, 266] width 1081 height 532
click at [489, 484] on div "TẠO ĐƠN HÀNG Yêu cầu xuất hóa đơn điện tử Transit Pickup Surcharge Ids Transit …" at bounding box center [540, 266] width 1081 height 532
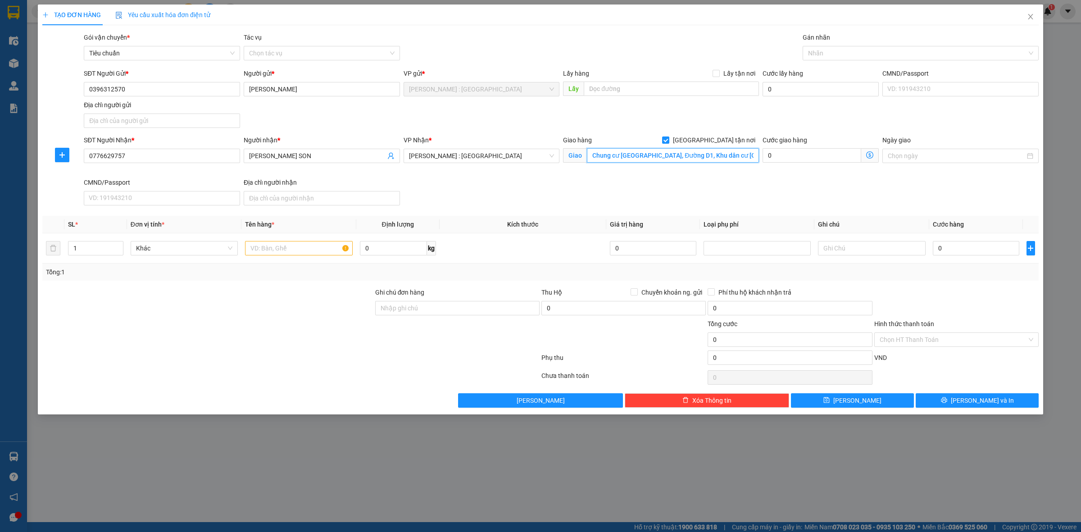
click at [746, 158] on input "Chung cư Aviva, Đường D1, Khu dân cư Việt-Sing, Phường An Phú, Thành phố Thuận …" at bounding box center [673, 155] width 172 height 14
click at [746, 157] on input "Chung cư Aviva, Đường D1, Khu dân cư Việt-Sing, Phường An Phú, Thành phố Thuận …" at bounding box center [673, 155] width 172 height 14
drag, startPoint x: 746, startPoint y: 157, endPoint x: 782, endPoint y: 158, distance: 35.1
click at [782, 158] on div "SĐT Người Nhận * 0776629757 Người nhận * NGUYEN NGOC SON VP Nhận * Hồ Chí Minh …" at bounding box center [561, 172] width 958 height 74
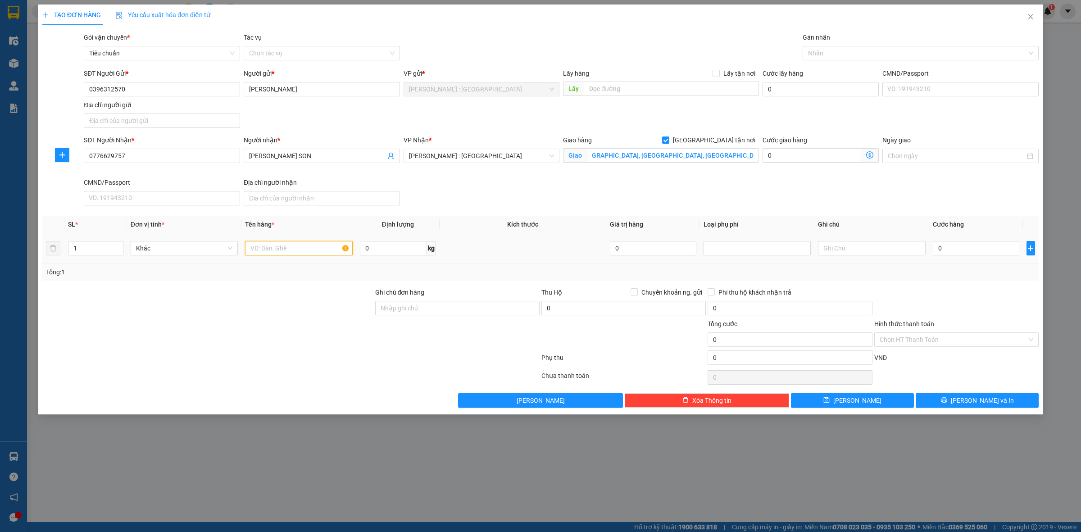
click at [295, 248] on input "text" at bounding box center [298, 248] width 107 height 14
type input "1 kiện băng keo vàng"
click at [738, 158] on input "Chung cư Aviva, Đường D1, Khu dân cư Việt-Sing, Phường An Phú, Thành phố Thuận …" at bounding box center [673, 155] width 172 height 14
click at [739, 158] on input "Chung cư Aviva, Đường D1, Khu dân cư Việt-Sing, Phường An Phú, Thành phố Thuận …" at bounding box center [673, 155] width 172 height 14
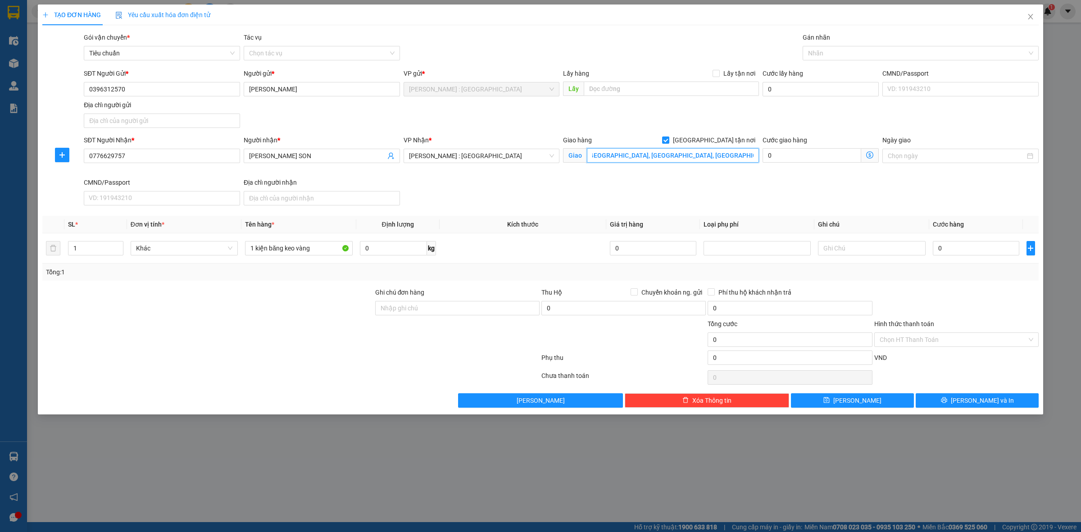
scroll to position [0, 172]
drag, startPoint x: 740, startPoint y: 156, endPoint x: 755, endPoint y: 156, distance: 15.3
click at [755, 156] on input "Chung cư Aviva, Đường D1, Khu dân cư Việt-Sing, Phường An Phú, Thành phố Thuận …" at bounding box center [673, 155] width 172 height 14
click at [953, 250] on input "0" at bounding box center [975, 248] width 86 height 14
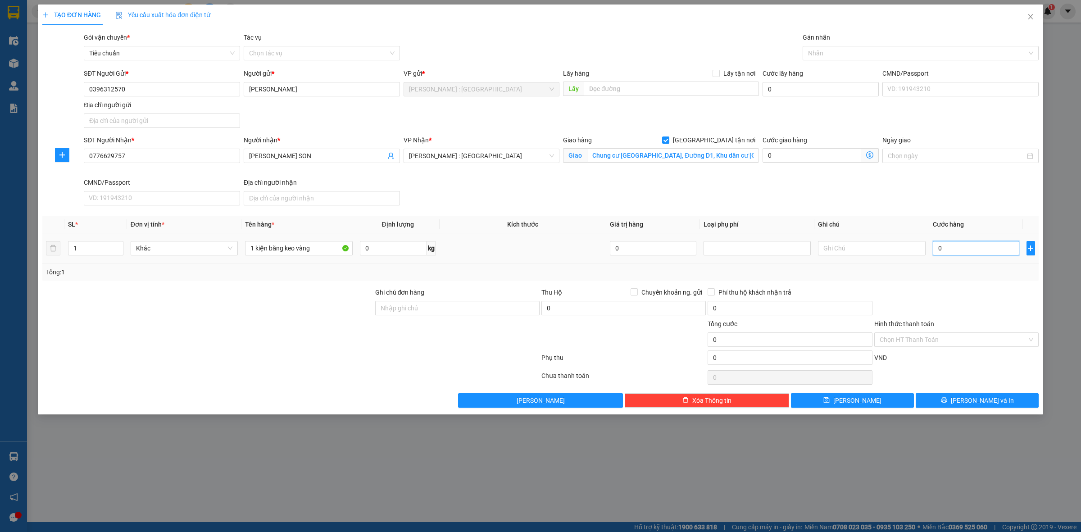
type input "8"
type input "80"
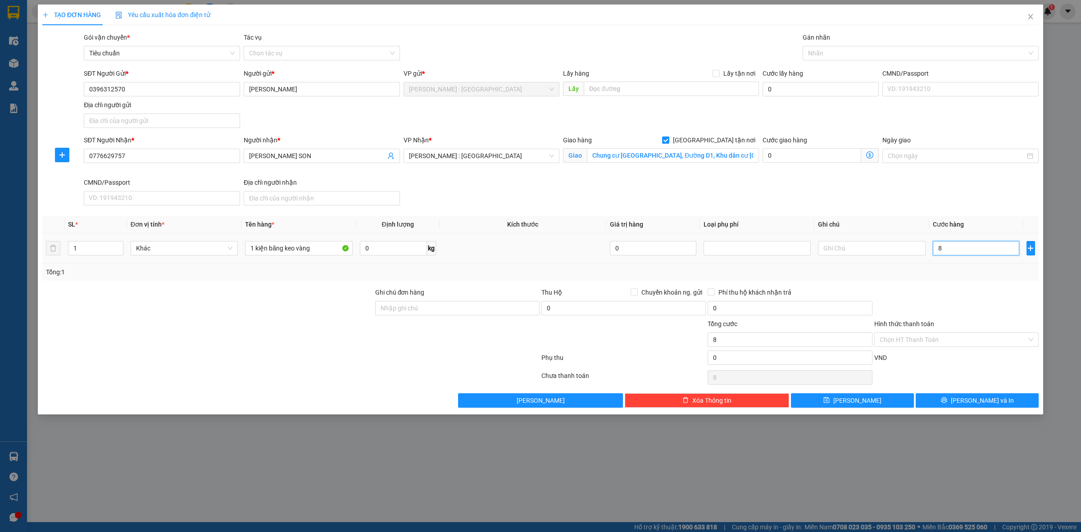
type input "80"
type input "80.000"
click at [937, 297] on div at bounding box center [956, 303] width 166 height 32
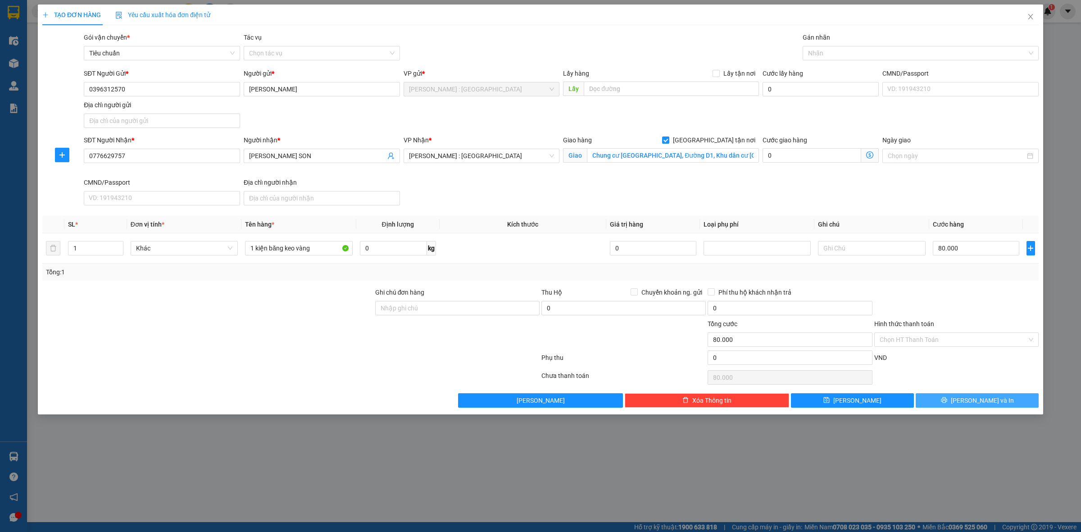
click at [943, 401] on button "[PERSON_NAME] và In" at bounding box center [976, 400] width 123 height 14
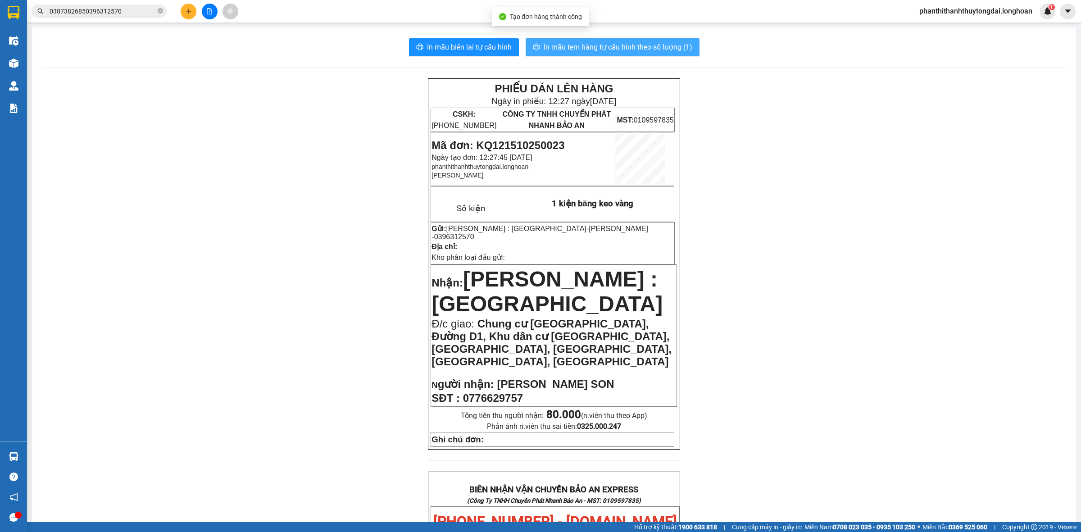
click at [559, 42] on span "In mẫu tem hàng tự cấu hình theo số lượng (1)" at bounding box center [617, 46] width 149 height 11
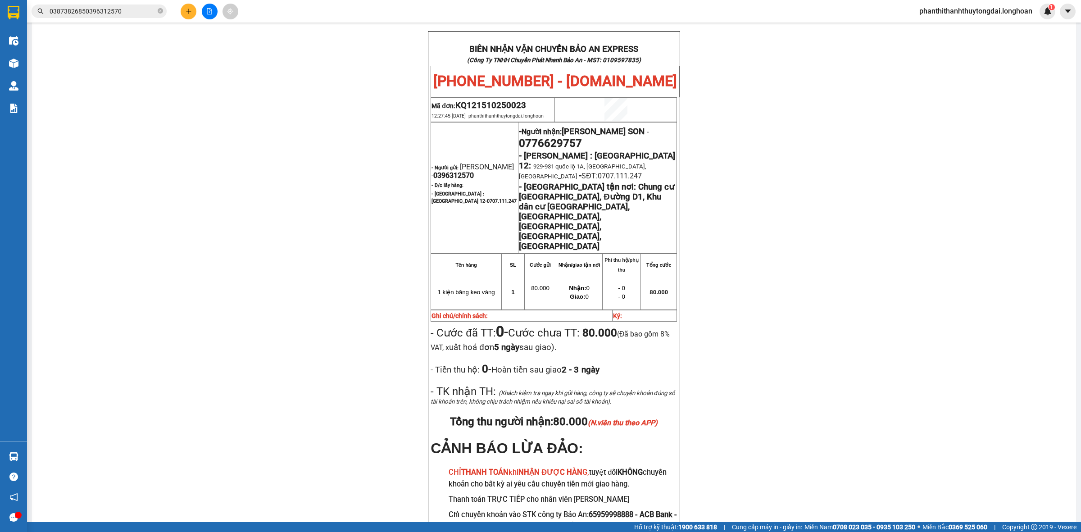
scroll to position [51, 0]
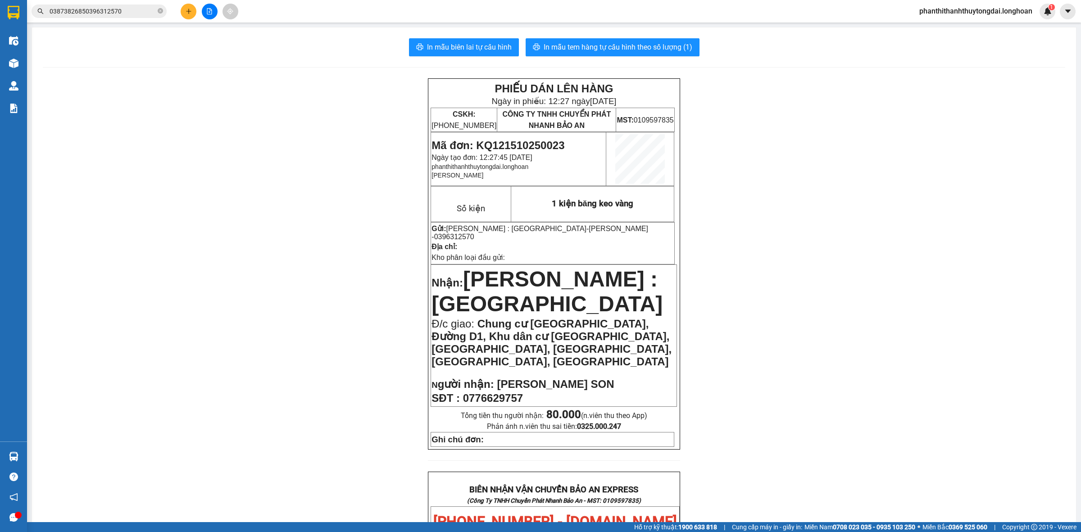
scroll to position [440, 0]
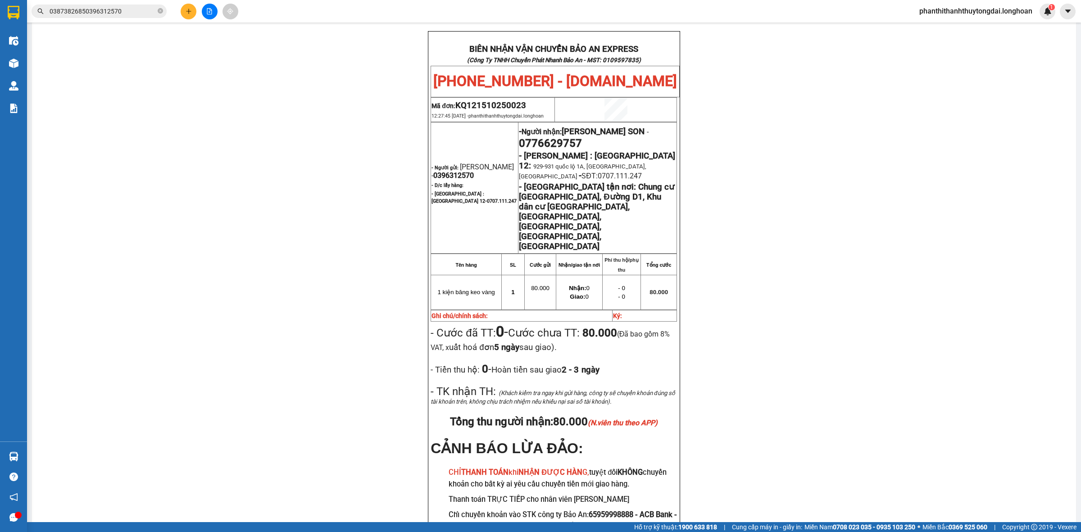
click at [139, 8] on input "03873826850396312570" at bounding box center [103, 11] width 106 height 10
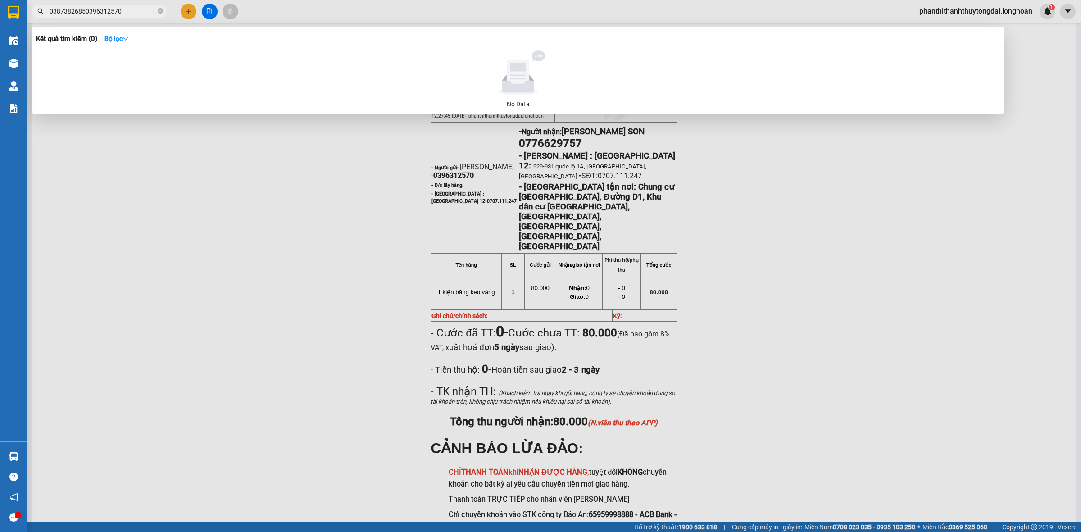
click at [139, 8] on input "03873826850396312570" at bounding box center [103, 11] width 106 height 10
paste input "964426025"
type input "0964426025"
click at [196, 9] on div at bounding box center [540, 266] width 1081 height 532
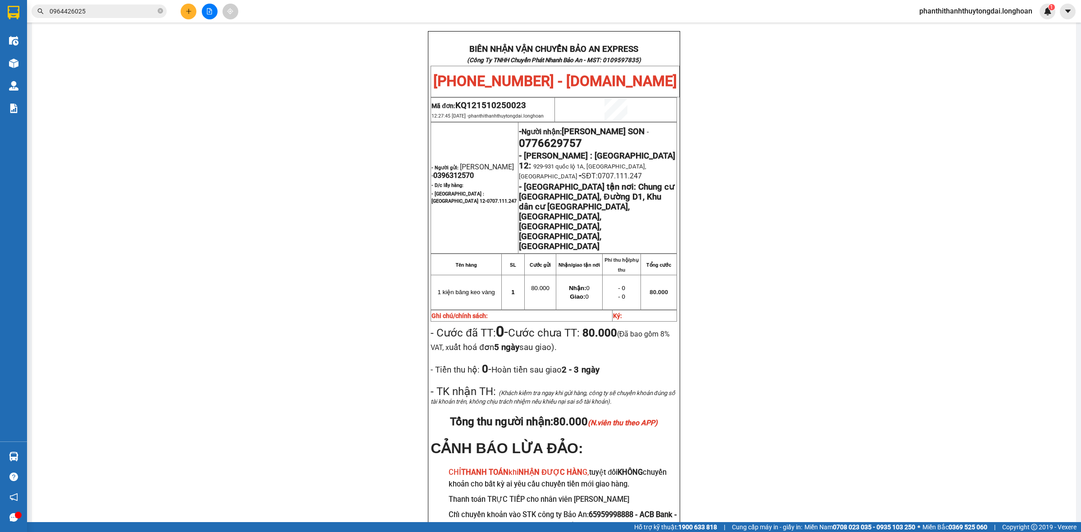
click at [192, 10] on button at bounding box center [189, 12] width 16 height 16
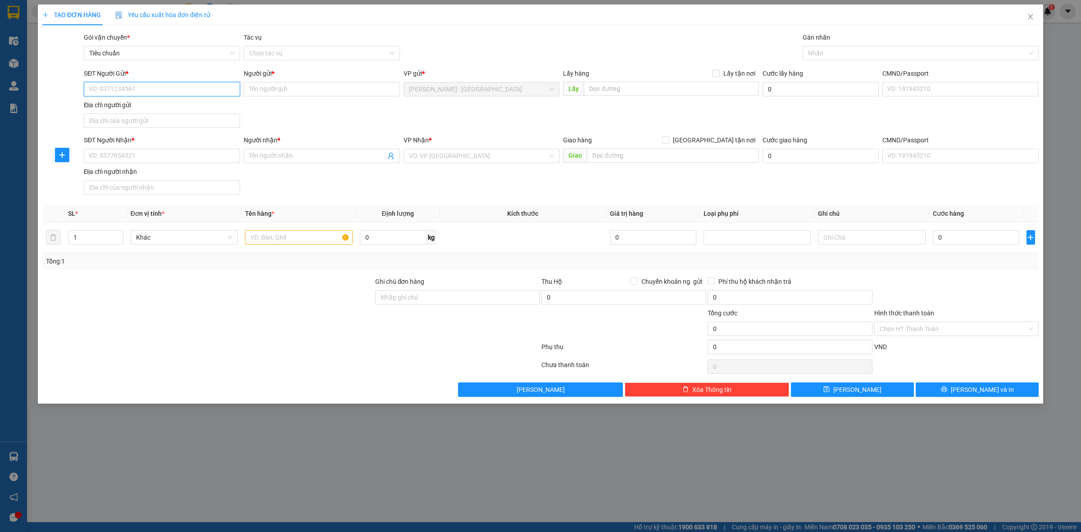
click at [185, 82] on input "SĐT Người Gửi *" at bounding box center [162, 89] width 156 height 14
paste input "0964426025"
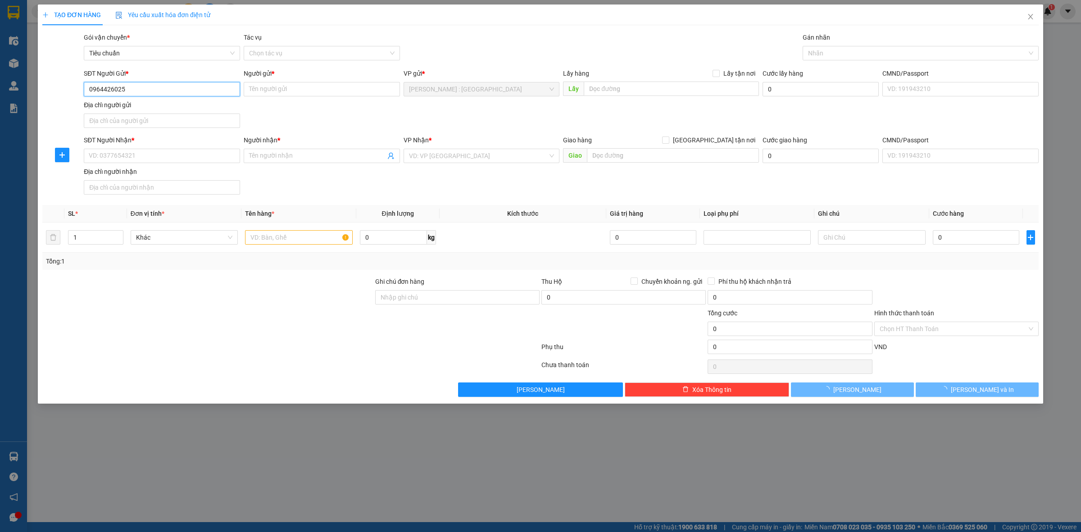
type input "0964426025"
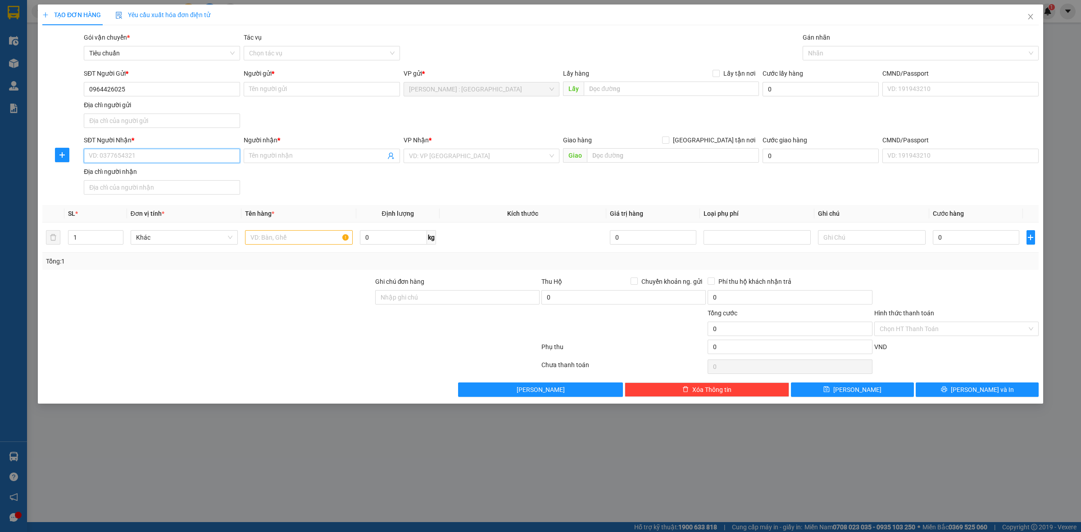
click at [219, 155] on input "SĐT Người Nhận *" at bounding box center [162, 156] width 156 height 14
paste input "0354171089"
type input "0354171089"
click at [309, 94] on input "Người gửi *" at bounding box center [322, 89] width 156 height 14
paste input "Lục Vy Vân"
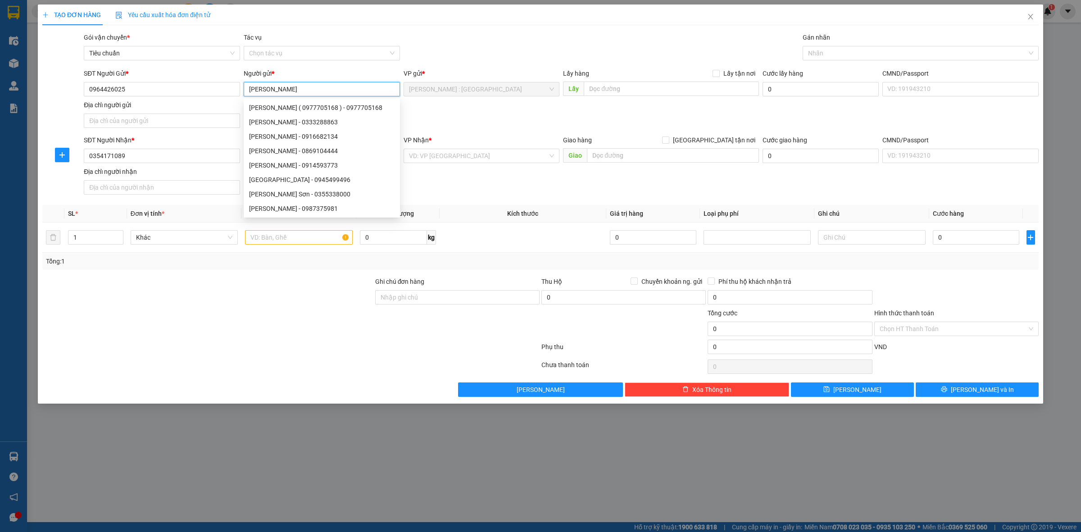
type input "Lục Vy Vân"
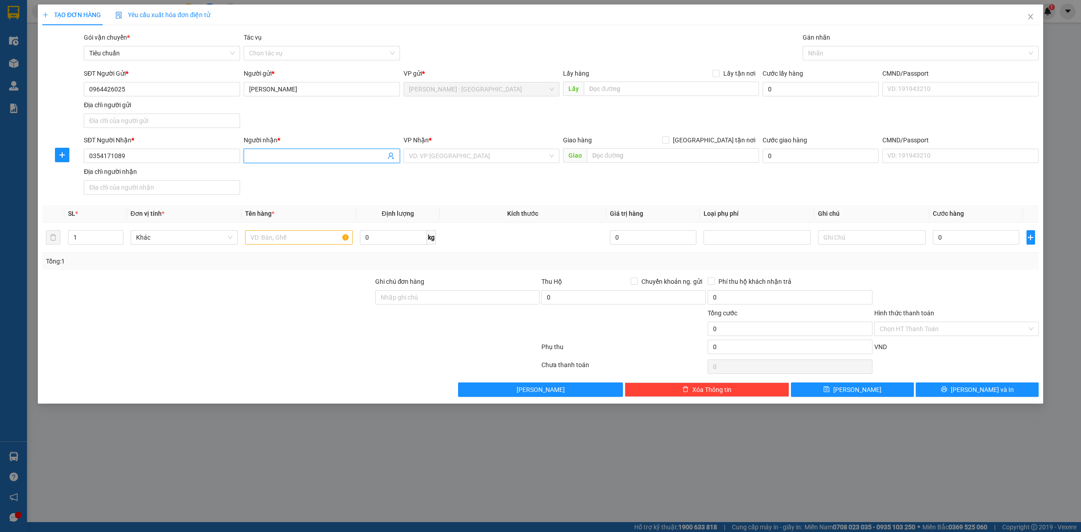
drag, startPoint x: 379, startPoint y: 151, endPoint x: 375, endPoint y: 146, distance: 6.1
click at [377, 151] on span at bounding box center [322, 156] width 156 height 14
paste input "Bùi Trang"
type input "Bùi Trang"
click at [674, 86] on input "text" at bounding box center [670, 88] width 175 height 14
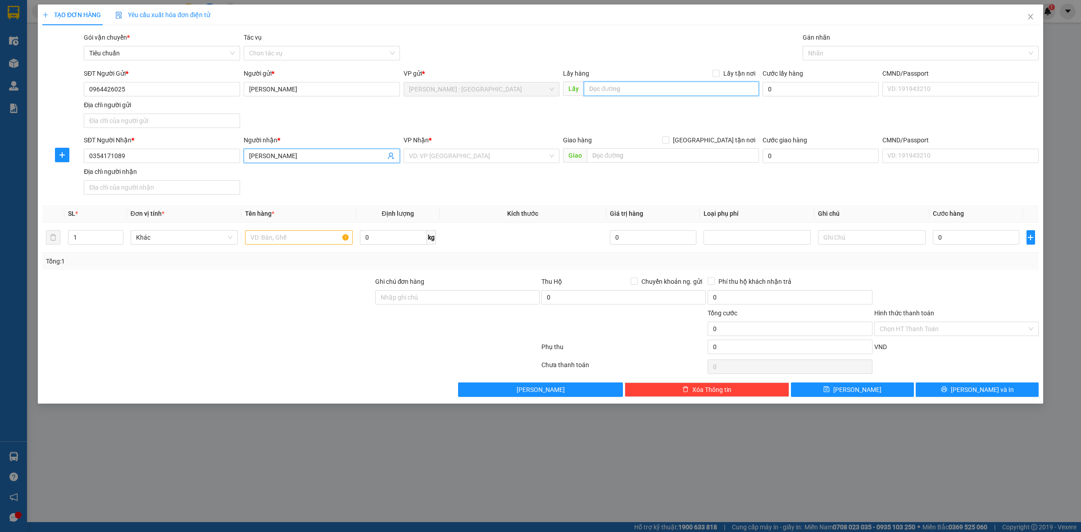
paste input "Đc: 310/15/47 Dương Quảng Hàm, Gò Vấp, Hcm"
type input "Đc: 310/15/47 Dương Quảng Hàm, Gò Vấp, Hcm"
click at [719, 68] on label "Lấy tận nơi" at bounding box center [735, 73] width 46 height 10
click at [719, 70] on input "Lấy tận nơi" at bounding box center [715, 73] width 6 height 6
checkbox input "true"
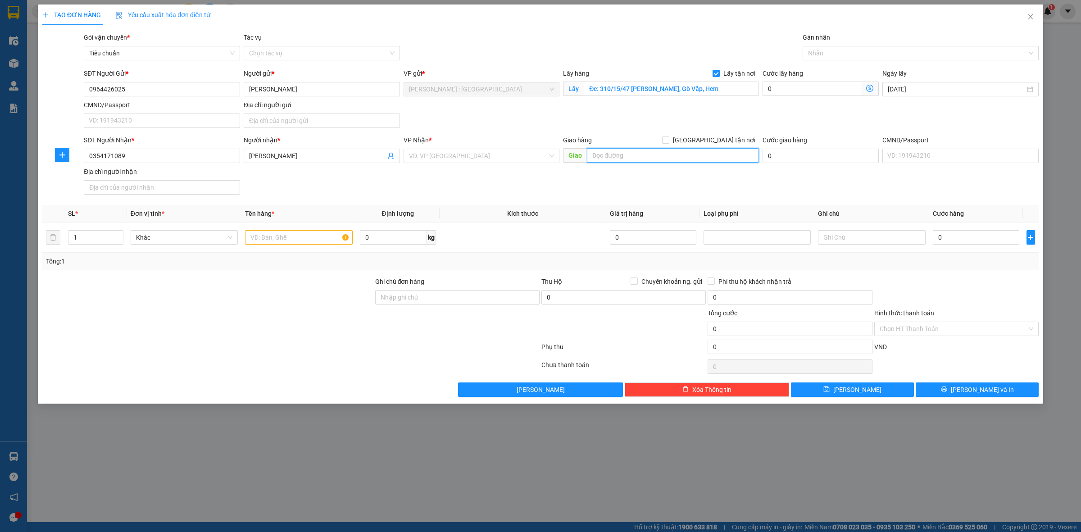
click at [705, 161] on input "text" at bounding box center [673, 155] width 172 height 14
paste input "Đc: 72 Nguyễn Thiện Thuật, p Thắng Nhất, Vũng Tàu"
type input "Đc: 72 Nguyễn Thiện Thuật, p Thắng Nhất, Vũng Tàu"
click at [668, 136] on input "[GEOGRAPHIC_DATA] tận nơi" at bounding box center [665, 139] width 6 height 6
checkbox input "true"
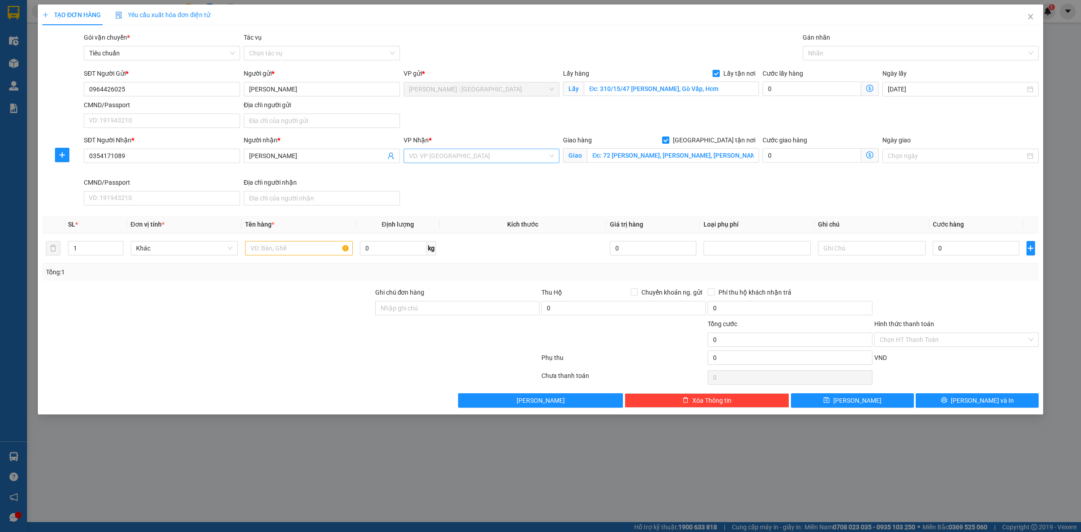
click at [501, 156] on input "search" at bounding box center [478, 156] width 139 height 14
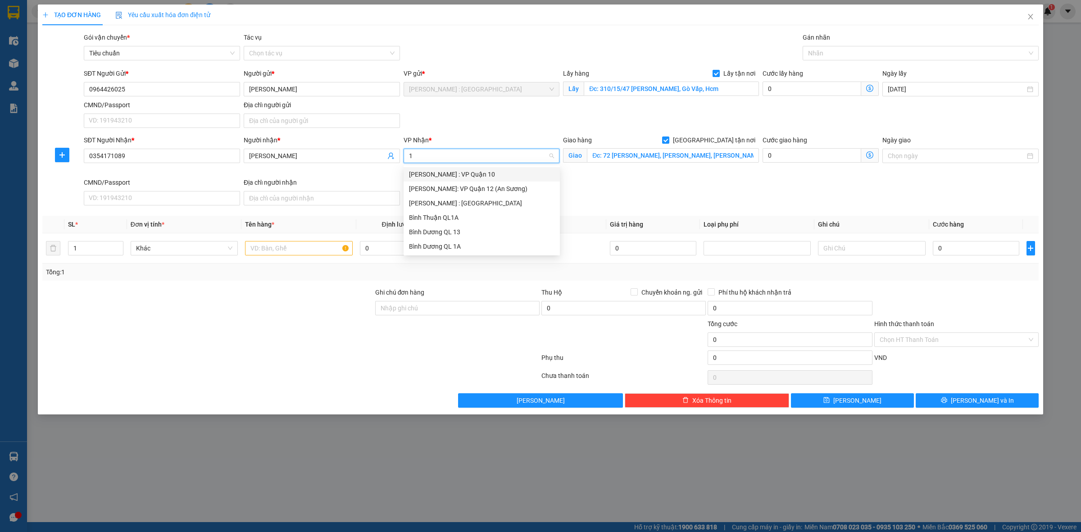
type input "12"
click at [501, 187] on div "[PERSON_NAME] : [GEOGRAPHIC_DATA]" at bounding box center [481, 189] width 145 height 10
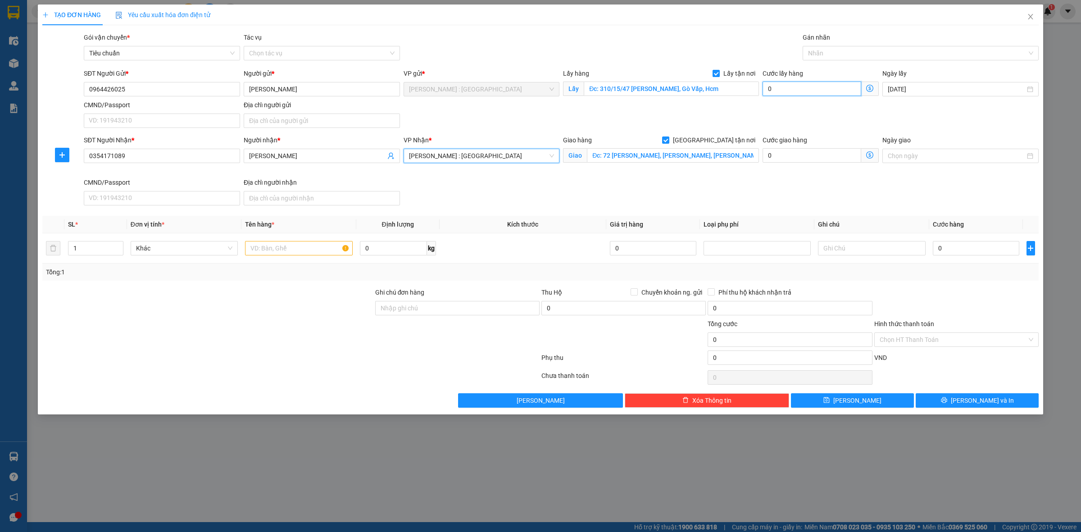
click at [807, 86] on input "0" at bounding box center [811, 88] width 99 height 14
type input "6"
type input "65"
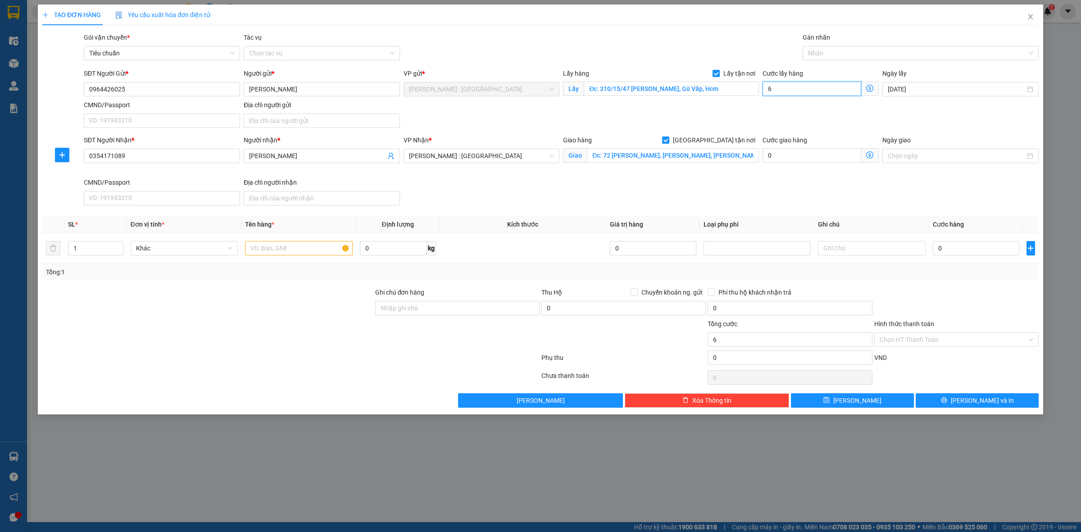
type input "65"
type input "65.000"
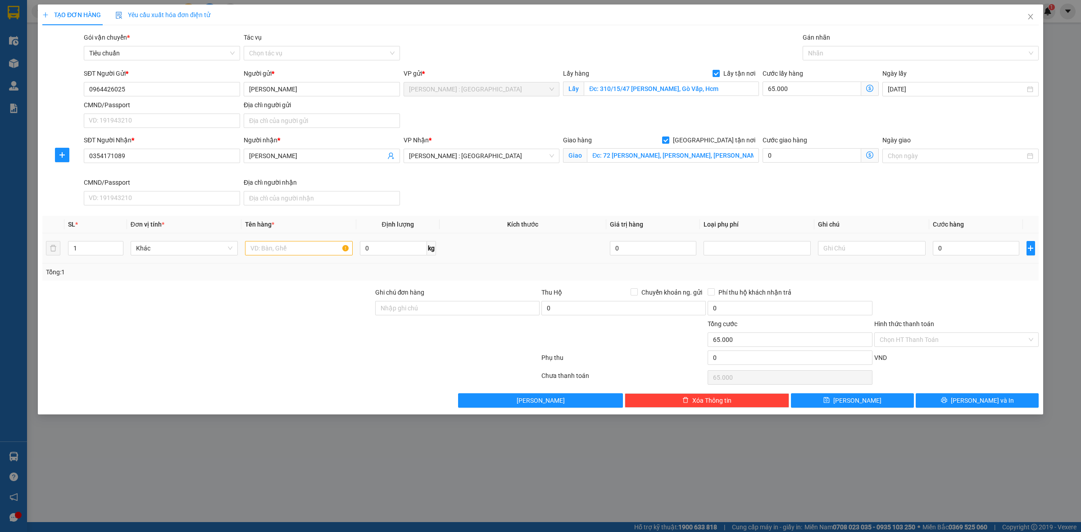
click at [947, 259] on td "0" at bounding box center [976, 248] width 94 height 30
click at [949, 250] on input "0" at bounding box center [975, 248] width 86 height 14
type input "1"
type input "65.001"
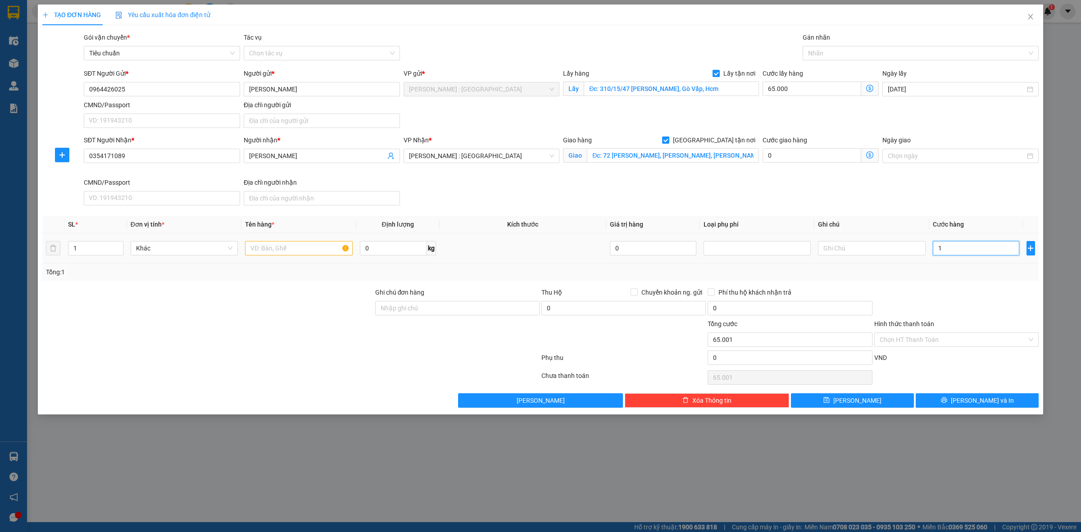
type input "13"
type input "65.013"
type input "130"
type input "65.130"
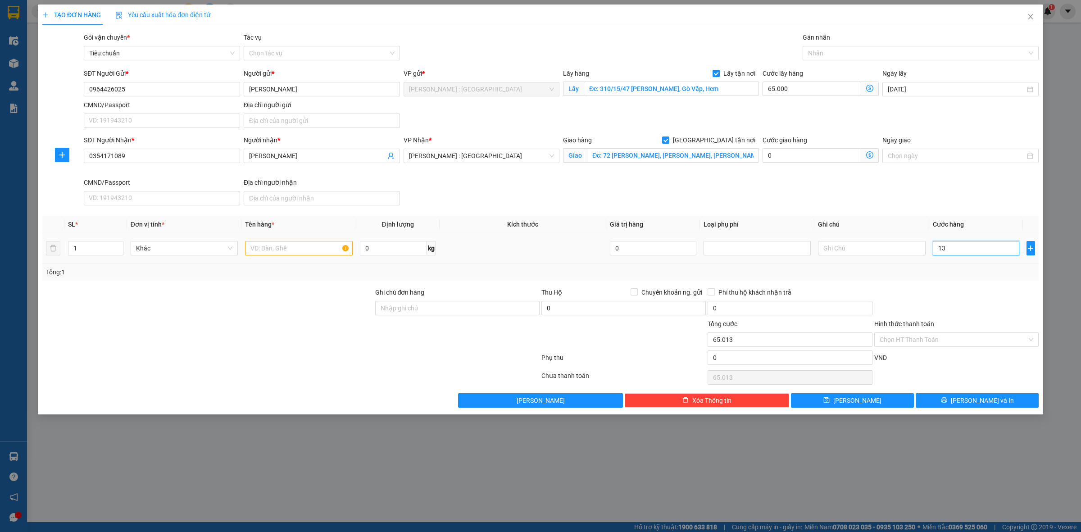
type input "65.130"
type input "130.000"
type input "195.000"
drag, startPoint x: 903, startPoint y: 161, endPoint x: 897, endPoint y: 161, distance: 6.3
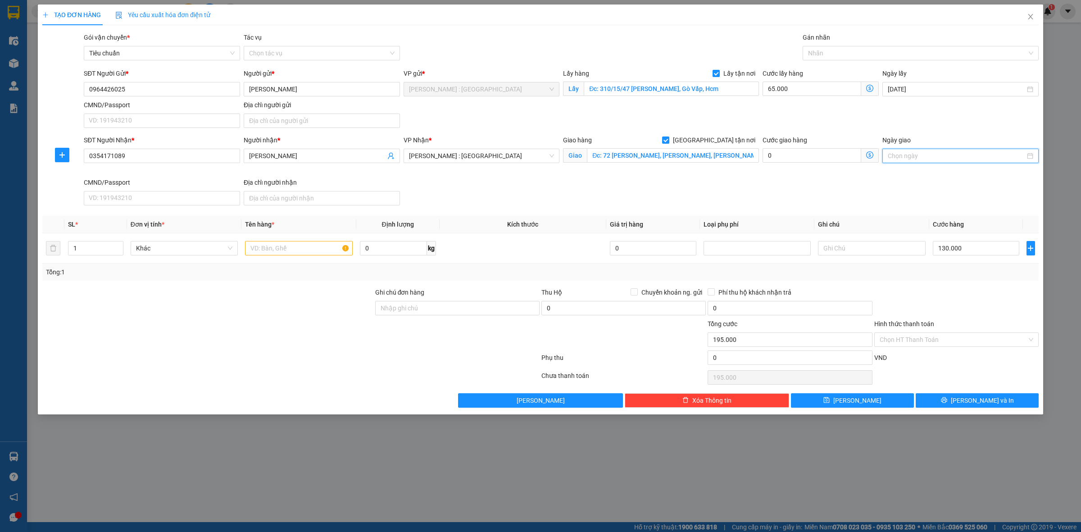
click at [902, 160] on input "Ngày giao" at bounding box center [955, 156] width 137 height 10
click at [636, 289] on input "Chuyển khoản ng. gửi" at bounding box center [633, 291] width 6 height 6
checkbox input "true"
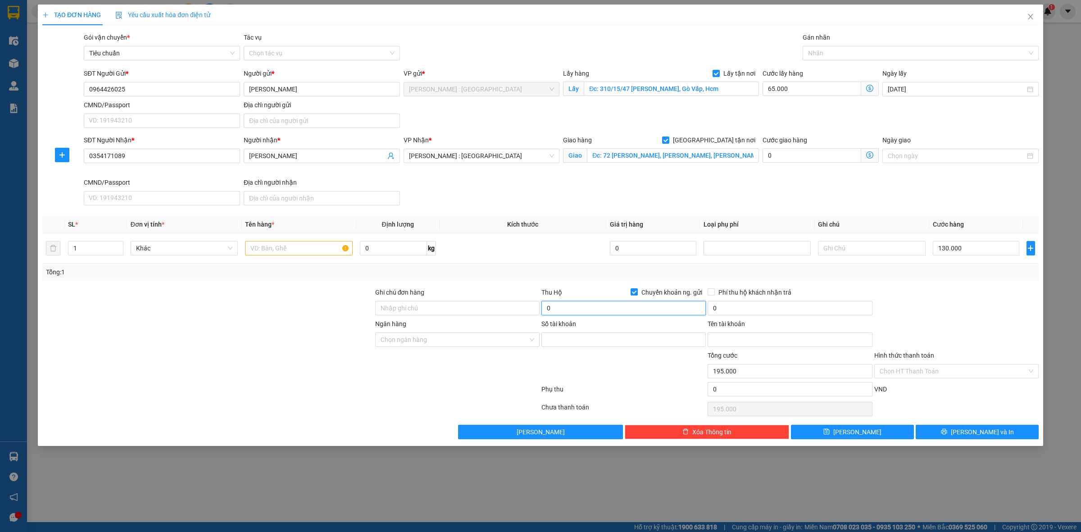
click at [618, 303] on input "0" at bounding box center [623, 308] width 164 height 14
paste input "96.442.602.595"
click at [610, 307] on input "96.442.602.595" at bounding box center [623, 308] width 164 height 14
type input "0"
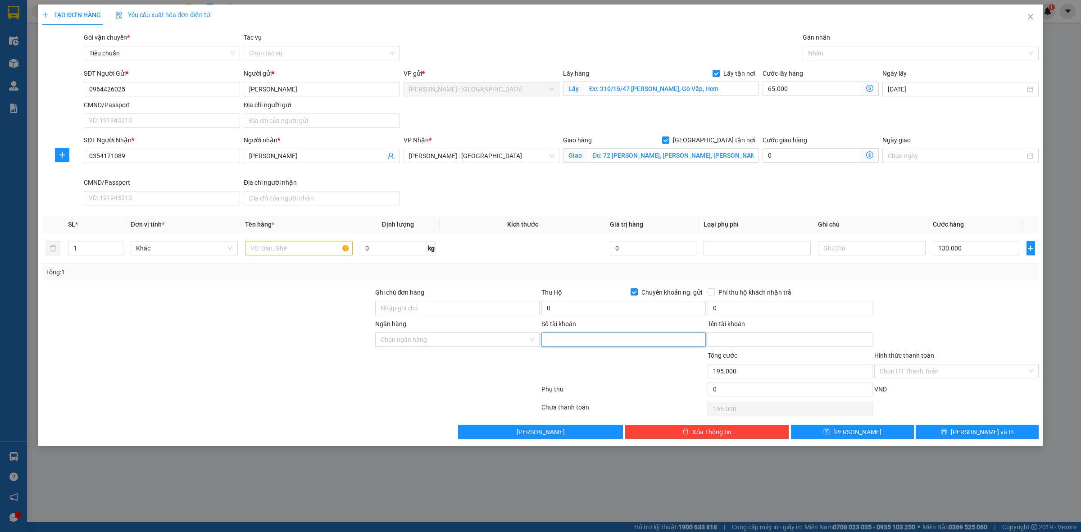
click at [628, 340] on input "Số tài khoản" at bounding box center [623, 339] width 164 height 14
paste input "96.442.602.595"
click at [610, 340] on input "96.442.602.595" at bounding box center [623, 339] width 164 height 14
paste input "096442602595"
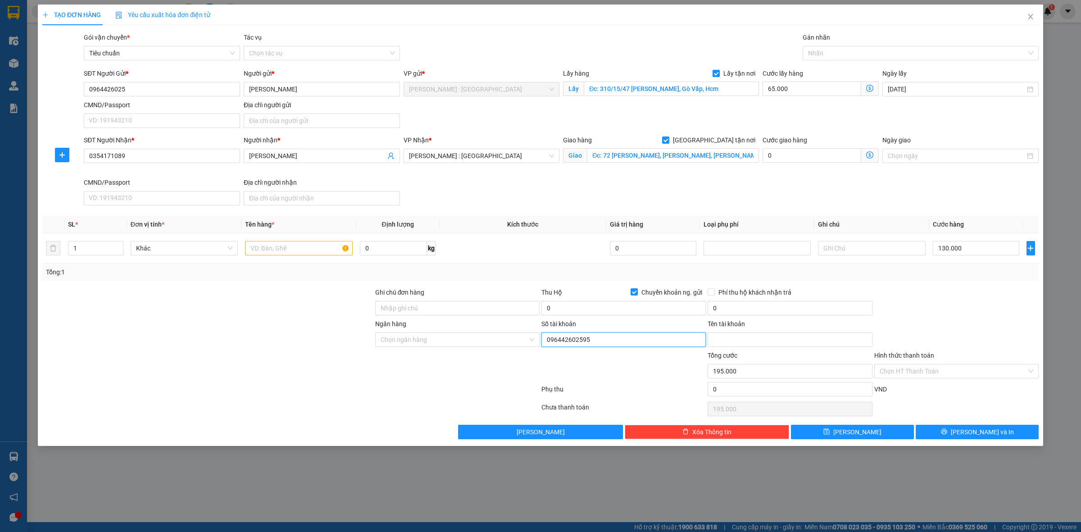
type input "096442602595"
